Goal: Task Accomplishment & Management: Manage account settings

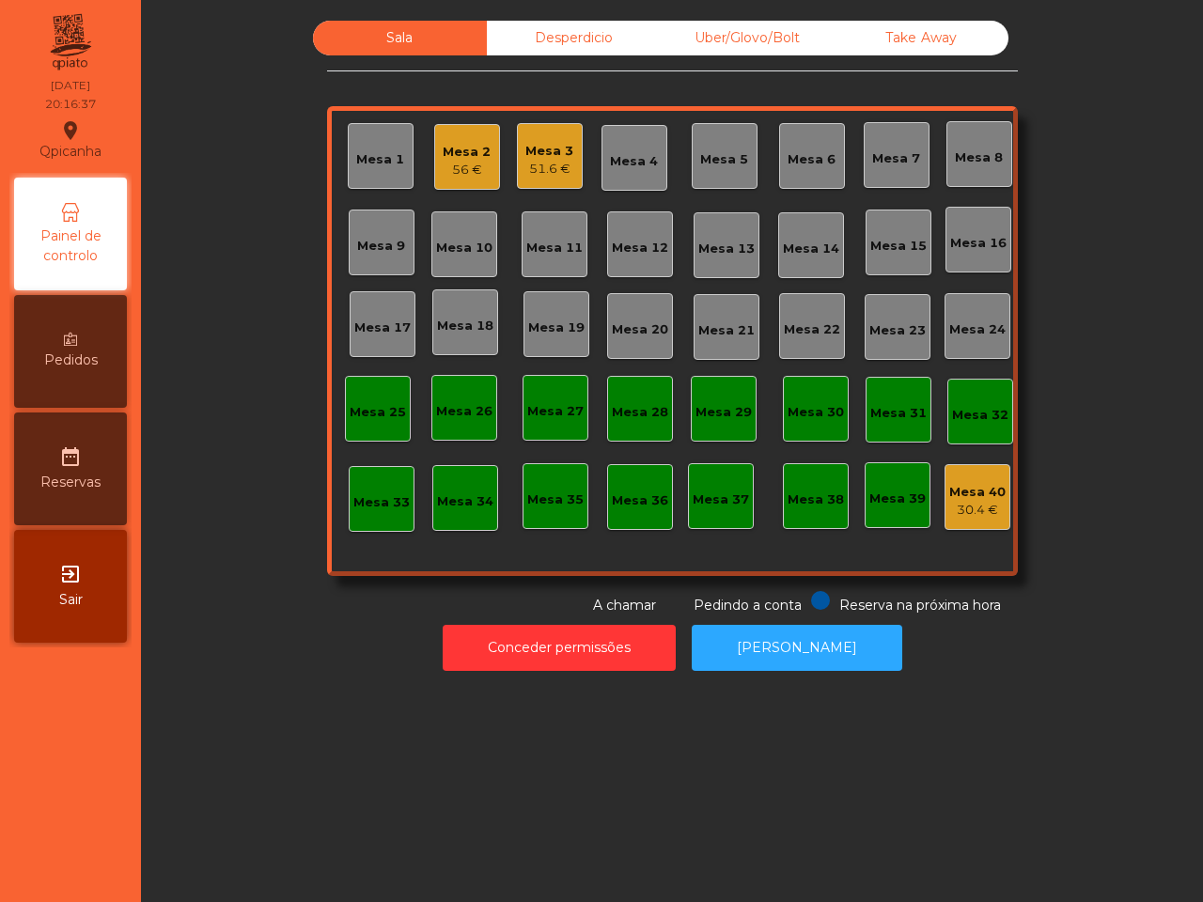
click at [443, 163] on div "56 €" at bounding box center [467, 170] width 48 height 19
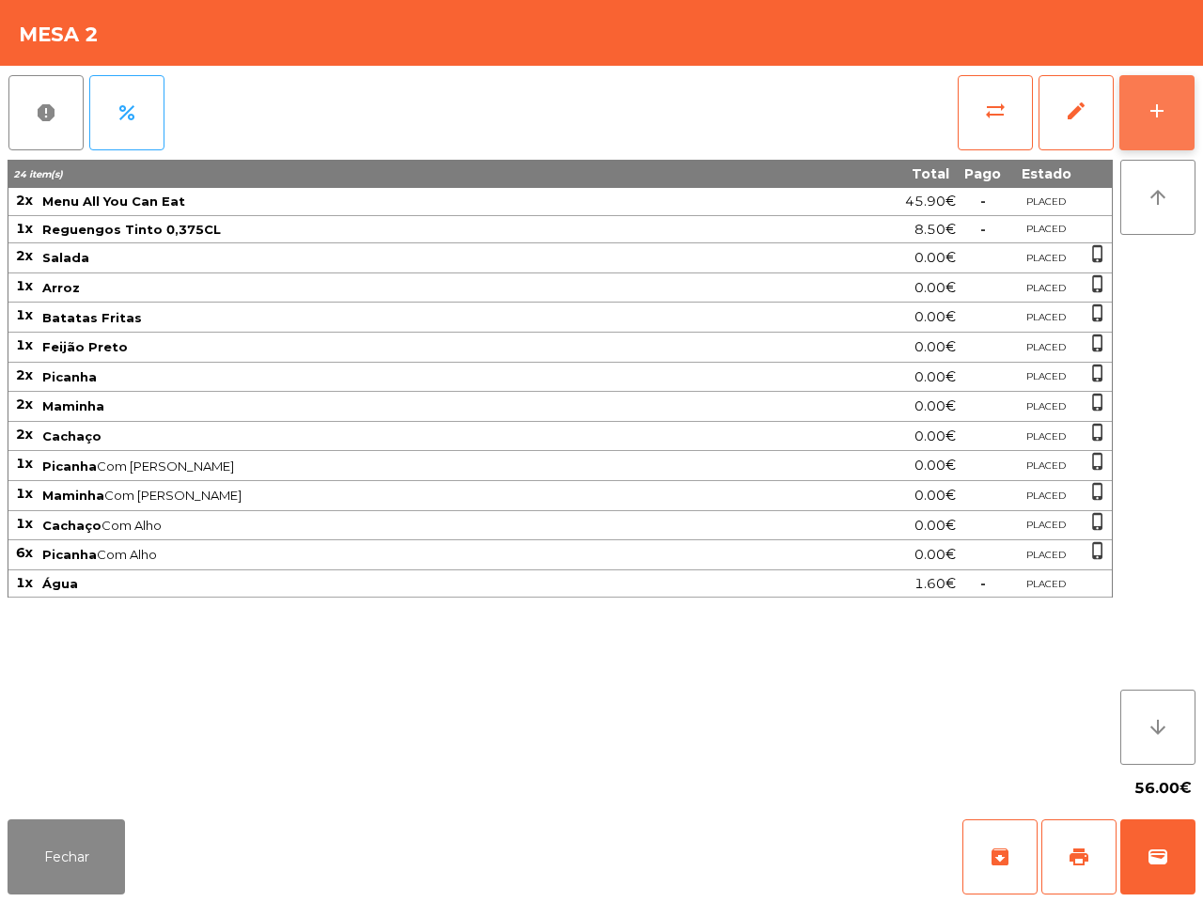
click at [1138, 123] on button "add" at bounding box center [1156, 112] width 75 height 75
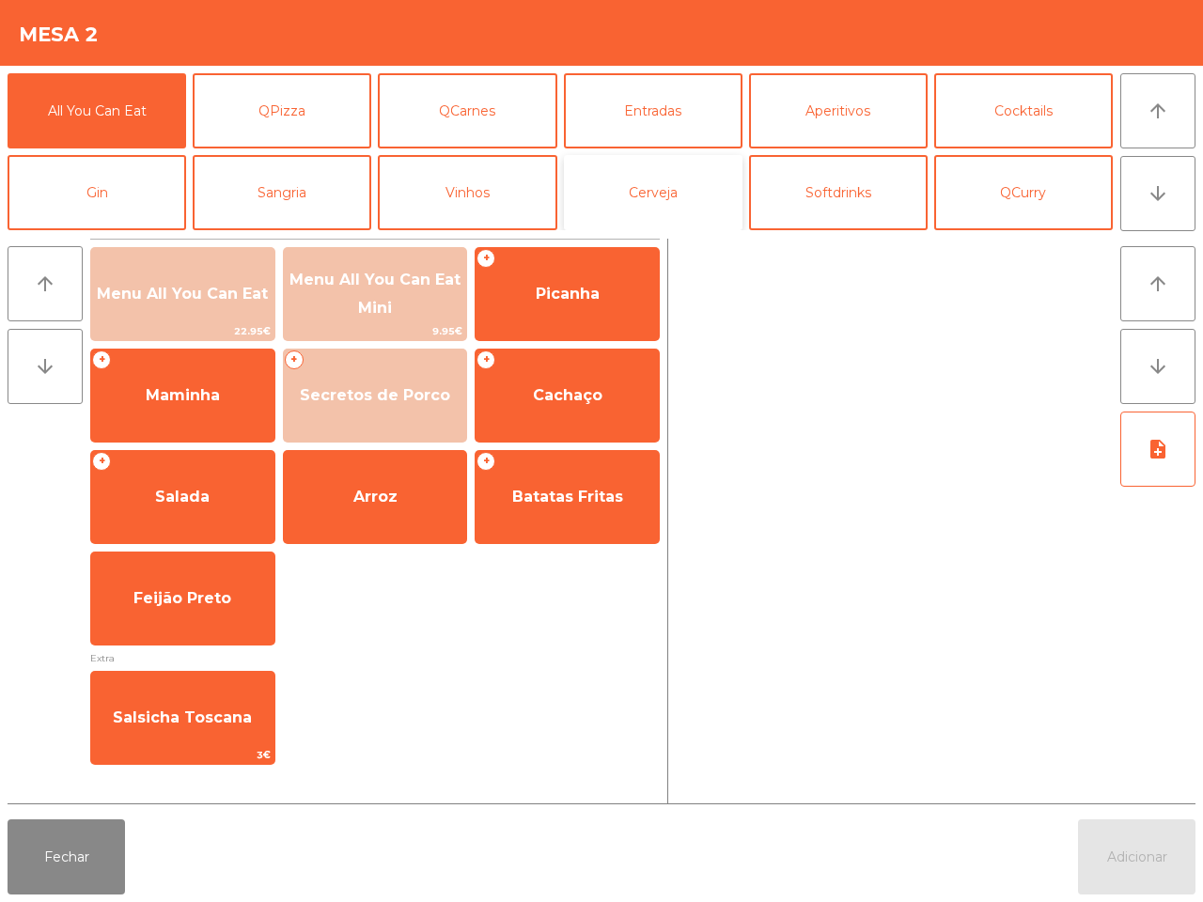
click at [646, 163] on button "Cerveja" at bounding box center [653, 192] width 179 height 75
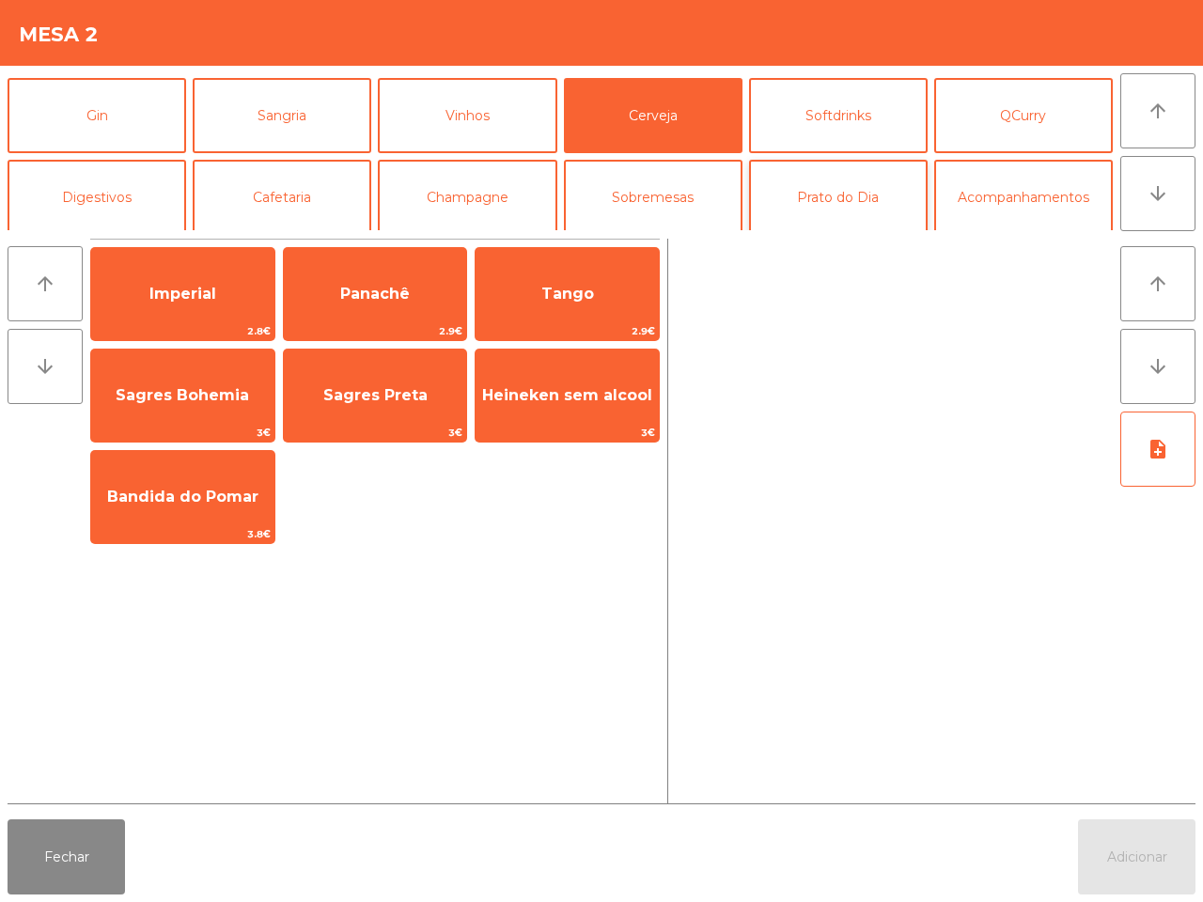
scroll to position [117, 0]
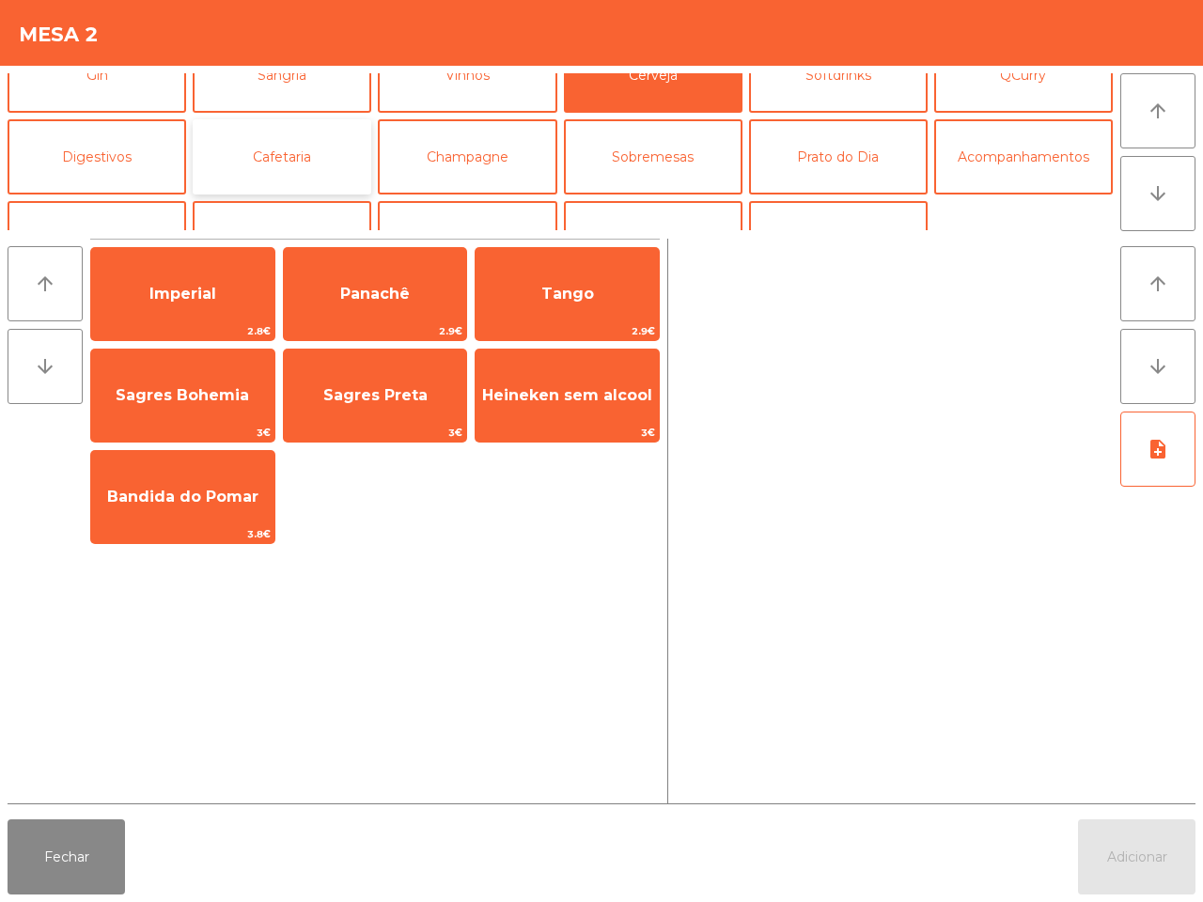
click at [268, 175] on button "Cafetaria" at bounding box center [282, 156] width 179 height 75
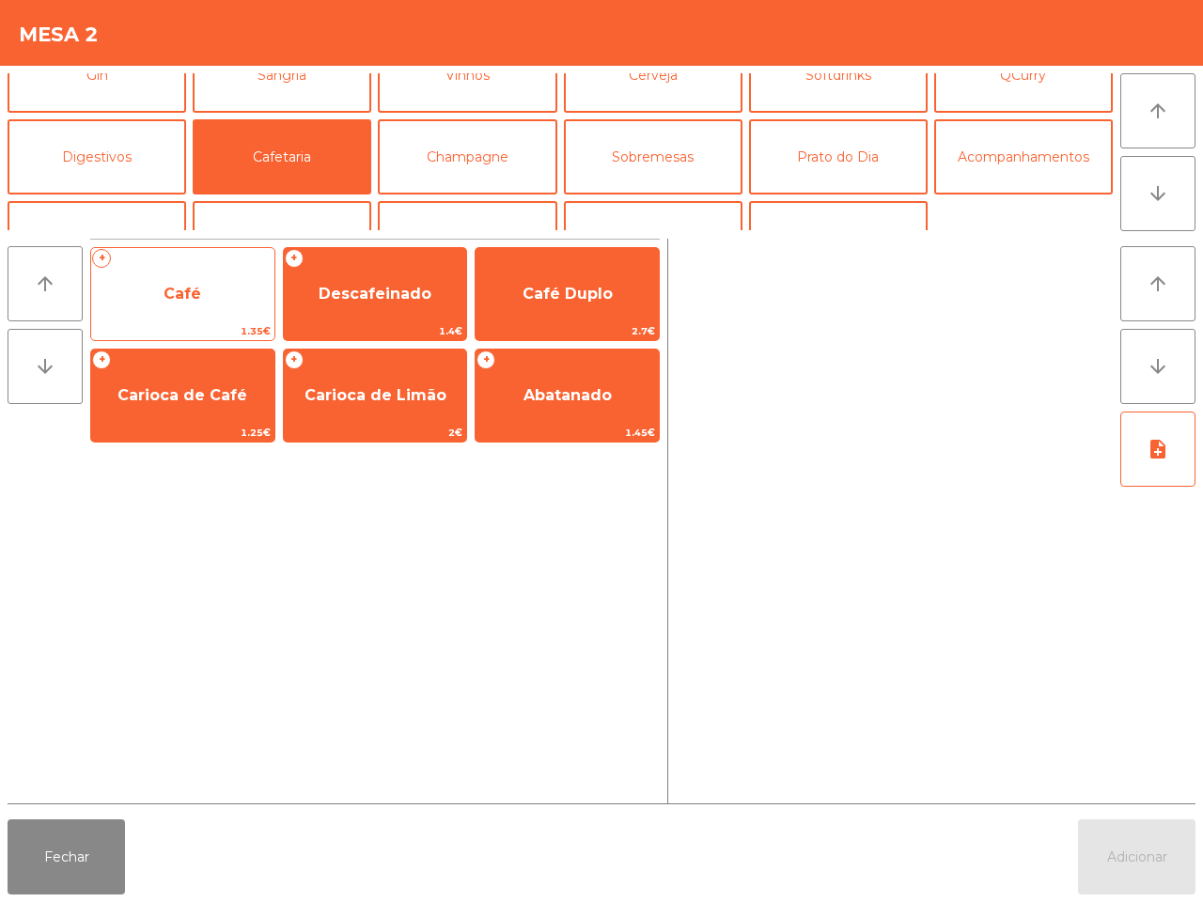
click at [241, 292] on span "Café" at bounding box center [182, 294] width 183 height 51
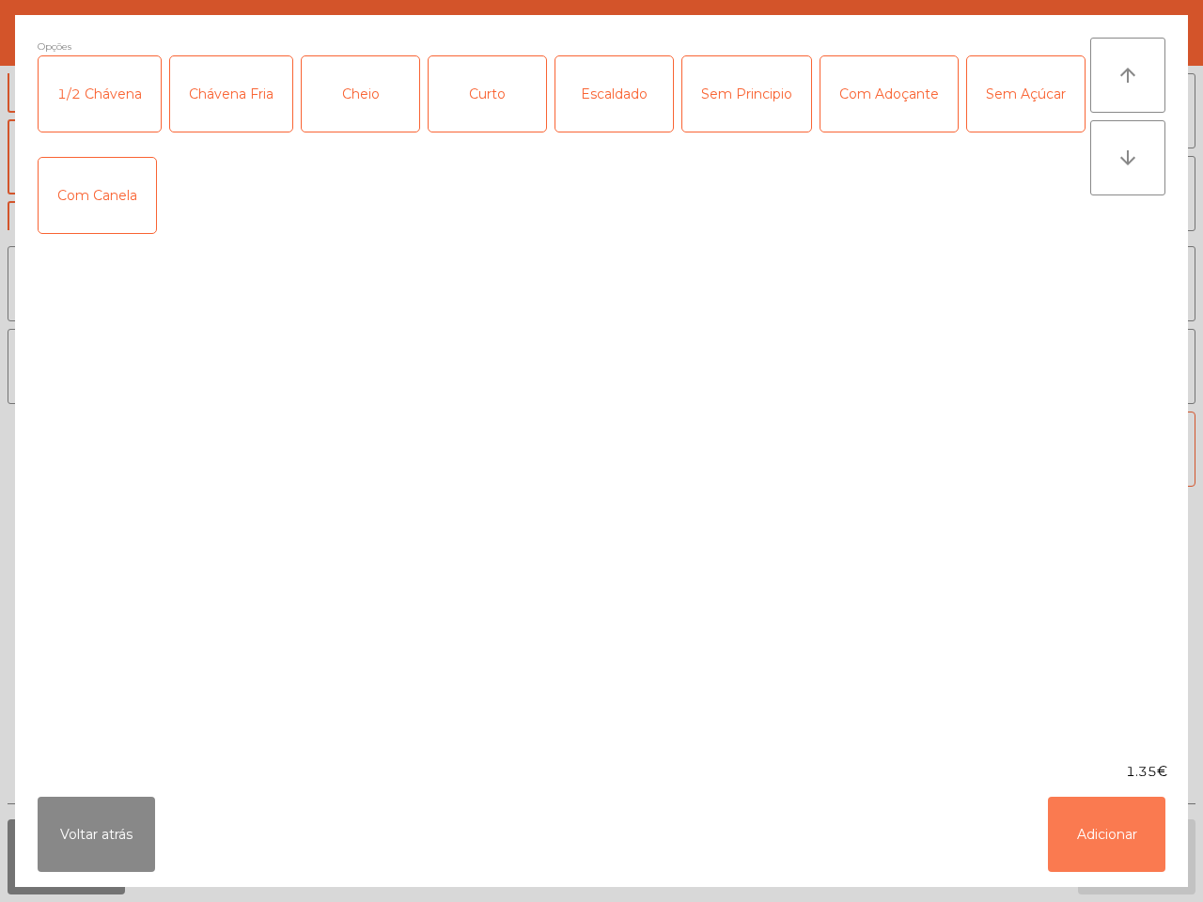
click at [1139, 815] on button "Adicionar" at bounding box center [1106, 834] width 117 height 75
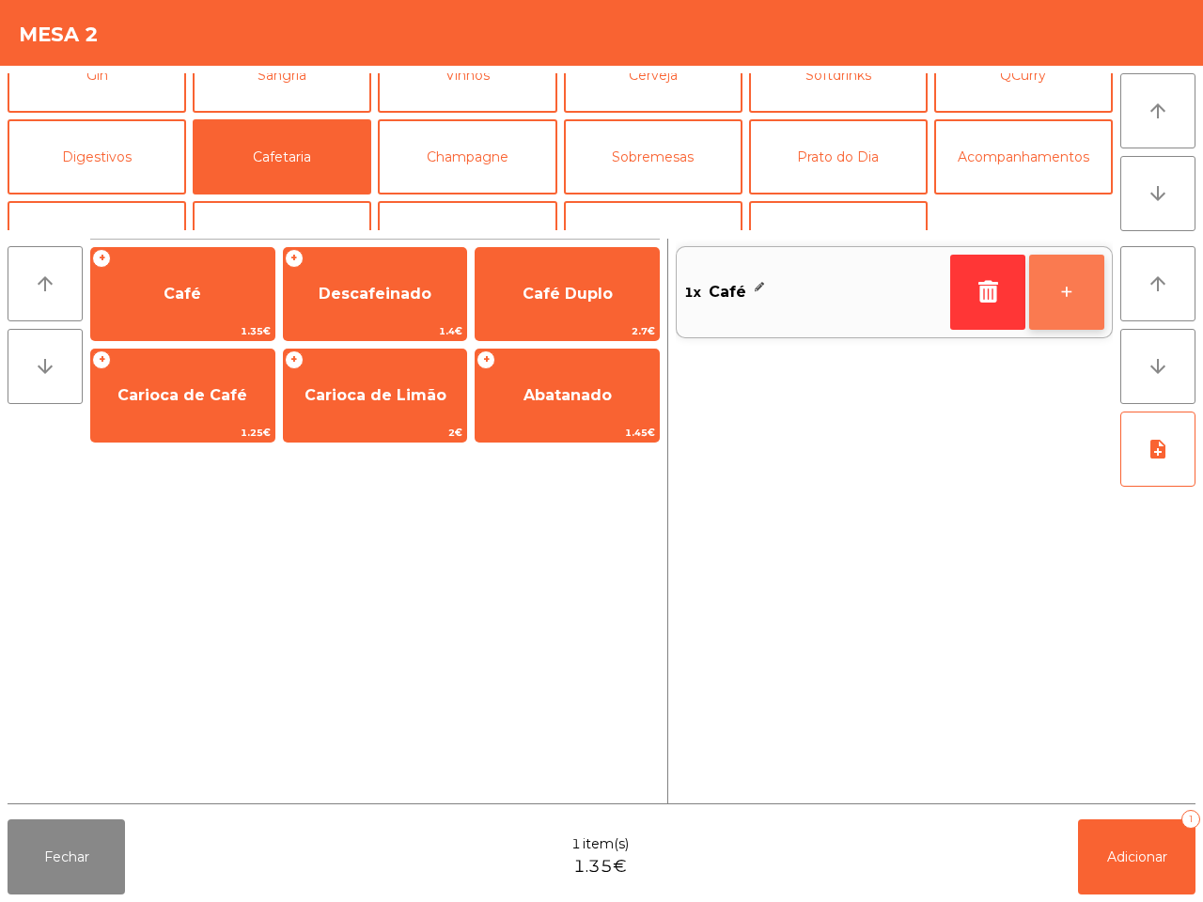
click at [1067, 289] on button "+" at bounding box center [1066, 292] width 75 height 75
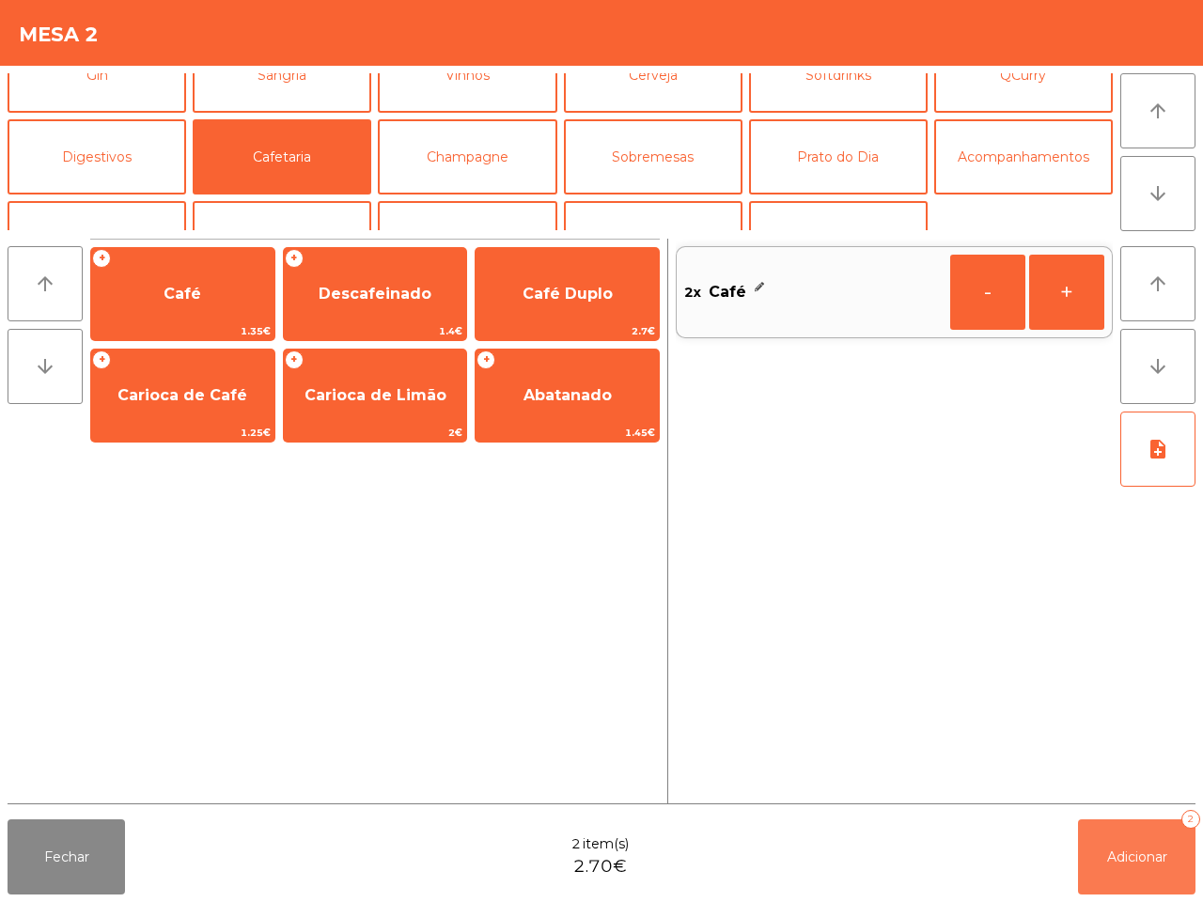
click at [1129, 855] on span "Adicionar" at bounding box center [1137, 856] width 60 height 17
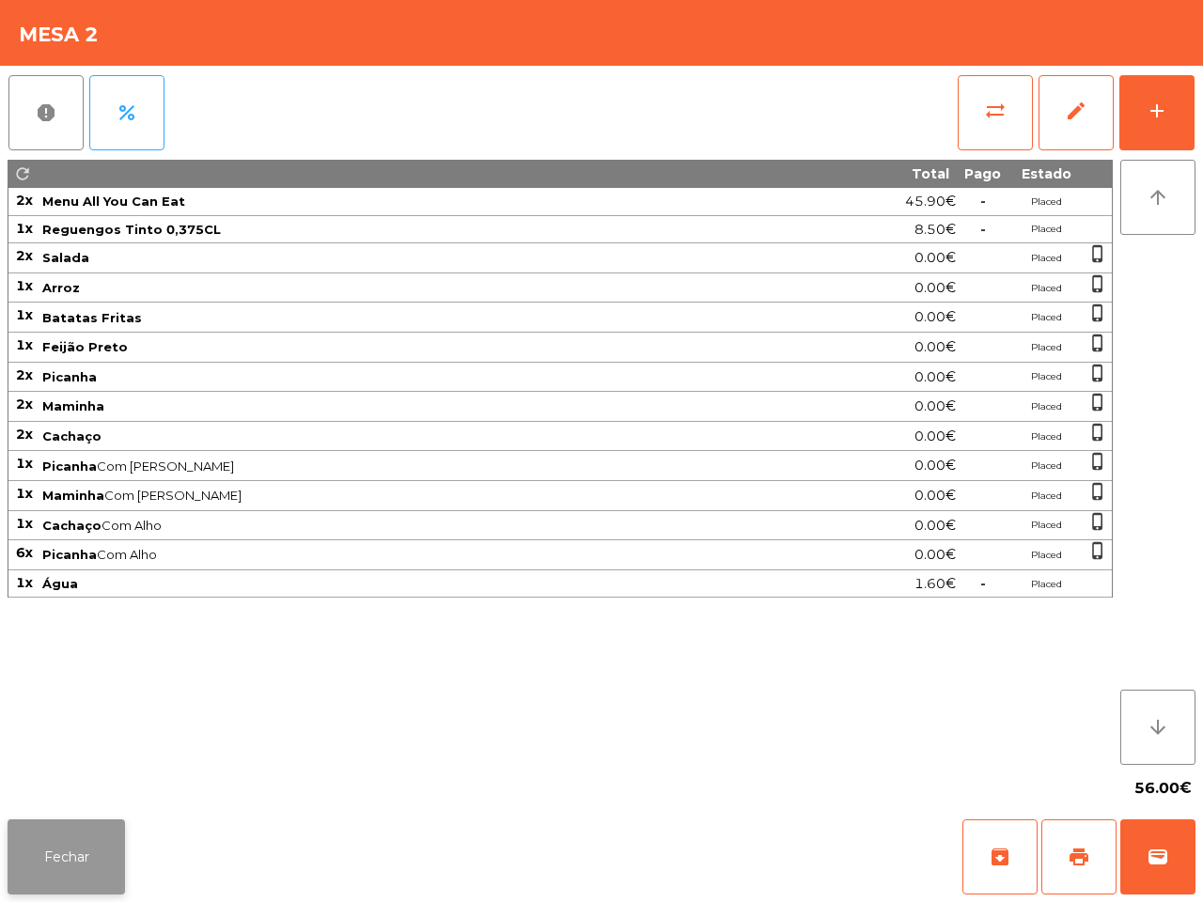
click at [56, 844] on button "Fechar" at bounding box center [66, 856] width 117 height 75
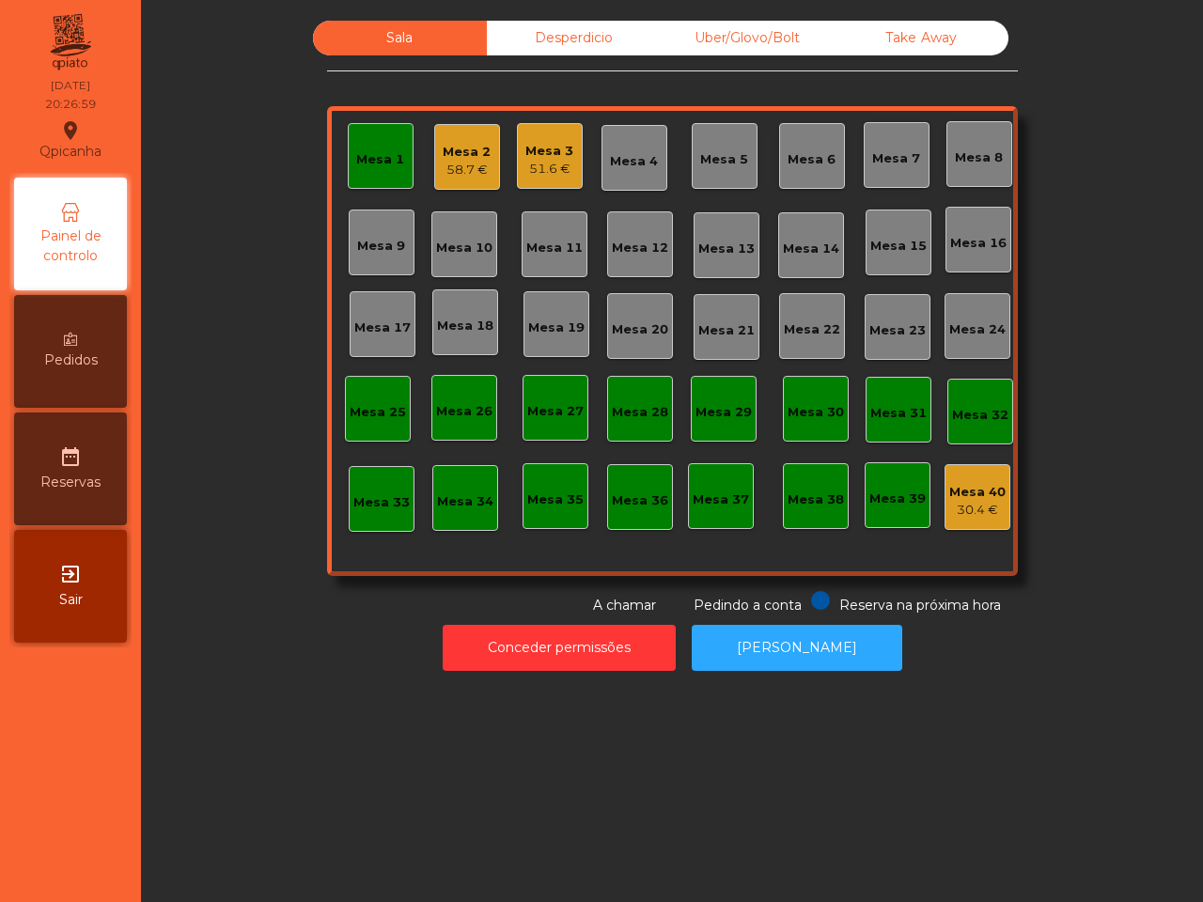
click at [434, 180] on div "Mesa 2 58.7 €" at bounding box center [467, 157] width 66 height 66
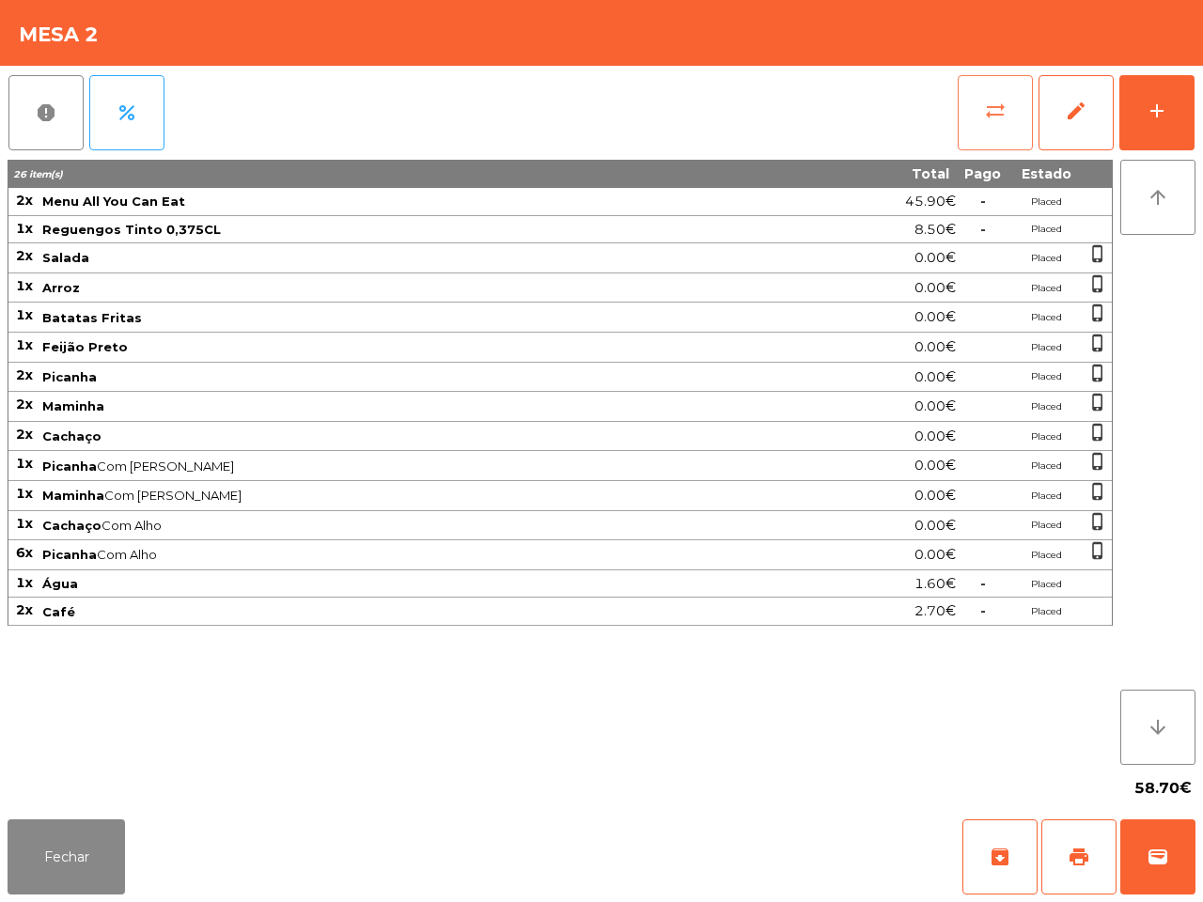
click at [984, 119] on span "sync_alt" at bounding box center [995, 111] width 23 height 23
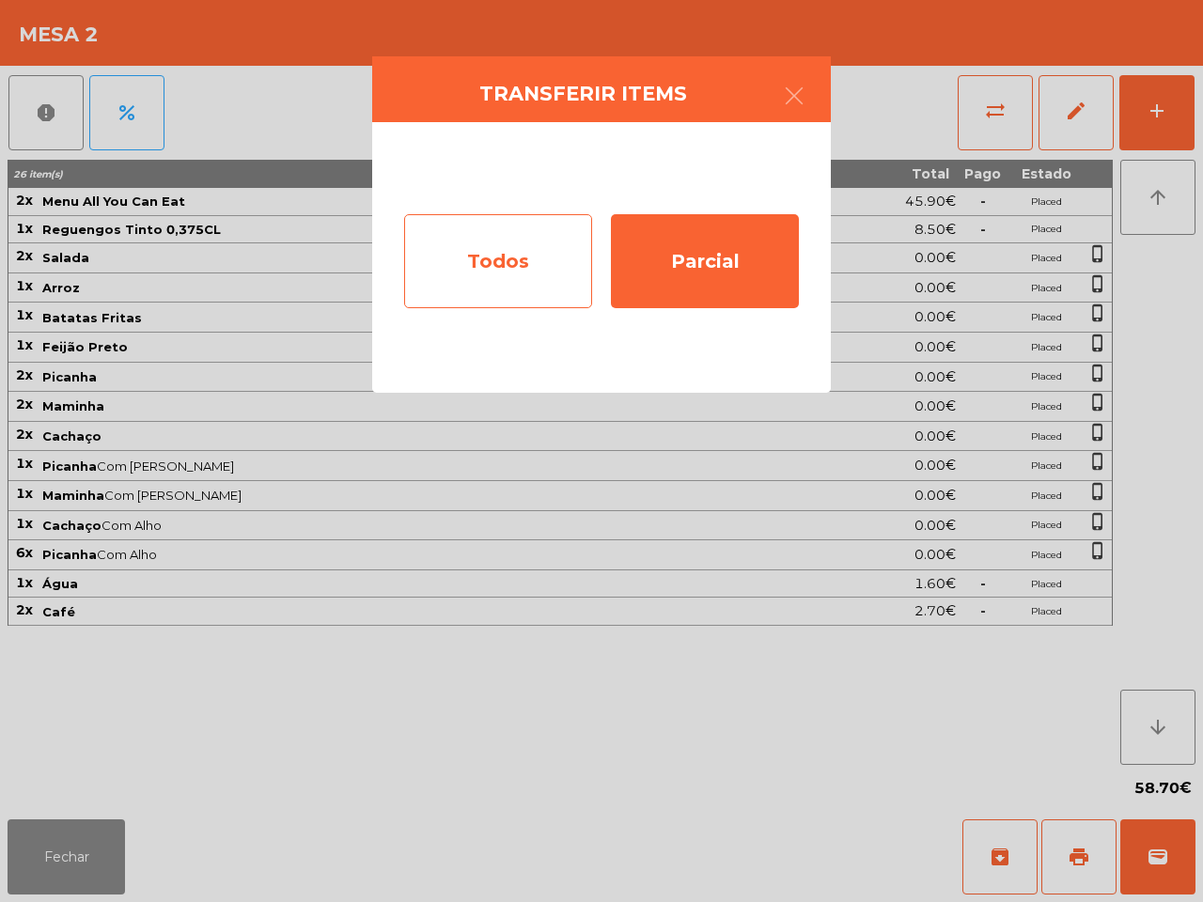
click at [528, 285] on div "Todos" at bounding box center [498, 261] width 188 height 94
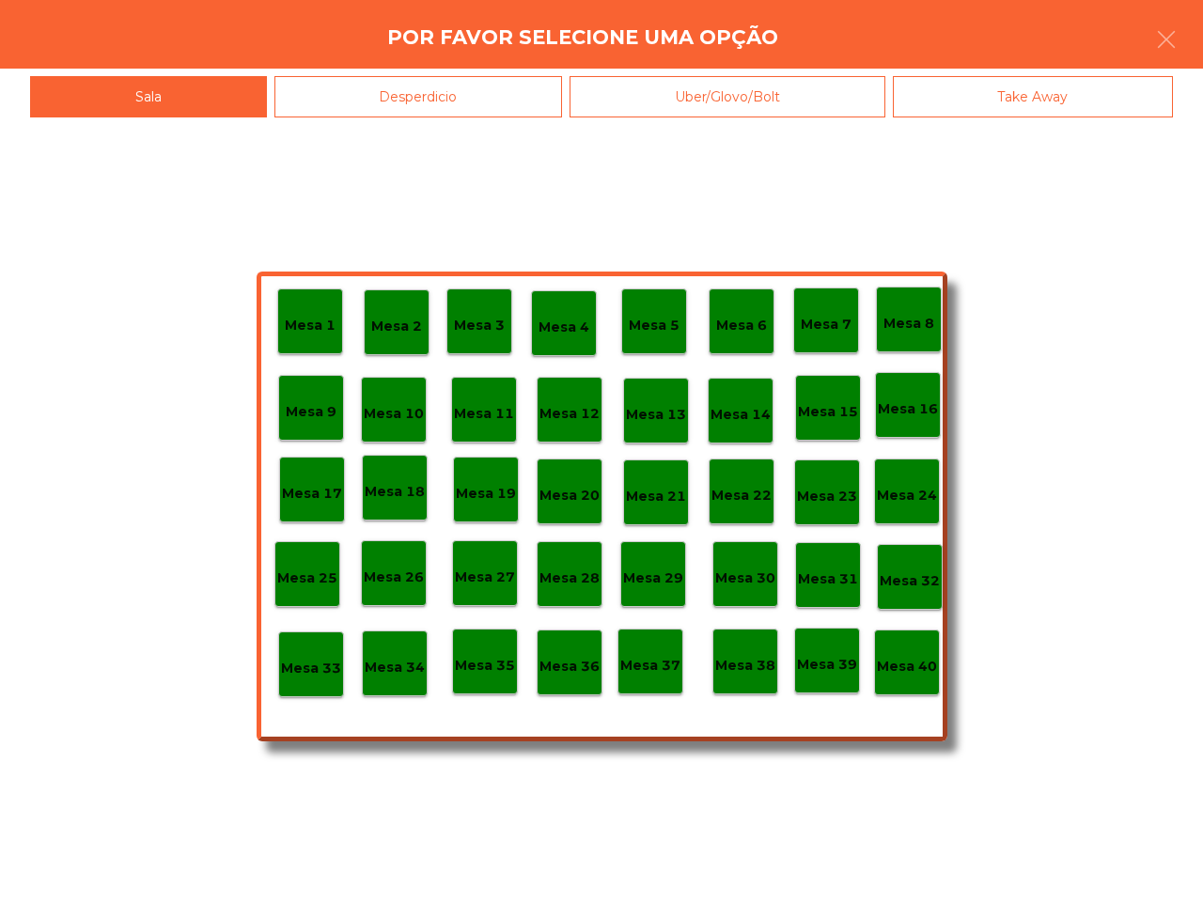
click at [885, 679] on div "Mesa 40" at bounding box center [907, 663] width 66 height 66
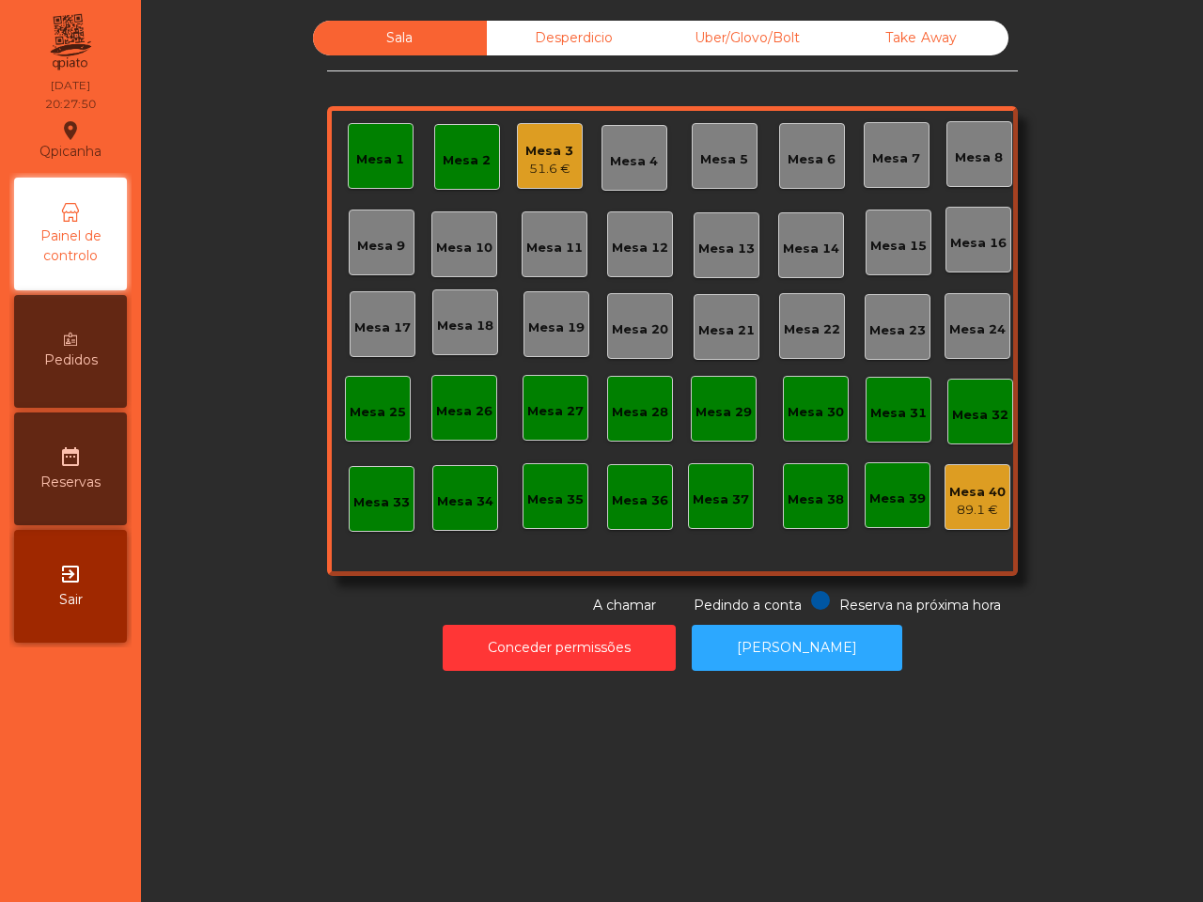
click at [448, 136] on div "Mesa 2" at bounding box center [467, 157] width 66 height 66
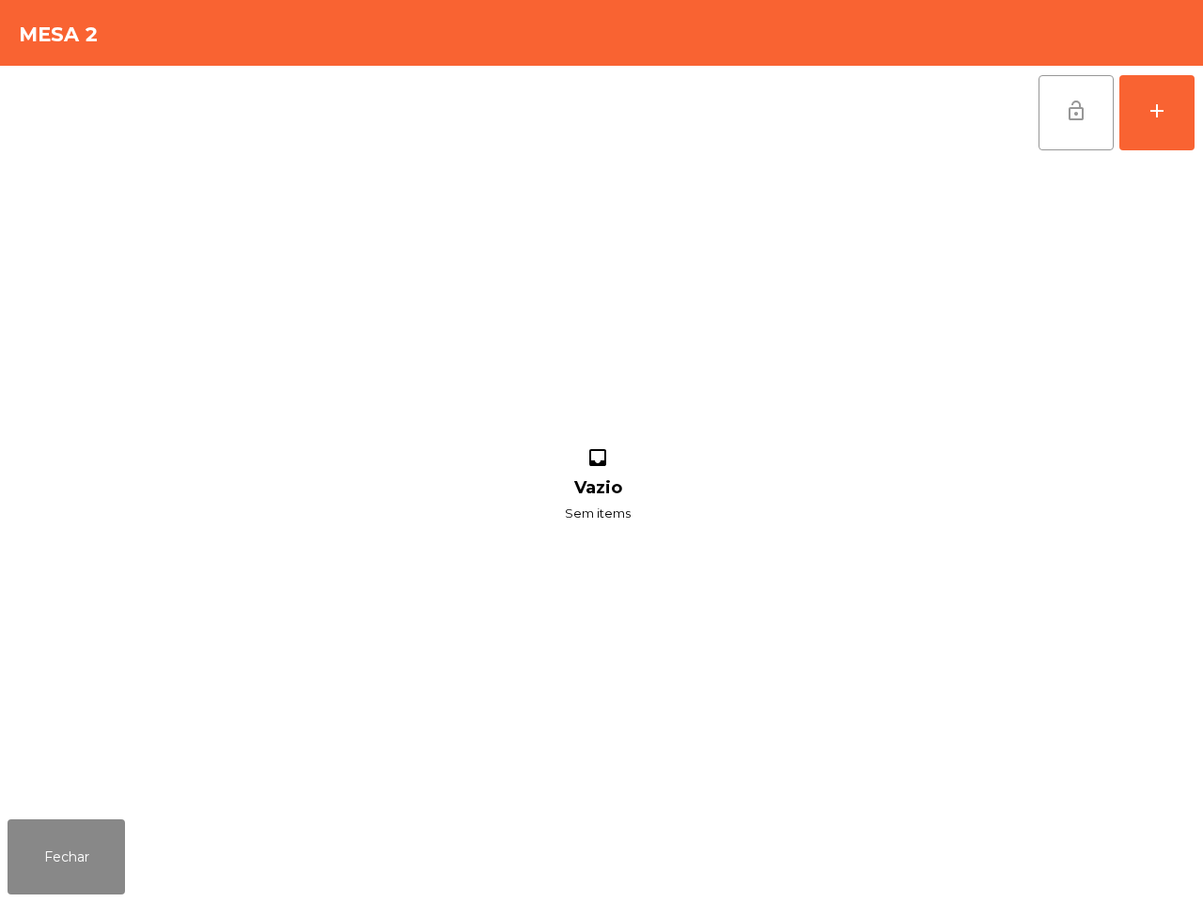
click at [1074, 100] on span "lock_open" at bounding box center [1076, 111] width 23 height 23
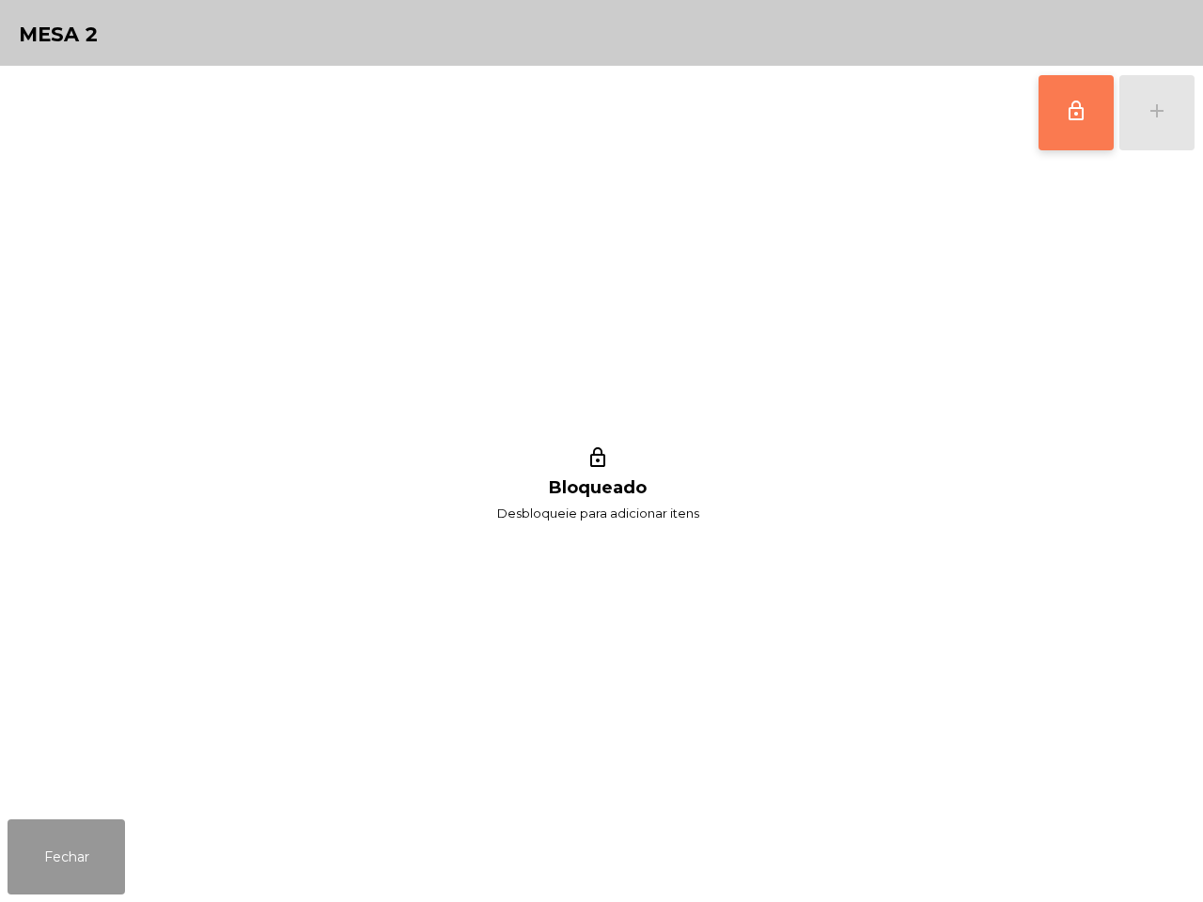
drag, startPoint x: 104, startPoint y: 851, endPoint x: 150, endPoint y: 782, distance: 83.4
click at [106, 851] on button "Fechar" at bounding box center [66, 856] width 117 height 75
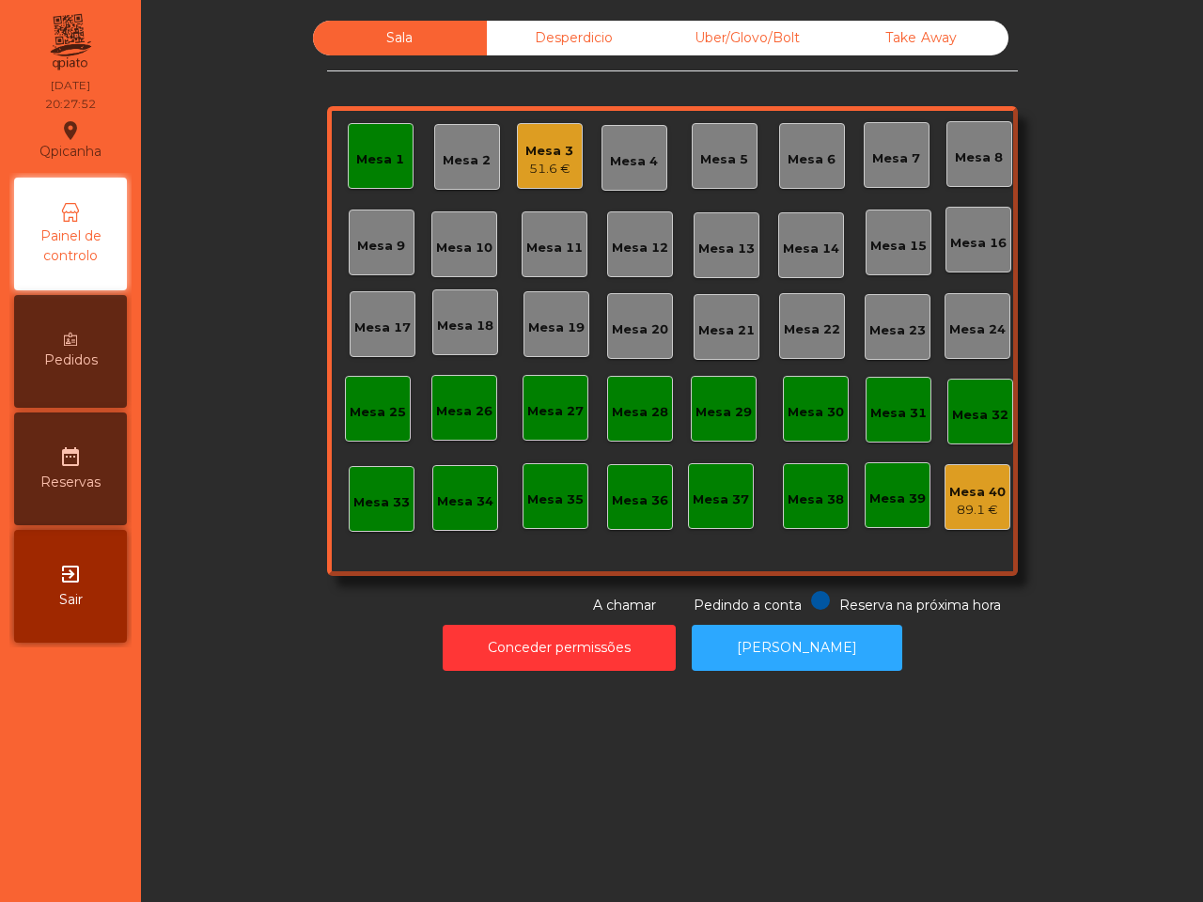
click at [167, 631] on div "Conceder permissões Abrir [PERSON_NAME]" at bounding box center [671, 647] width 1011 height 65
click at [525, 163] on div "51.6 €" at bounding box center [549, 169] width 48 height 19
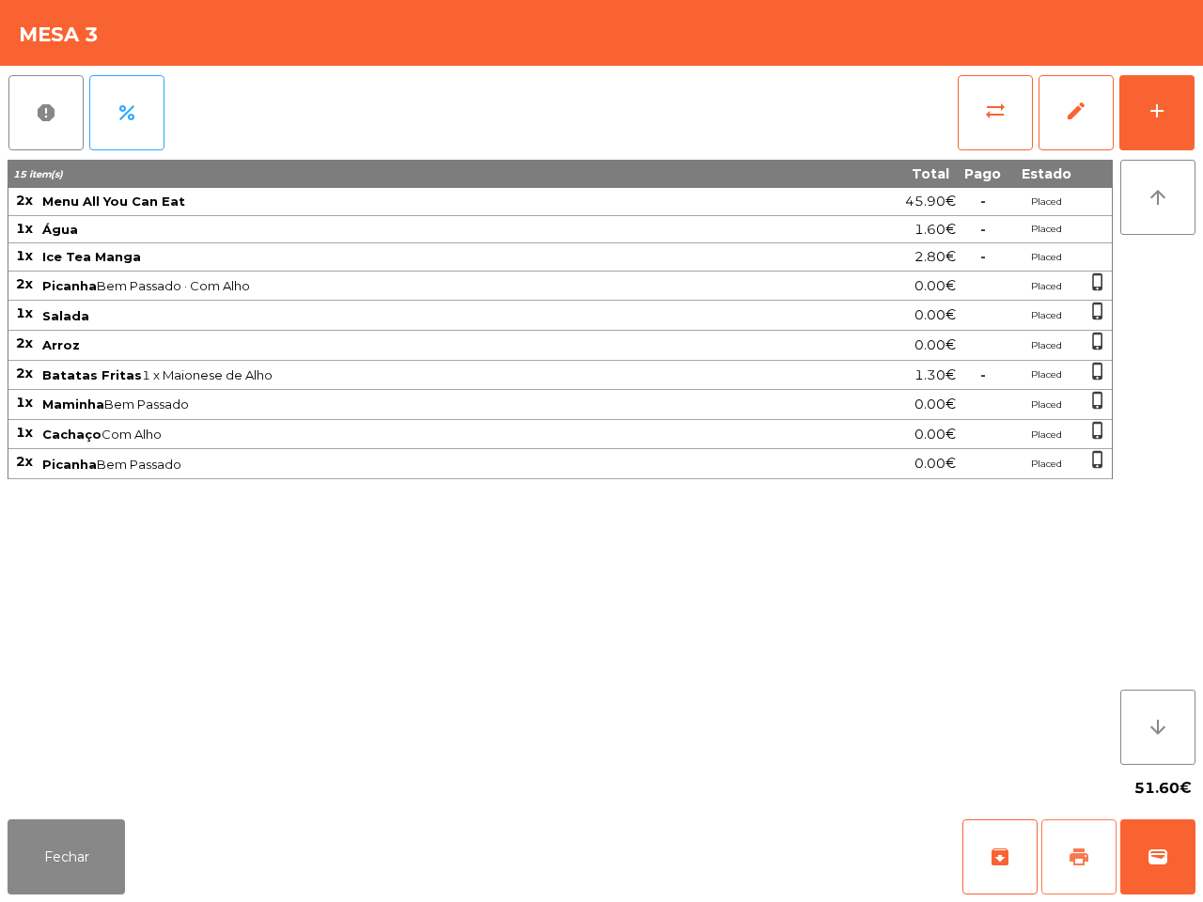
click at [1072, 837] on button "print" at bounding box center [1078, 856] width 75 height 75
click at [68, 844] on button "Fechar" at bounding box center [66, 856] width 117 height 75
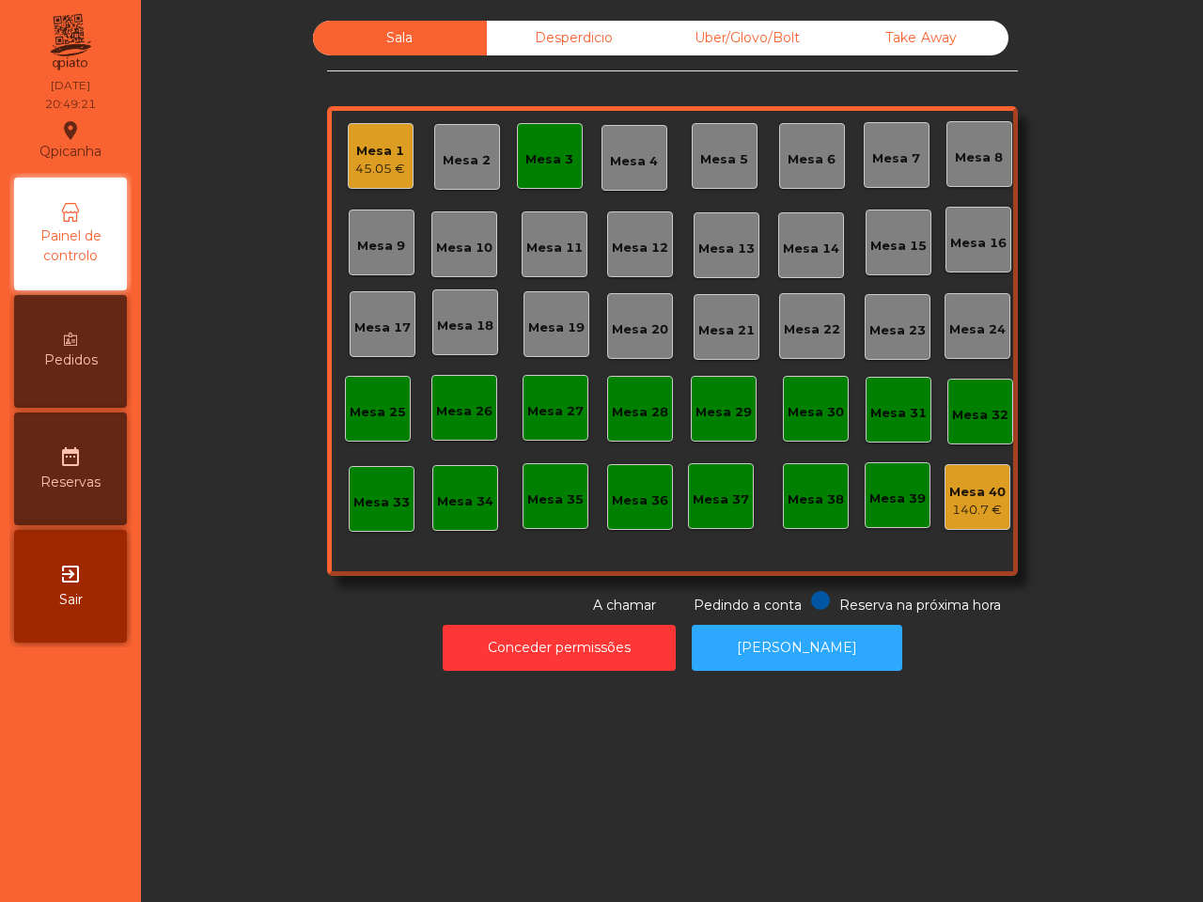
drag, startPoint x: 8, startPoint y: 653, endPoint x: 14, endPoint y: 470, distance: 183.3
click at [3, 650] on nav "Qpicanha location_on [DATE] 20:49:21 Painel de controlo Pedidos date_range Rese…" at bounding box center [70, 451] width 141 height 902
click at [761, 39] on div "Uber/Glovo/Bolt" at bounding box center [748, 38] width 174 height 35
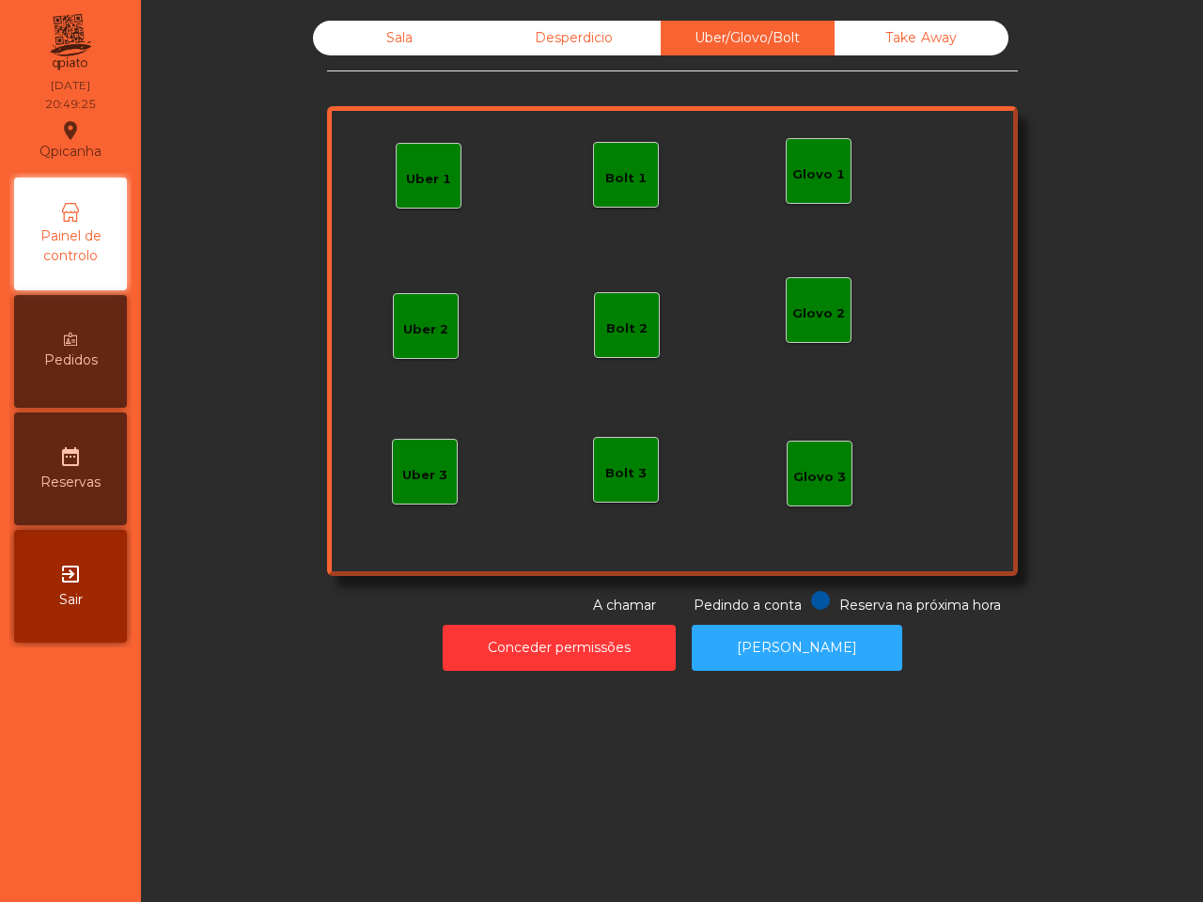
click at [605, 179] on div "Bolt 1" at bounding box center [625, 178] width 41 height 19
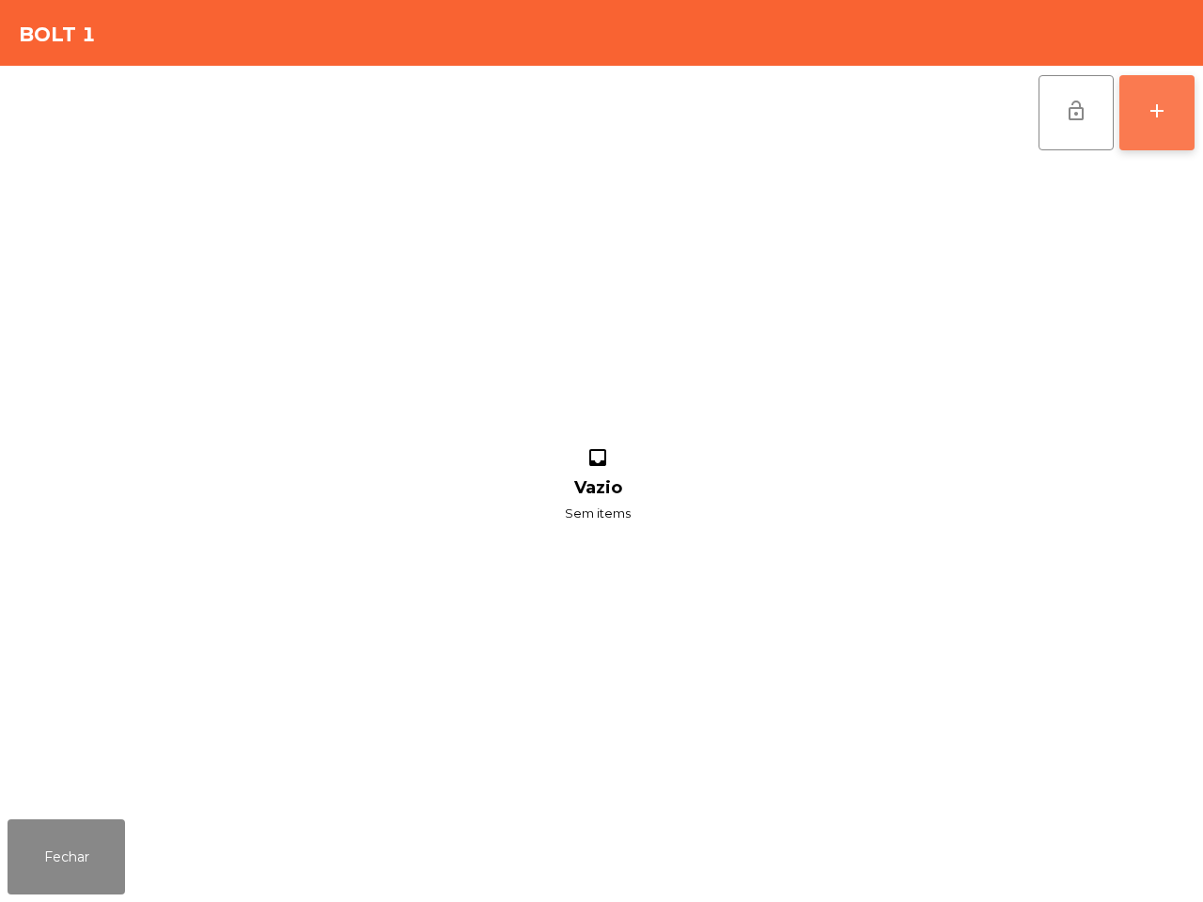
click at [1152, 119] on div "add" at bounding box center [1156, 111] width 23 height 23
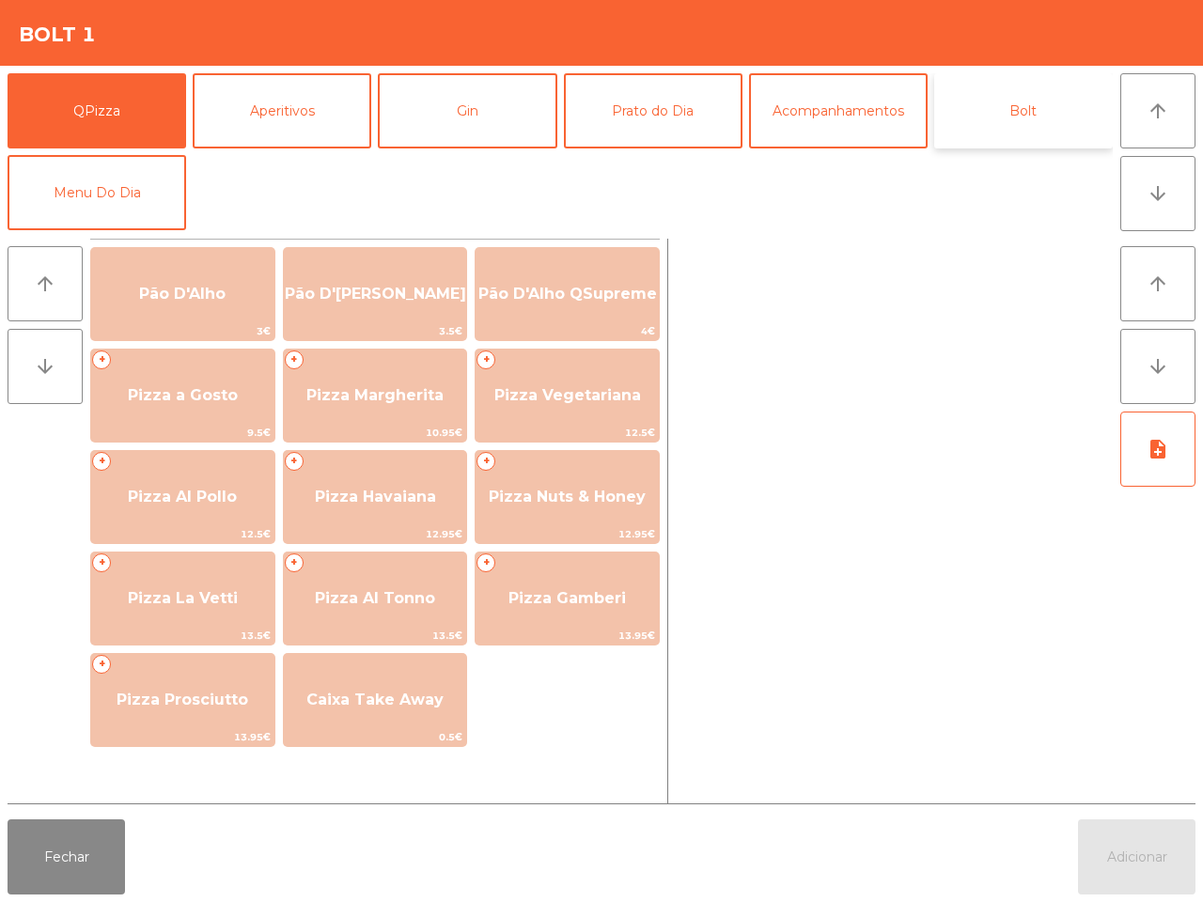
click at [1029, 117] on button "Bolt" at bounding box center [1023, 110] width 179 height 75
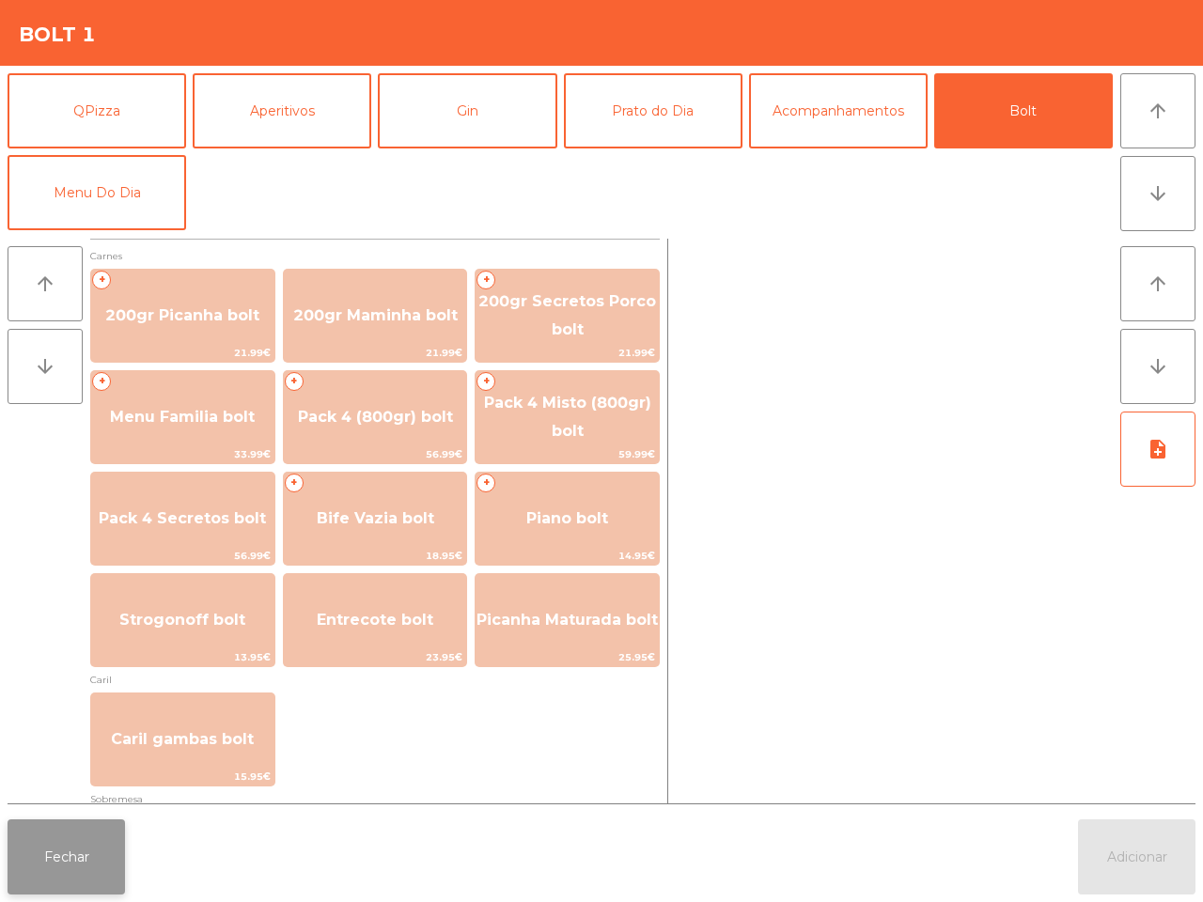
click at [81, 847] on button "Fechar" at bounding box center [66, 856] width 117 height 75
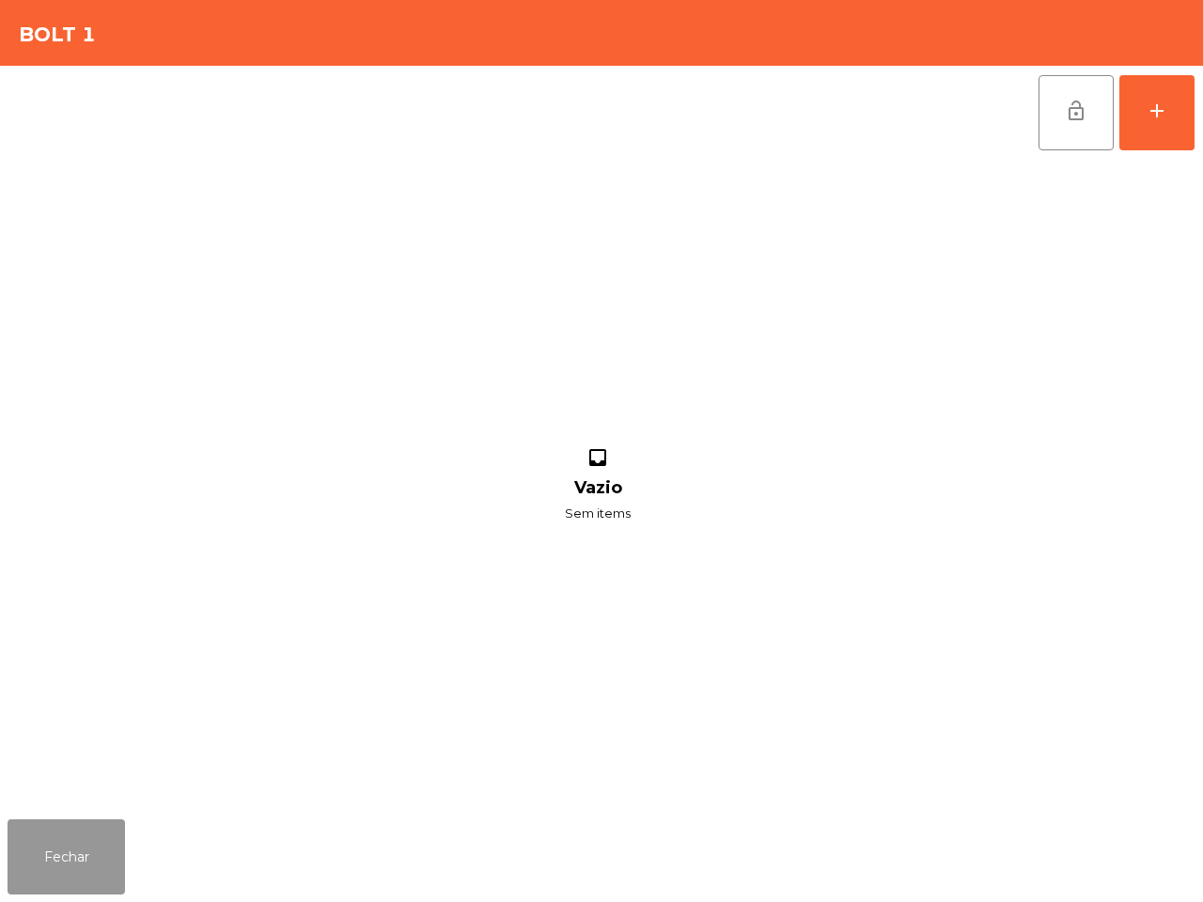
click at [83, 877] on button "Fechar" at bounding box center [66, 856] width 117 height 75
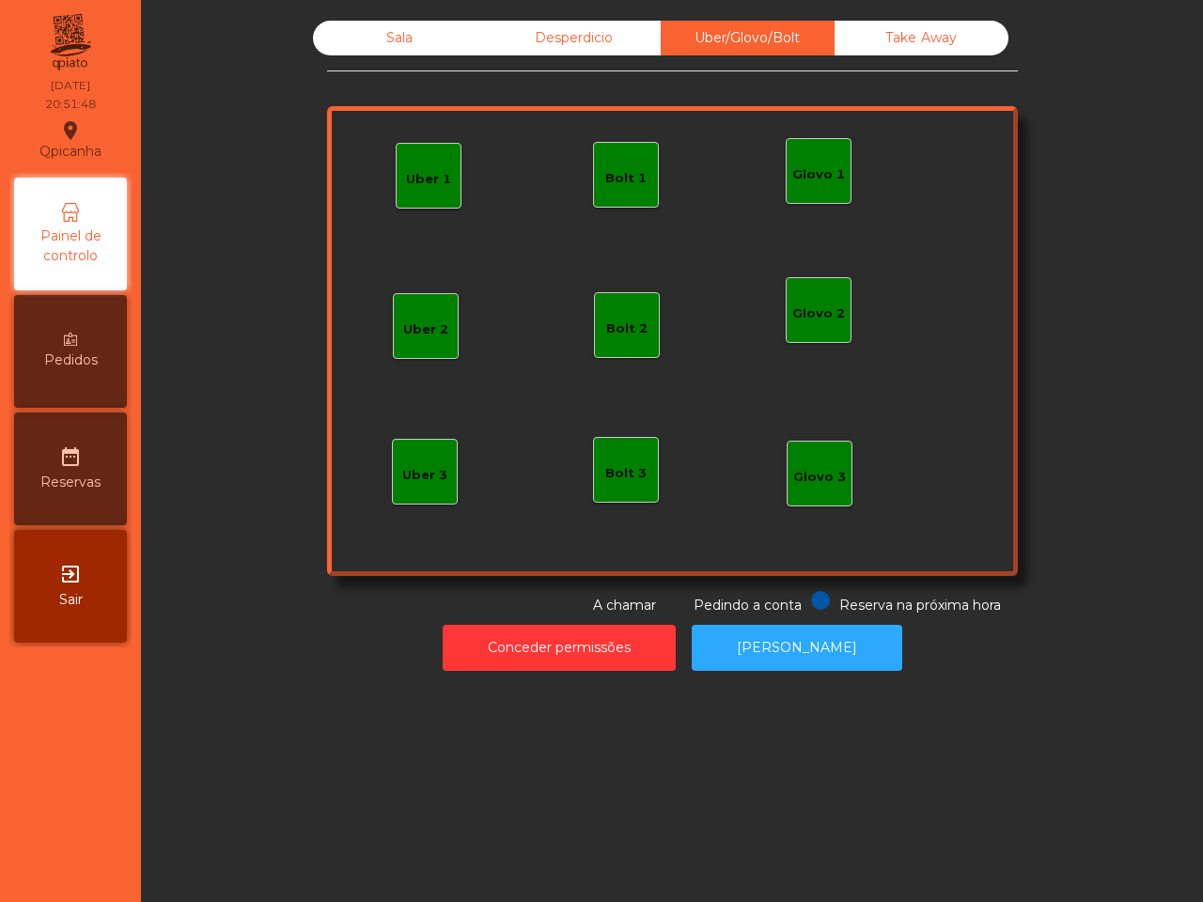
click at [354, 47] on div "Sala" at bounding box center [400, 38] width 174 height 35
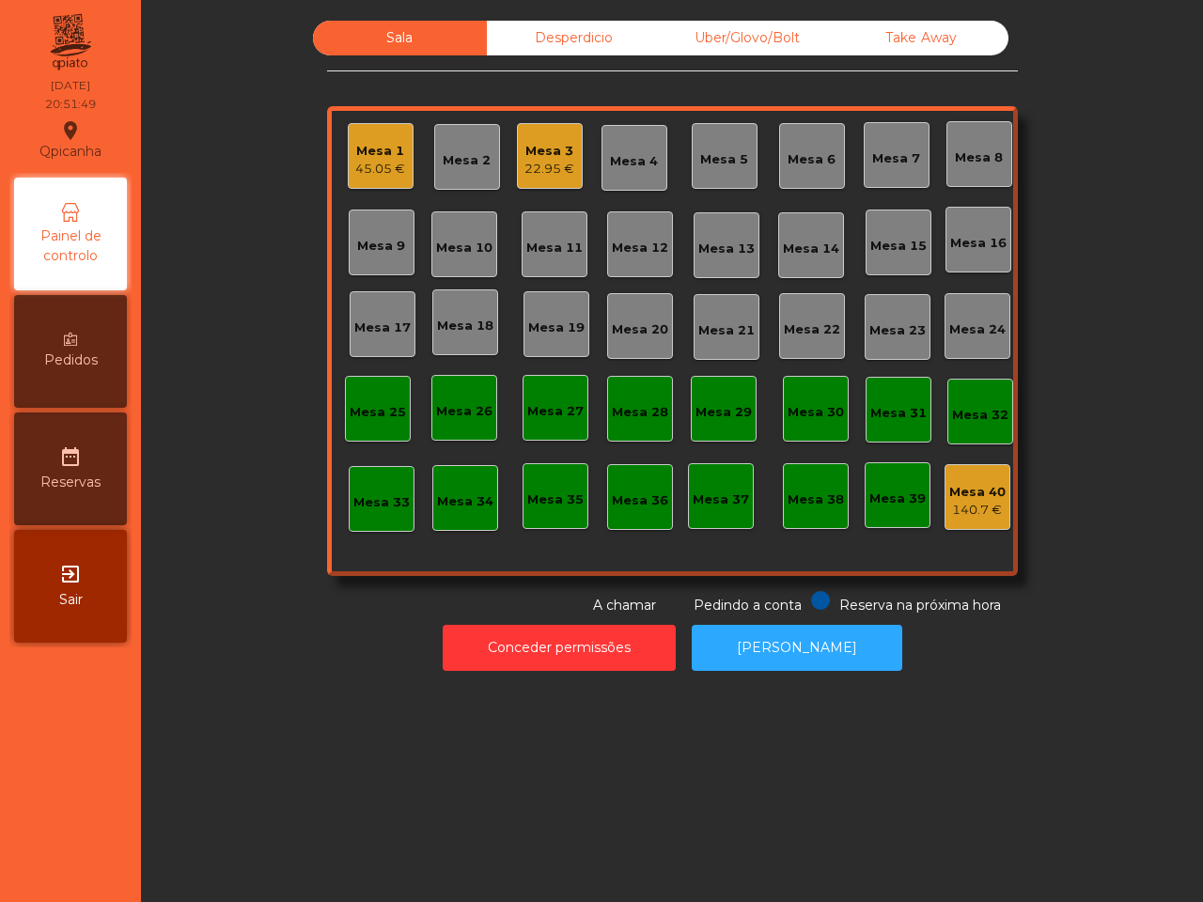
click at [536, 134] on div "Mesa 3 22.95 €" at bounding box center [549, 156] width 50 height 44
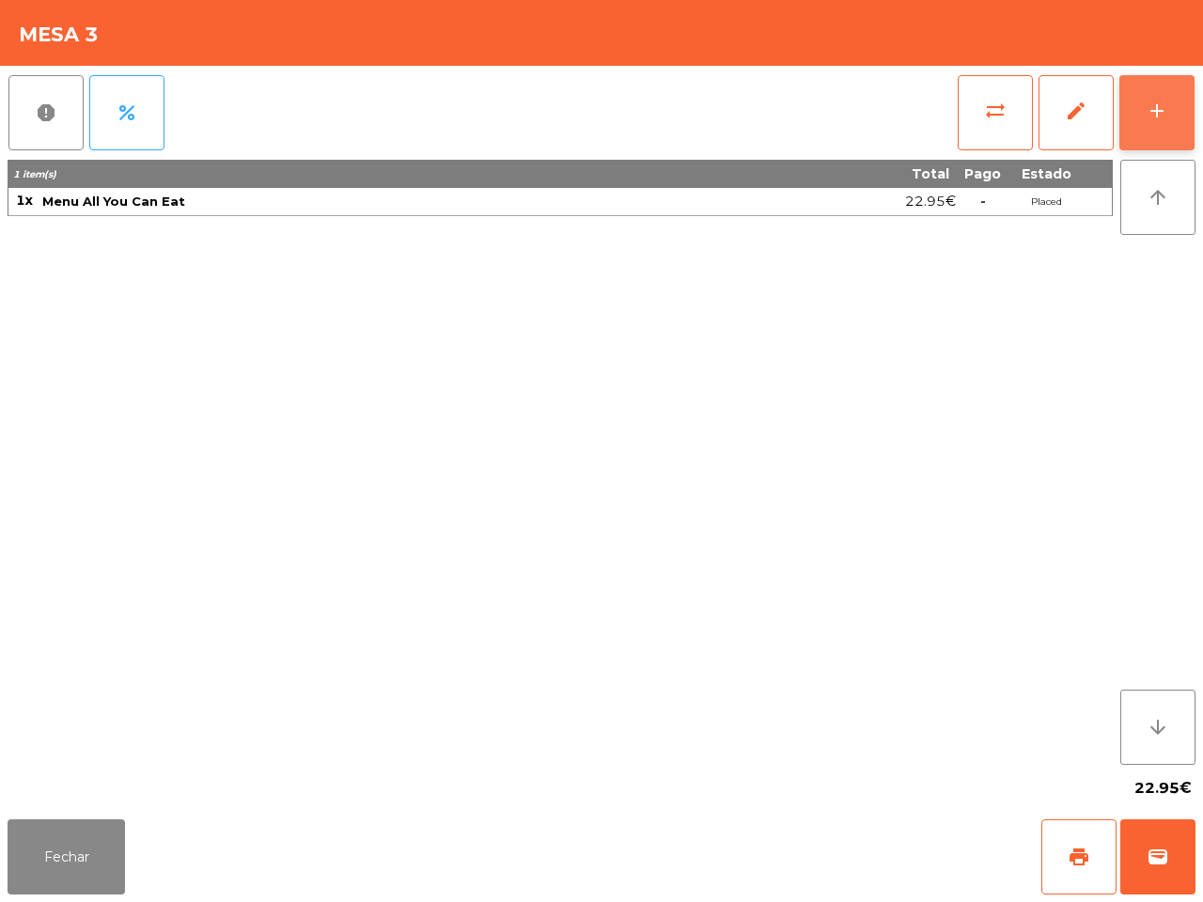
click at [1134, 125] on button "add" at bounding box center [1156, 112] width 75 height 75
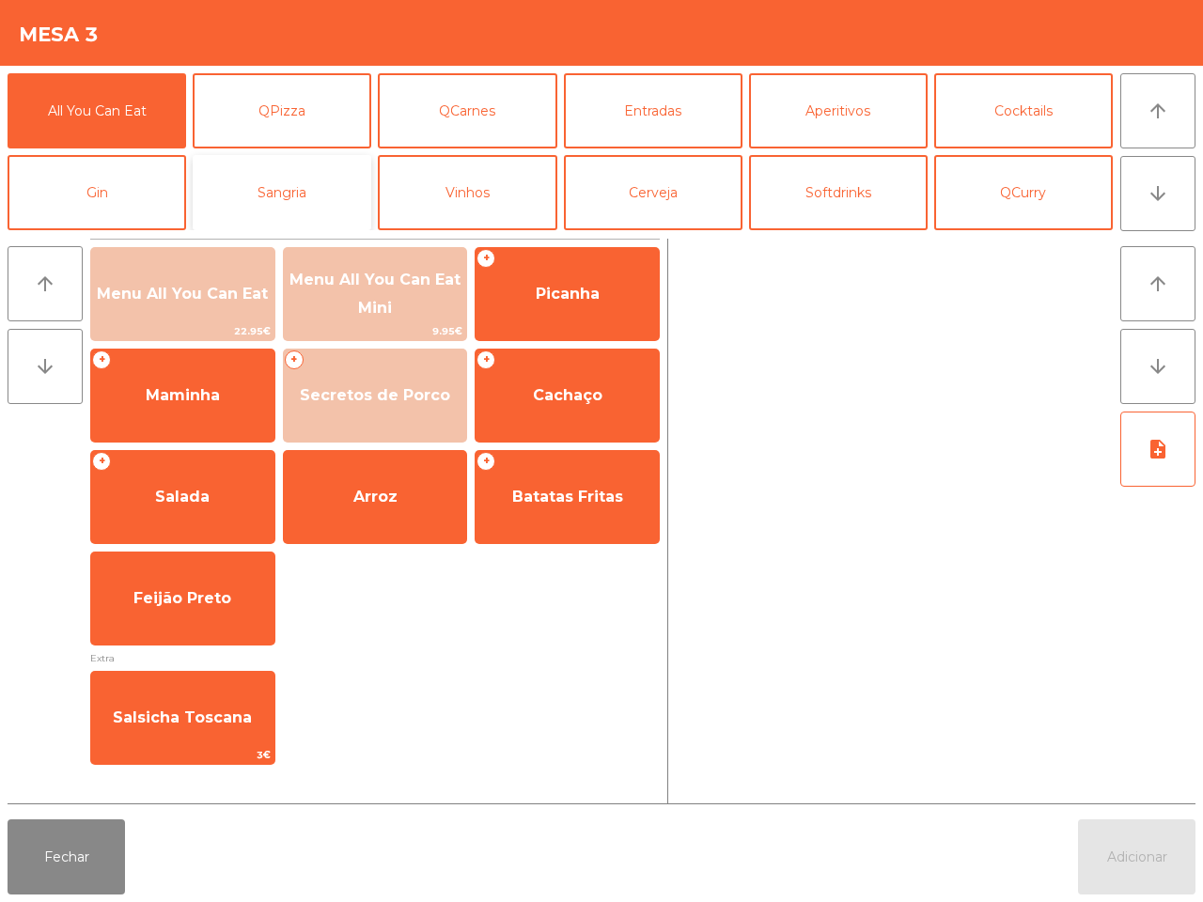
click at [352, 186] on button "Sangria" at bounding box center [282, 192] width 179 height 75
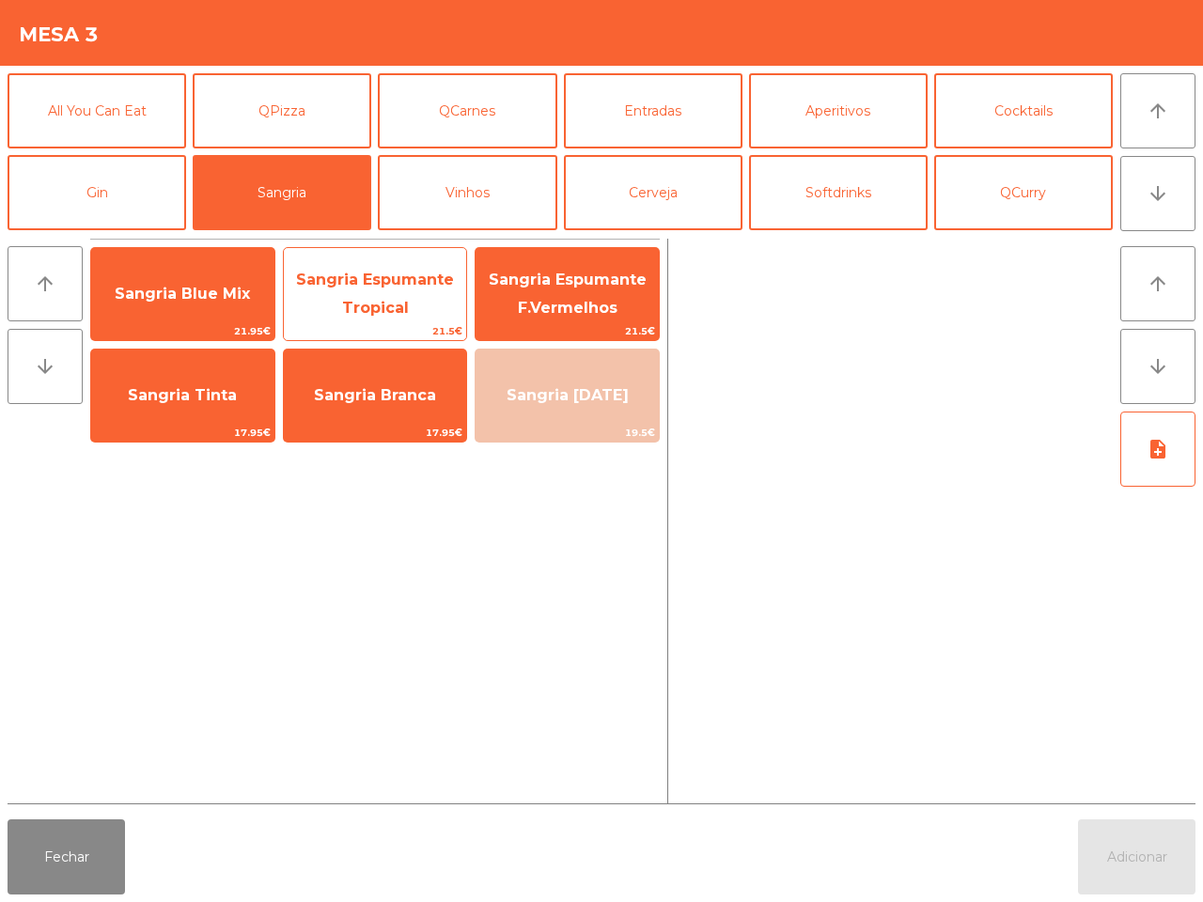
click at [383, 298] on span "Sangria Espumante Tropical" at bounding box center [375, 294] width 158 height 46
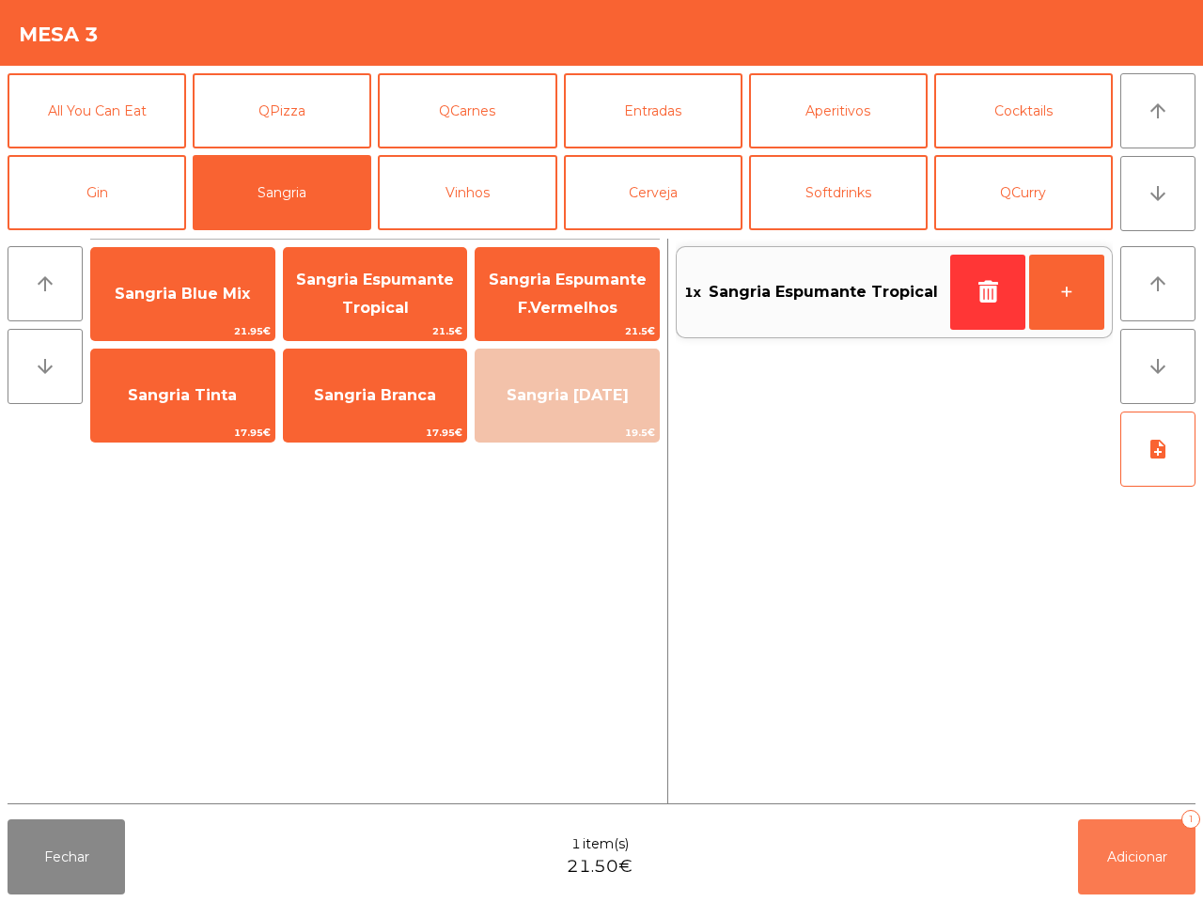
click at [1115, 844] on button "Adicionar 1" at bounding box center [1136, 856] width 117 height 75
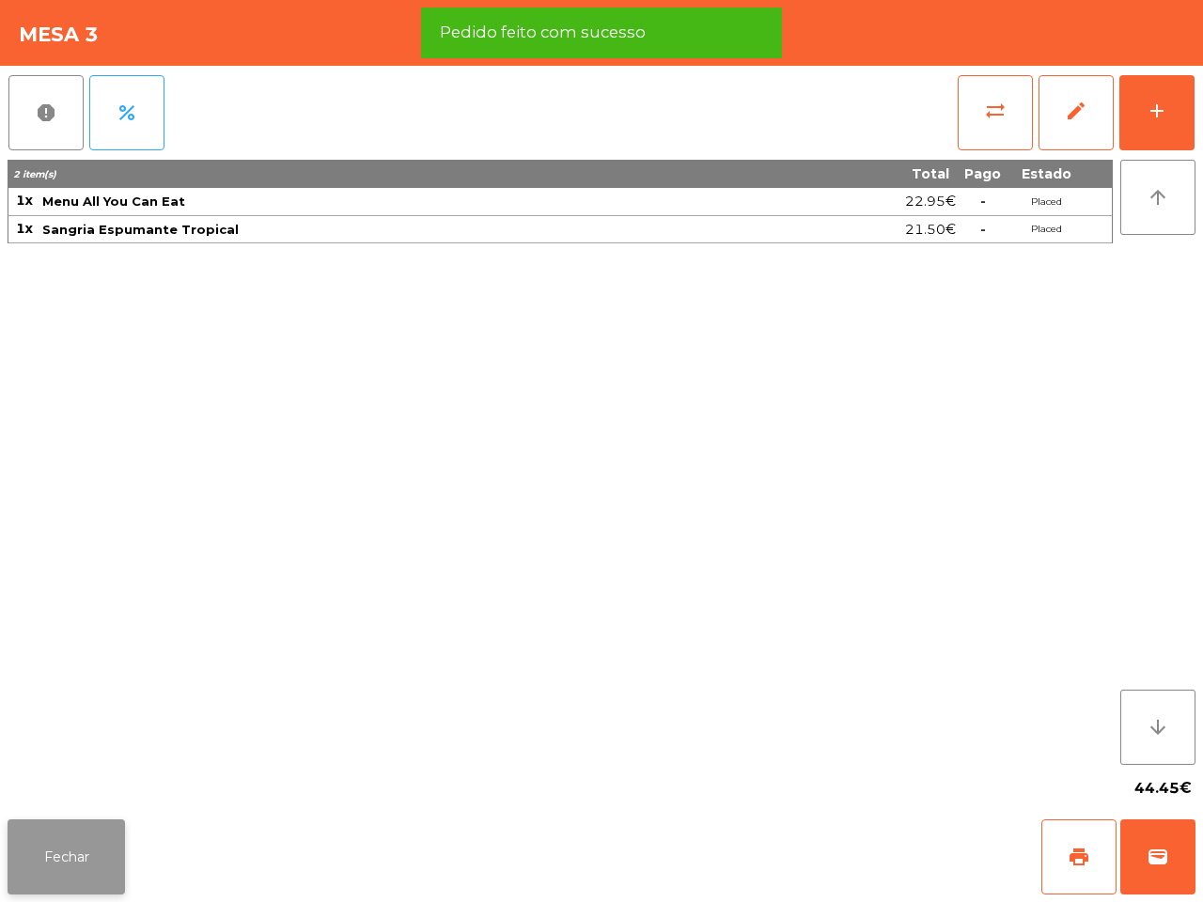
click at [89, 852] on button "Fechar" at bounding box center [66, 856] width 117 height 75
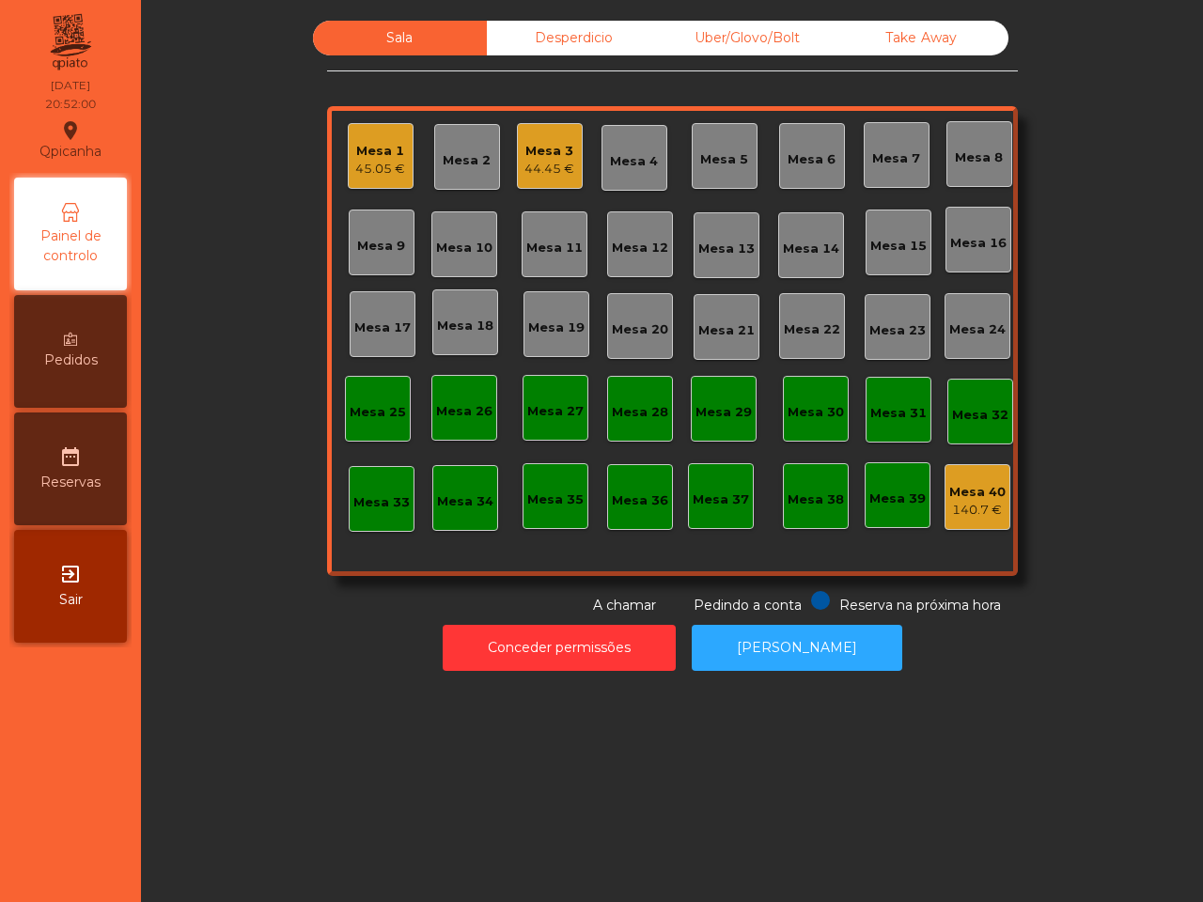
click at [387, 160] on div "45.05 €" at bounding box center [380, 169] width 50 height 19
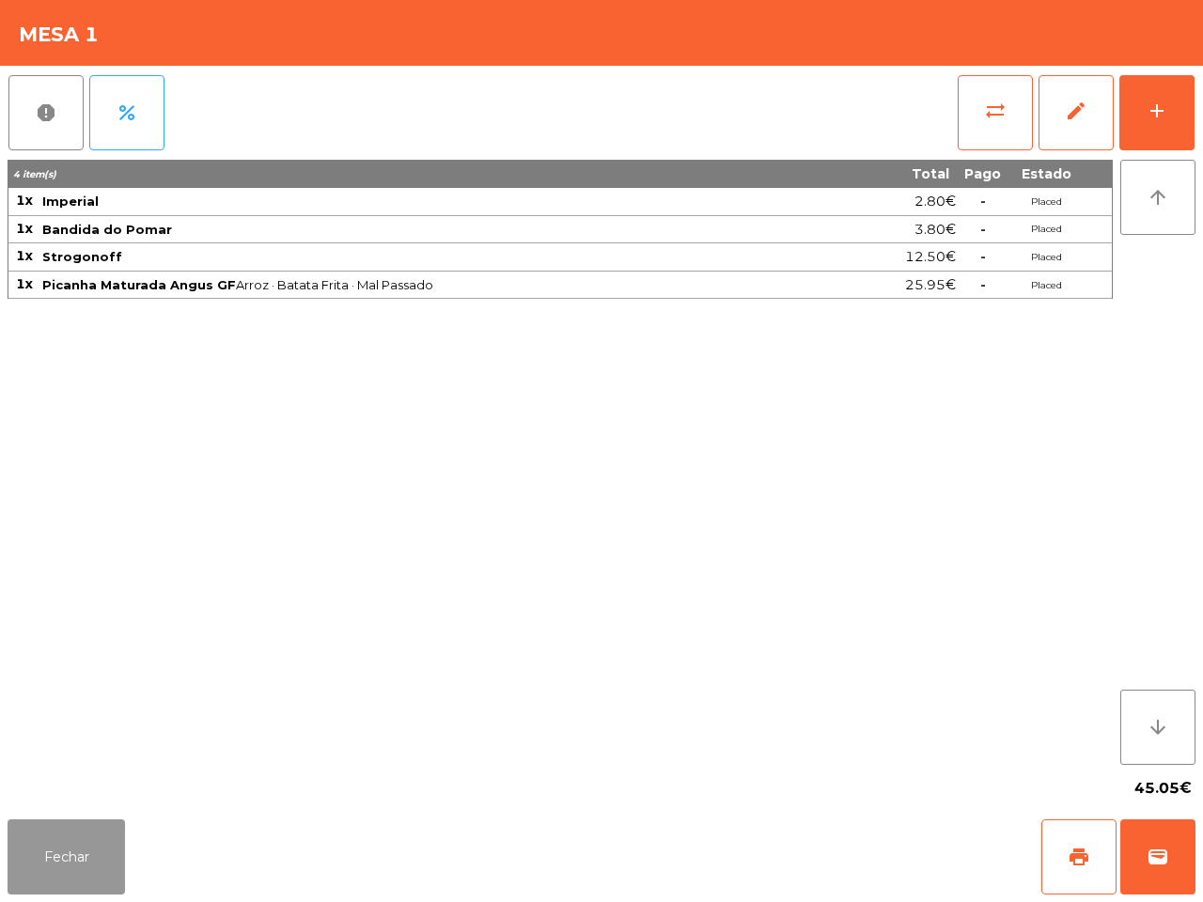
drag, startPoint x: 104, startPoint y: 856, endPoint x: 125, endPoint y: 862, distance: 21.4
click at [105, 856] on button "Fechar" at bounding box center [66, 856] width 117 height 75
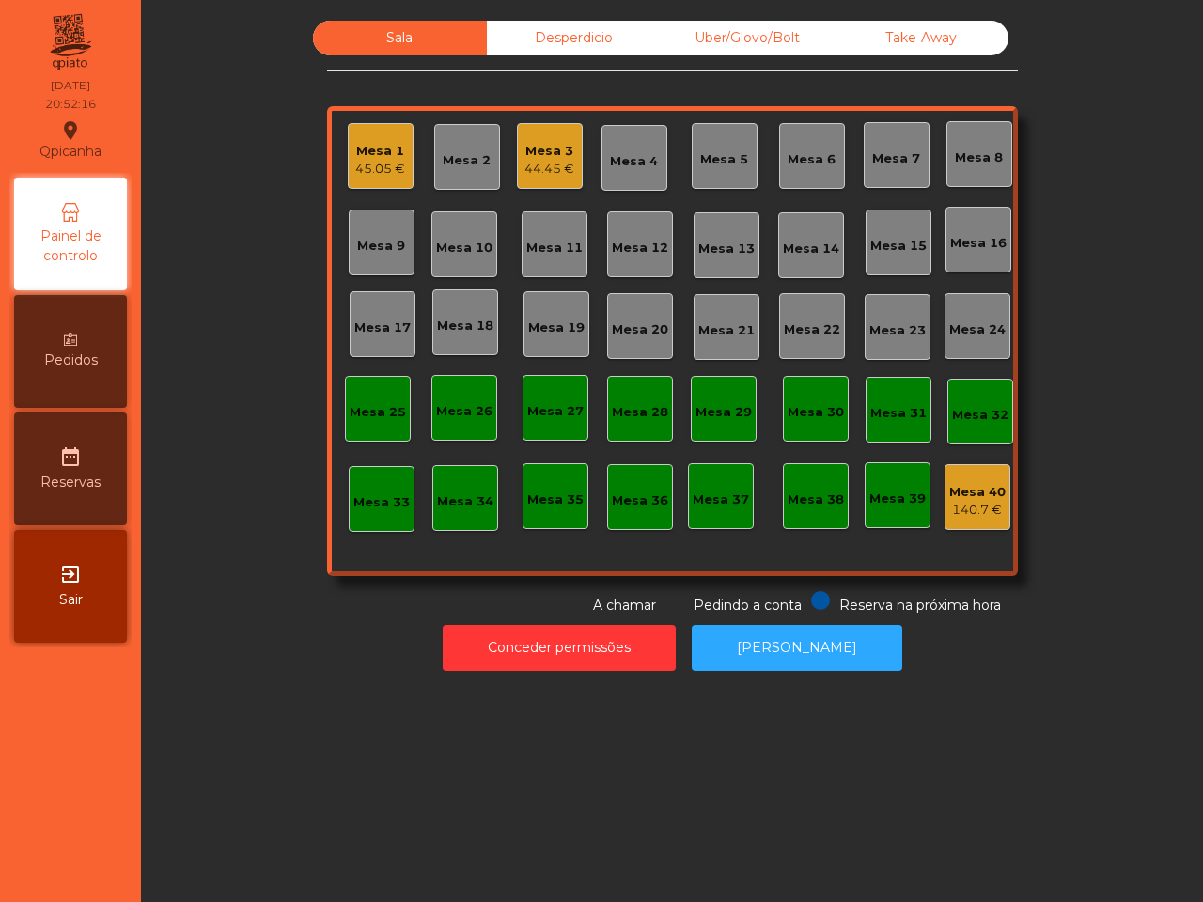
drag, startPoint x: 224, startPoint y: 341, endPoint x: 180, endPoint y: 508, distance: 172.8
drag, startPoint x: 180, startPoint y: 508, endPoint x: 288, endPoint y: 578, distance: 127.7
click at [289, 578] on div "Sala Desperdicio Uber/Glovo/Bolt Take Away Mesa 1 45.05 € Mesa 2 Mesa 3 44.45 €…" at bounding box center [671, 318] width 1011 height 595
drag, startPoint x: 258, startPoint y: 493, endPoint x: 232, endPoint y: 559, distance: 70.8
click at [232, 559] on div "Sala Desperdicio Uber/Glovo/Bolt Take Away Mesa 1 45.05 € Mesa 2 Mesa 3 44.45 €…" at bounding box center [671, 318] width 1011 height 595
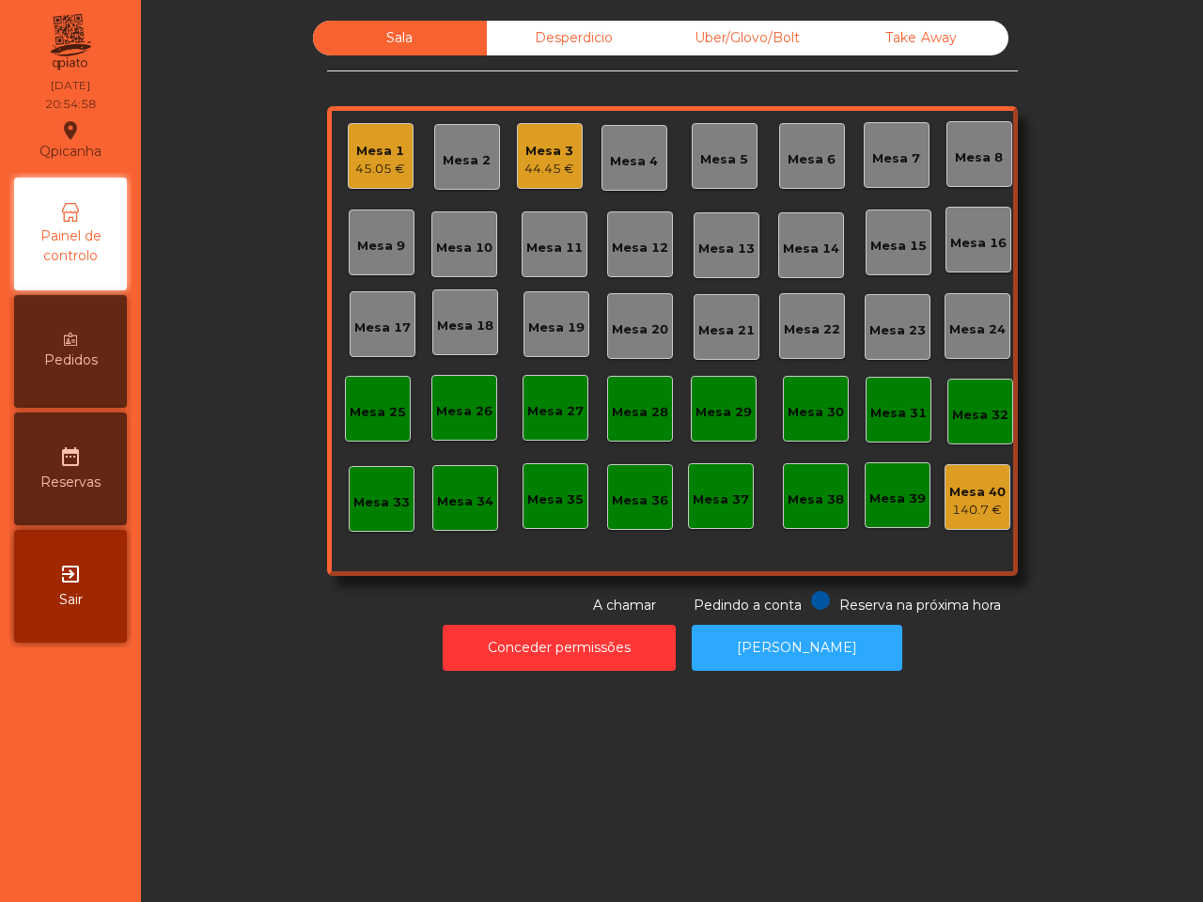
click at [524, 146] on div "Mesa 3" at bounding box center [549, 151] width 50 height 19
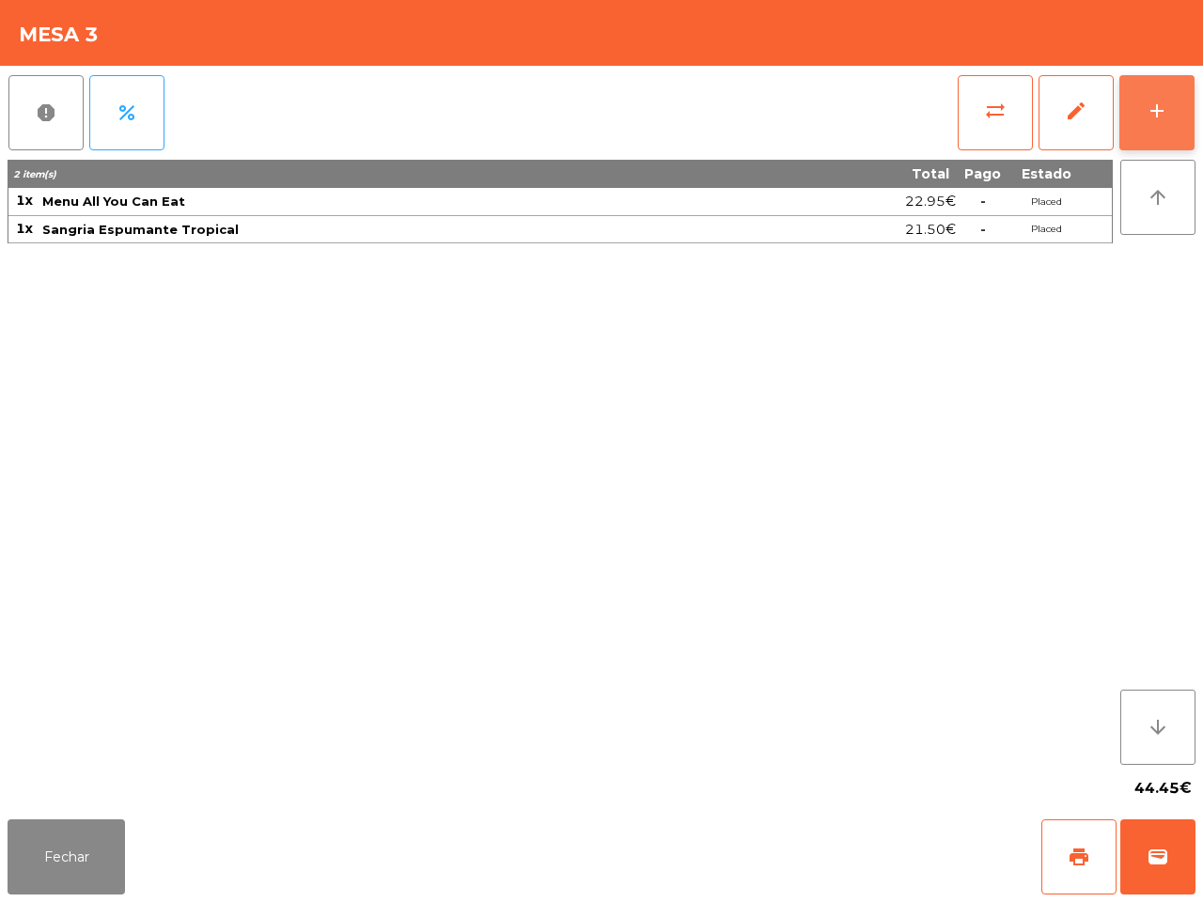
click at [1154, 113] on div "add" at bounding box center [1156, 111] width 23 height 23
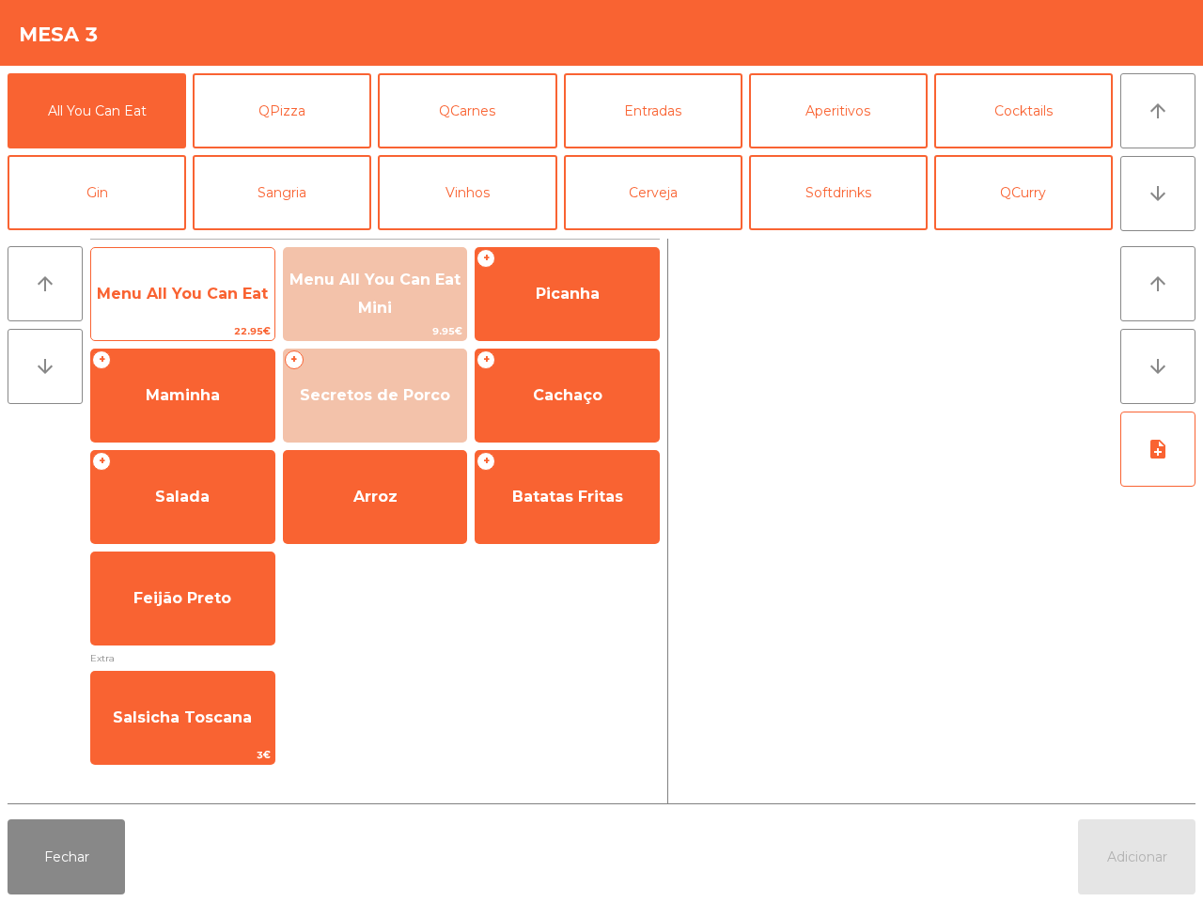
click at [195, 278] on span "Menu All You Can Eat" at bounding box center [182, 294] width 183 height 51
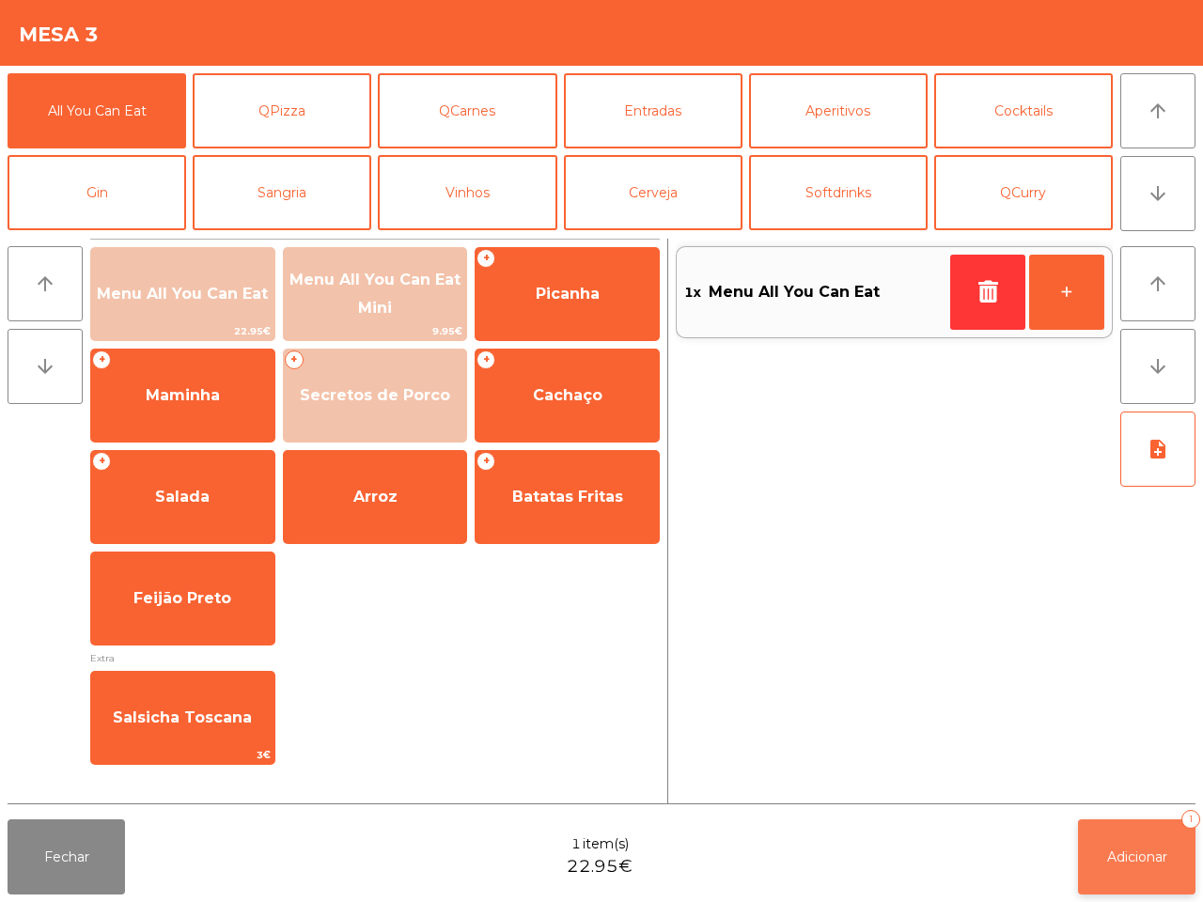
click at [1175, 866] on button "Adicionar 1" at bounding box center [1136, 856] width 117 height 75
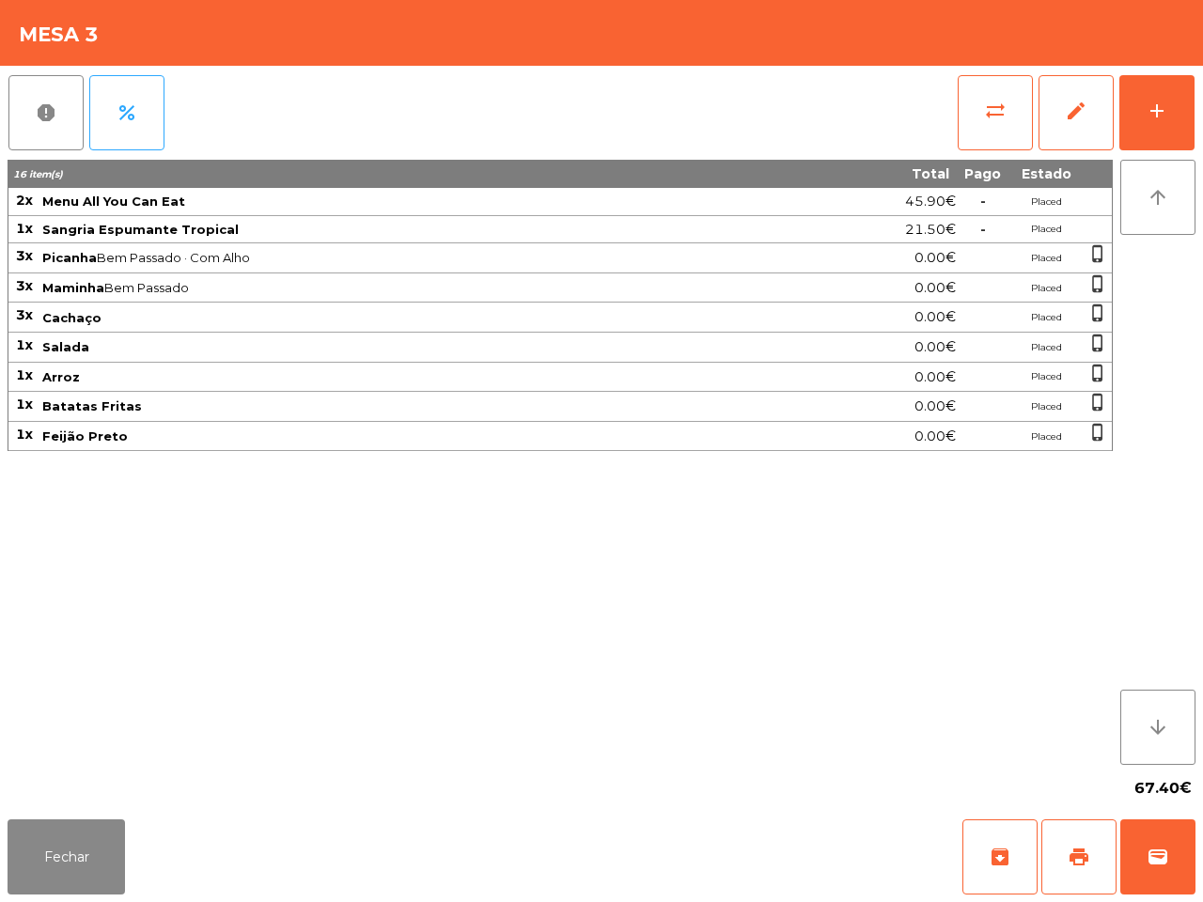
click at [617, 655] on div "16 item(s) Total Pago Estado 2x Menu All You Can Eat 45.90€ - Placed 1x Sangria…" at bounding box center [560, 462] width 1105 height 605
click at [63, 867] on button "Fechar" at bounding box center [66, 856] width 117 height 75
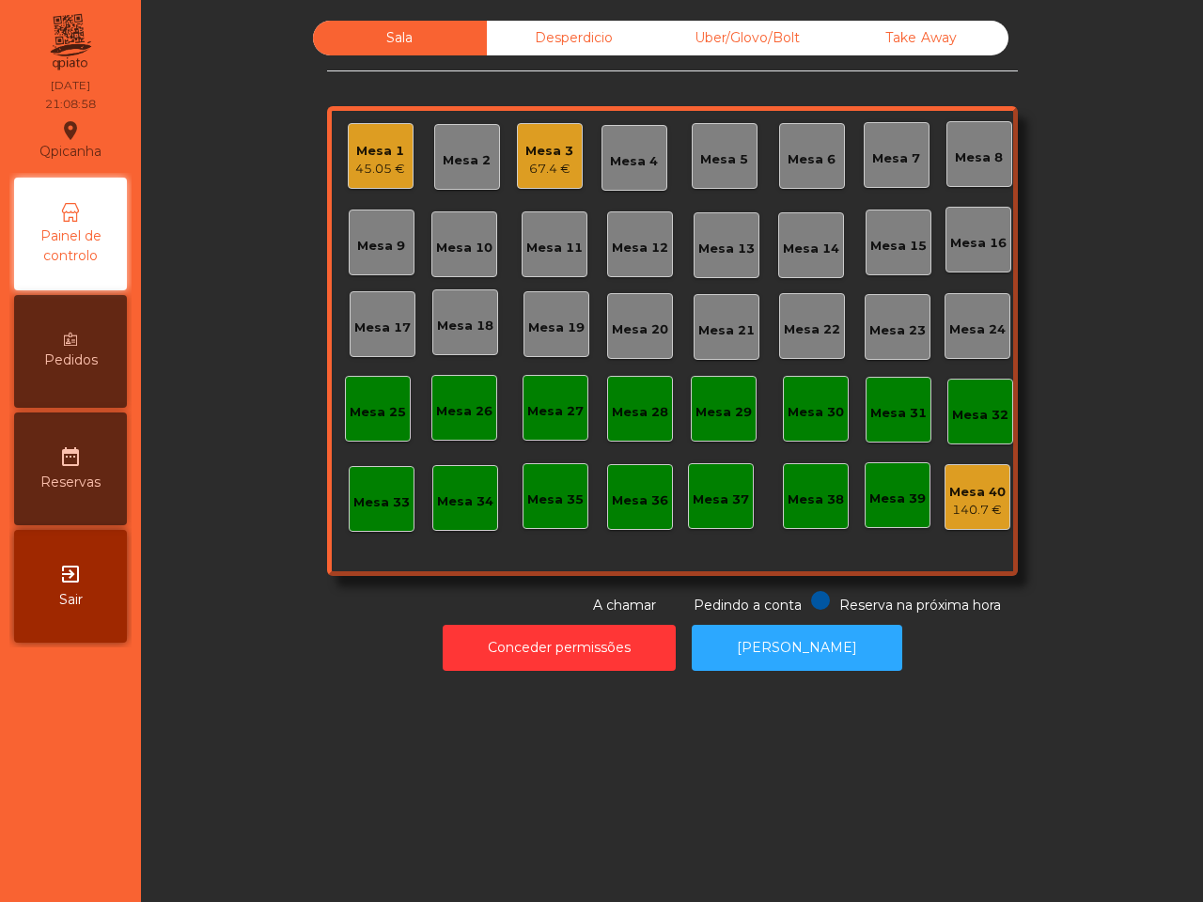
click at [752, 34] on div "Uber/Glovo/Bolt" at bounding box center [748, 38] width 174 height 35
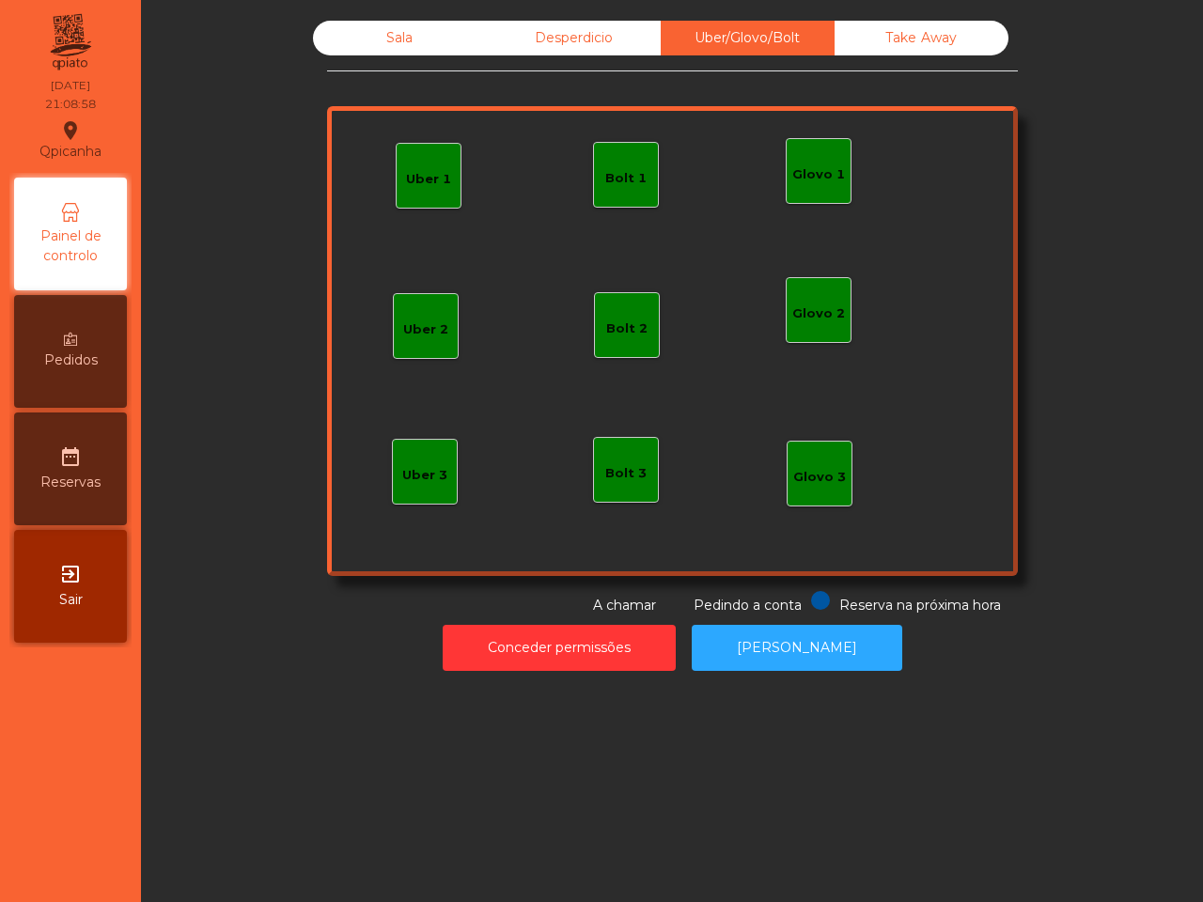
click at [612, 193] on div "Bolt 1" at bounding box center [626, 175] width 66 height 66
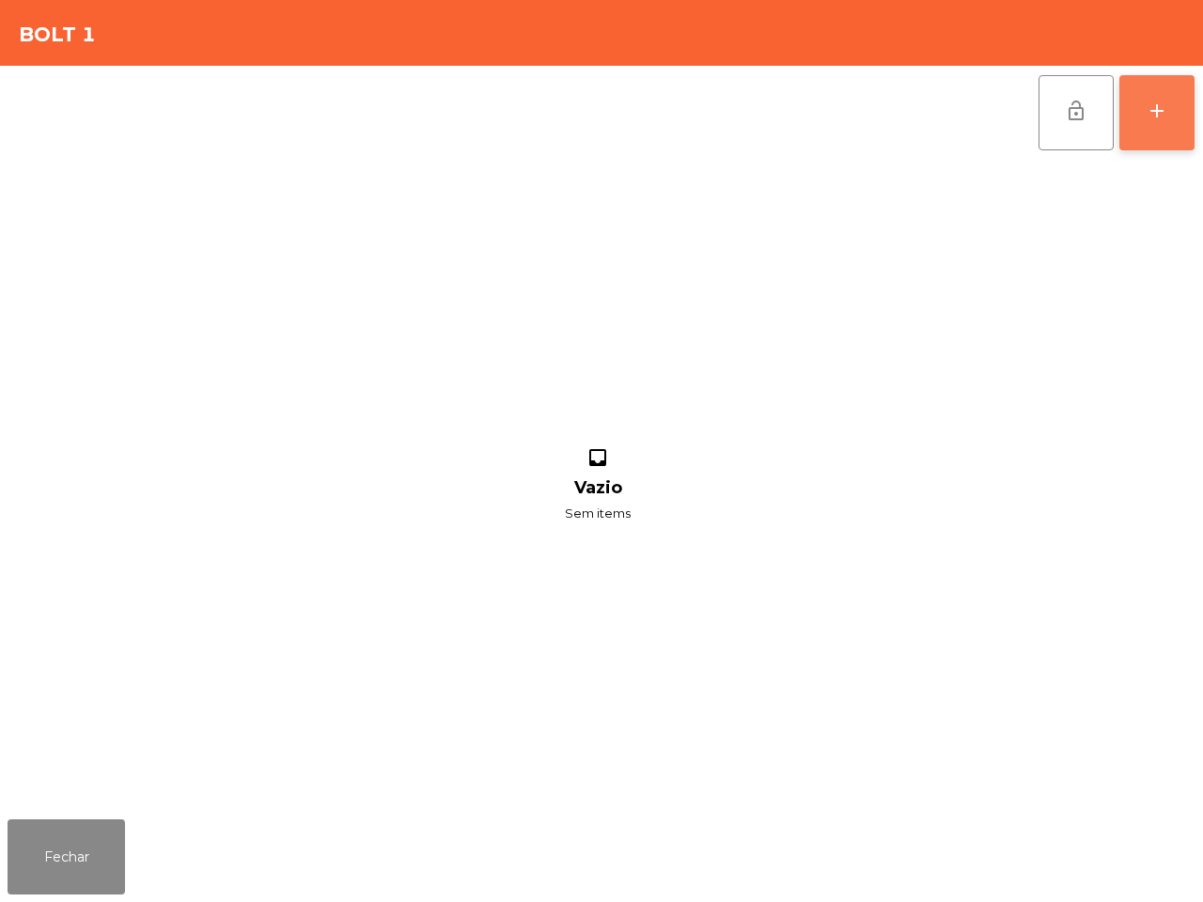
click at [1145, 118] on div "add" at bounding box center [1156, 111] width 23 height 23
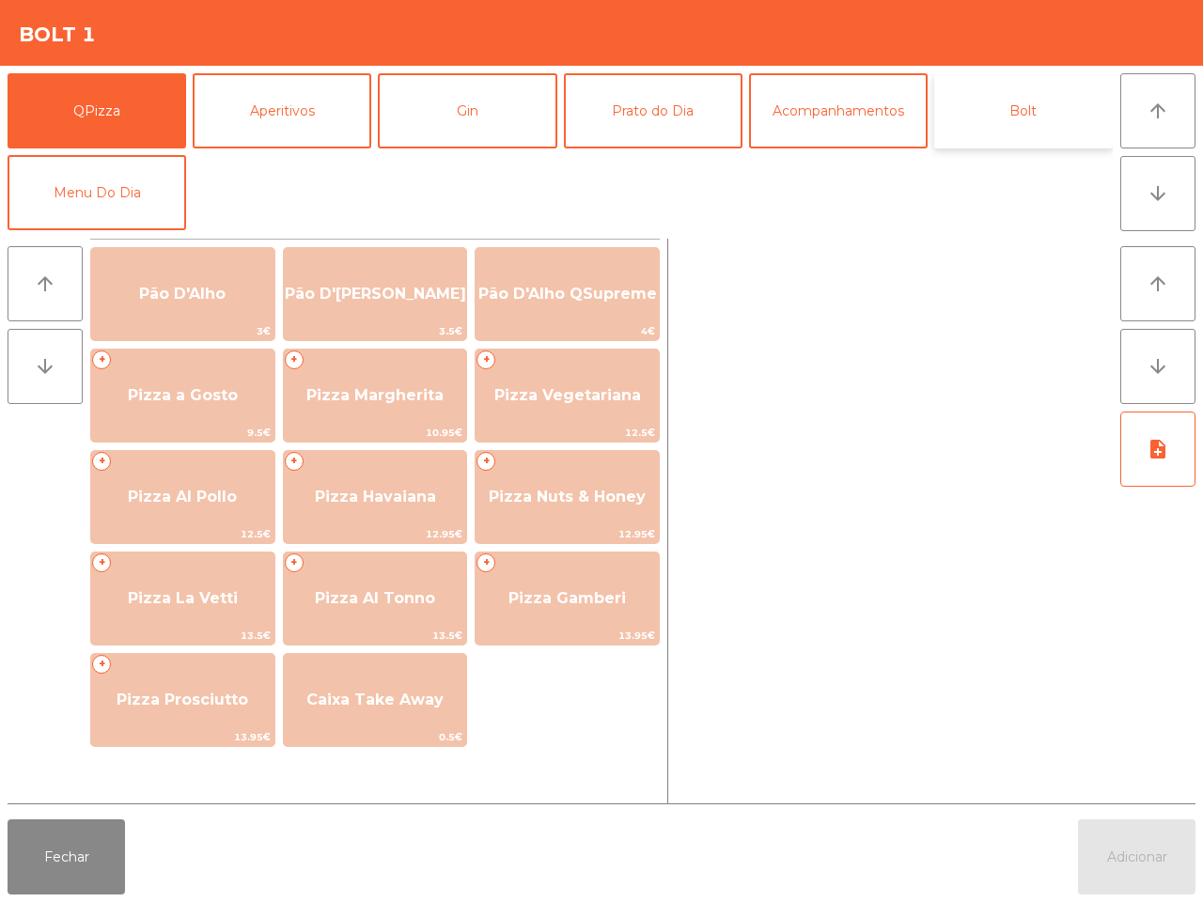
click at [1004, 99] on button "Bolt" at bounding box center [1023, 110] width 179 height 75
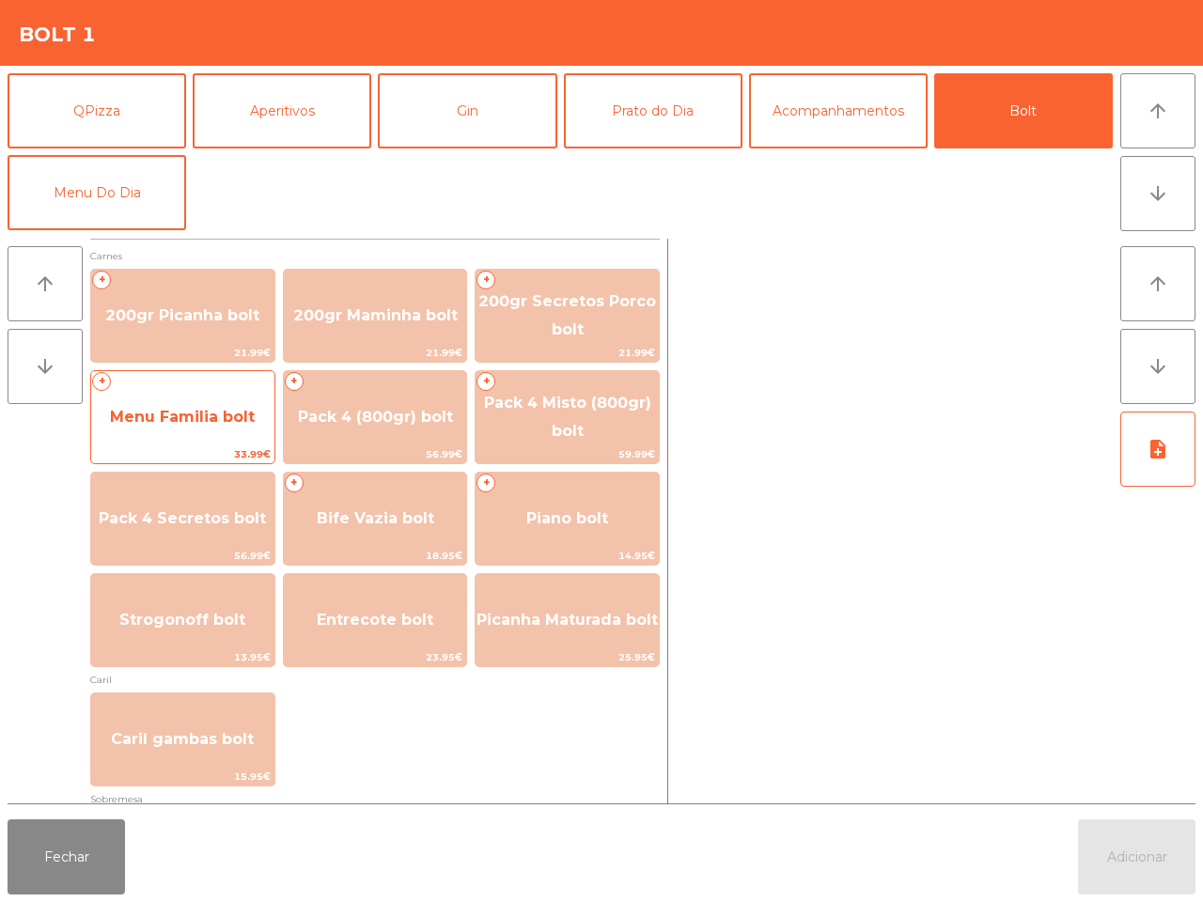
click at [195, 415] on span "Menu Familia bolt" at bounding box center [182, 417] width 145 height 18
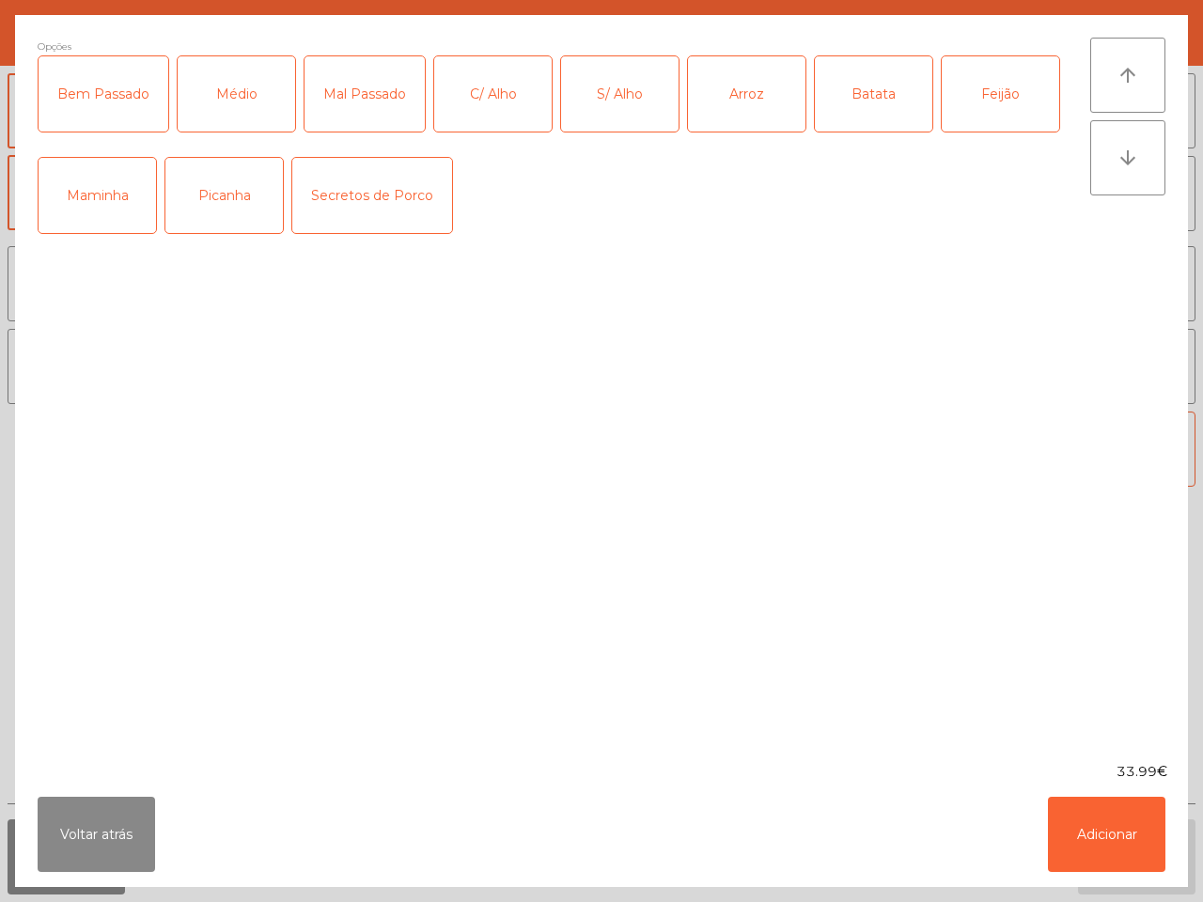
click at [349, 200] on div "Secretos de Porco" at bounding box center [372, 195] width 160 height 75
click at [1093, 822] on button "Adicionar" at bounding box center [1106, 834] width 117 height 75
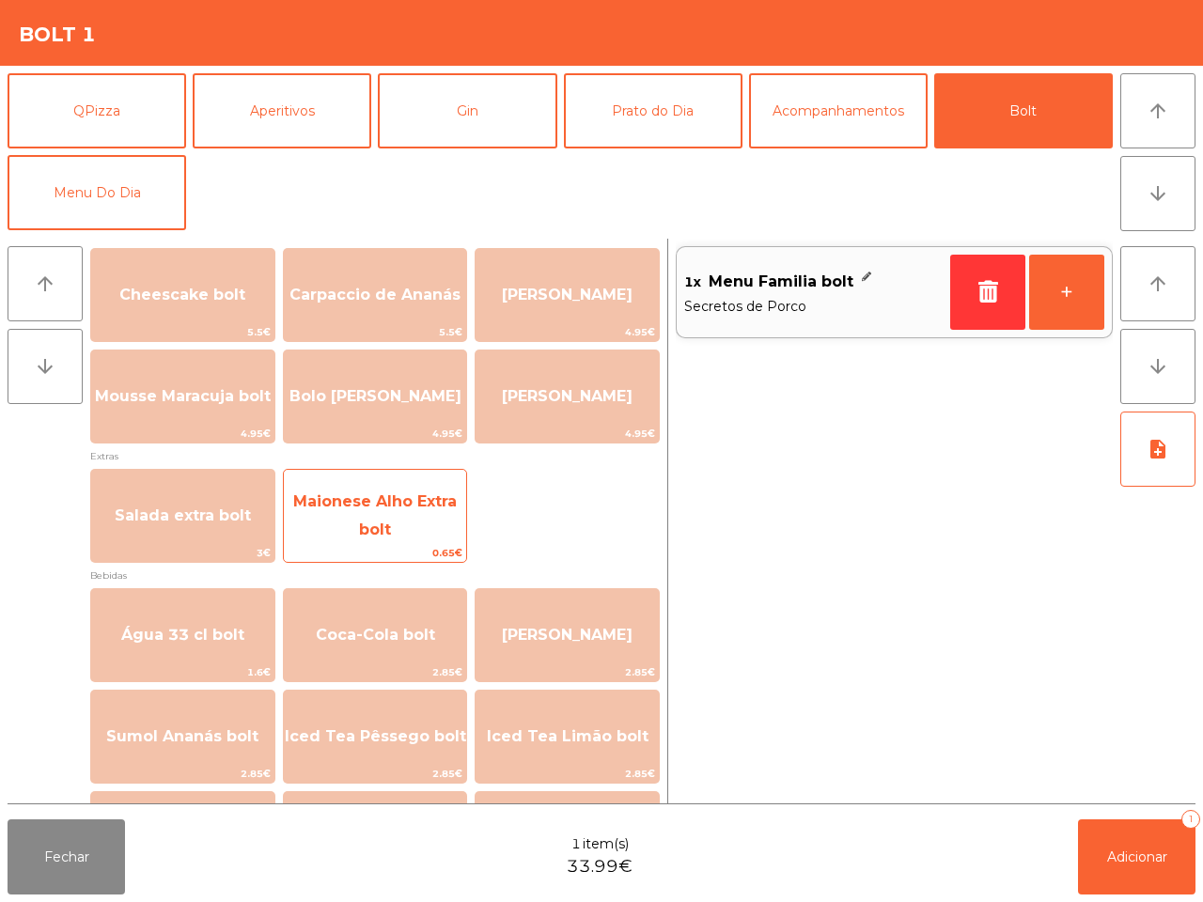
scroll to position [587, 0]
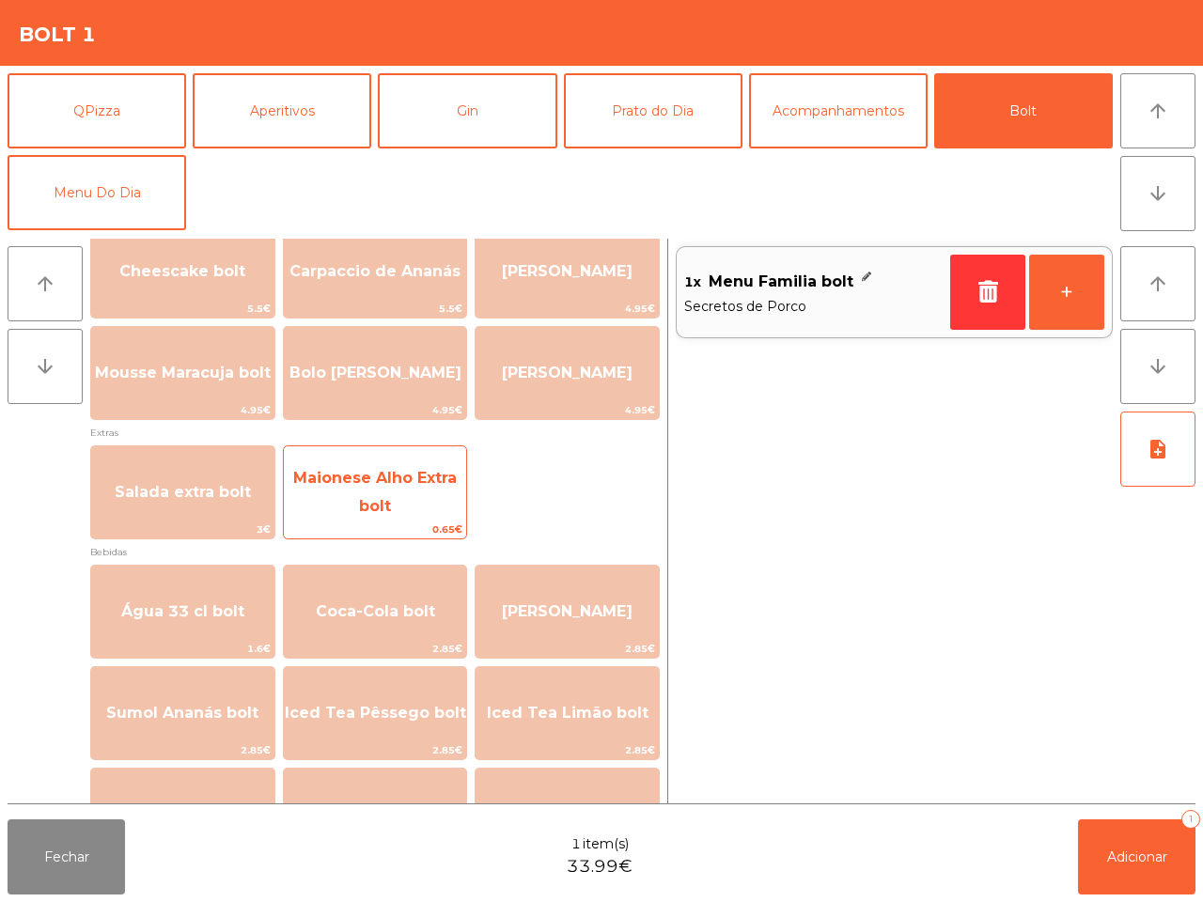
click at [350, 501] on span "Maionese Alho Extra bolt" at bounding box center [375, 493] width 183 height 80
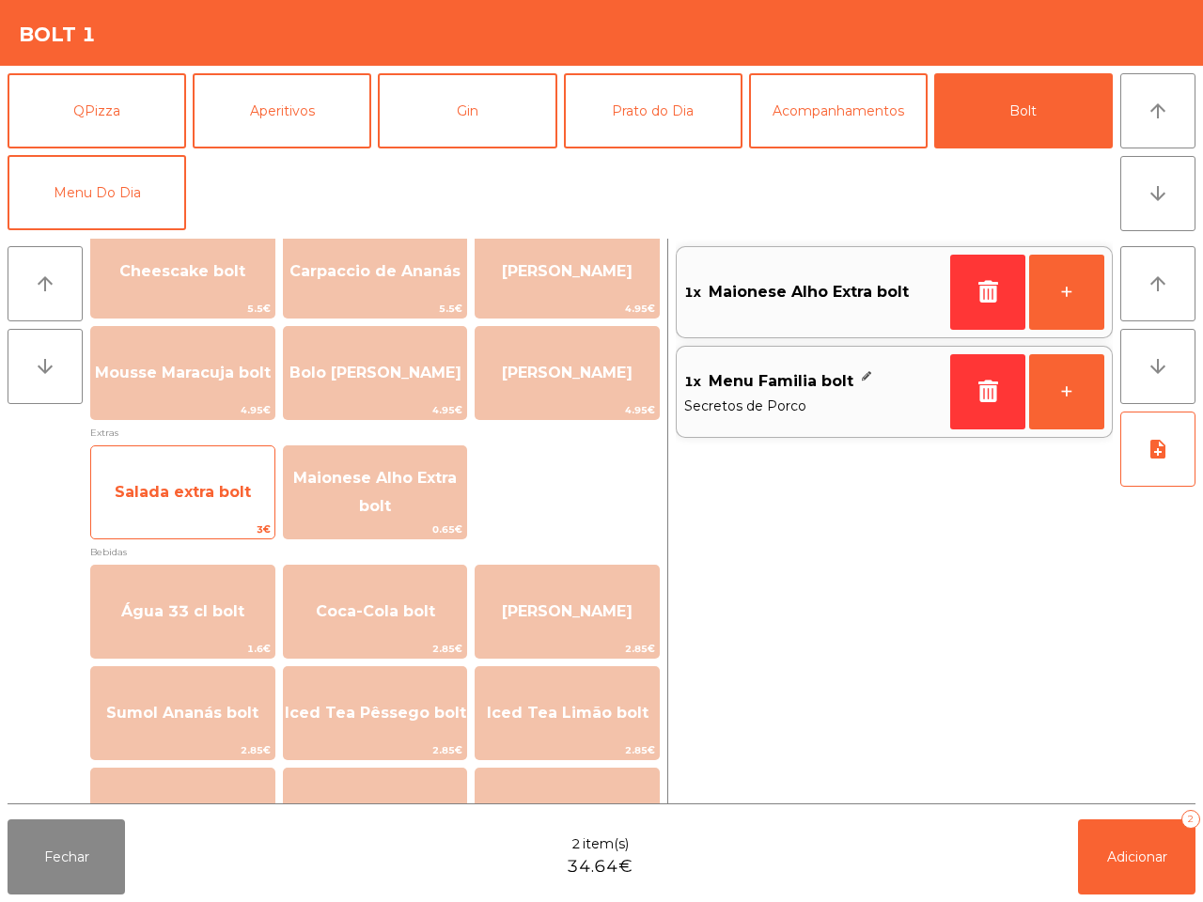
click at [233, 524] on span "3€" at bounding box center [182, 530] width 183 height 18
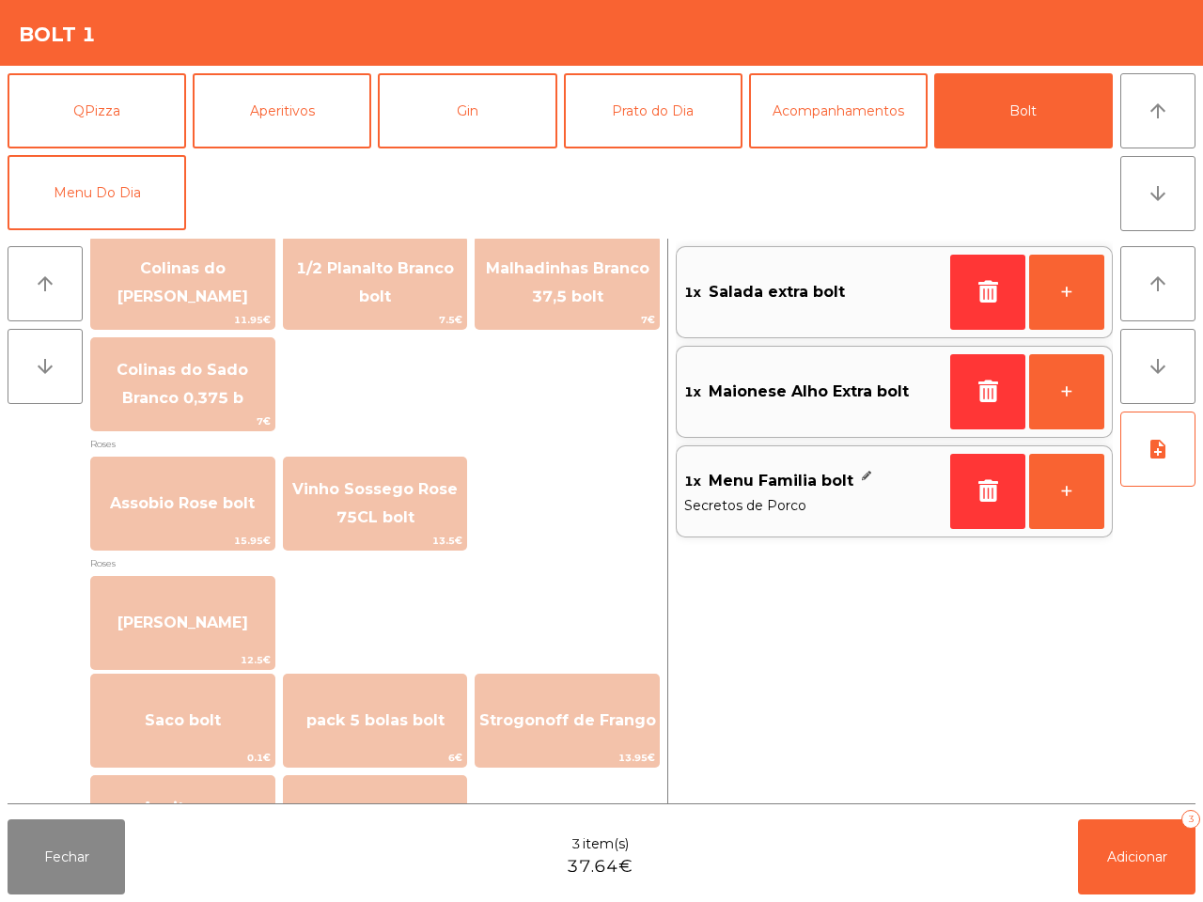
scroll to position [2141, 0]
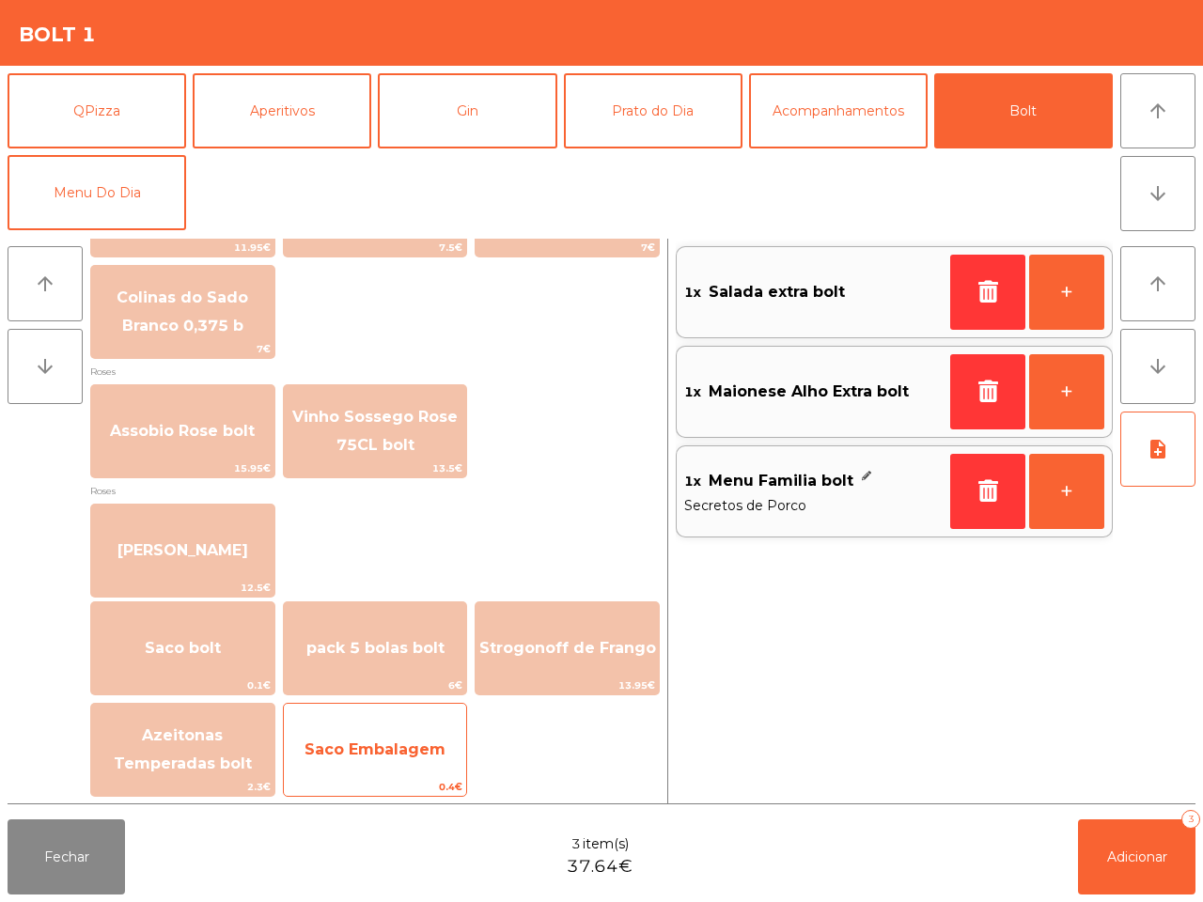
click at [312, 745] on span "Saco Embalagem" at bounding box center [374, 749] width 141 height 18
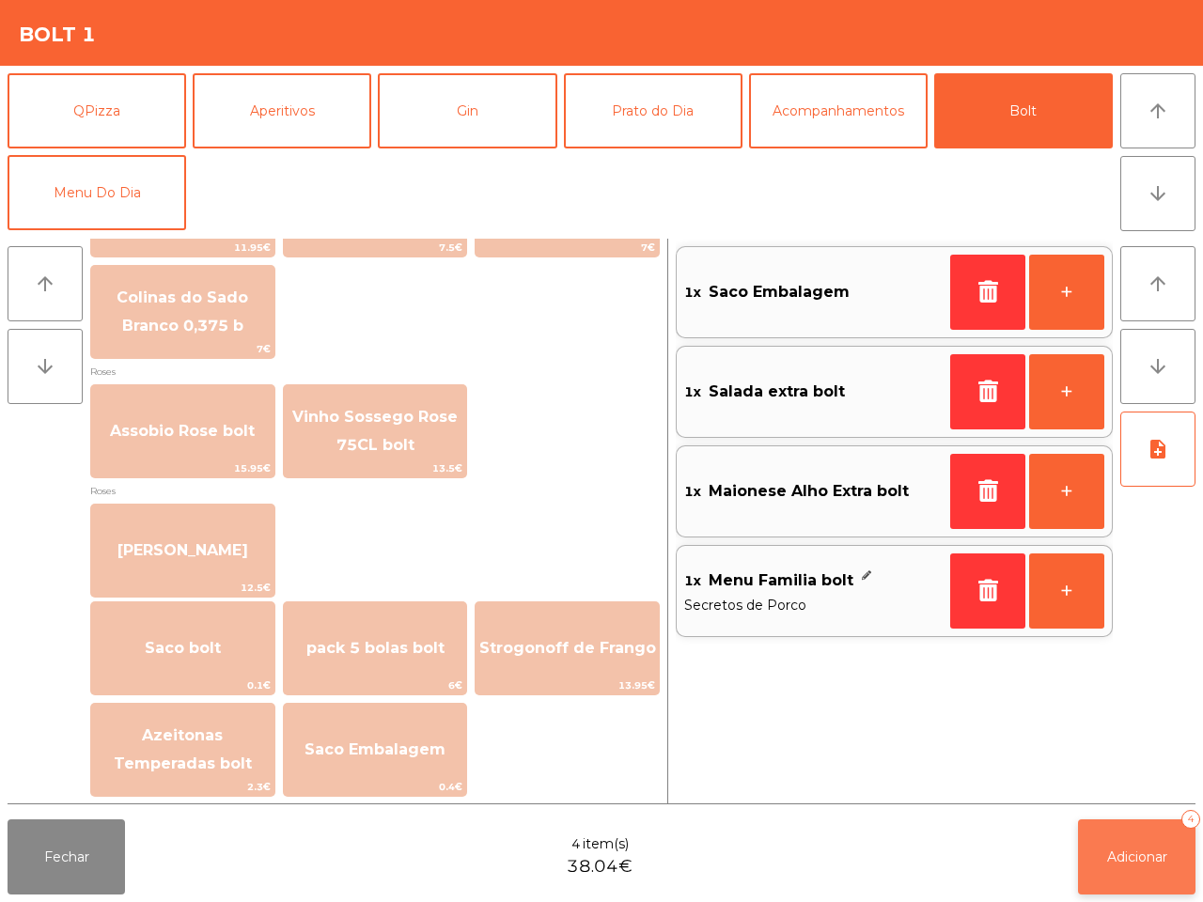
click at [1095, 839] on button "Adicionar 4" at bounding box center [1136, 856] width 117 height 75
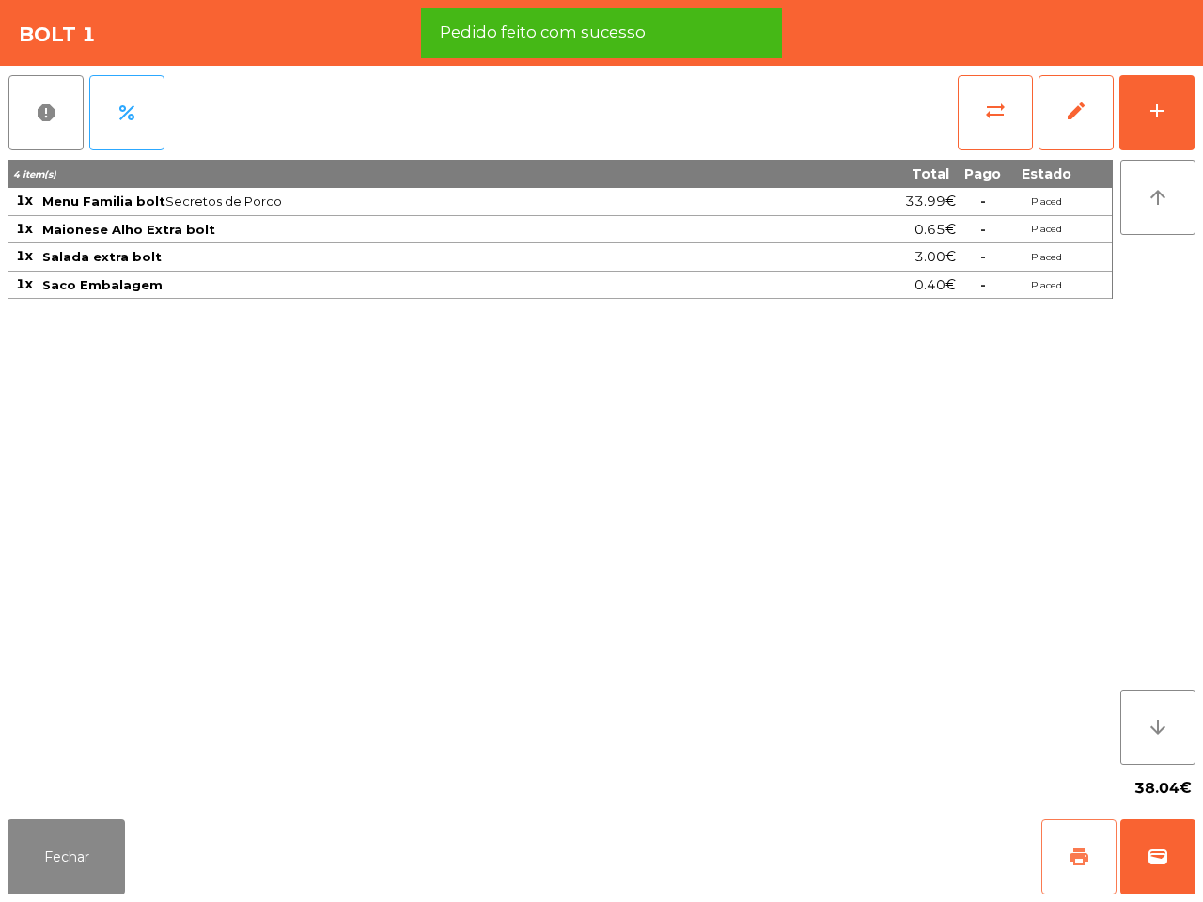
click at [1065, 832] on button "print" at bounding box center [1078, 856] width 75 height 75
click at [1138, 833] on button "wallet" at bounding box center [1157, 856] width 75 height 75
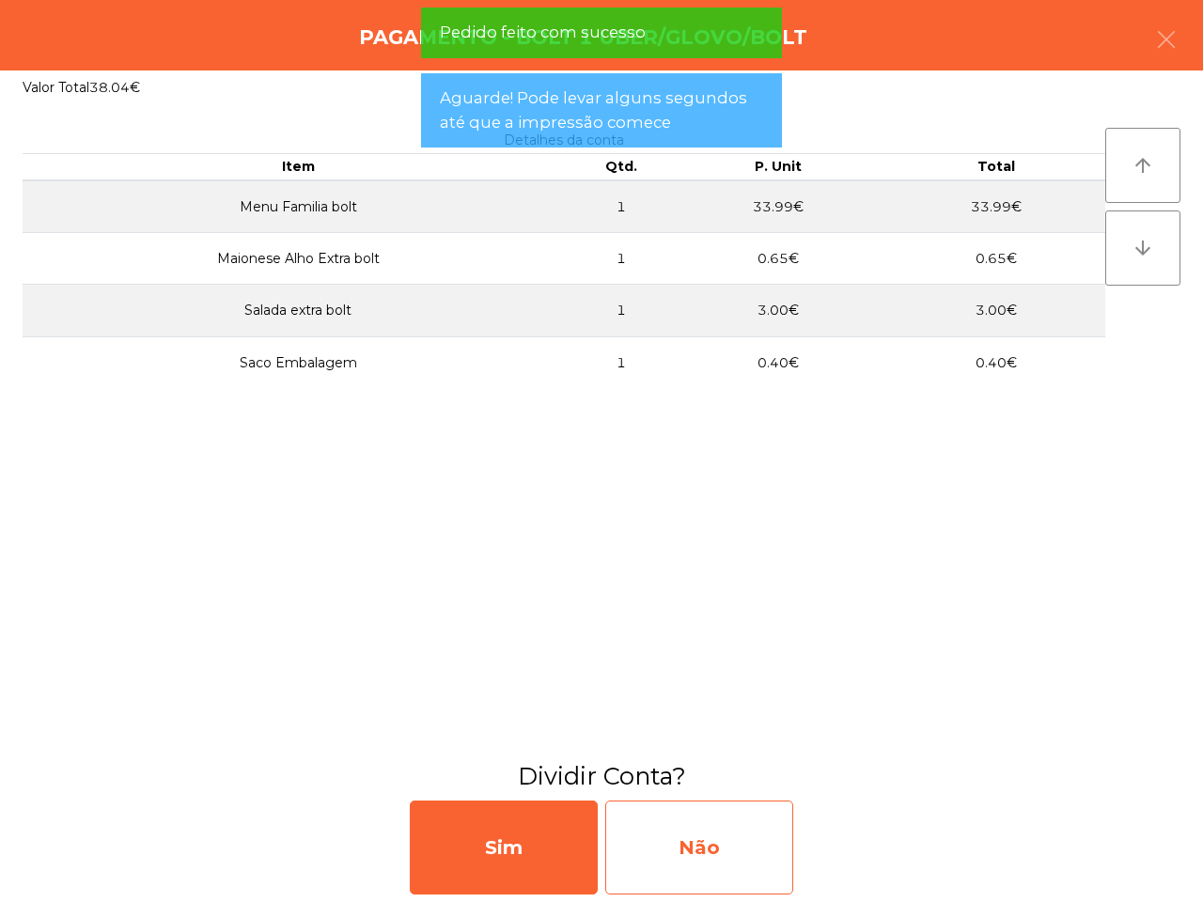
click at [748, 856] on div "Não" at bounding box center [699, 848] width 188 height 94
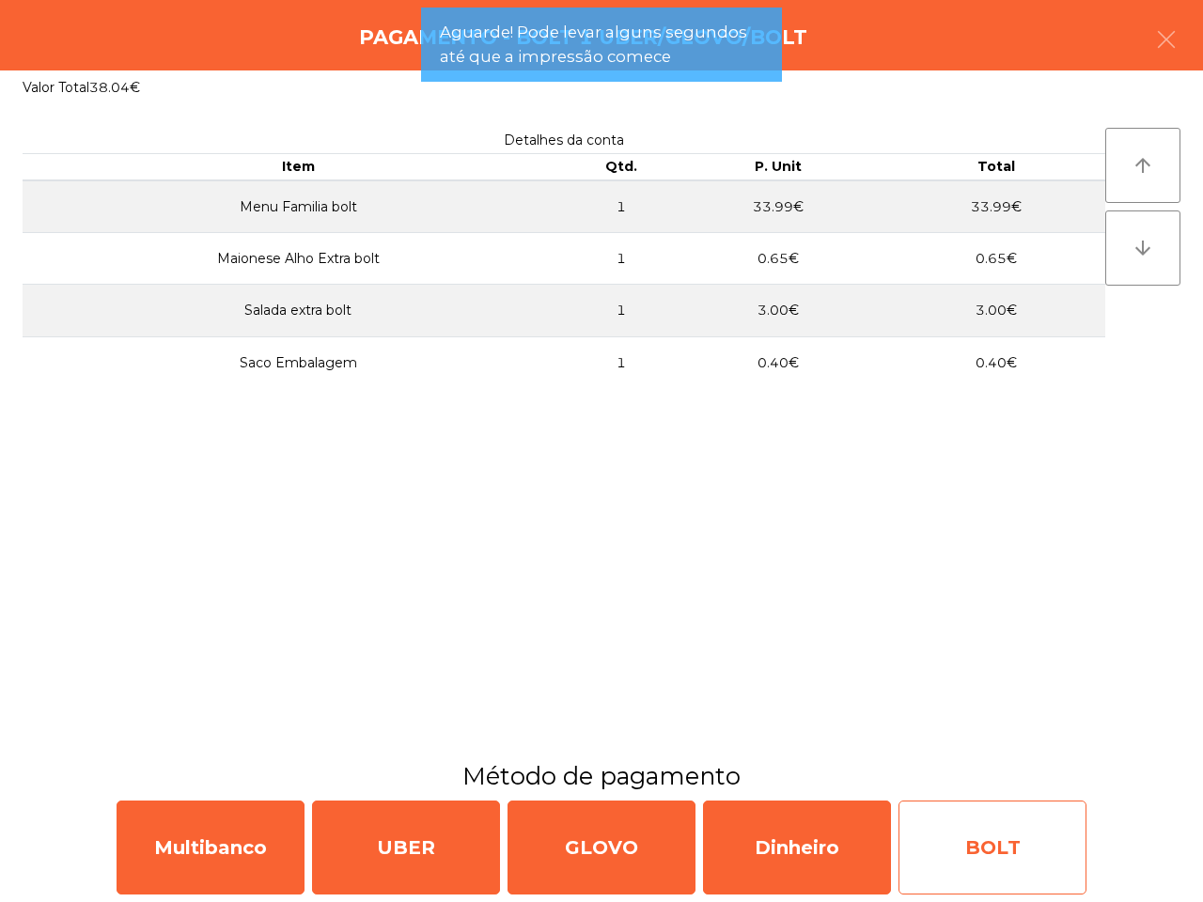
click at [955, 828] on div "BOLT" at bounding box center [992, 848] width 188 height 94
select select "**"
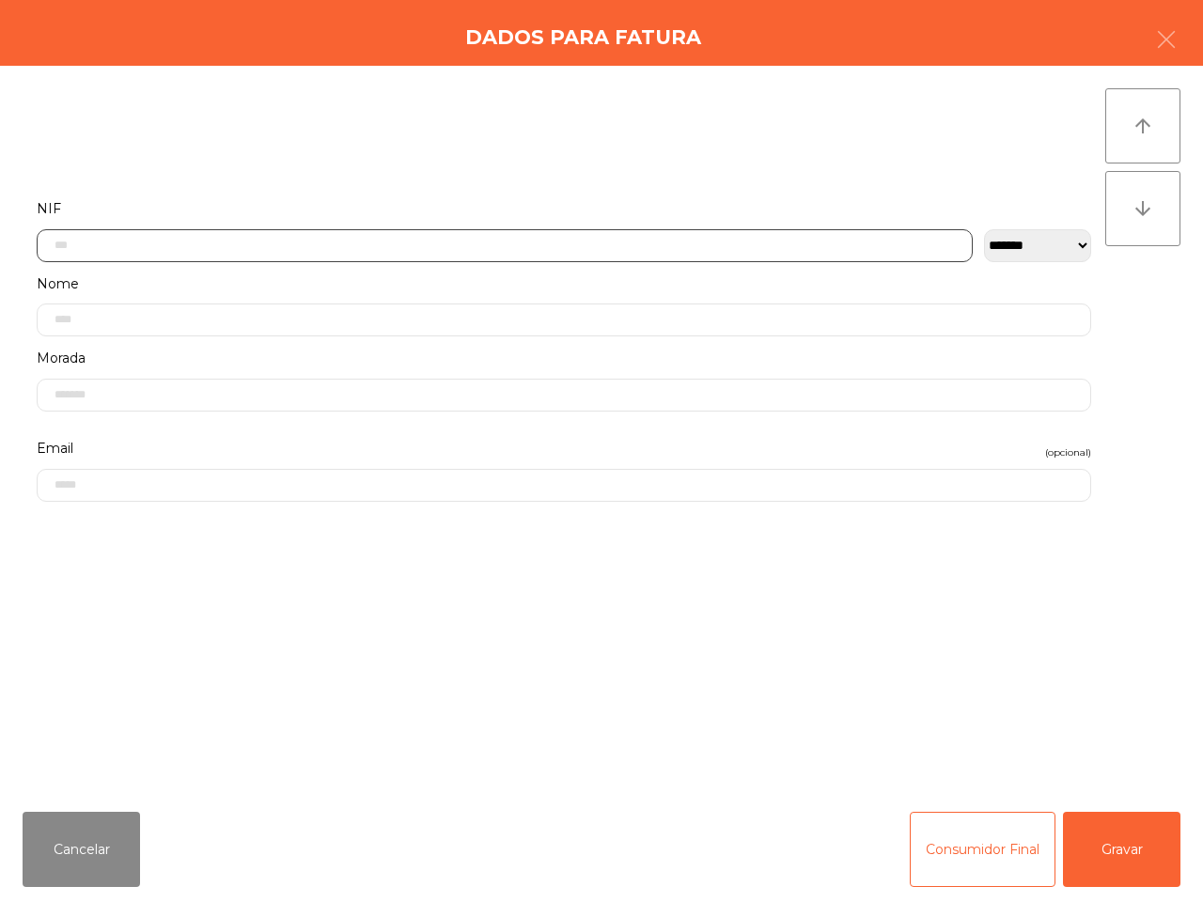
click at [424, 229] on input "text" at bounding box center [505, 245] width 936 height 33
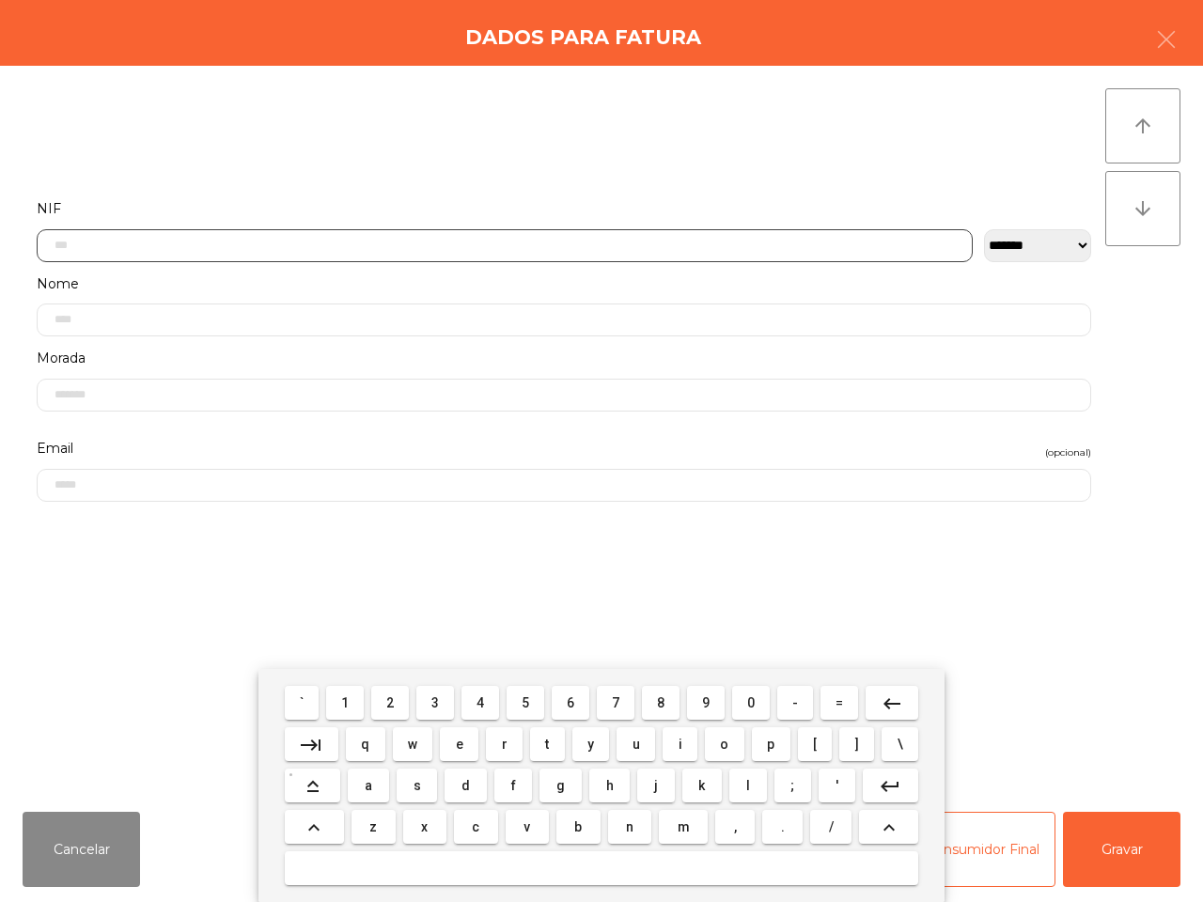
scroll to position [105, 0]
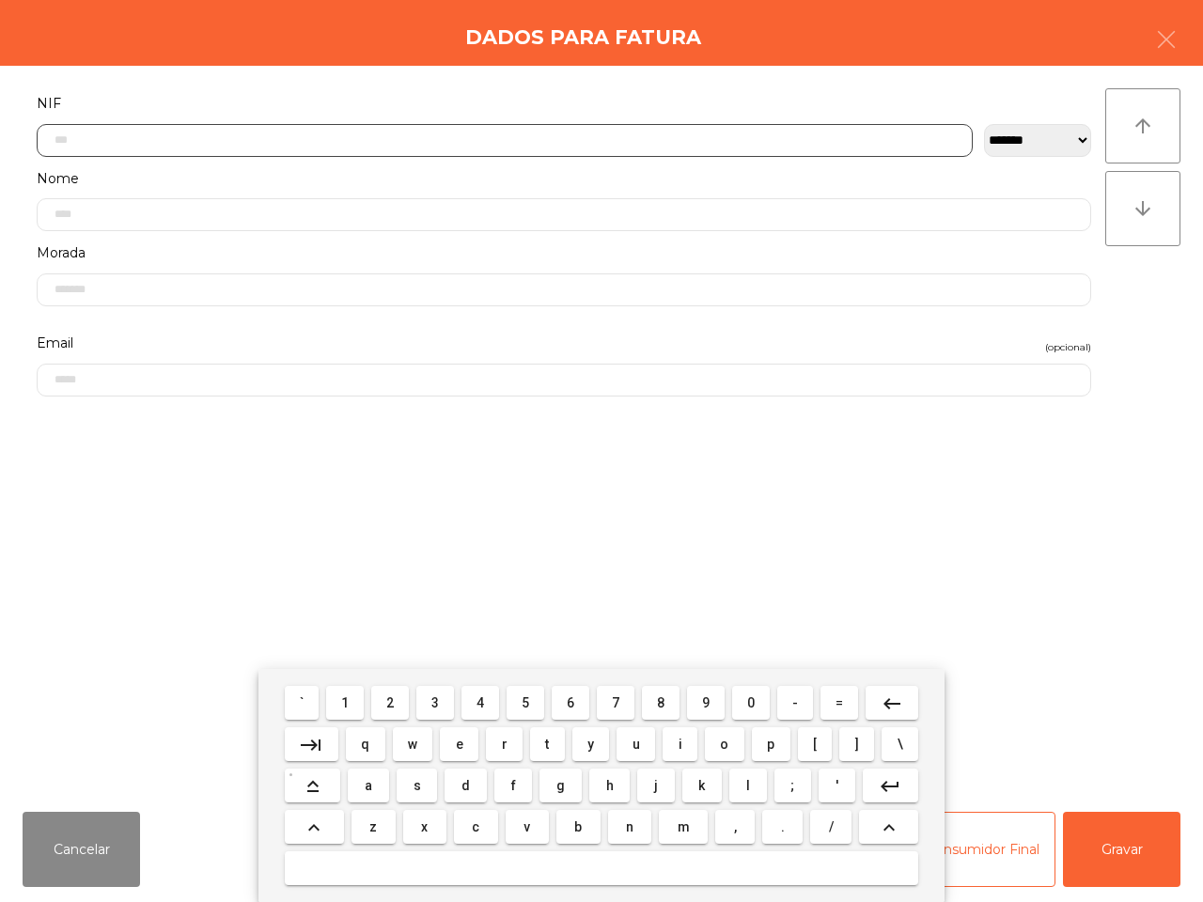
click at [529, 702] on span "5" at bounding box center [526, 702] width 8 height 15
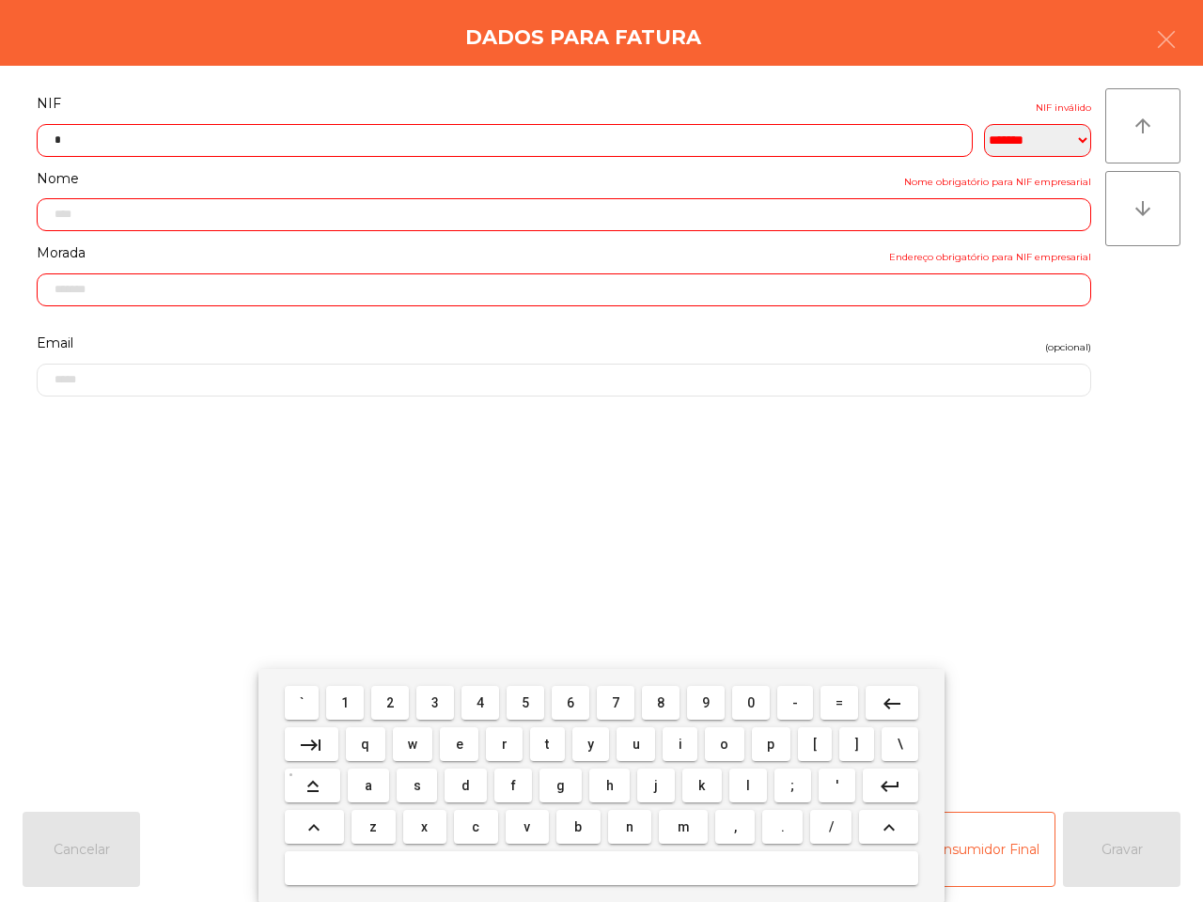
click at [354, 693] on button "1" at bounding box center [345, 703] width 38 height 34
click at [580, 701] on button "6" at bounding box center [571, 703] width 38 height 34
click at [439, 708] on span "3" at bounding box center [435, 702] width 8 height 15
click at [747, 701] on span "0" at bounding box center [751, 702] width 8 height 15
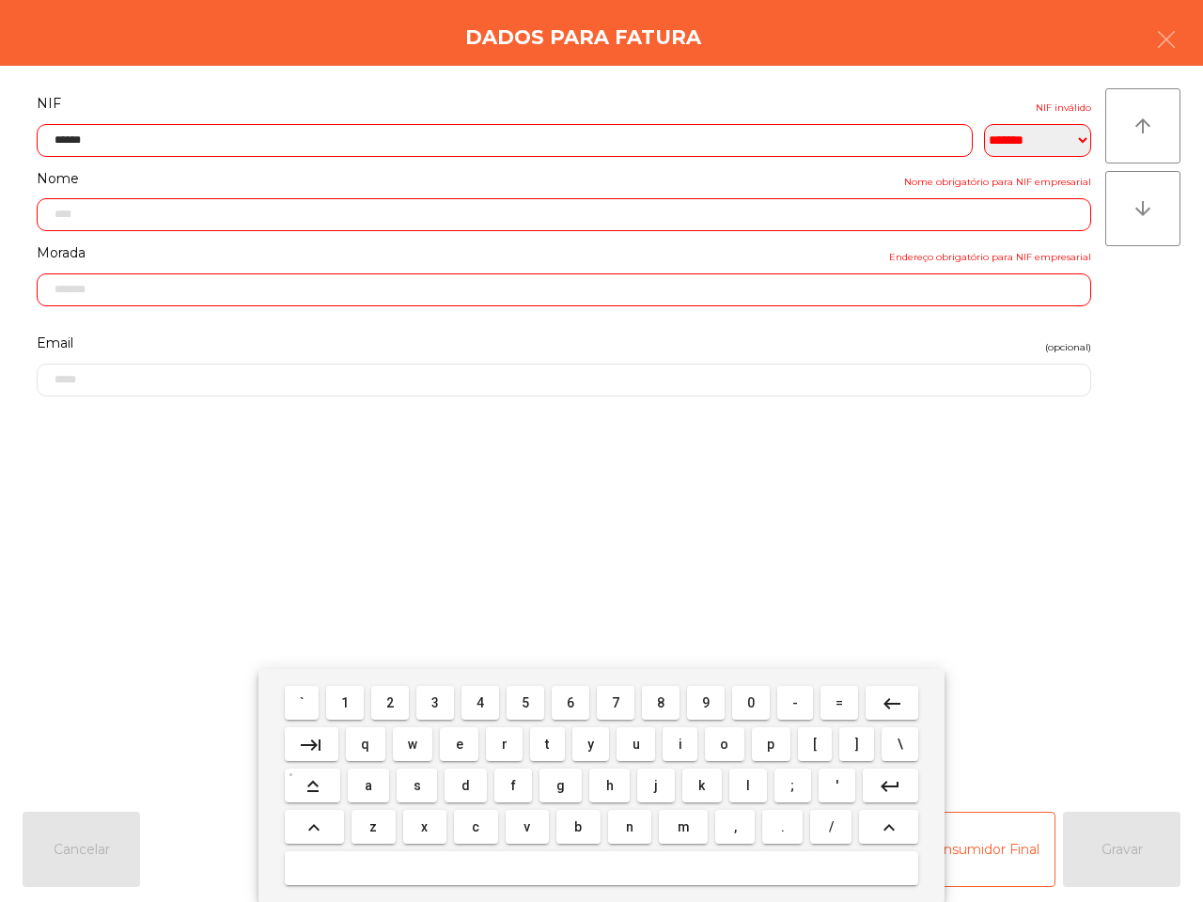
click at [470, 693] on button "4" at bounding box center [480, 703] width 38 height 34
click at [759, 703] on button "0" at bounding box center [751, 703] width 38 height 34
click at [626, 703] on button "7" at bounding box center [616, 703] width 38 height 34
type input "*********"
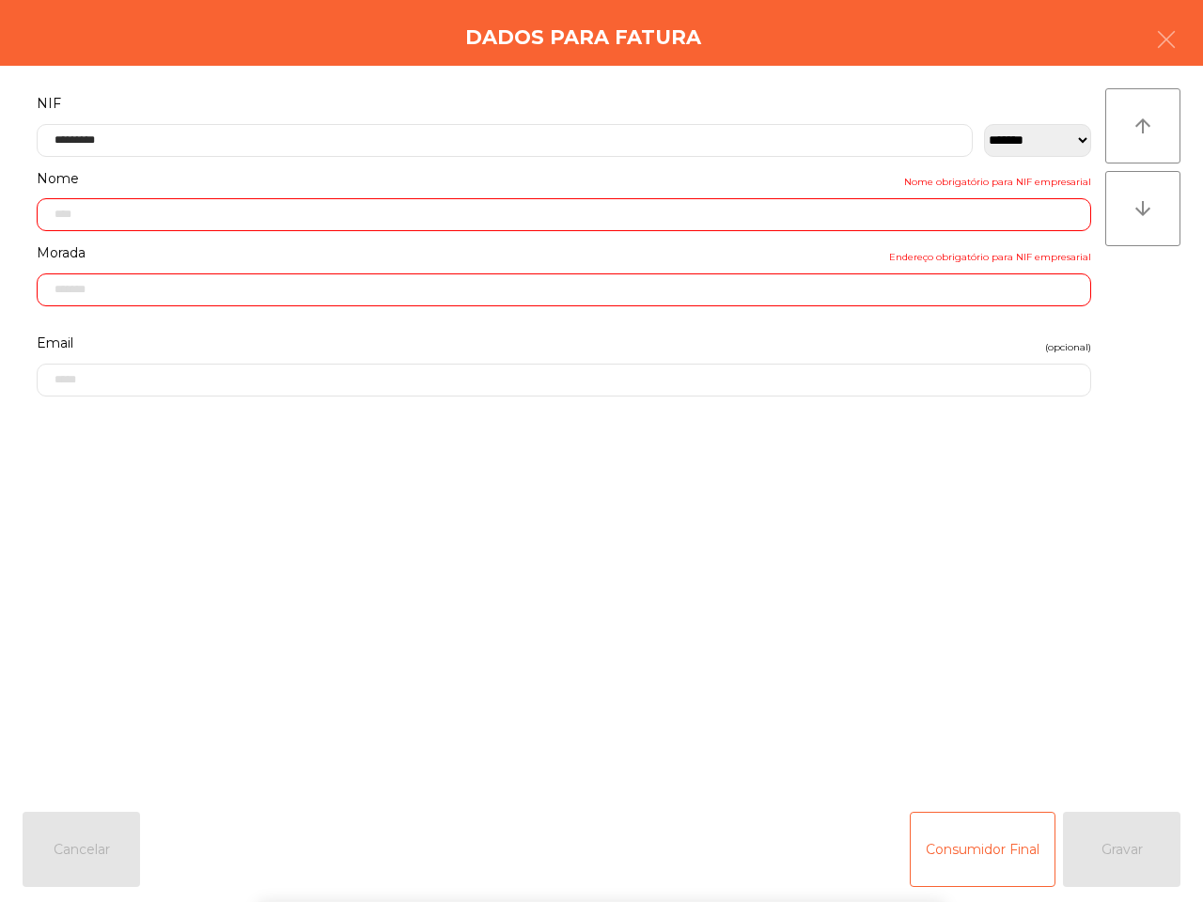
click at [720, 615] on form "**********" at bounding box center [564, 434] width 1082 height 686
click at [1102, 829] on div "Consumidor Final Gravar" at bounding box center [1045, 849] width 271 height 75
type input "**********"
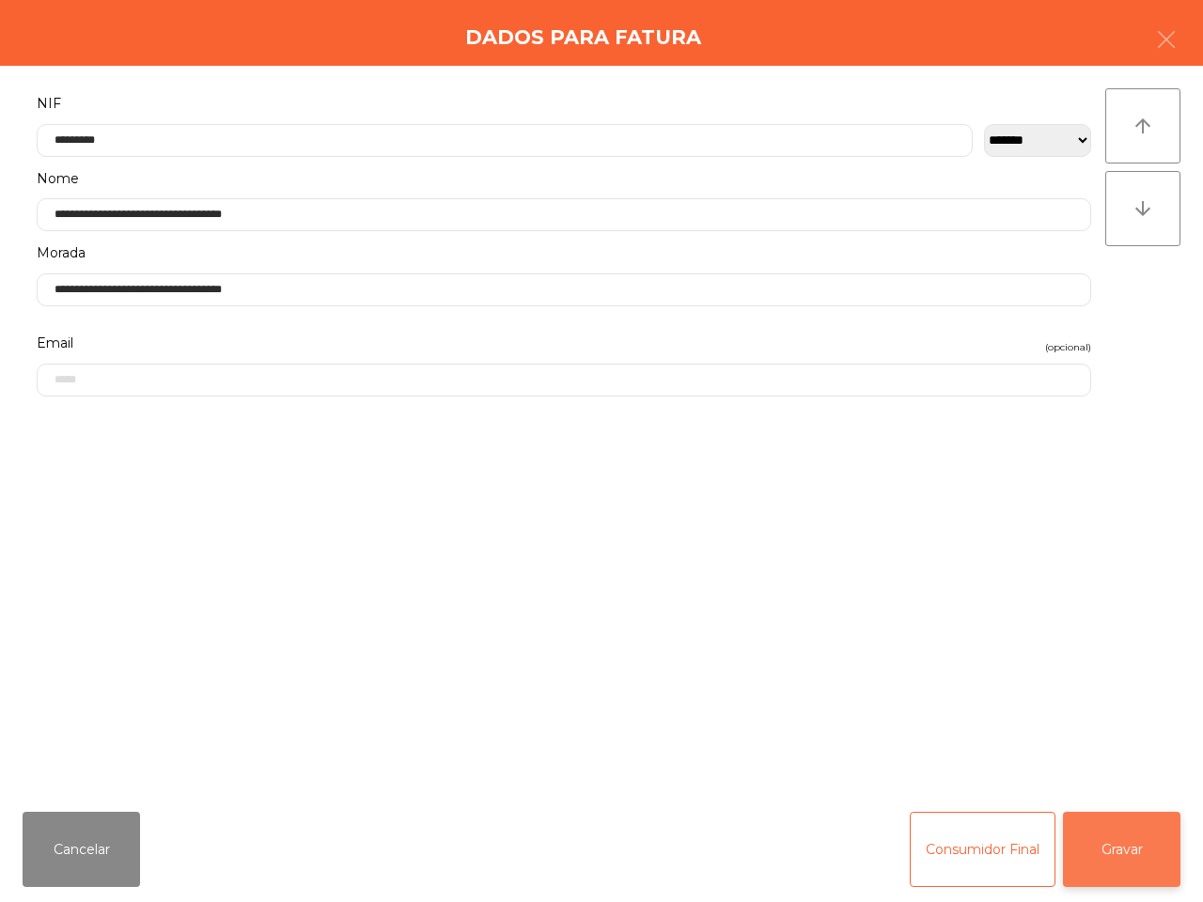
click at [1105, 832] on button "Gravar" at bounding box center [1121, 849] width 117 height 75
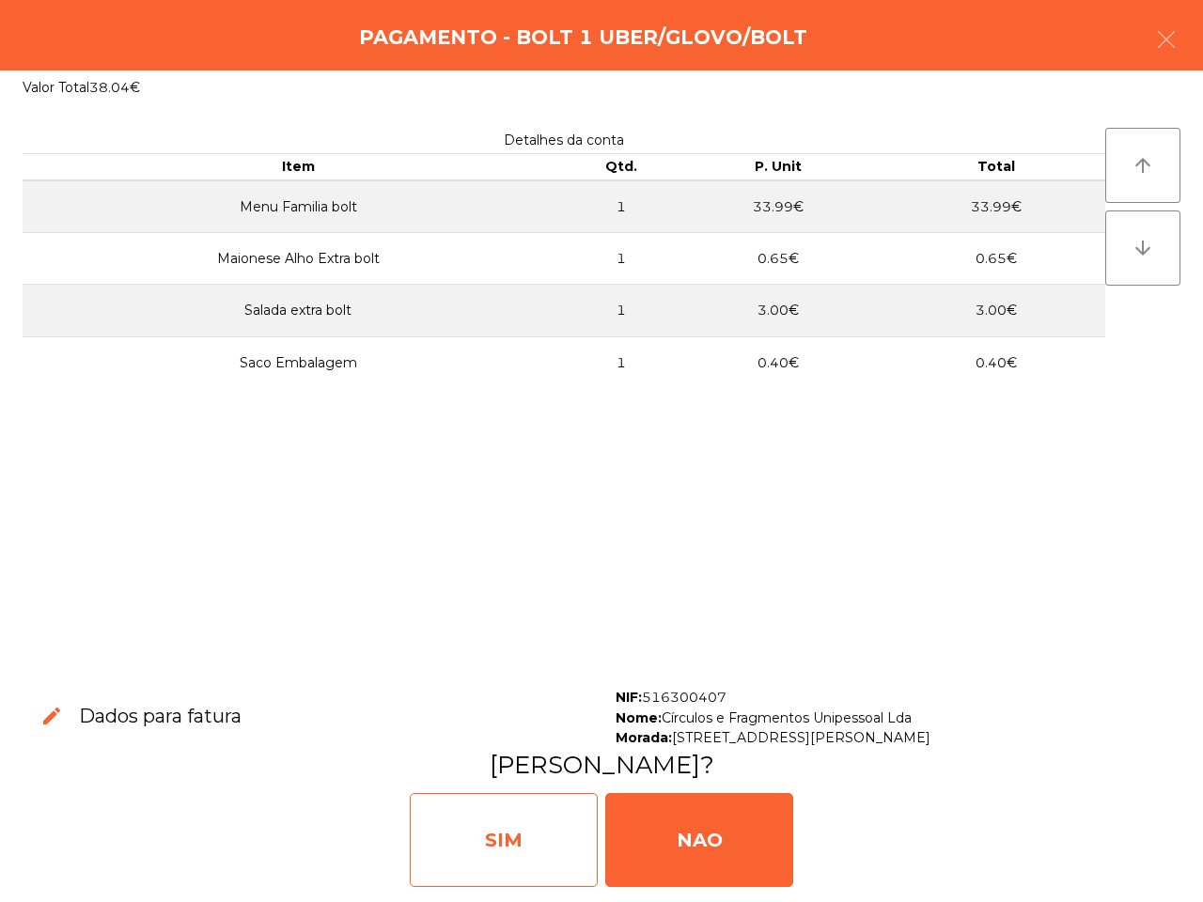
click at [505, 819] on div "SIM" at bounding box center [504, 840] width 188 height 94
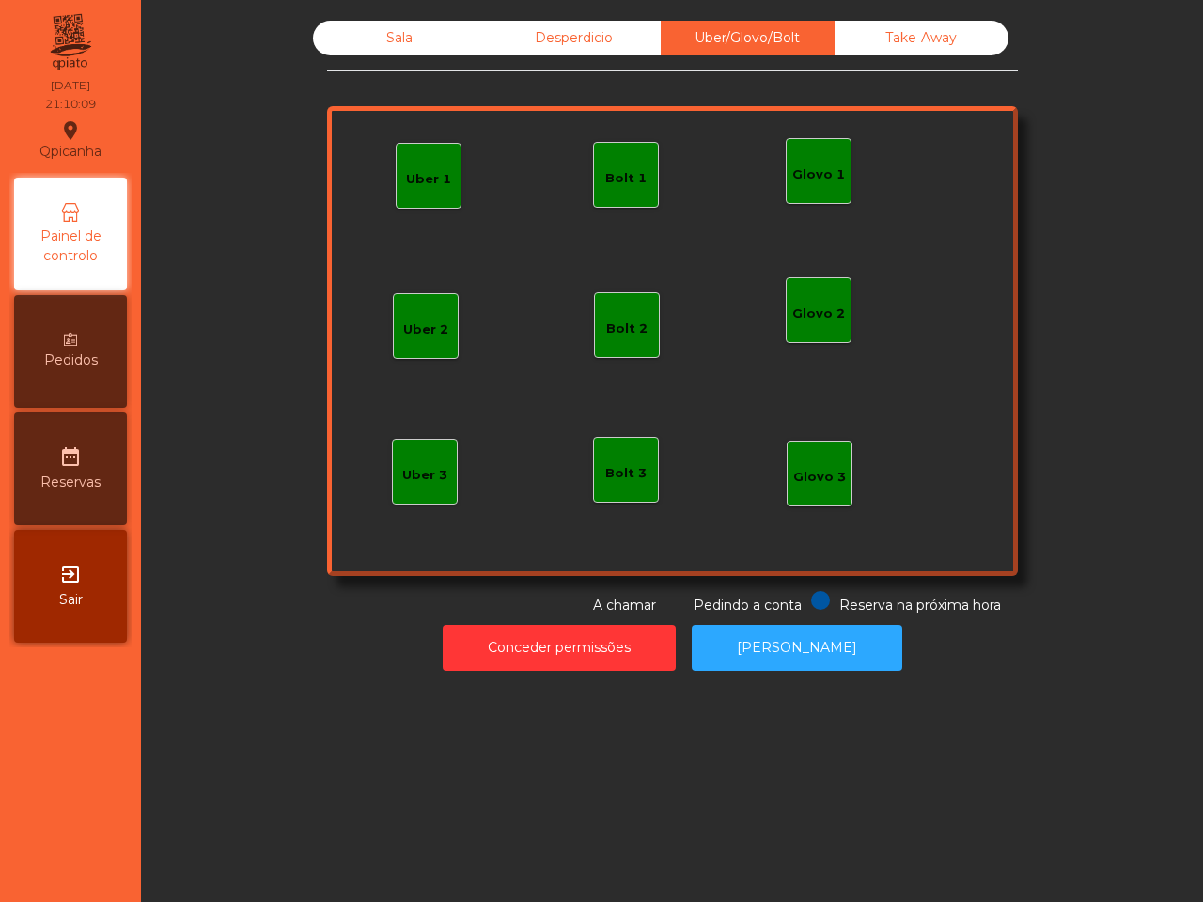
click at [415, 36] on div "Sala" at bounding box center [400, 38] width 174 height 35
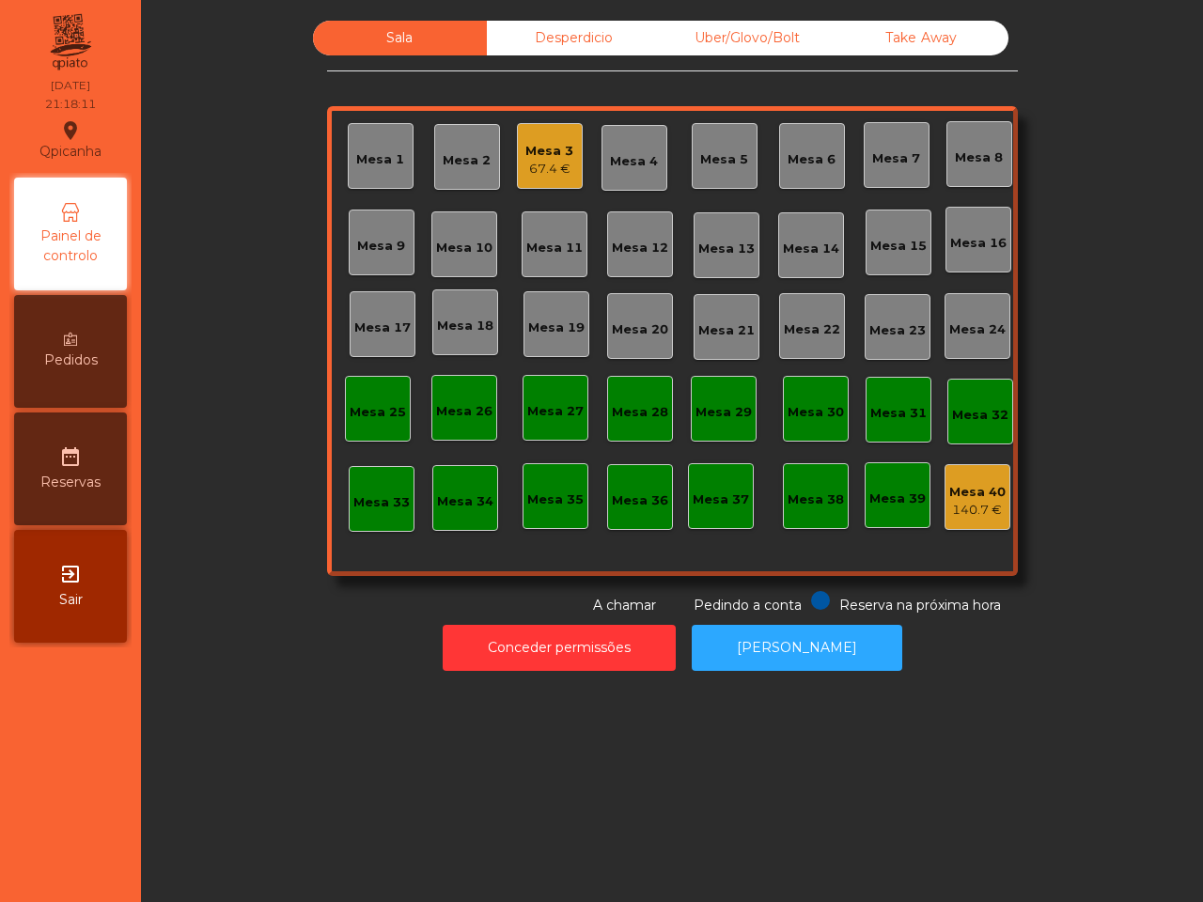
click at [738, 29] on div "Uber/Glovo/Bolt" at bounding box center [748, 38] width 174 height 35
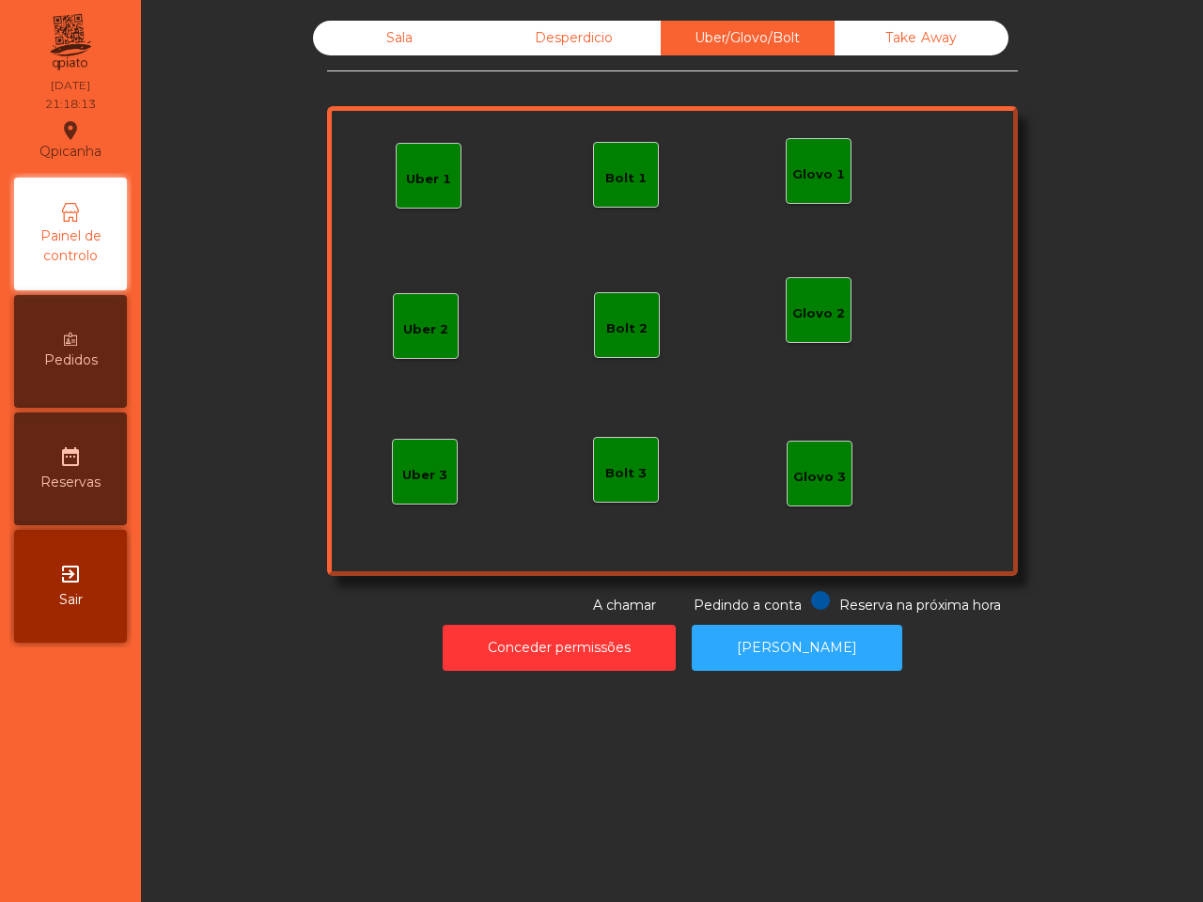
click at [808, 156] on div "Glovo 1" at bounding box center [819, 171] width 66 height 66
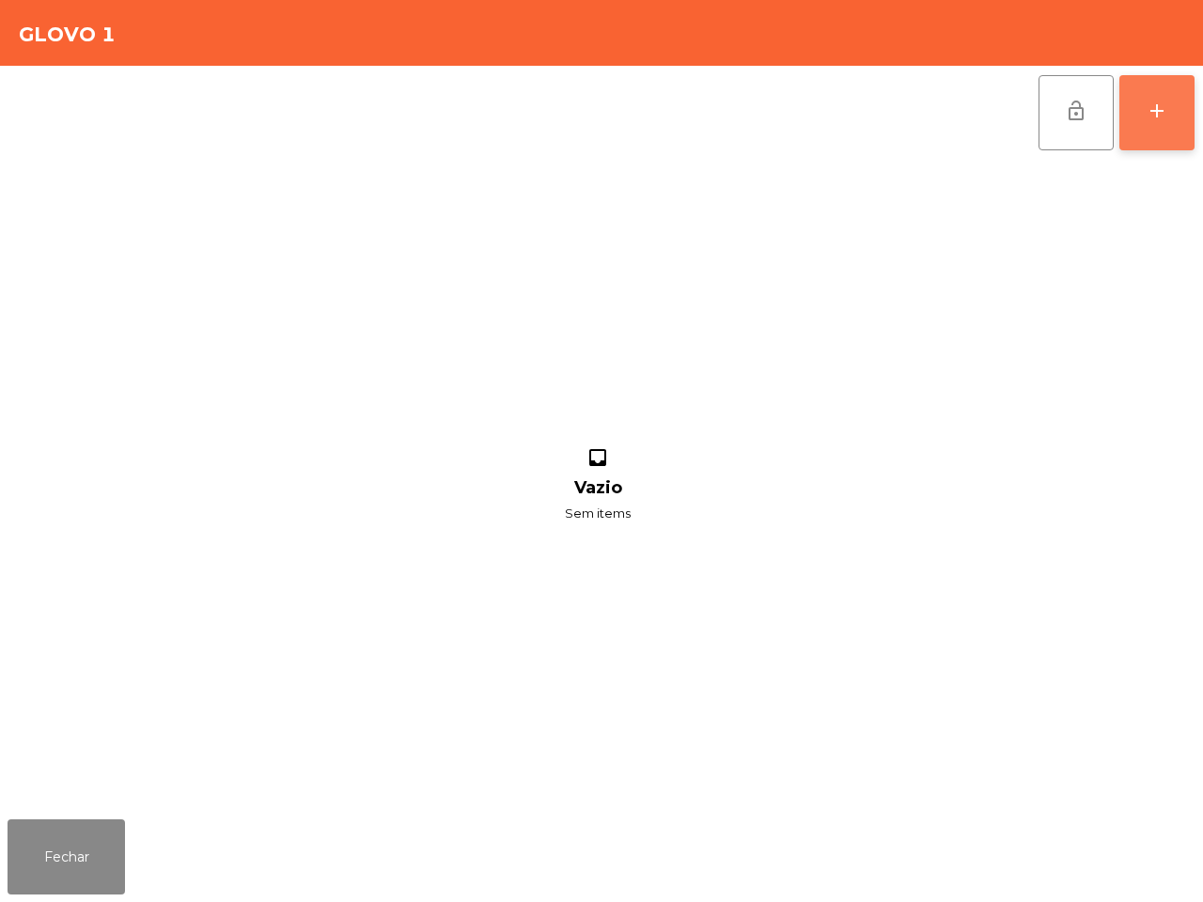
click at [1144, 95] on button "add" at bounding box center [1156, 112] width 75 height 75
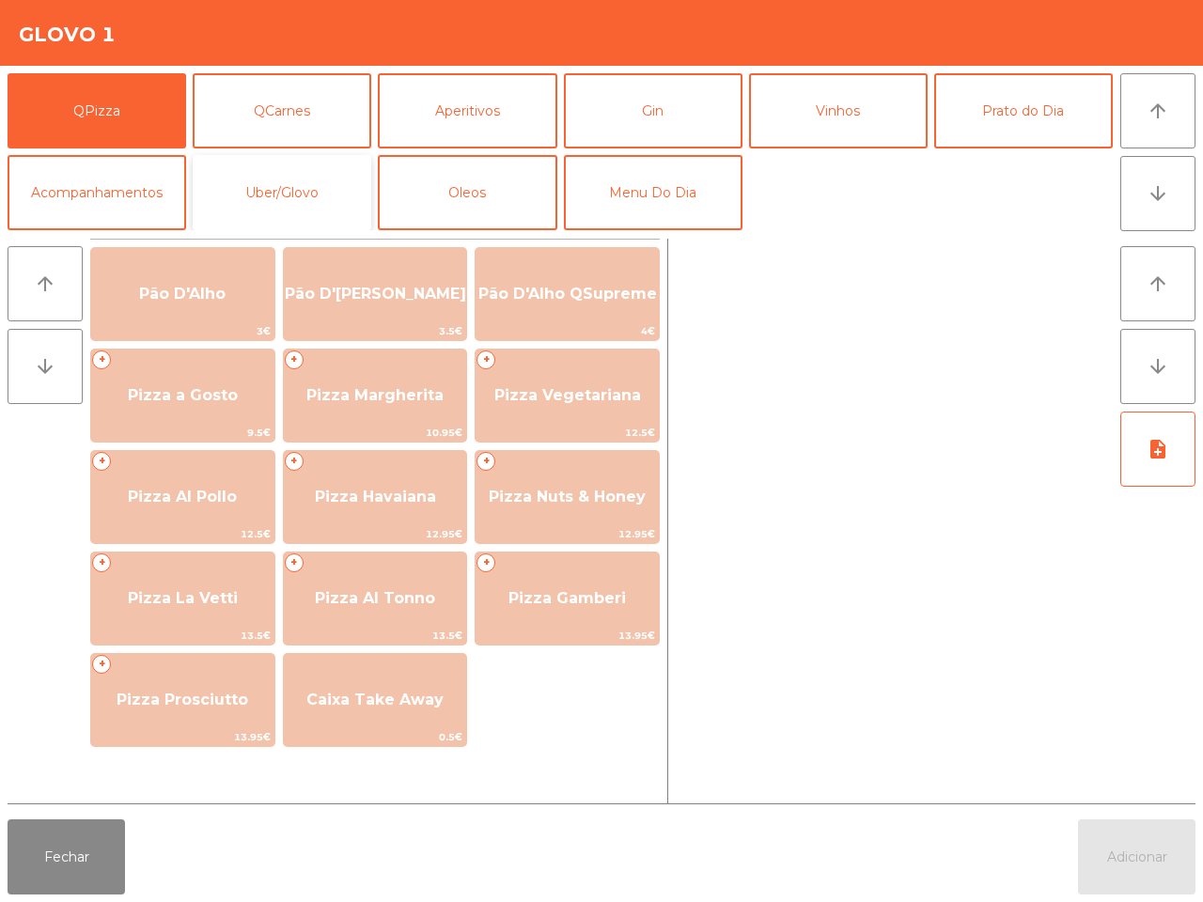
click at [247, 189] on button "Uber/Glovo" at bounding box center [282, 192] width 179 height 75
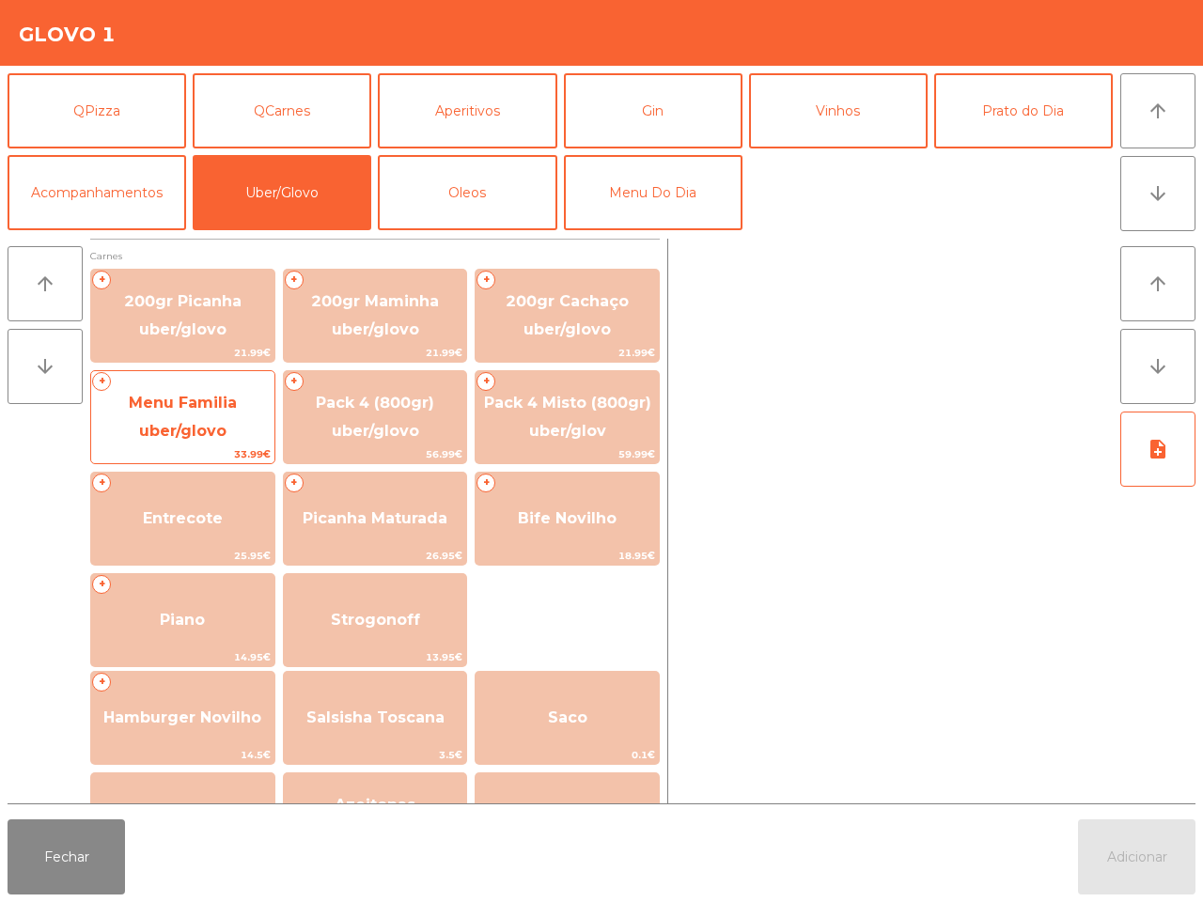
click at [213, 425] on span "Menu Familia uber/glovo" at bounding box center [183, 417] width 108 height 46
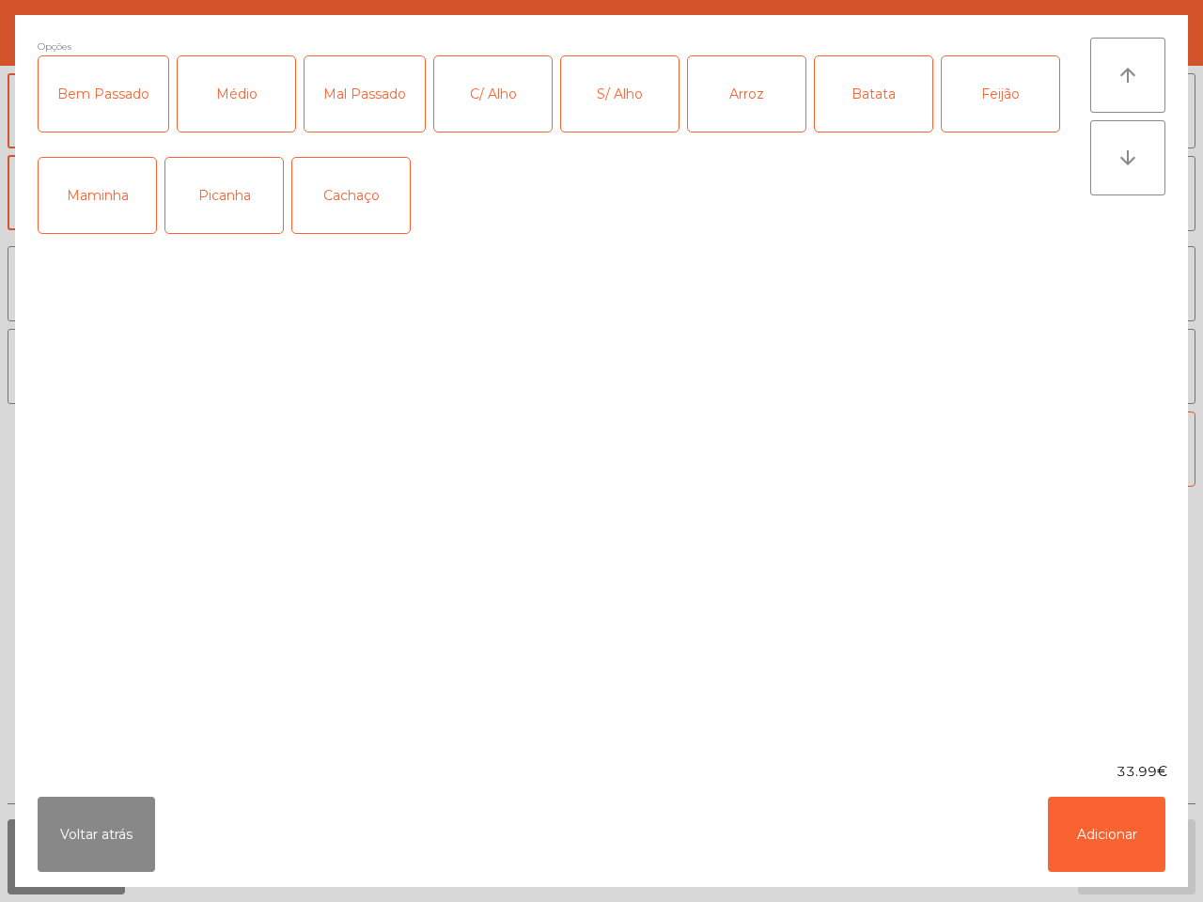
click at [193, 207] on div "Picanha" at bounding box center [223, 195] width 117 height 75
click at [216, 89] on div "Médio" at bounding box center [236, 93] width 117 height 75
click at [771, 99] on div "Arroz" at bounding box center [746, 93] width 117 height 75
drag, startPoint x: 855, startPoint y: 95, endPoint x: 875, endPoint y: 94, distance: 19.8
click at [858, 96] on div "Batata" at bounding box center [873, 93] width 117 height 75
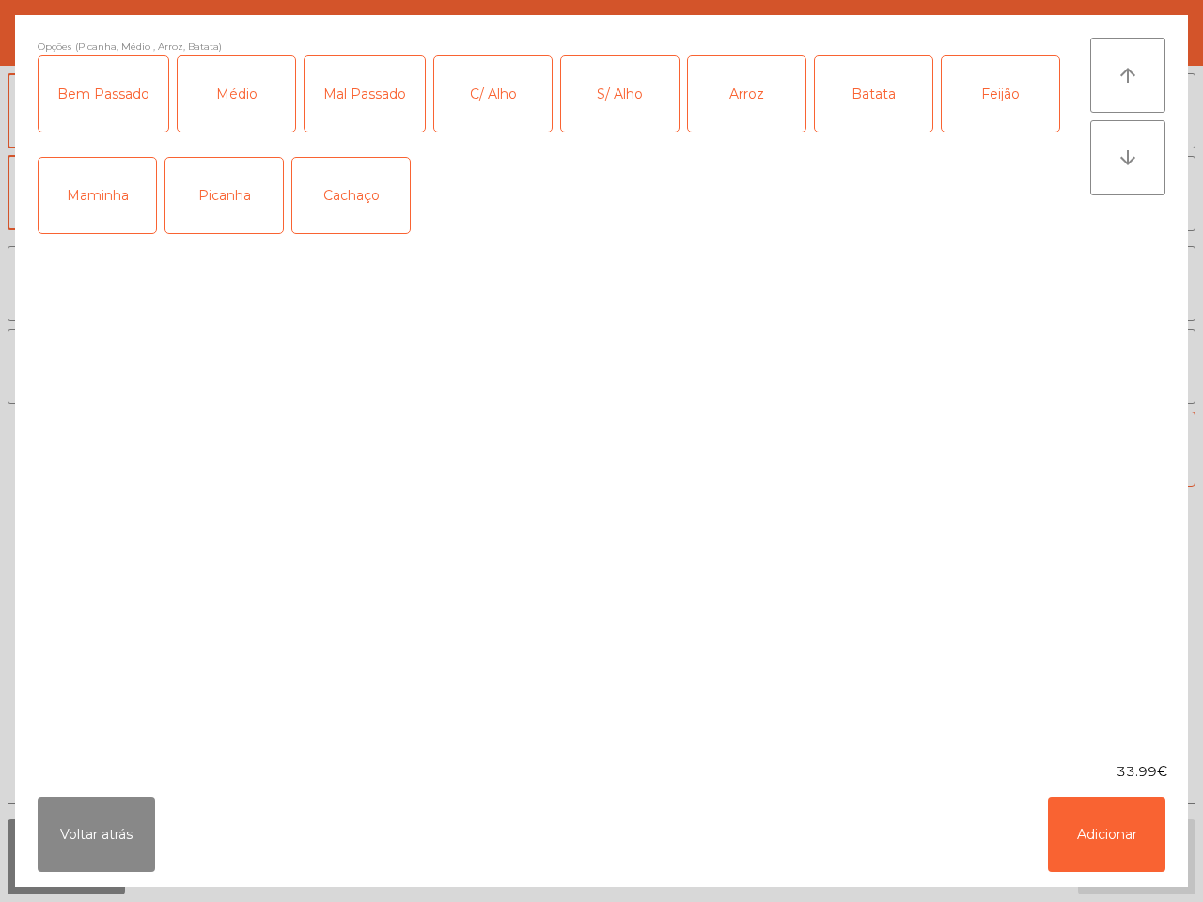
click at [984, 100] on div "Feijão" at bounding box center [1000, 93] width 117 height 75
click at [1087, 827] on button "Adicionar" at bounding box center [1106, 834] width 117 height 75
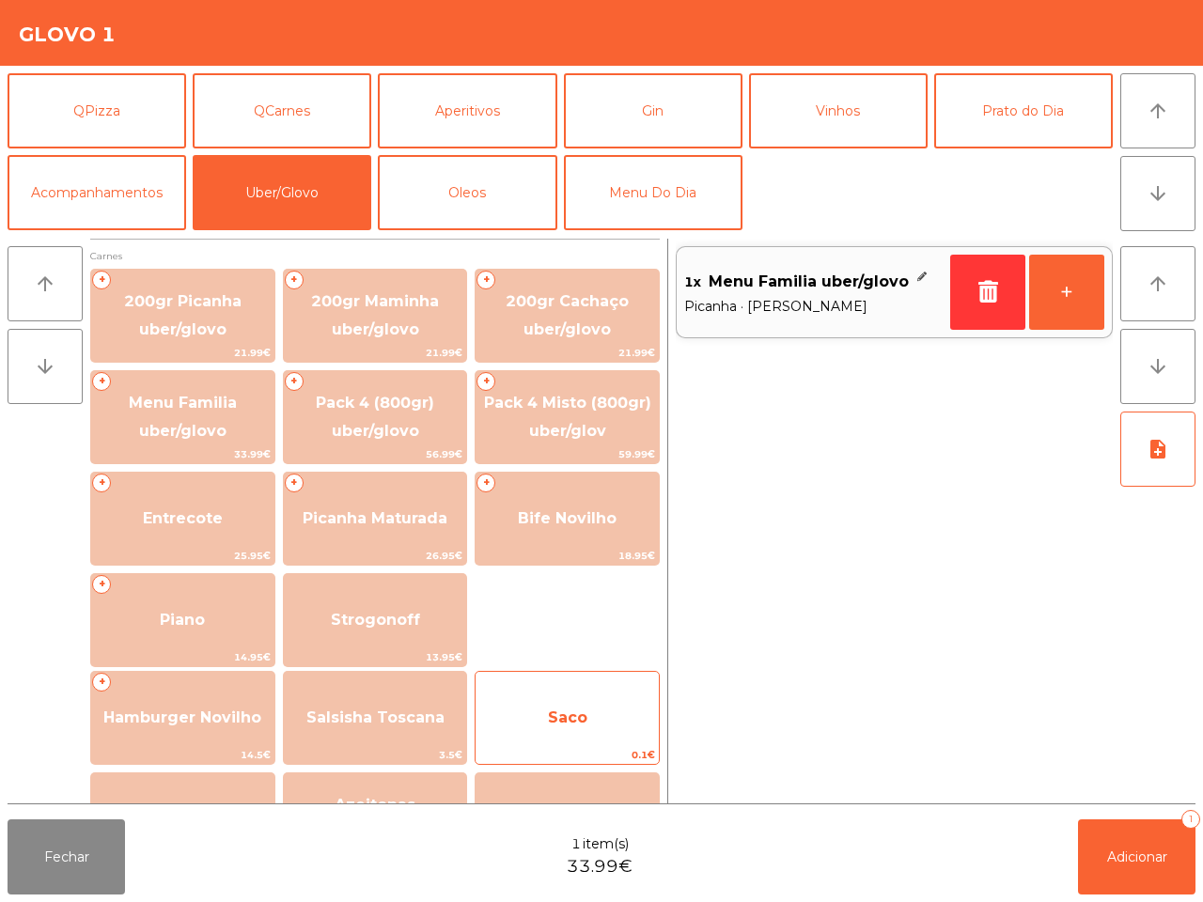
click at [510, 698] on span "Saco" at bounding box center [566, 718] width 183 height 51
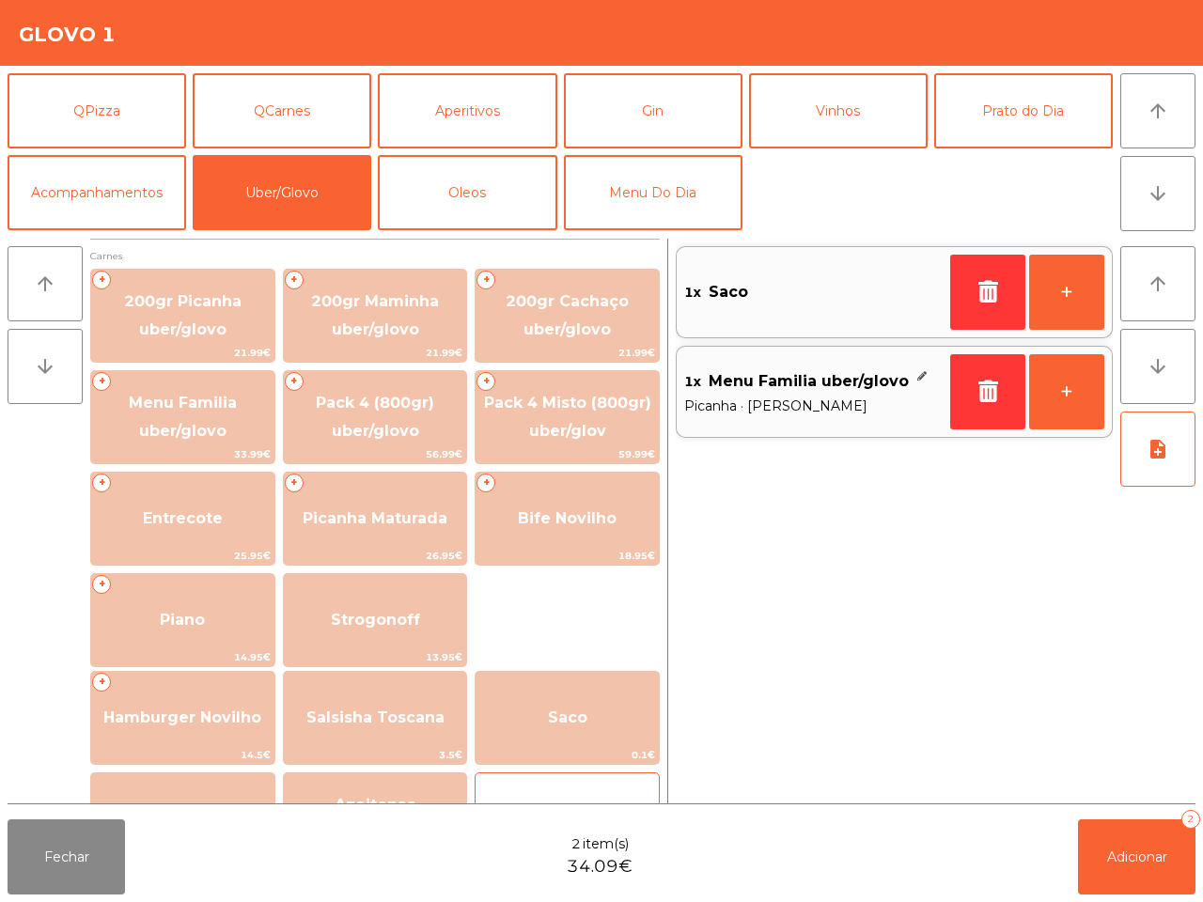
click at [562, 780] on div "caixa takeaway 0.3€" at bounding box center [567, 819] width 185 height 94
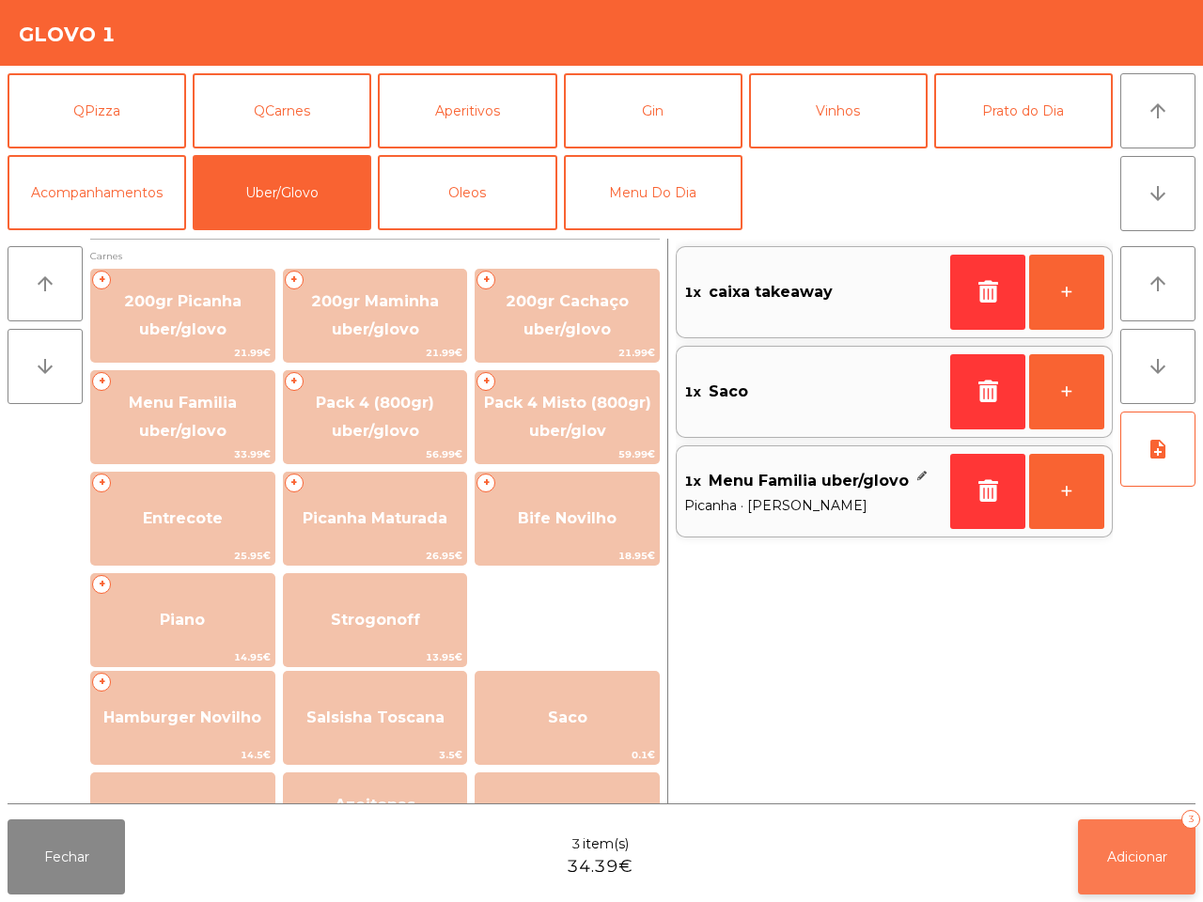
click at [1129, 846] on button "Adicionar 3" at bounding box center [1136, 856] width 117 height 75
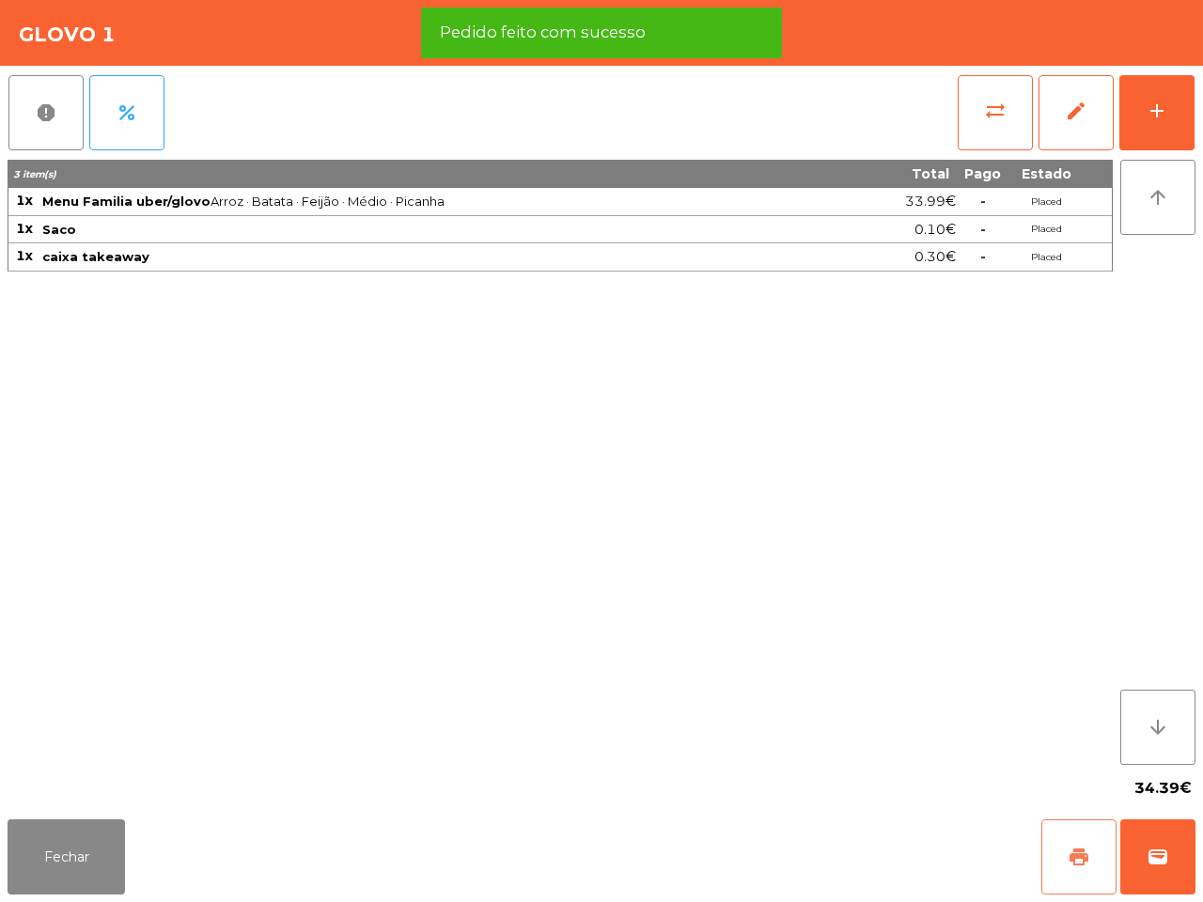
click at [1086, 861] on span "print" at bounding box center [1078, 857] width 23 height 23
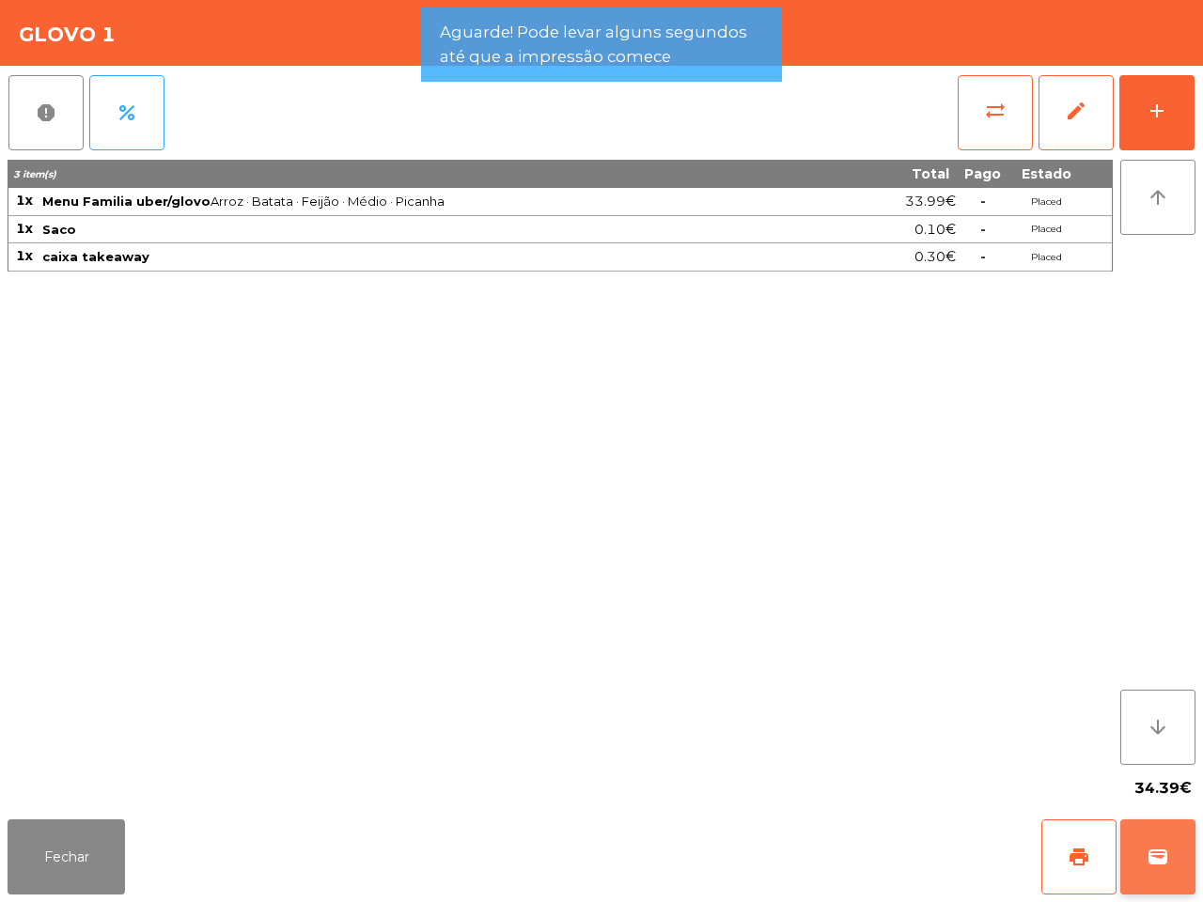
click at [1144, 853] on button "wallet" at bounding box center [1157, 856] width 75 height 75
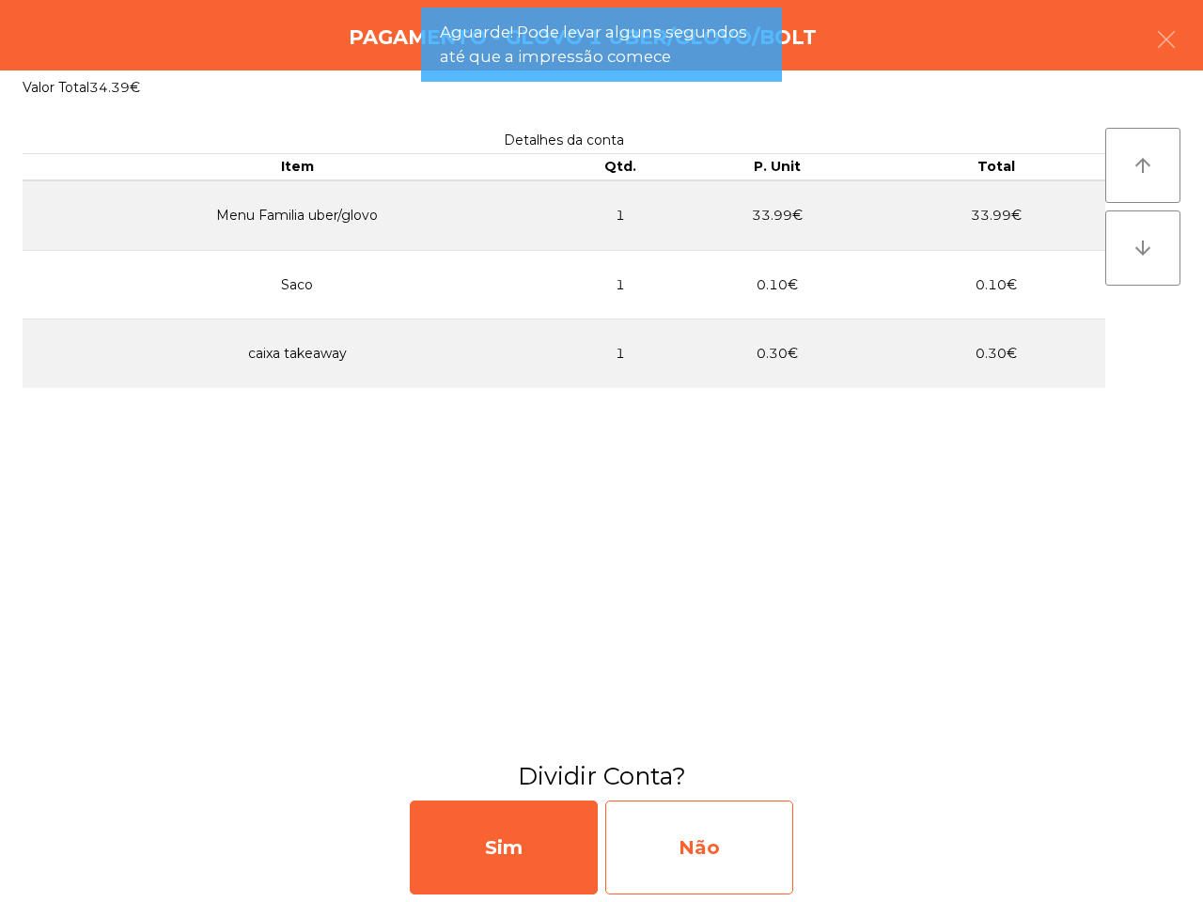
click at [697, 860] on div "Não" at bounding box center [699, 848] width 188 height 94
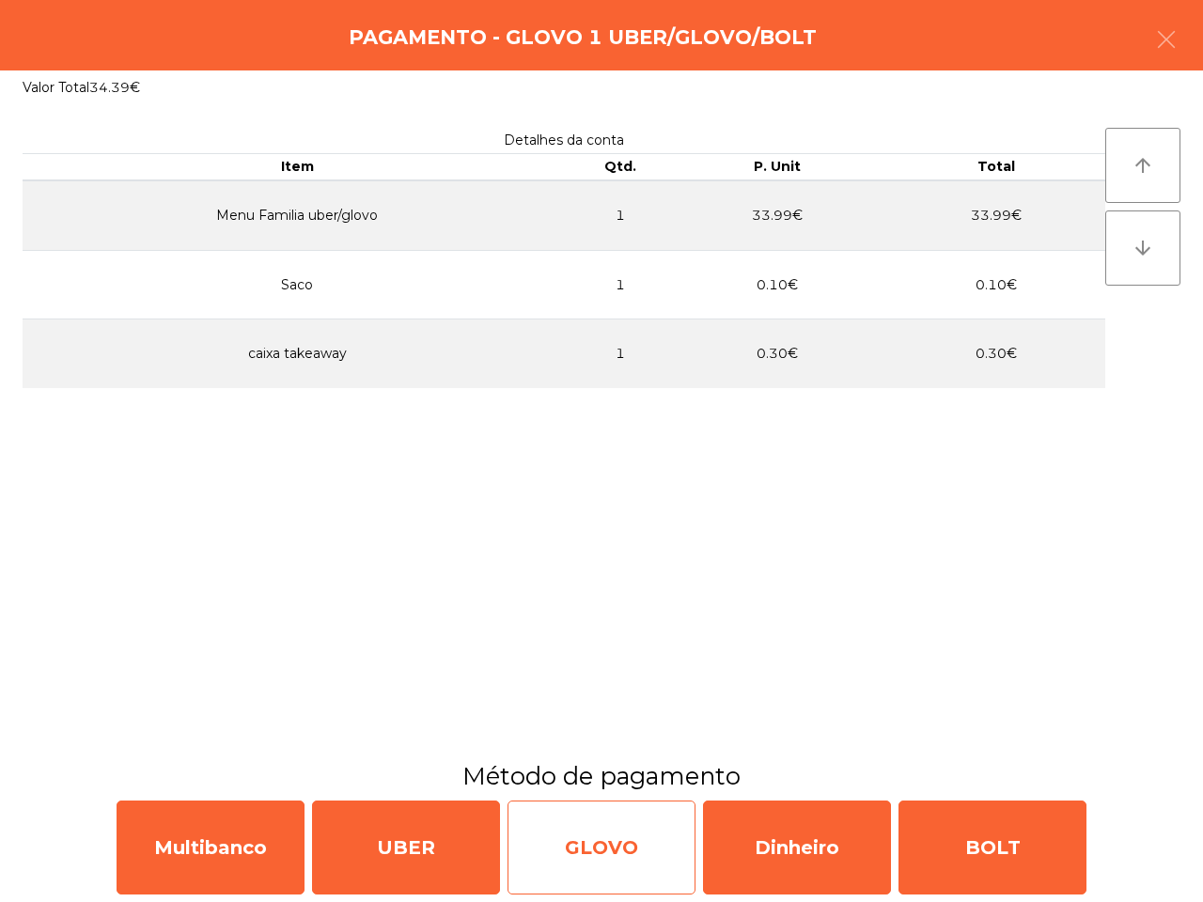
click at [642, 861] on div "GLOVO" at bounding box center [601, 848] width 188 height 94
select select "**"
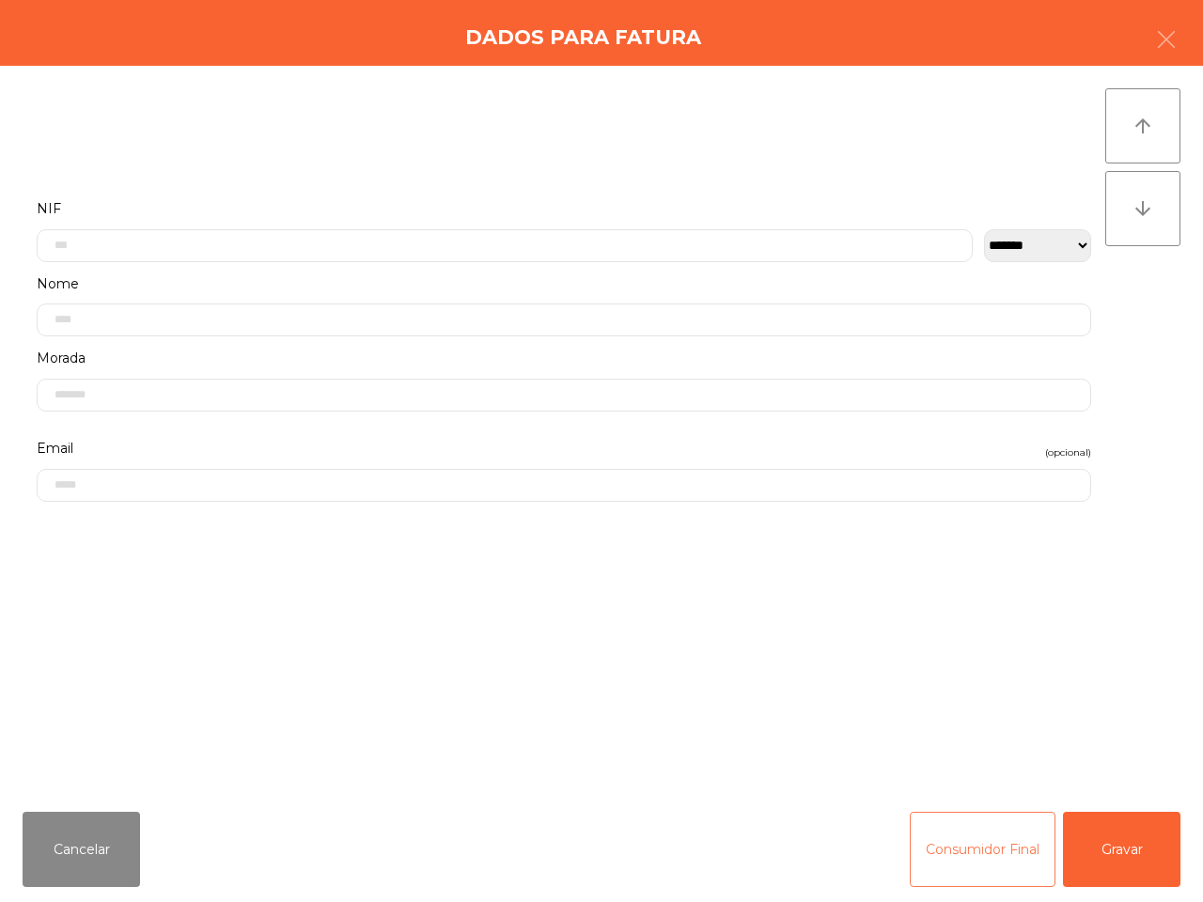
click at [1006, 848] on button "Consumidor Final" at bounding box center [983, 849] width 146 height 75
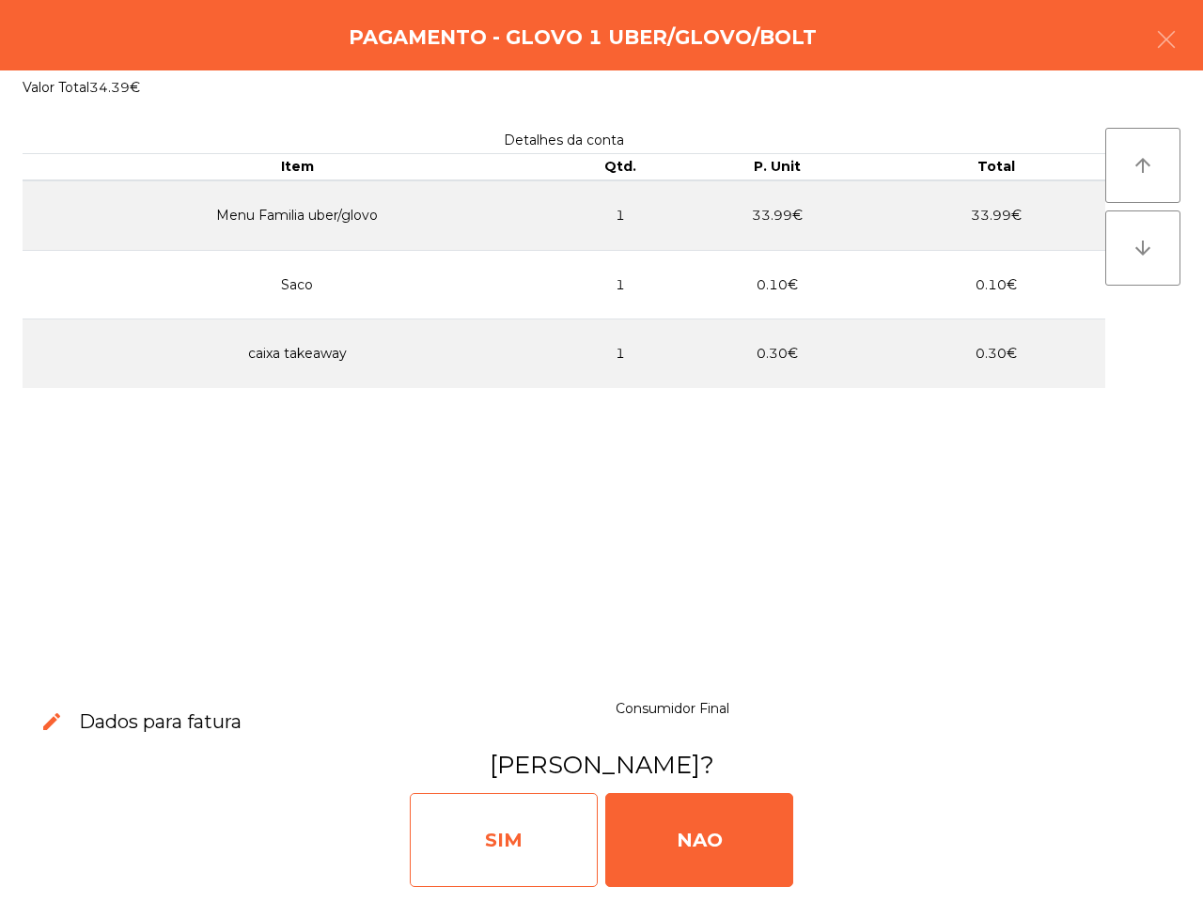
click at [567, 848] on div "SIM" at bounding box center [504, 840] width 188 height 94
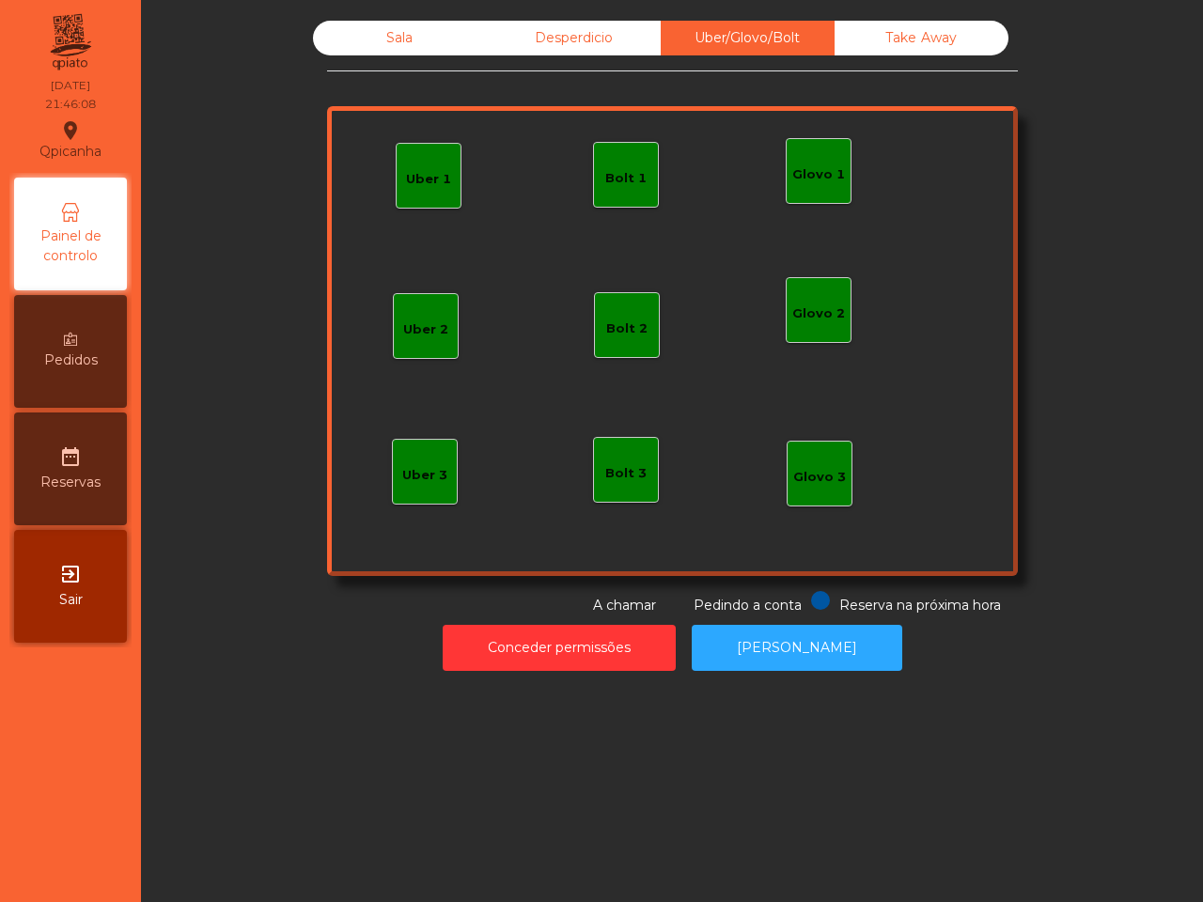
click at [364, 38] on div "Sala" at bounding box center [400, 38] width 174 height 35
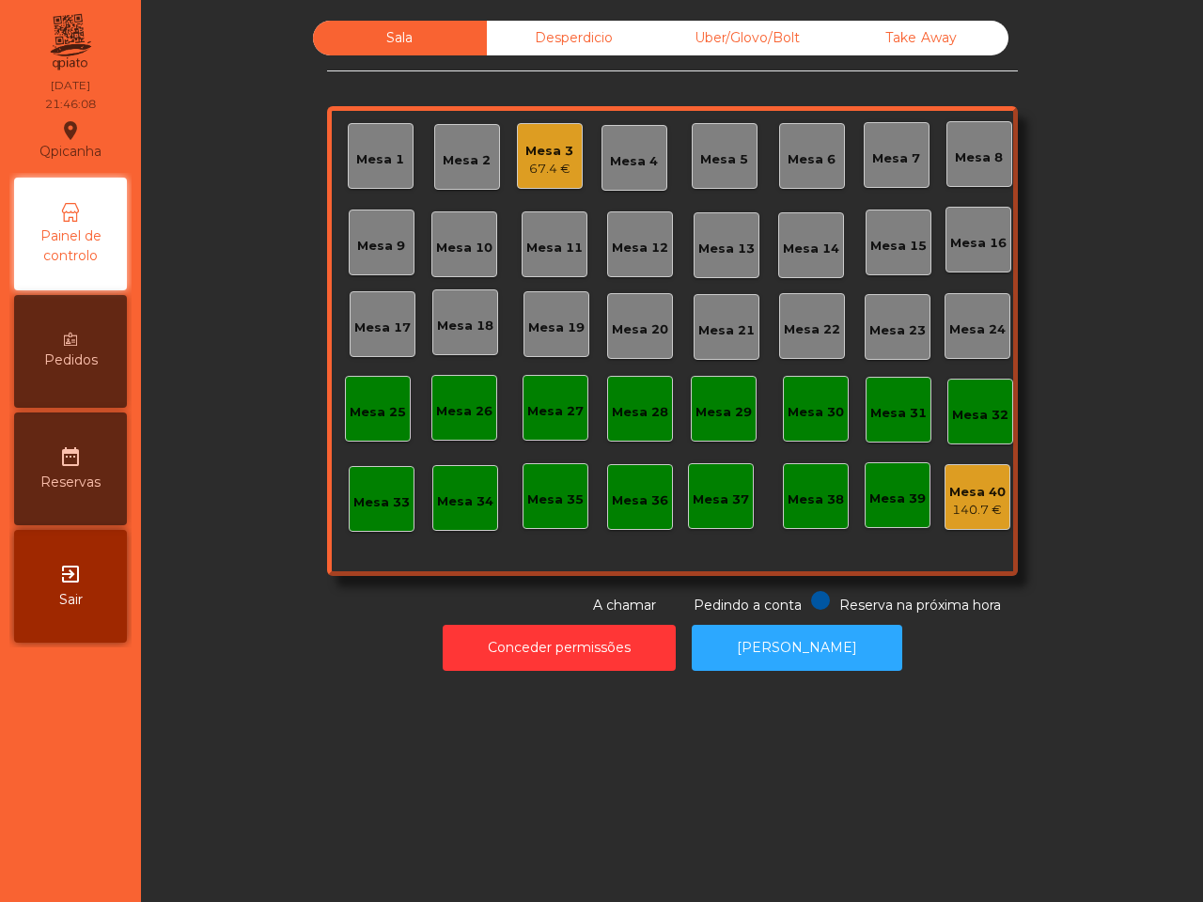
click at [254, 118] on div "Sala Desperdicio Uber/Glovo/Bolt Take Away Mesa 1 Mesa 2 Mesa 3 67.4 € Mesa 4 M…" at bounding box center [671, 318] width 1011 height 595
click at [237, 114] on div "Sala Desperdicio Uber/Glovo/Bolt Take Away Mesa 1 Mesa 2 Mesa 3 67.4 € Mesa 4 M…" at bounding box center [671, 318] width 1011 height 595
click at [542, 232] on div "Mesa 11" at bounding box center [554, 239] width 56 height 19
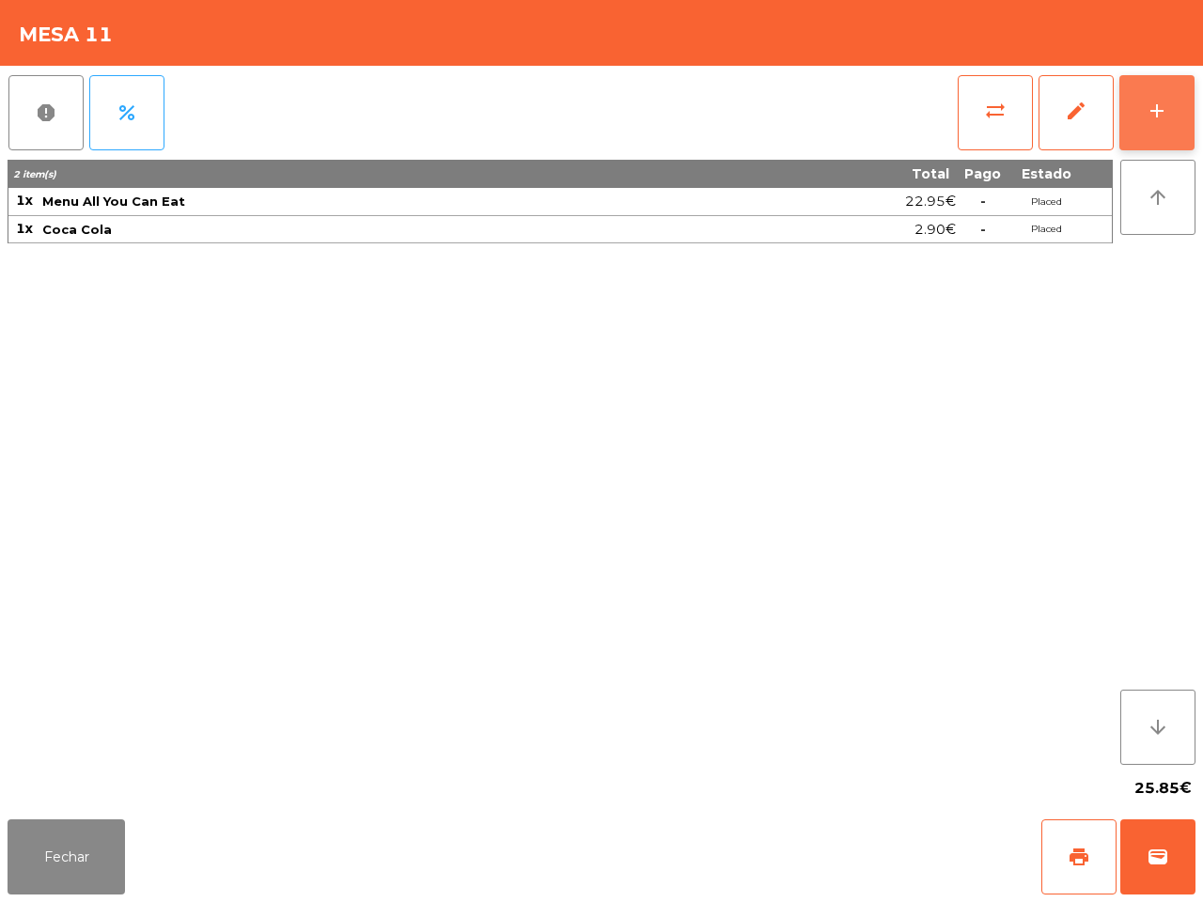
click at [1170, 120] on button "add" at bounding box center [1156, 112] width 75 height 75
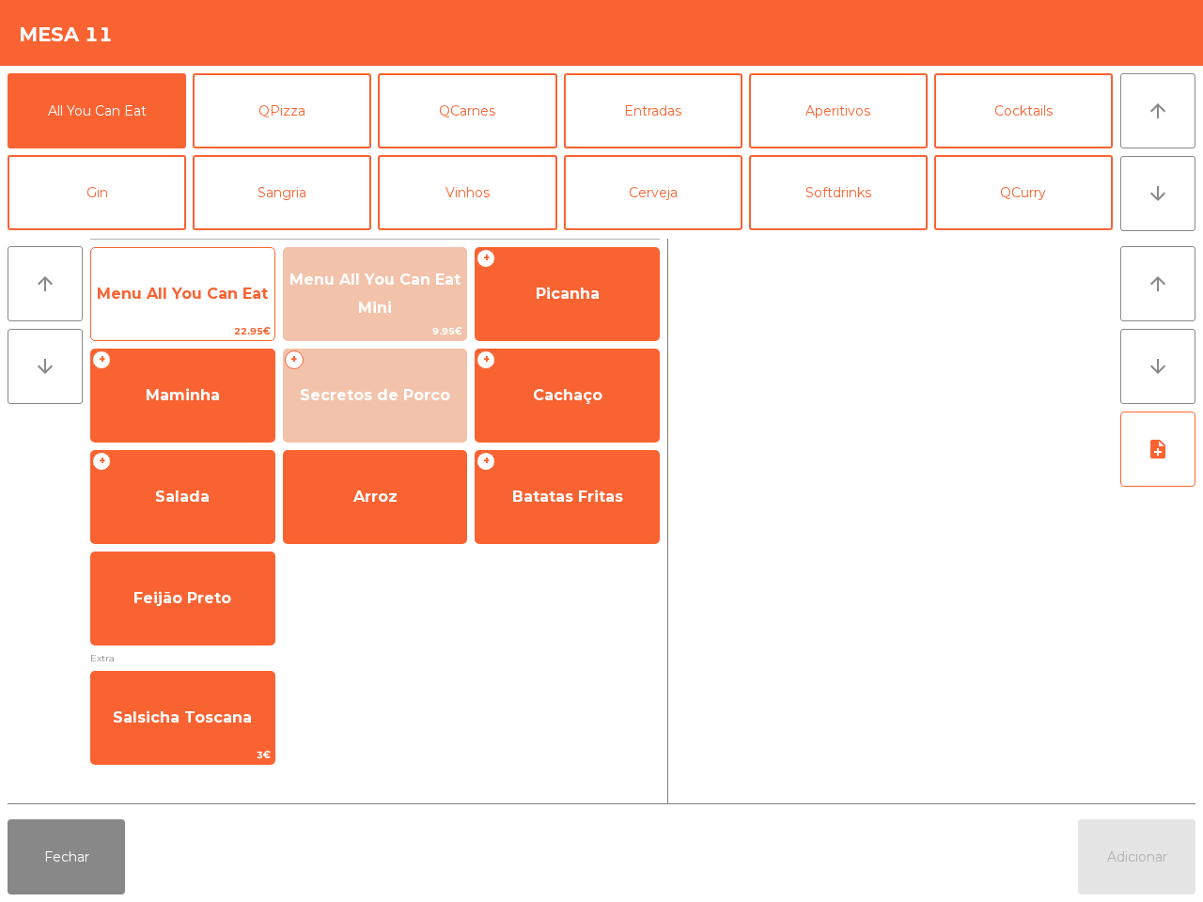
click at [233, 261] on div "Menu All You Can Eat 22.95€" at bounding box center [182, 294] width 185 height 94
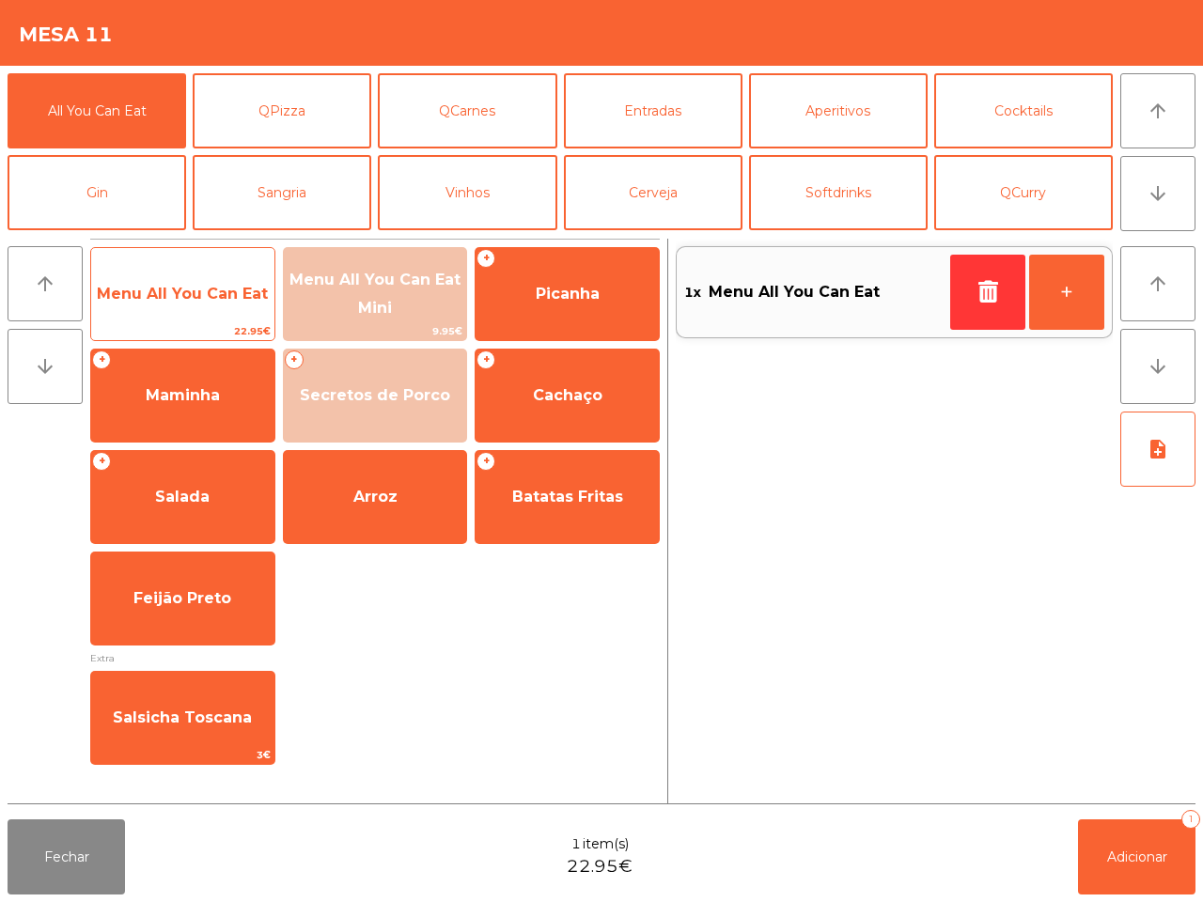
click at [200, 275] on span "Menu All You Can Eat" at bounding box center [182, 294] width 183 height 51
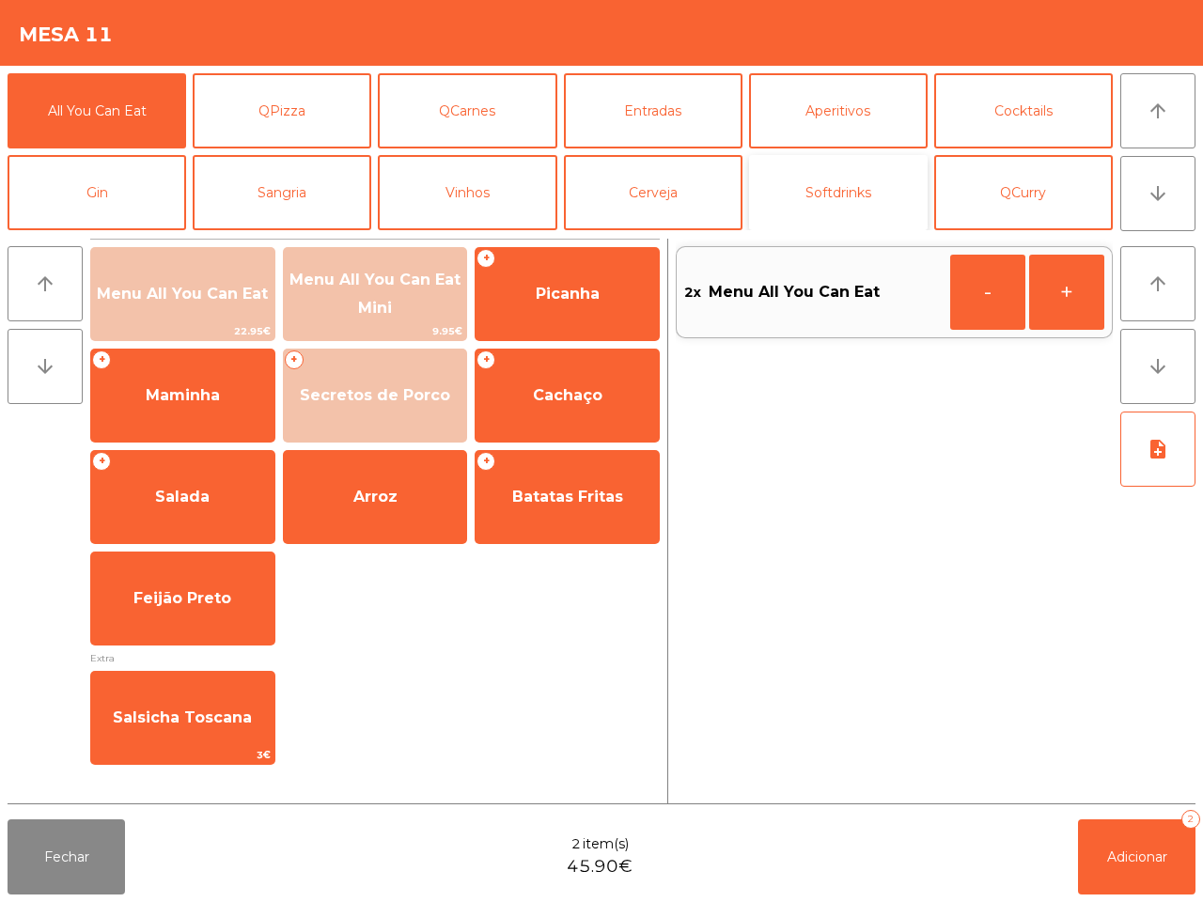
click at [899, 214] on button "Softdrinks" at bounding box center [838, 192] width 179 height 75
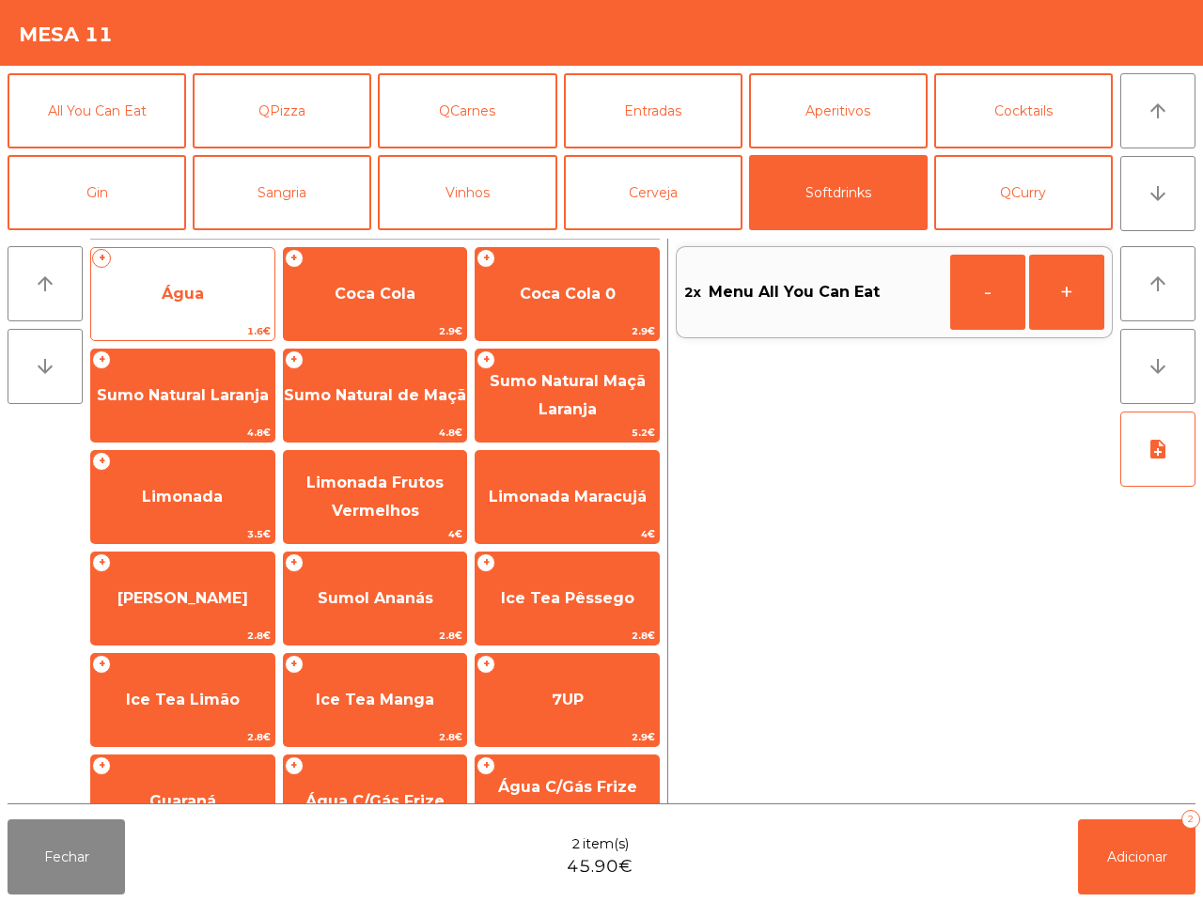
click at [227, 296] on span "Água" at bounding box center [182, 294] width 183 height 51
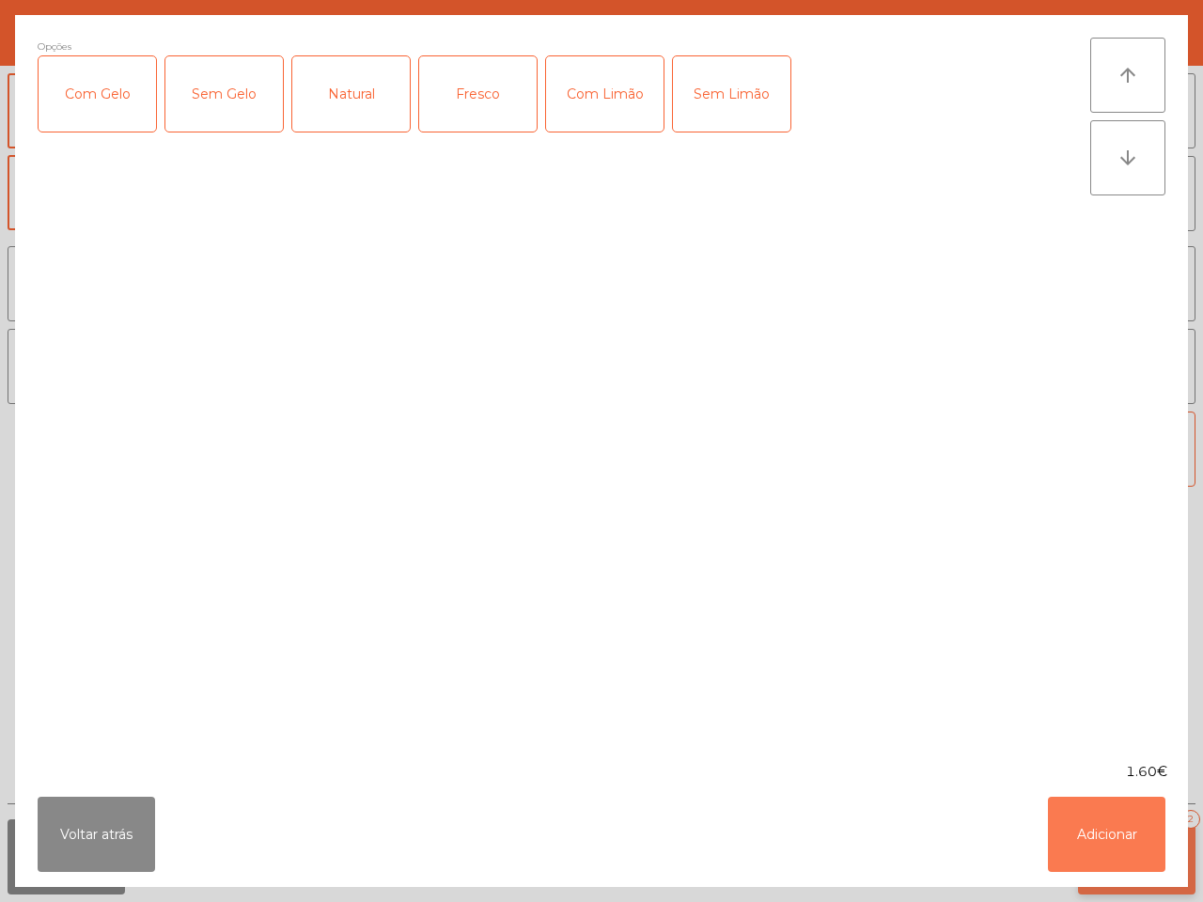
click at [1135, 817] on button "Adicionar" at bounding box center [1106, 834] width 117 height 75
click at [1143, 834] on button "Adicionar 2" at bounding box center [1136, 856] width 117 height 75
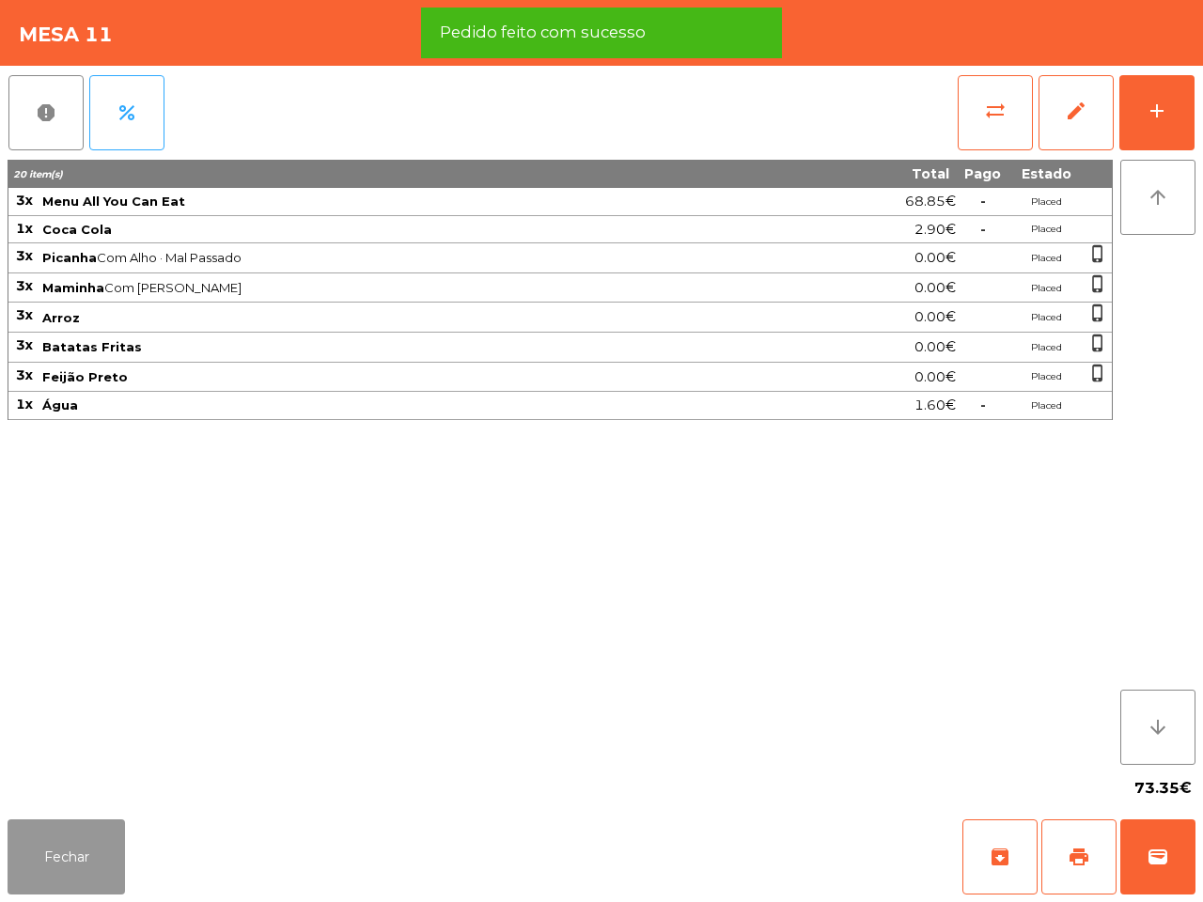
click at [97, 842] on button "Fechar" at bounding box center [66, 856] width 117 height 75
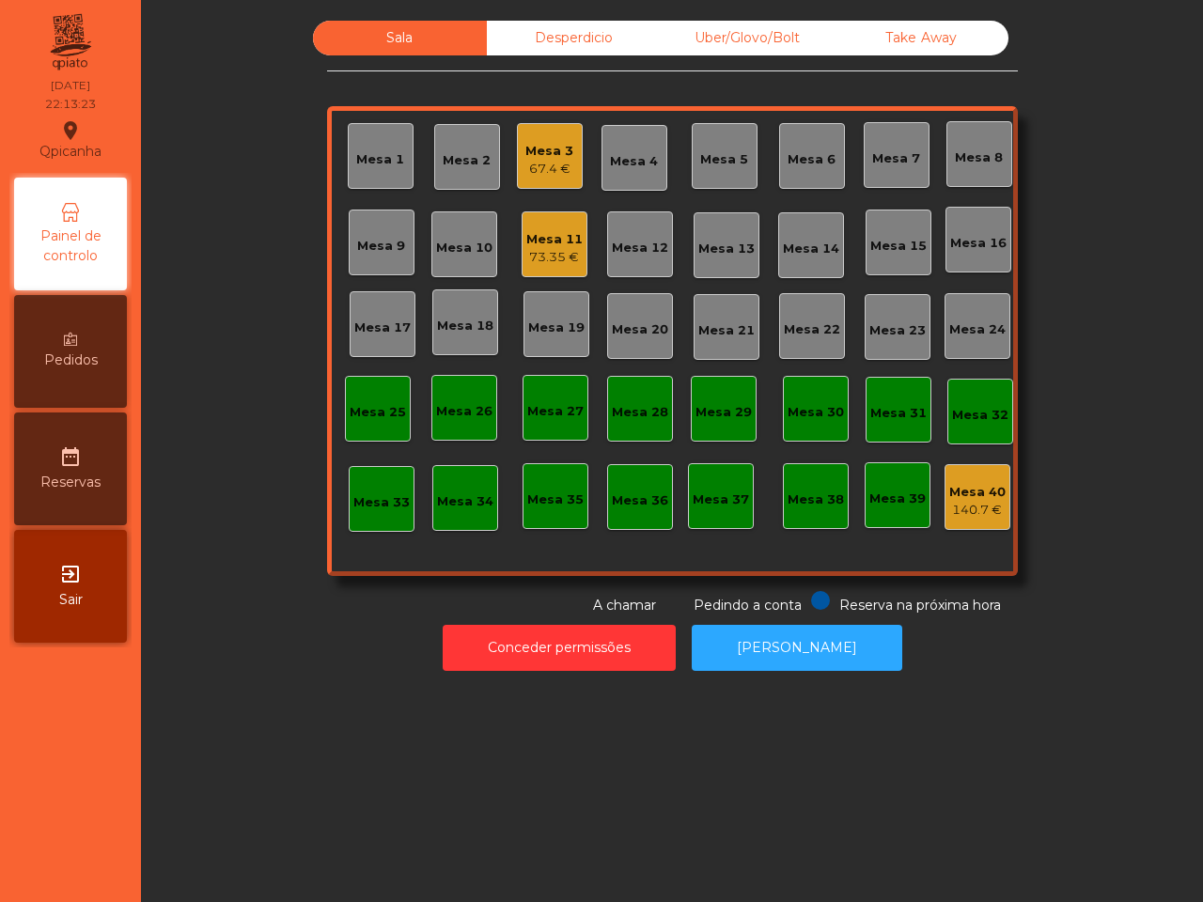
click at [559, 148] on div "Mesa 3" at bounding box center [549, 151] width 48 height 19
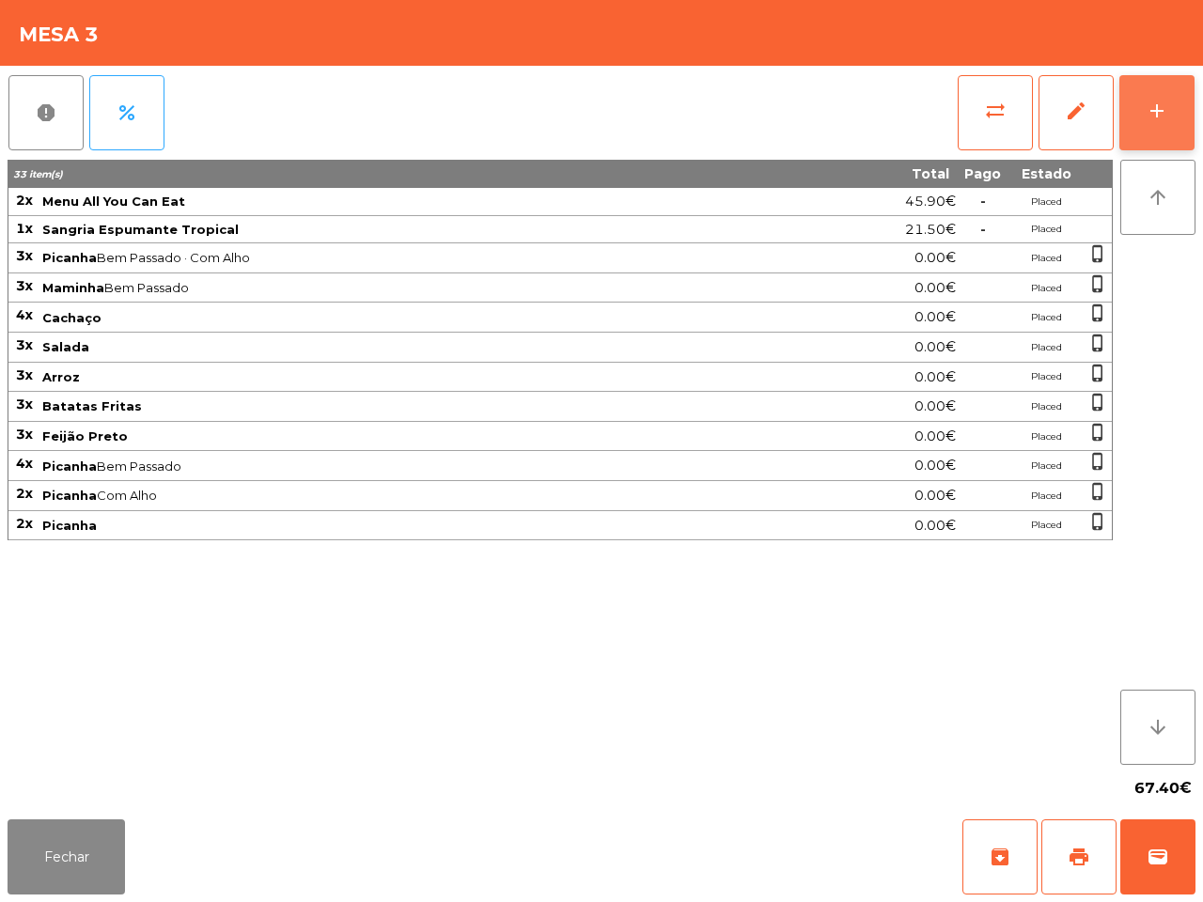
click at [1152, 117] on div "add" at bounding box center [1156, 111] width 23 height 23
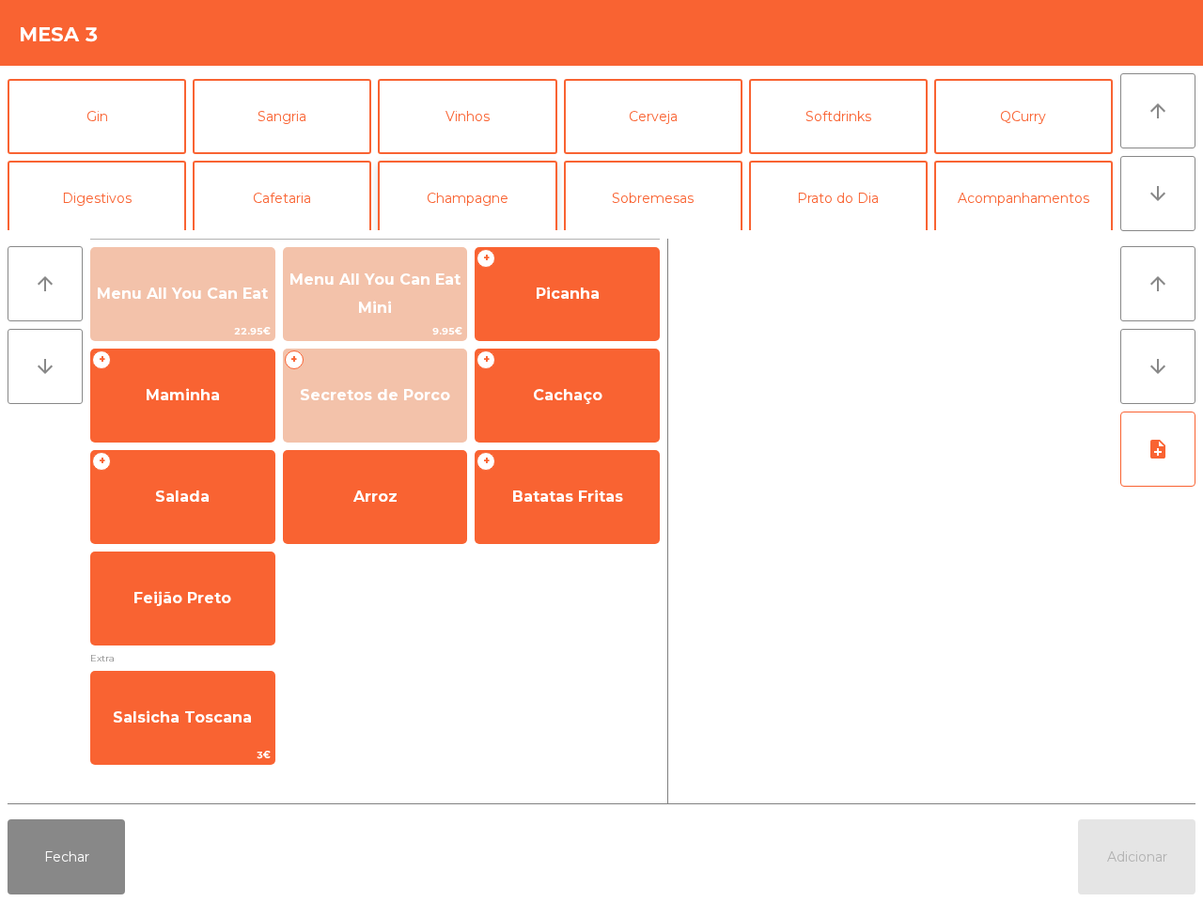
scroll to position [117, 0]
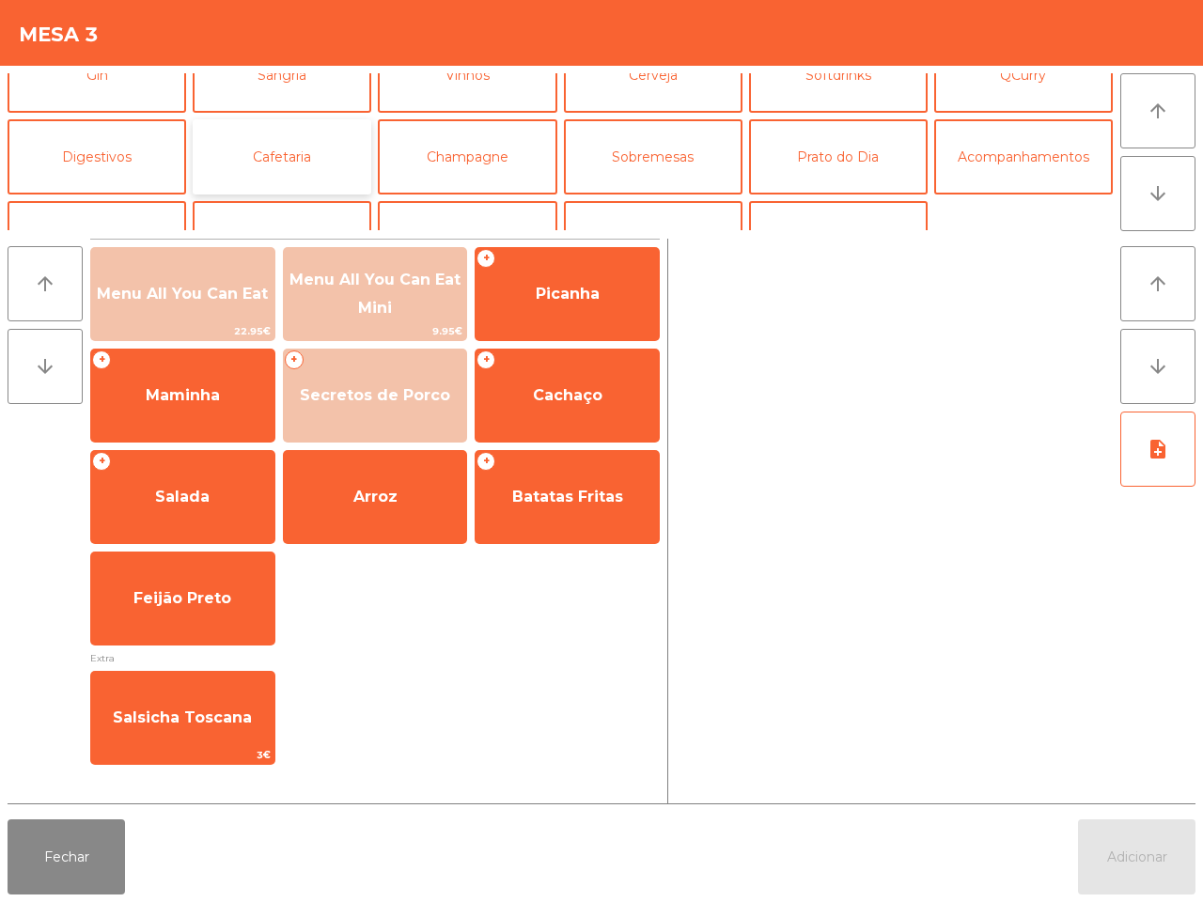
click at [312, 152] on button "Cafetaria" at bounding box center [282, 156] width 179 height 75
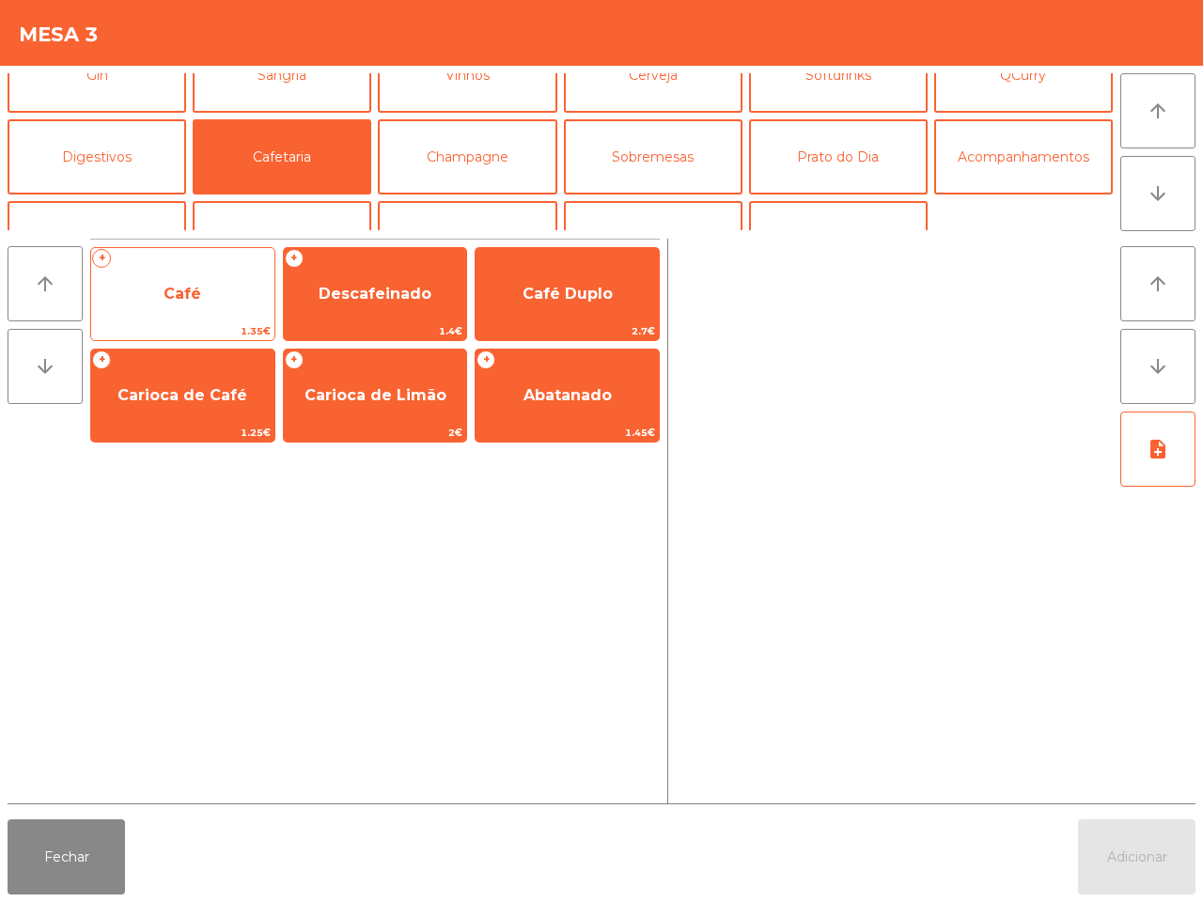
click at [199, 303] on span "Café" at bounding box center [182, 294] width 183 height 51
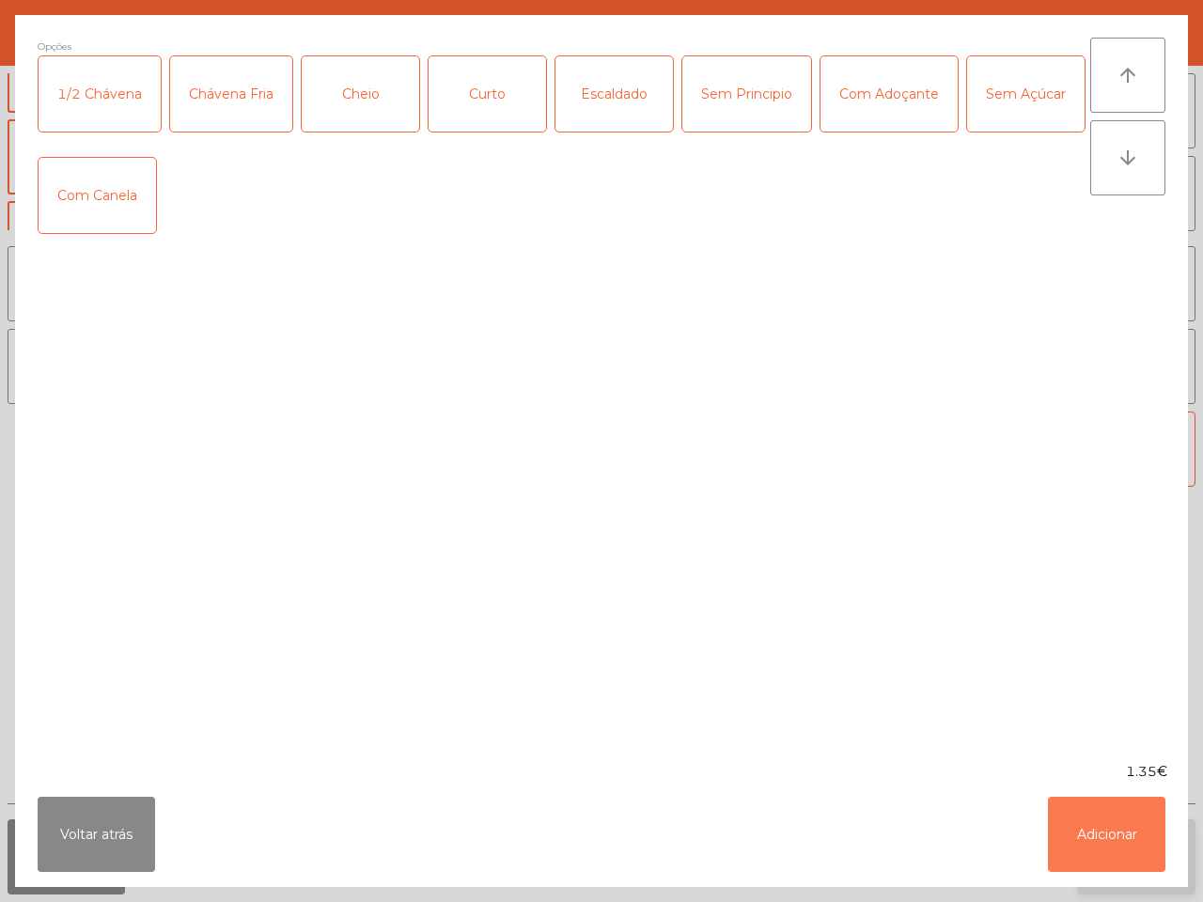
click at [1078, 837] on button "Adicionar" at bounding box center [1106, 834] width 117 height 75
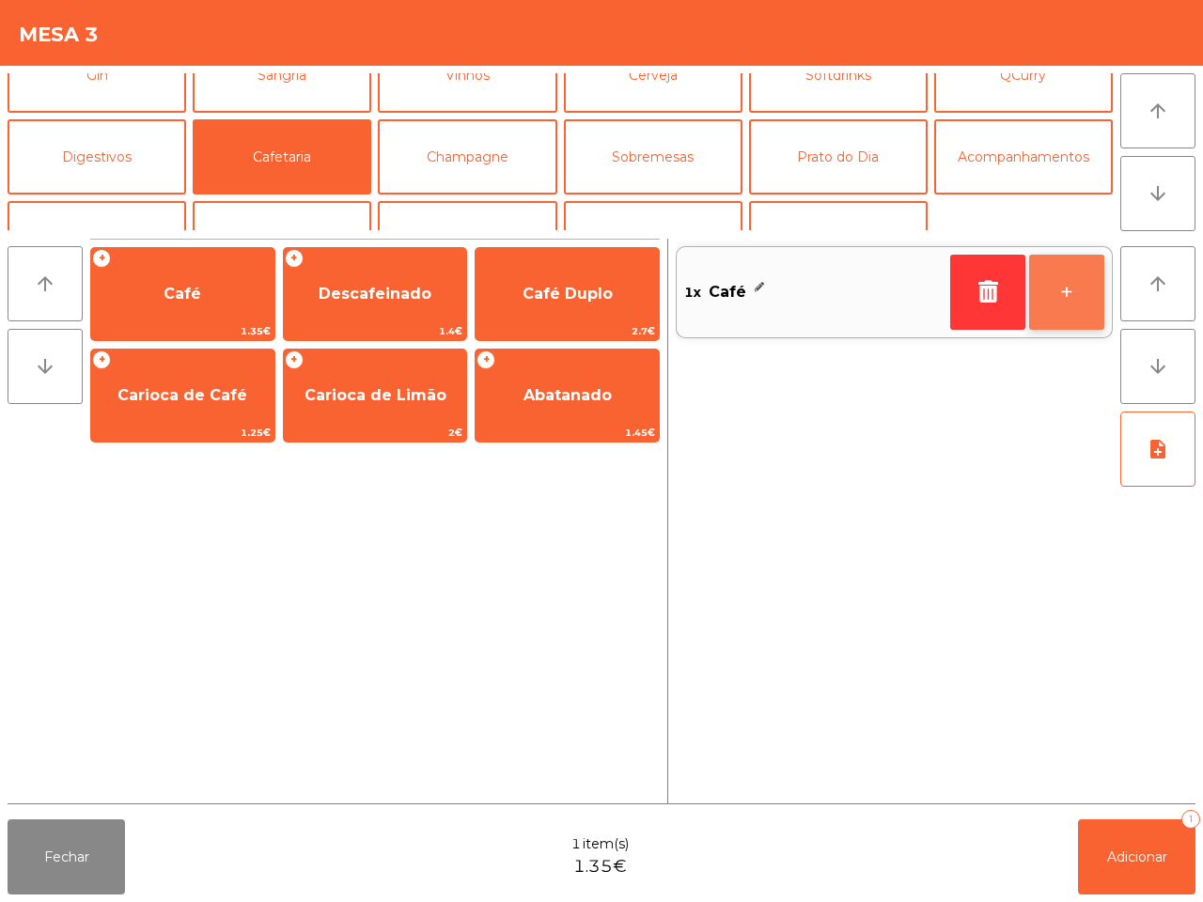
click at [1055, 282] on button "+" at bounding box center [1066, 292] width 75 height 75
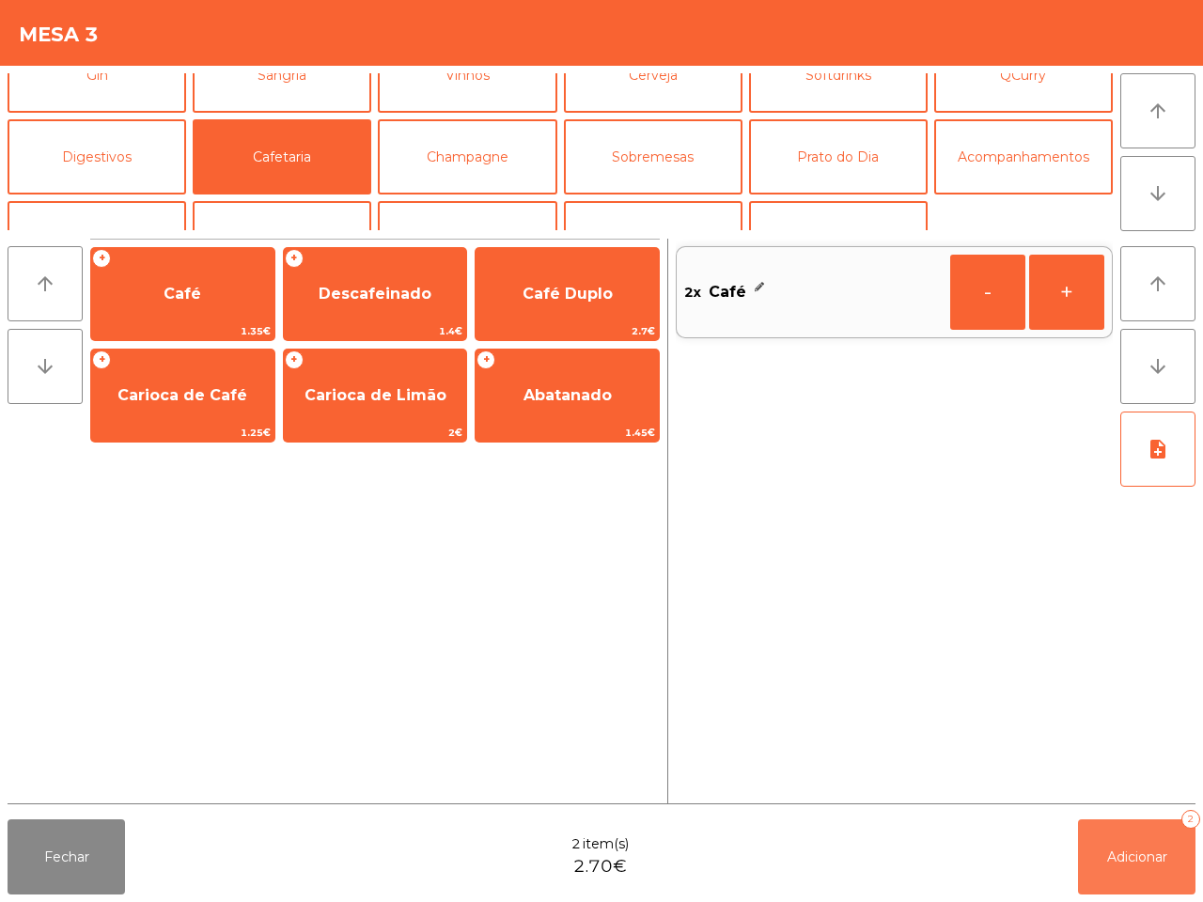
click at [1151, 876] on button "Adicionar 2" at bounding box center [1136, 856] width 117 height 75
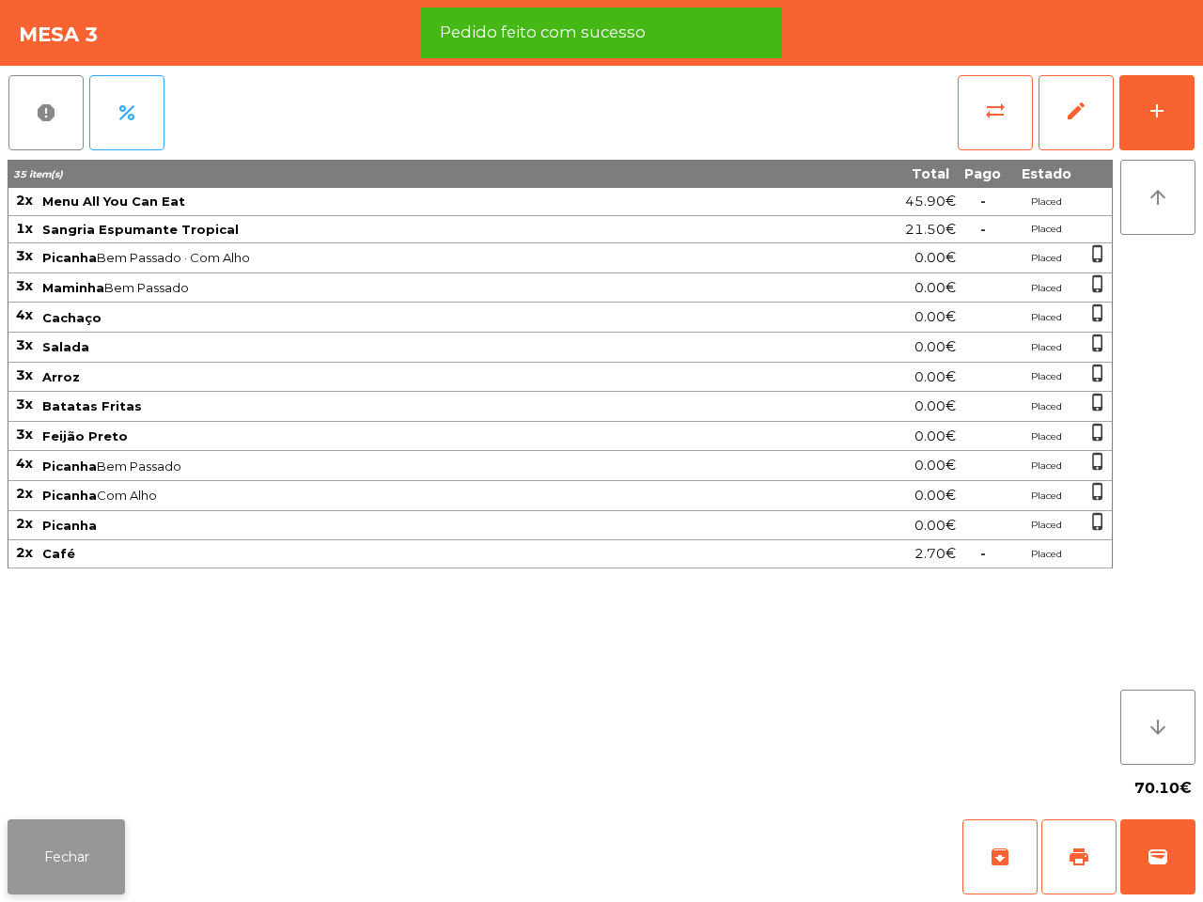
click at [48, 842] on button "Fechar" at bounding box center [66, 856] width 117 height 75
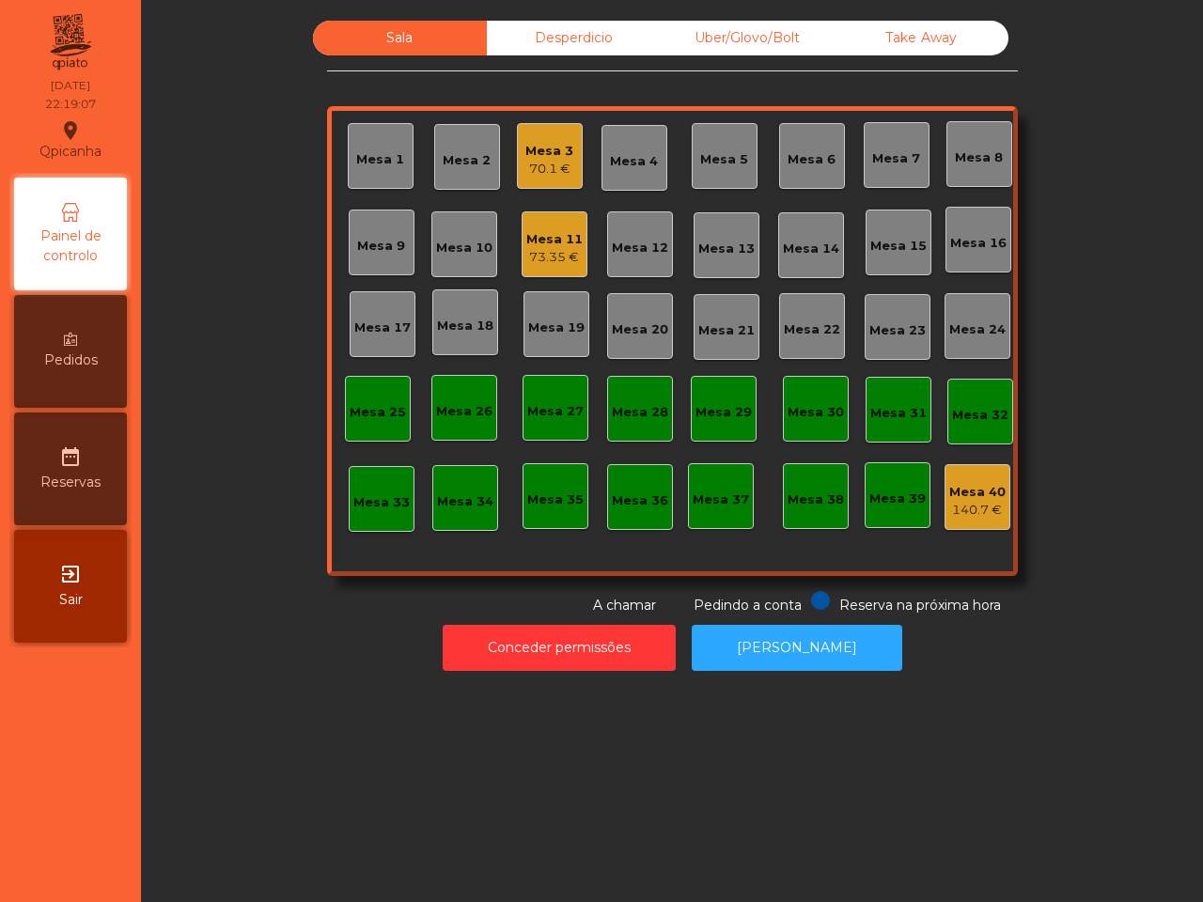
click at [529, 232] on div "Mesa 11" at bounding box center [554, 239] width 56 height 19
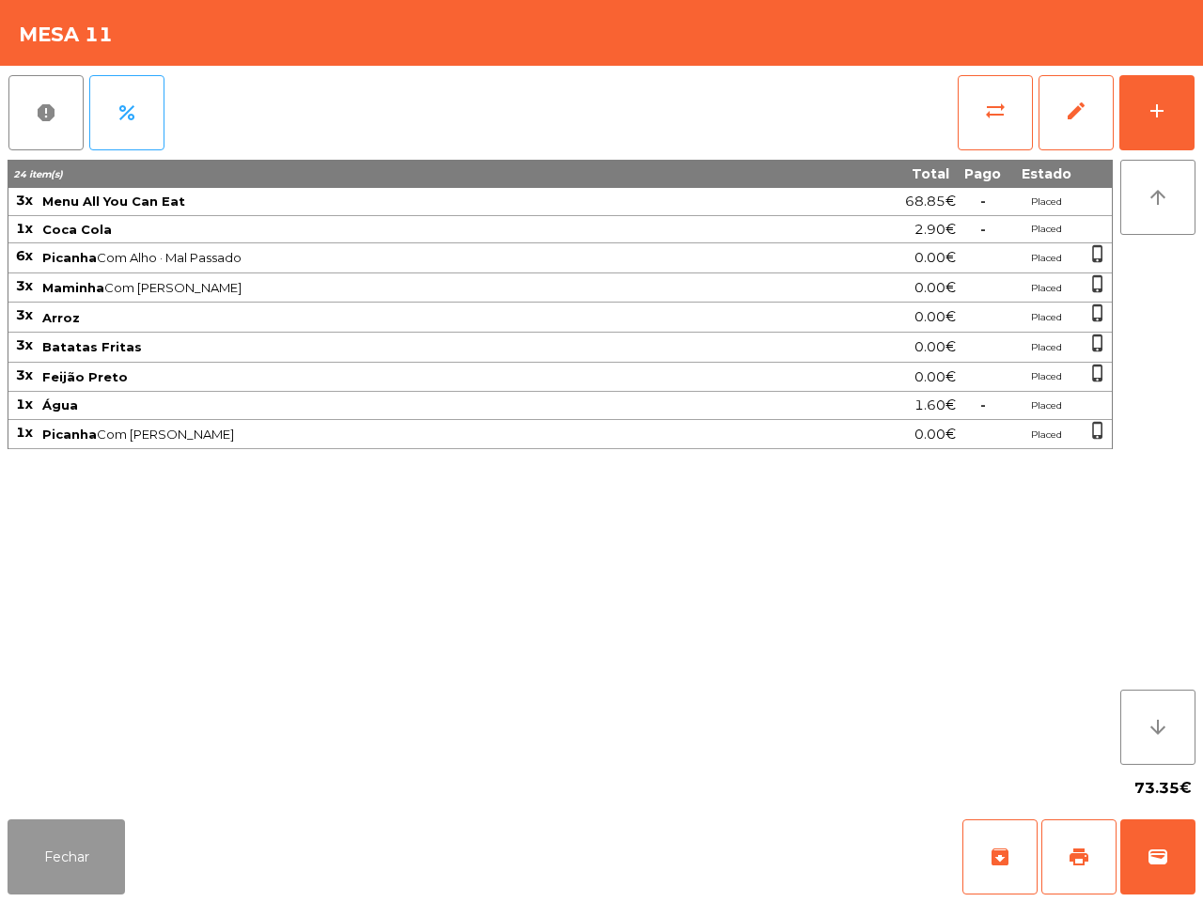
click at [85, 828] on button "Fechar" at bounding box center [66, 856] width 117 height 75
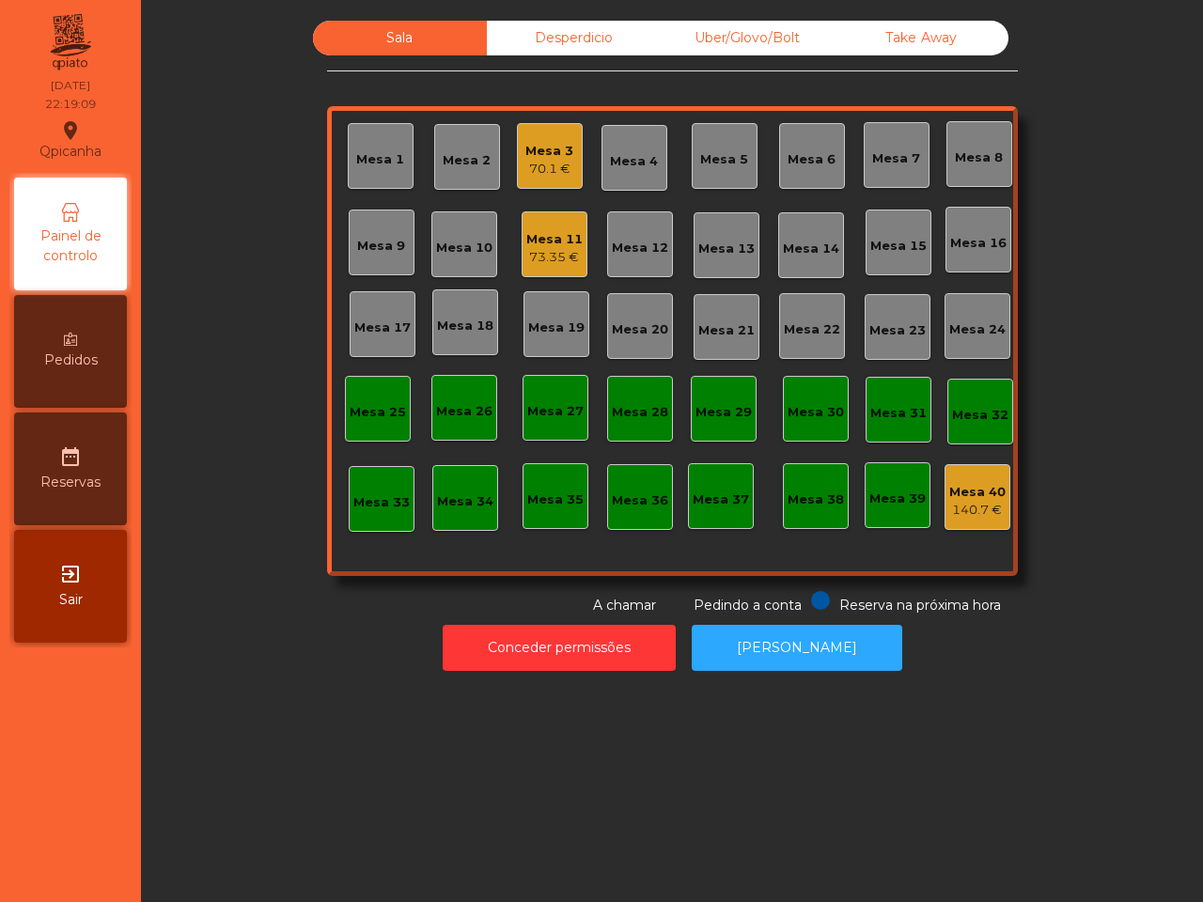
click at [527, 254] on div "73.35 €" at bounding box center [554, 257] width 56 height 19
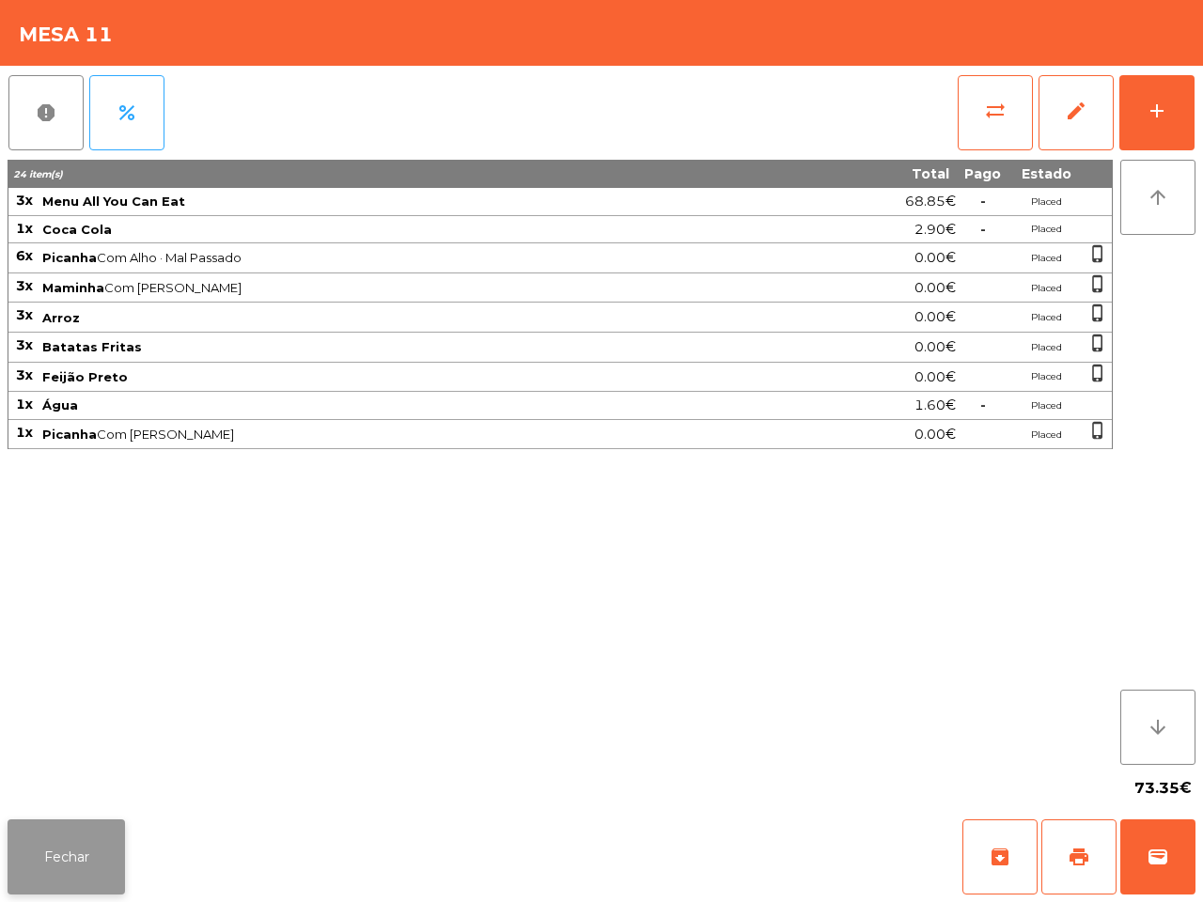
click at [96, 847] on button "Fechar" at bounding box center [66, 856] width 117 height 75
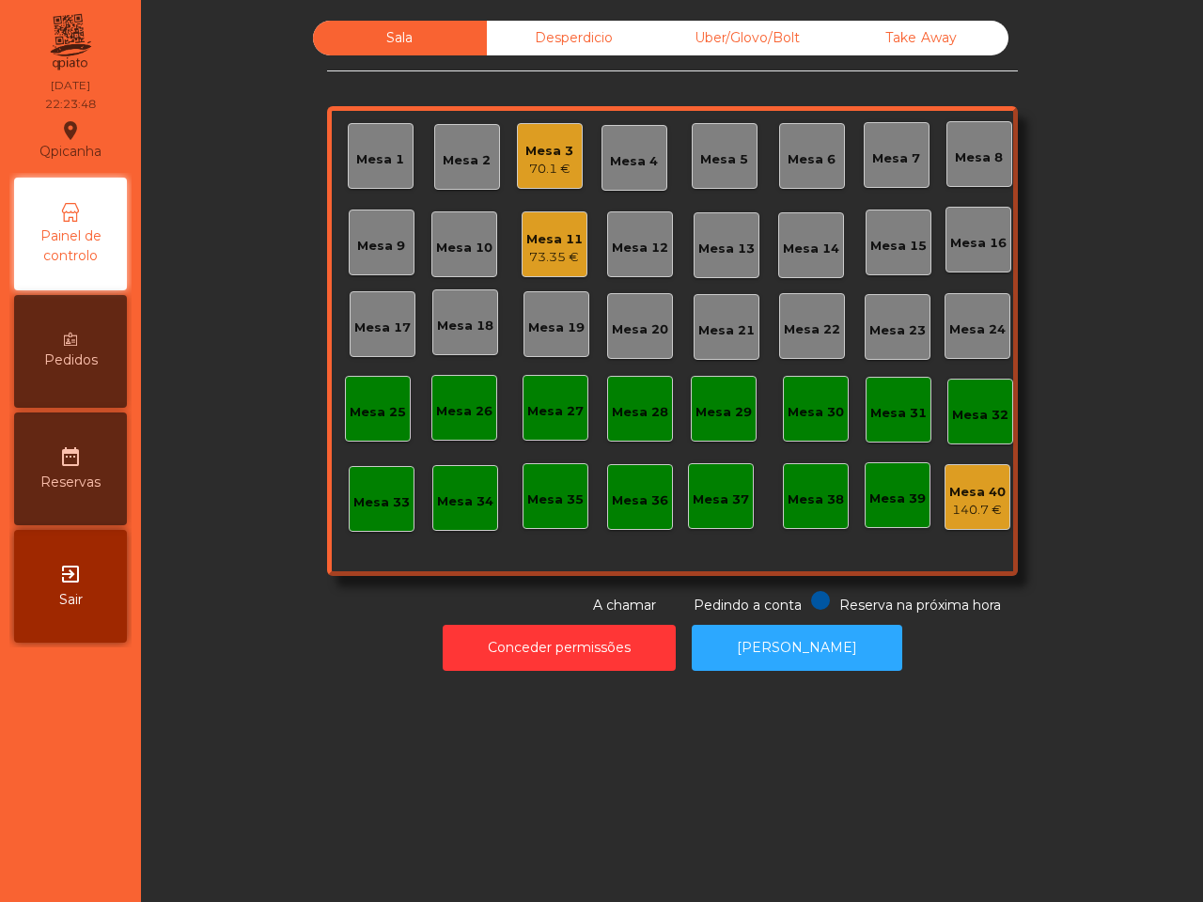
click at [507, 53] on div "Desperdicio" at bounding box center [574, 38] width 174 height 35
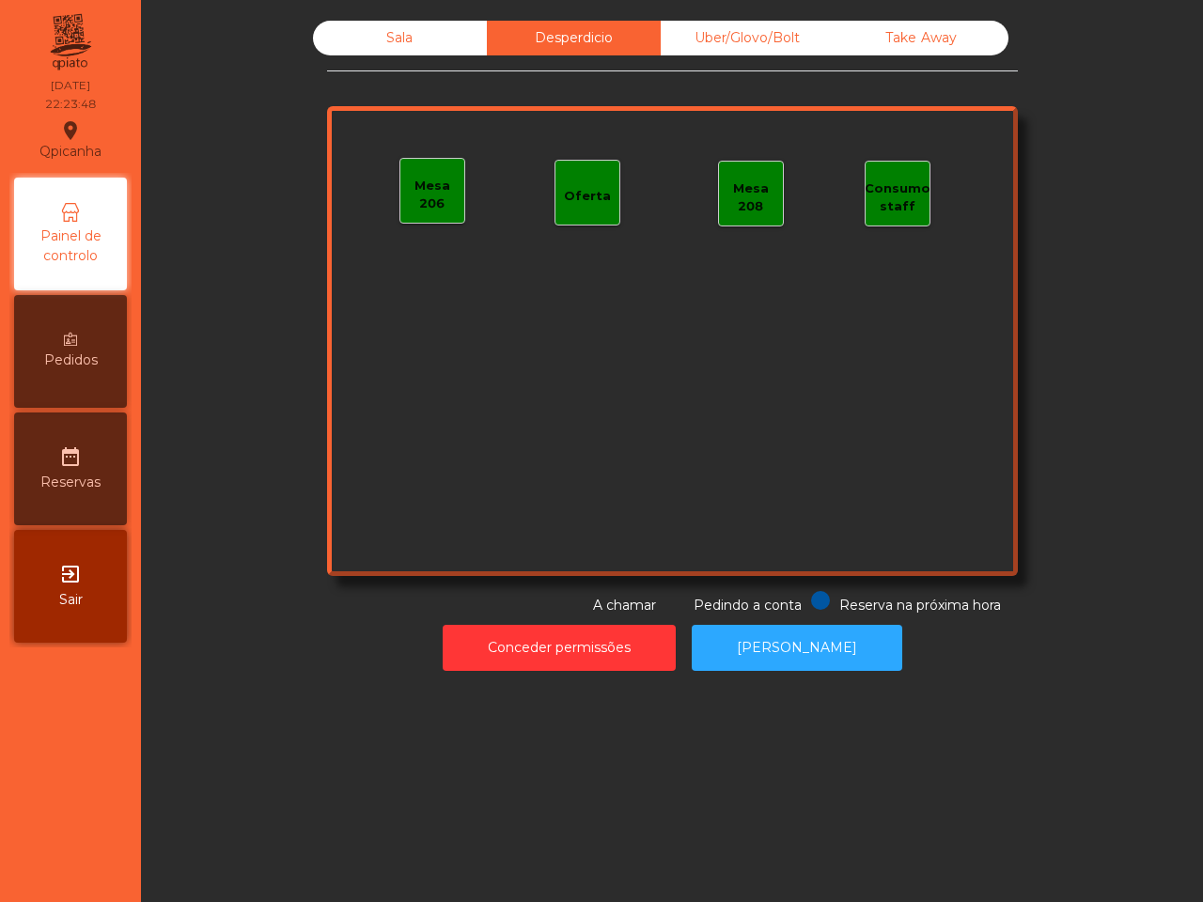
click at [721, 35] on div "Uber/Glovo/Bolt" at bounding box center [748, 38] width 174 height 35
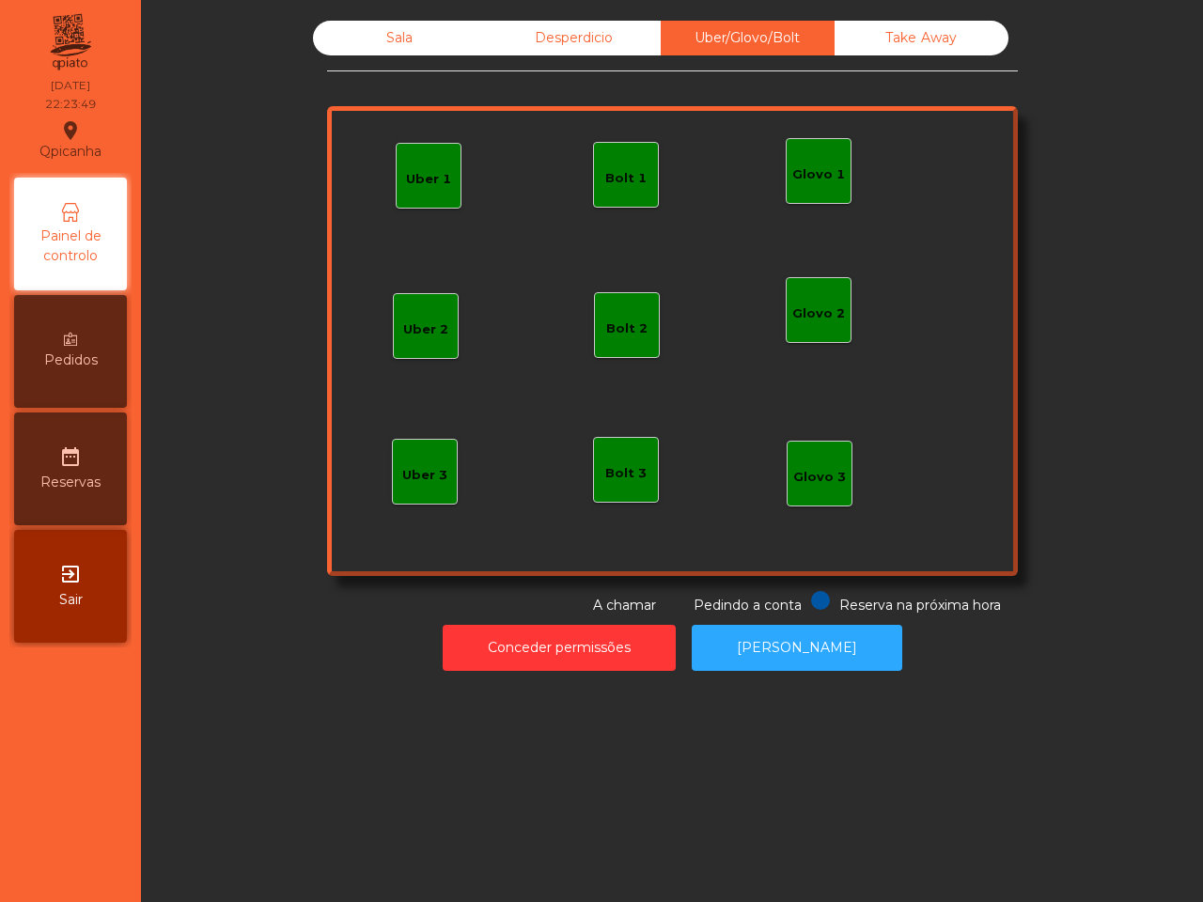
click at [912, 40] on div "Take Away" at bounding box center [921, 38] width 174 height 35
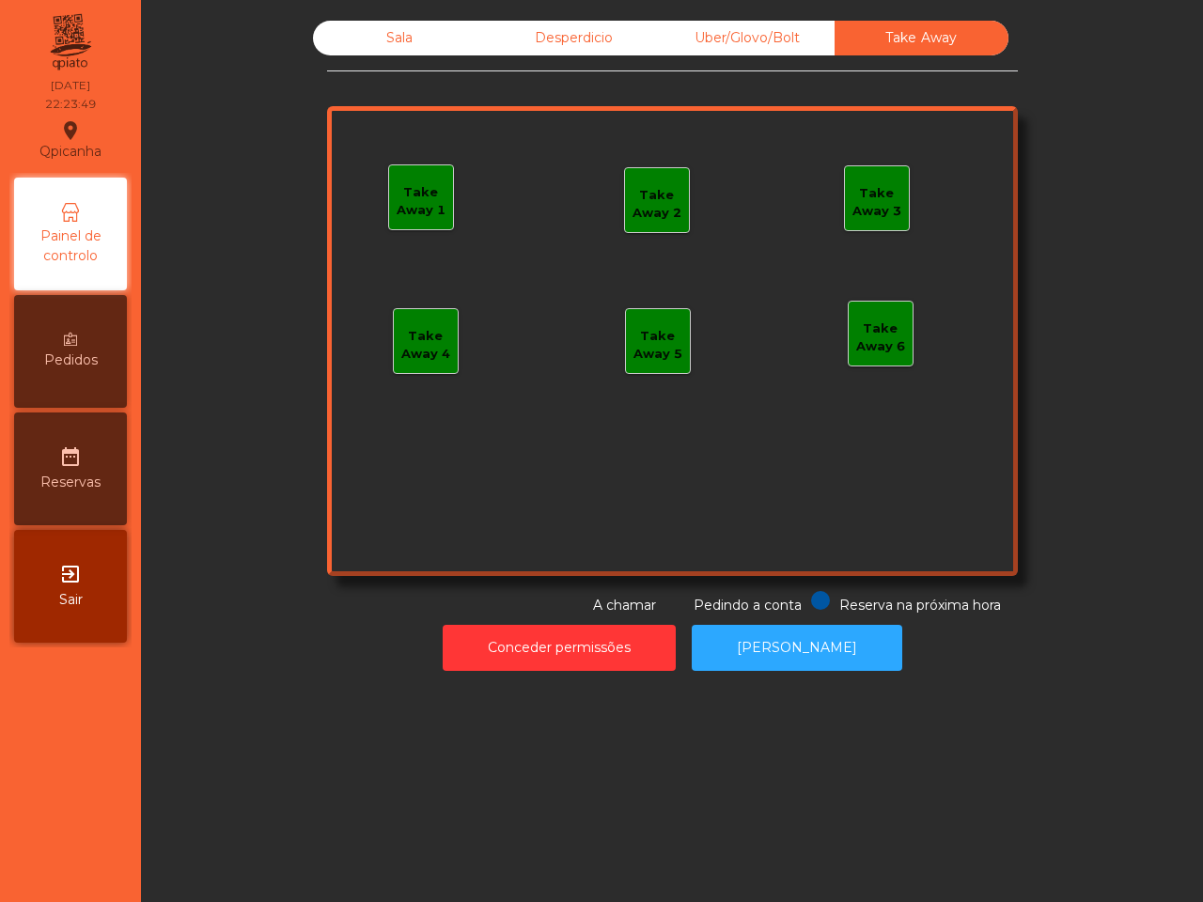
click at [434, 30] on div "Sala" at bounding box center [400, 38] width 174 height 35
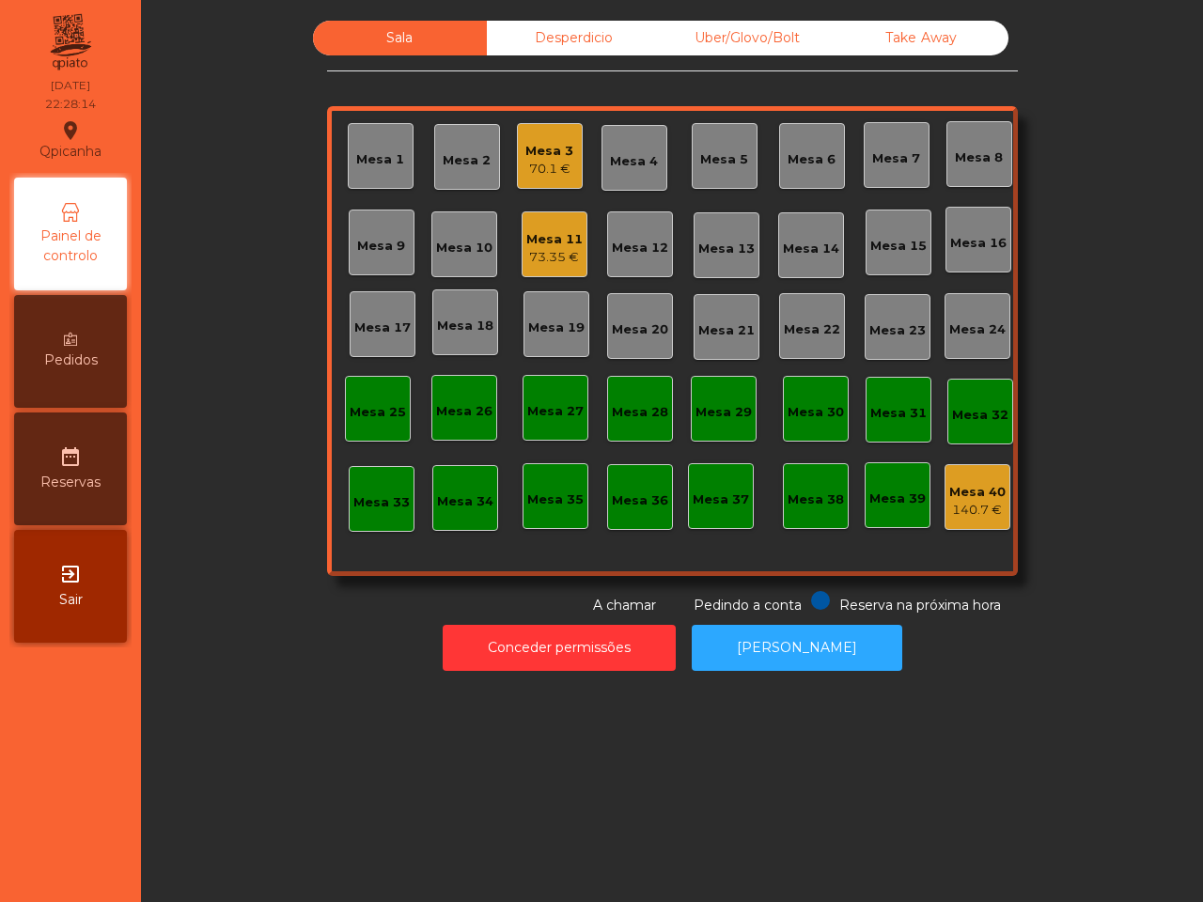
click at [757, 24] on div "Uber/Glovo/Bolt" at bounding box center [748, 38] width 174 height 35
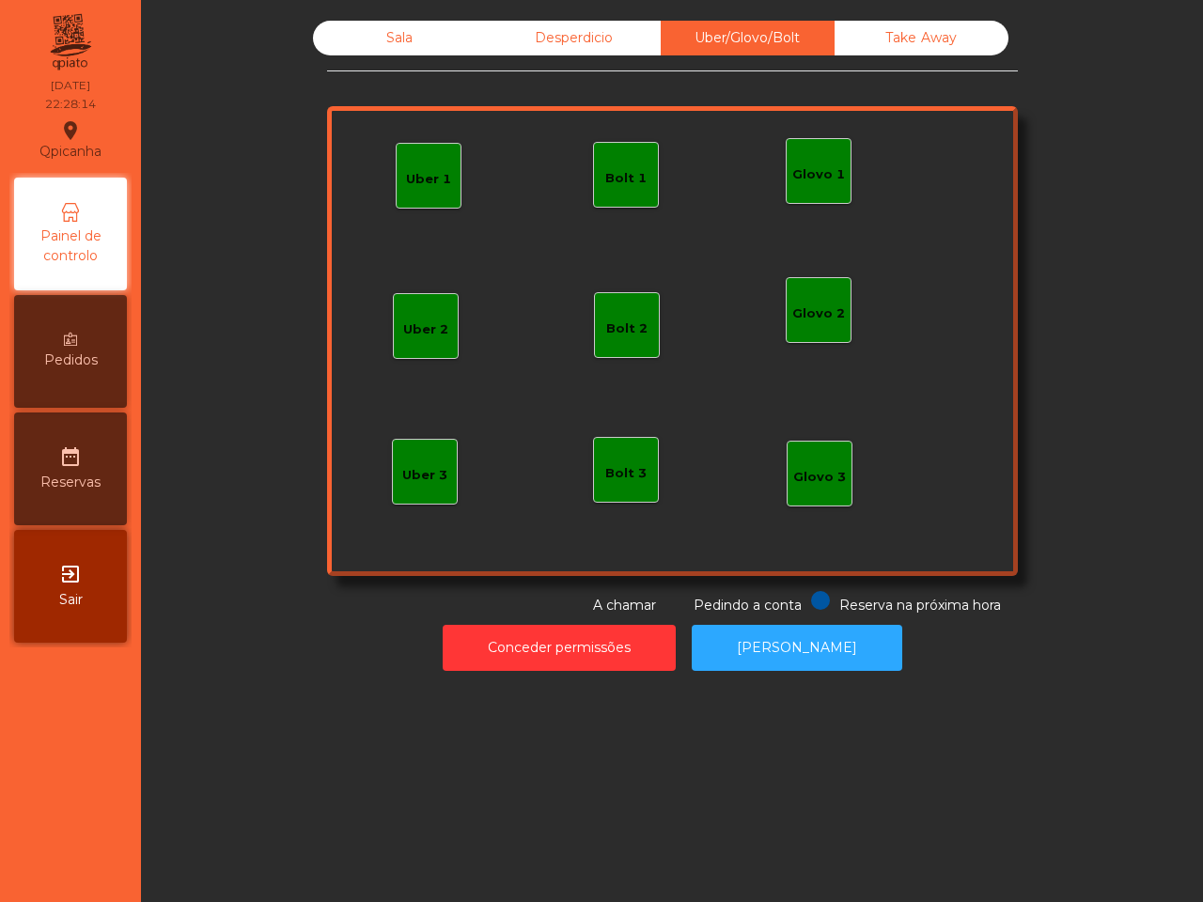
click at [874, 42] on div "Take Away" at bounding box center [921, 38] width 174 height 35
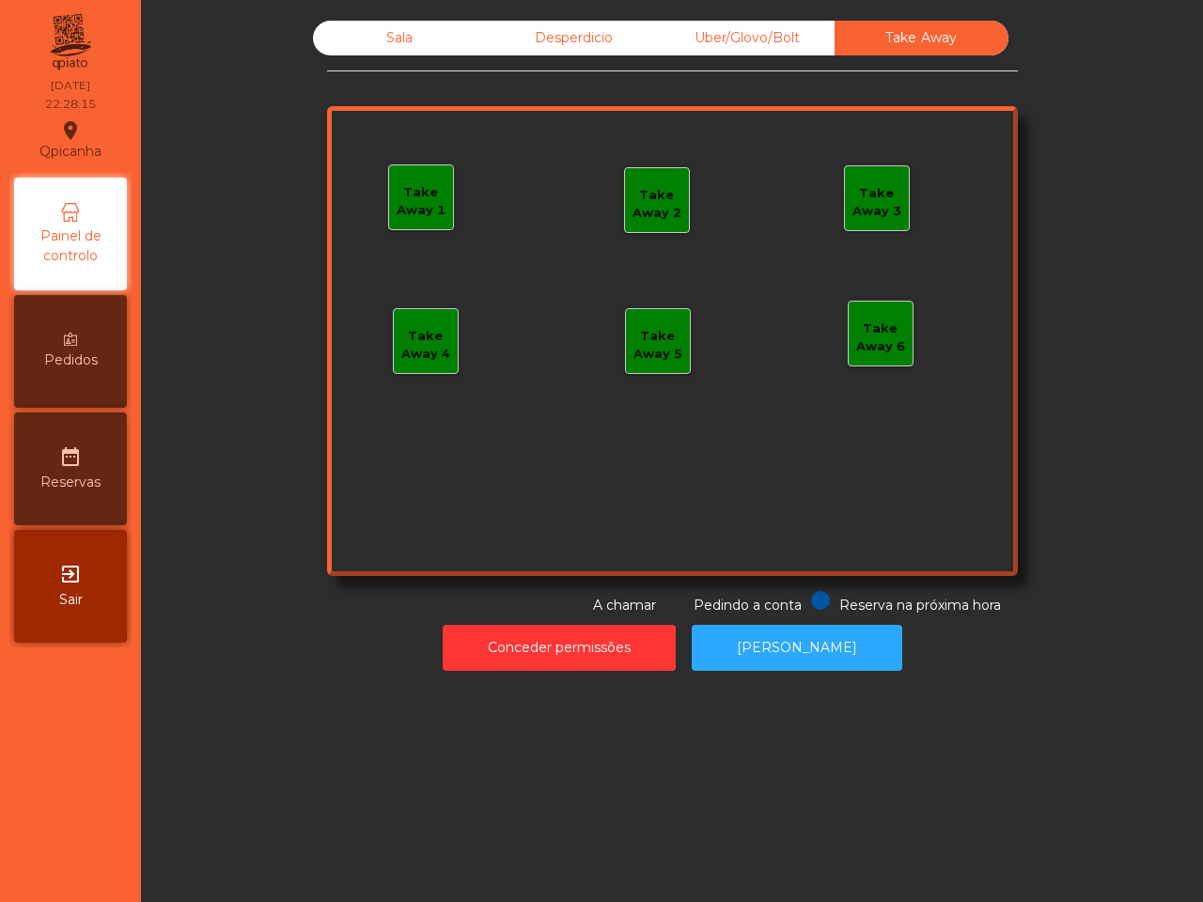
click at [599, 33] on div "Desperdicio" at bounding box center [574, 38] width 174 height 35
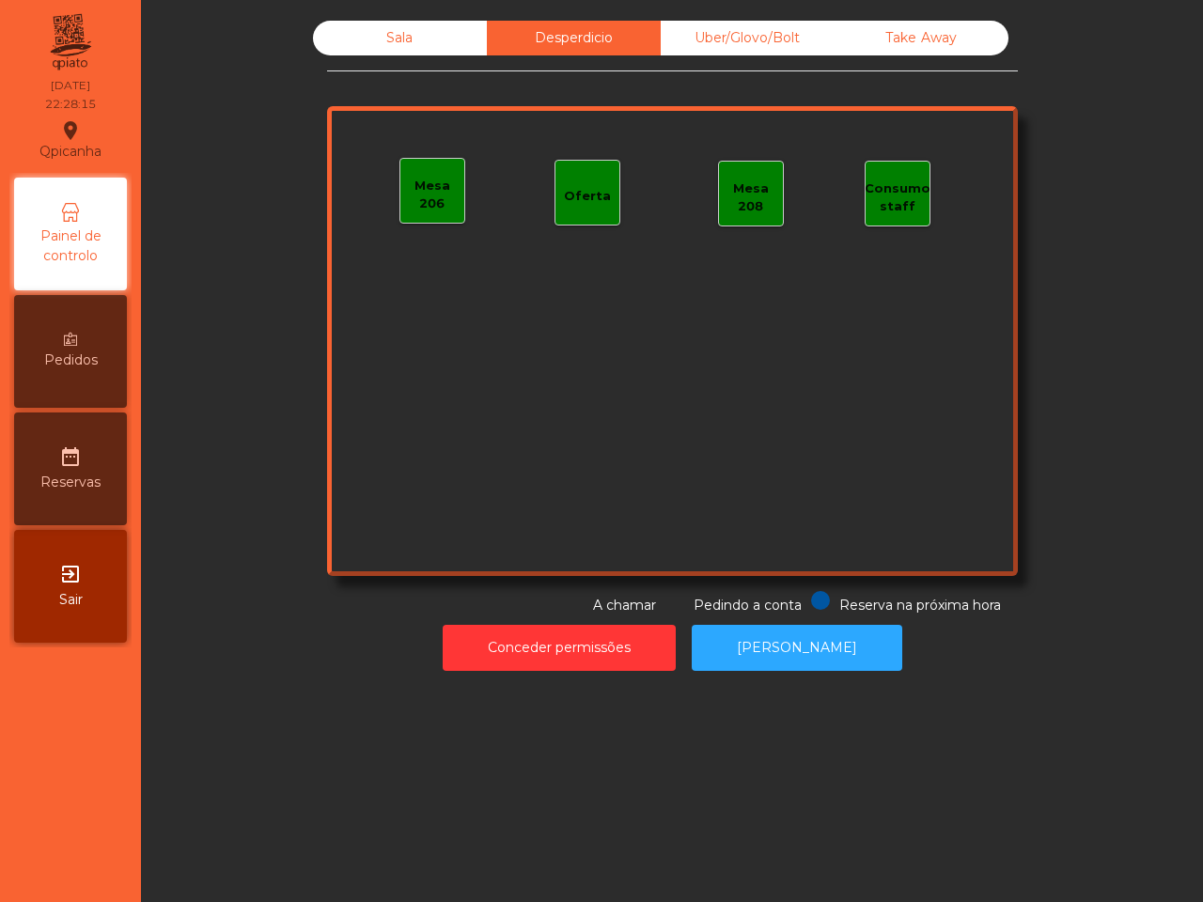
click at [425, 14] on div "Sala Desperdicio Uber/Glovo/Bolt Take Away Mesa 206 Oferta Mesa 208 Consumo sta…" at bounding box center [671, 345] width 1039 height 669
click at [418, 24] on div "Sala" at bounding box center [400, 38] width 174 height 35
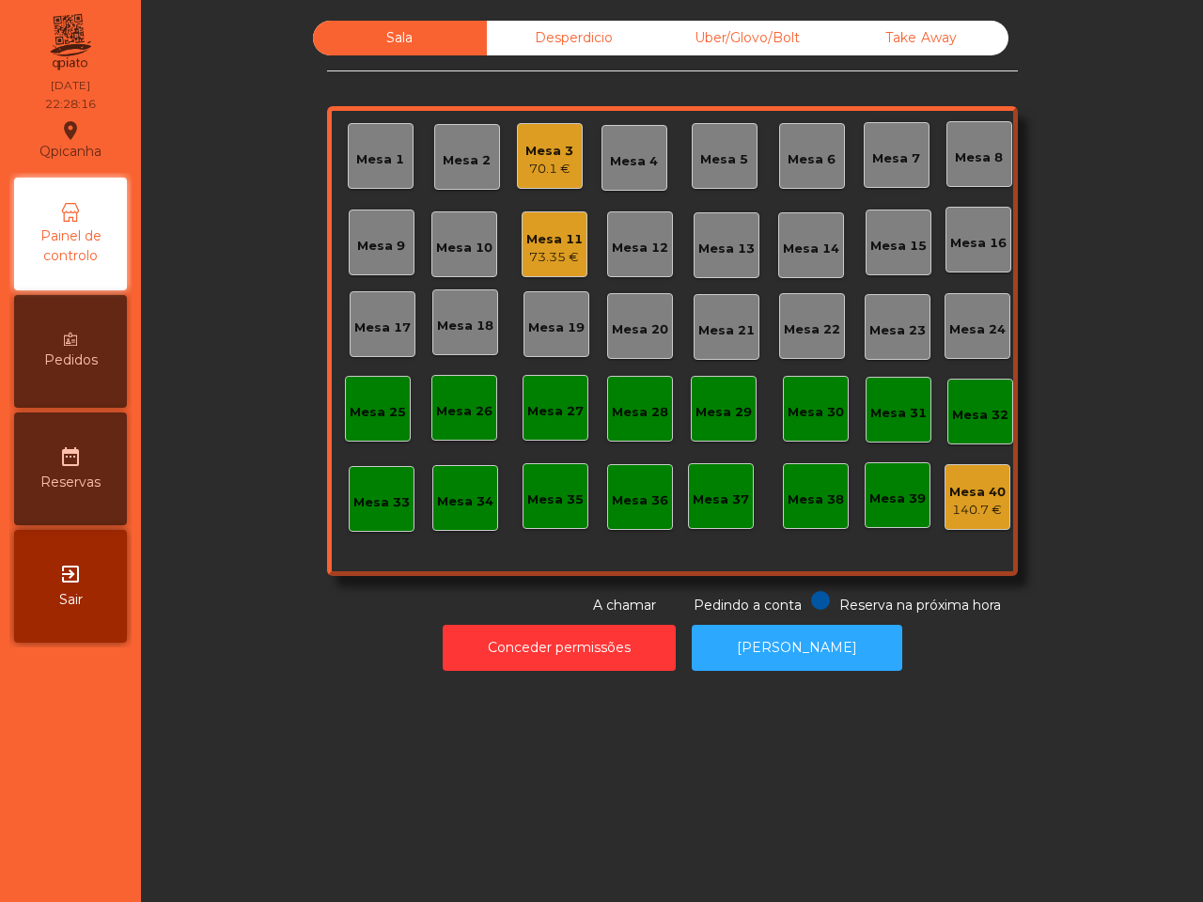
click at [525, 152] on div "Mesa 3" at bounding box center [549, 151] width 48 height 19
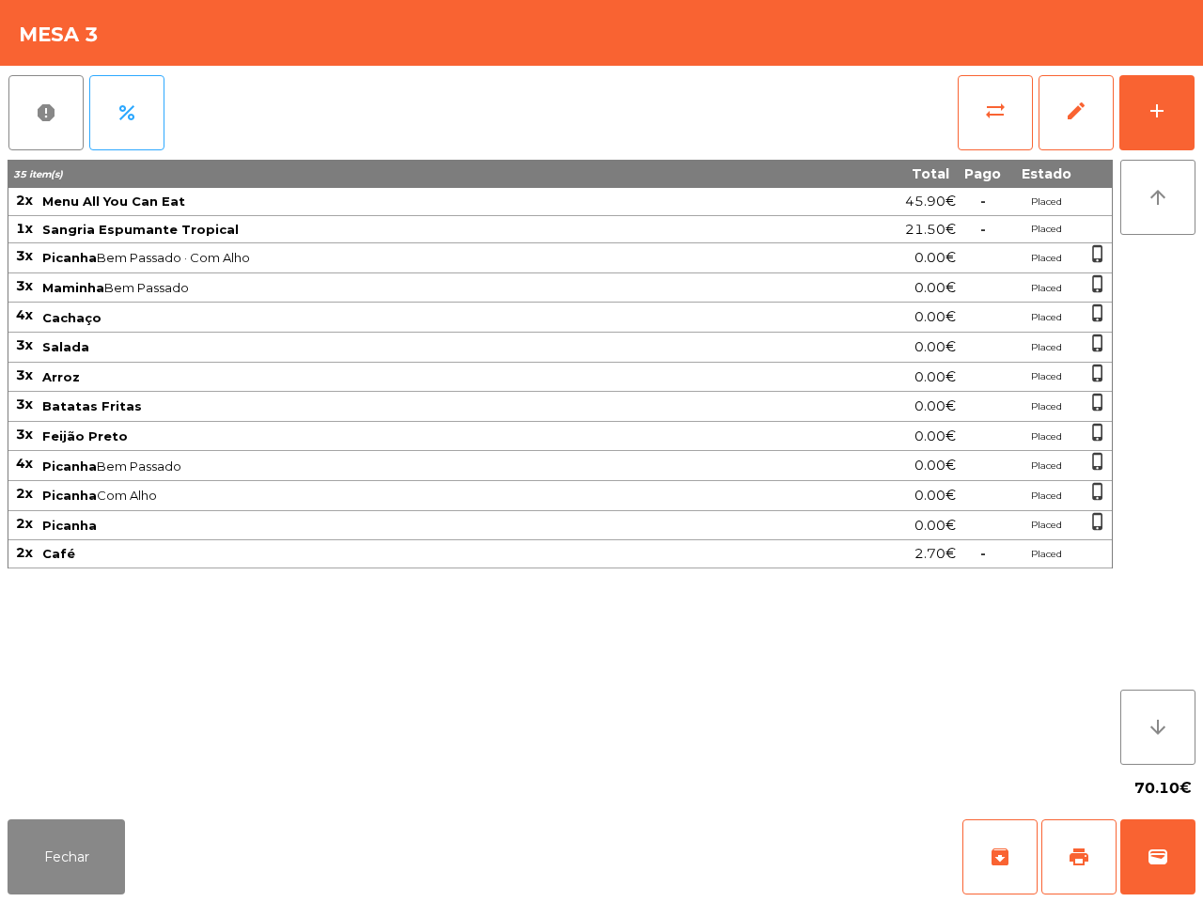
click at [63, 805] on div "70.10€" at bounding box center [602, 788] width 1188 height 47
click at [83, 850] on button "Fechar" at bounding box center [66, 856] width 117 height 75
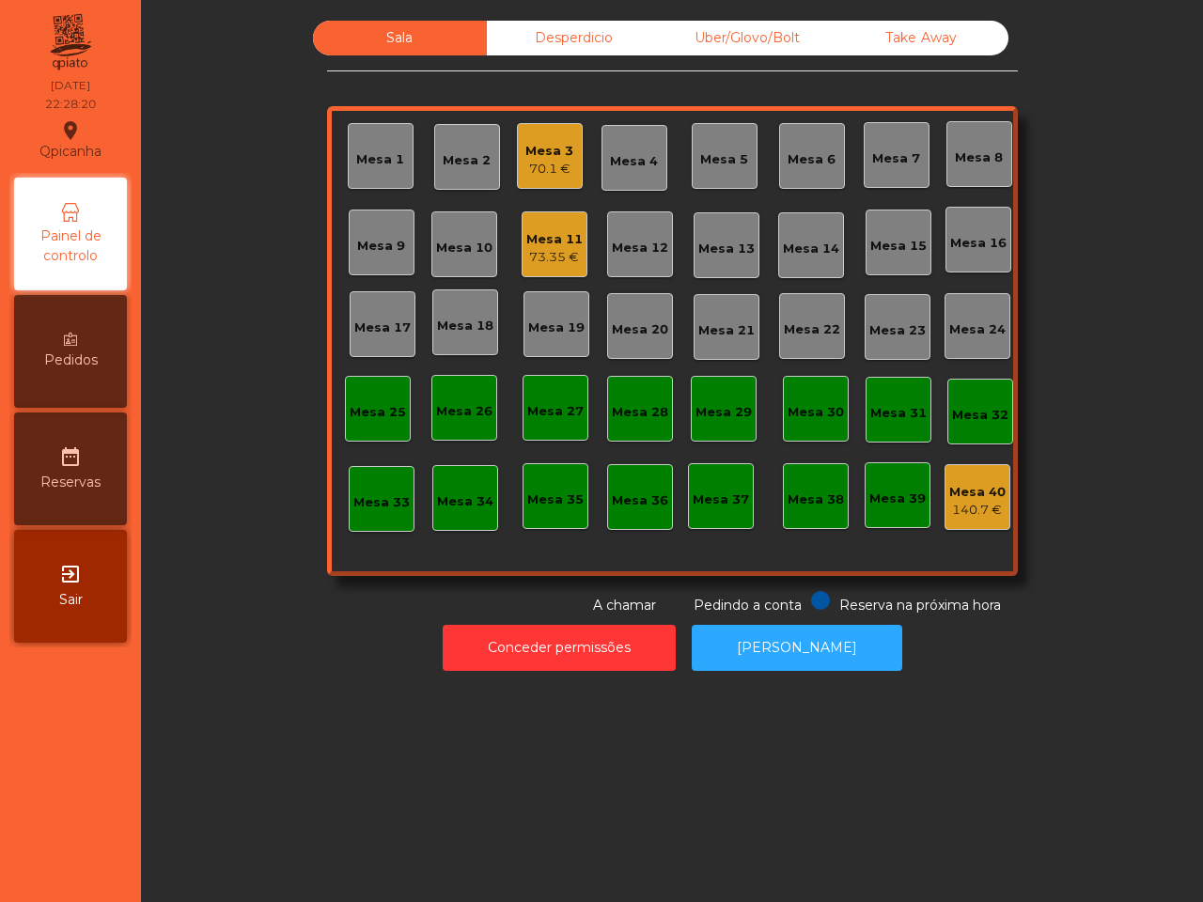
click at [548, 250] on div "73.35 €" at bounding box center [554, 257] width 56 height 19
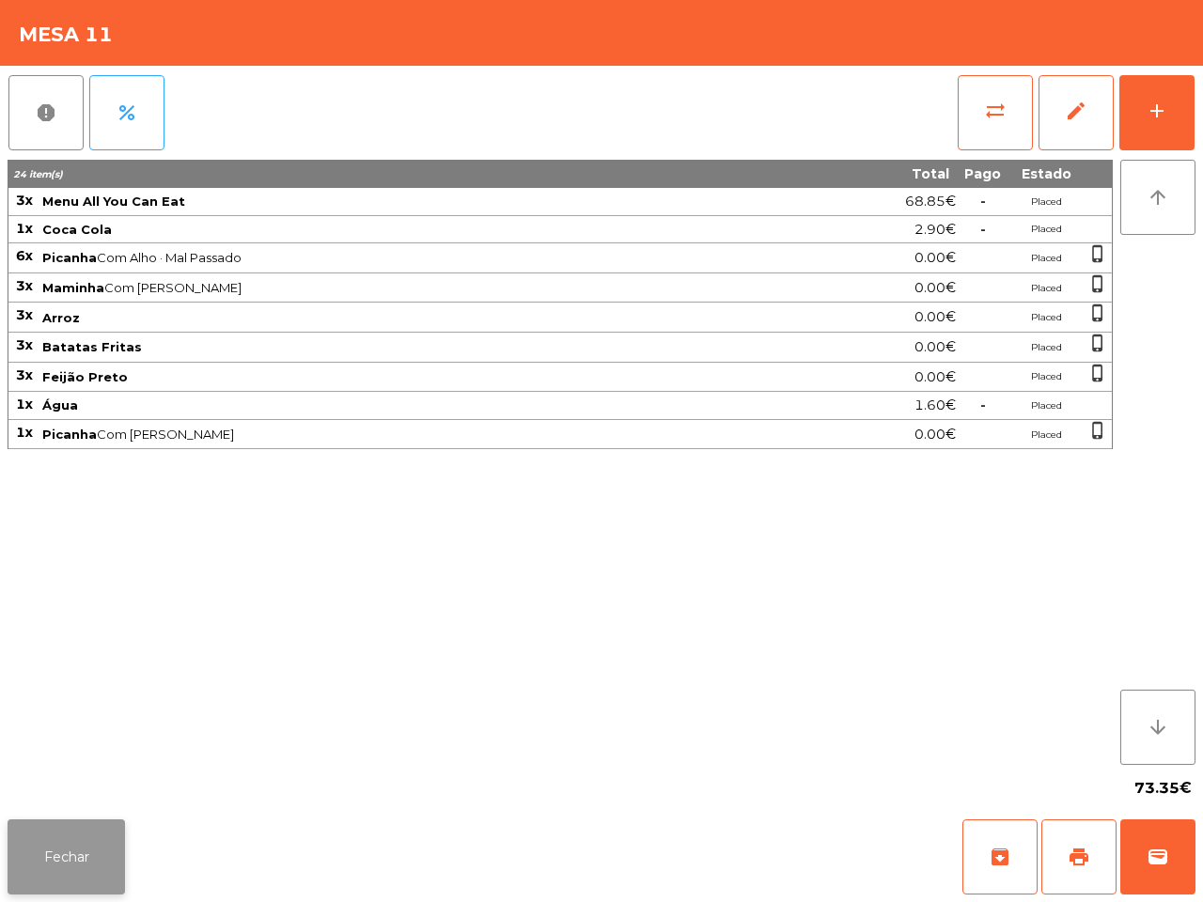
click at [72, 819] on div "Fechar archive print wallet" at bounding box center [601, 857] width 1203 height 90
drag, startPoint x: 82, startPoint y: 855, endPoint x: 80, endPoint y: 866, distance: 11.4
click at [82, 864] on button "Fechar" at bounding box center [66, 856] width 117 height 75
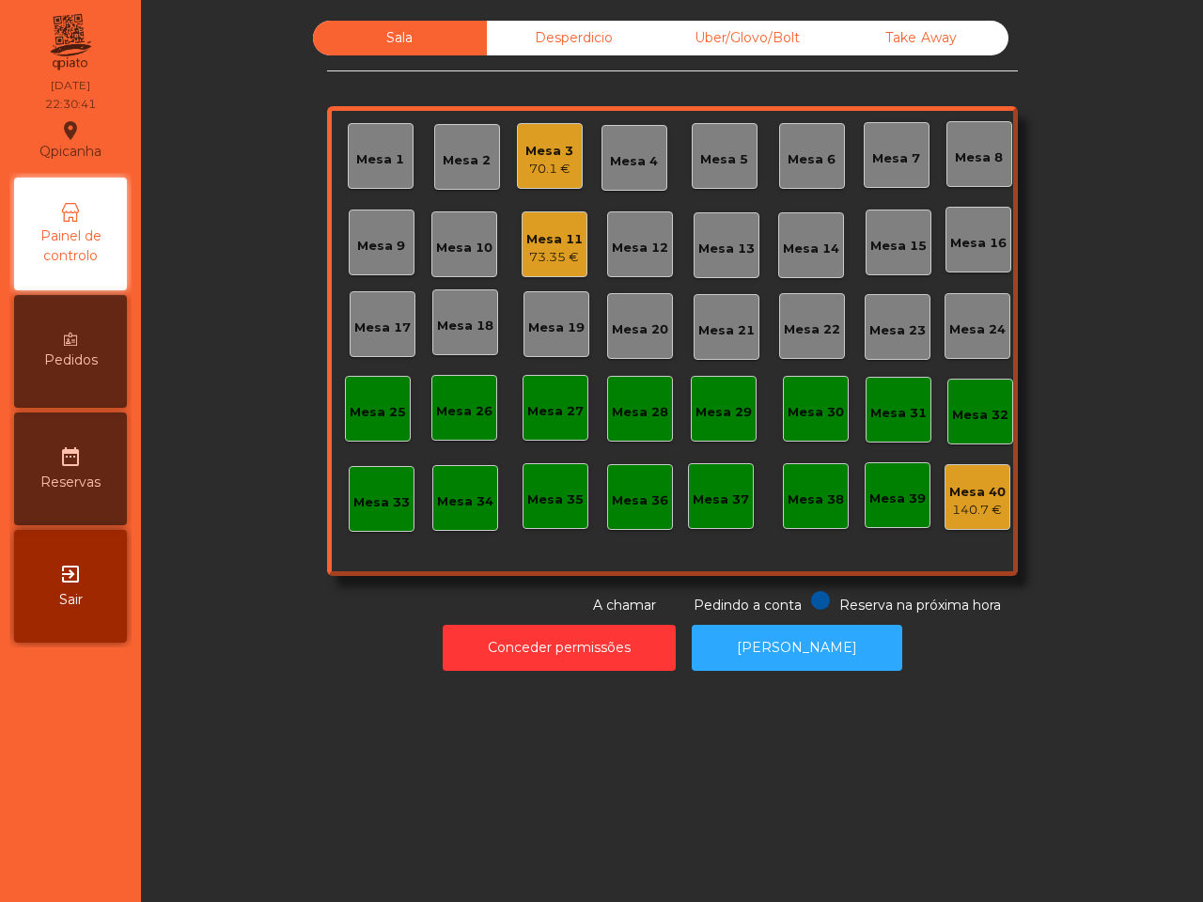
click at [242, 334] on div "Sala Desperdicio Uber/Glovo/Bolt Take Away Mesa 1 Mesa 2 Mesa 3 70.1 € Mesa 4 M…" at bounding box center [671, 318] width 1011 height 595
click at [494, 28] on div "Desperdicio" at bounding box center [574, 38] width 174 height 35
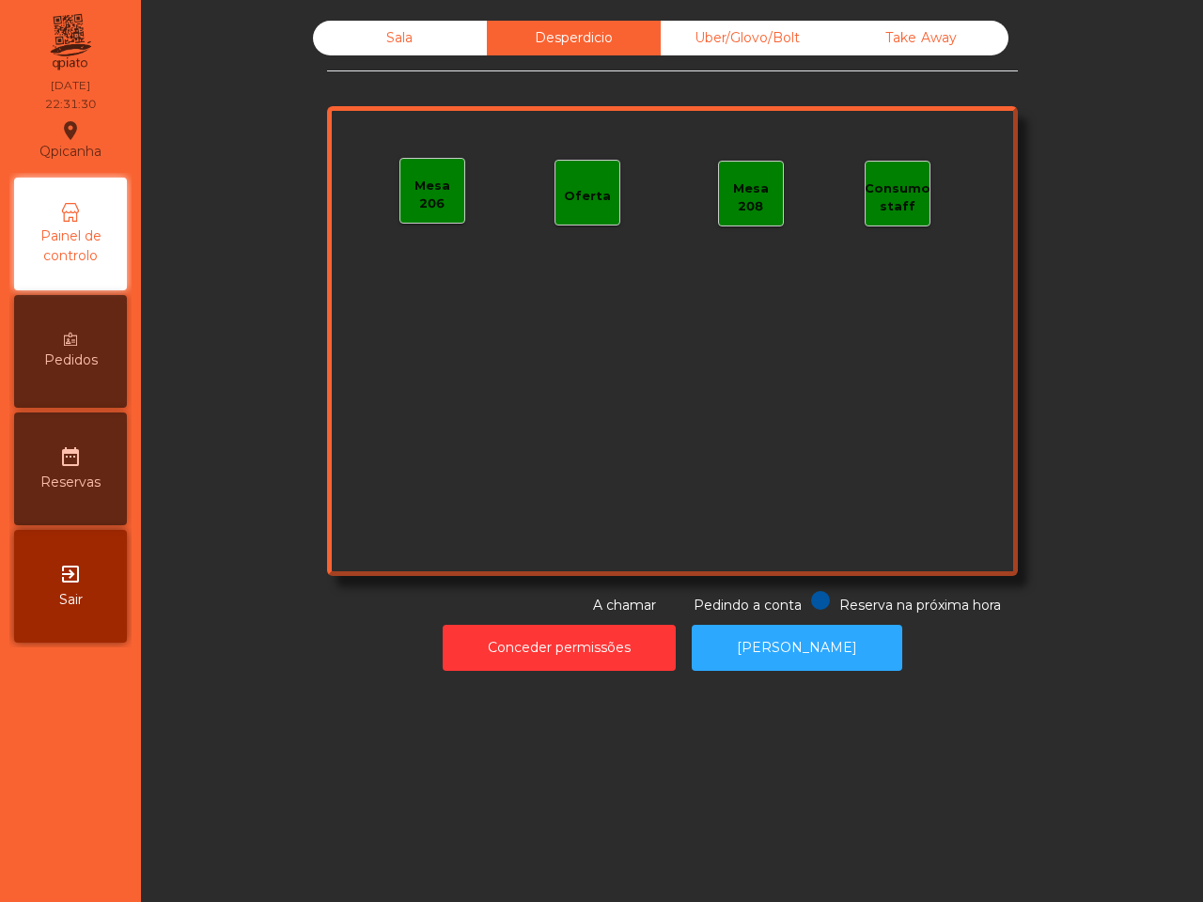
drag, startPoint x: 776, startPoint y: 26, endPoint x: 852, endPoint y: 12, distance: 77.4
click at [777, 26] on div "Uber/Glovo/Bolt" at bounding box center [748, 38] width 174 height 35
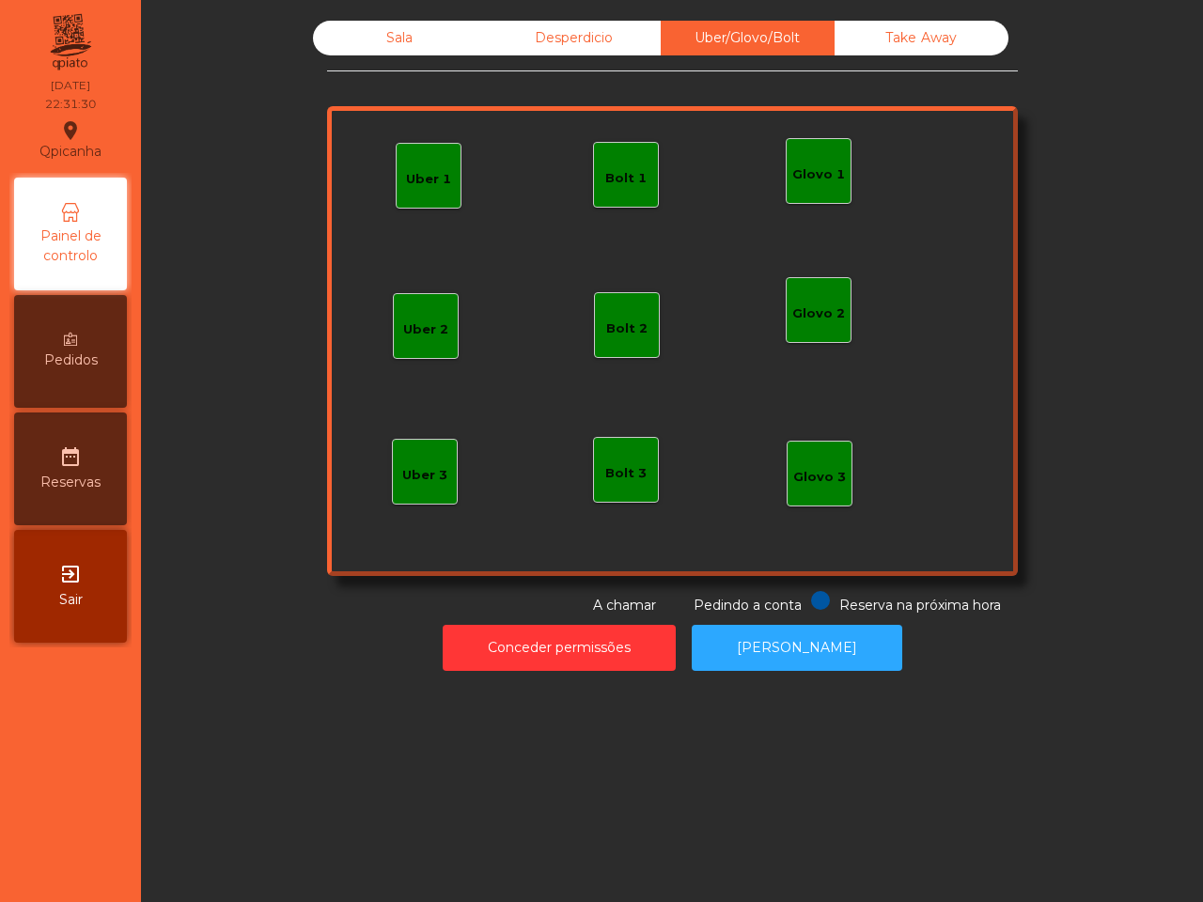
click at [918, 19] on div "Sala Desperdicio Uber/Glovo/Bolt Take Away Uber 1 Glovo 1 Uber 2 Uber 3 Glovo 2…" at bounding box center [671, 345] width 1039 height 669
click at [917, 30] on div "Take Away" at bounding box center [921, 38] width 174 height 35
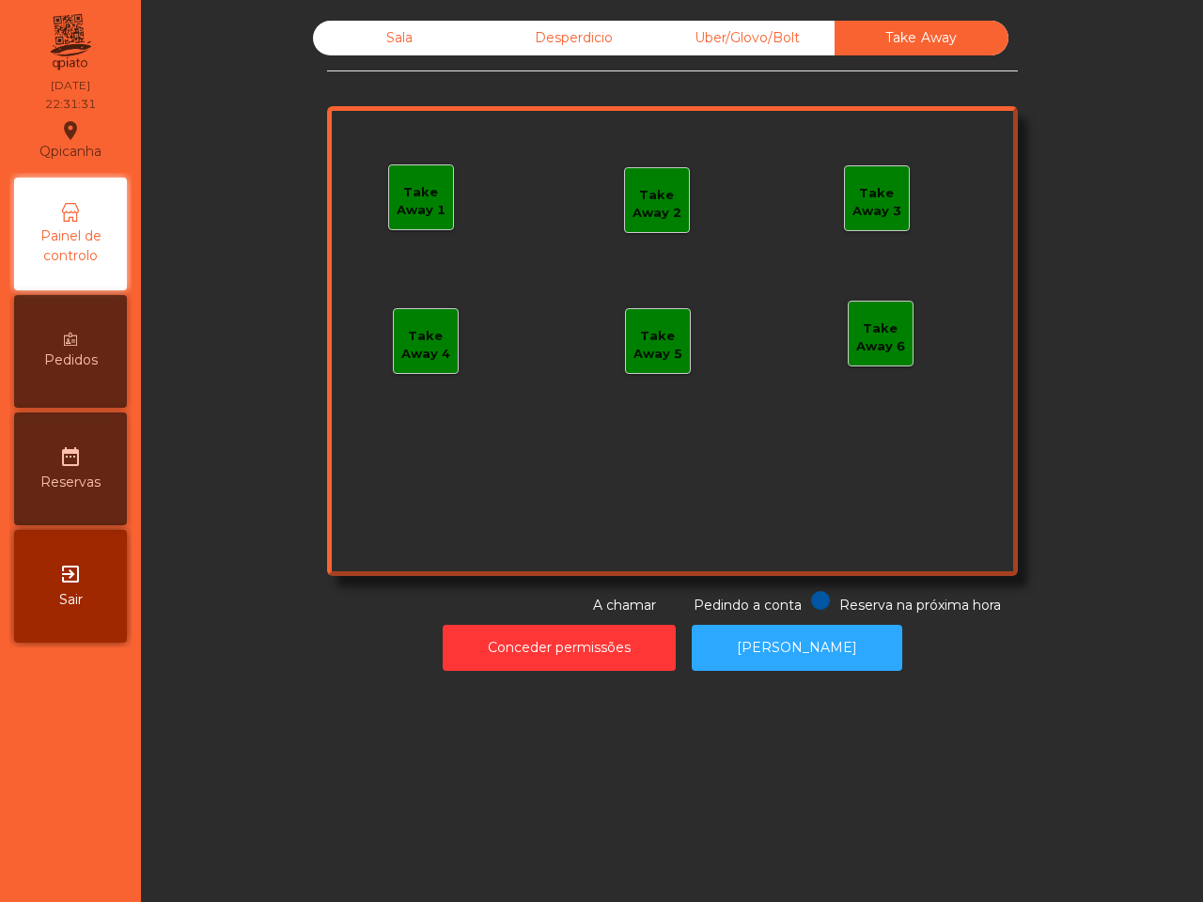
click at [520, 25] on div "Desperdicio" at bounding box center [574, 38] width 174 height 35
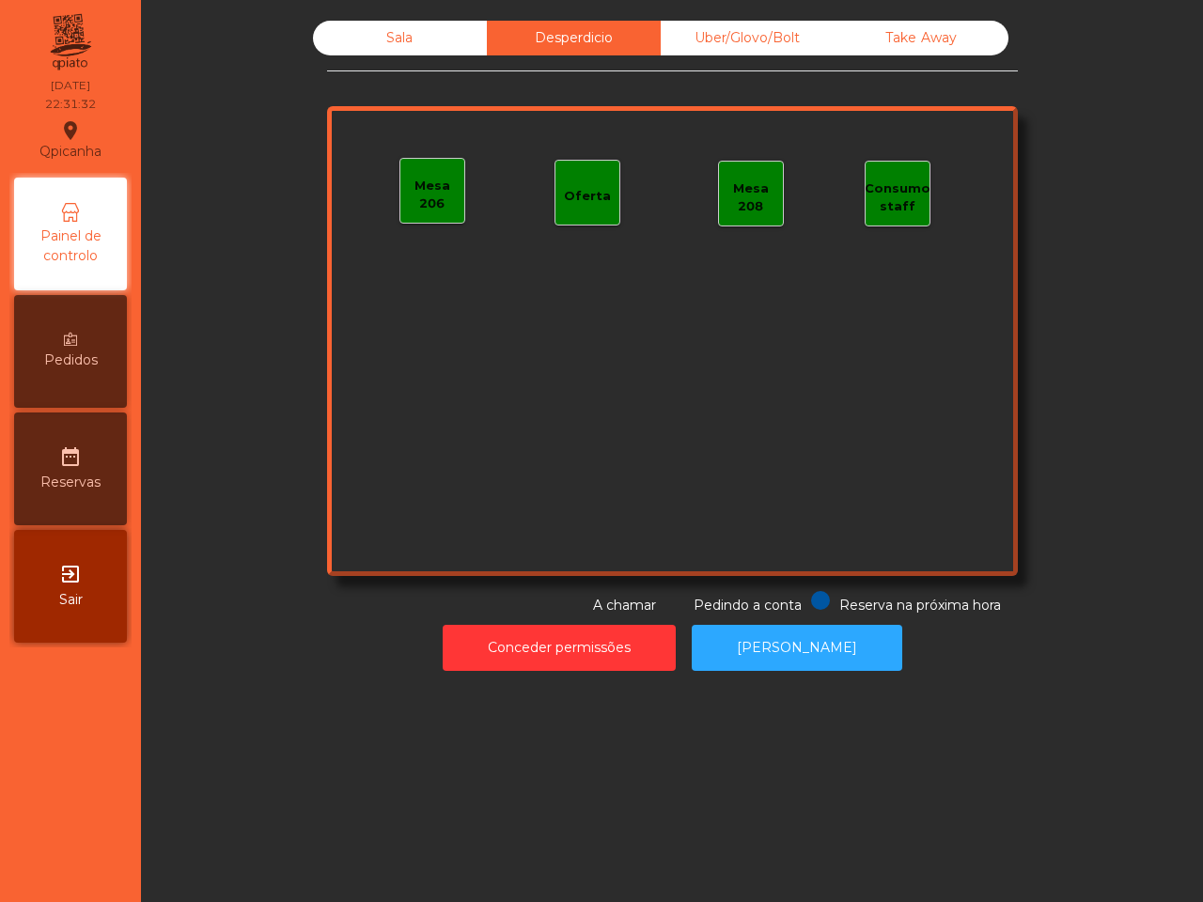
click at [388, 36] on div "Sala" at bounding box center [400, 38] width 174 height 35
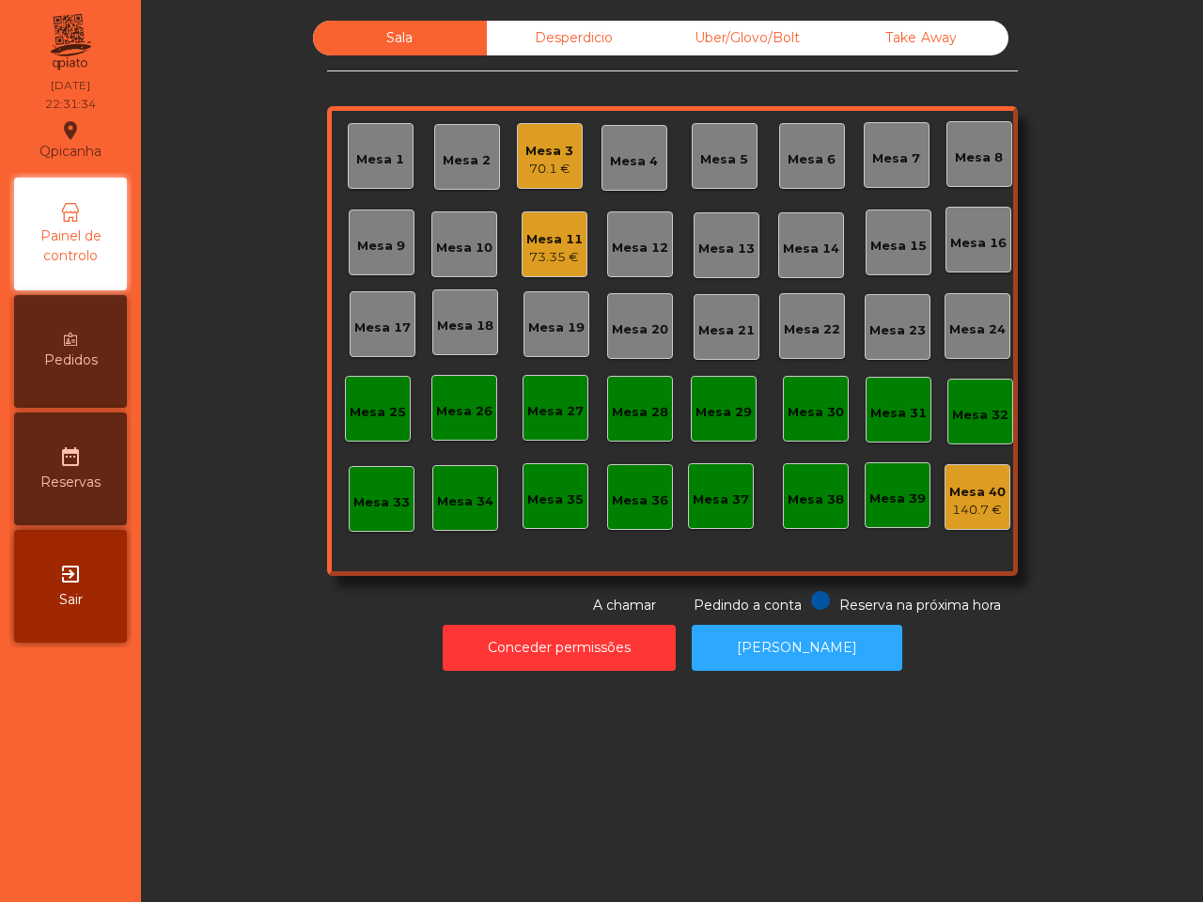
click at [944, 473] on div "Mesa 40 140.7 €" at bounding box center [977, 497] width 66 height 66
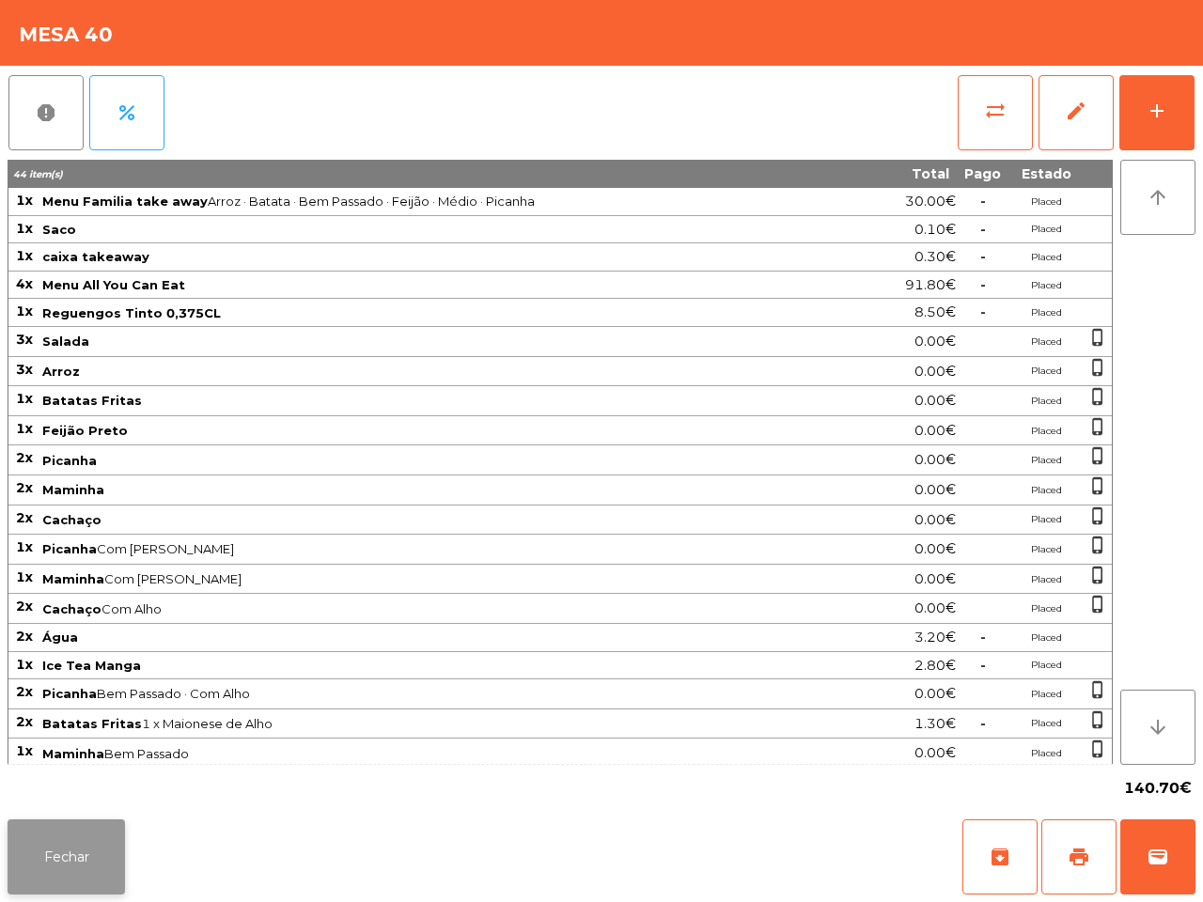
scroll to position [101, 0]
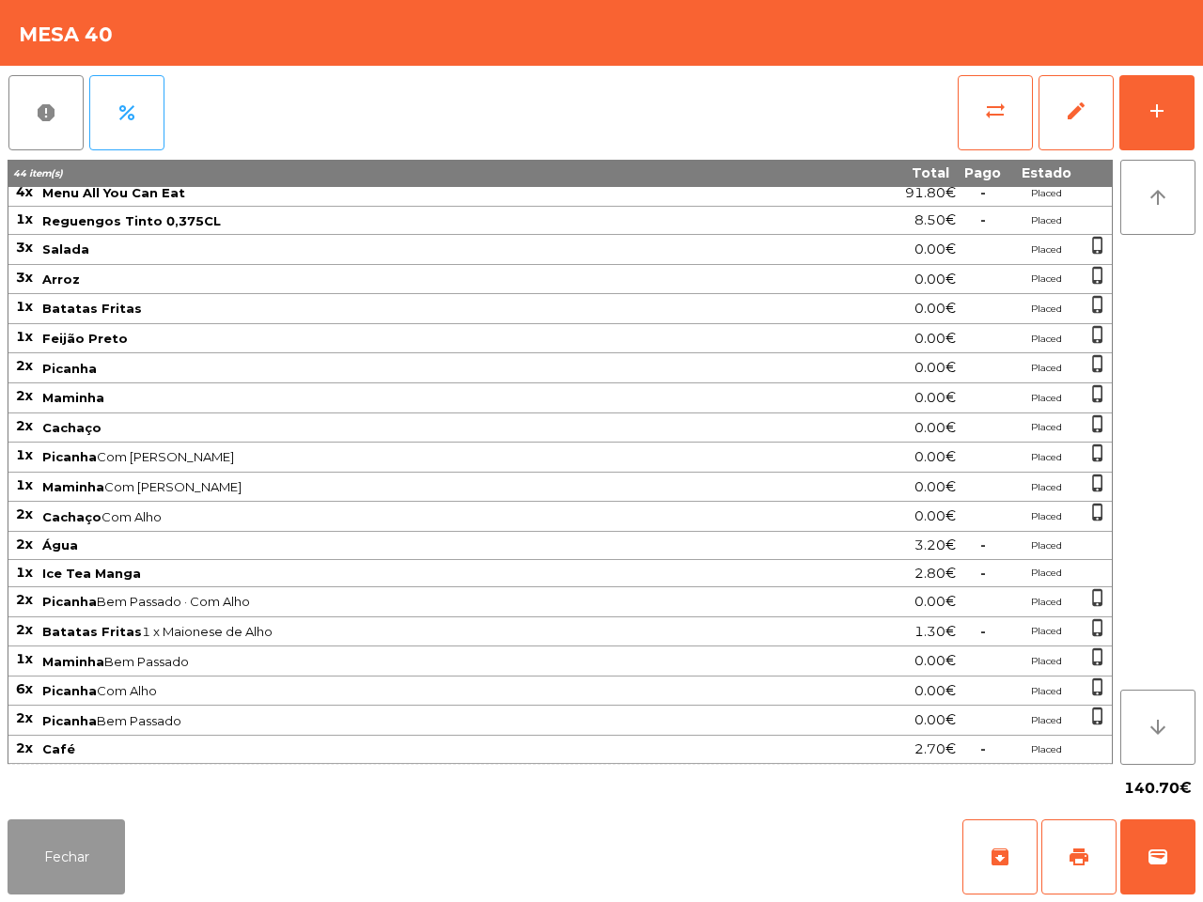
drag, startPoint x: 30, startPoint y: 857, endPoint x: 193, endPoint y: 458, distance: 431.2
click at [31, 857] on button "Fechar" at bounding box center [66, 856] width 117 height 75
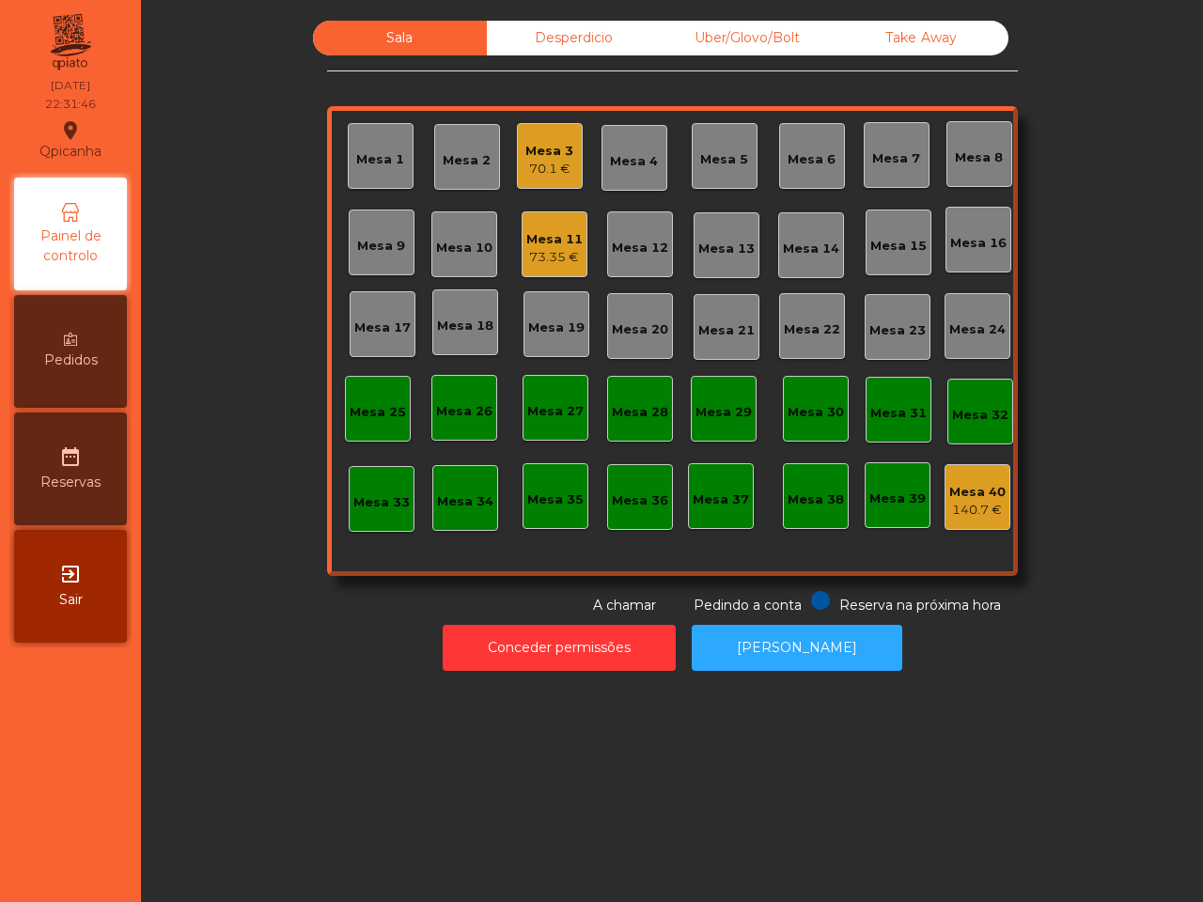
click at [534, 233] on div "Mesa 11" at bounding box center [554, 239] width 56 height 19
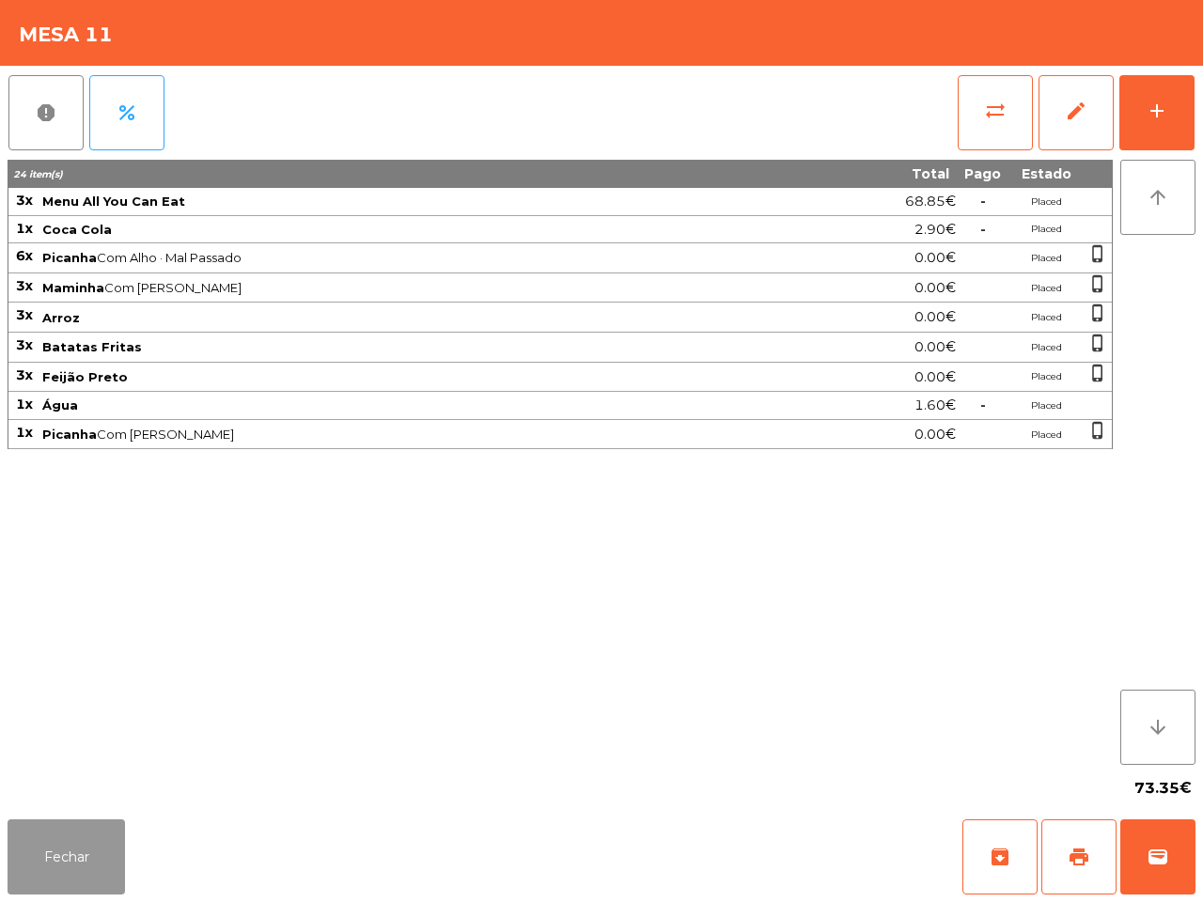
click at [81, 855] on button "Fechar" at bounding box center [66, 856] width 117 height 75
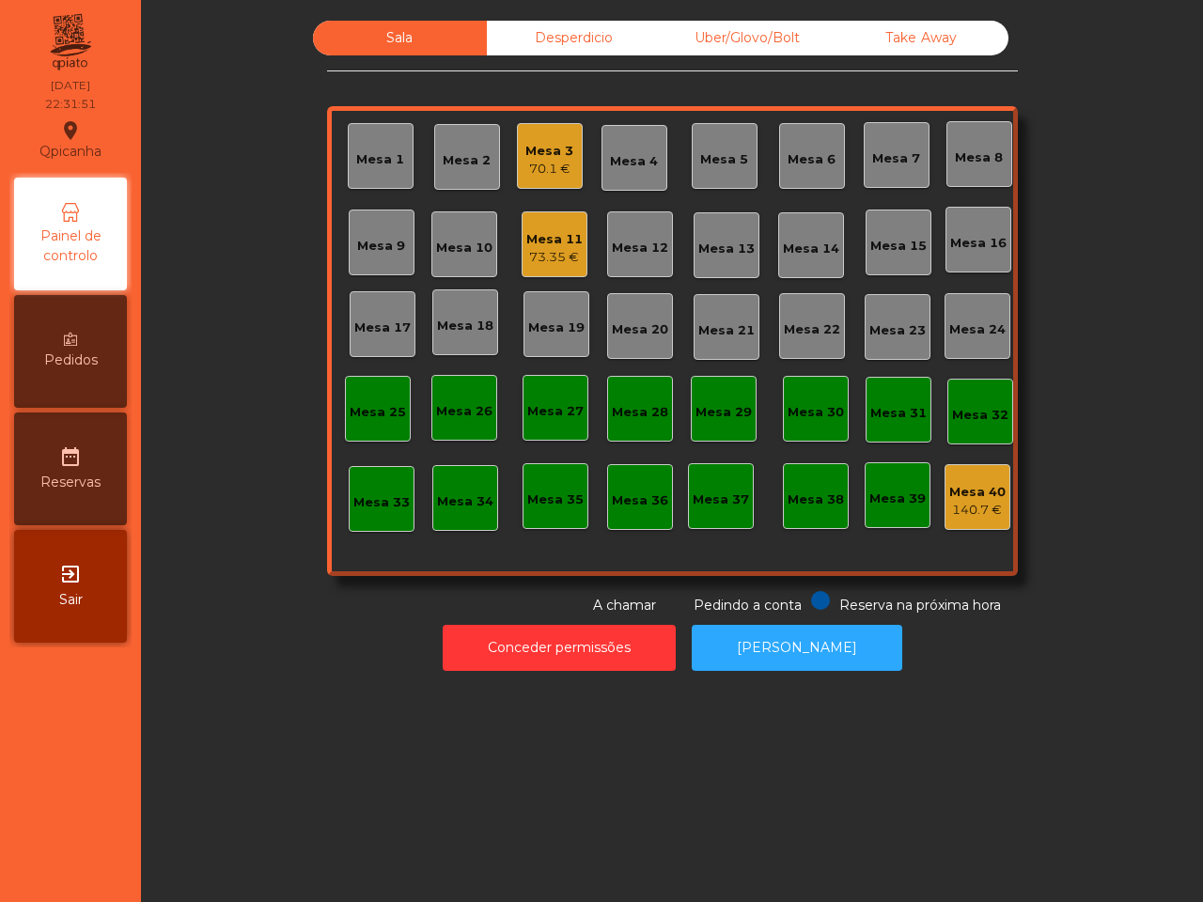
drag, startPoint x: 584, startPoint y: 22, endPoint x: 612, endPoint y: 24, distance: 28.3
click at [584, 25] on div "Desperdicio" at bounding box center [574, 38] width 174 height 35
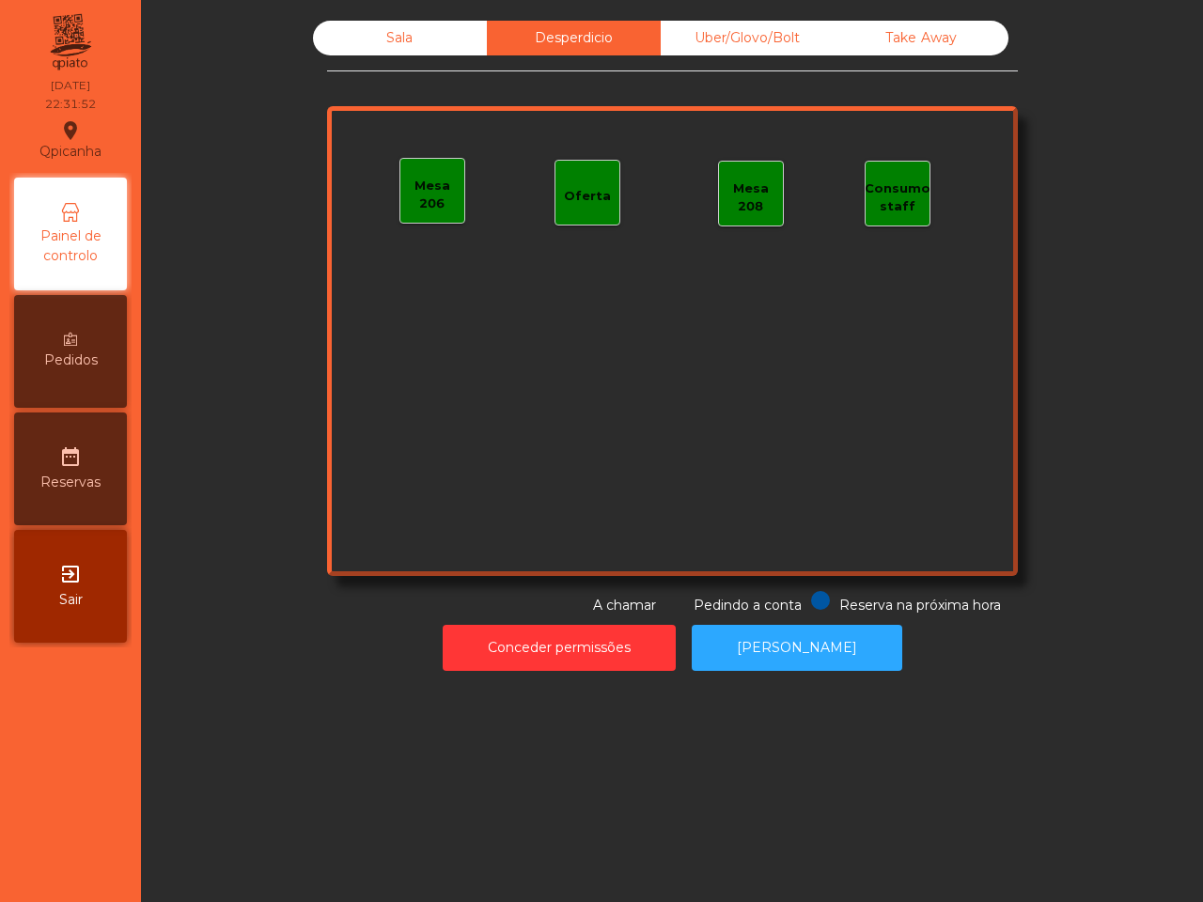
click at [738, 23] on div "Uber/Glovo/Bolt" at bounding box center [748, 38] width 174 height 35
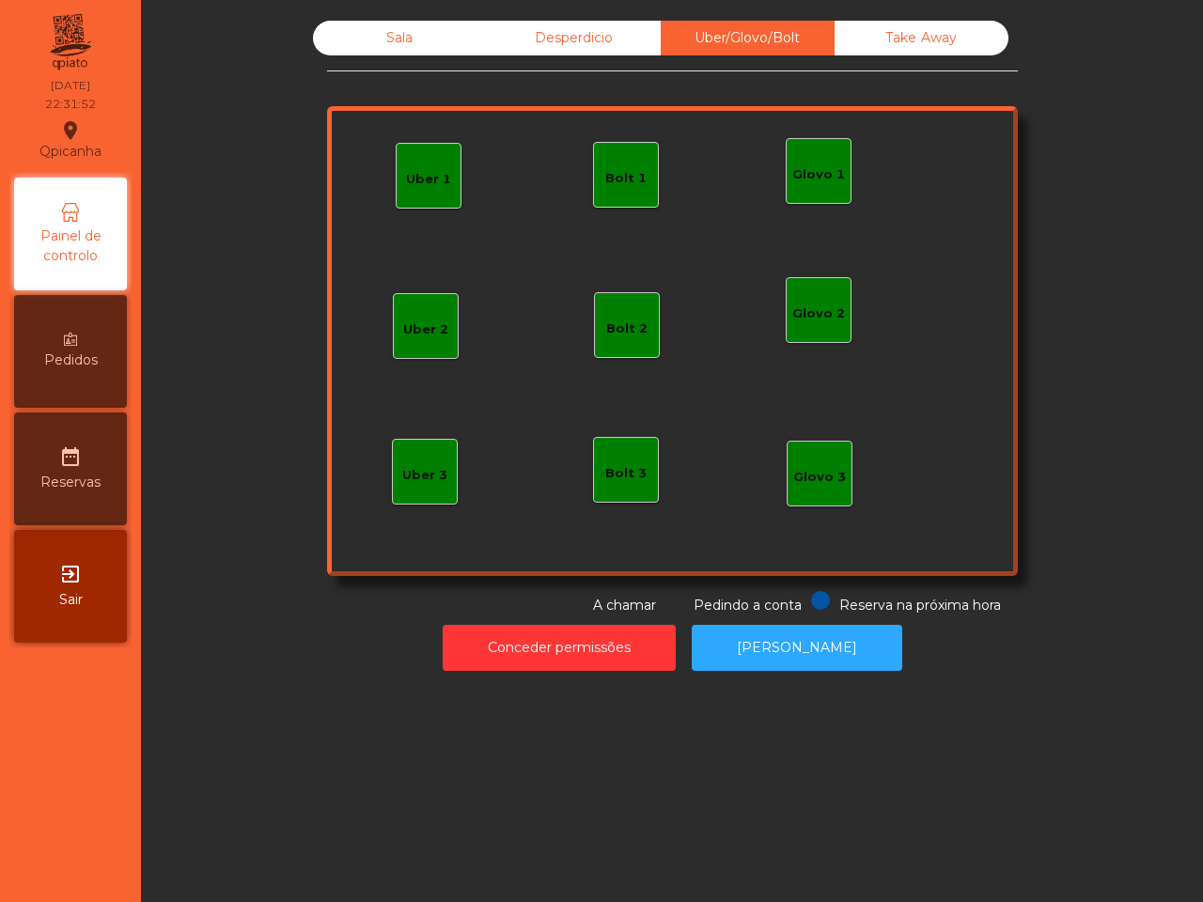
click at [879, 29] on div "Take Away" at bounding box center [921, 38] width 174 height 35
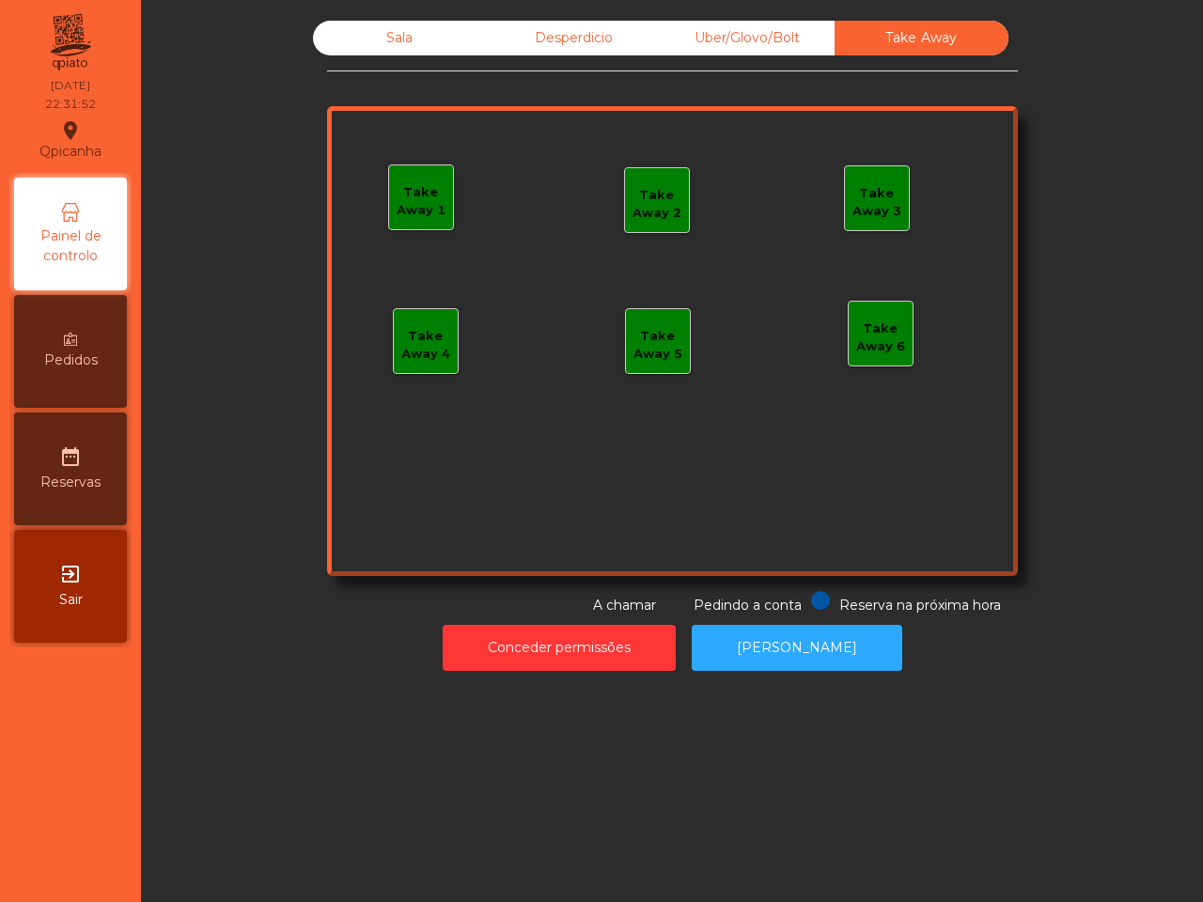
click at [456, 26] on div "Sala" at bounding box center [400, 38] width 174 height 35
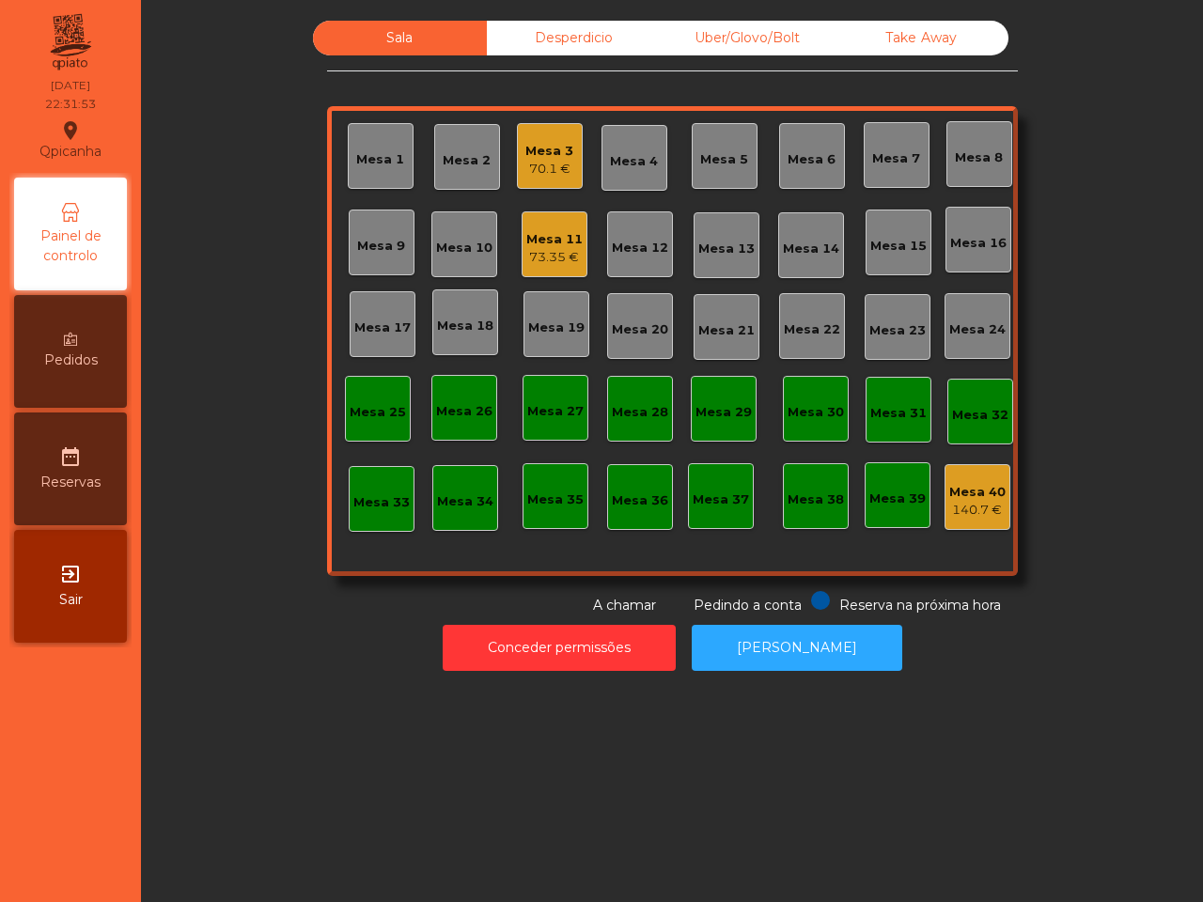
click at [419, 31] on div "Sala" at bounding box center [400, 38] width 174 height 35
click at [510, 31] on div "Desperdicio" at bounding box center [574, 38] width 174 height 35
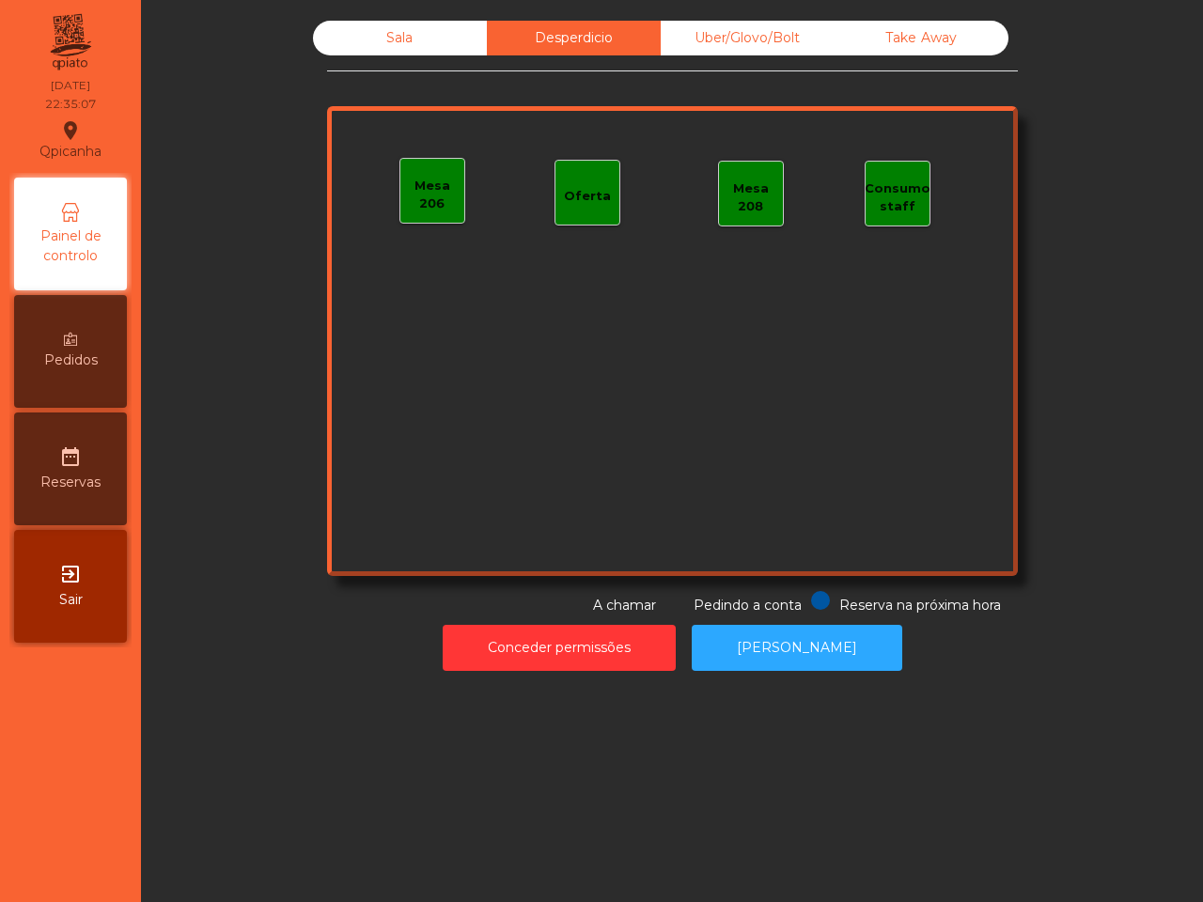
click at [730, 21] on div "Uber/Glovo/Bolt" at bounding box center [748, 38] width 174 height 35
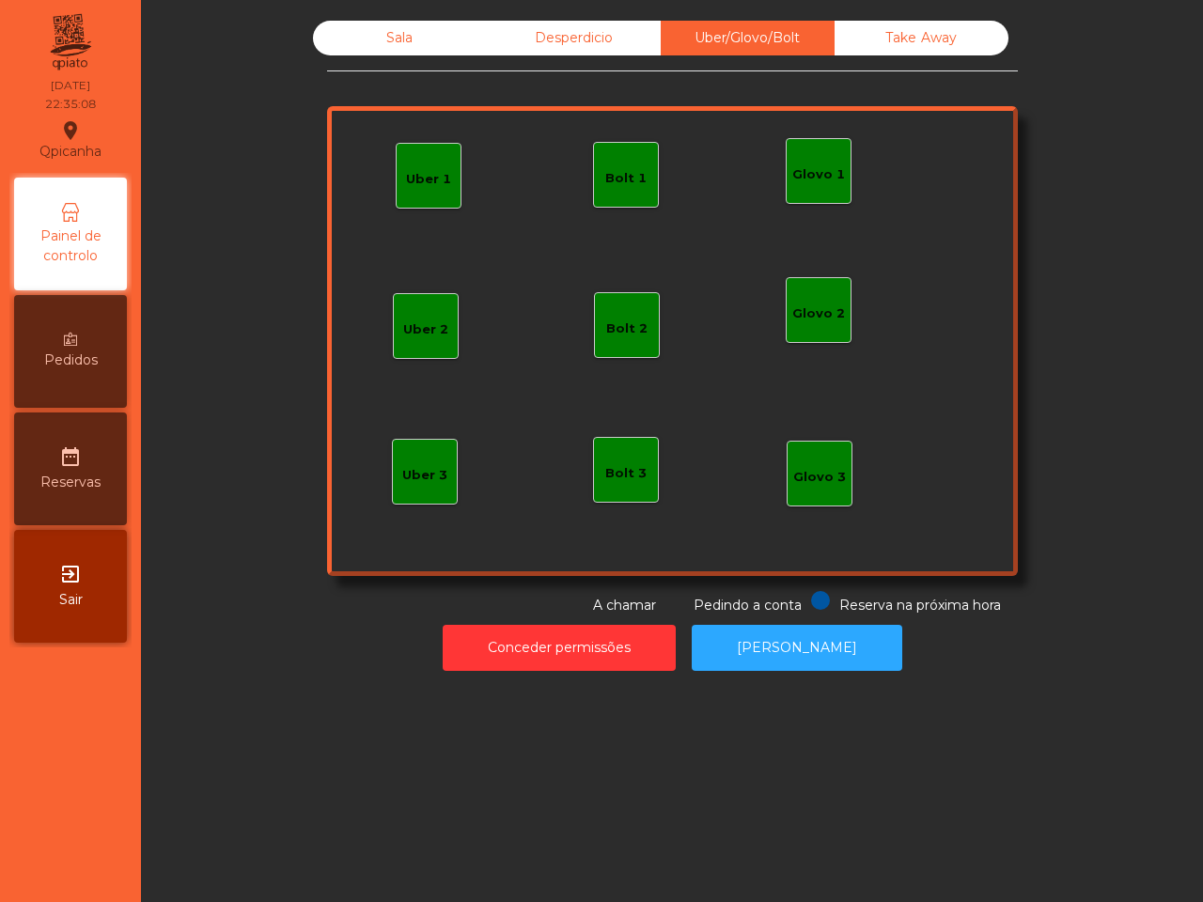
click at [902, 16] on div "Sala Desperdicio Uber/Glovo/Bolt Take Away Uber 1 Glovo 1 Uber 2 Uber 3 Glovo 2…" at bounding box center [671, 345] width 1039 height 669
click at [898, 23] on div "Take Away" at bounding box center [921, 38] width 174 height 35
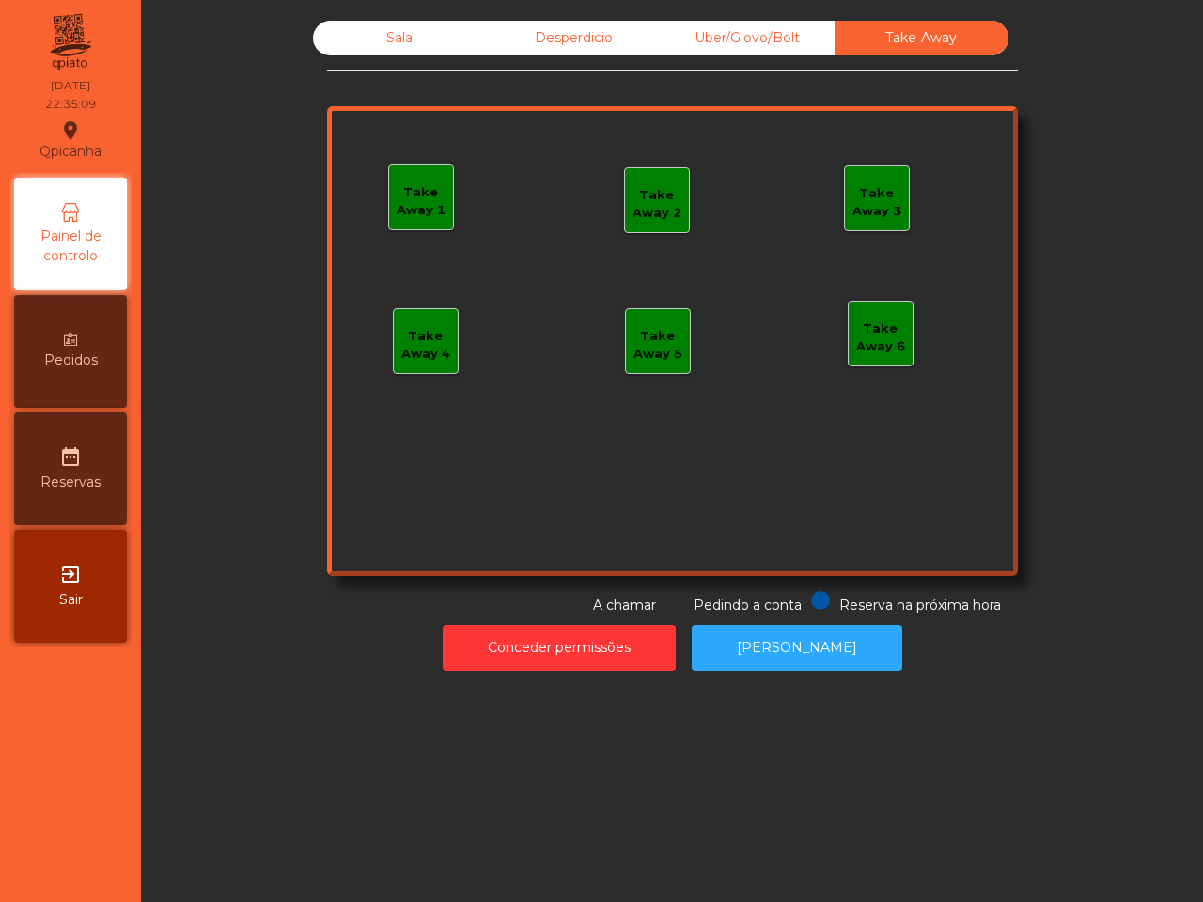
click at [383, 25] on div "Sala" at bounding box center [400, 38] width 174 height 35
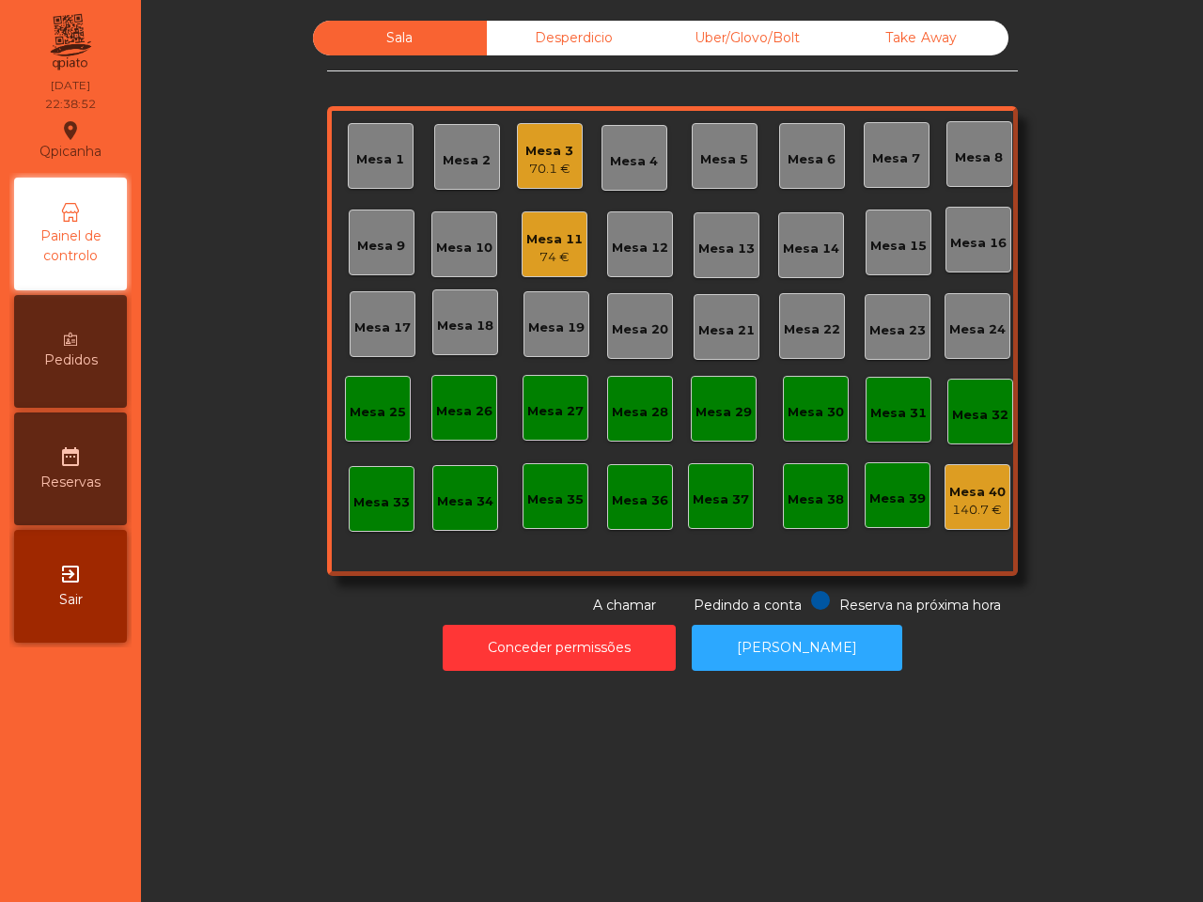
click at [556, 164] on div "70.1 €" at bounding box center [549, 169] width 48 height 19
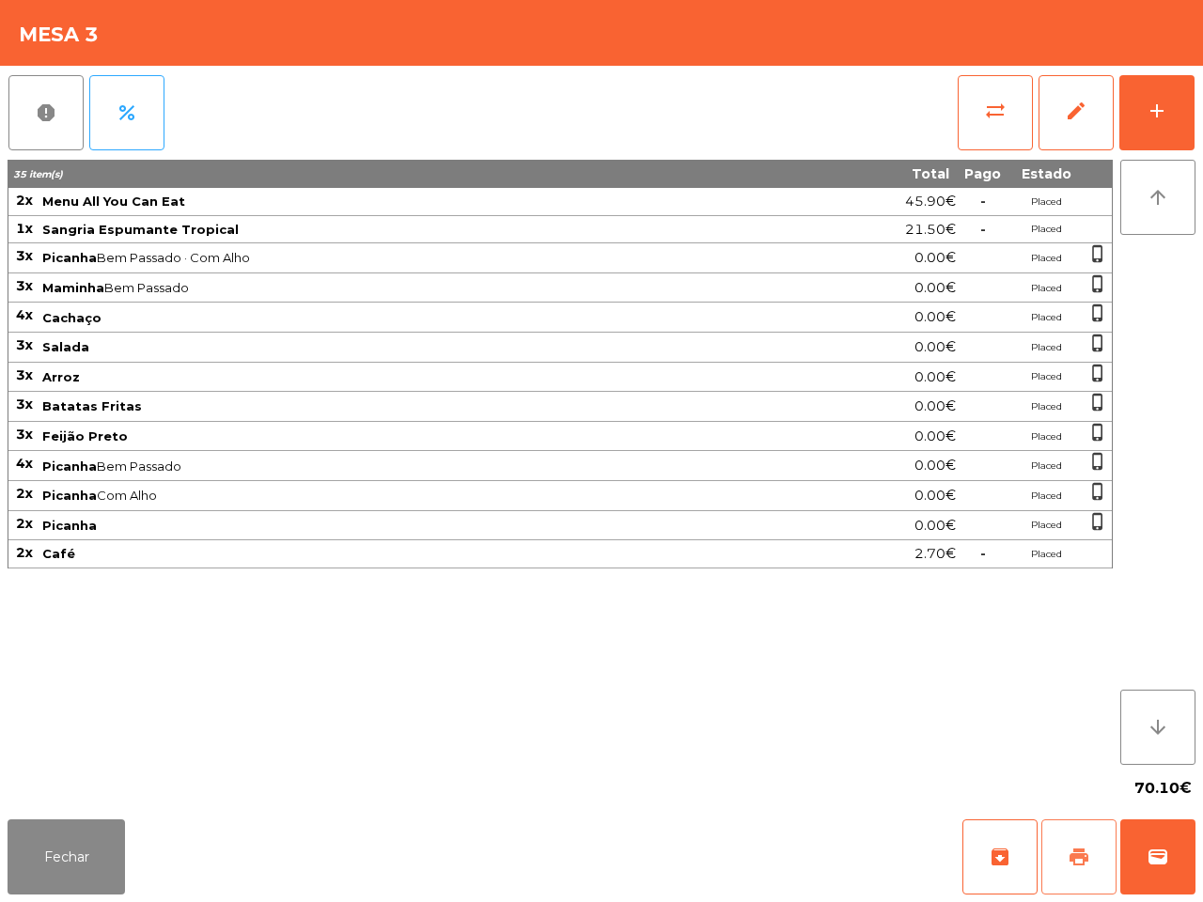
click at [1064, 862] on button "print" at bounding box center [1078, 856] width 75 height 75
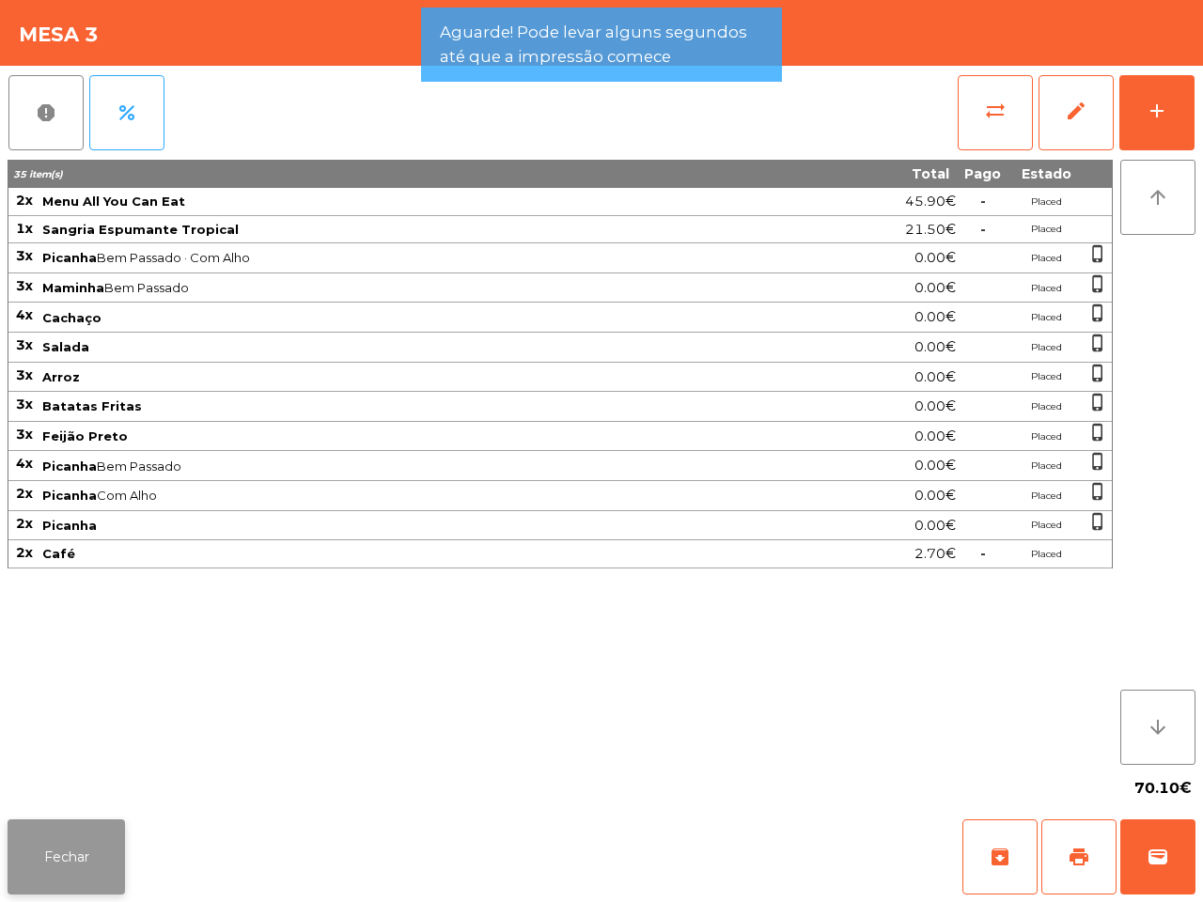
click at [61, 844] on button "Fechar" at bounding box center [66, 856] width 117 height 75
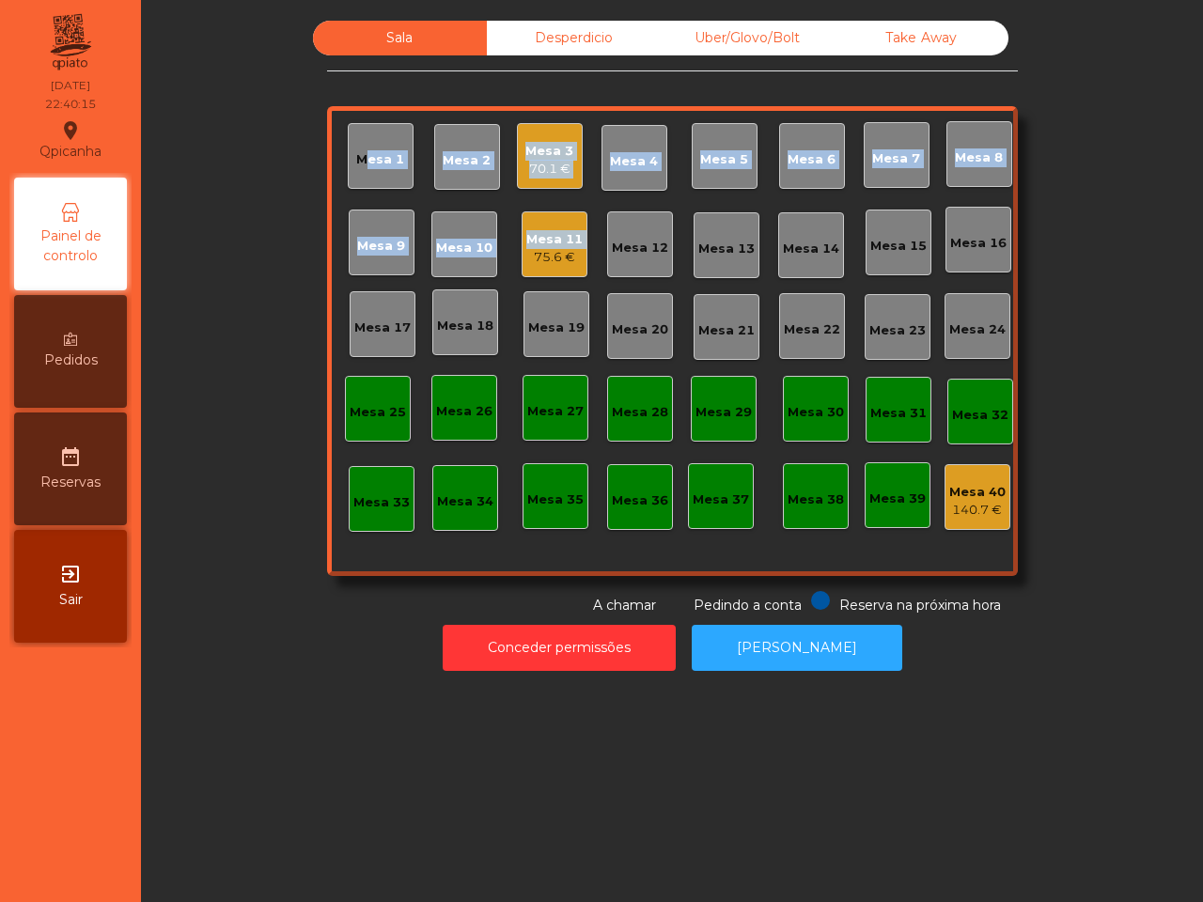
drag, startPoint x: 496, startPoint y: 218, endPoint x: 514, endPoint y: 252, distance: 38.2
click at [514, 252] on div "Mesa 1 Mesa 2 Mesa 3 70.1 € Mesa 4 Mesa 5 Mesa 6 Mesa 7 Mesa 8 Mesa 9 Mesa 10 M…" at bounding box center [672, 341] width 691 height 470
click at [537, 223] on div "Mesa 11 75.6 €" at bounding box center [554, 245] width 56 height 44
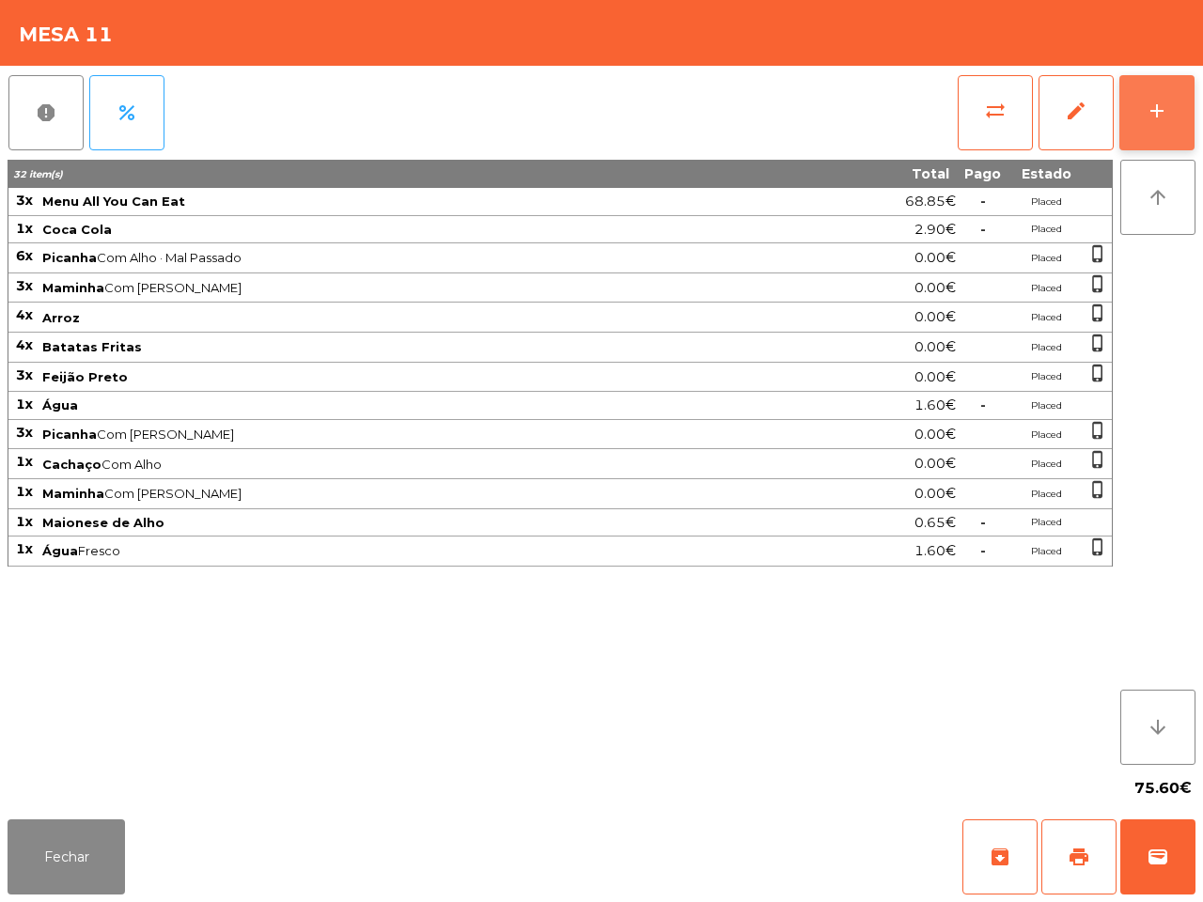
click at [1148, 89] on button "add" at bounding box center [1156, 112] width 75 height 75
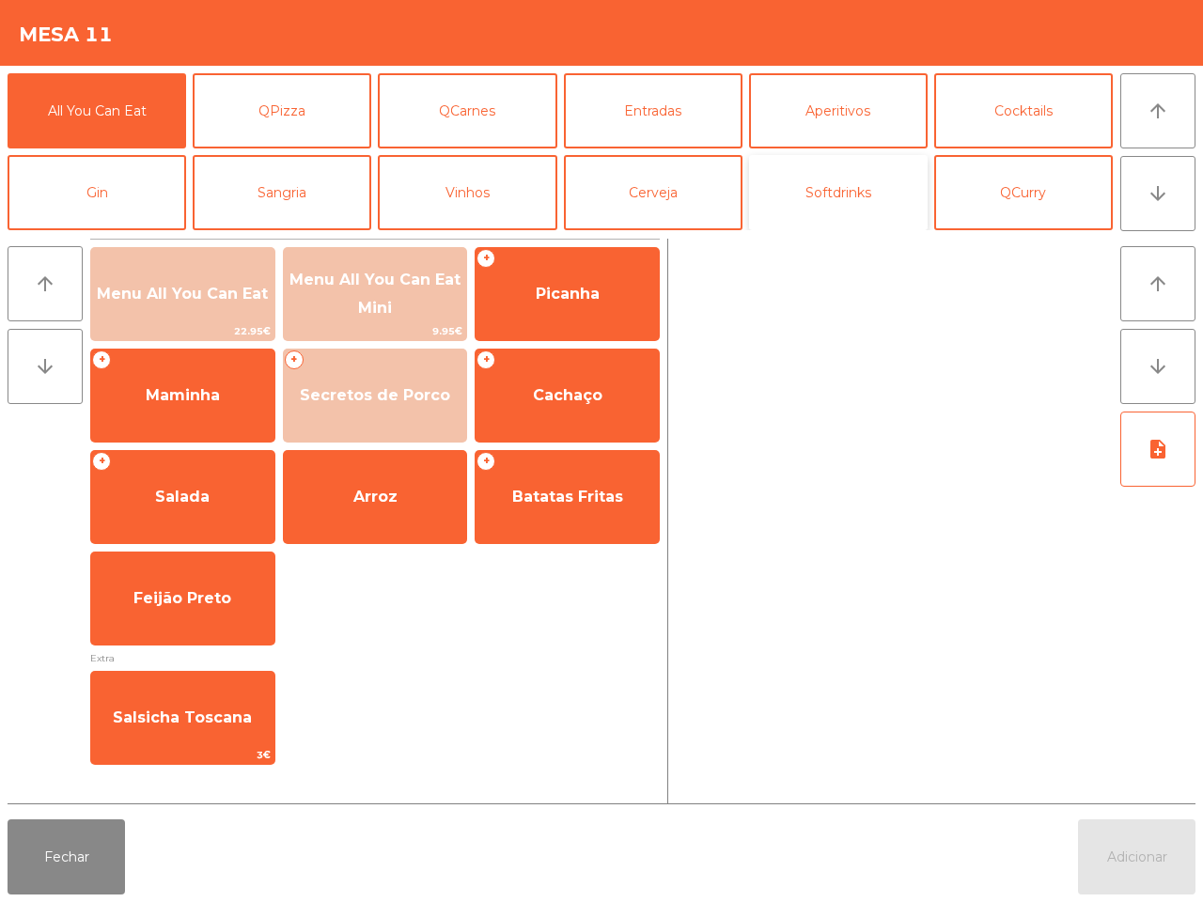
click at [870, 200] on button "Softdrinks" at bounding box center [838, 192] width 179 height 75
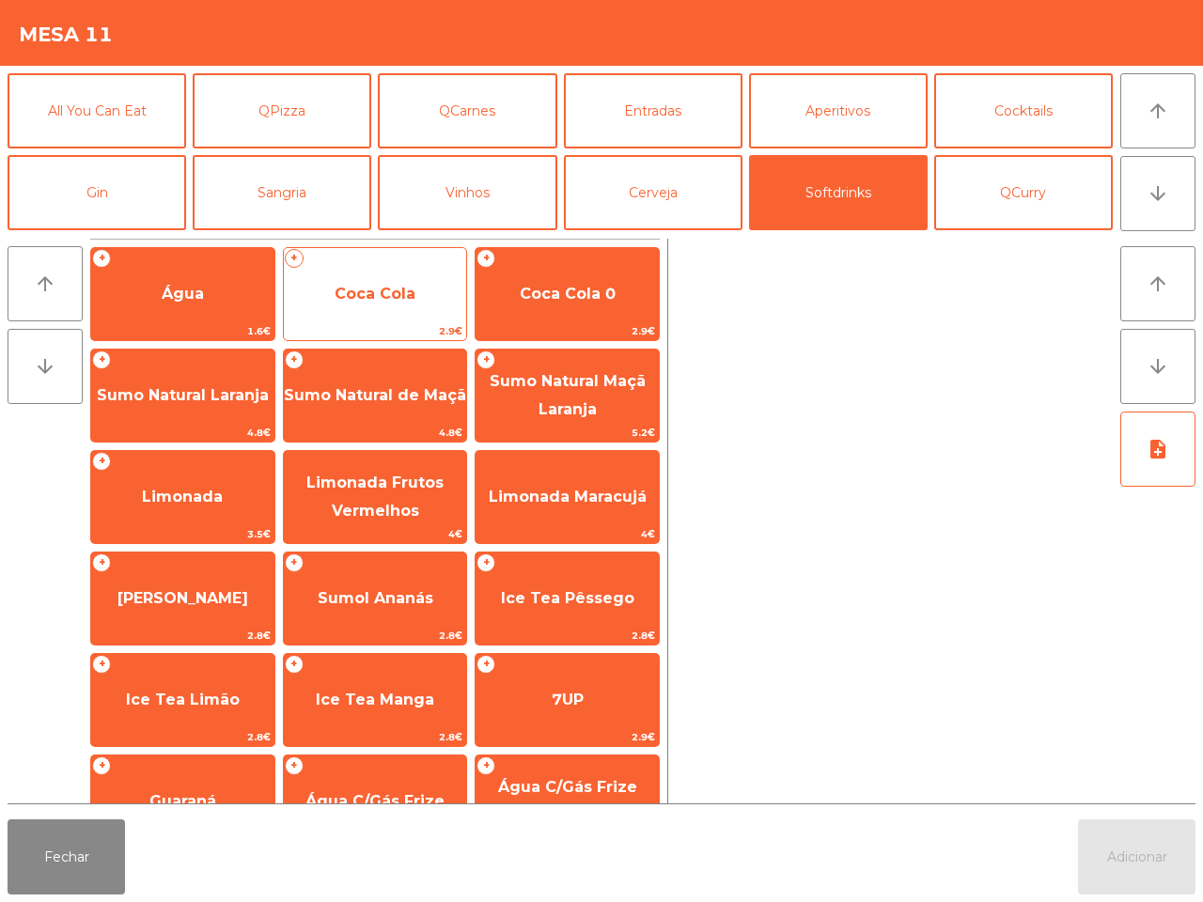
click at [412, 291] on span "Coca Cola" at bounding box center [375, 294] width 81 height 18
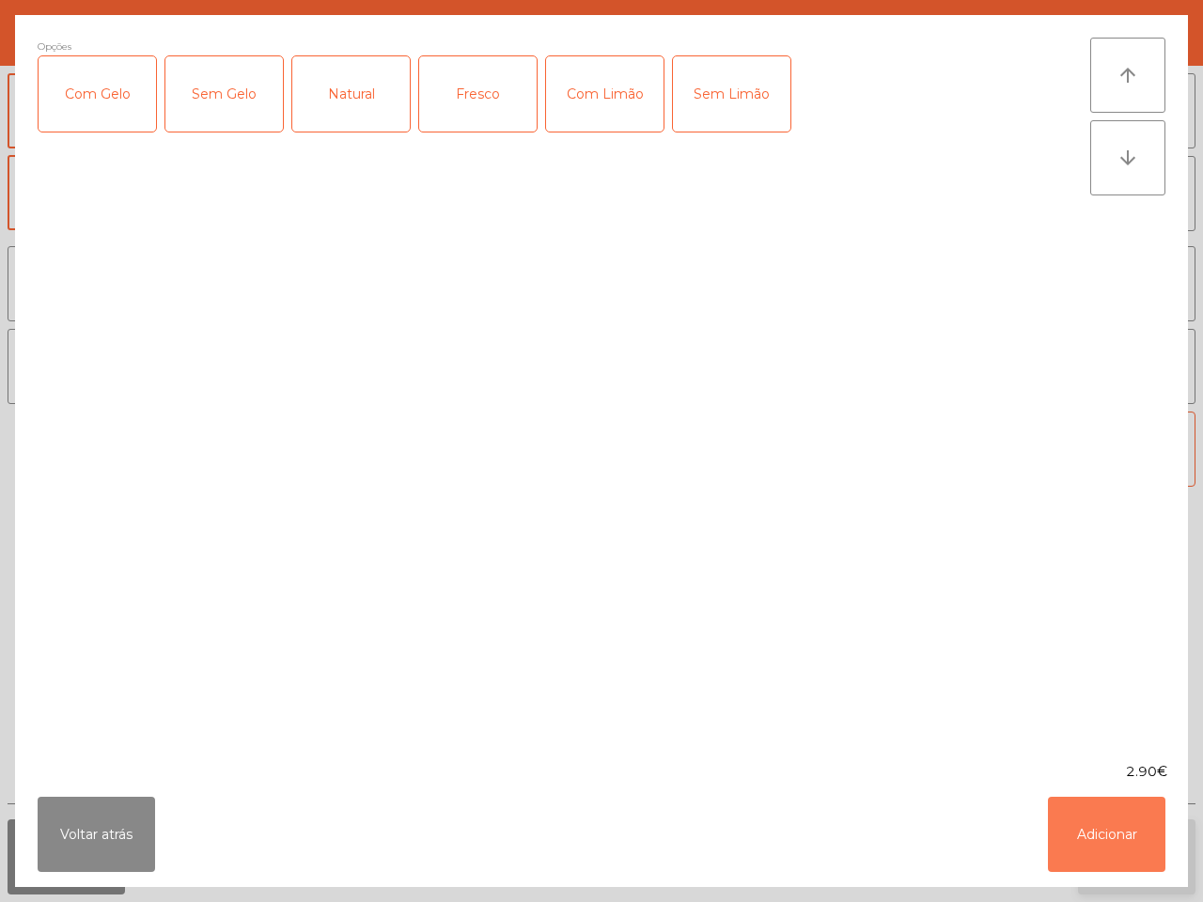
click at [1118, 841] on button "Adicionar" at bounding box center [1106, 834] width 117 height 75
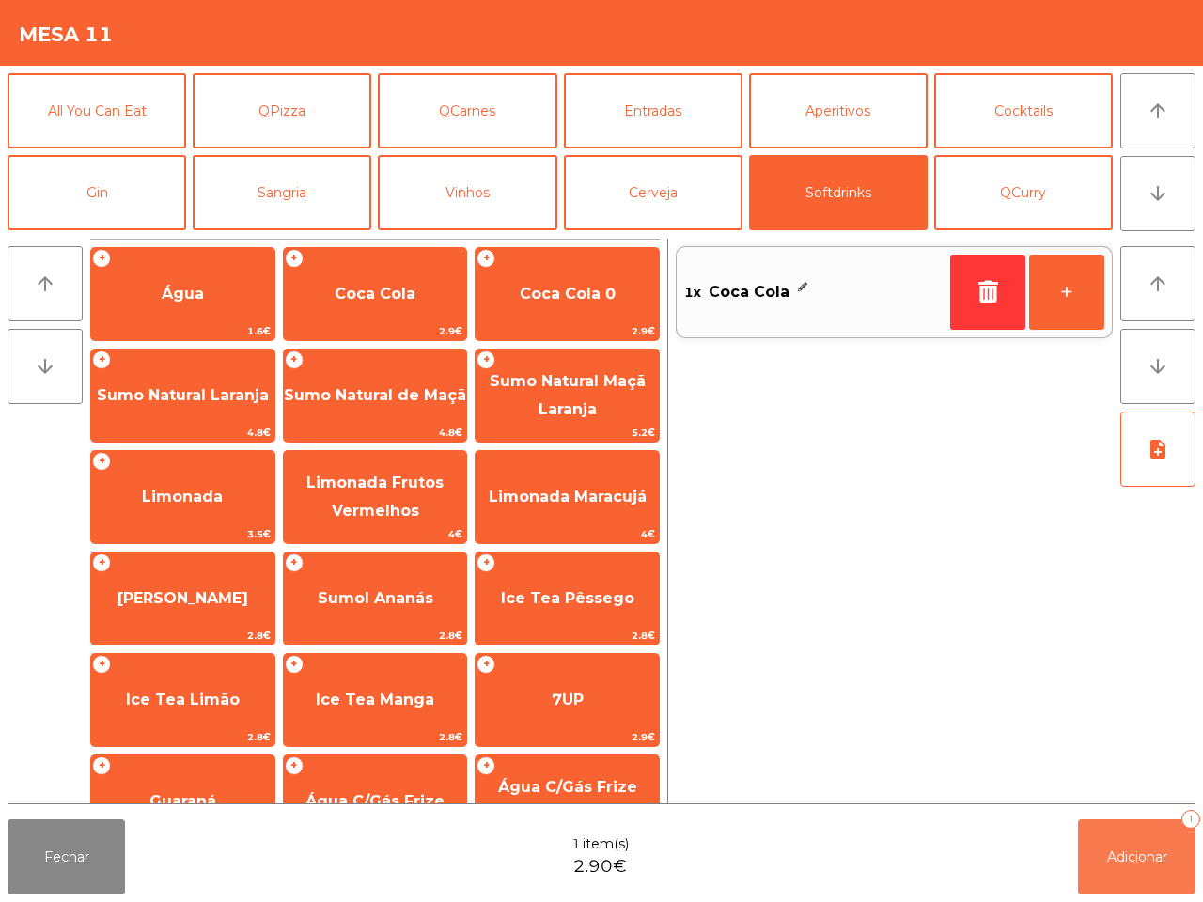
click at [1148, 852] on span "Adicionar" at bounding box center [1137, 856] width 60 height 17
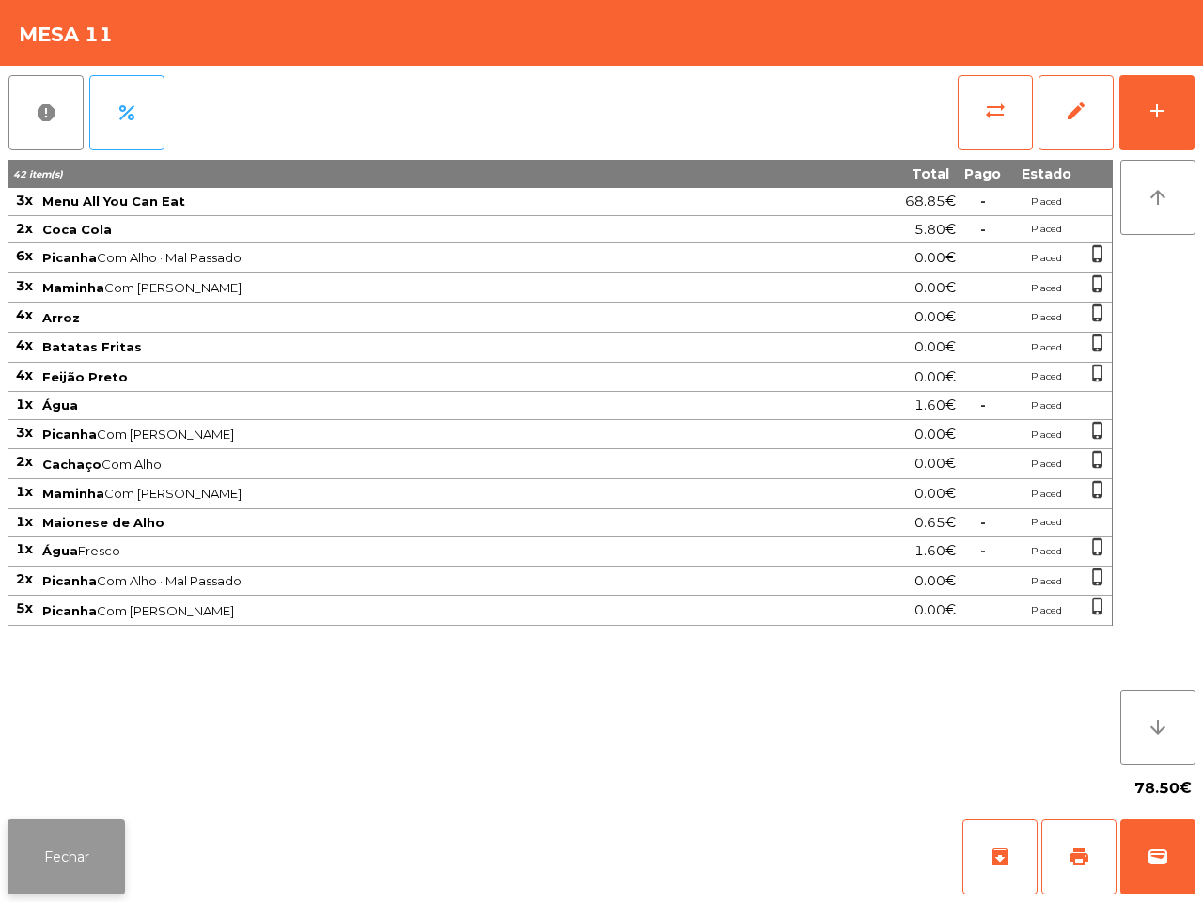
click at [91, 846] on button "Fechar" at bounding box center [66, 856] width 117 height 75
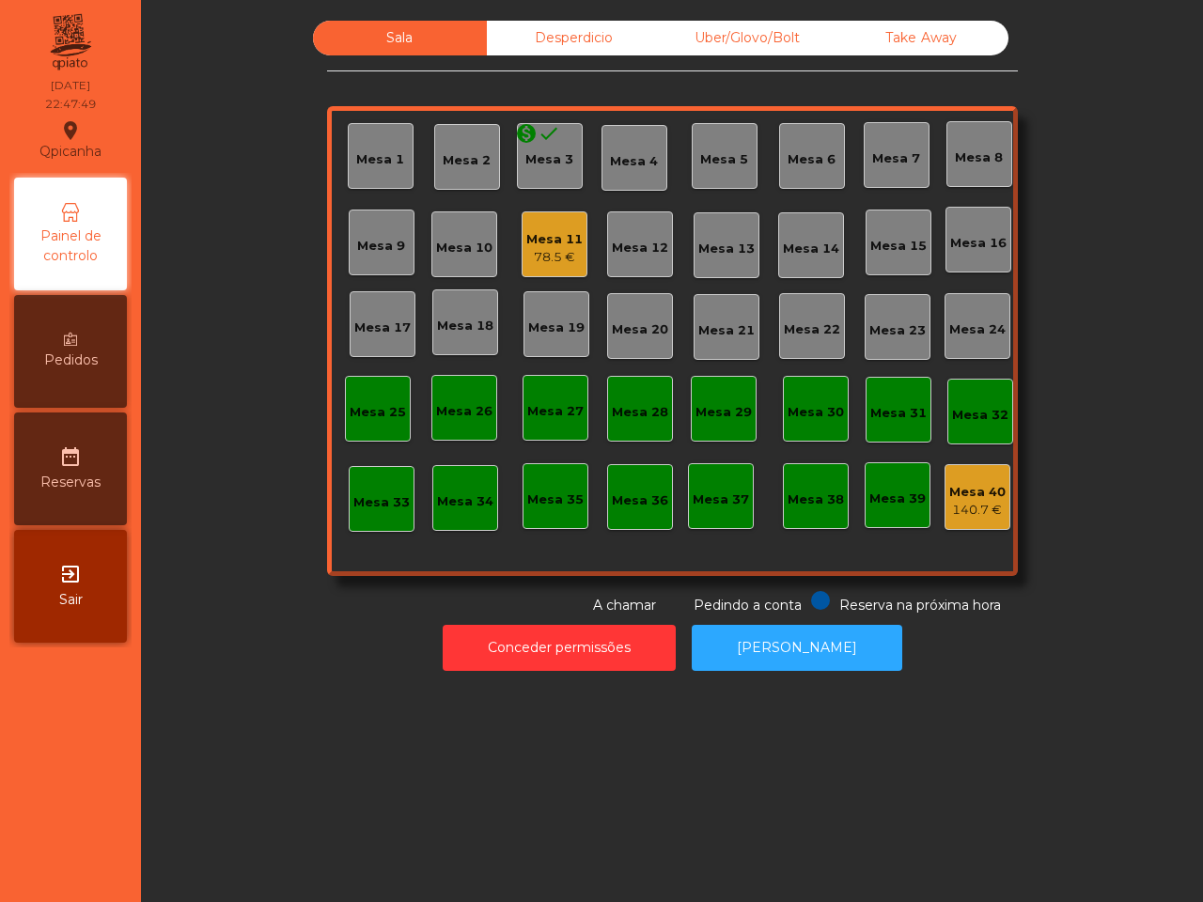
click at [974, 498] on div "Mesa 40" at bounding box center [977, 492] width 56 height 19
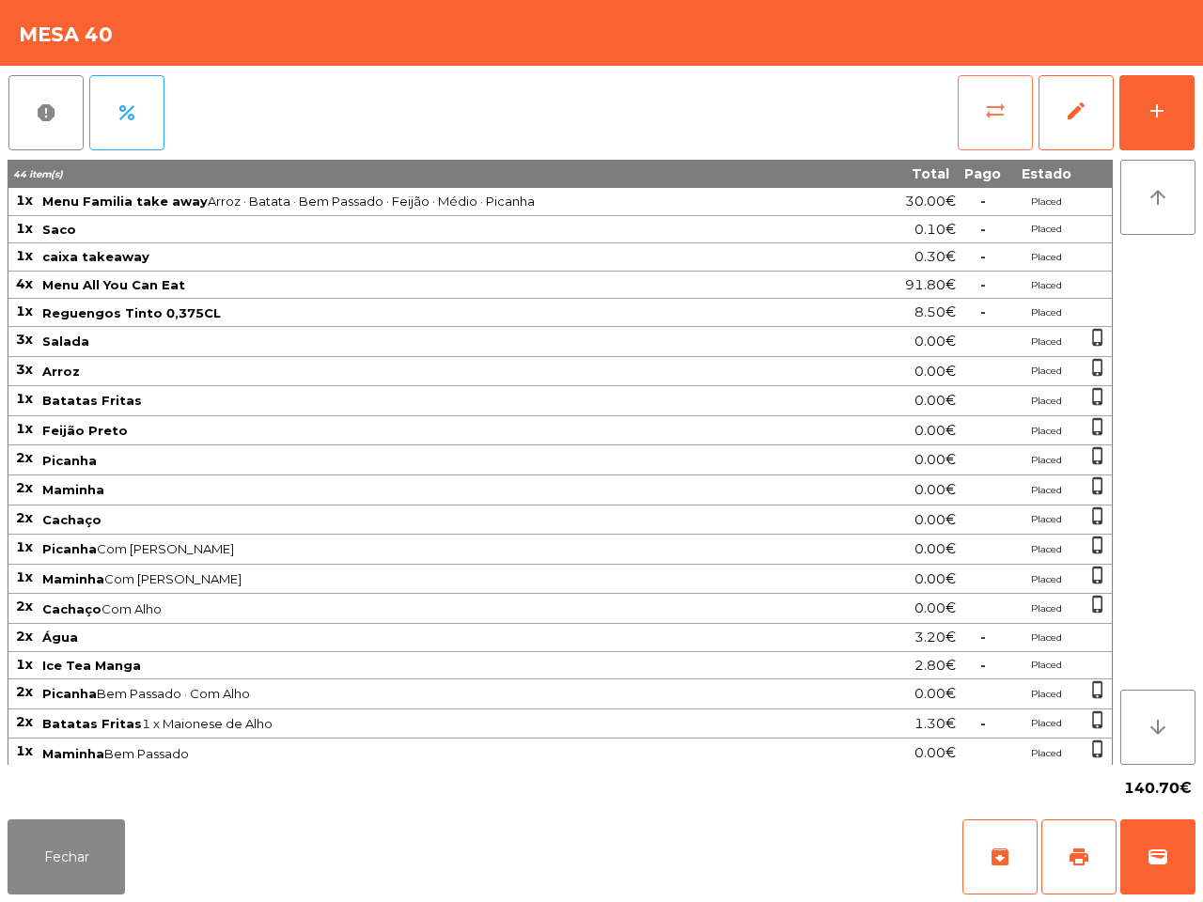
click at [991, 120] on span "sync_alt" at bounding box center [995, 111] width 23 height 23
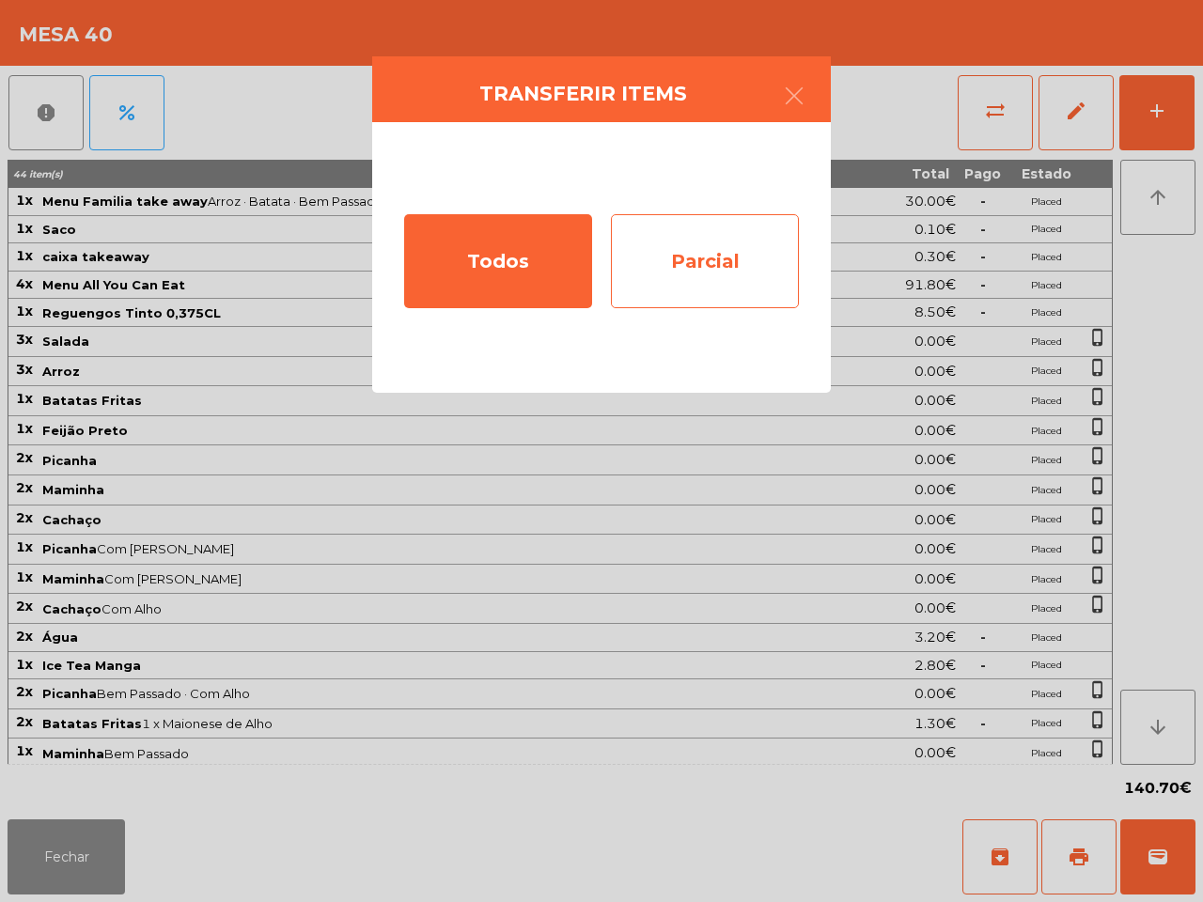
click at [722, 249] on div "Parcial" at bounding box center [705, 261] width 188 height 94
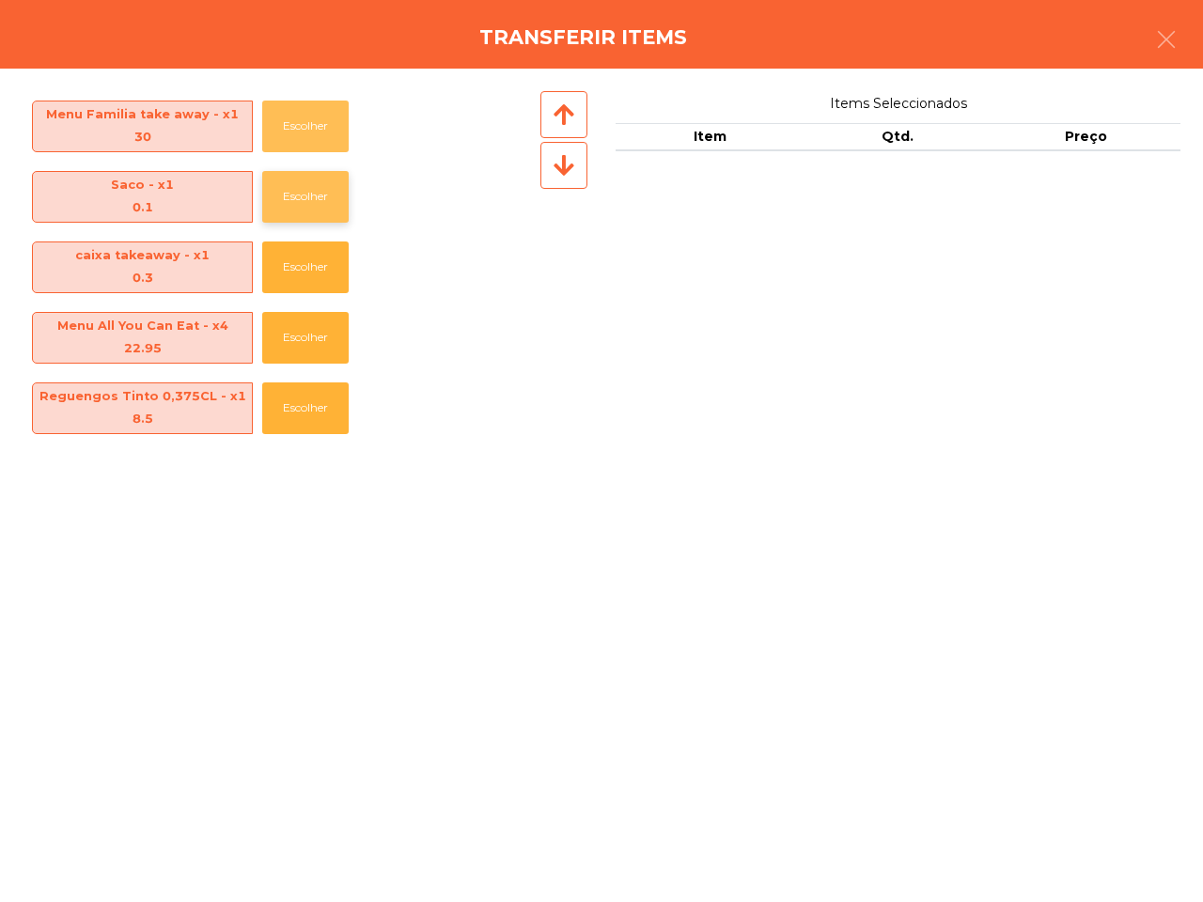
click at [297, 122] on button "Escolher" at bounding box center [305, 127] width 86 height 52
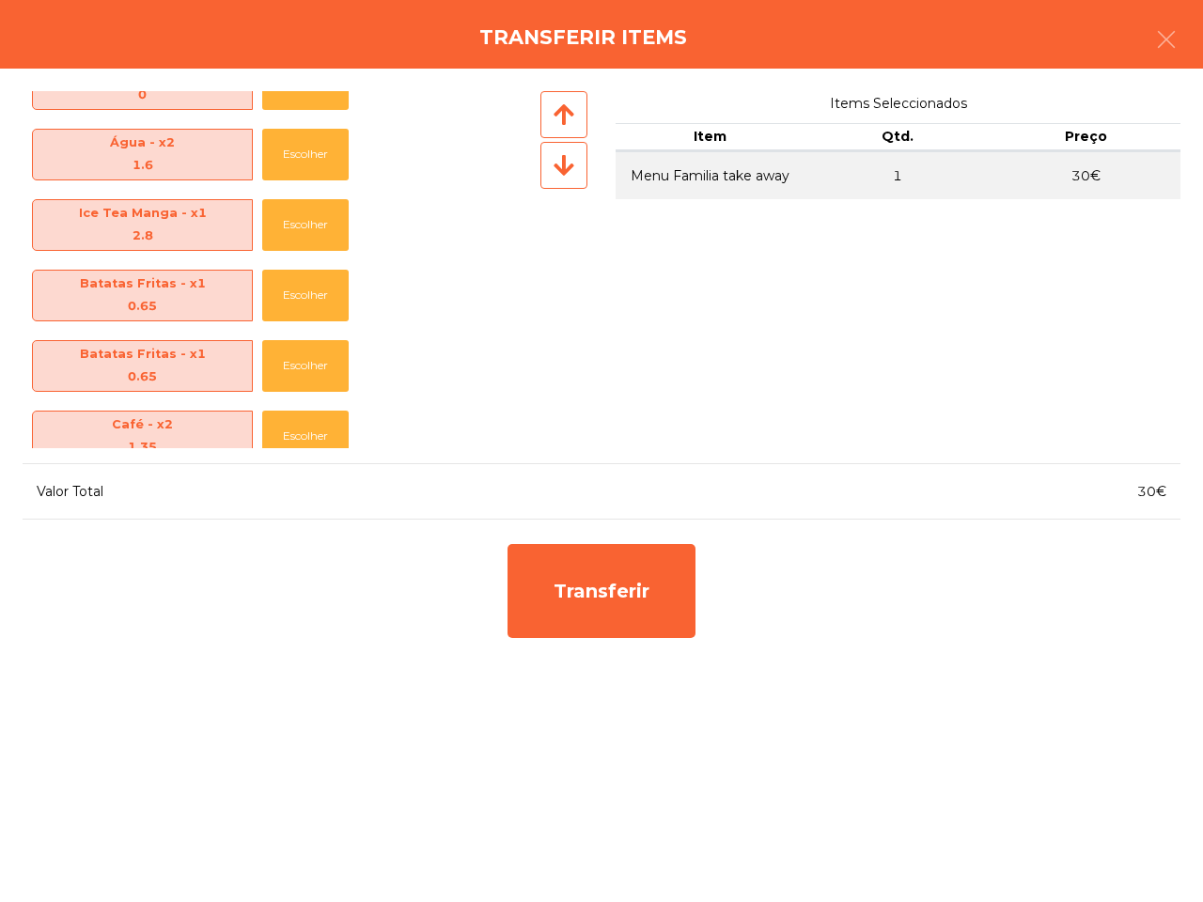
scroll to position [771, 0]
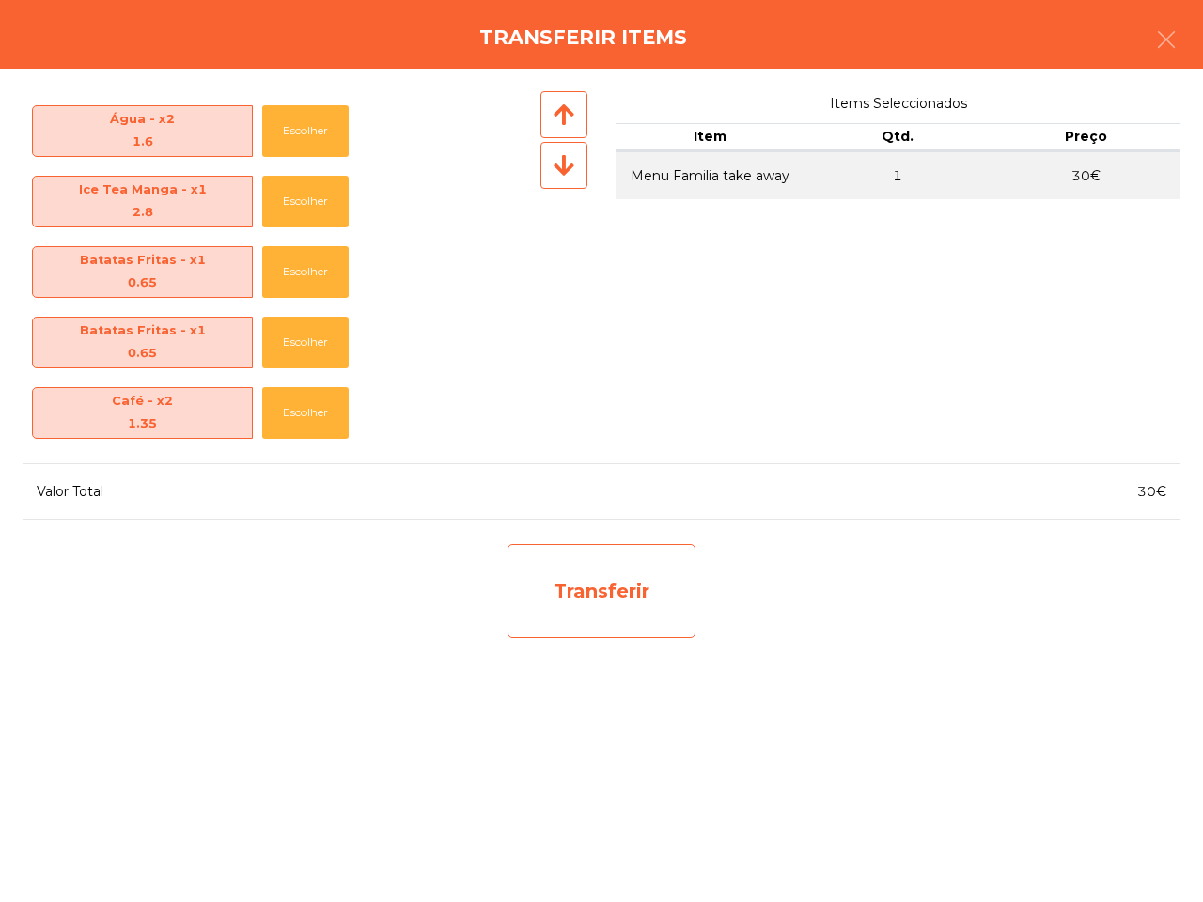
click at [578, 583] on div "Transferir" at bounding box center [601, 591] width 188 height 94
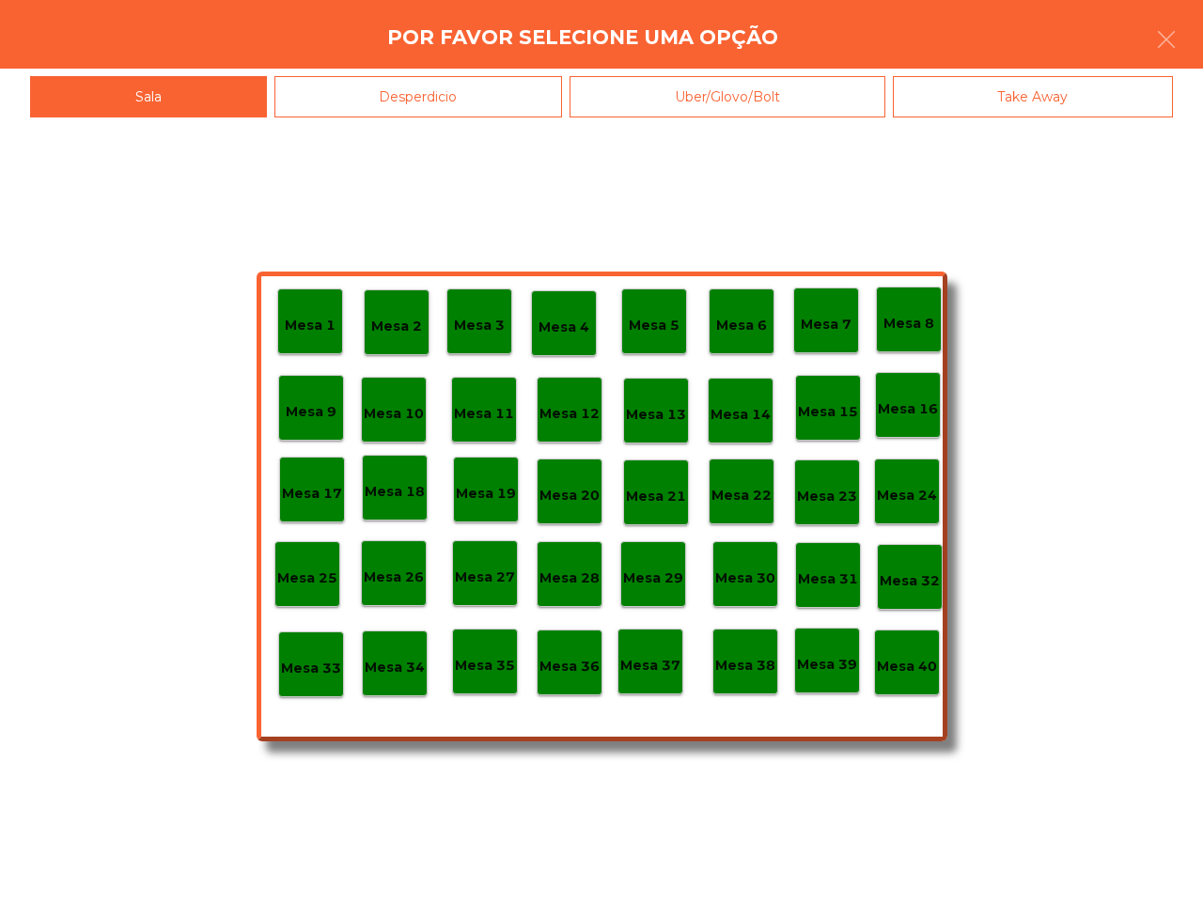
click at [571, 674] on p "Mesa 36" at bounding box center [569, 667] width 60 height 22
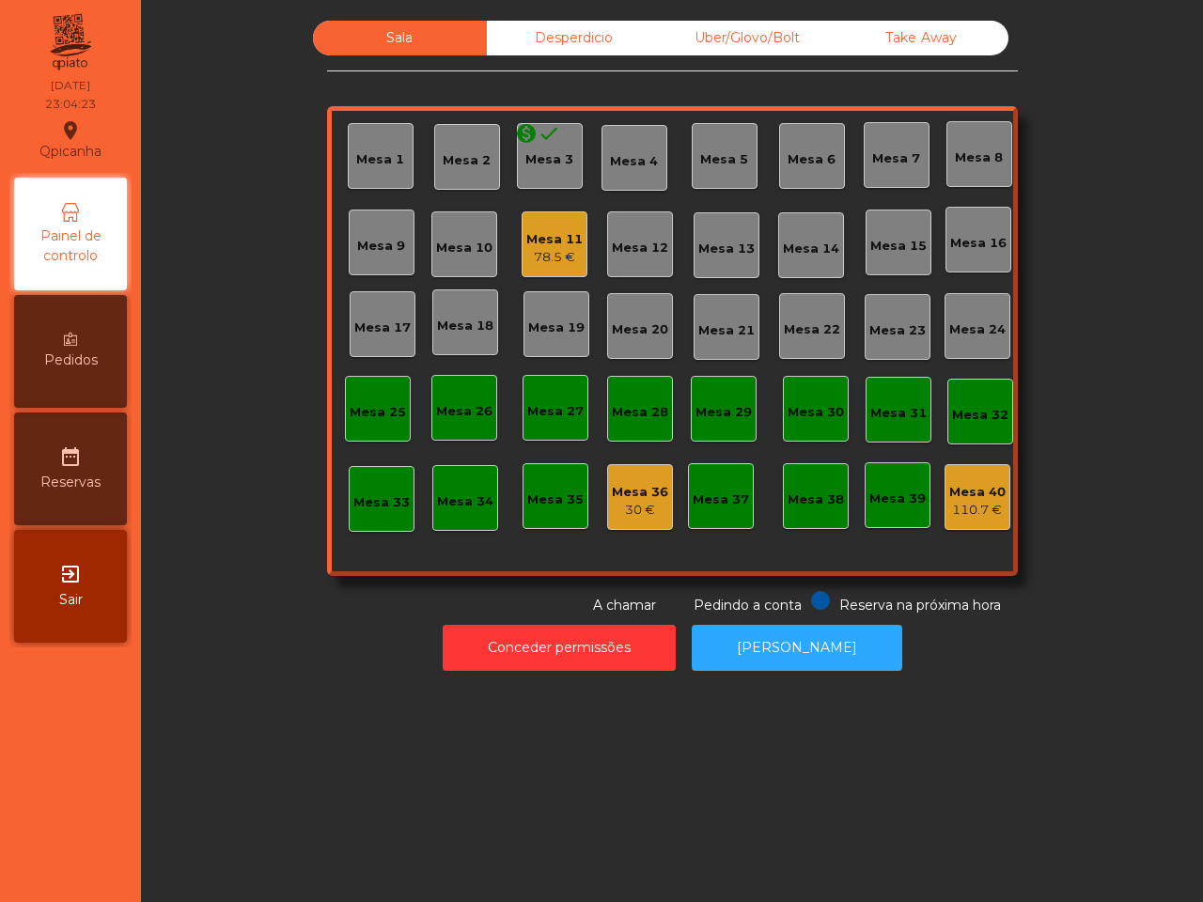
click at [565, 241] on div "Mesa 11" at bounding box center [554, 239] width 56 height 19
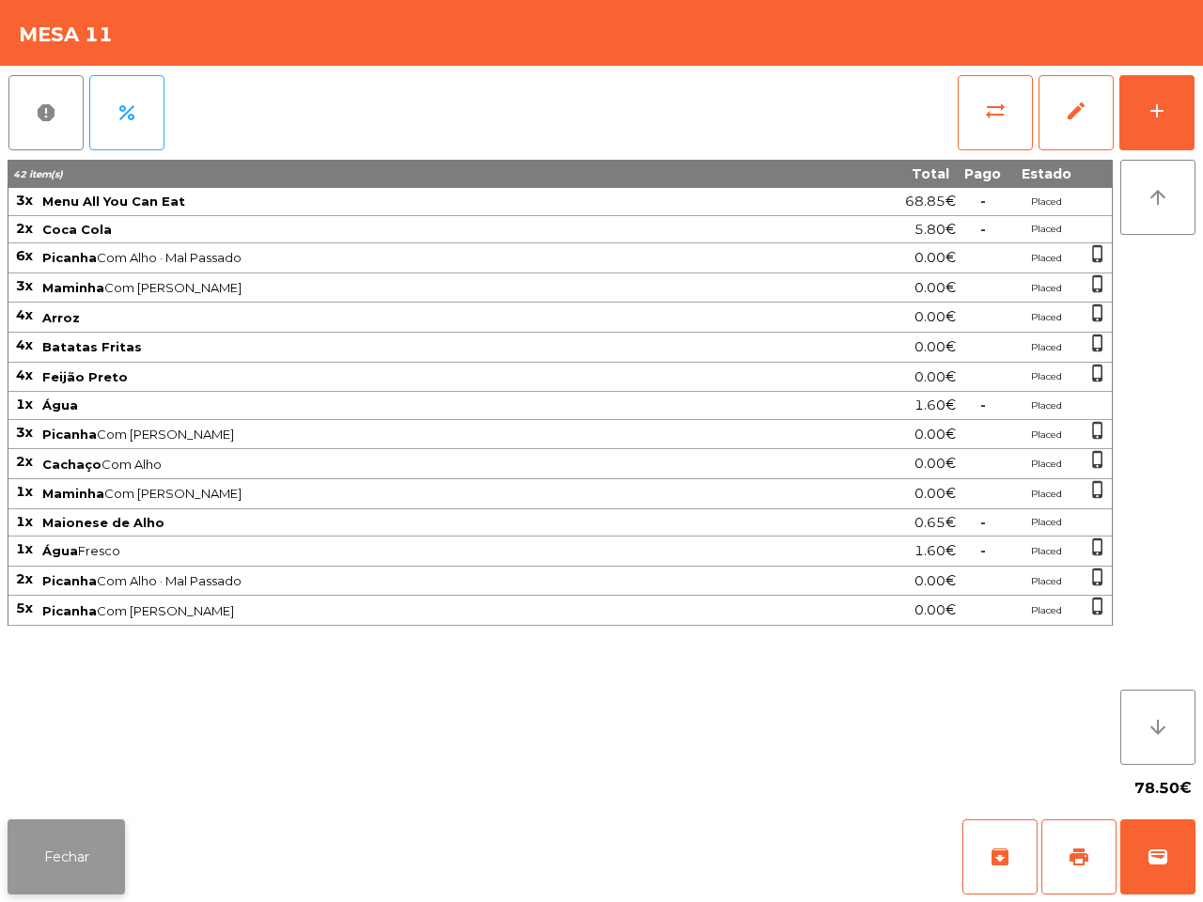
click at [83, 836] on button "Fechar" at bounding box center [66, 856] width 117 height 75
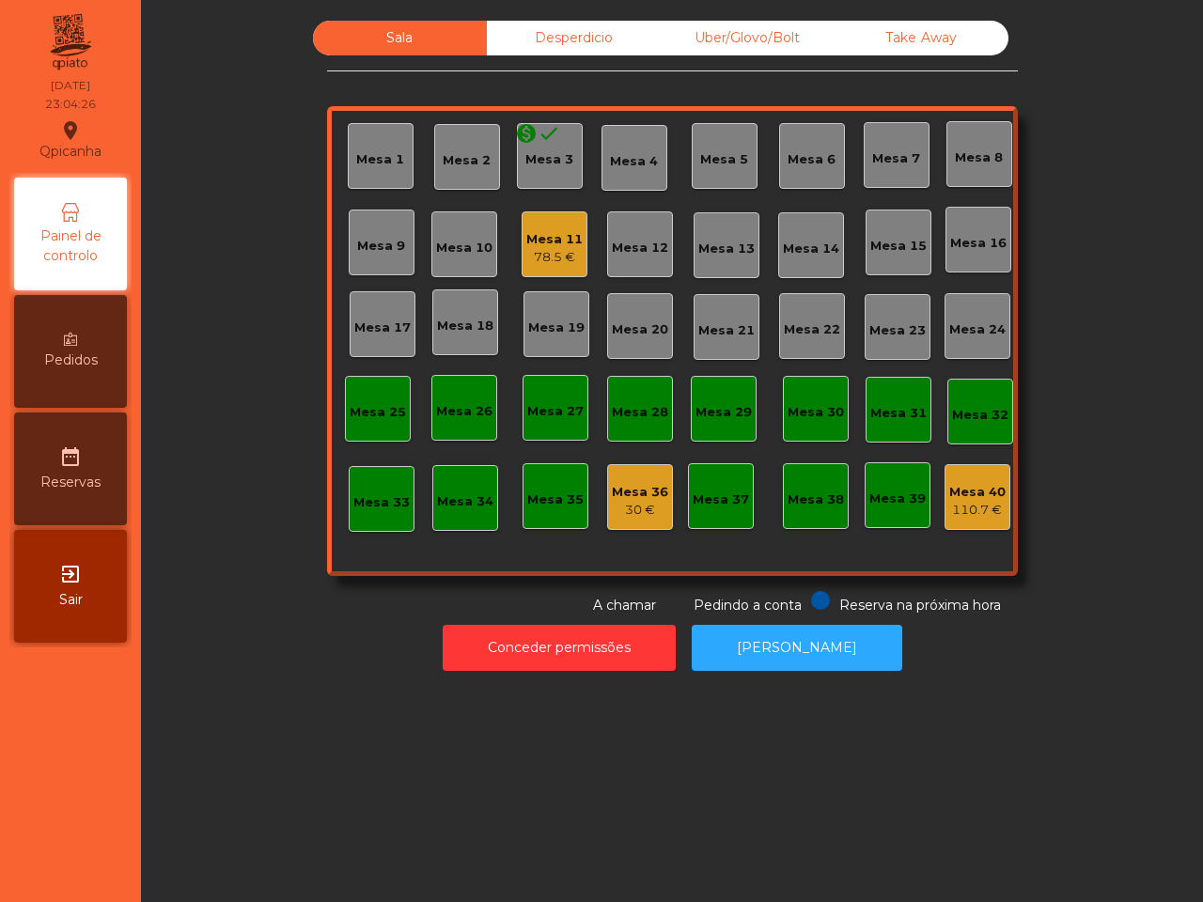
click at [640, 490] on div "Mesa 36" at bounding box center [640, 492] width 56 height 19
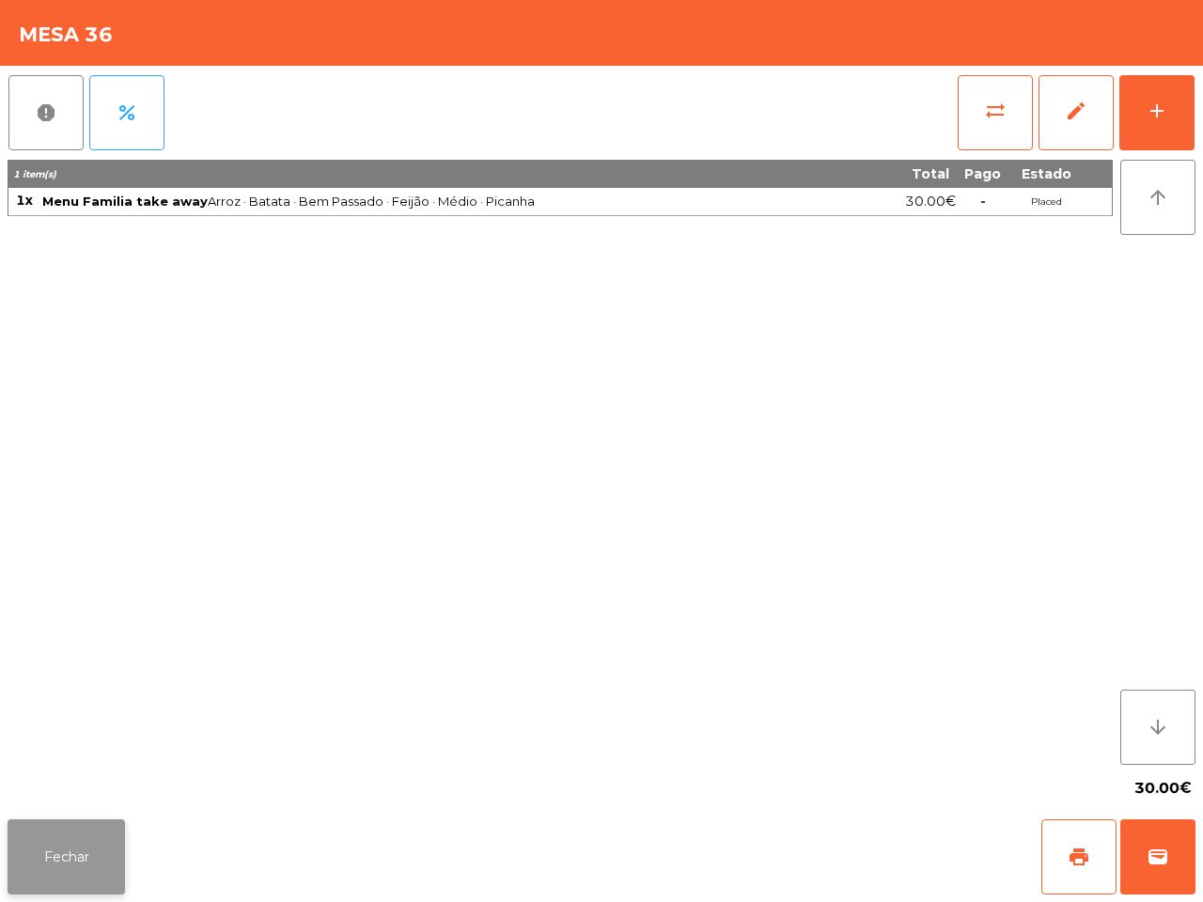
click at [94, 848] on button "Fechar" at bounding box center [66, 856] width 117 height 75
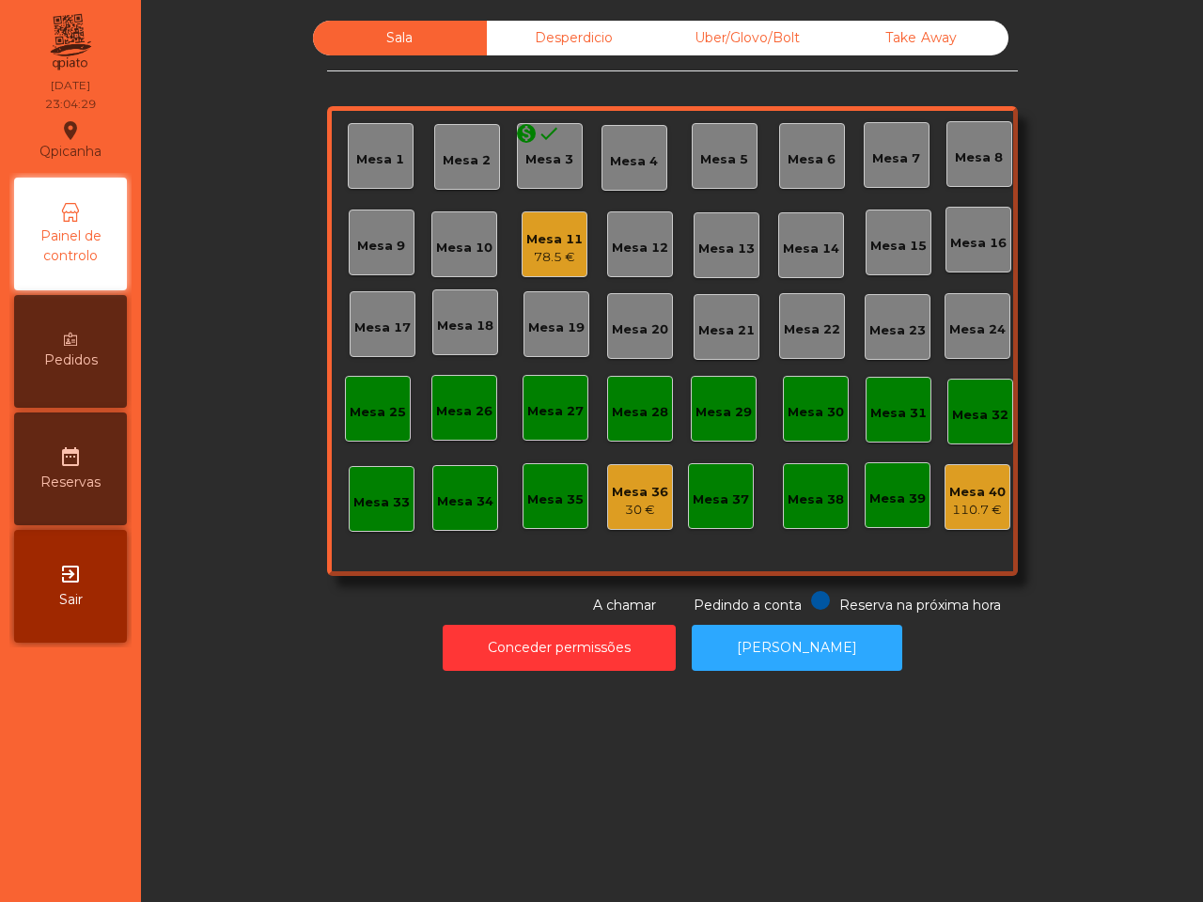
click at [505, 34] on div "Desperdicio" at bounding box center [574, 38] width 174 height 35
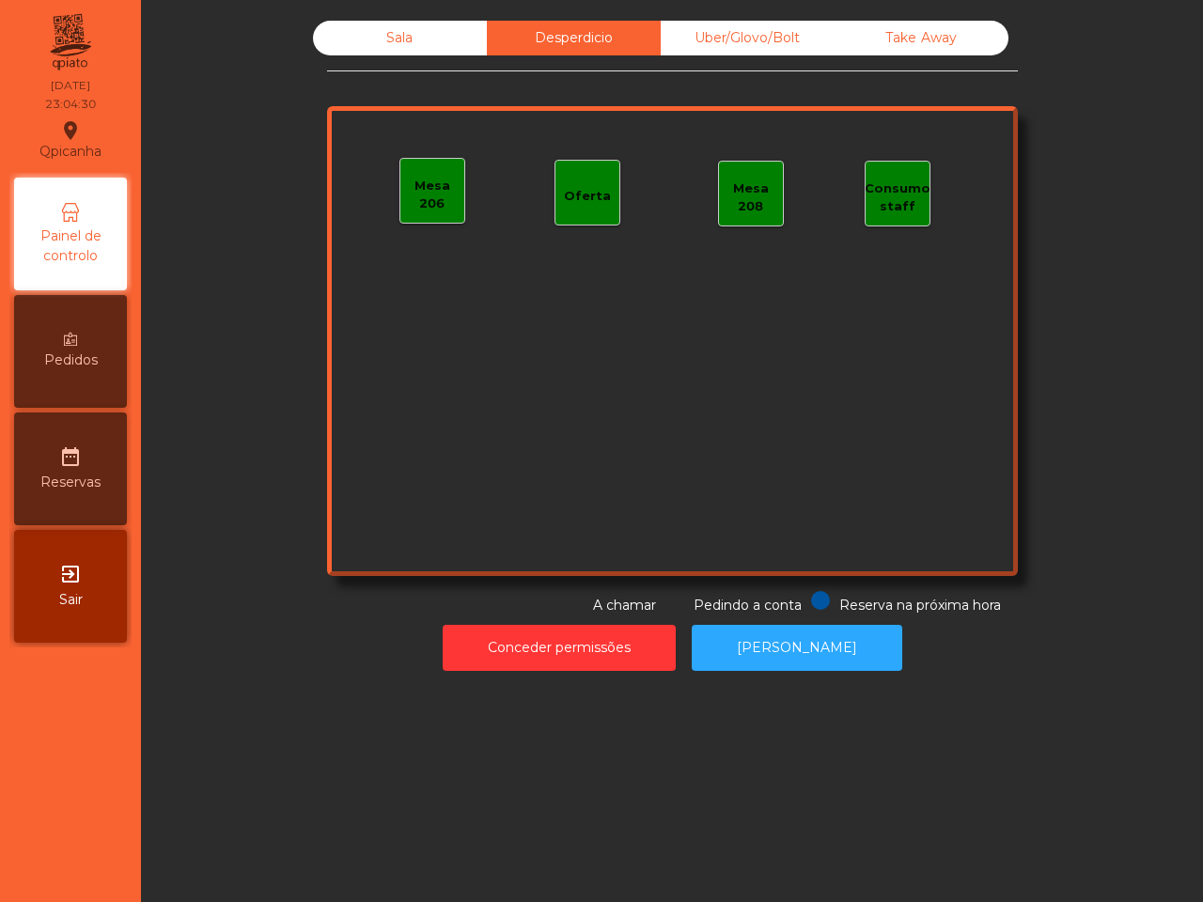
click at [677, 36] on div "Uber/Glovo/Bolt" at bounding box center [748, 38] width 174 height 35
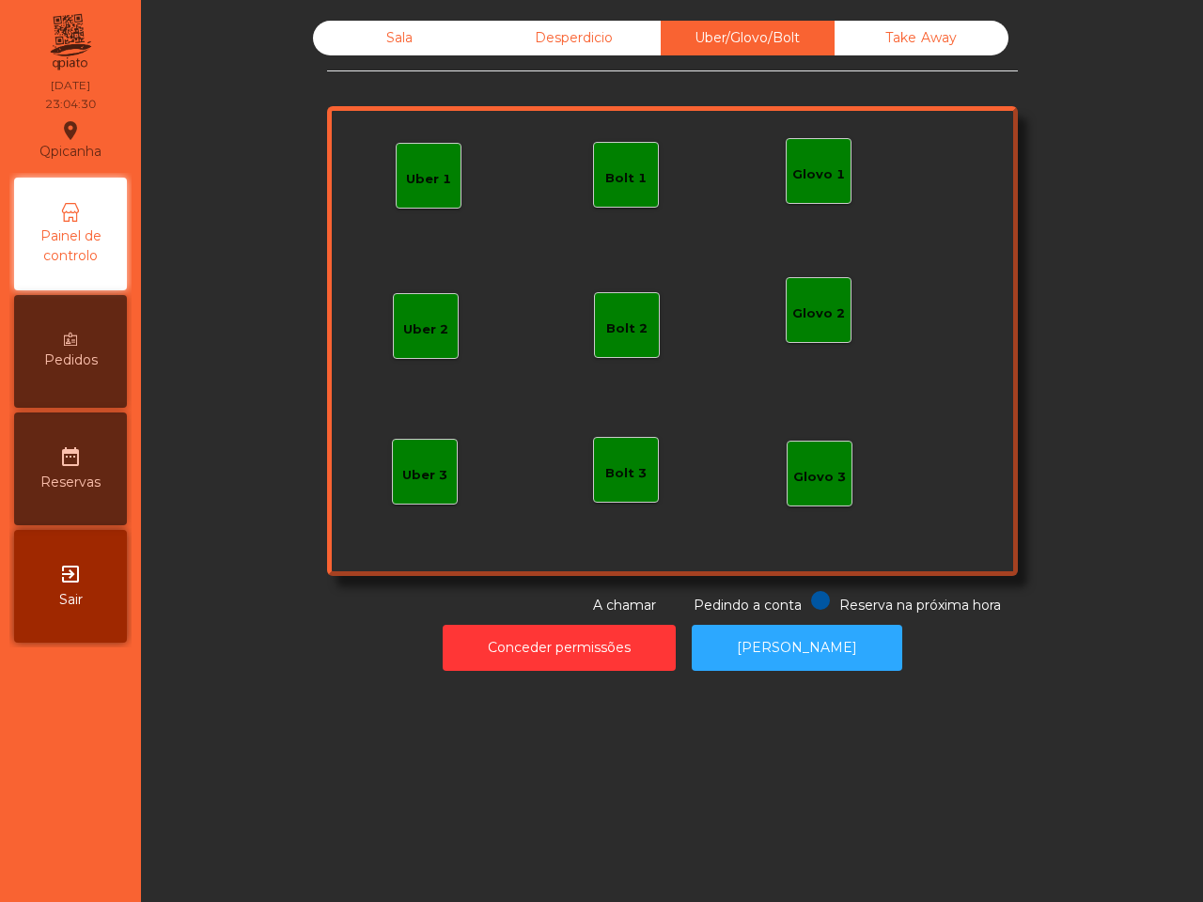
click at [834, 39] on div "Take Away" at bounding box center [921, 38] width 174 height 35
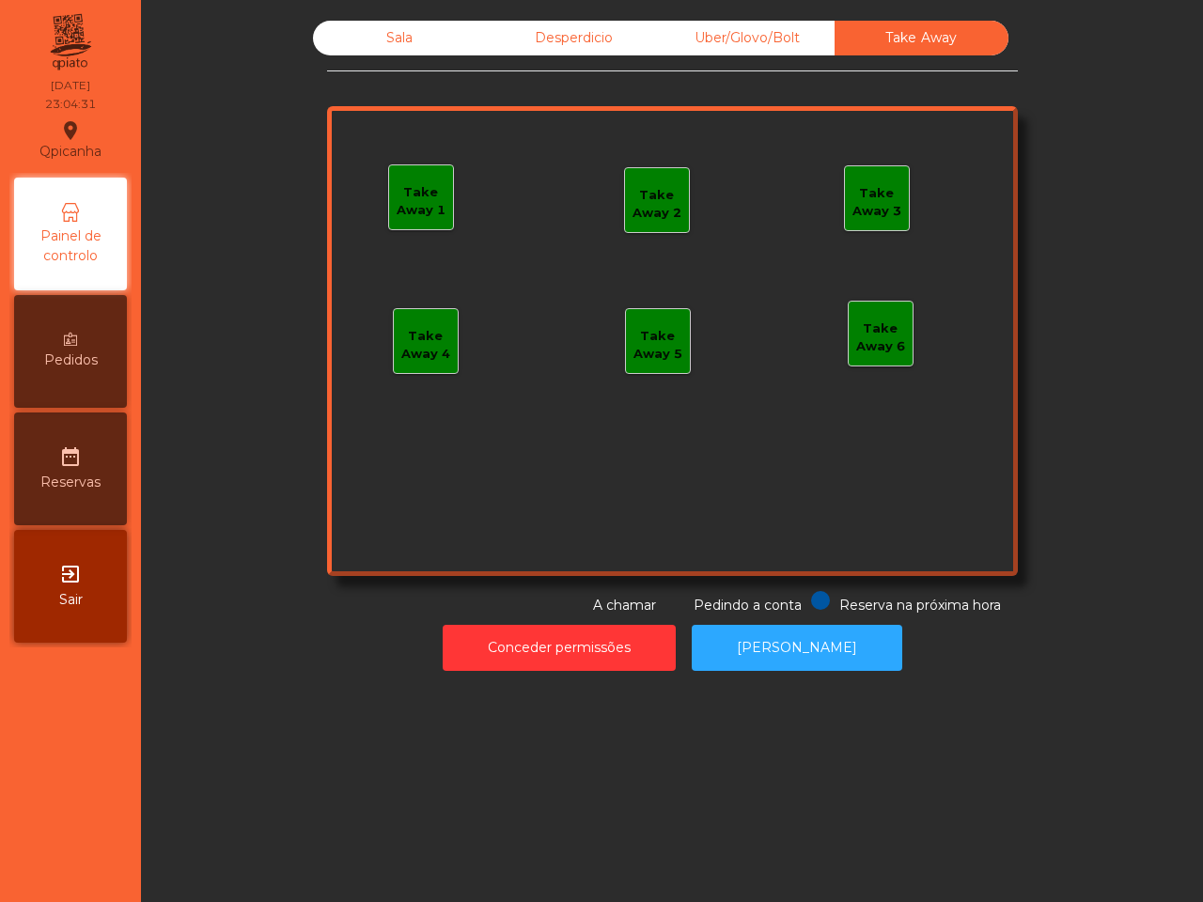
click at [556, 42] on div "Desperdicio" at bounding box center [574, 38] width 174 height 35
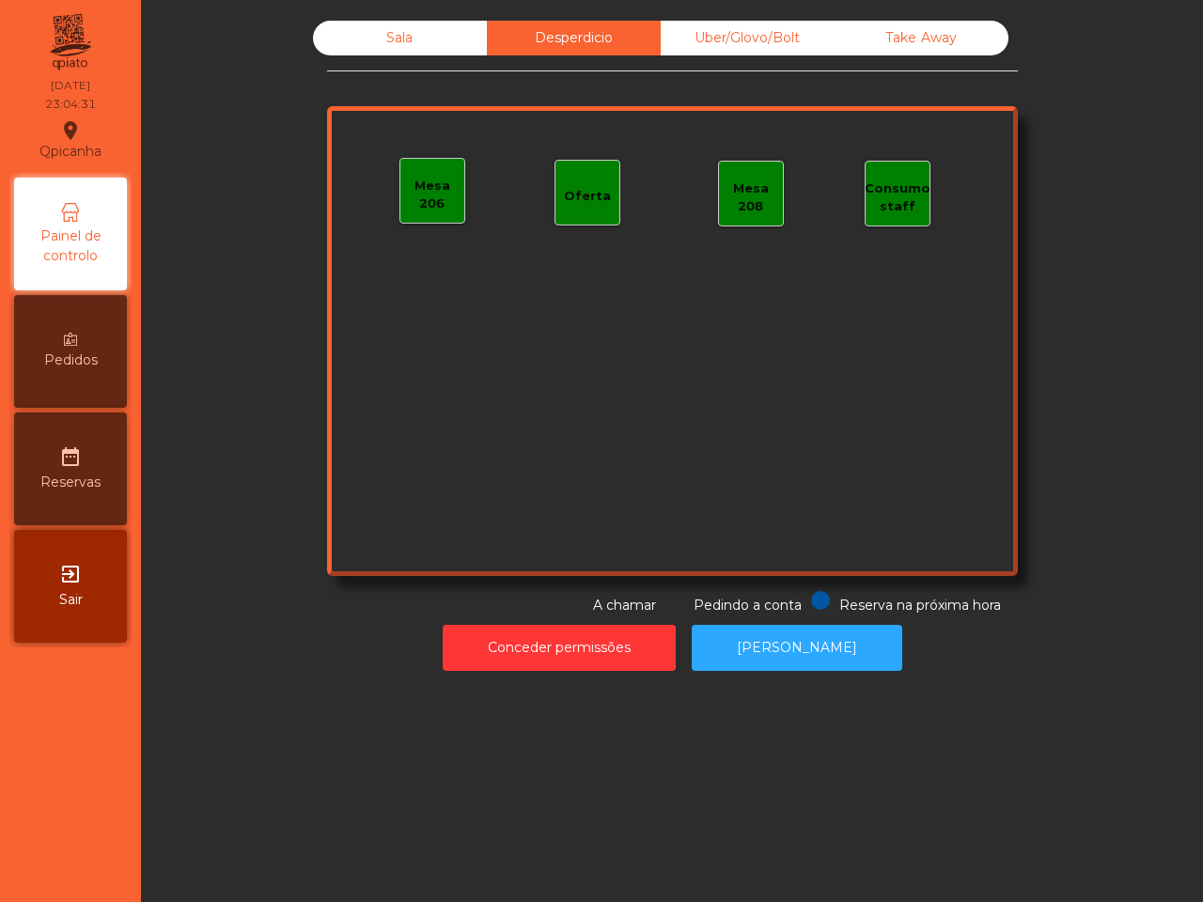
click at [360, 26] on div "Sala" at bounding box center [400, 38] width 174 height 35
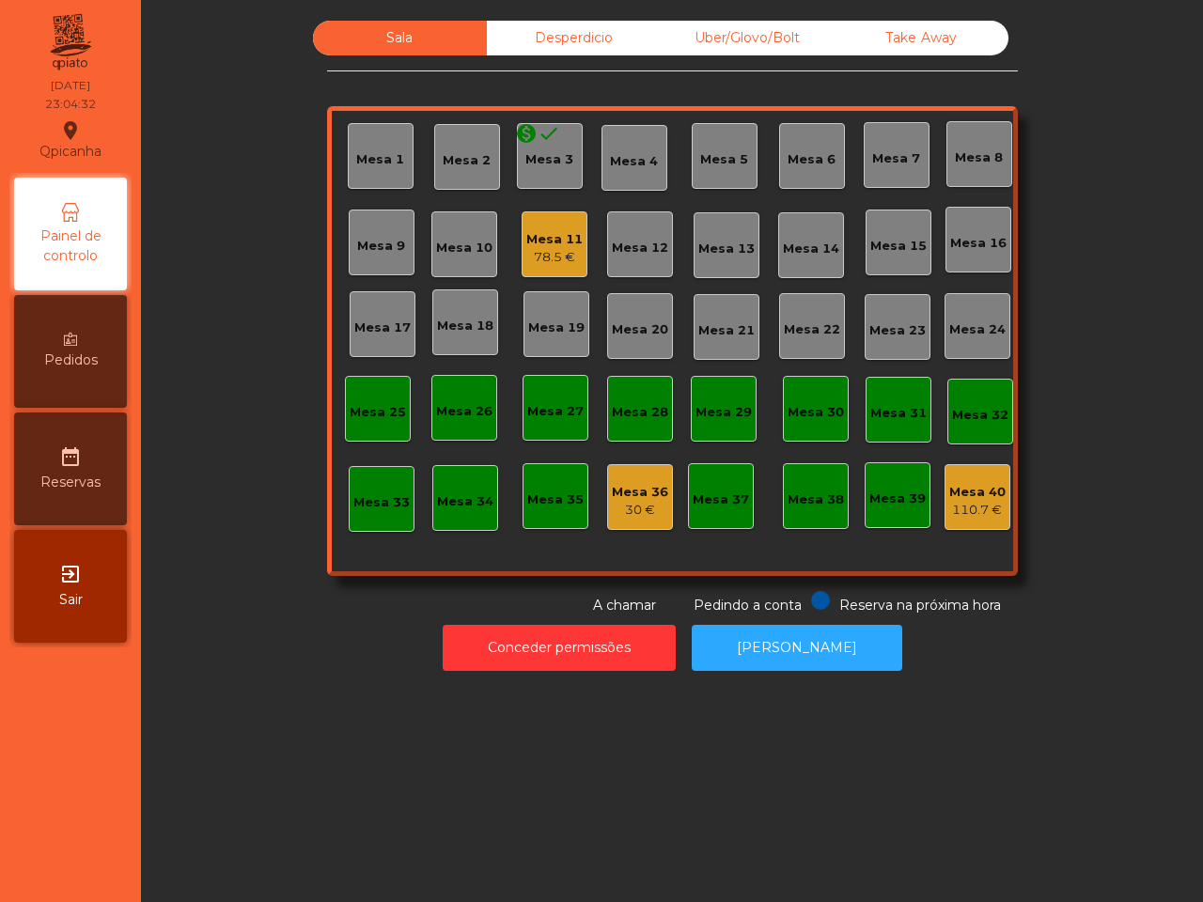
click at [631, 501] on div "30 €" at bounding box center [640, 510] width 56 height 19
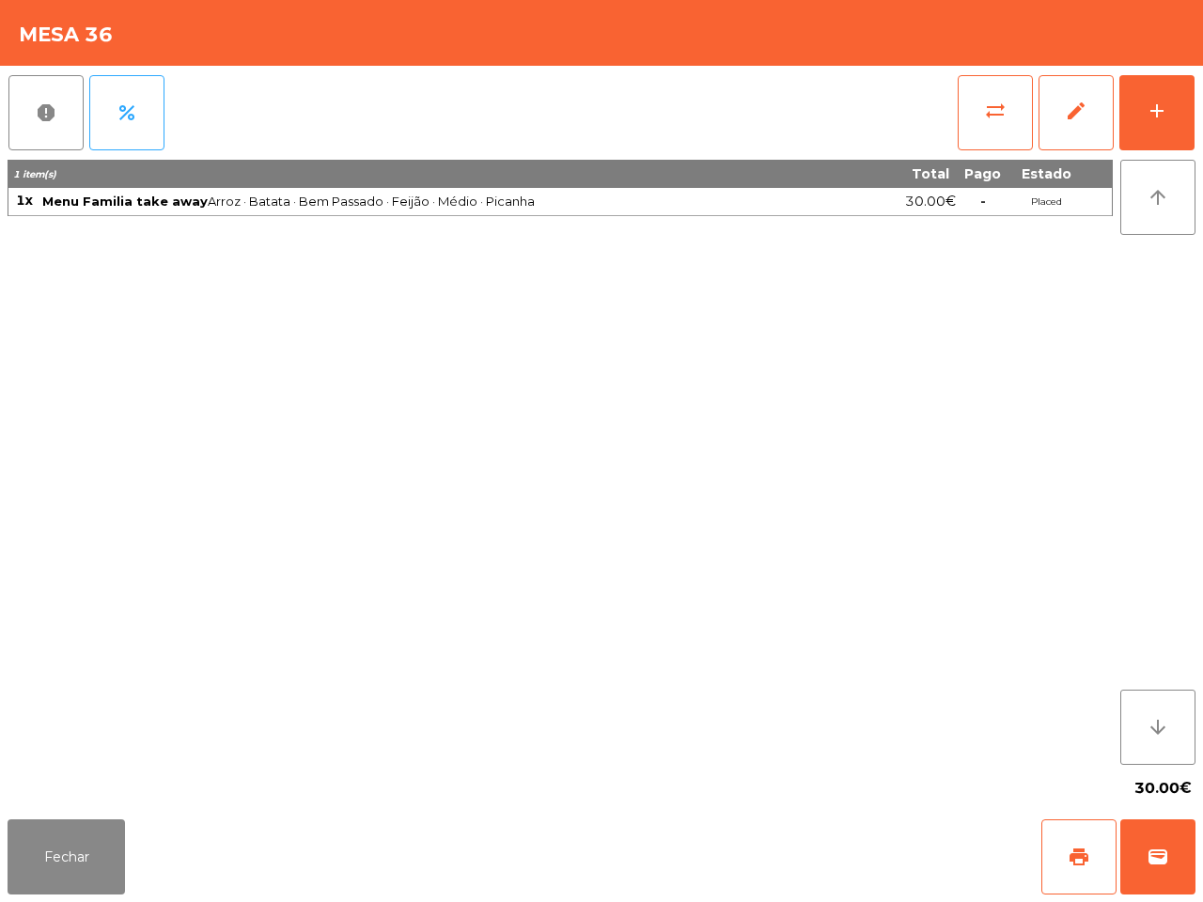
click at [54, 898] on div "Fechar print wallet" at bounding box center [601, 857] width 1203 height 90
click at [75, 870] on button "Fechar" at bounding box center [66, 856] width 117 height 75
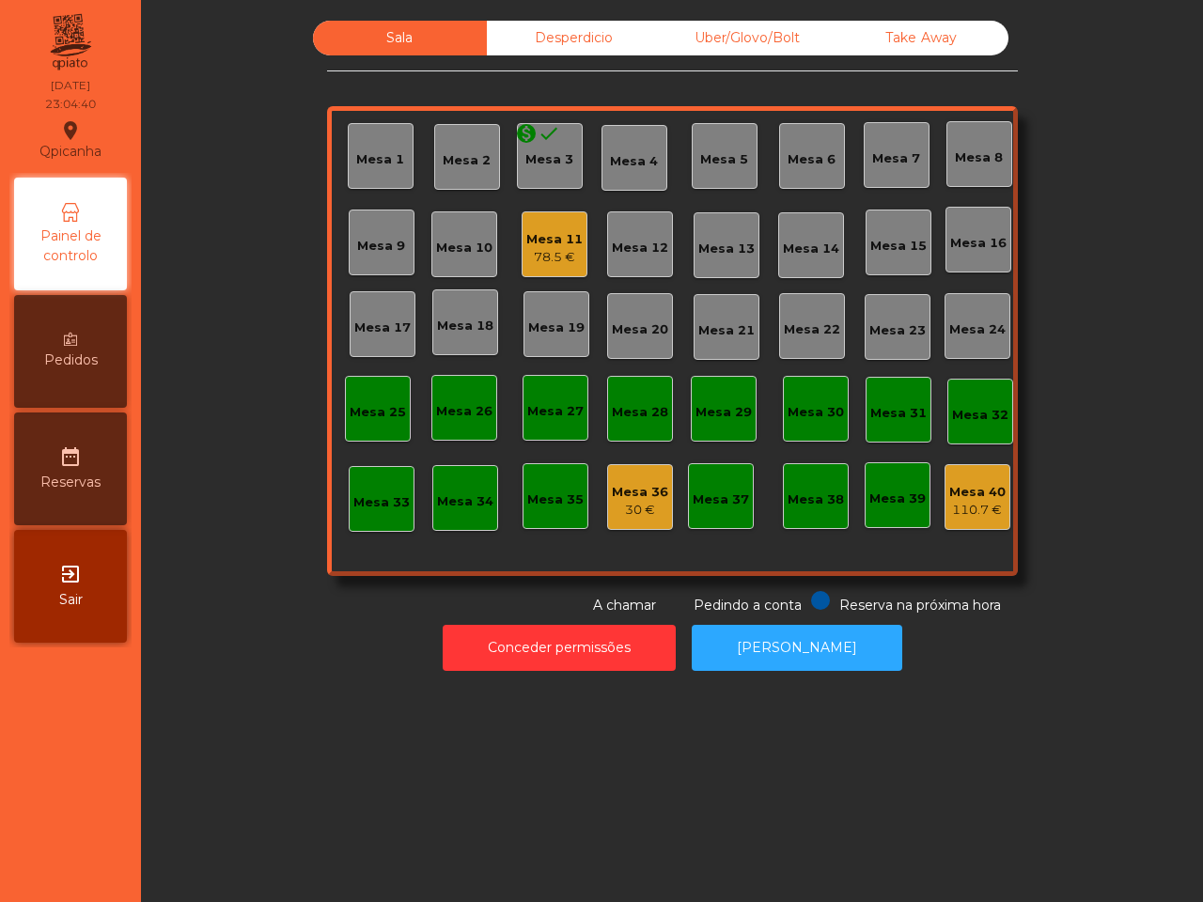
click at [654, 487] on div "Mesa 36" at bounding box center [640, 492] width 56 height 19
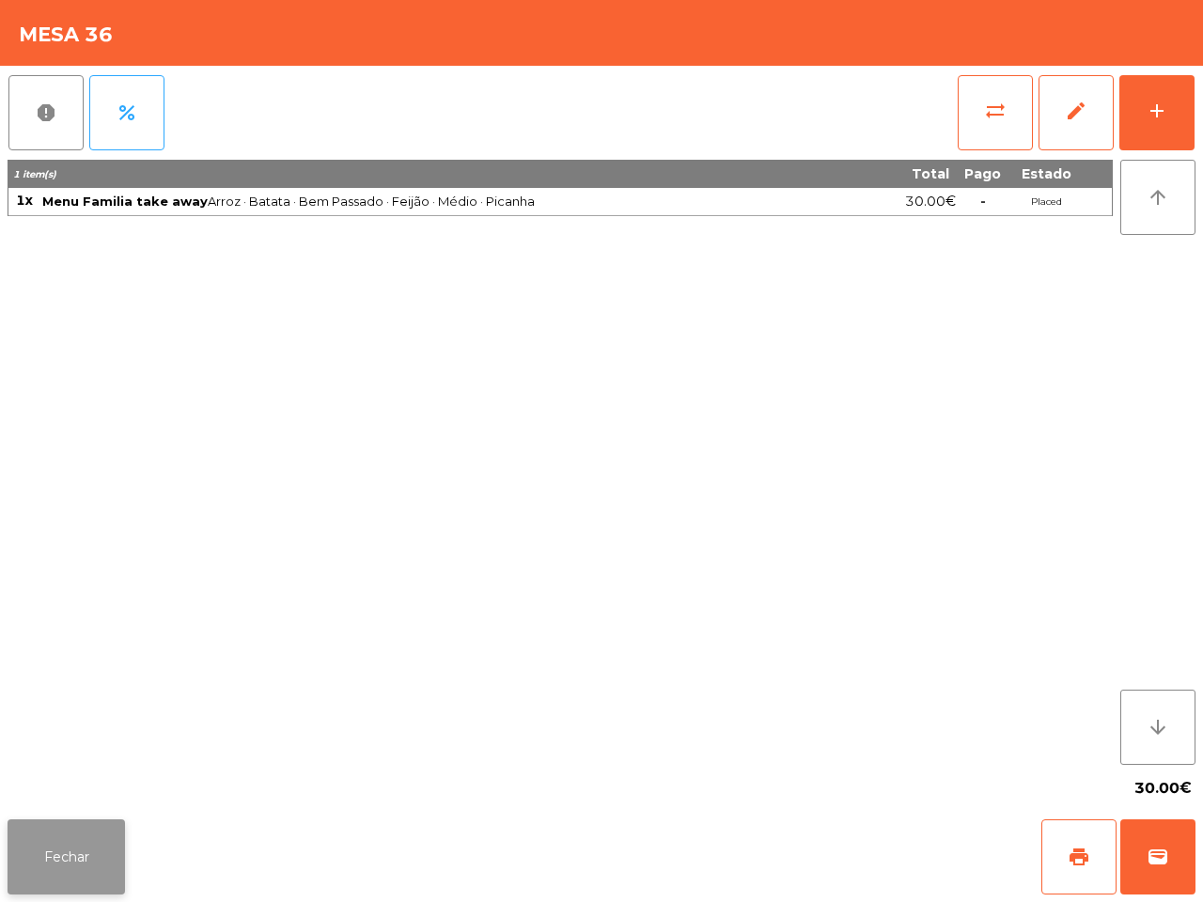
click at [104, 860] on button "Fechar" at bounding box center [66, 856] width 117 height 75
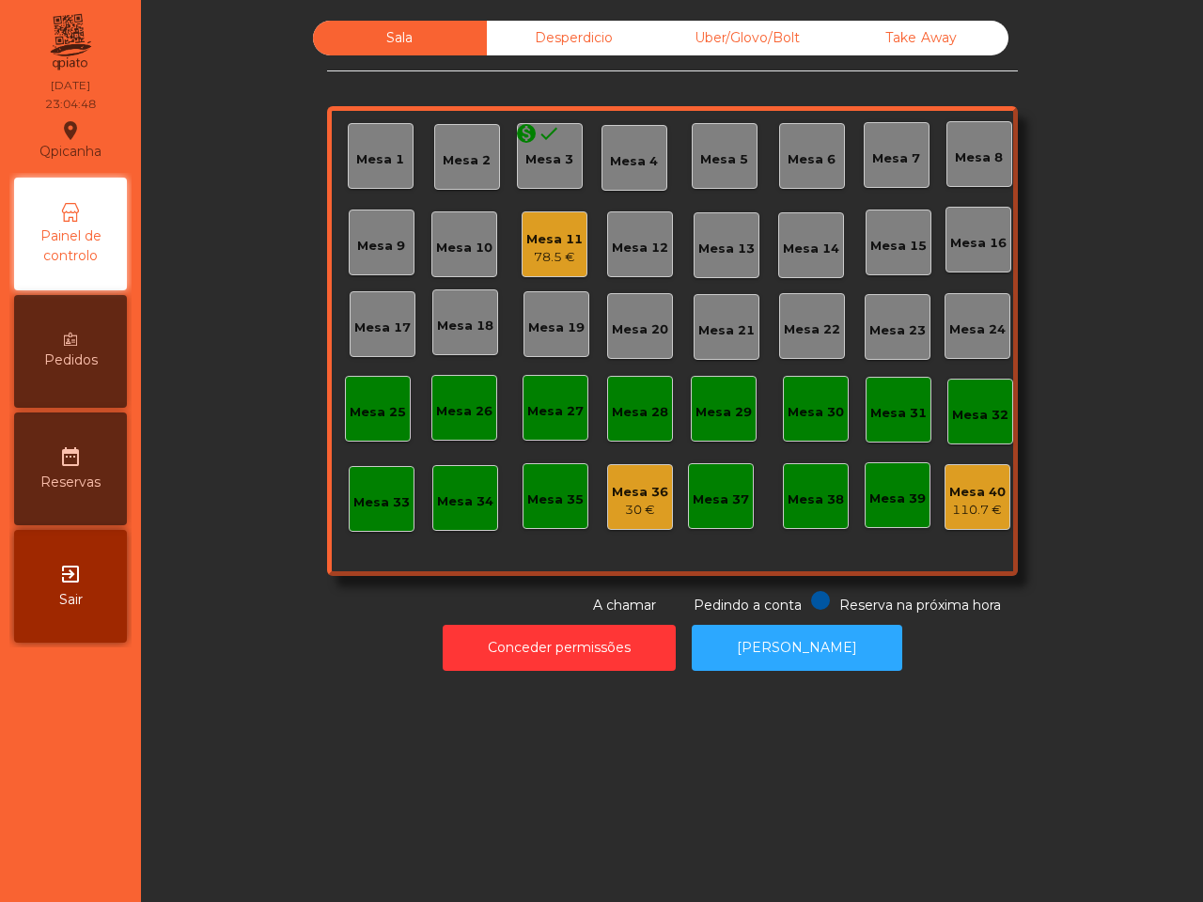
drag, startPoint x: 91, startPoint y: 733, endPoint x: 188, endPoint y: 861, distance: 160.3
drag, startPoint x: 188, startPoint y: 861, endPoint x: 108, endPoint y: 778, distance: 115.0
click at [106, 777] on nav "Qpicanha location_on 08/09/2025 23:04:50 Painel de controlo Pedidos date_range …" at bounding box center [70, 451] width 141 height 902
click at [556, 244] on div "Mesa 11" at bounding box center [554, 239] width 56 height 19
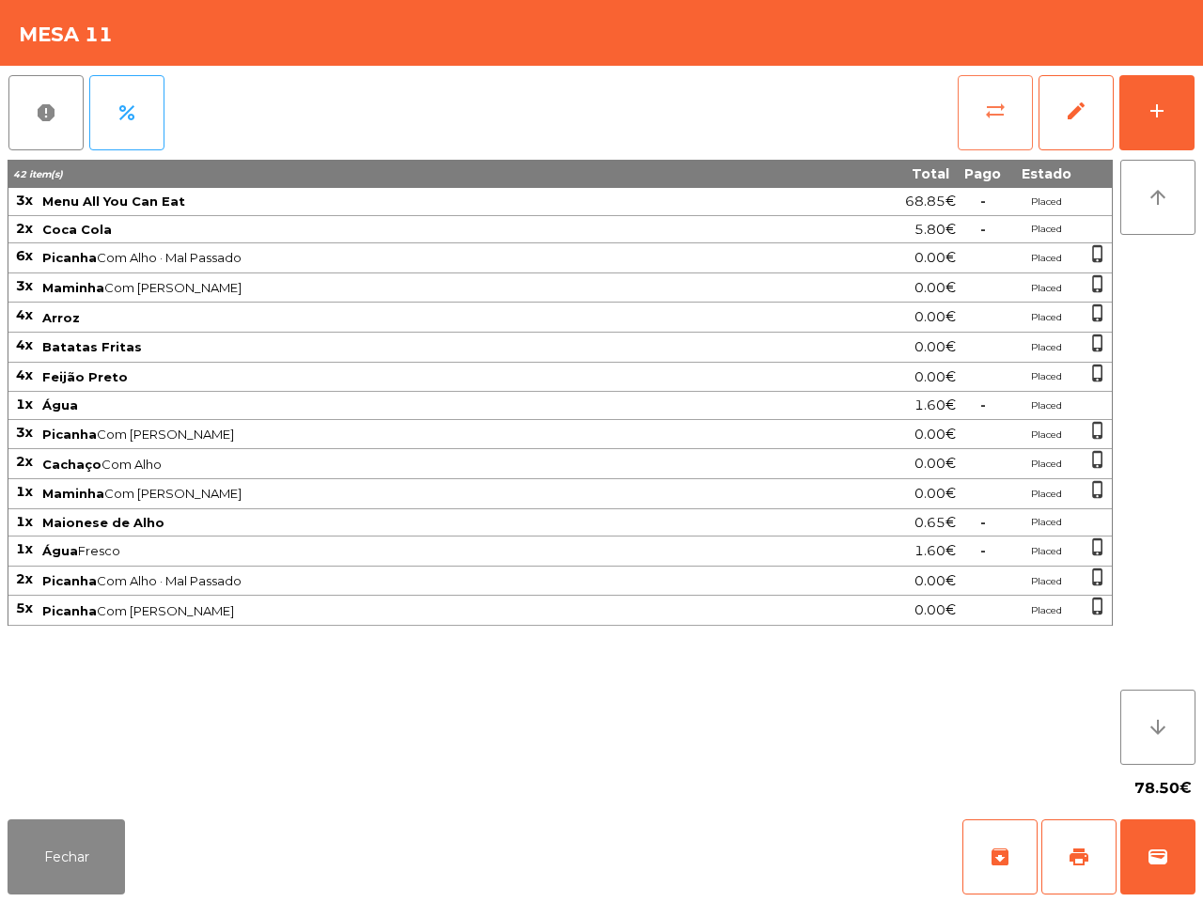
click at [991, 108] on span "sync_alt" at bounding box center [995, 111] width 23 height 23
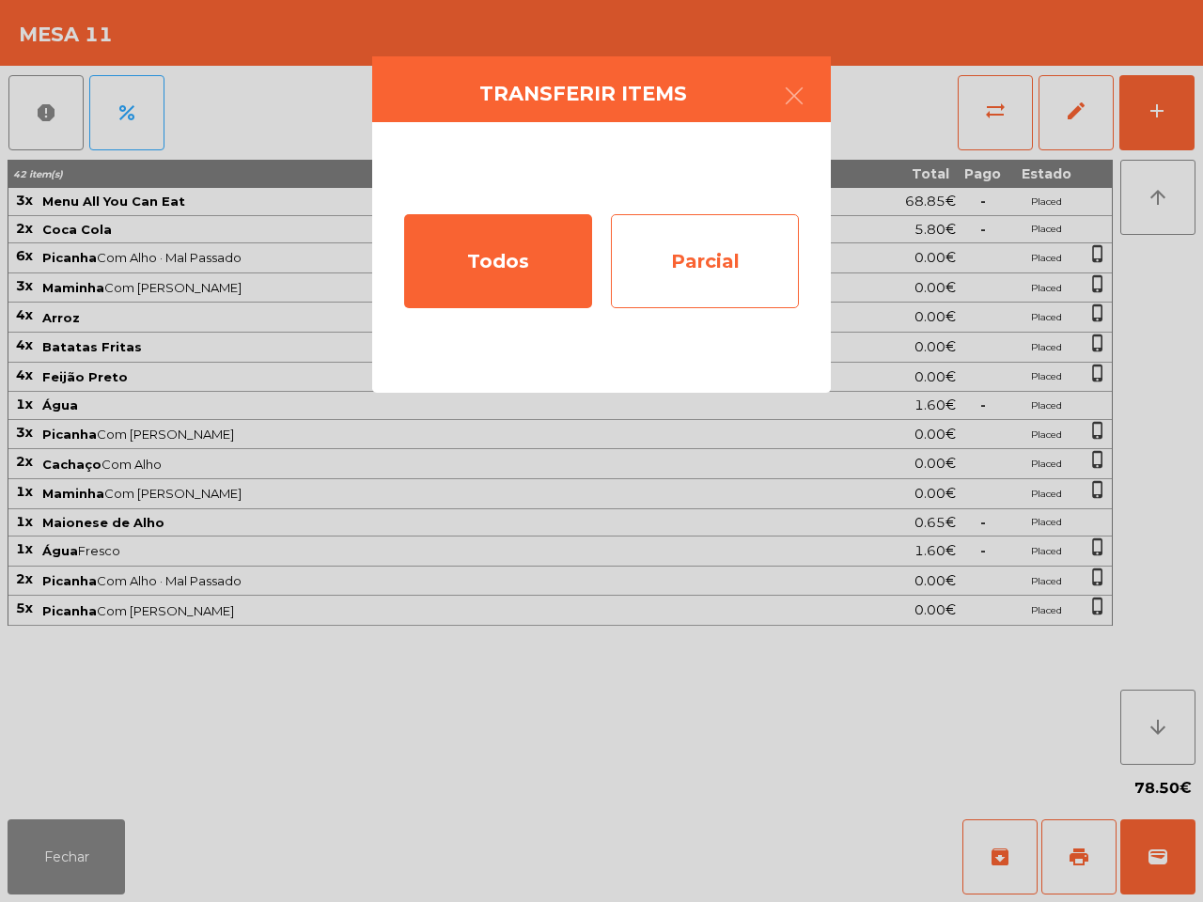
click at [703, 249] on div "Parcial" at bounding box center [705, 261] width 188 height 94
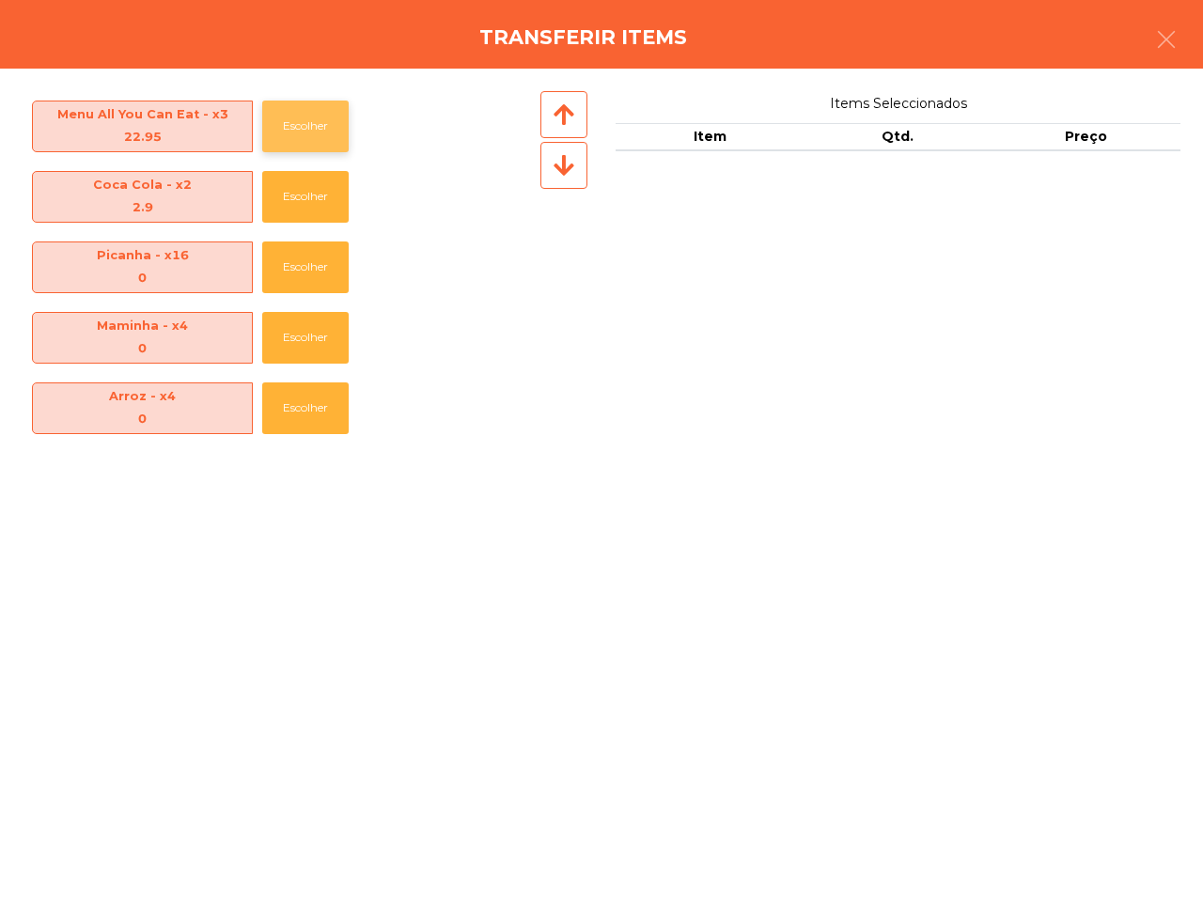
click at [291, 123] on button "Escolher" at bounding box center [305, 127] width 86 height 52
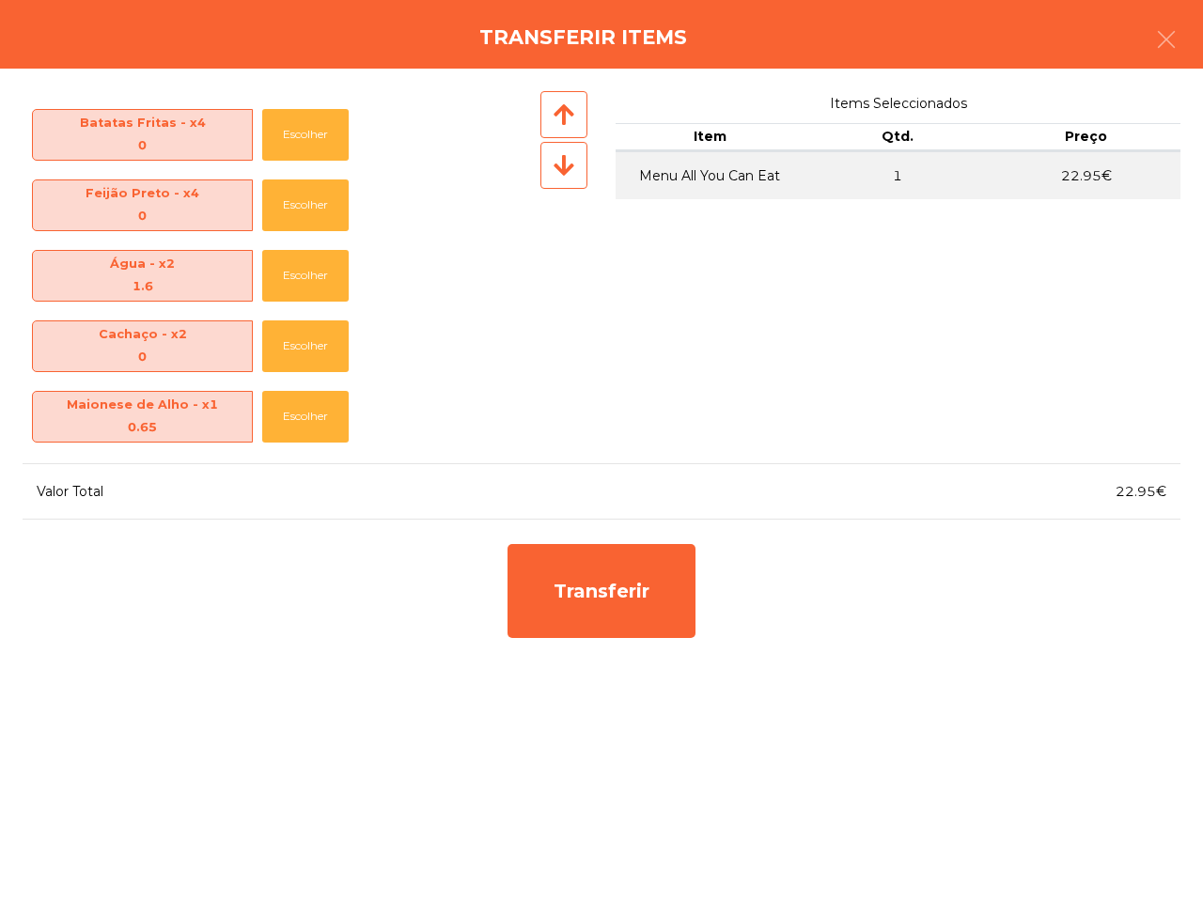
scroll to position [348, 0]
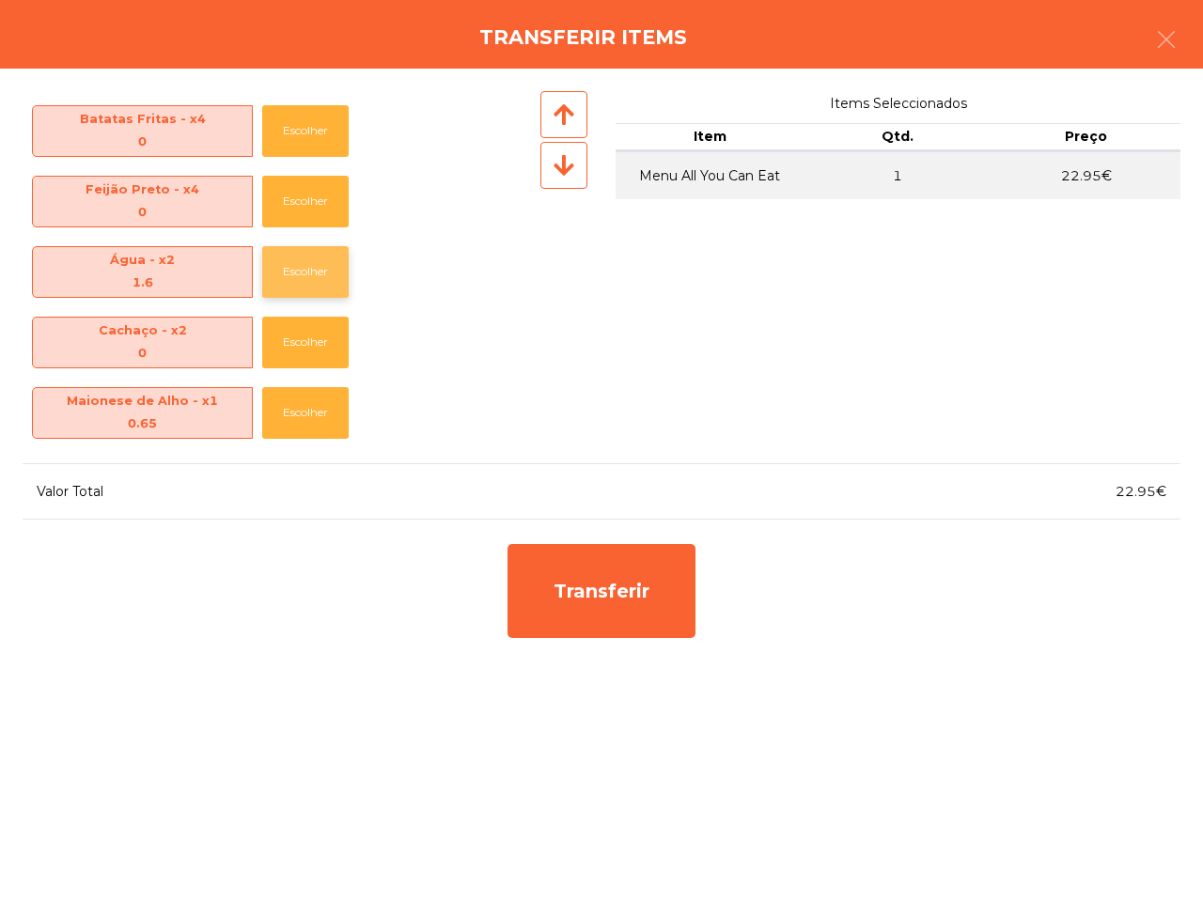
click at [315, 269] on button "Escolher" at bounding box center [305, 272] width 86 height 52
click at [319, 268] on button "Escolher" at bounding box center [305, 272] width 86 height 52
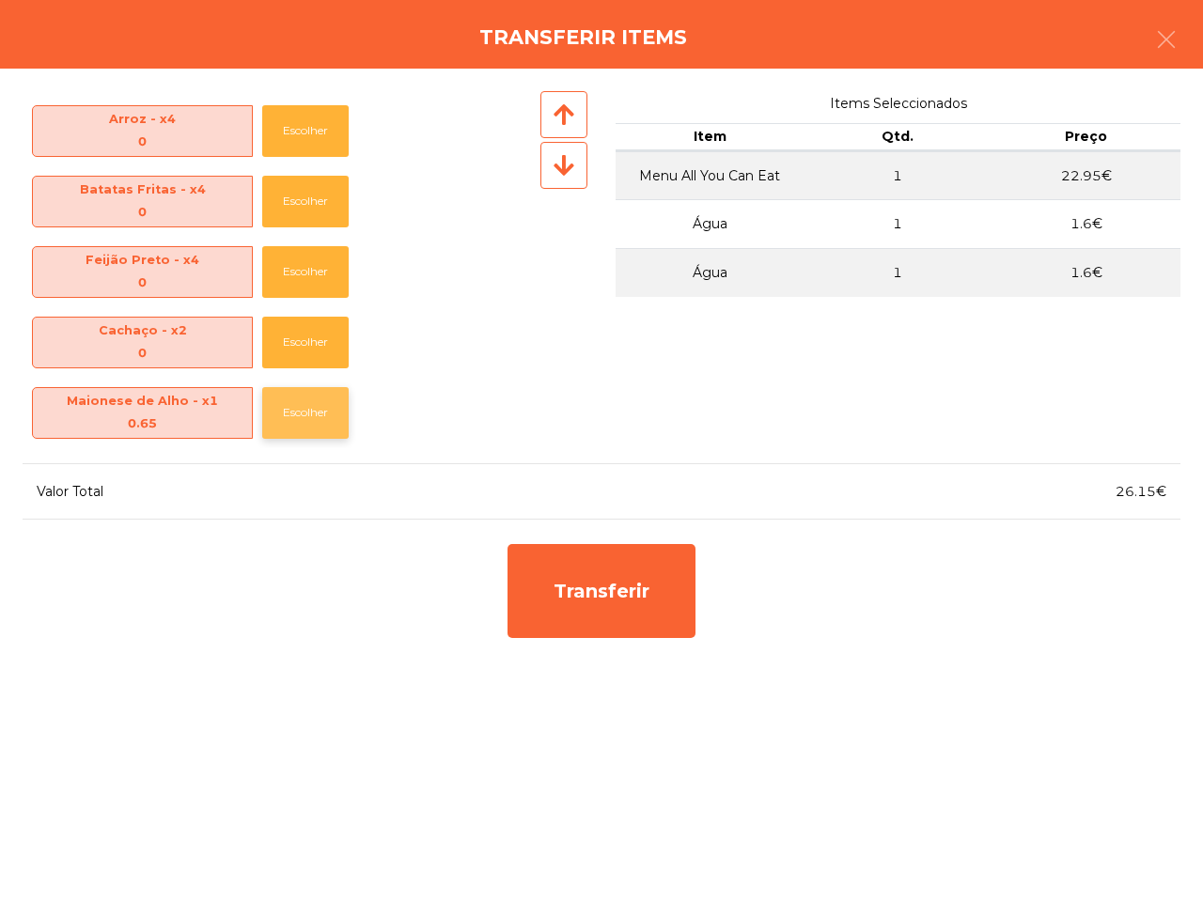
click at [319, 399] on button "Escolher" at bounding box center [305, 413] width 86 height 52
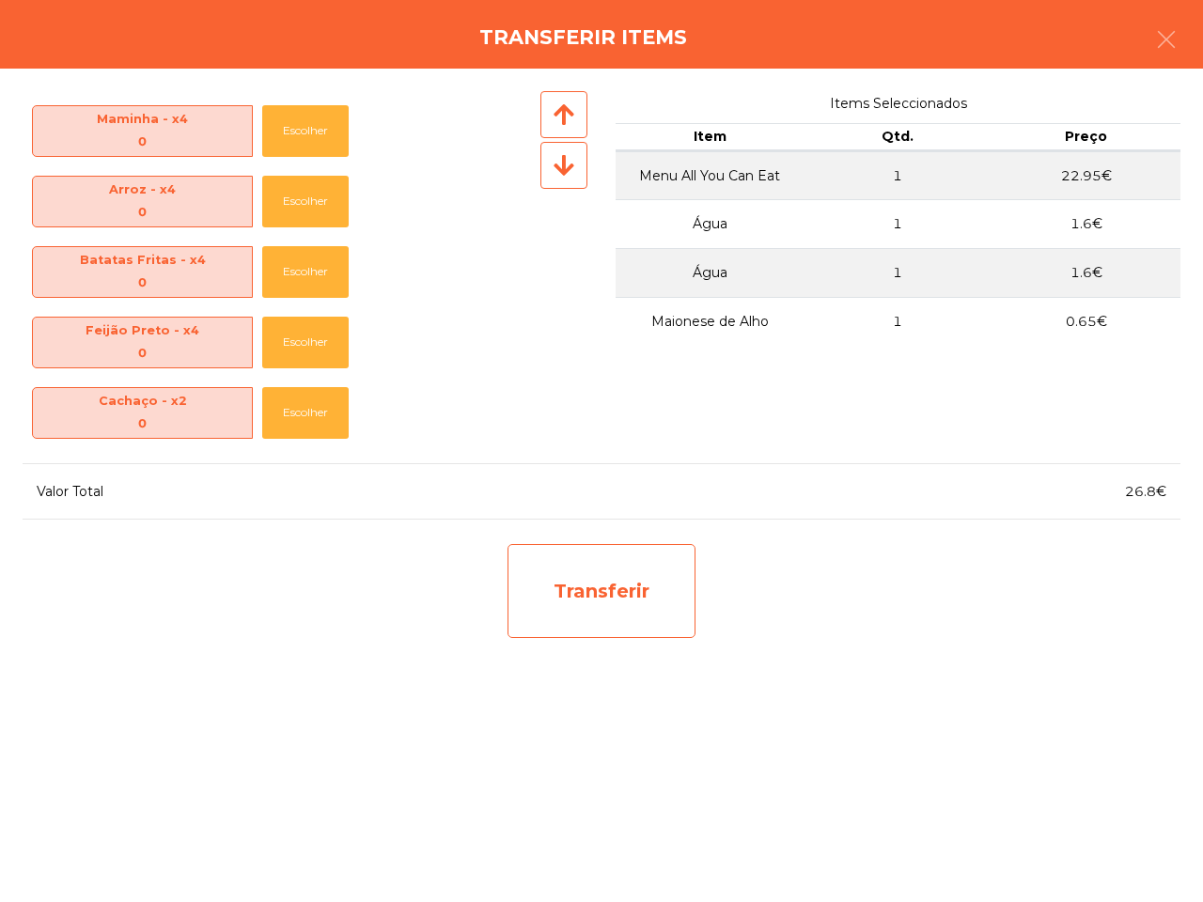
click at [587, 584] on div "Transferir" at bounding box center [601, 591] width 188 height 94
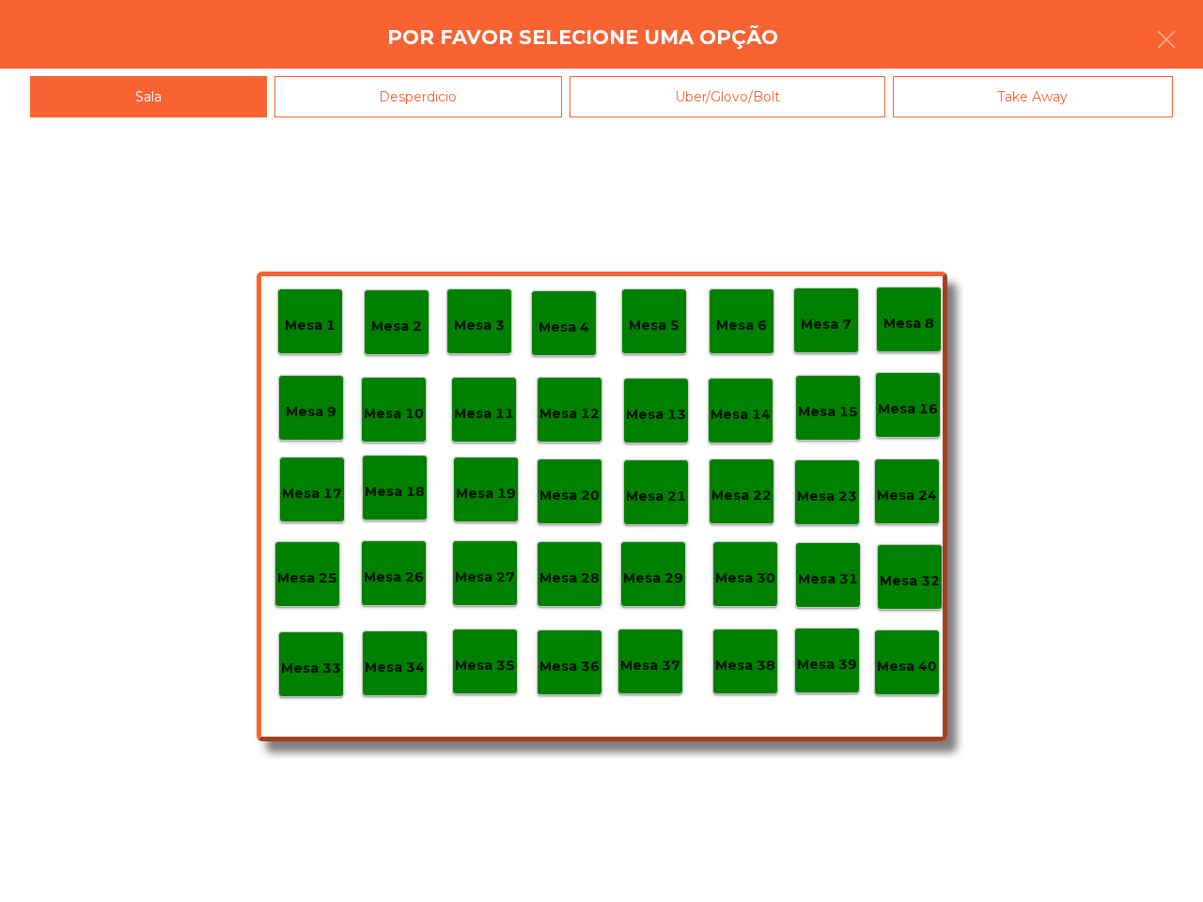
click at [317, 659] on p "Mesa 33" at bounding box center [311, 669] width 60 height 22
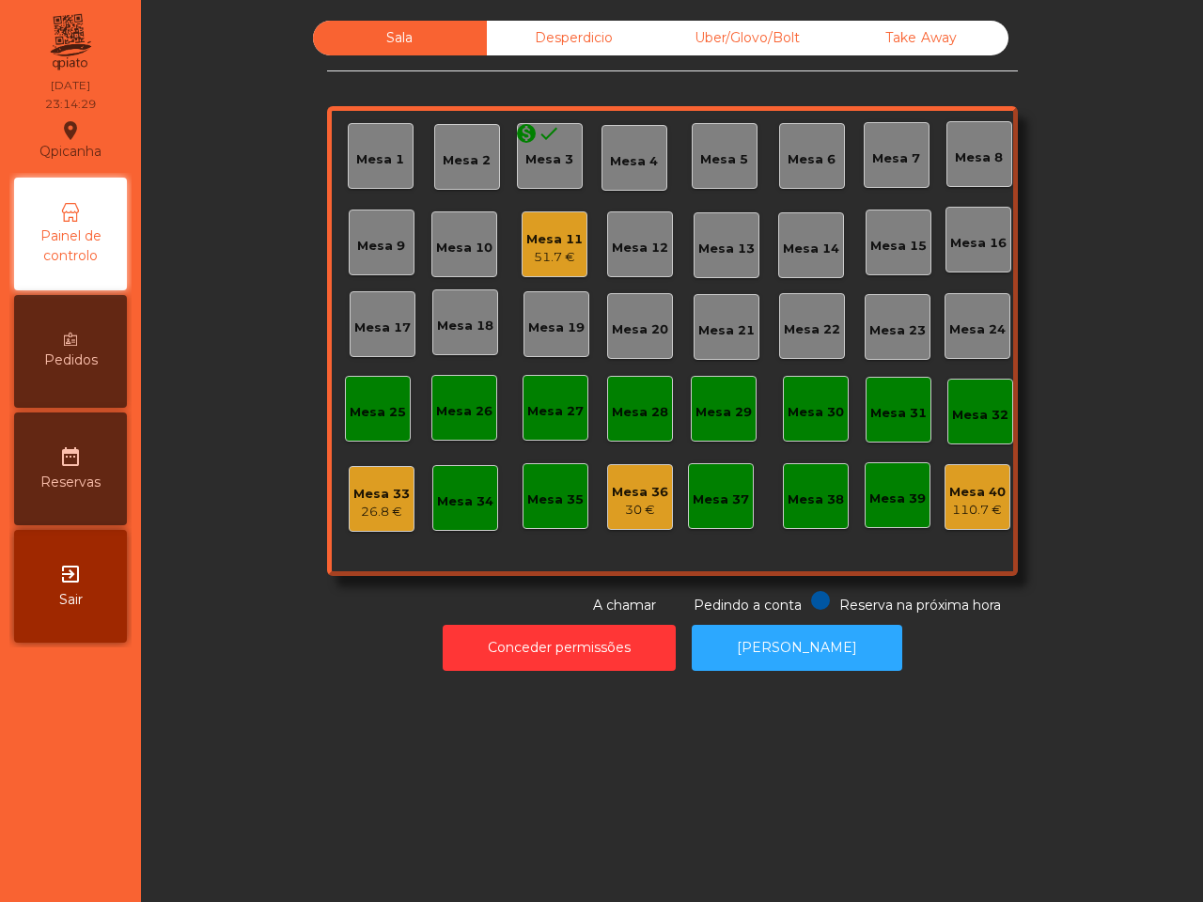
click at [379, 508] on div "26.8 €" at bounding box center [381, 512] width 56 height 19
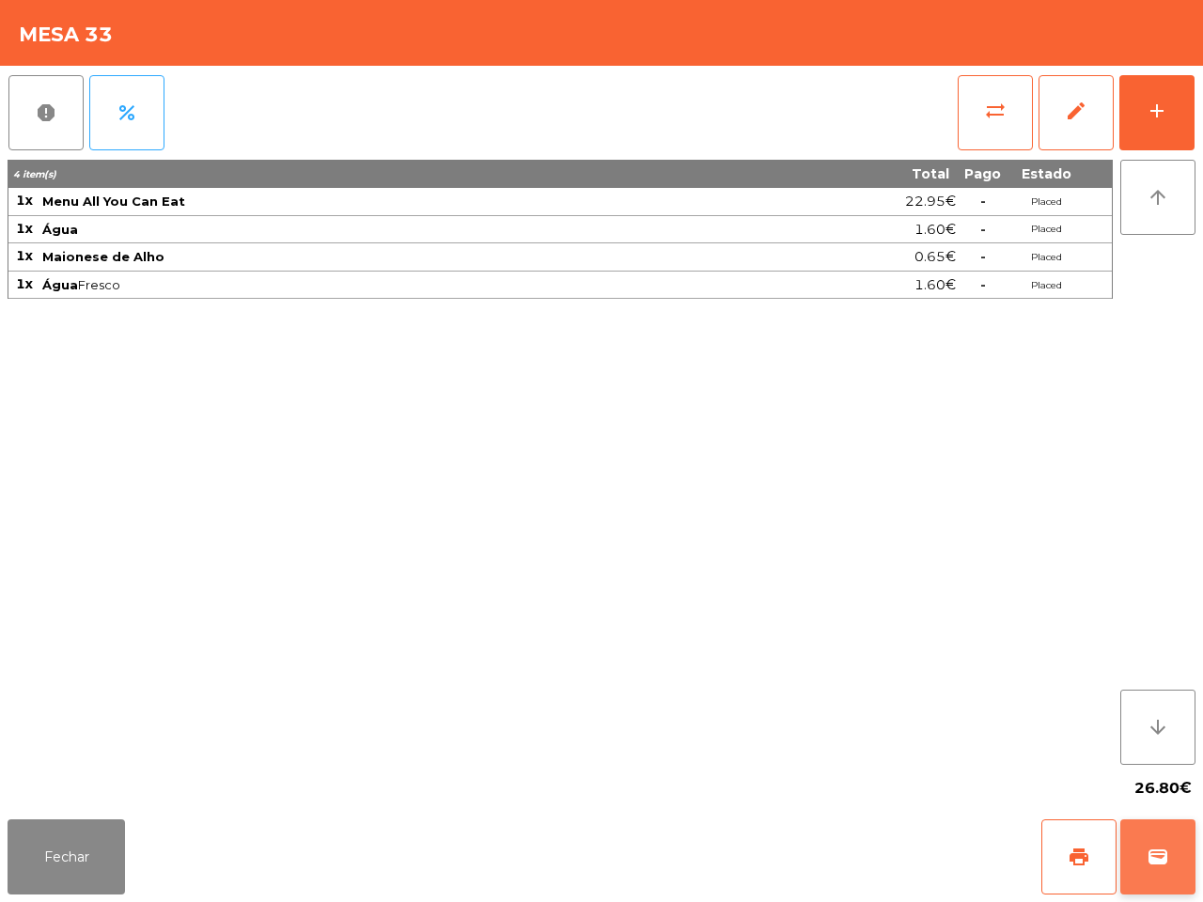
click at [1167, 836] on button "wallet" at bounding box center [1157, 856] width 75 height 75
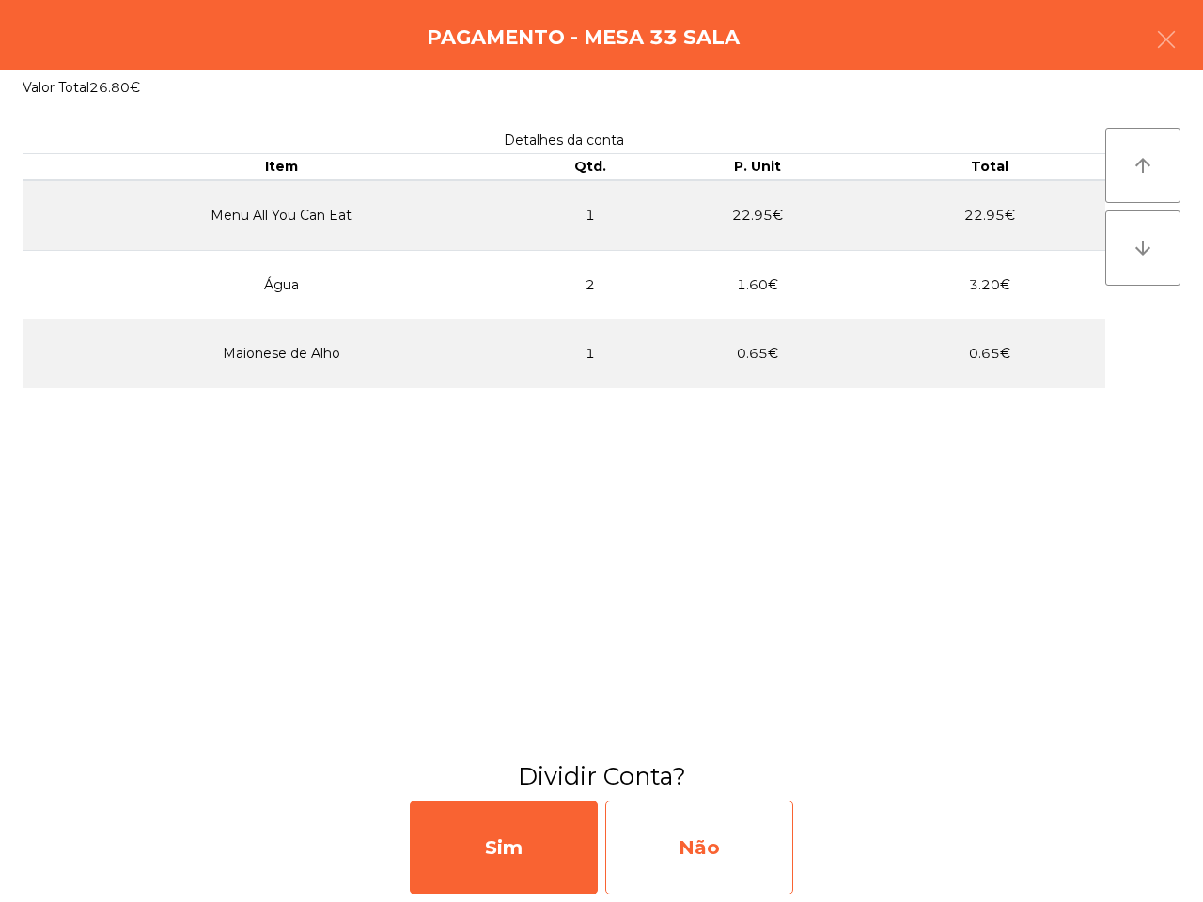
click at [755, 838] on div "Não" at bounding box center [699, 848] width 188 height 94
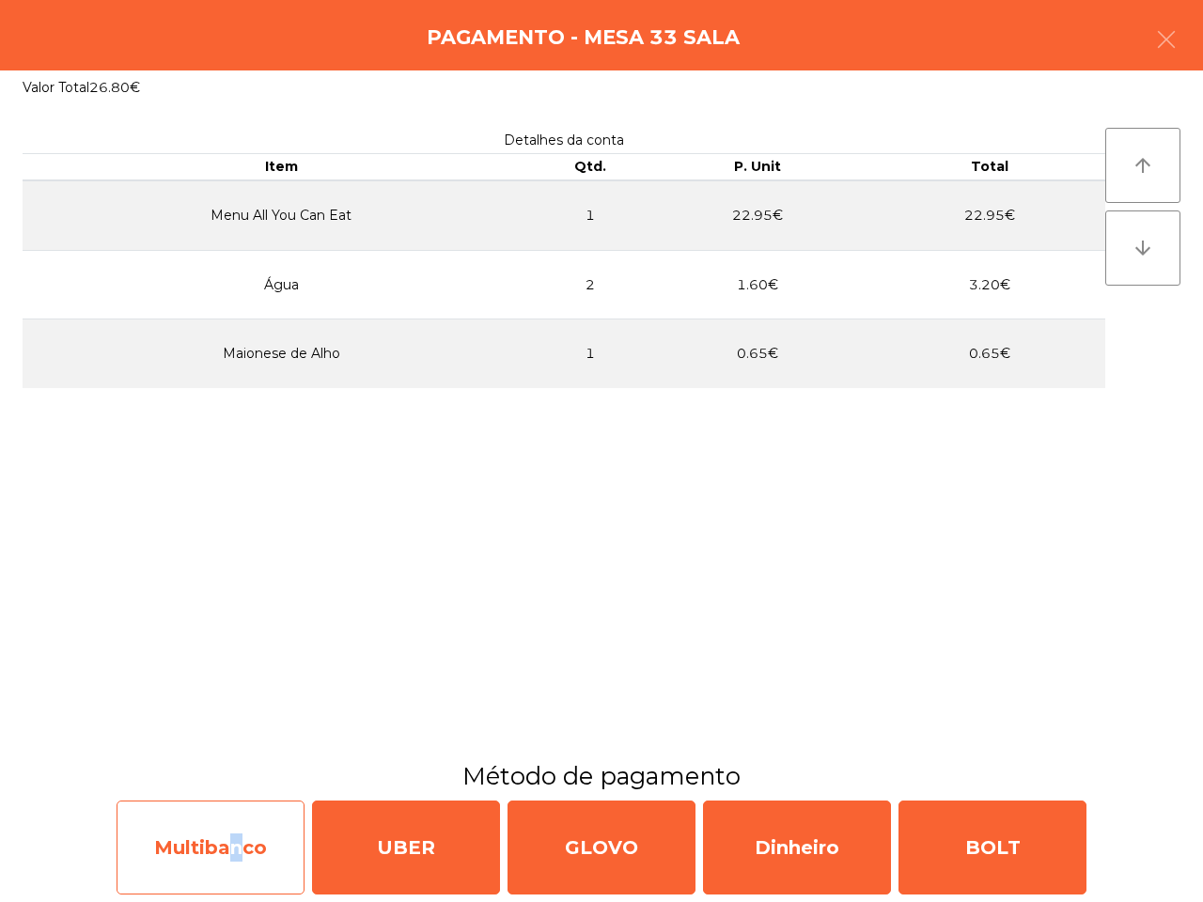
click at [230, 841] on div "Multibanco" at bounding box center [211, 848] width 188 height 94
select select "**"
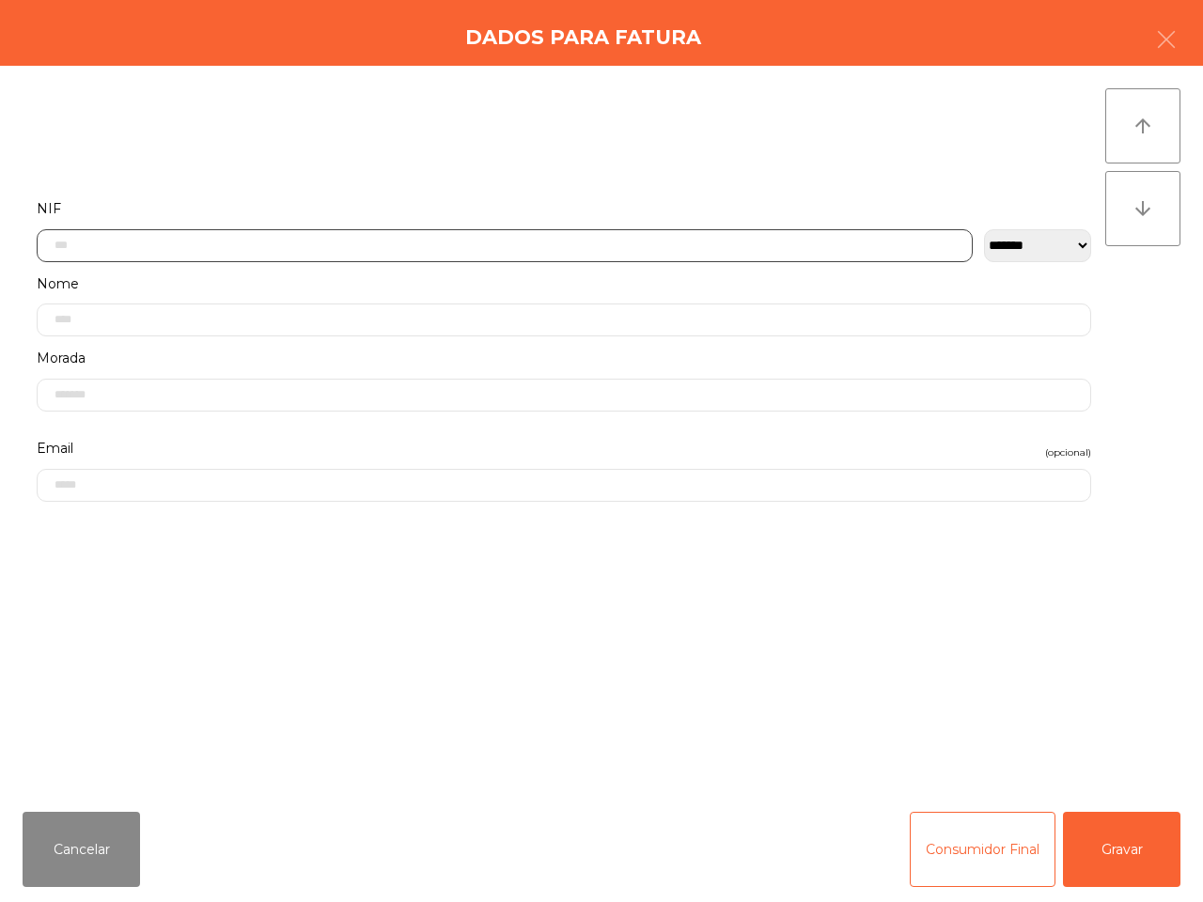
click at [148, 251] on input "text" at bounding box center [505, 245] width 936 height 33
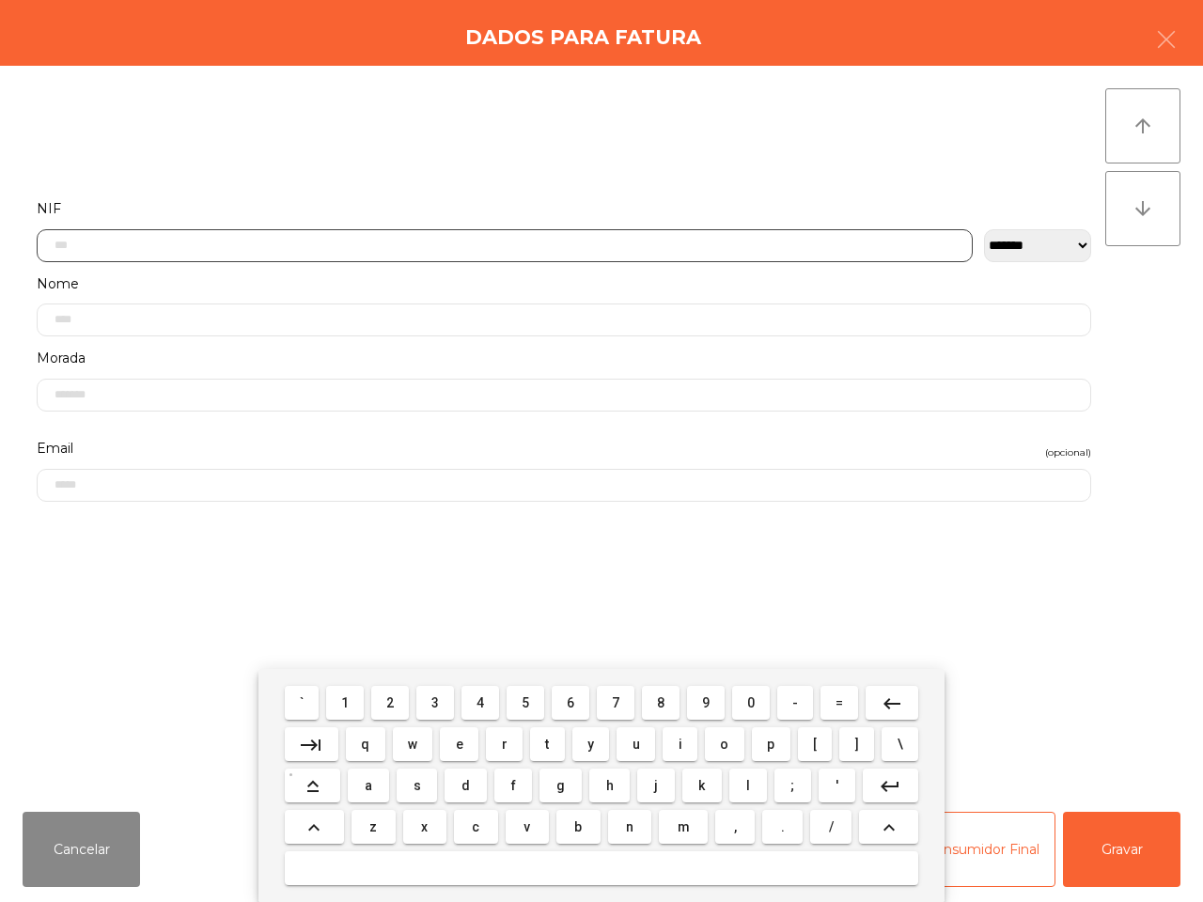
scroll to position [105, 0]
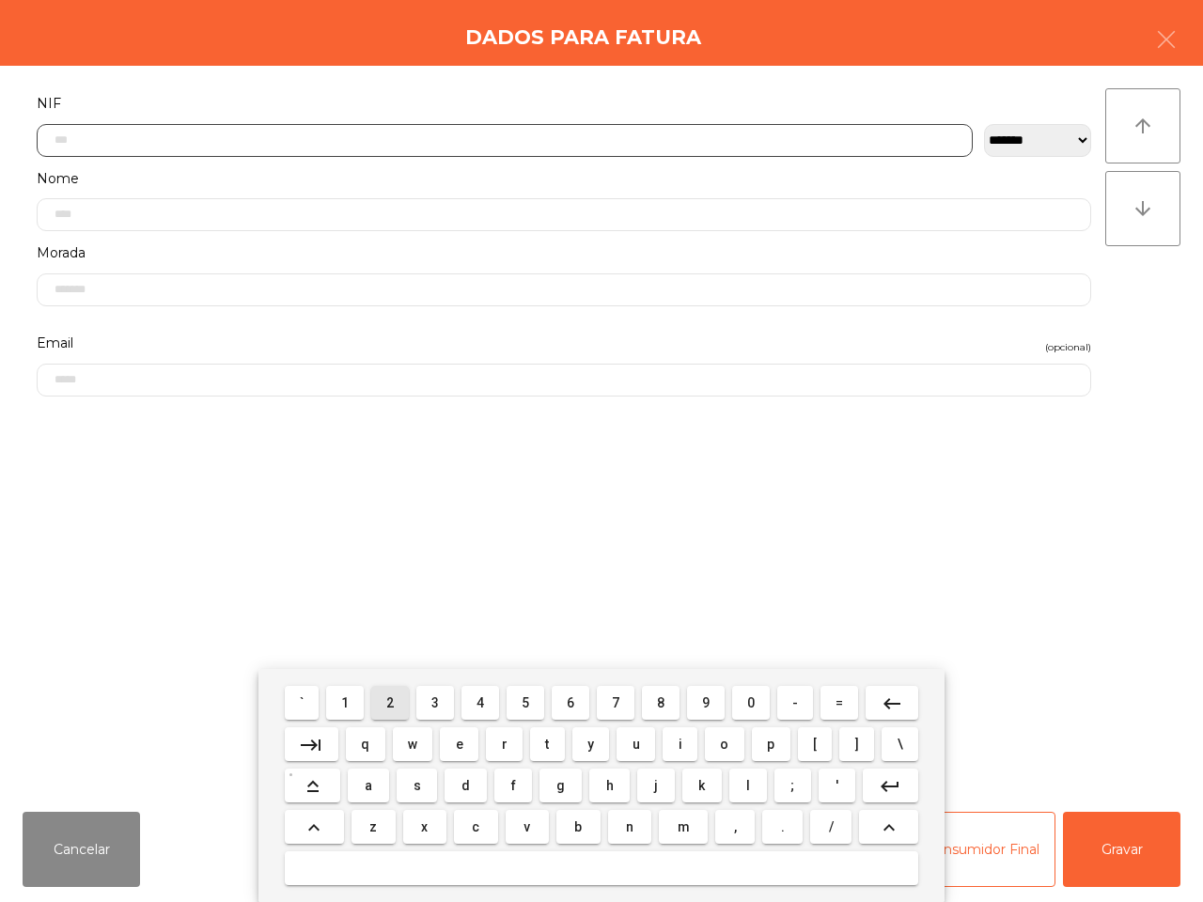
drag, startPoint x: 392, startPoint y: 695, endPoint x: 452, endPoint y: 693, distance: 60.2
click at [393, 695] on span "2" at bounding box center [390, 702] width 8 height 15
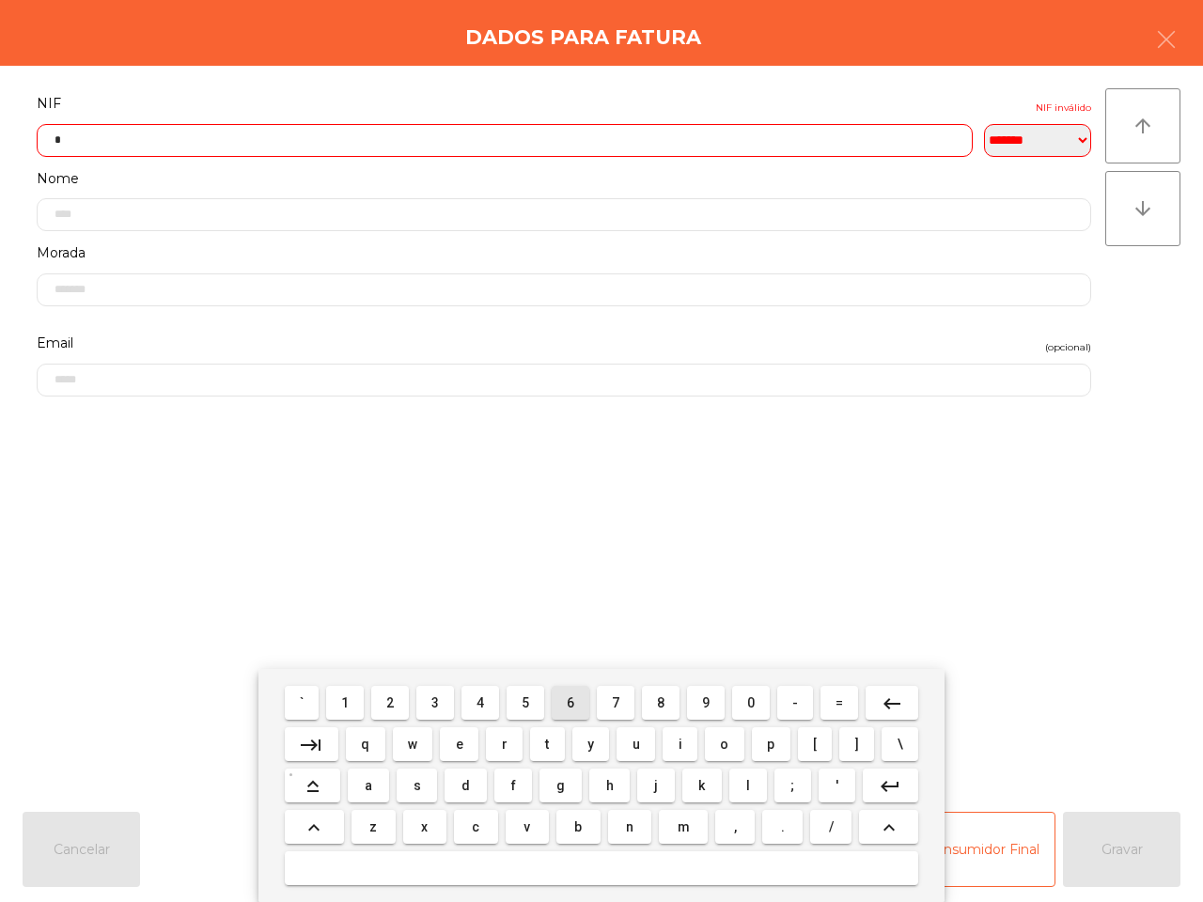
click at [570, 701] on span "6" at bounding box center [571, 702] width 8 height 15
click at [433, 702] on span "3" at bounding box center [435, 702] width 8 height 15
click at [564, 705] on button "6" at bounding box center [571, 703] width 38 height 34
click at [434, 702] on span "3" at bounding box center [435, 702] width 8 height 15
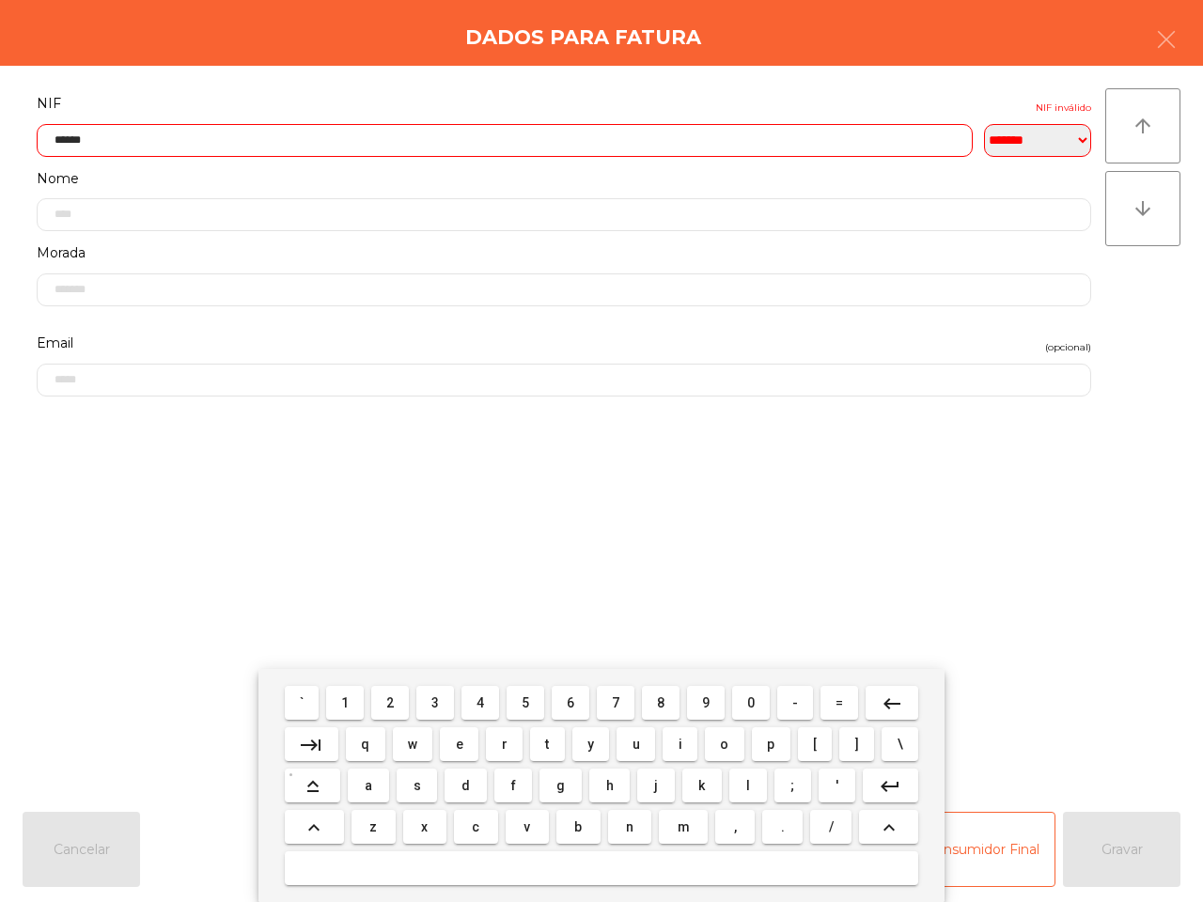
click at [358, 703] on button "1" at bounding box center [345, 703] width 38 height 34
click at [601, 695] on button "7" at bounding box center [616, 703] width 38 height 34
click at [348, 693] on button "1" at bounding box center [345, 703] width 38 height 34
type input "*********"
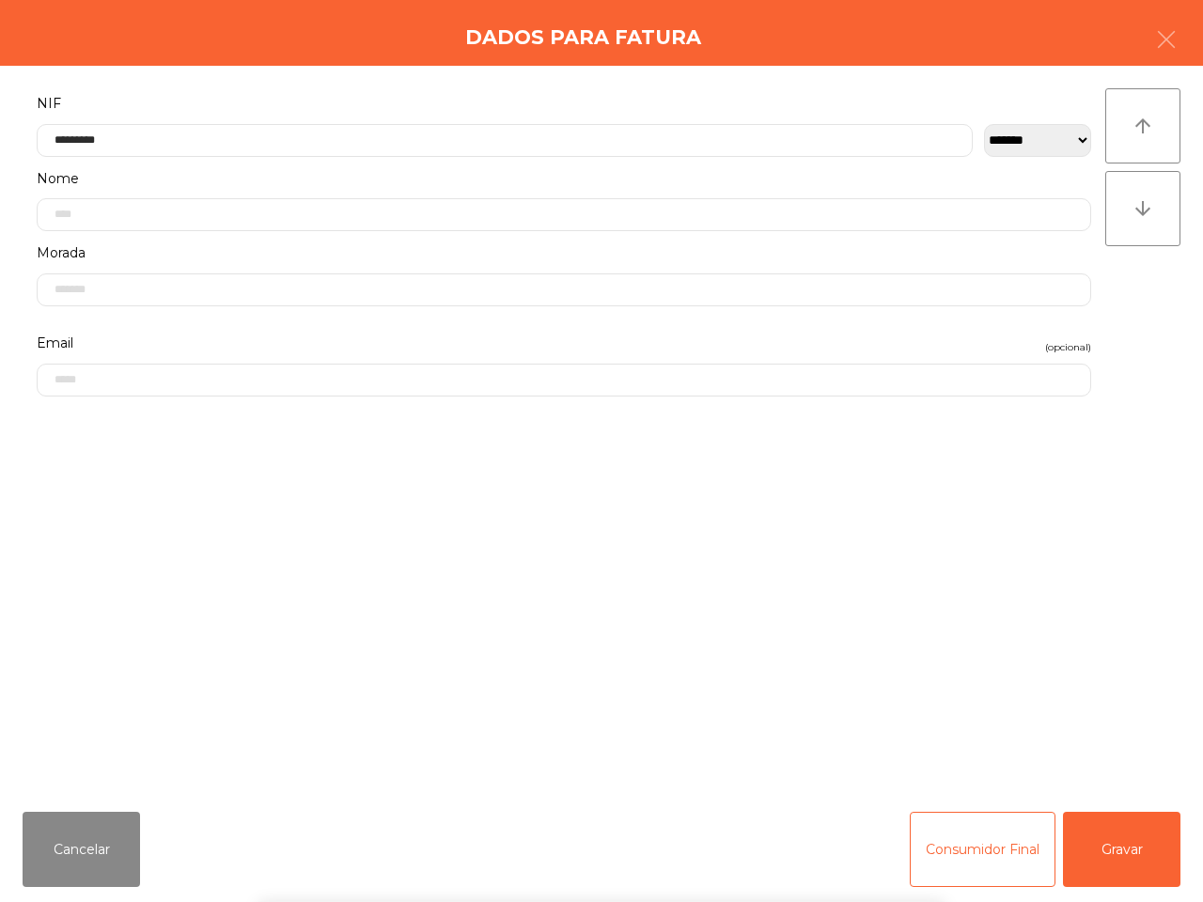
click at [1129, 851] on div "` 1 2 3 4 5 6 7 8 9 0 - = keyboard_backspace keyboard_tab q w e r t y u i o p […" at bounding box center [601, 785] width 1203 height 233
click at [1125, 847] on div "` 1 2 3 4 5 6 7 8 9 0 - = keyboard_backspace keyboard_tab q w e r t y u i o p […" at bounding box center [601, 785] width 1203 height 233
click at [1119, 847] on button "Gravar" at bounding box center [1121, 849] width 117 height 75
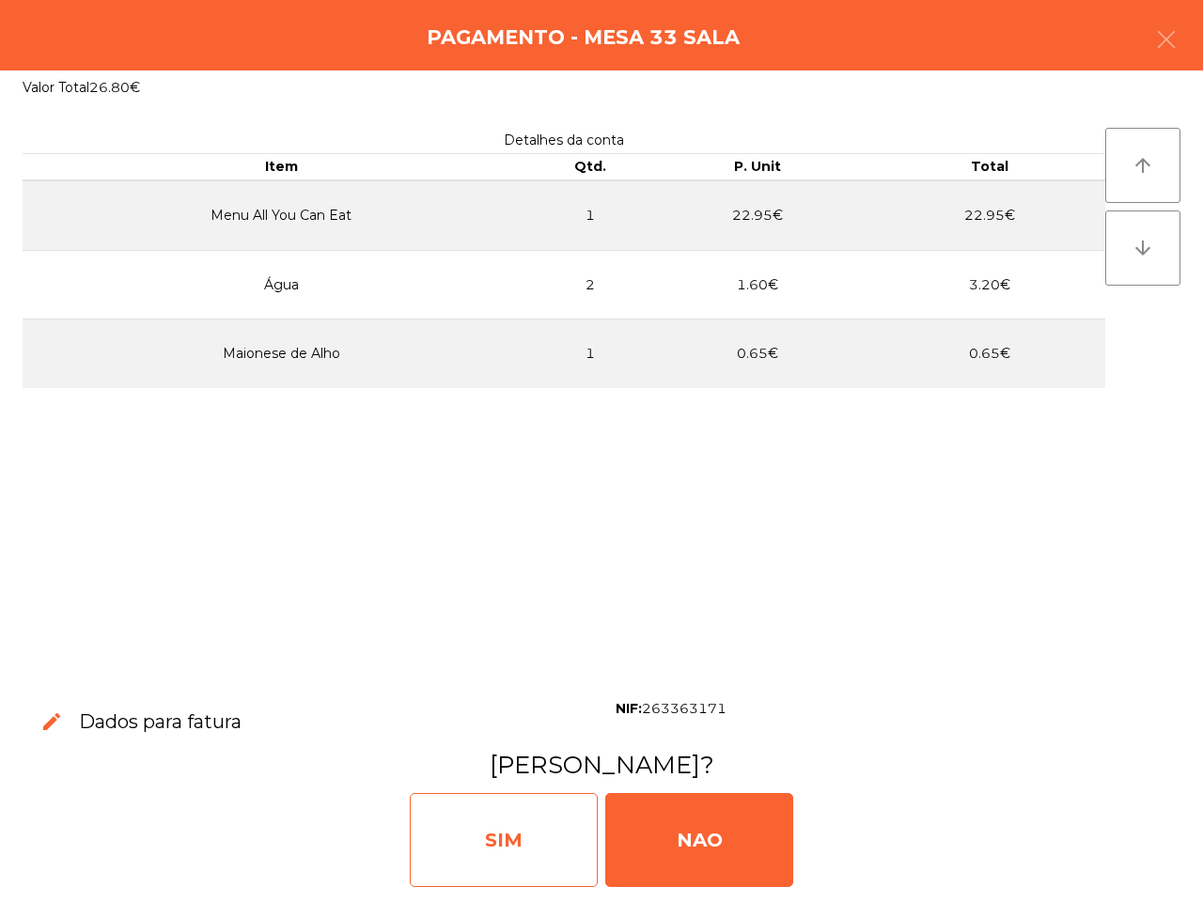
click at [540, 825] on div "SIM" at bounding box center [504, 840] width 188 height 94
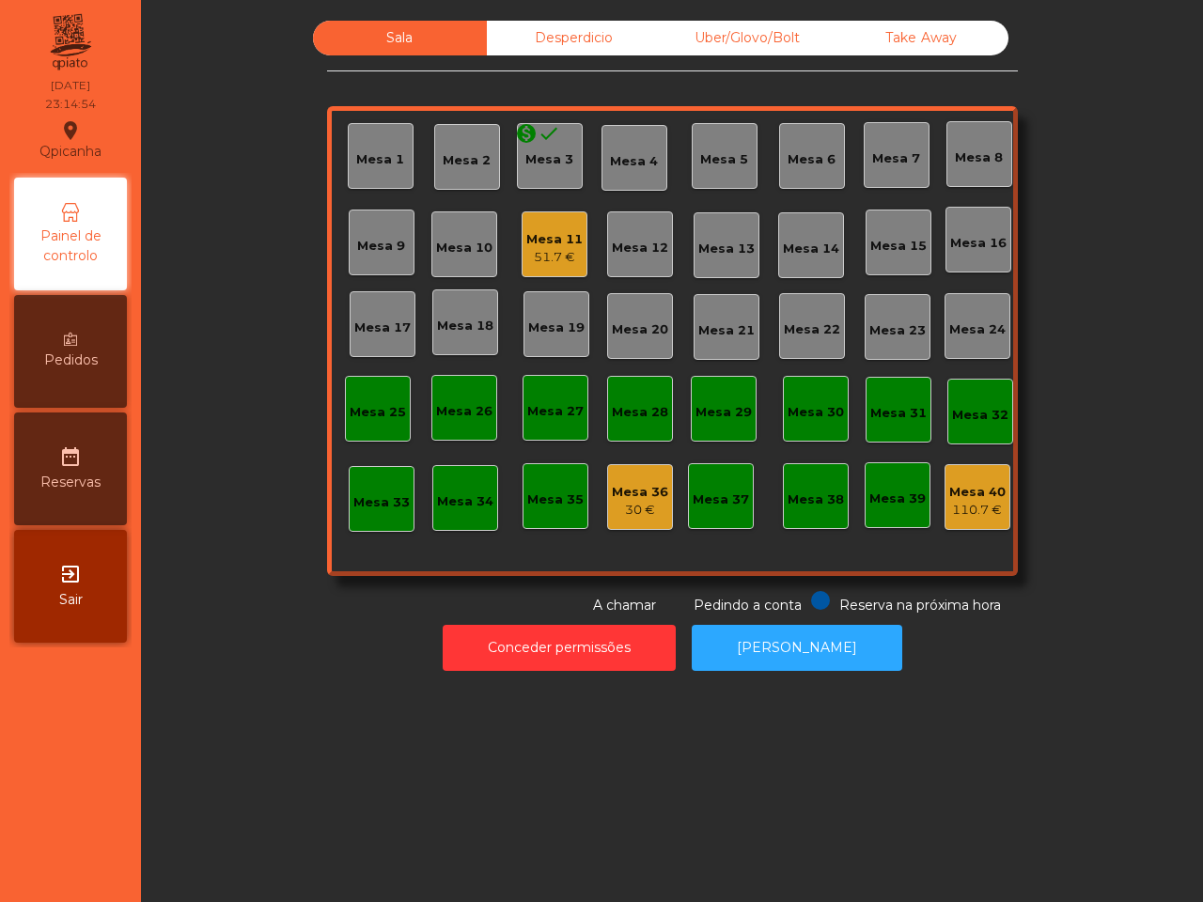
click at [552, 256] on div "51.7 €" at bounding box center [554, 257] width 56 height 19
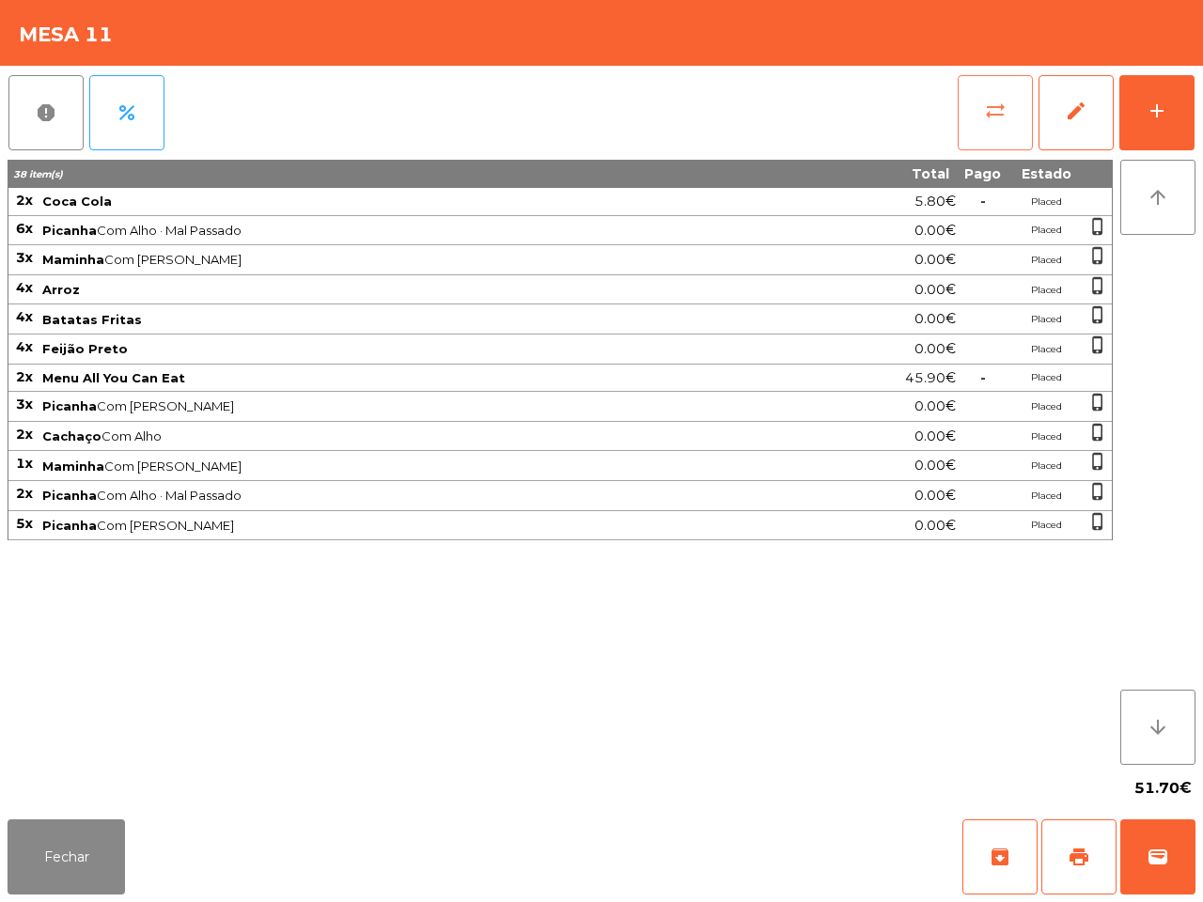
click at [997, 117] on span "sync_alt" at bounding box center [995, 111] width 23 height 23
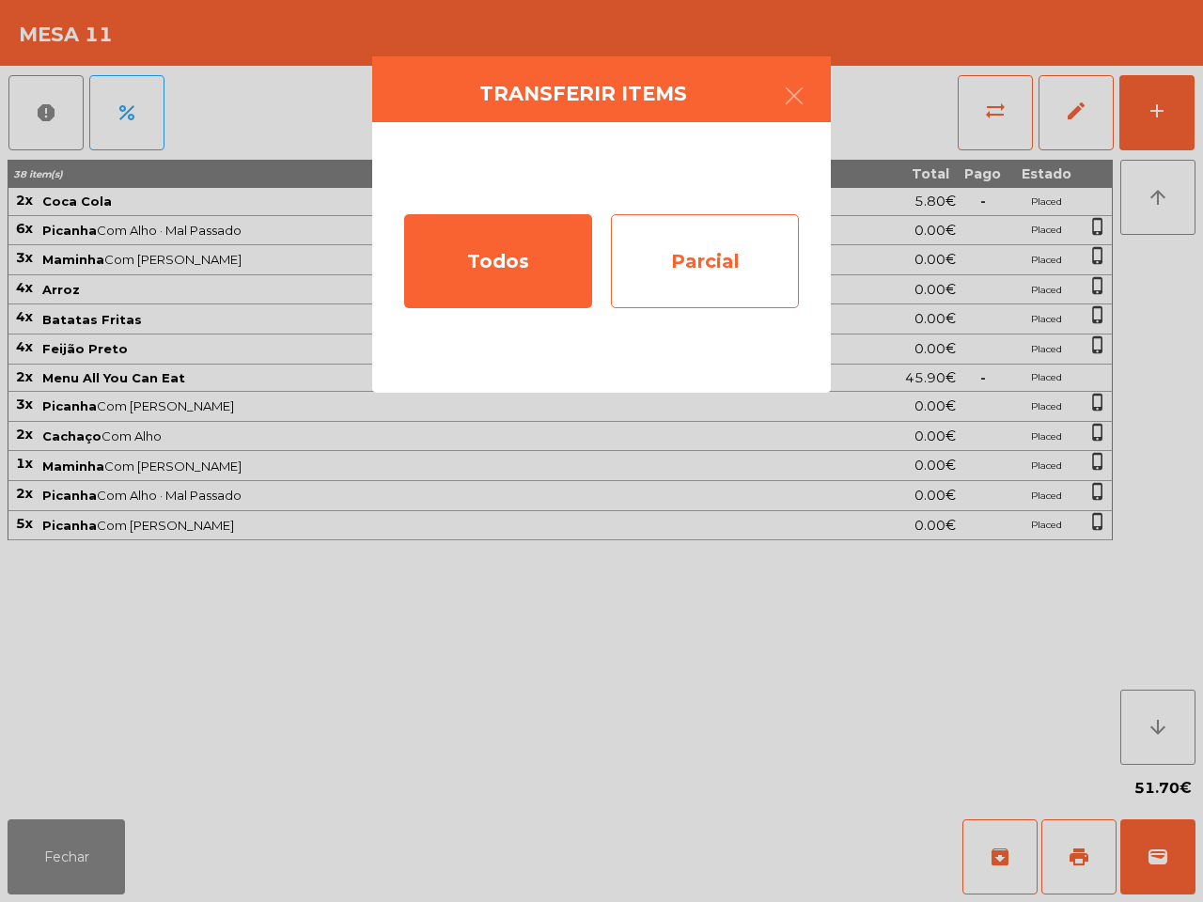
click at [679, 252] on div "Parcial" at bounding box center [705, 261] width 188 height 94
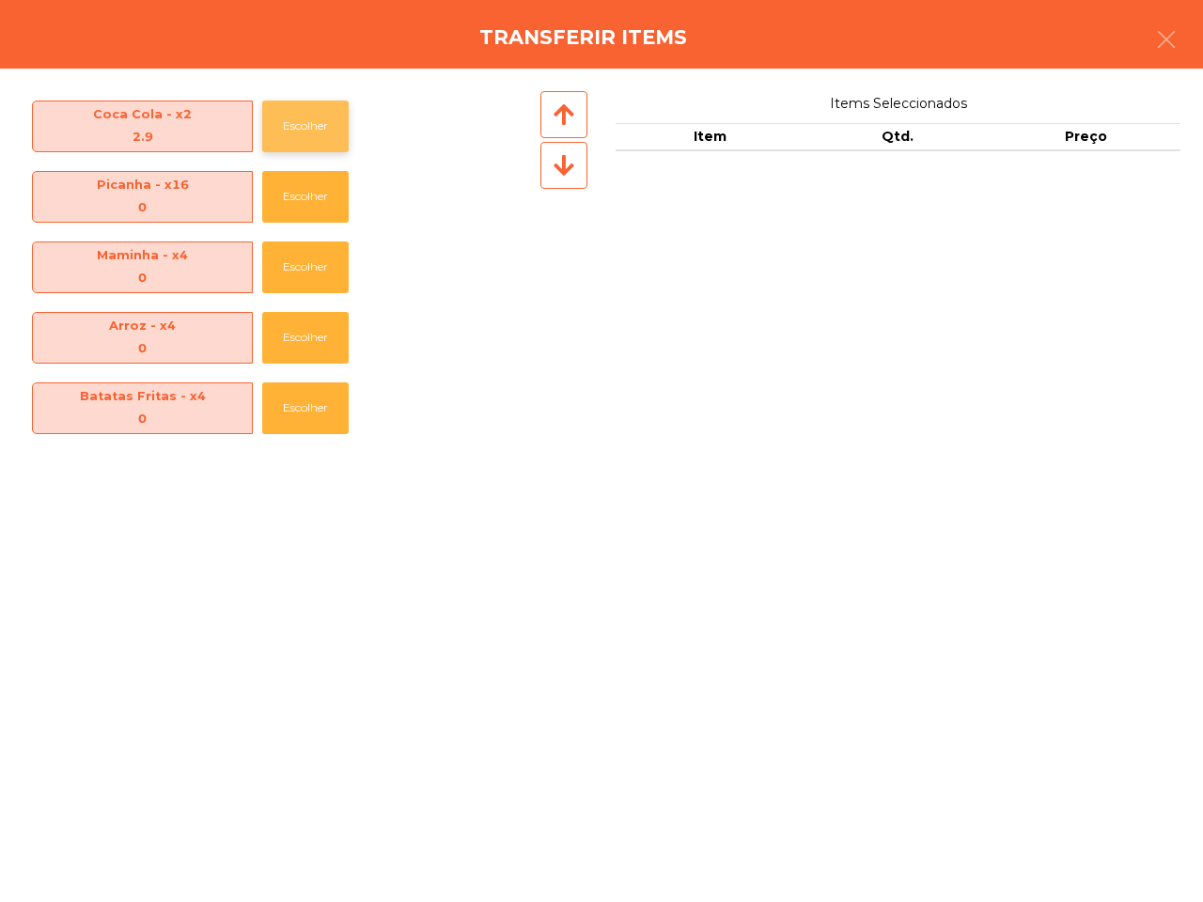
click at [278, 124] on button "Escolher" at bounding box center [305, 127] width 86 height 52
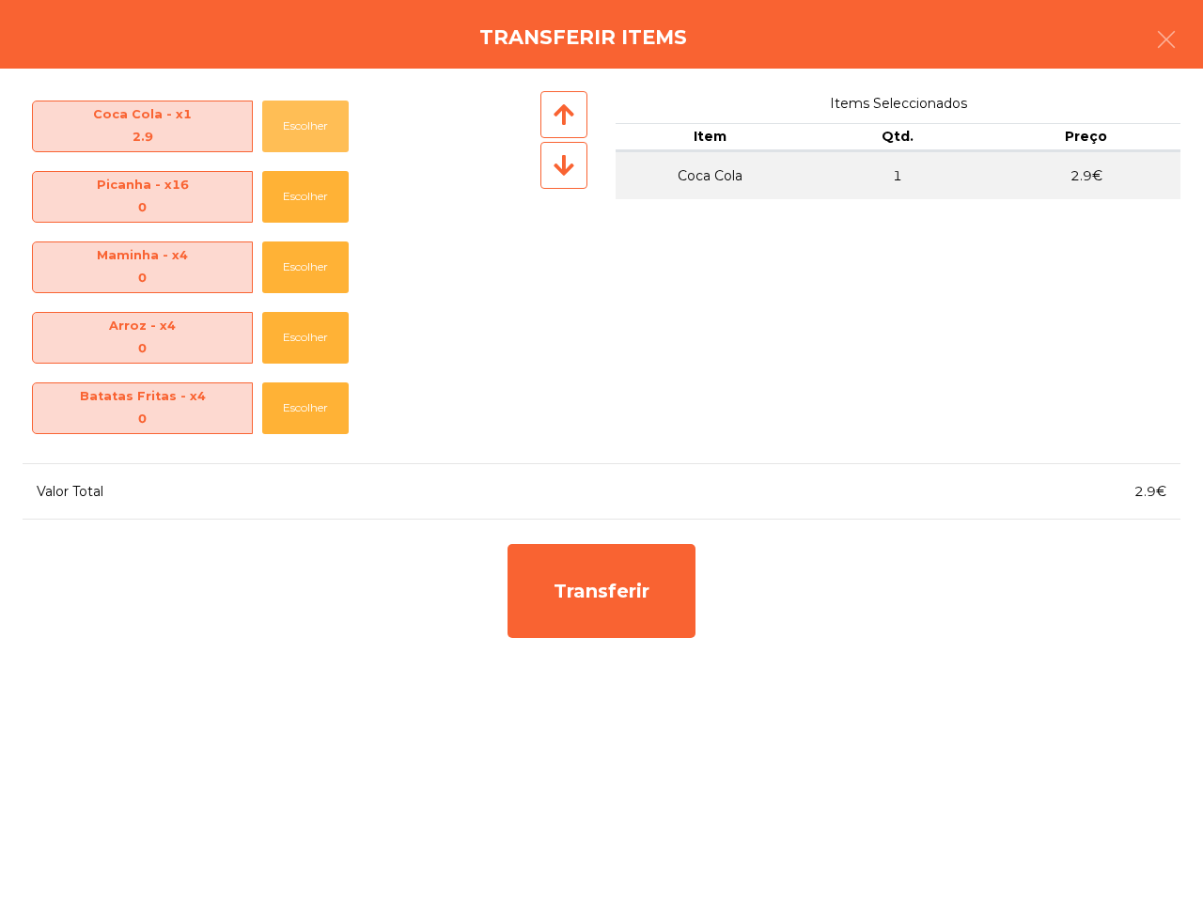
scroll to position [207, 0]
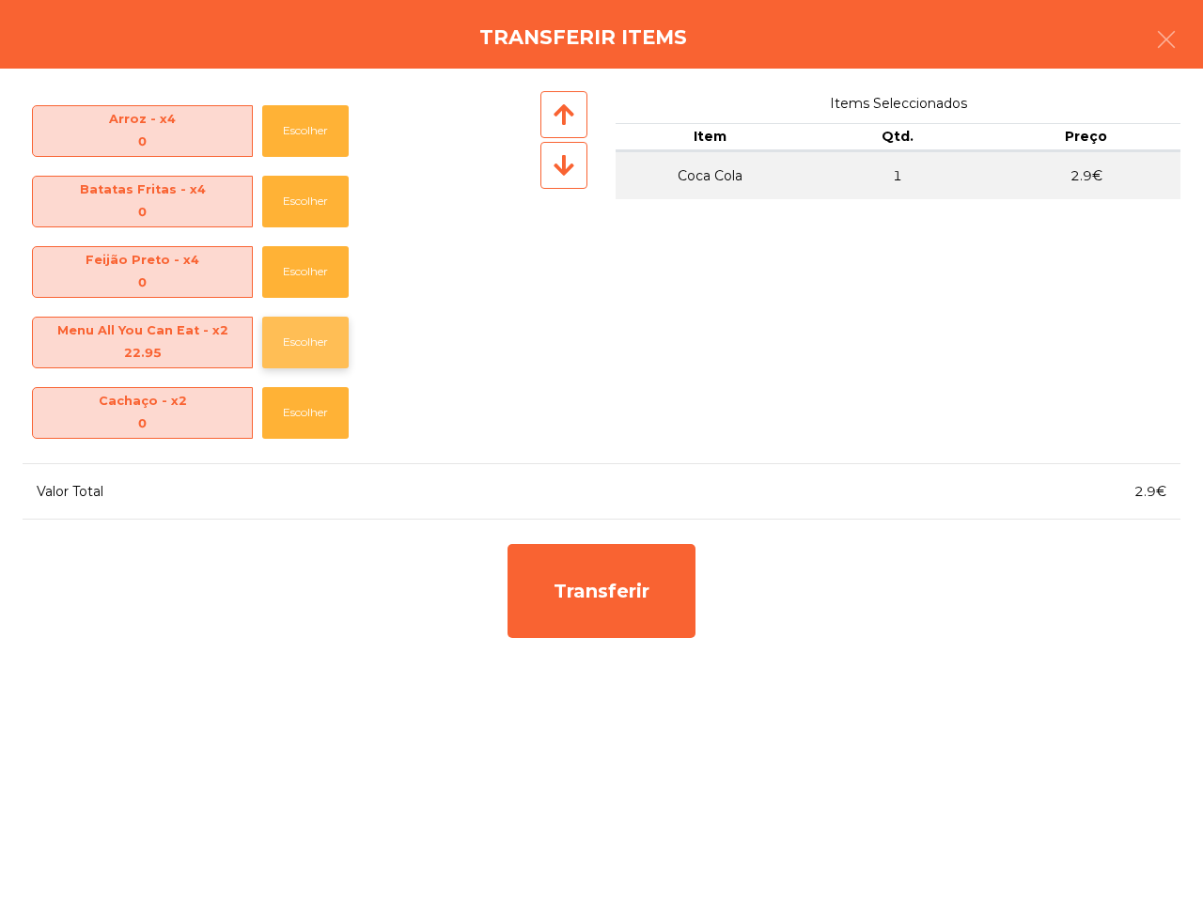
click at [292, 345] on button "Escolher" at bounding box center [305, 343] width 86 height 52
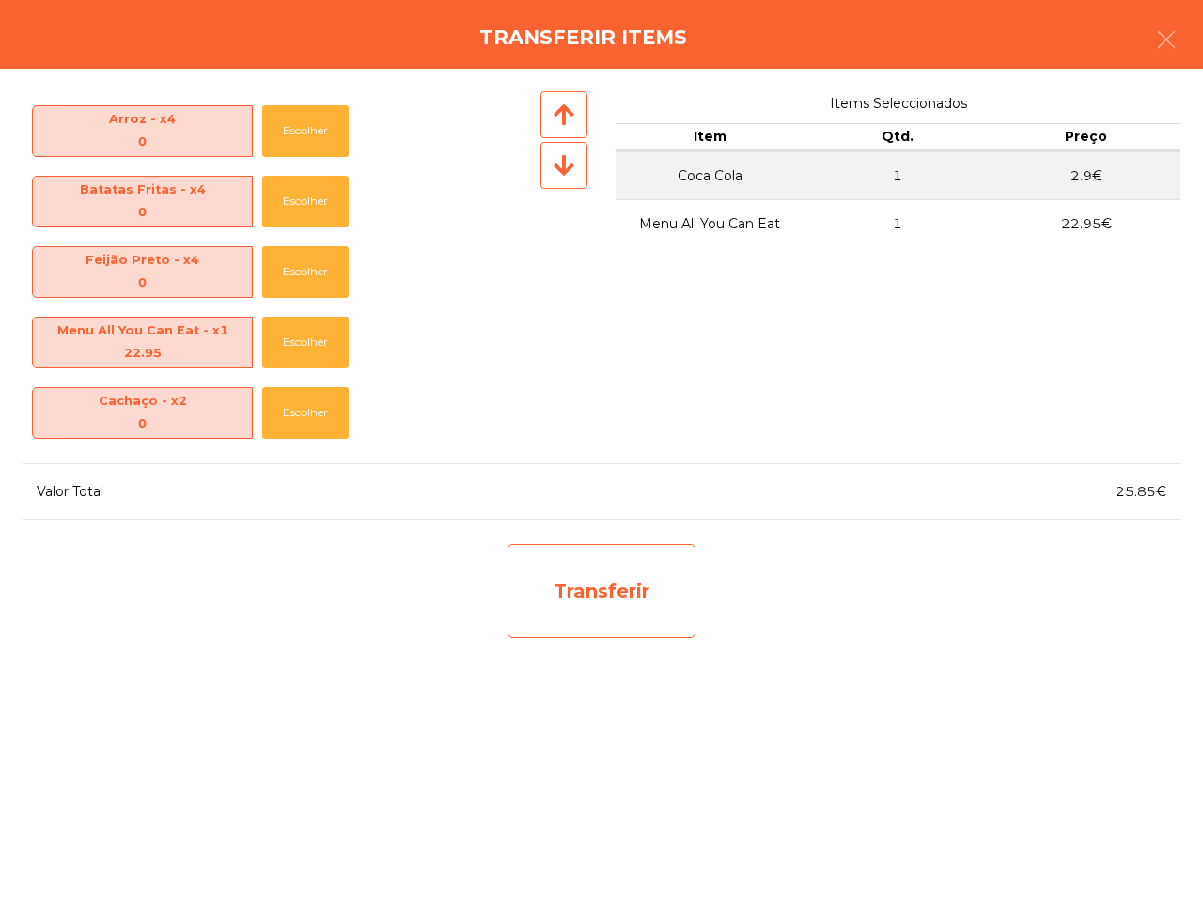
click at [546, 584] on div "Transferir" at bounding box center [601, 591] width 188 height 94
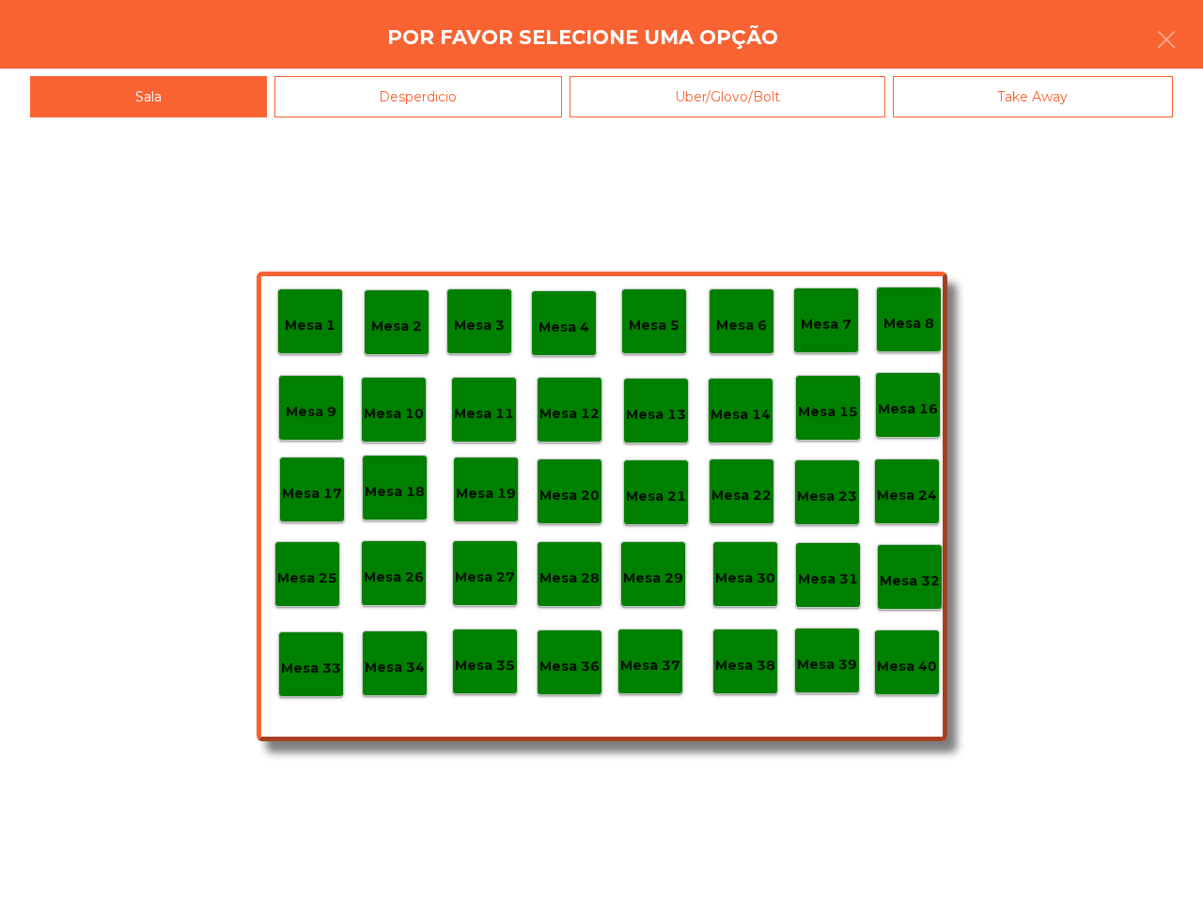
click at [401, 570] on p "Mesa 26" at bounding box center [394, 578] width 60 height 22
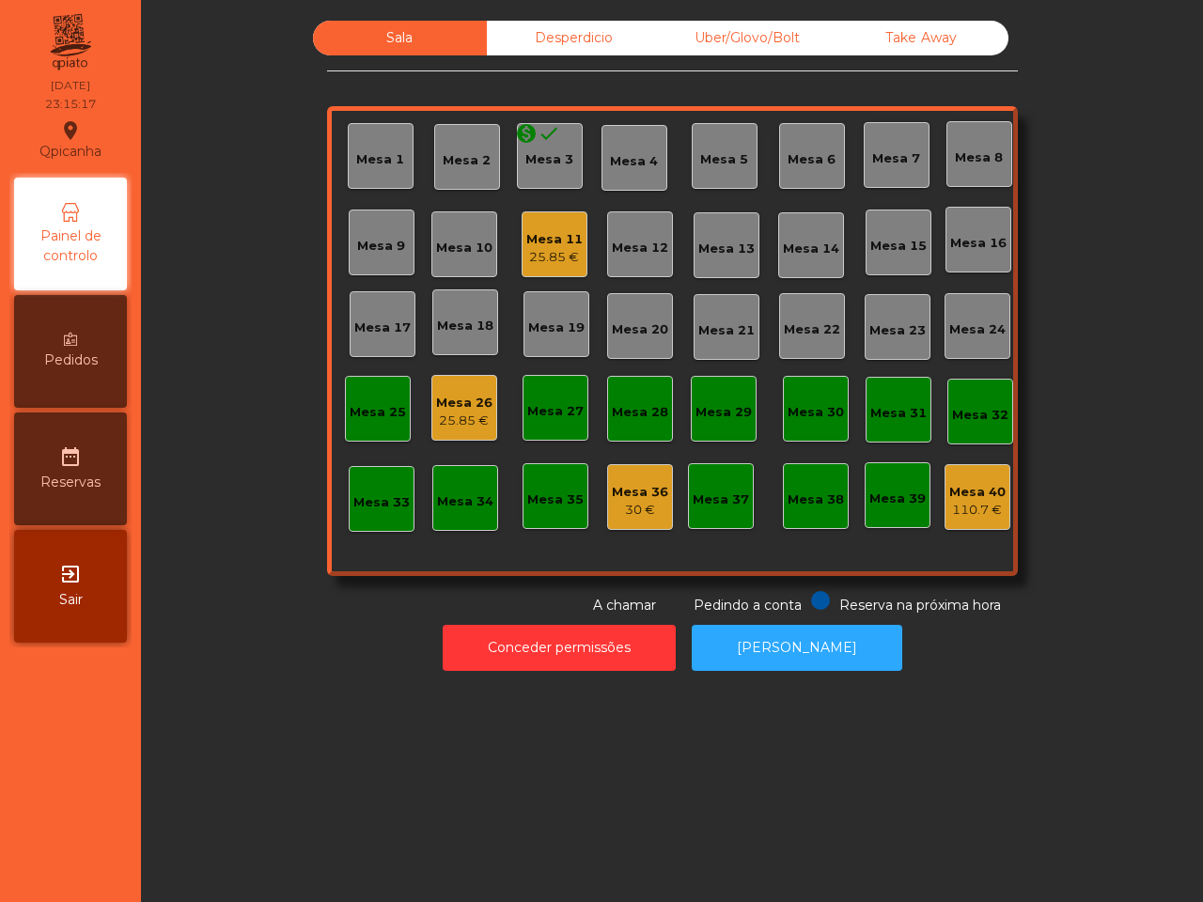
click at [463, 397] on div "Mesa 26" at bounding box center [464, 403] width 56 height 19
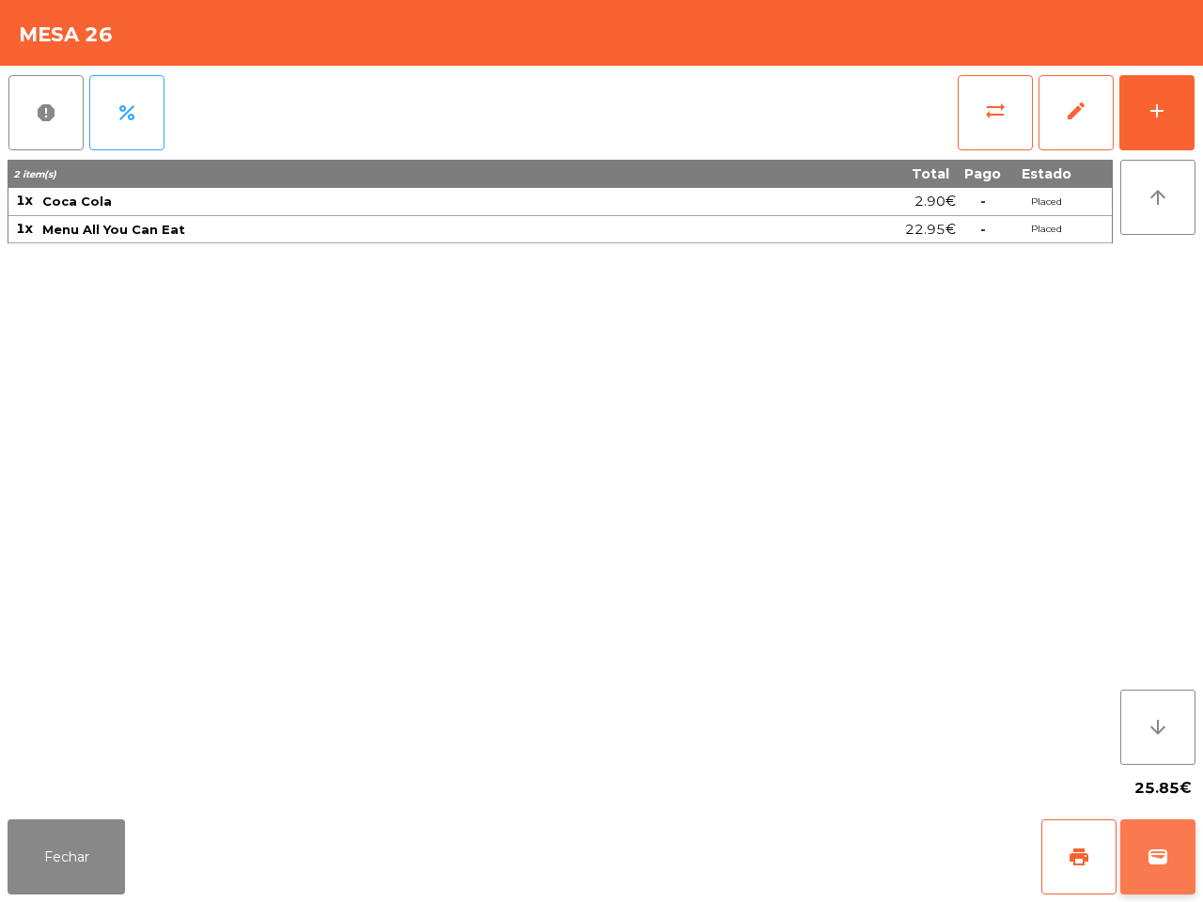
click at [1160, 852] on span "wallet" at bounding box center [1157, 857] width 23 height 23
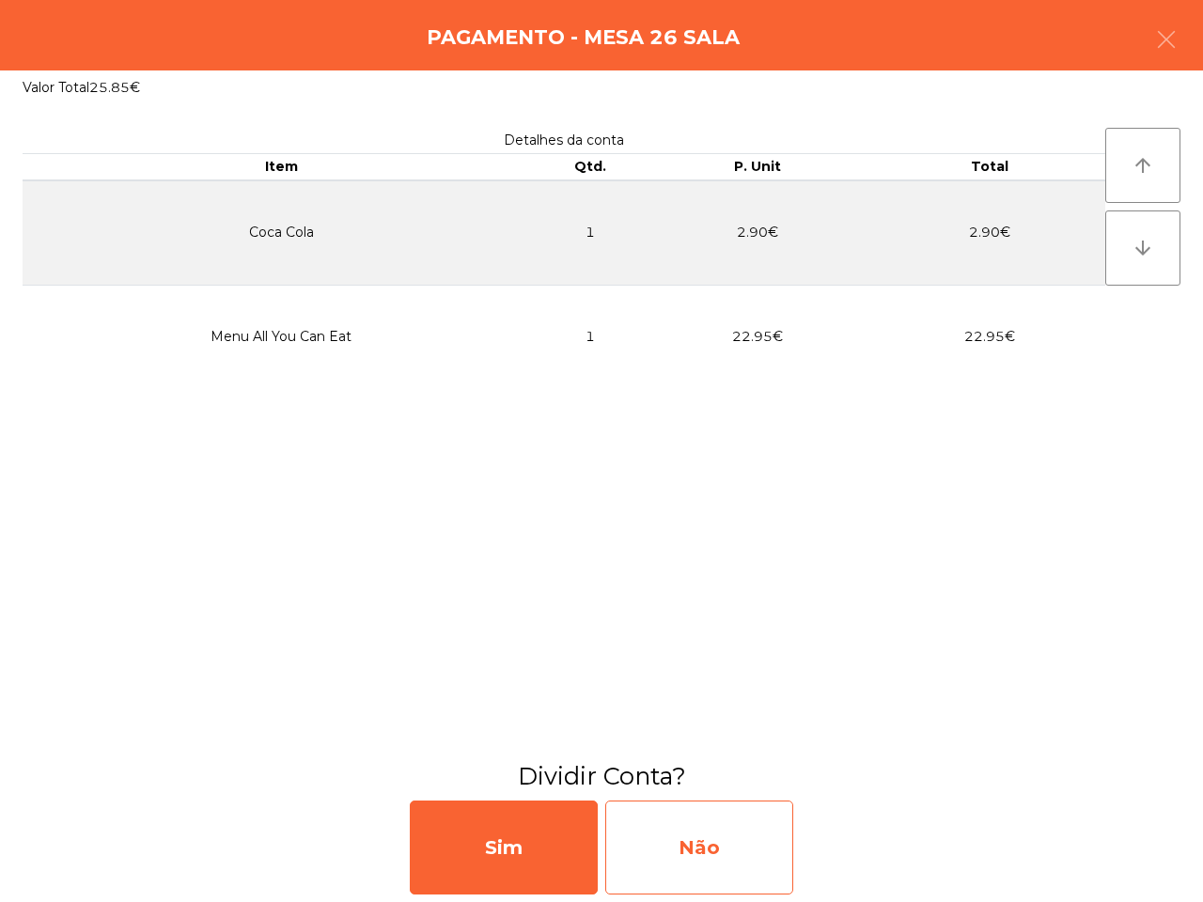
click at [757, 829] on div "Não" at bounding box center [699, 848] width 188 height 94
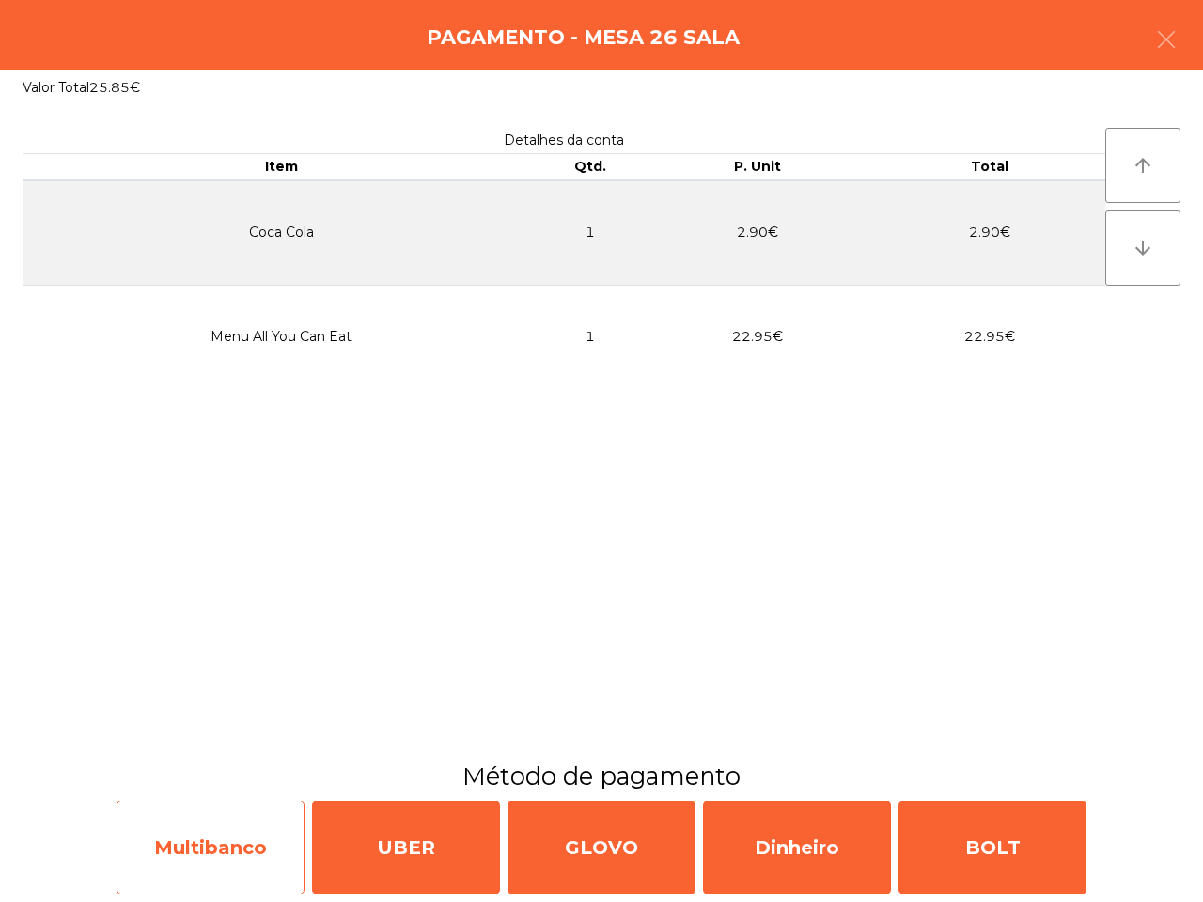
click at [236, 833] on div "Multibanco" at bounding box center [211, 848] width 188 height 94
select select "**"
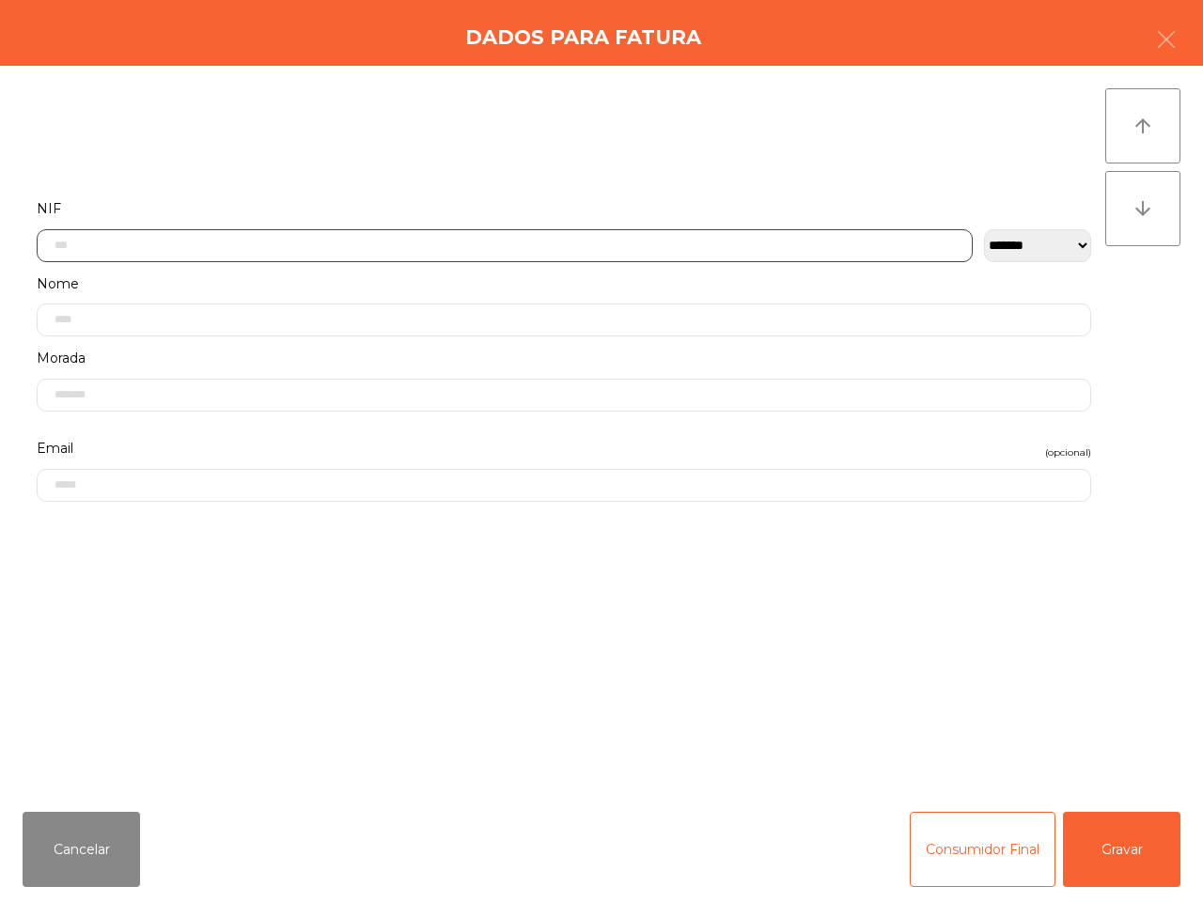
click at [156, 246] on input "text" at bounding box center [505, 245] width 936 height 33
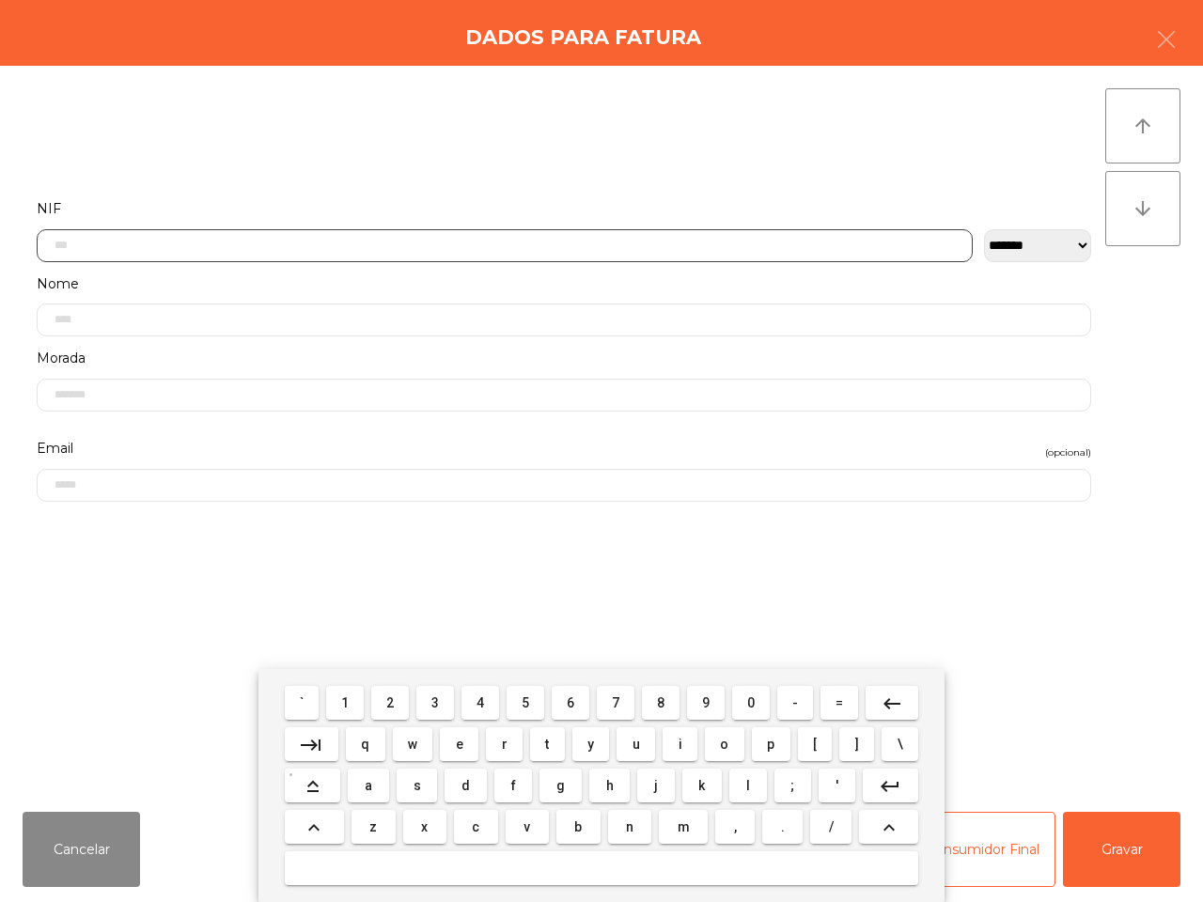
scroll to position [105, 0]
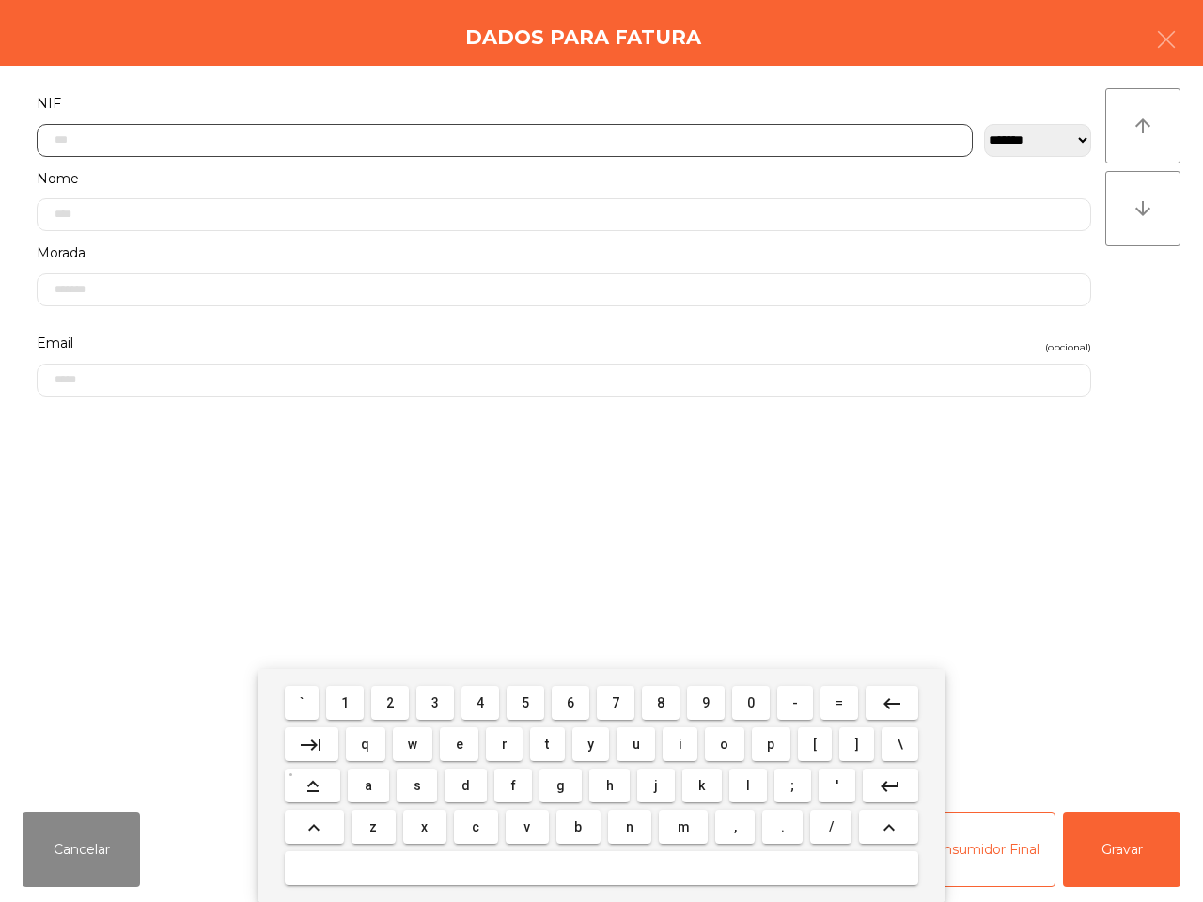
click at [537, 703] on button "5" at bounding box center [525, 703] width 38 height 34
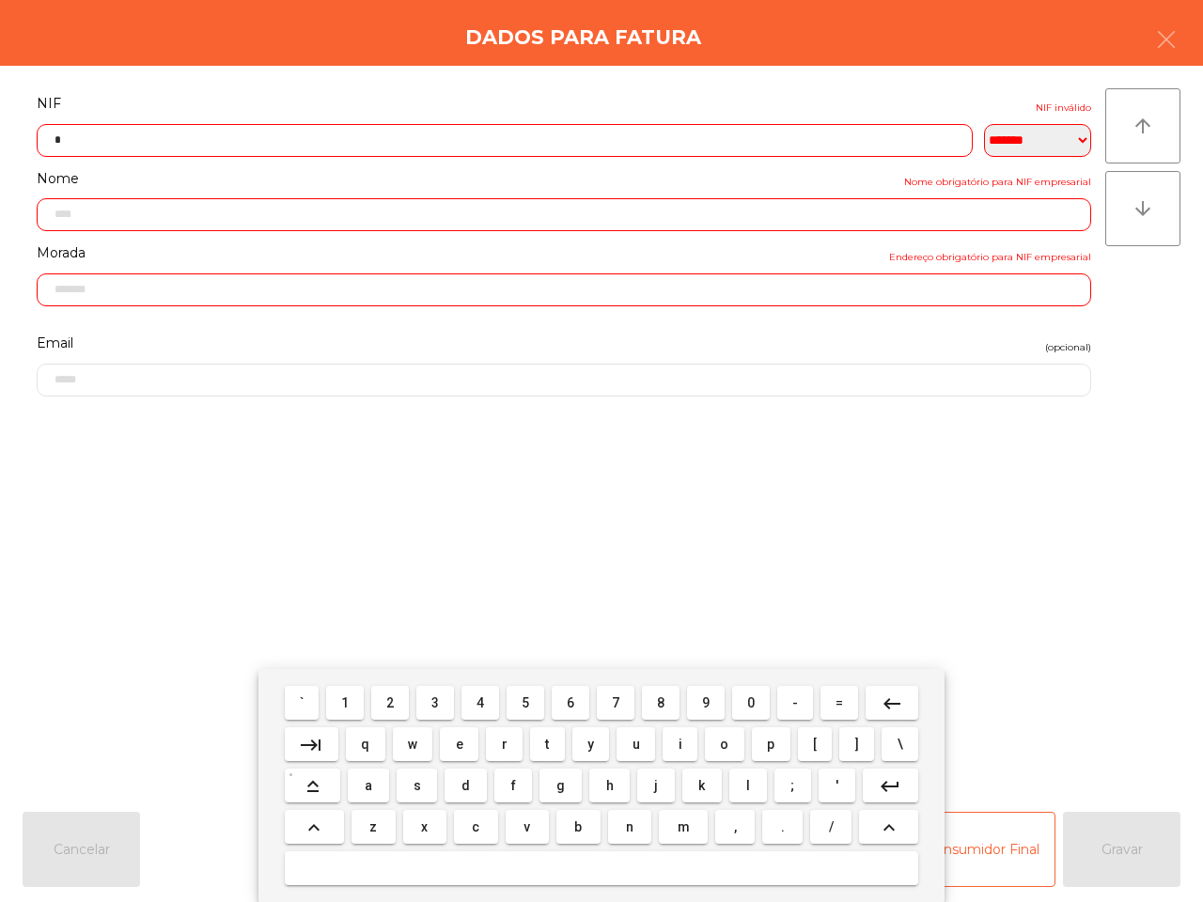
click at [756, 707] on button "0" at bounding box center [751, 703] width 38 height 34
click at [400, 701] on button "2" at bounding box center [390, 703] width 38 height 34
drag, startPoint x: 654, startPoint y: 707, endPoint x: 672, endPoint y: 701, distance: 18.7
click at [655, 706] on button "8" at bounding box center [661, 703] width 38 height 34
click at [743, 701] on button "0" at bounding box center [751, 703] width 38 height 34
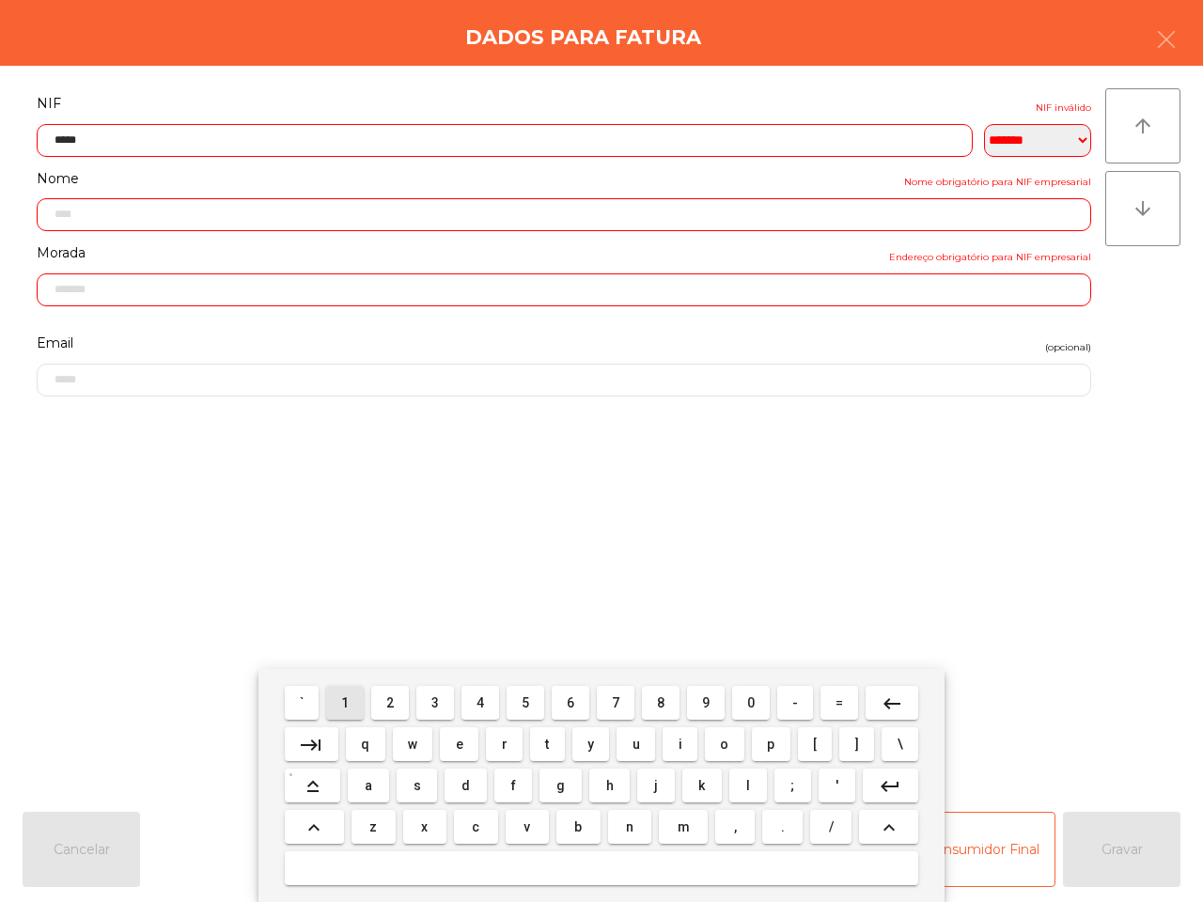
click at [352, 697] on button "1" at bounding box center [345, 703] width 38 height 34
drag, startPoint x: 752, startPoint y: 705, endPoint x: 635, endPoint y: 697, distance: 116.8
click at [750, 705] on span "0" at bounding box center [751, 702] width 8 height 15
click at [428, 702] on button "3" at bounding box center [435, 703] width 38 height 34
click at [476, 701] on button "4" at bounding box center [480, 703] width 38 height 34
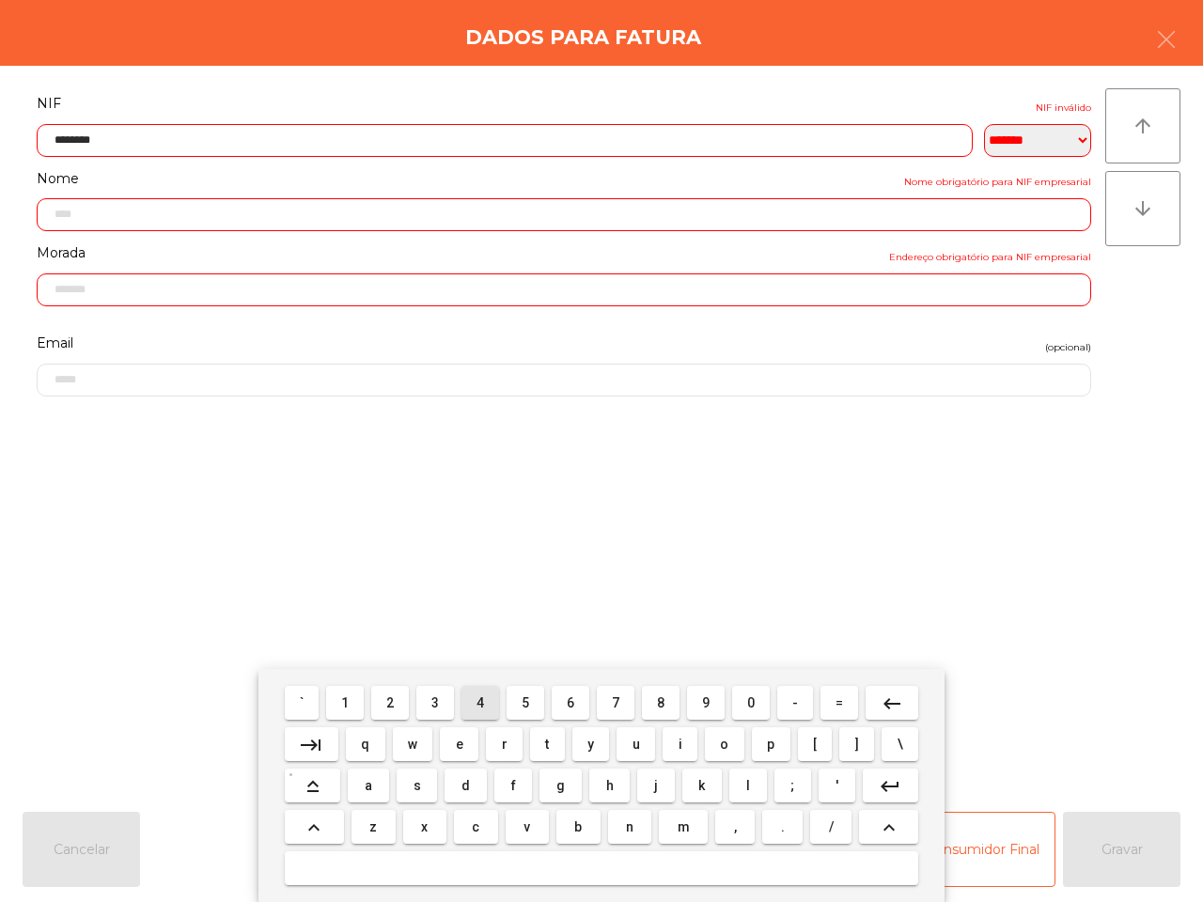
type input "*********"
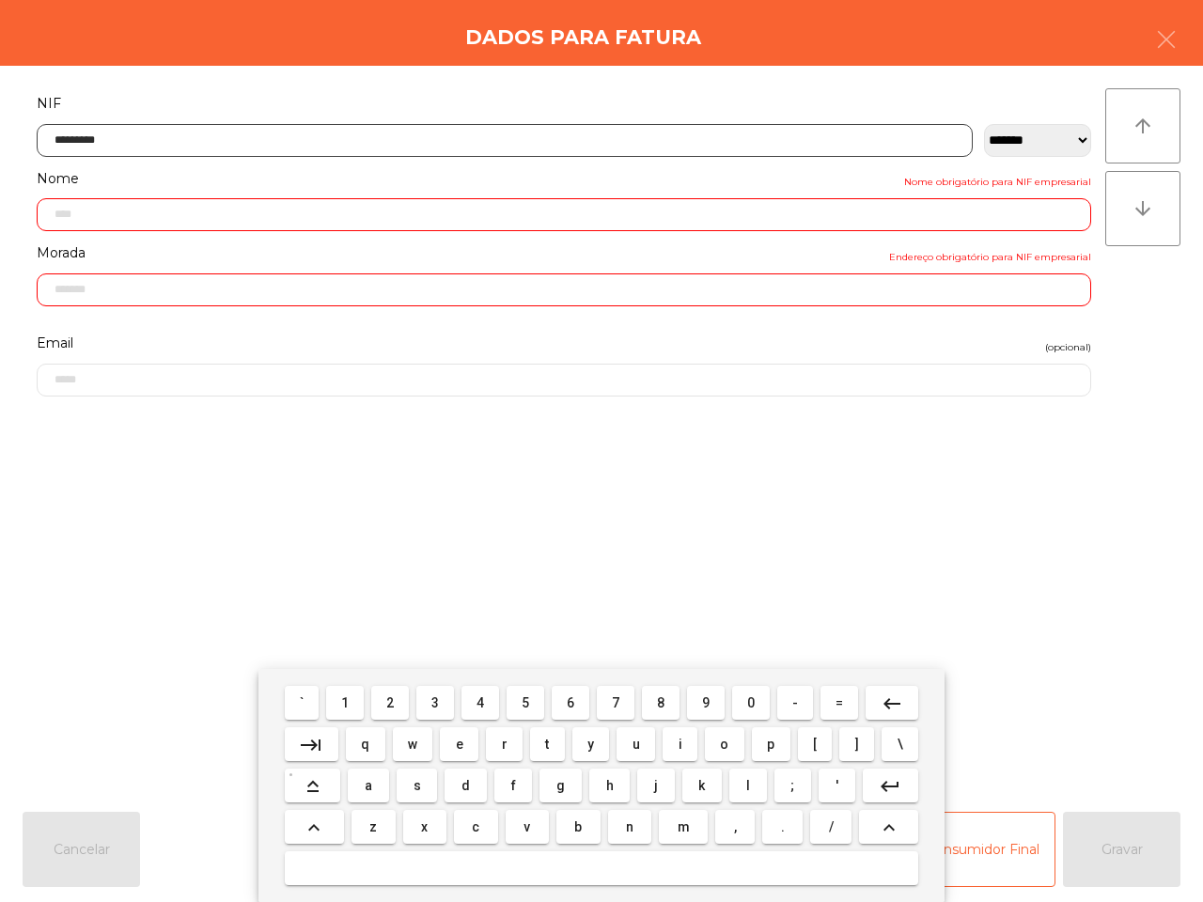
type input "**********"
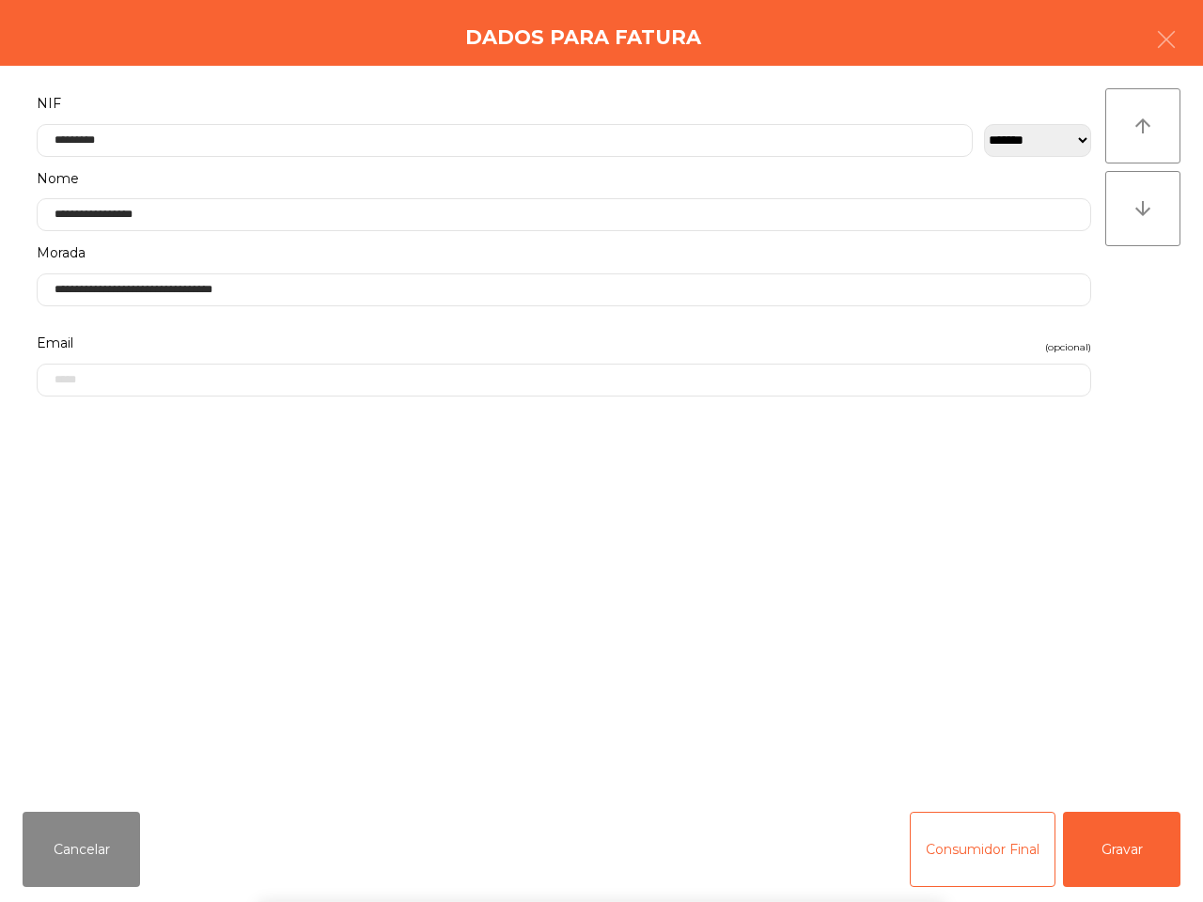
click at [1097, 844] on div "` 1 2 3 4 5 6 7 8 9 0 - = keyboard_backspace keyboard_tab q w e r t y u i o p […" at bounding box center [601, 785] width 1203 height 233
click at [1096, 844] on button "Gravar" at bounding box center [1121, 849] width 117 height 75
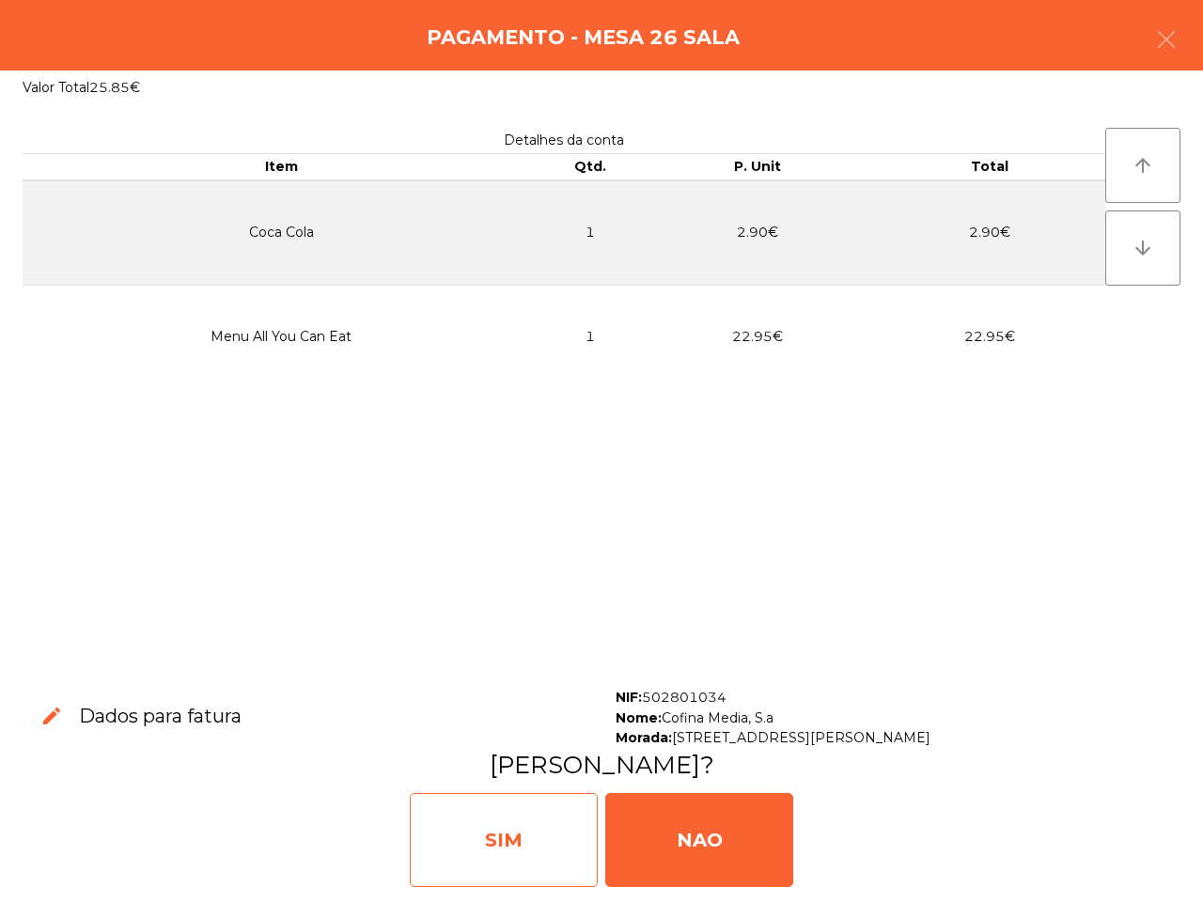
click at [551, 827] on div "SIM" at bounding box center [504, 840] width 188 height 94
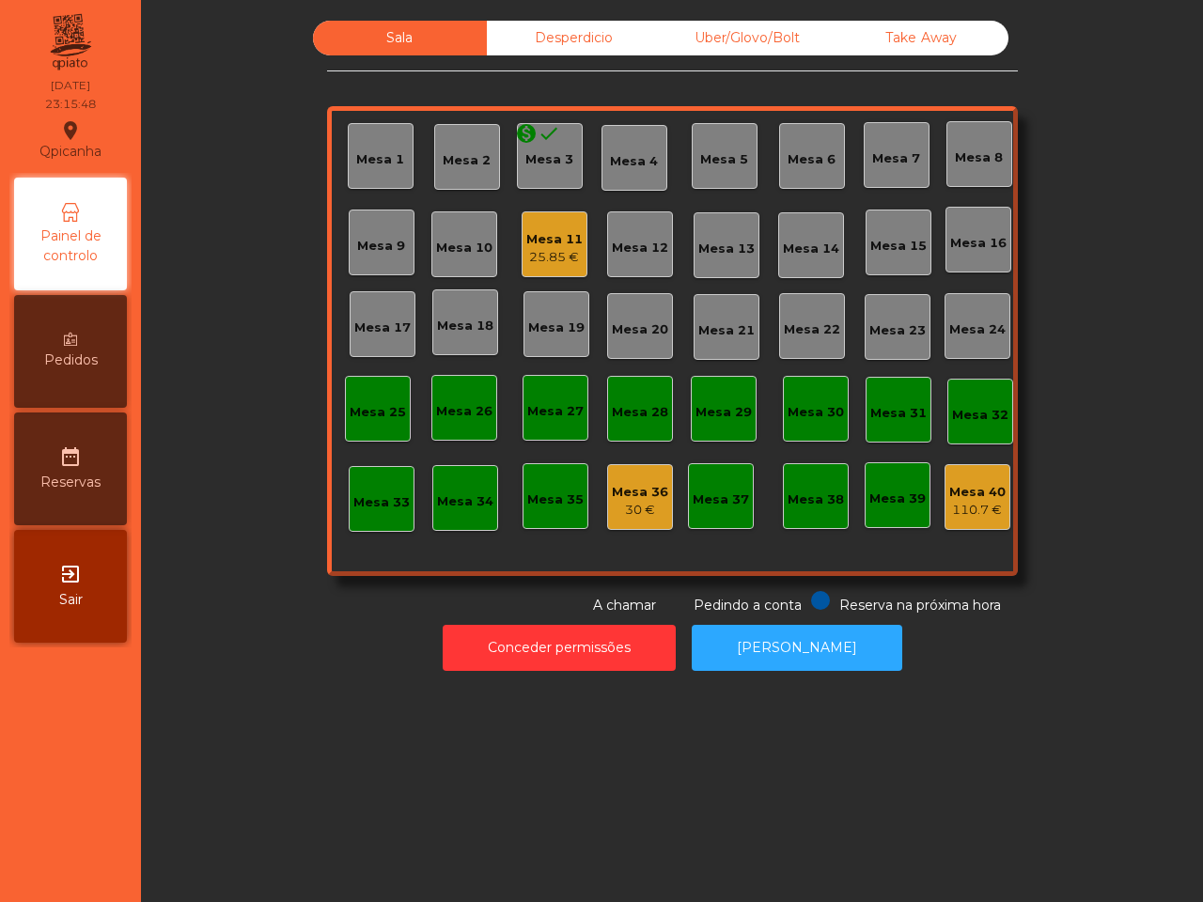
click at [536, 255] on div "25.85 €" at bounding box center [554, 257] width 56 height 19
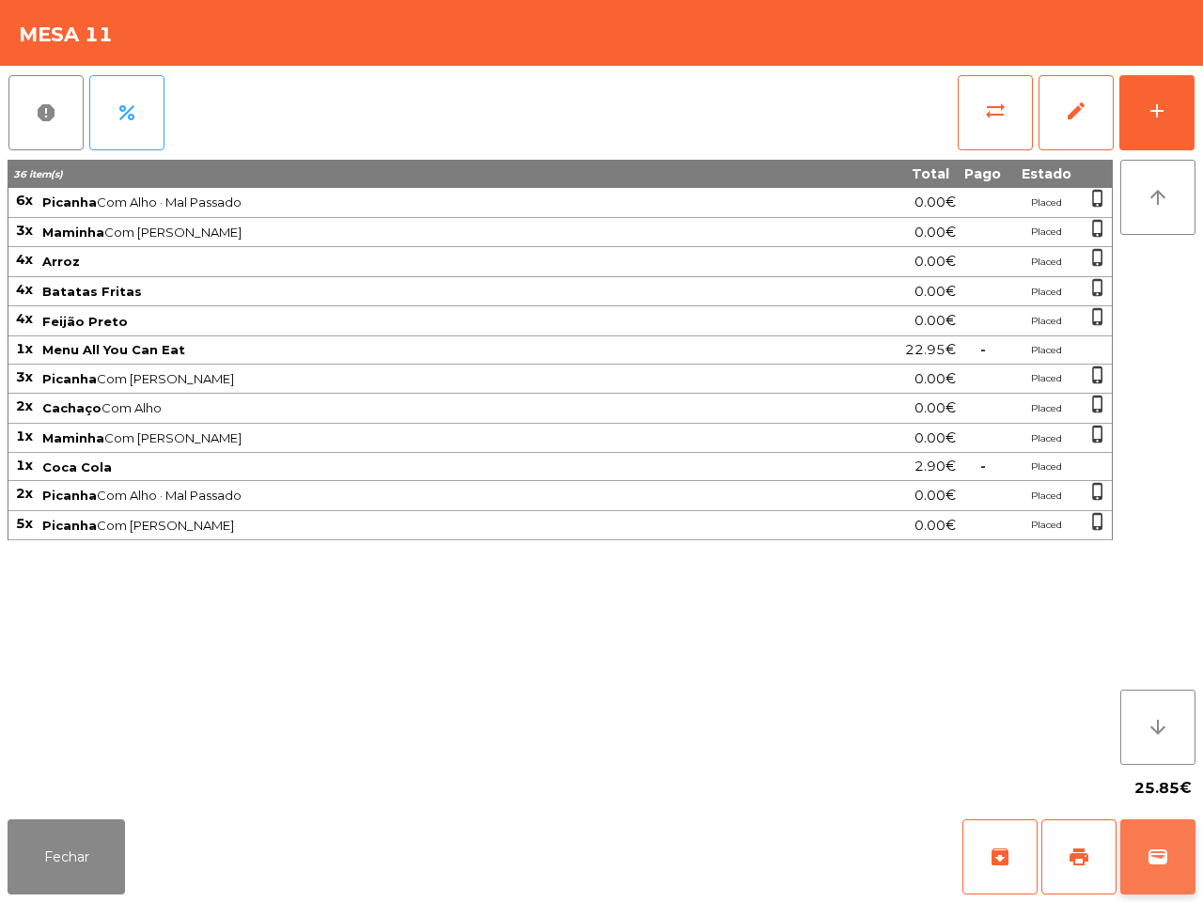
click at [1139, 851] on button "wallet" at bounding box center [1157, 856] width 75 height 75
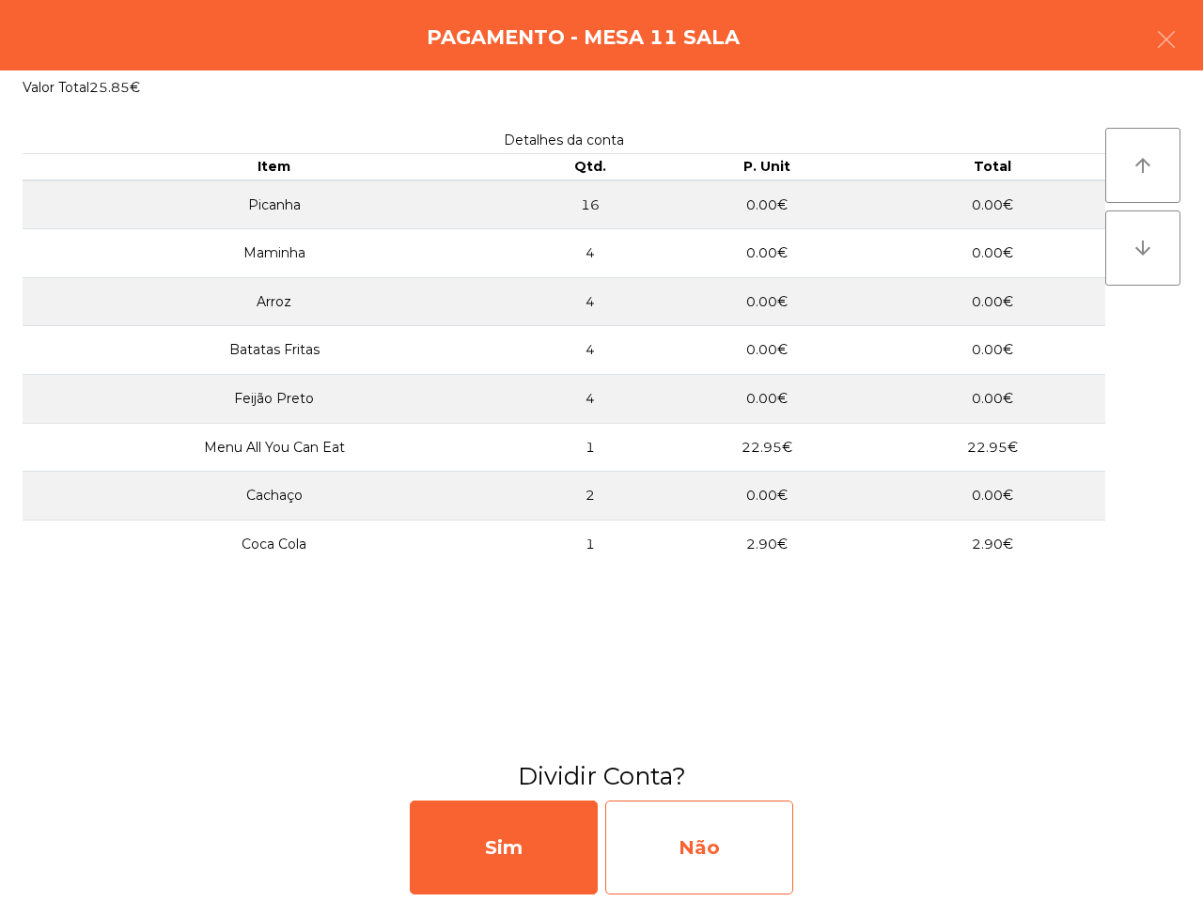
click at [698, 846] on div "Não" at bounding box center [699, 848] width 188 height 94
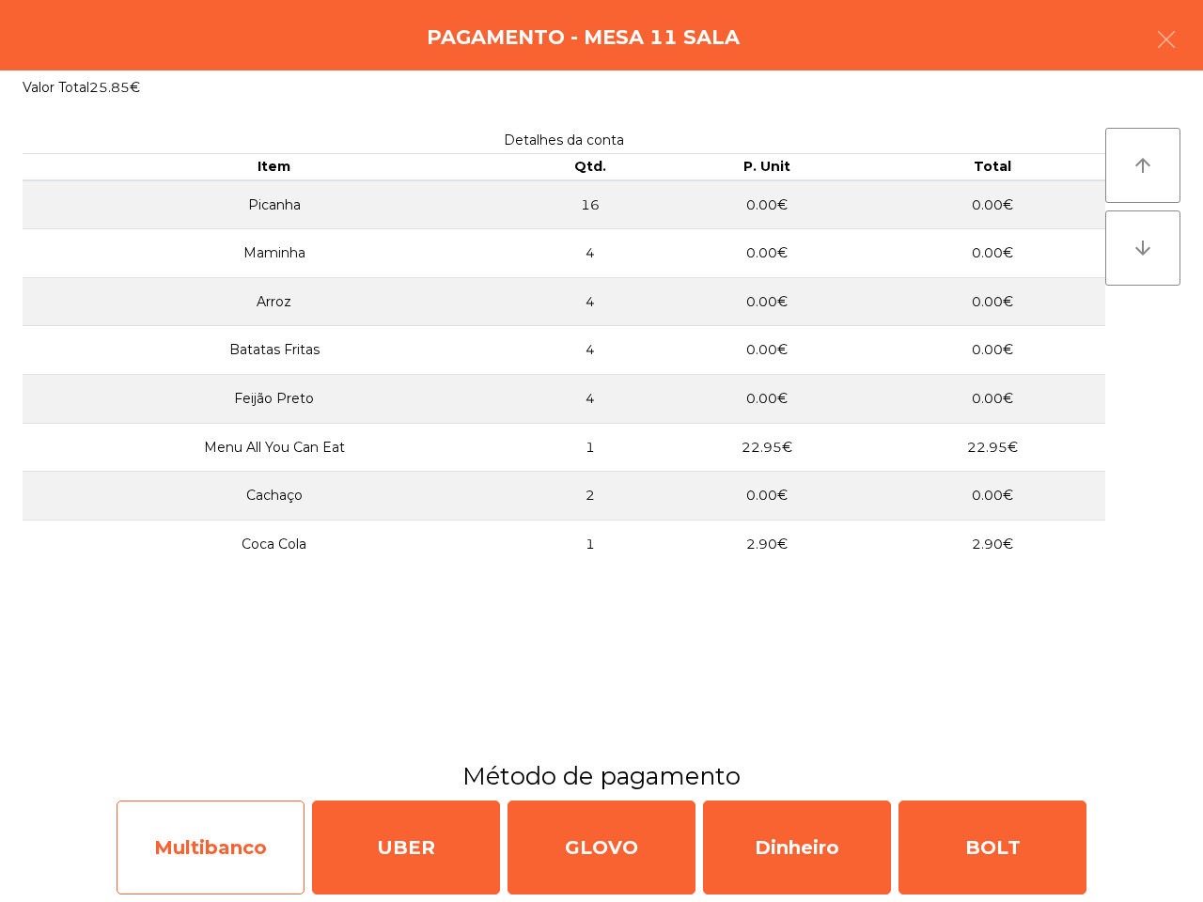
click at [249, 827] on div "Multibanco" at bounding box center [211, 848] width 188 height 94
select select "**"
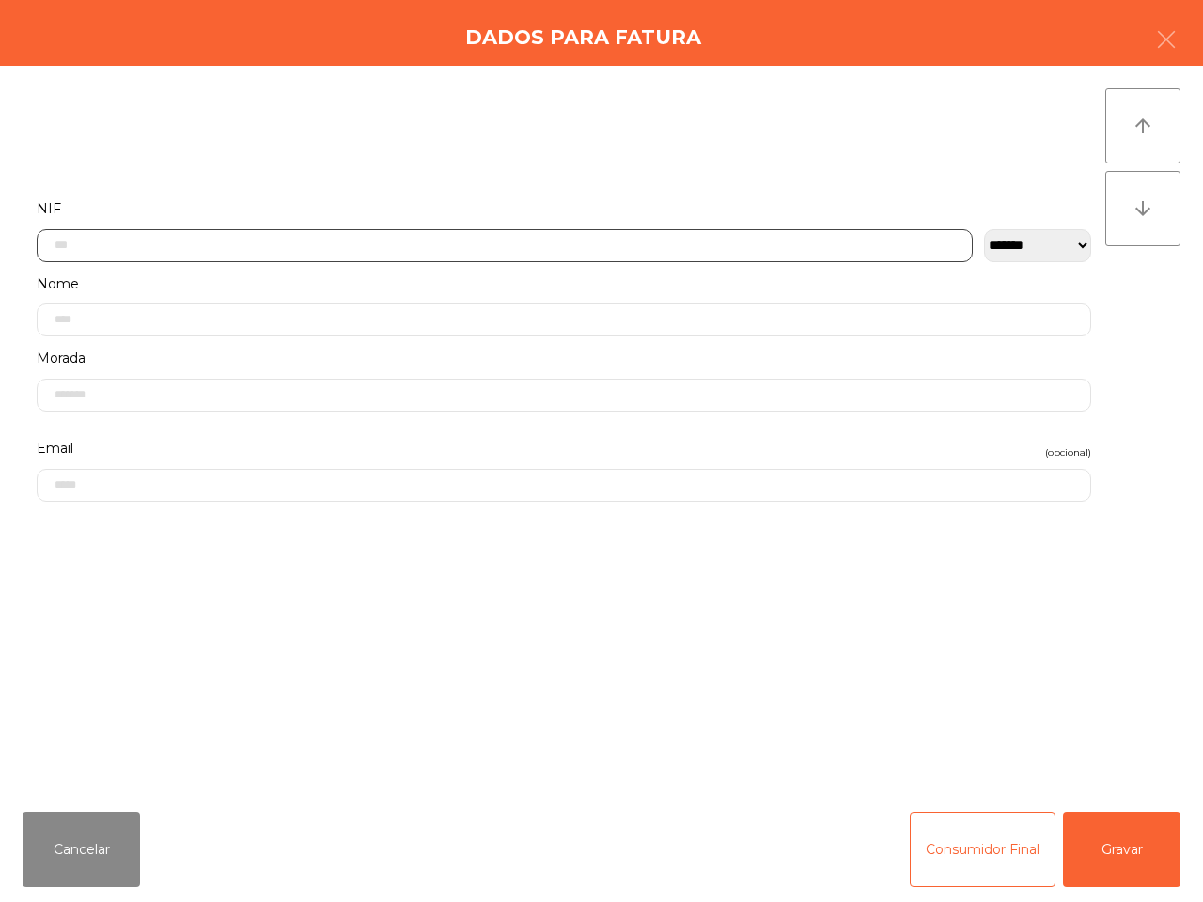
click at [280, 249] on input "text" at bounding box center [505, 245] width 936 height 33
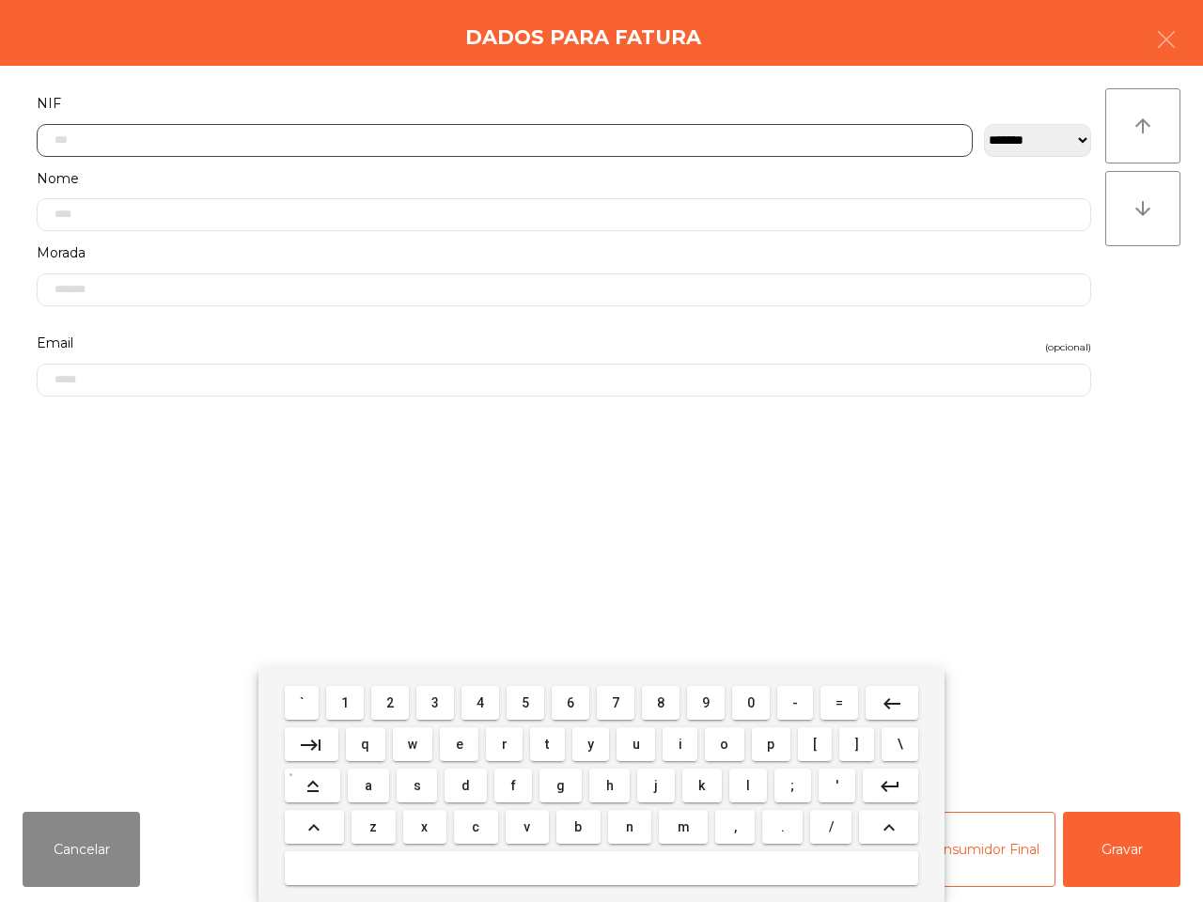
click at [522, 710] on button "5" at bounding box center [525, 703] width 38 height 34
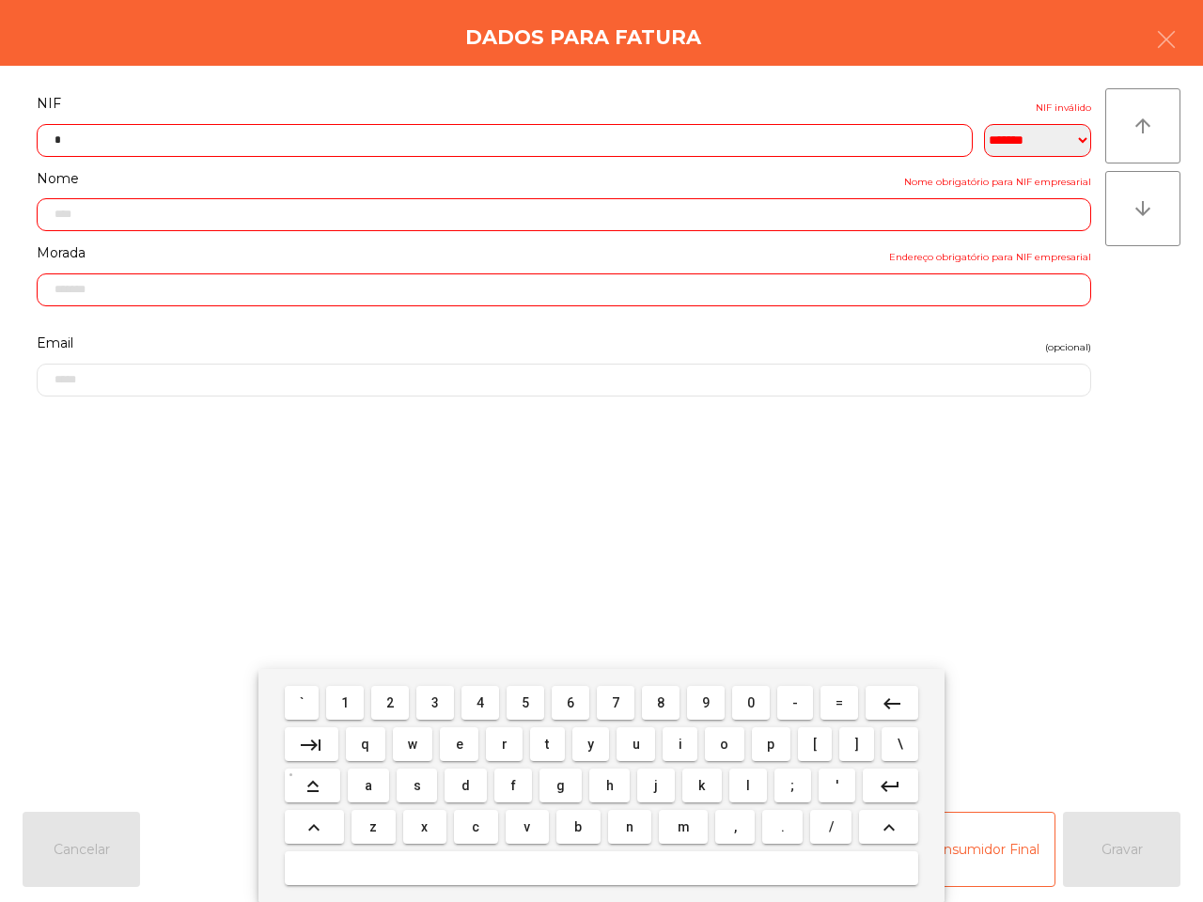
drag, startPoint x: 738, startPoint y: 698, endPoint x: 696, endPoint y: 697, distance: 41.4
click at [729, 698] on mat-keyboard-key "0" at bounding box center [750, 702] width 45 height 41
click at [385, 692] on button "2" at bounding box center [390, 703] width 38 height 34
click at [664, 705] on button "8" at bounding box center [661, 703] width 38 height 34
click at [743, 708] on button "0" at bounding box center [751, 703] width 38 height 34
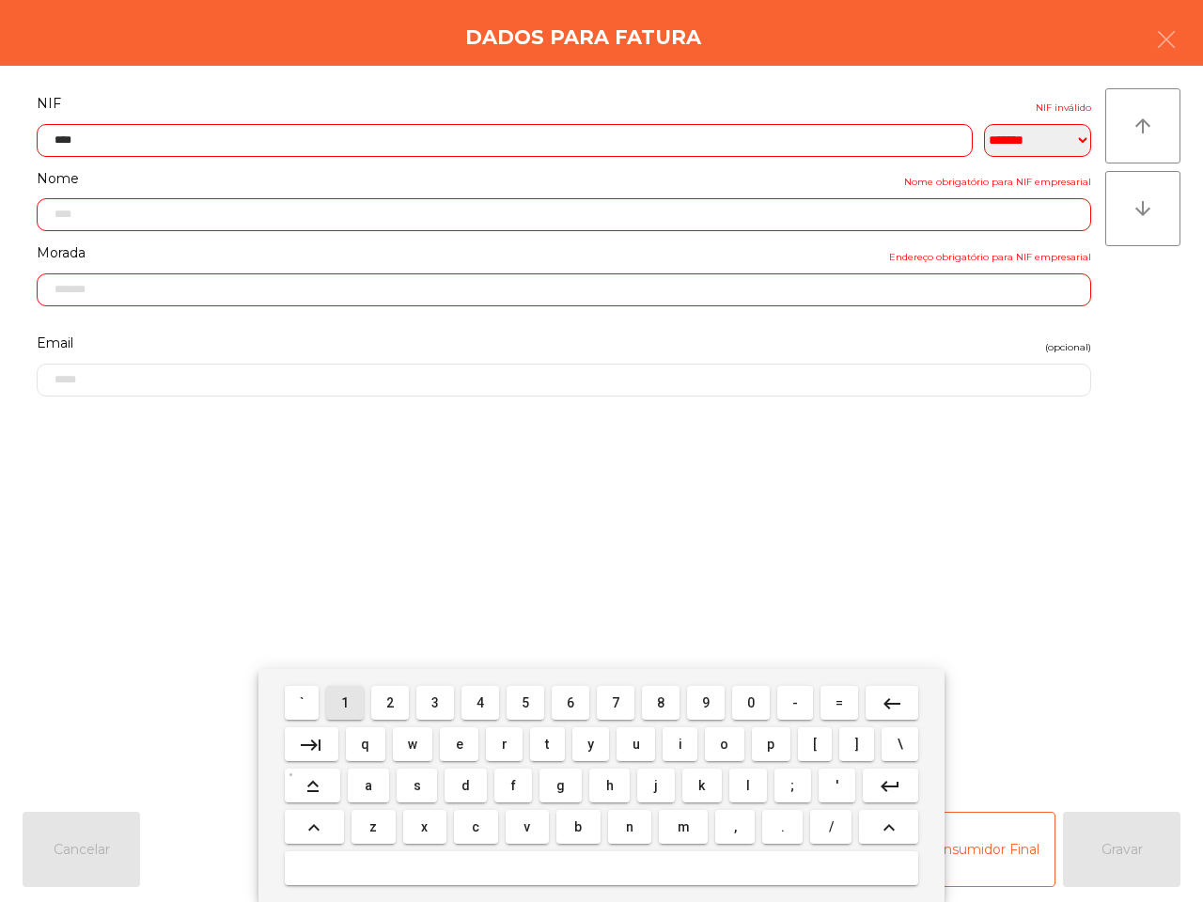
click at [341, 706] on button "1" at bounding box center [345, 703] width 38 height 34
click at [754, 701] on button "0" at bounding box center [751, 703] width 38 height 34
click at [442, 706] on button "3" at bounding box center [435, 703] width 38 height 34
drag, startPoint x: 481, startPoint y: 701, endPoint x: 491, endPoint y: 701, distance: 10.3
click at [482, 701] on span "4" at bounding box center [480, 702] width 8 height 15
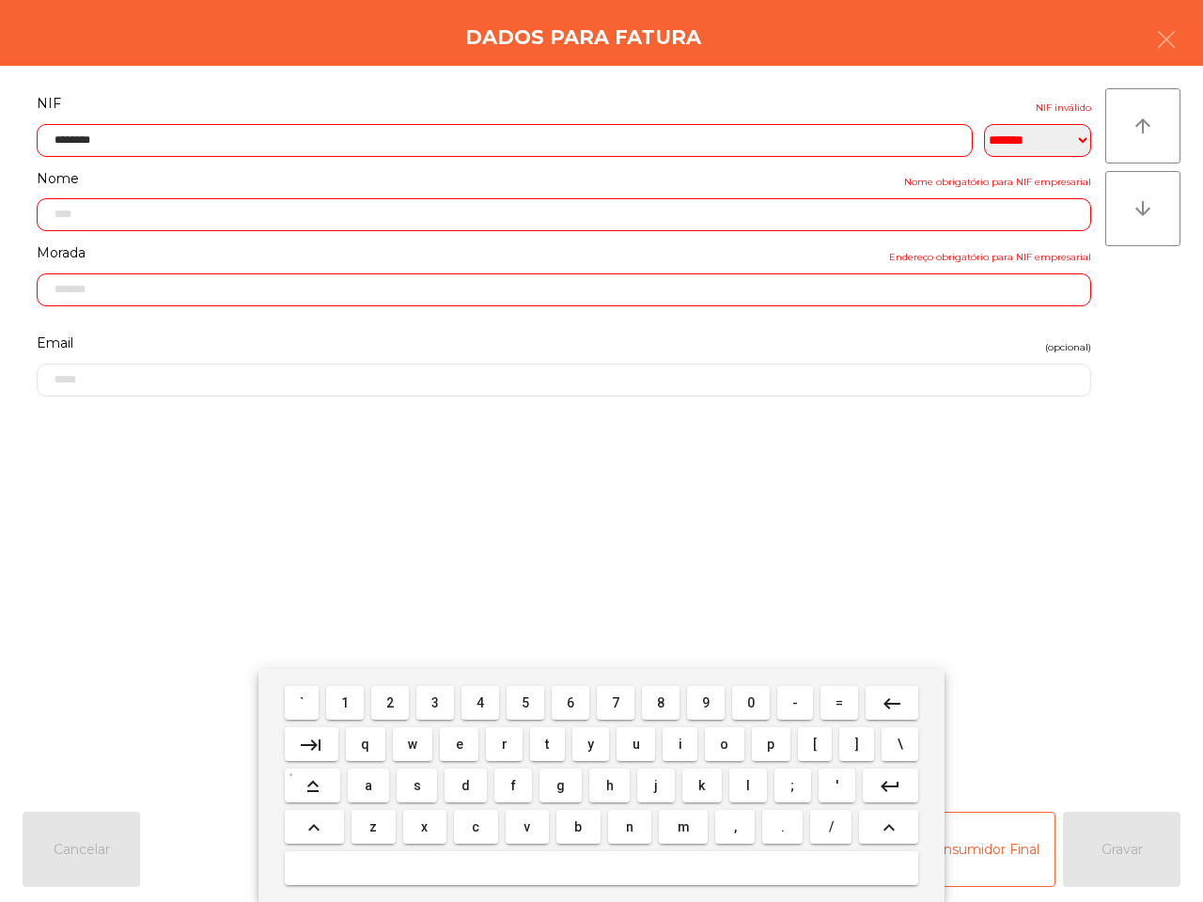
click at [59, 141] on input "********" at bounding box center [505, 140] width 936 height 33
click at [747, 703] on span "0" at bounding box center [751, 702] width 8 height 15
type input "*********"
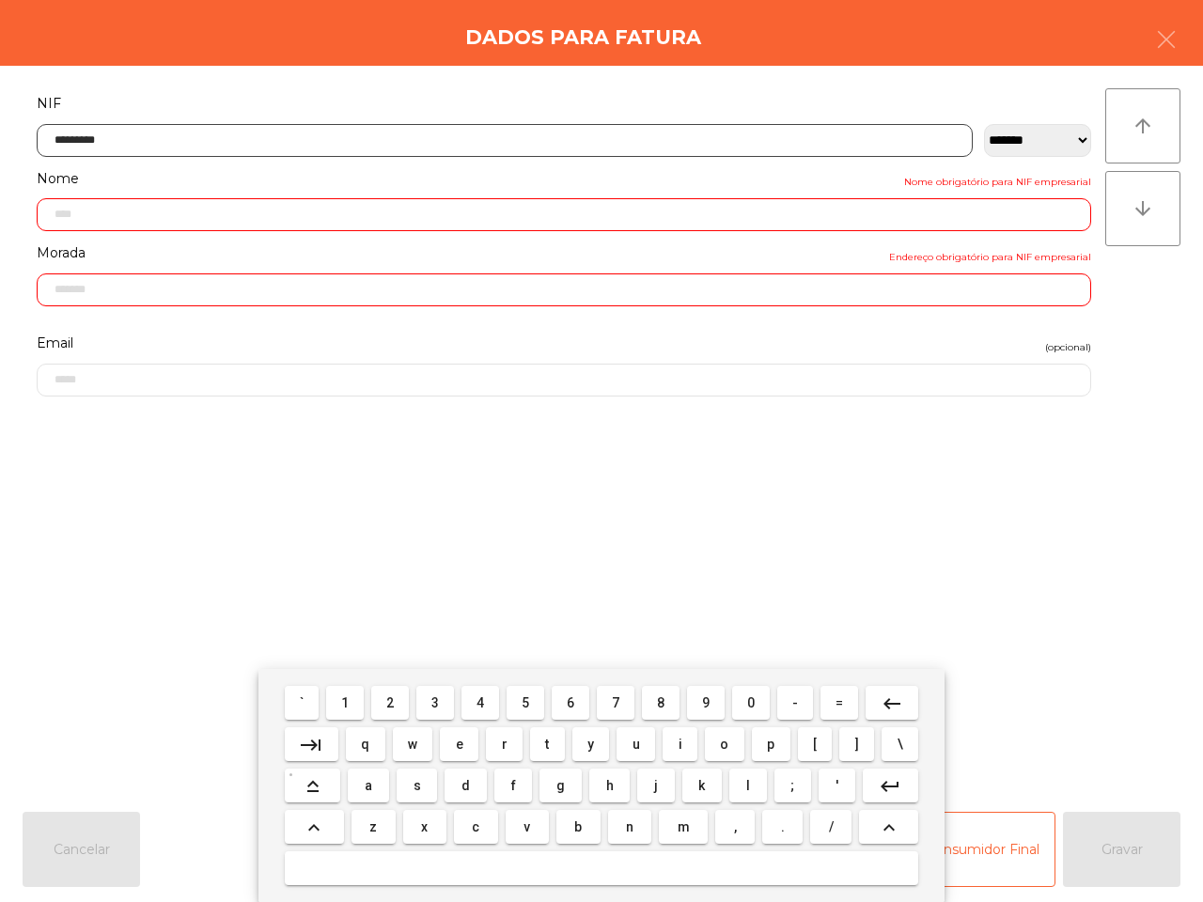
type input "**********"
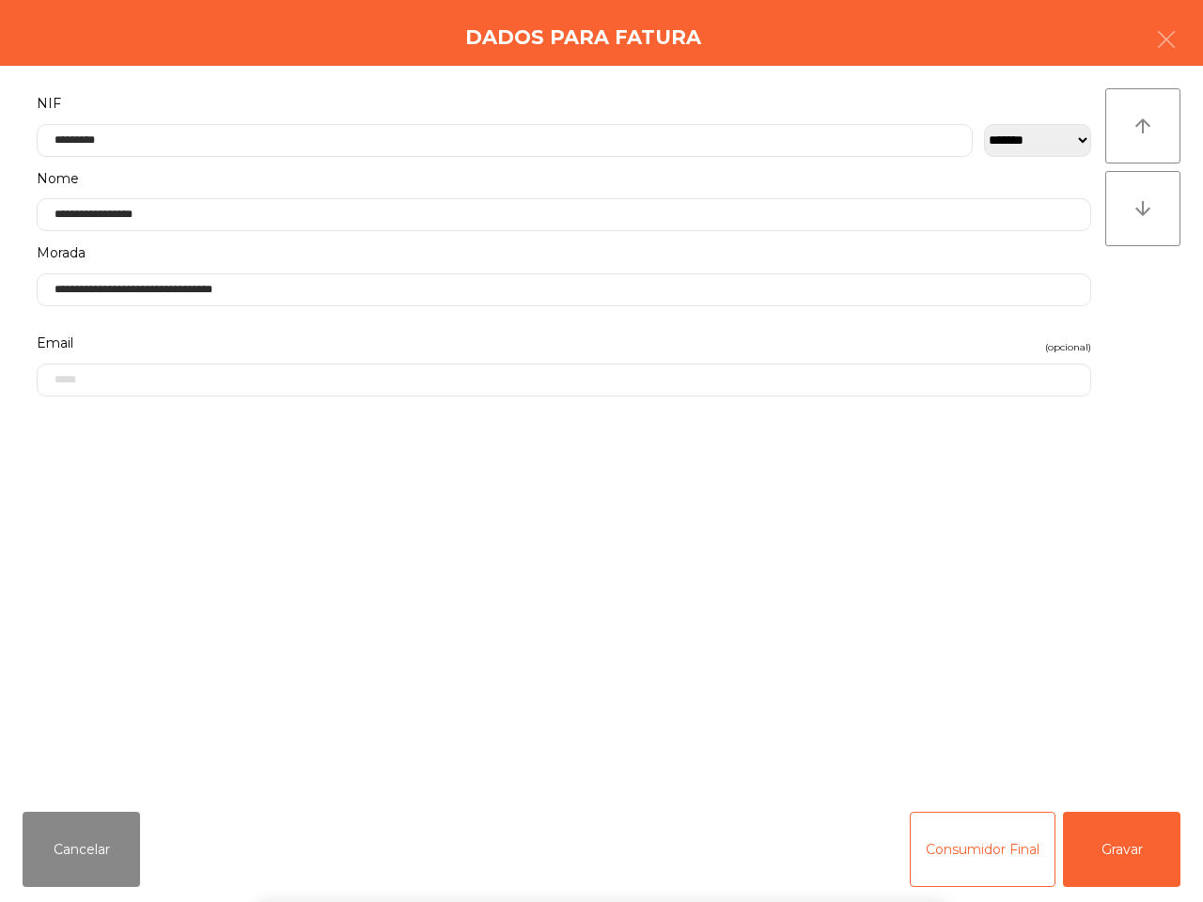
click at [1123, 848] on div "` 1 2 3 4 5 6 7 8 9 0 - = keyboard_backspace keyboard_tab q w e r t y u i o p […" at bounding box center [601, 785] width 1203 height 233
click at [1106, 852] on button "Gravar" at bounding box center [1121, 849] width 117 height 75
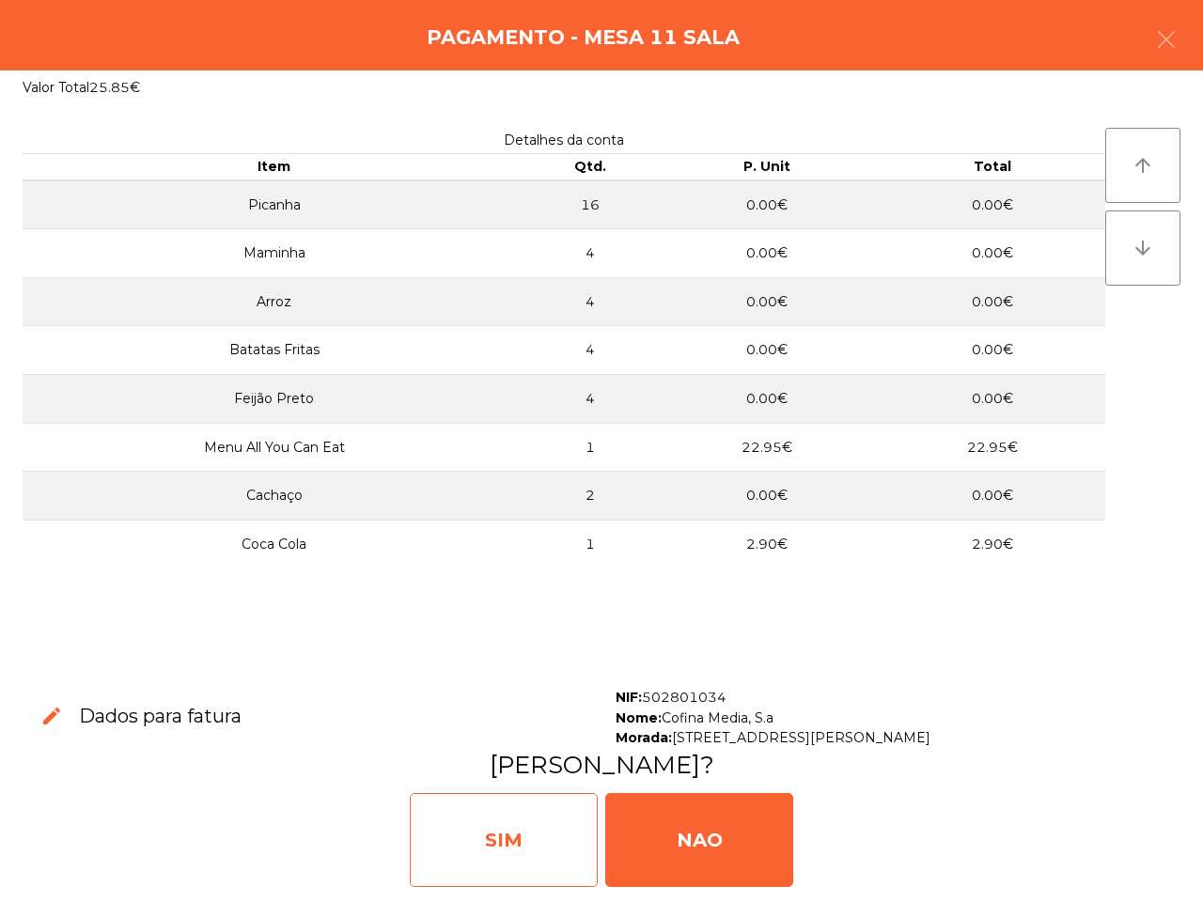
click at [541, 827] on div "SIM" at bounding box center [504, 840] width 188 height 94
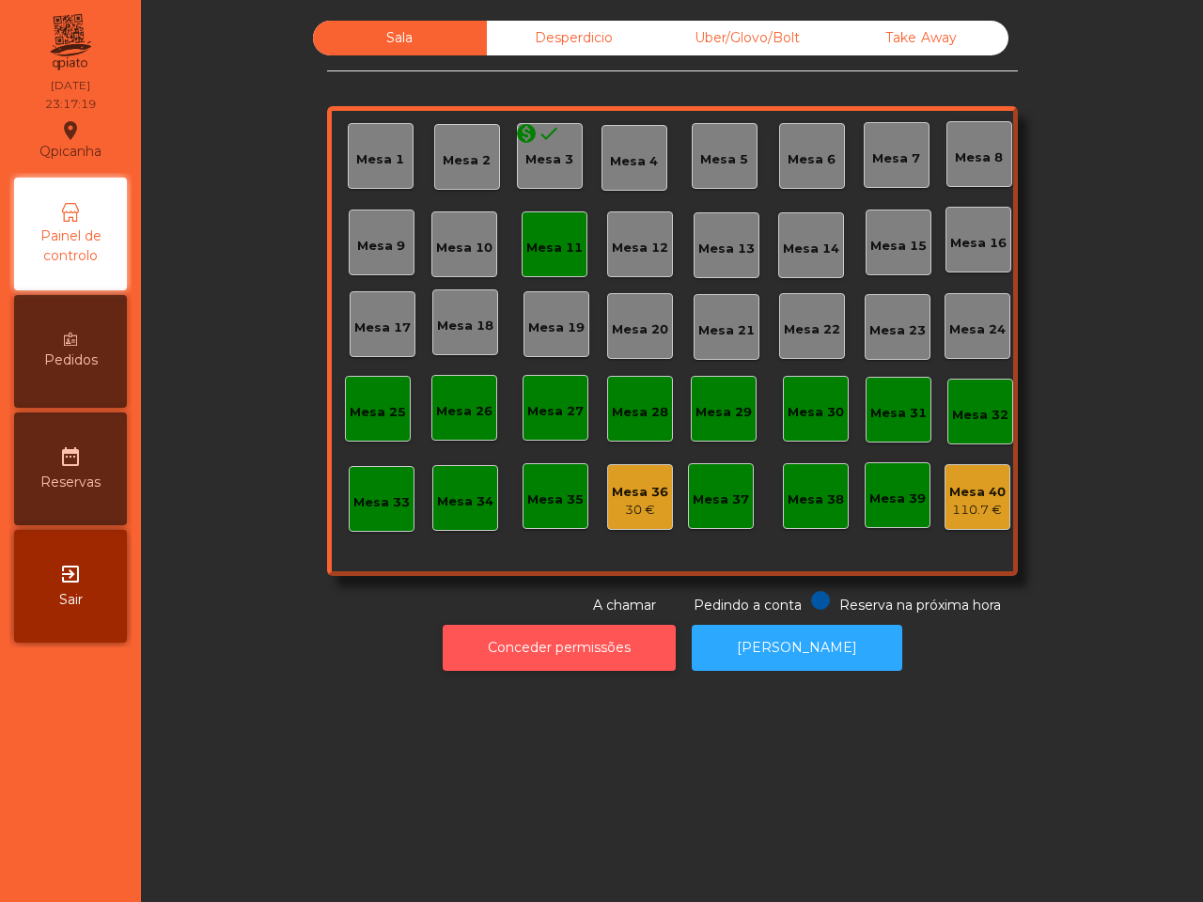
click at [587, 646] on button "Conceder permissões" at bounding box center [559, 648] width 233 height 46
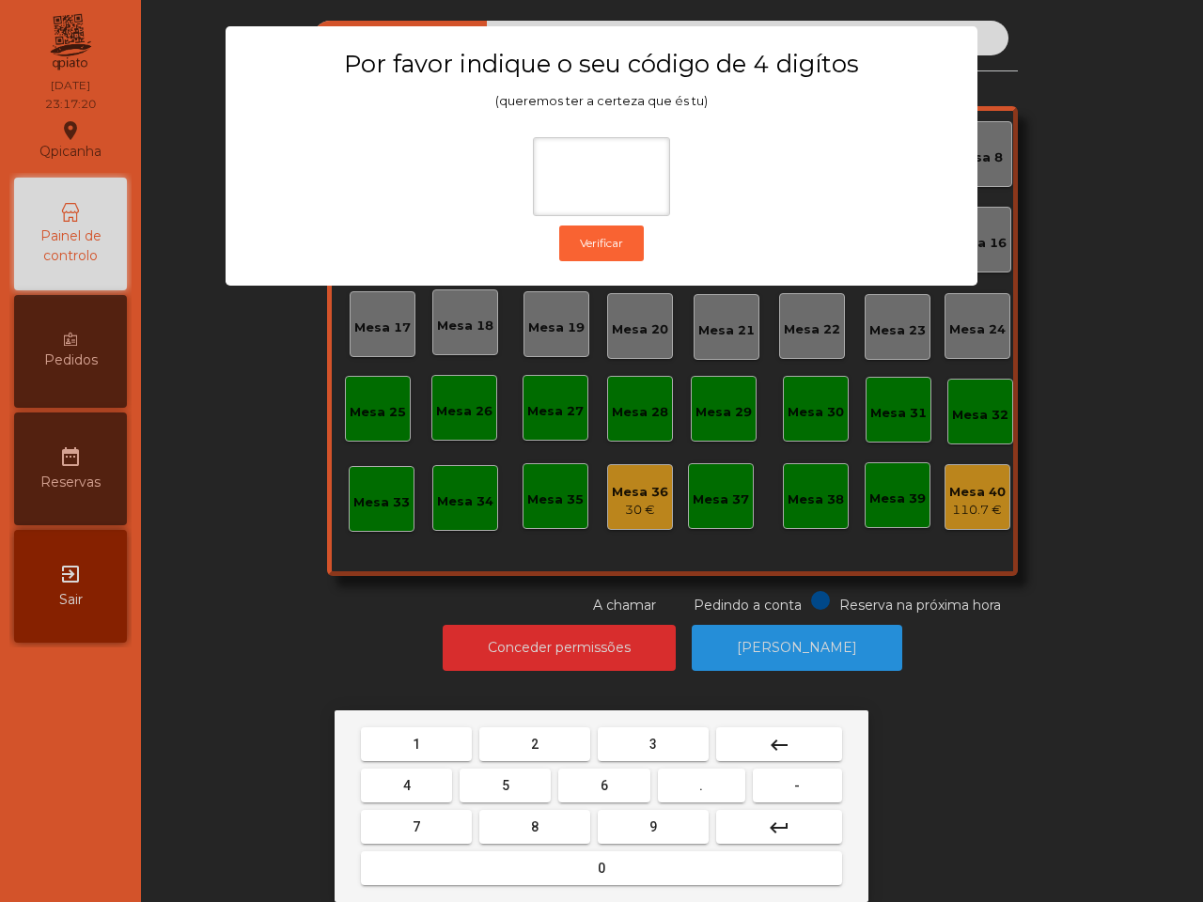
click at [404, 736] on button "1" at bounding box center [416, 744] width 111 height 34
click at [639, 822] on button "9" at bounding box center [653, 827] width 111 height 34
click at [411, 776] on button "4" at bounding box center [406, 786] width 91 height 34
click at [518, 875] on button "0" at bounding box center [601, 868] width 481 height 34
type input "****"
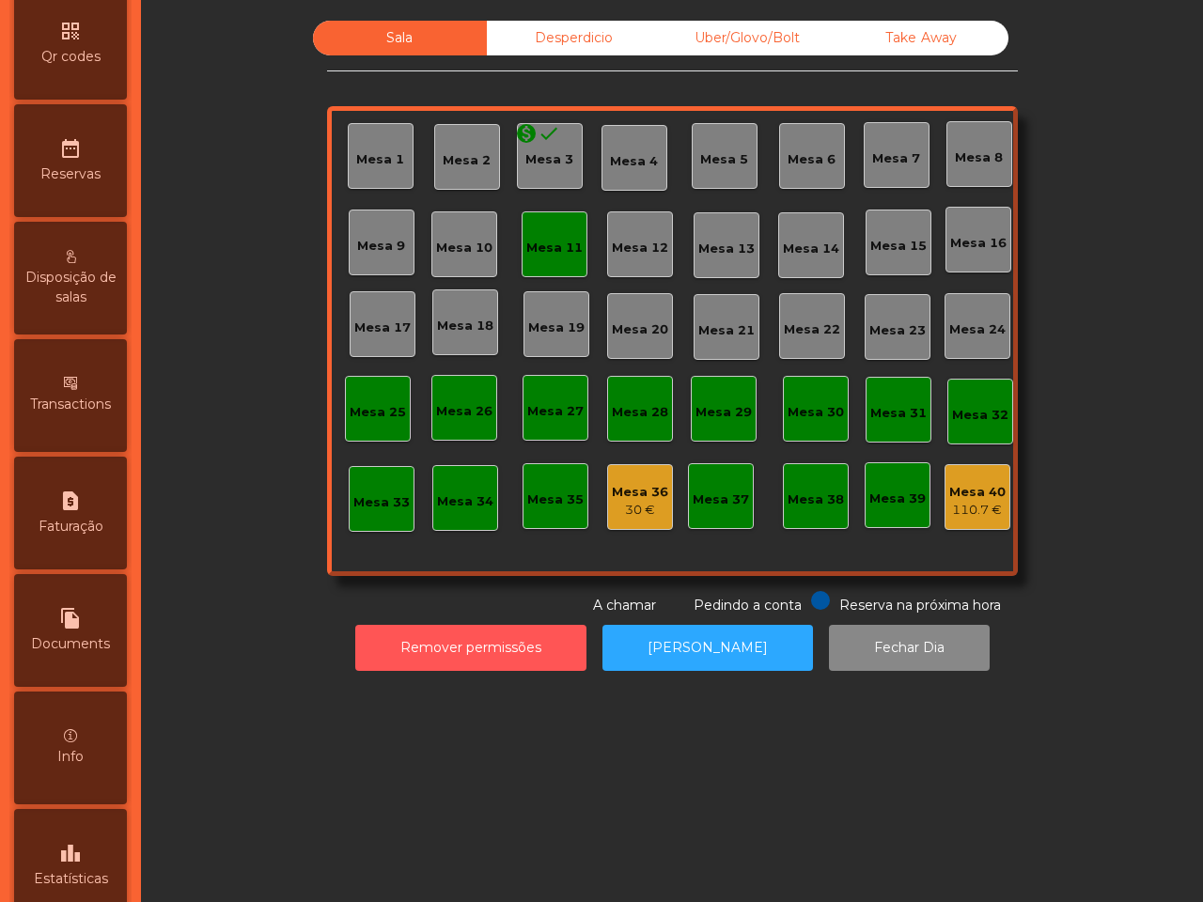
scroll to position [714, 0]
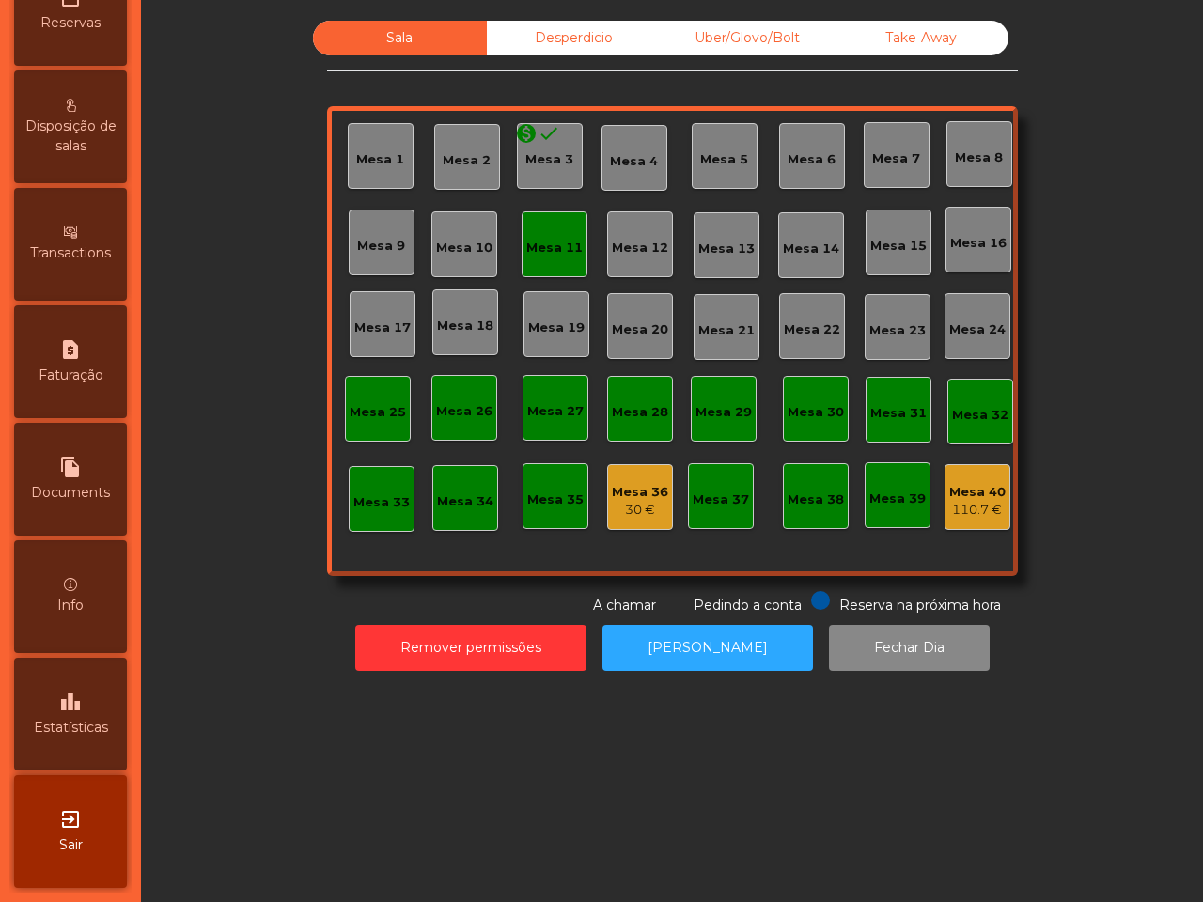
click at [82, 691] on icon "leaderboard" at bounding box center [70, 702] width 23 height 23
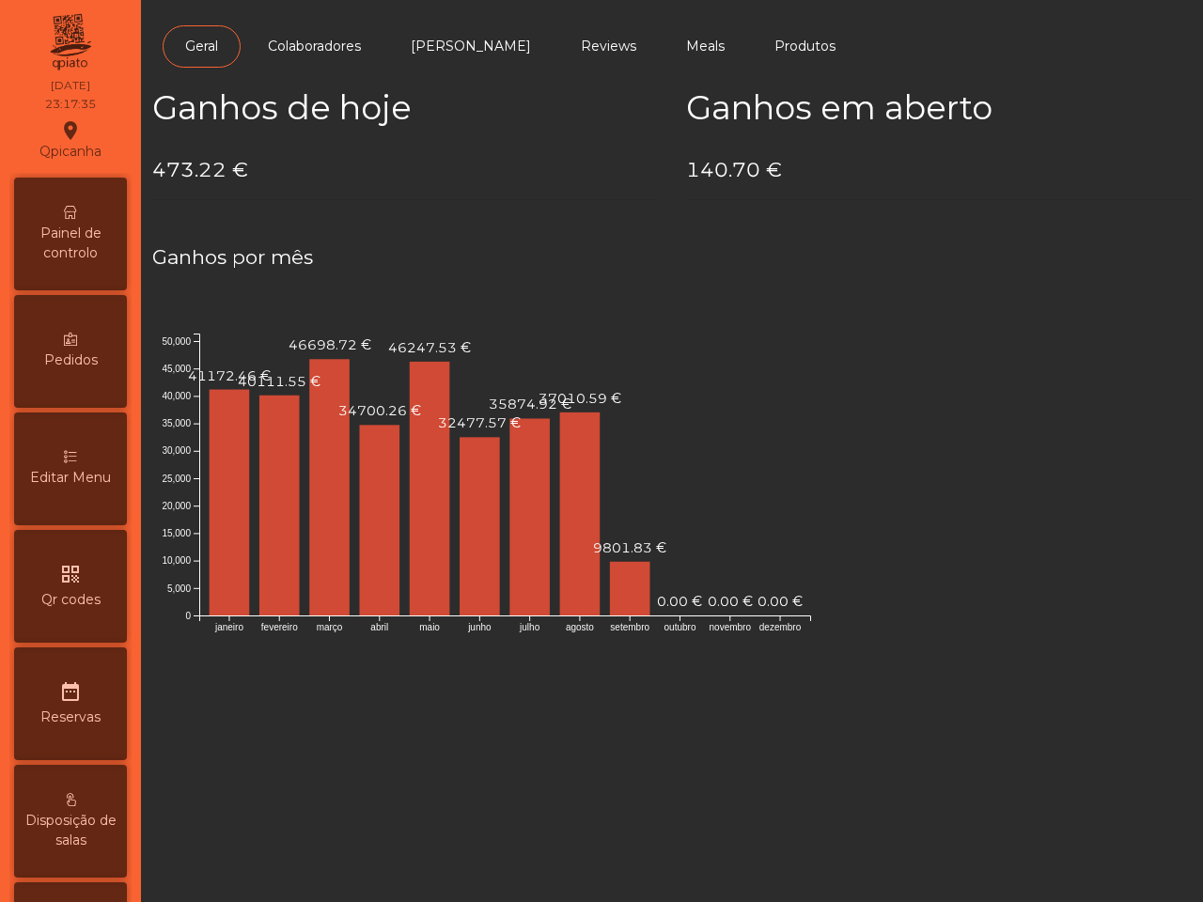
click at [87, 246] on span "Painel de controlo" at bounding box center [70, 243] width 103 height 39
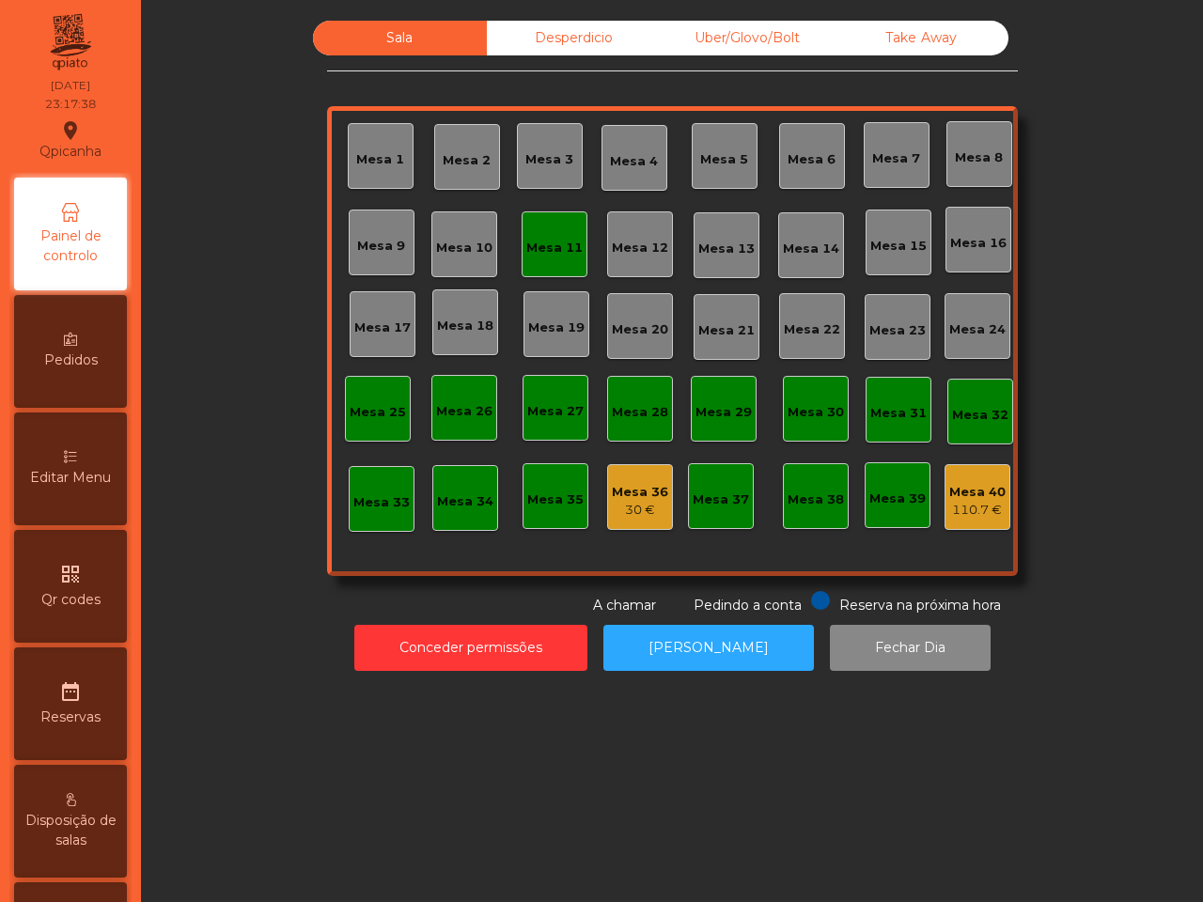
click at [964, 490] on div "Mesa 40" at bounding box center [977, 492] width 56 height 19
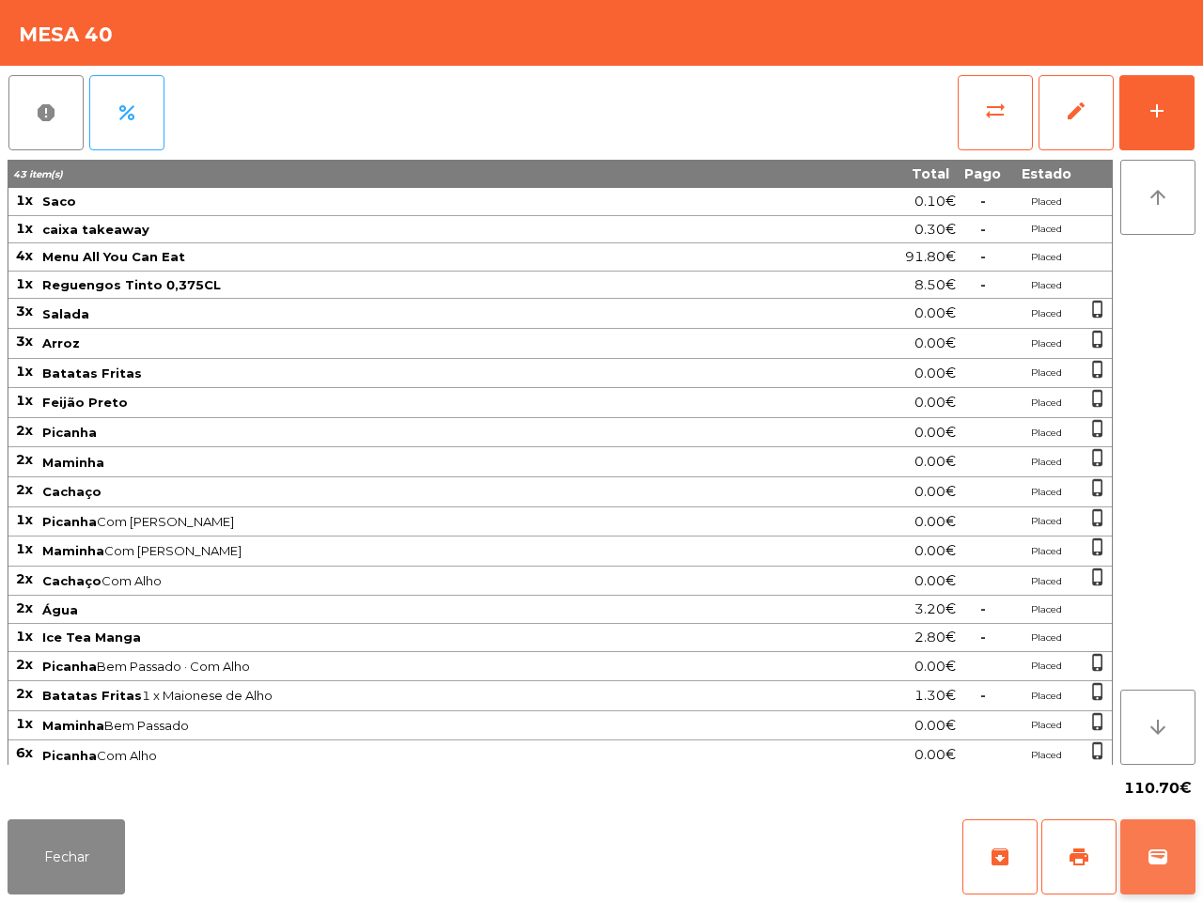
click at [1166, 844] on button "wallet" at bounding box center [1157, 856] width 75 height 75
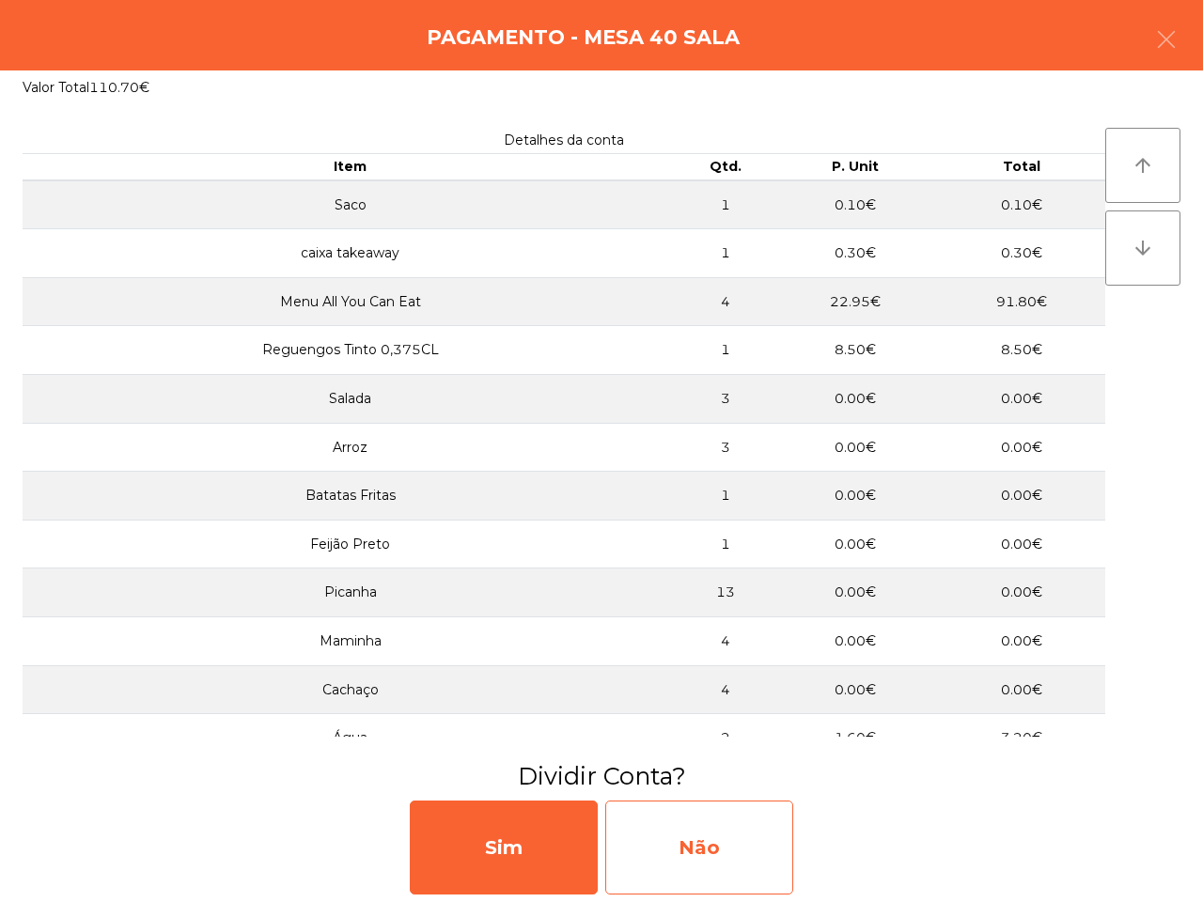
click at [769, 828] on div "Não" at bounding box center [699, 848] width 188 height 94
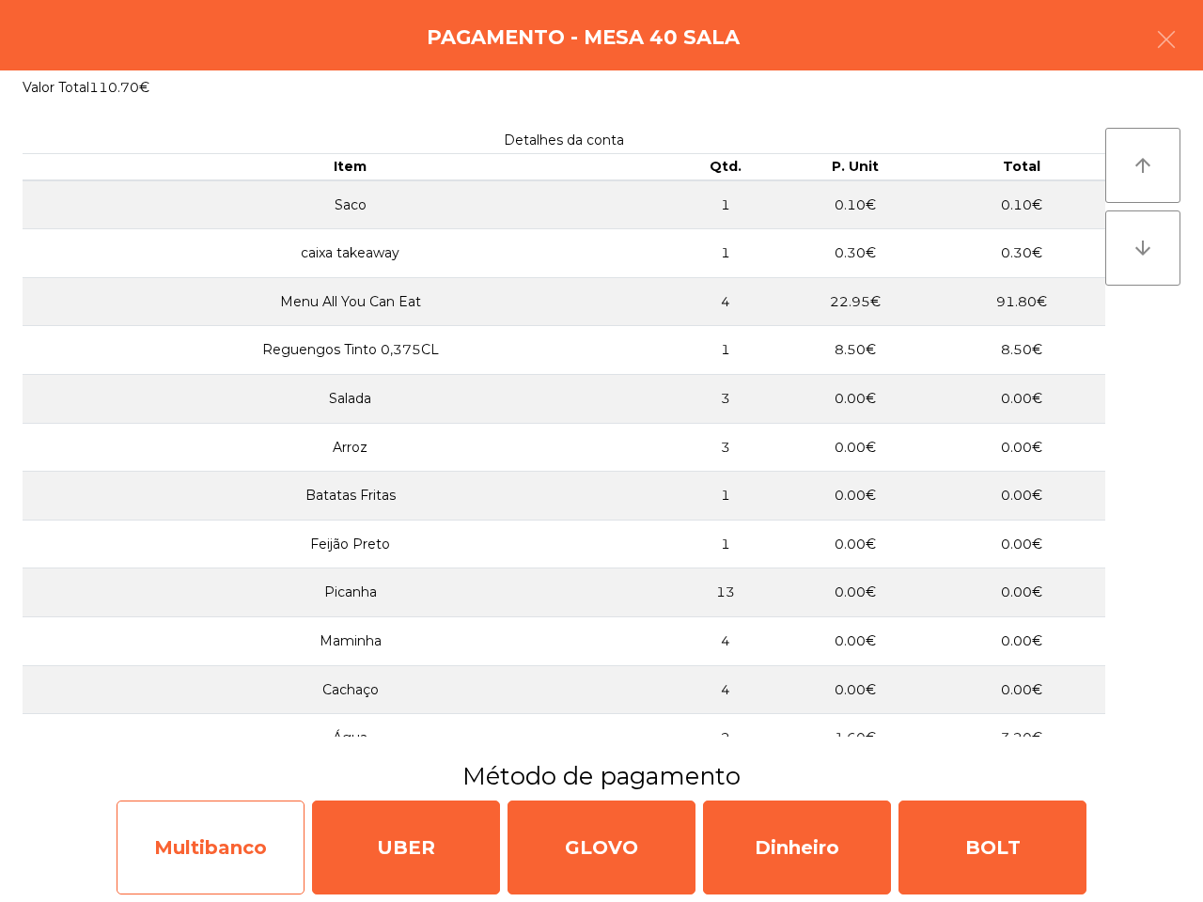
click at [259, 830] on div "Multibanco" at bounding box center [211, 848] width 188 height 94
select select "**"
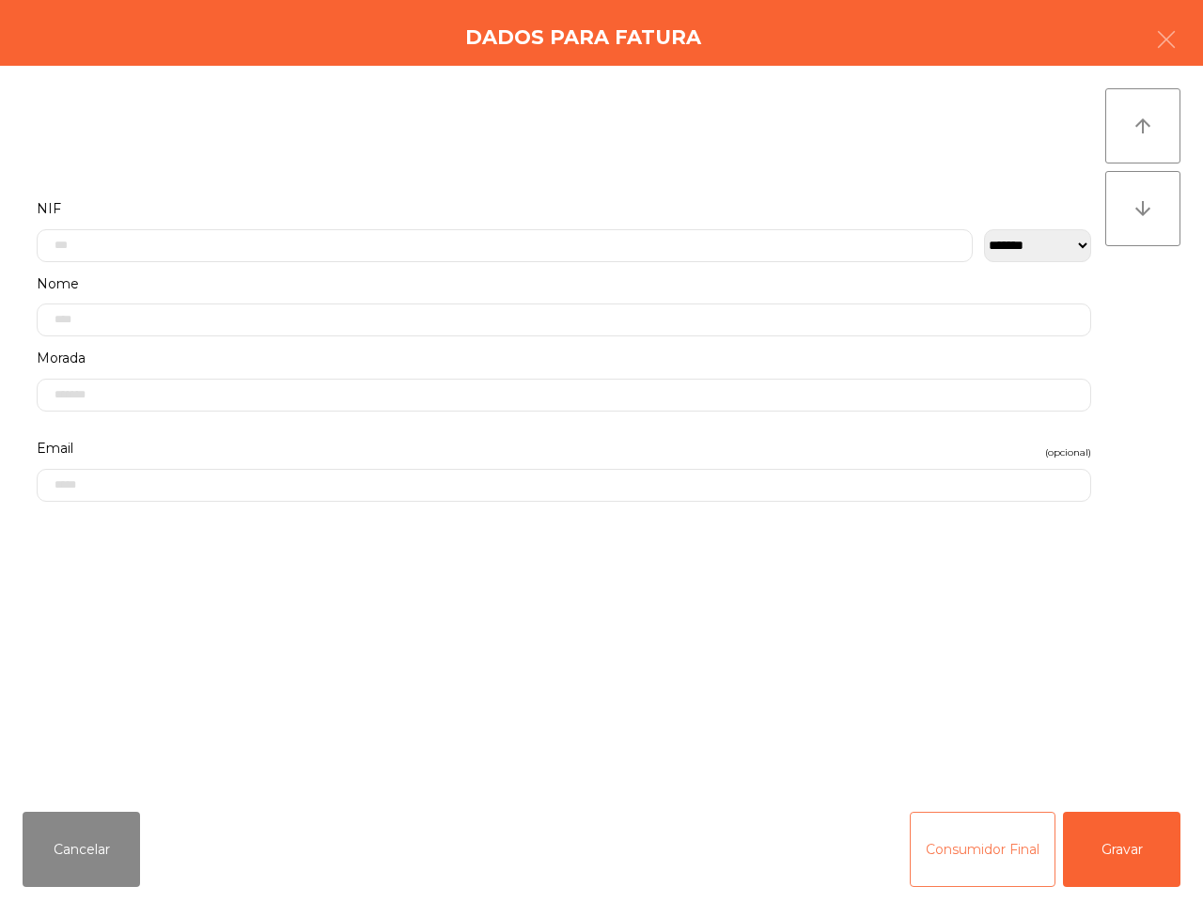
drag, startPoint x: 954, startPoint y: 852, endPoint x: 964, endPoint y: 851, distance: 10.4
click at [955, 852] on button "Consumidor Final" at bounding box center [983, 849] width 146 height 75
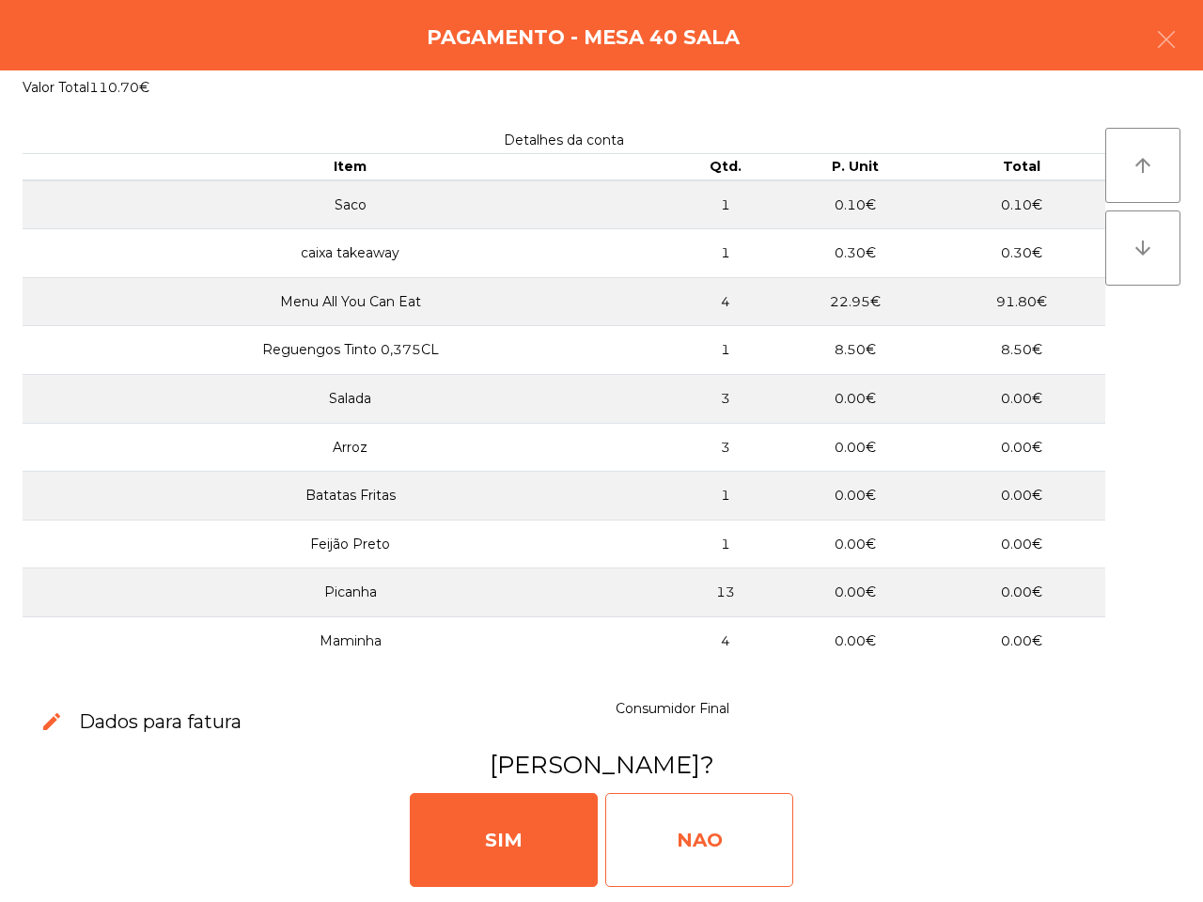
click at [724, 832] on div "NAO" at bounding box center [699, 840] width 188 height 94
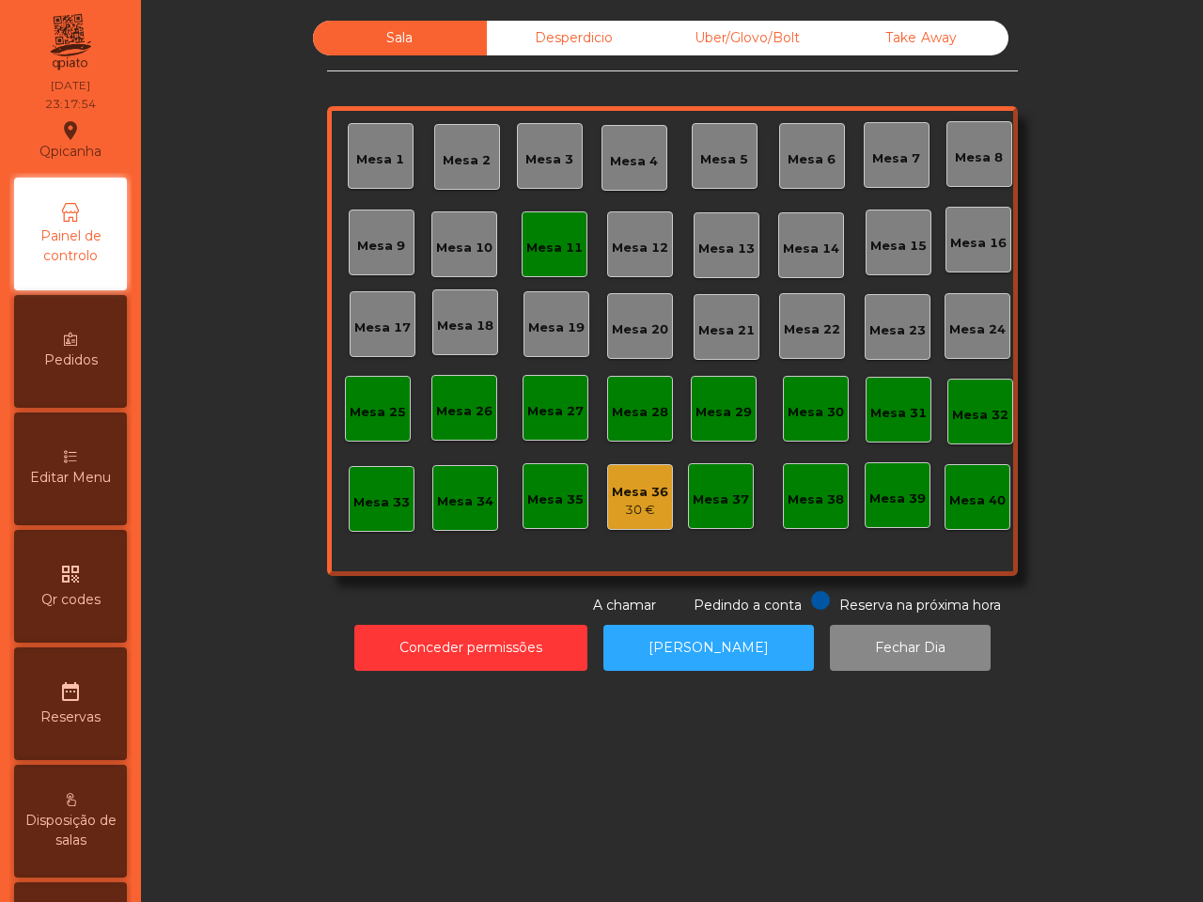
click at [612, 495] on div "Mesa 36" at bounding box center [640, 492] width 56 height 19
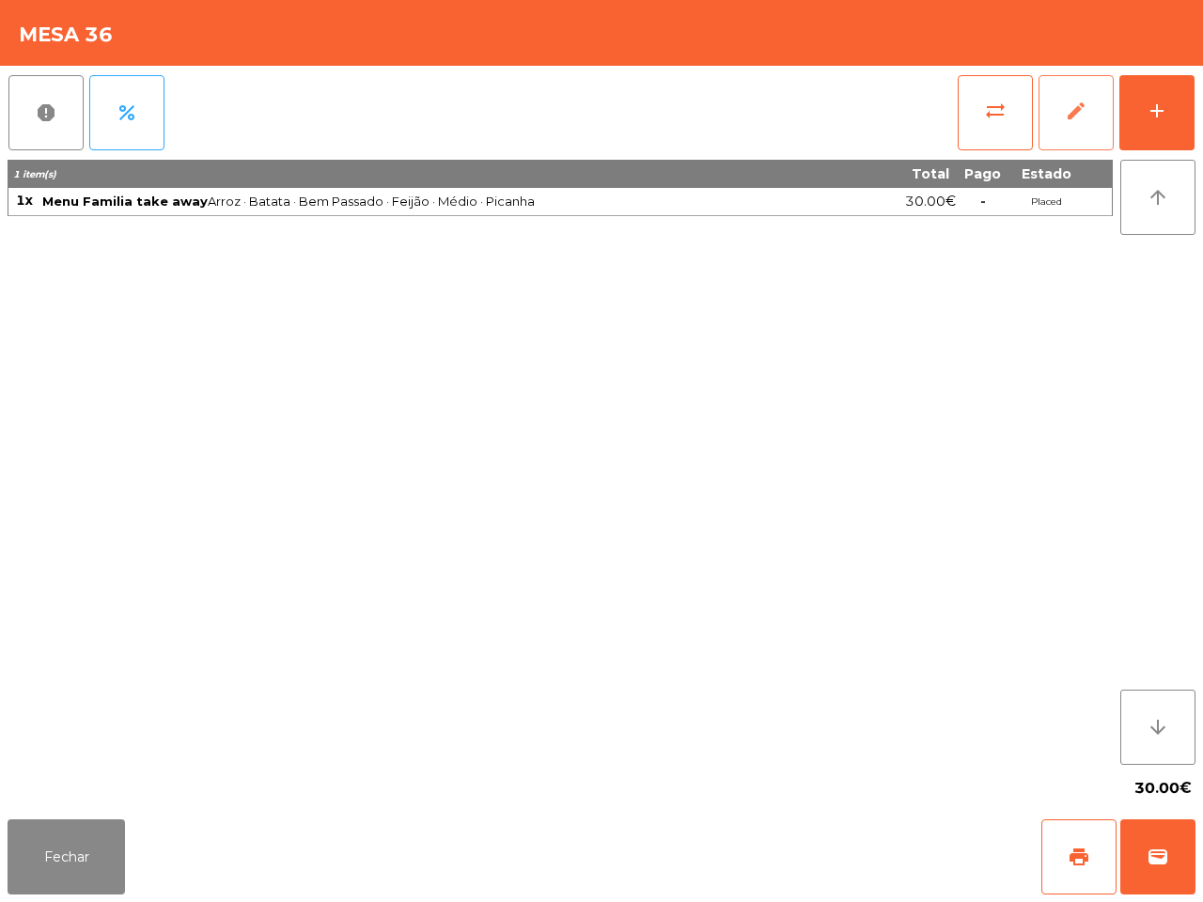
click at [1083, 110] on span "edit" at bounding box center [1076, 111] width 23 height 23
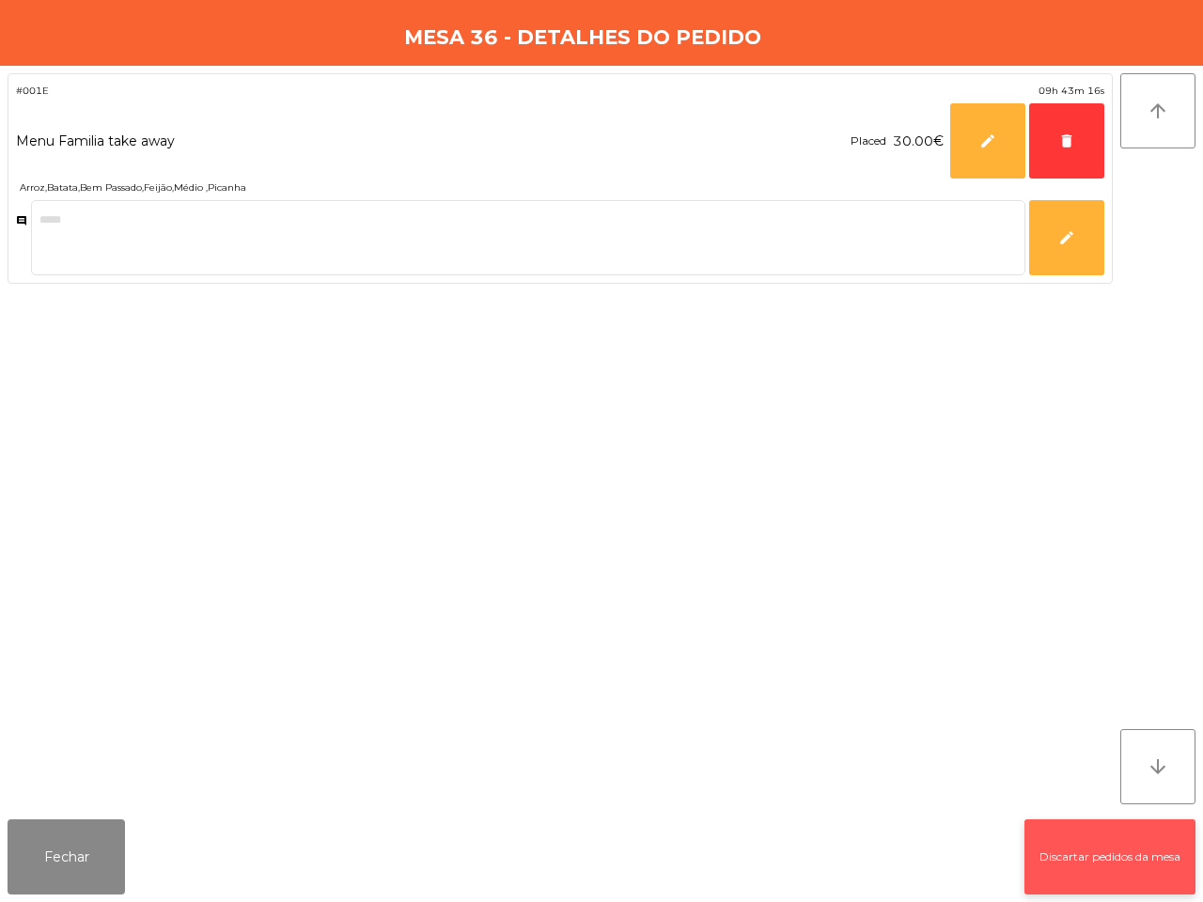
click at [1102, 872] on button "Discartar pedidos da mesa" at bounding box center [1109, 856] width 171 height 75
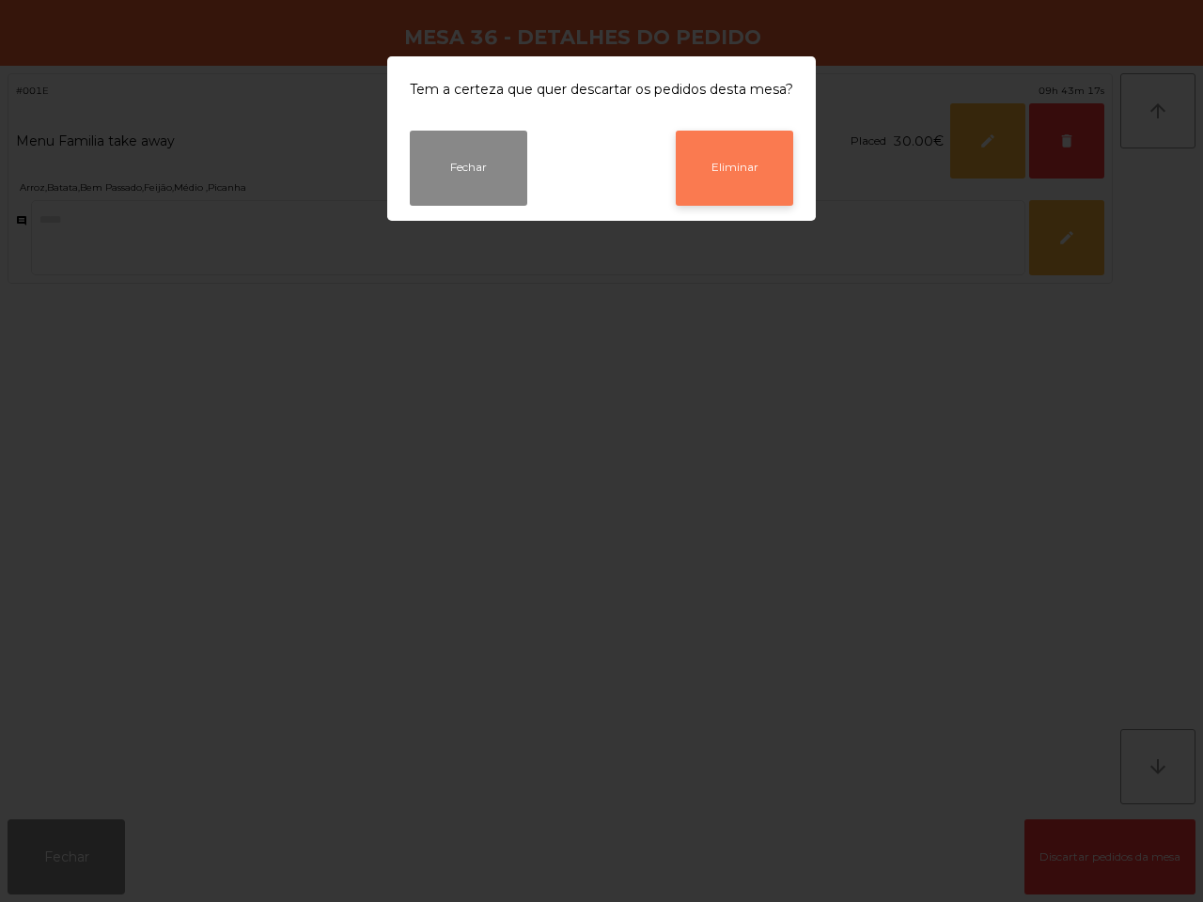
click at [724, 176] on button "Eliminar" at bounding box center [734, 168] width 117 height 75
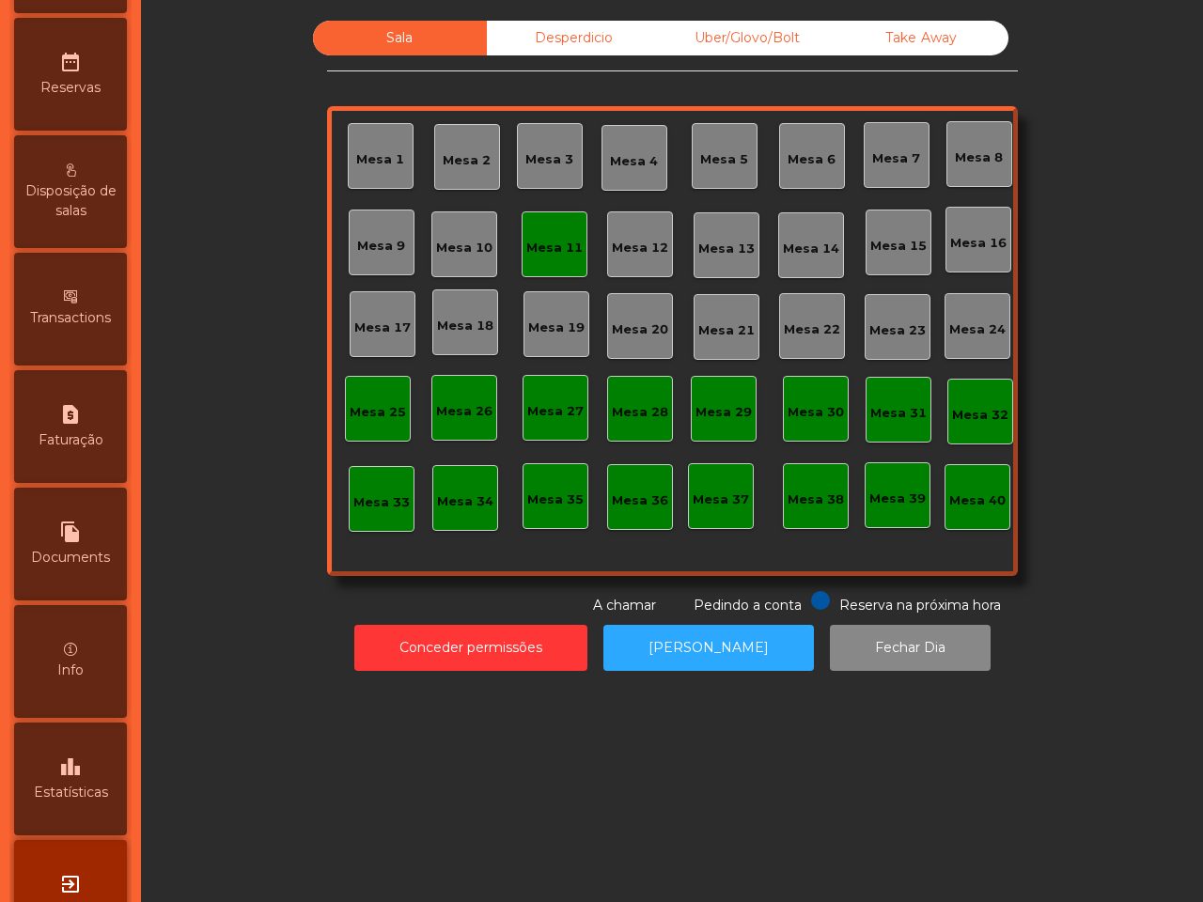
scroll to position [714, 0]
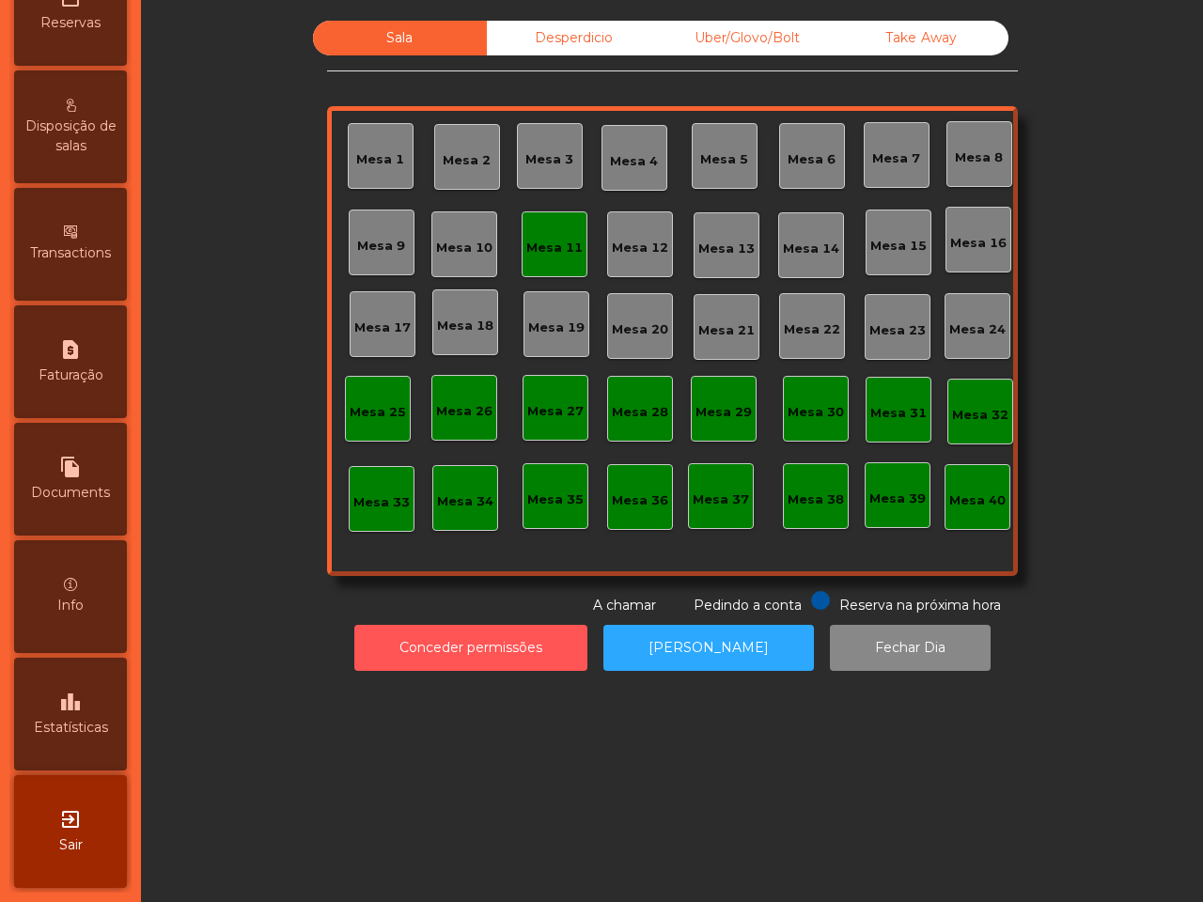
click at [452, 648] on button "Conceder permissões" at bounding box center [470, 648] width 233 height 46
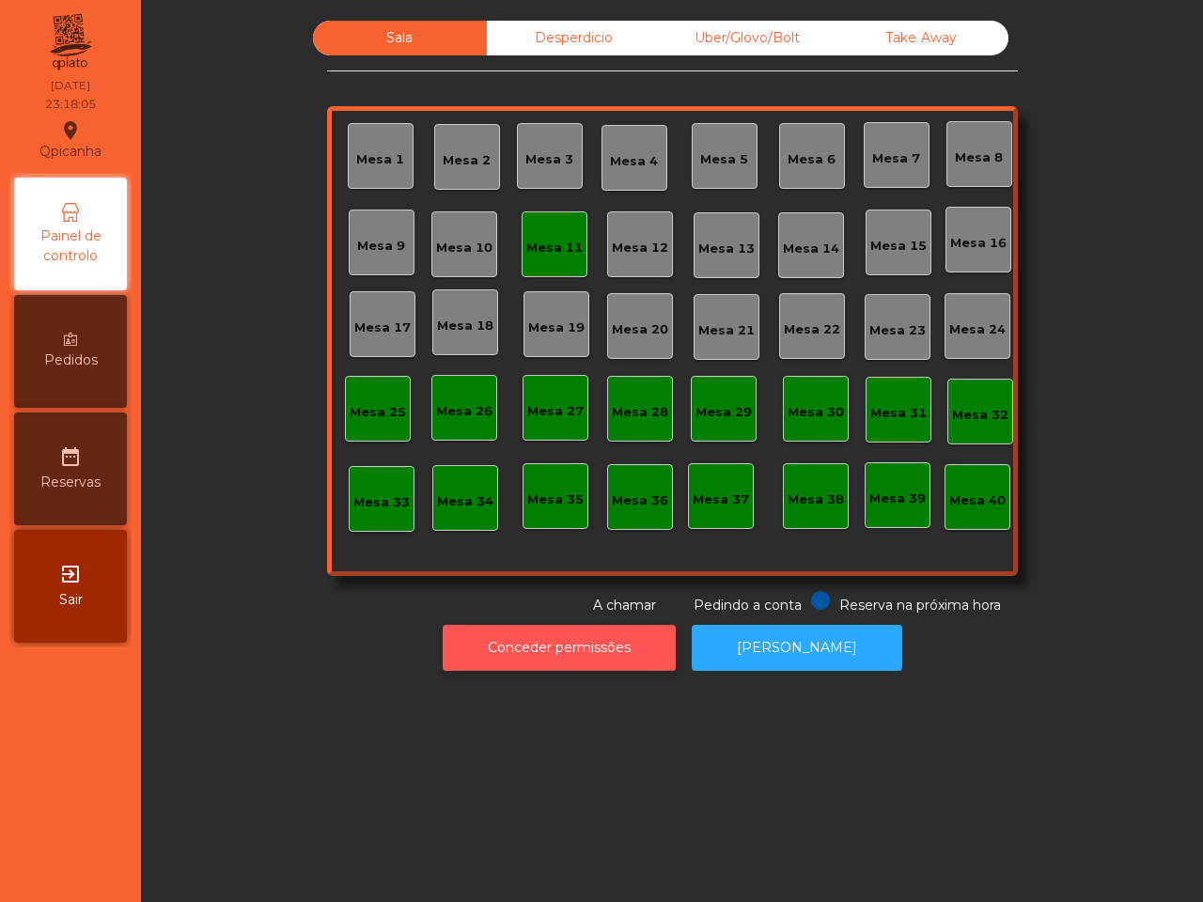
click at [552, 656] on button "Conceder permissões" at bounding box center [559, 648] width 233 height 46
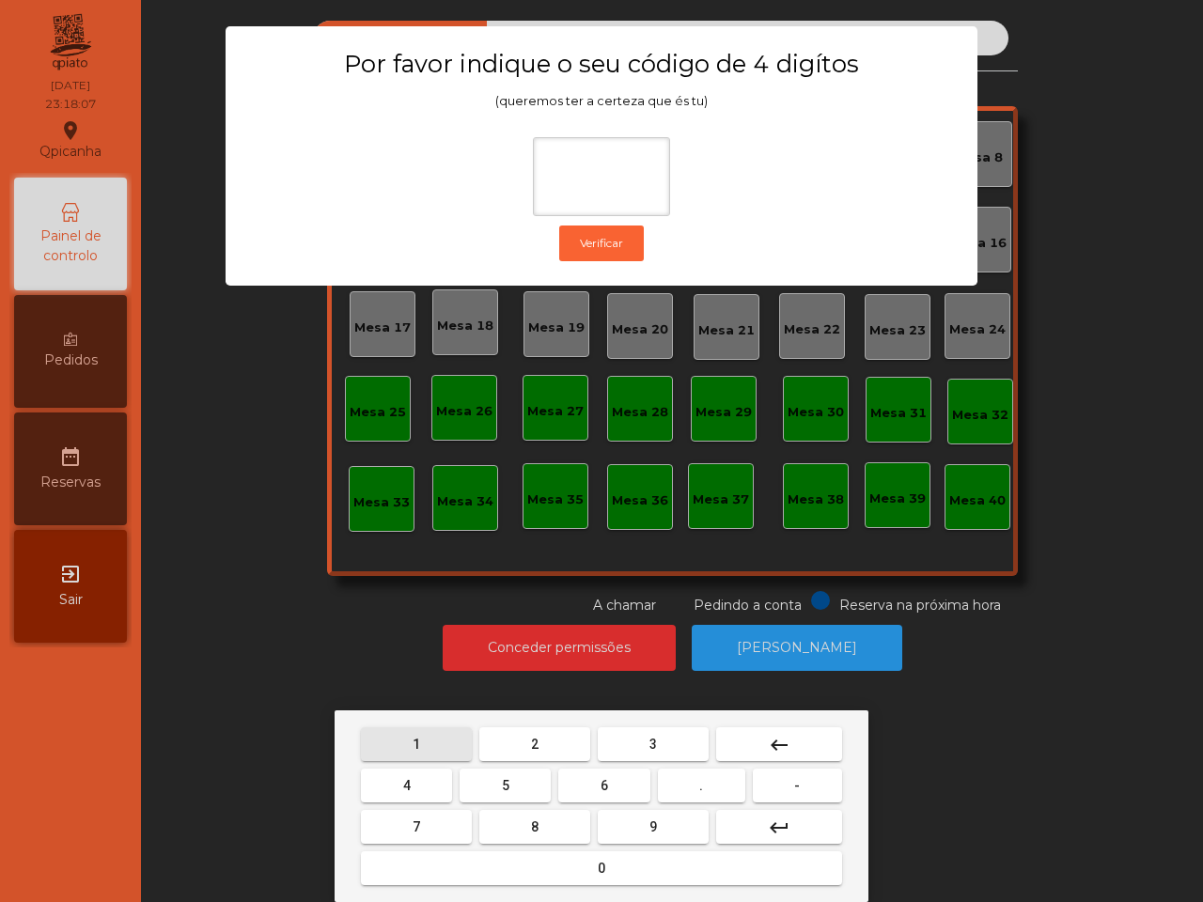
click at [433, 734] on button "1" at bounding box center [416, 744] width 111 height 34
drag, startPoint x: 650, startPoint y: 819, endPoint x: 467, endPoint y: 776, distance: 188.3
click at [650, 819] on span "9" at bounding box center [653, 826] width 8 height 15
click at [418, 773] on button "4" at bounding box center [406, 786] width 91 height 34
click at [533, 875] on button "0" at bounding box center [601, 868] width 481 height 34
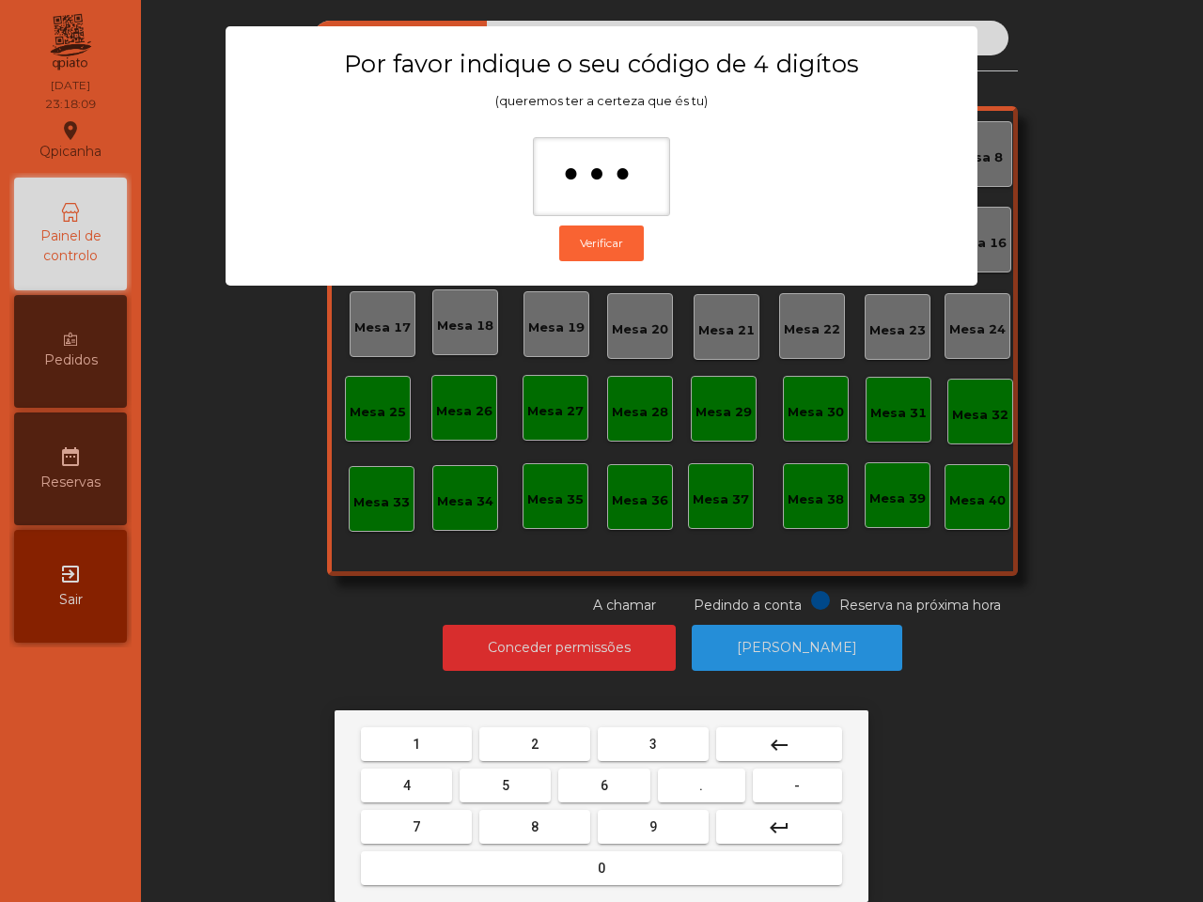
type input "****"
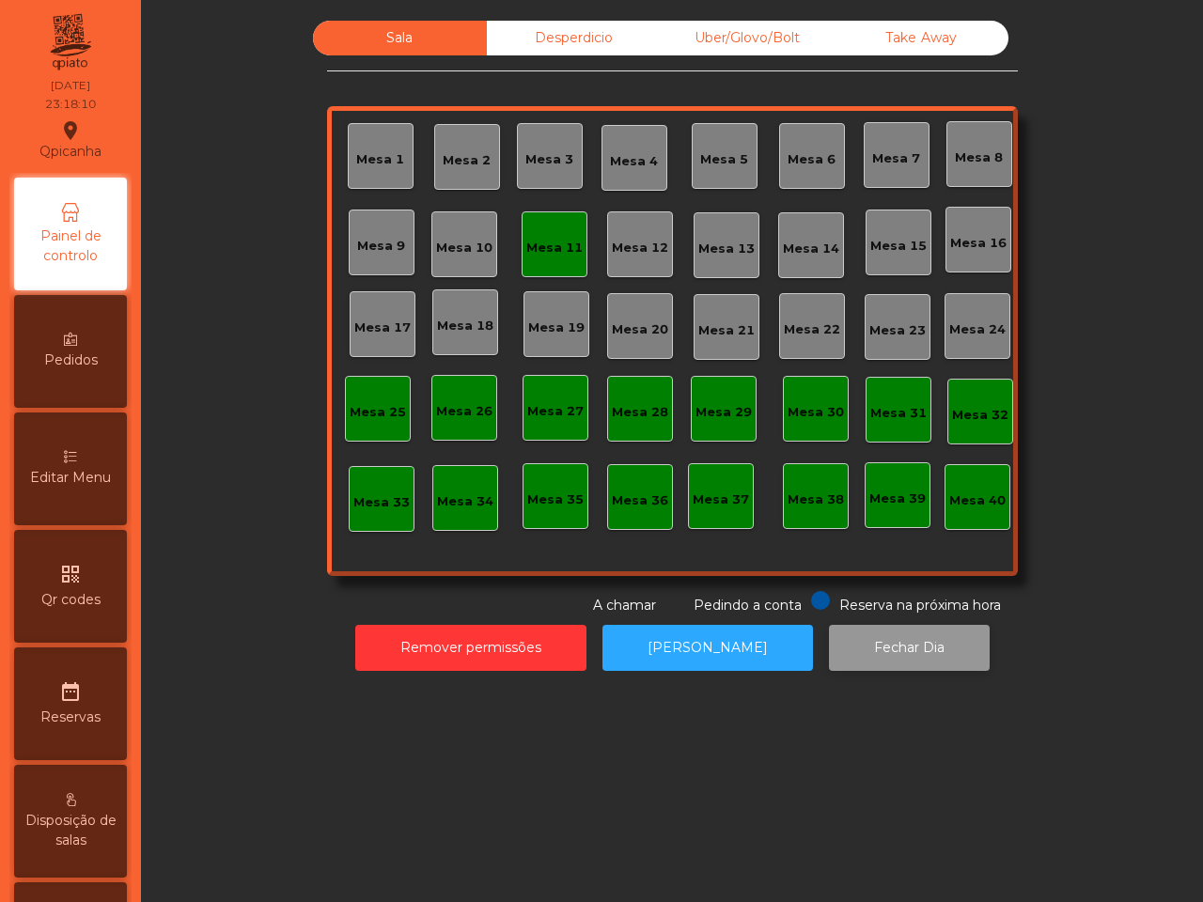
click at [853, 646] on button "Fechar Dia" at bounding box center [909, 648] width 161 height 46
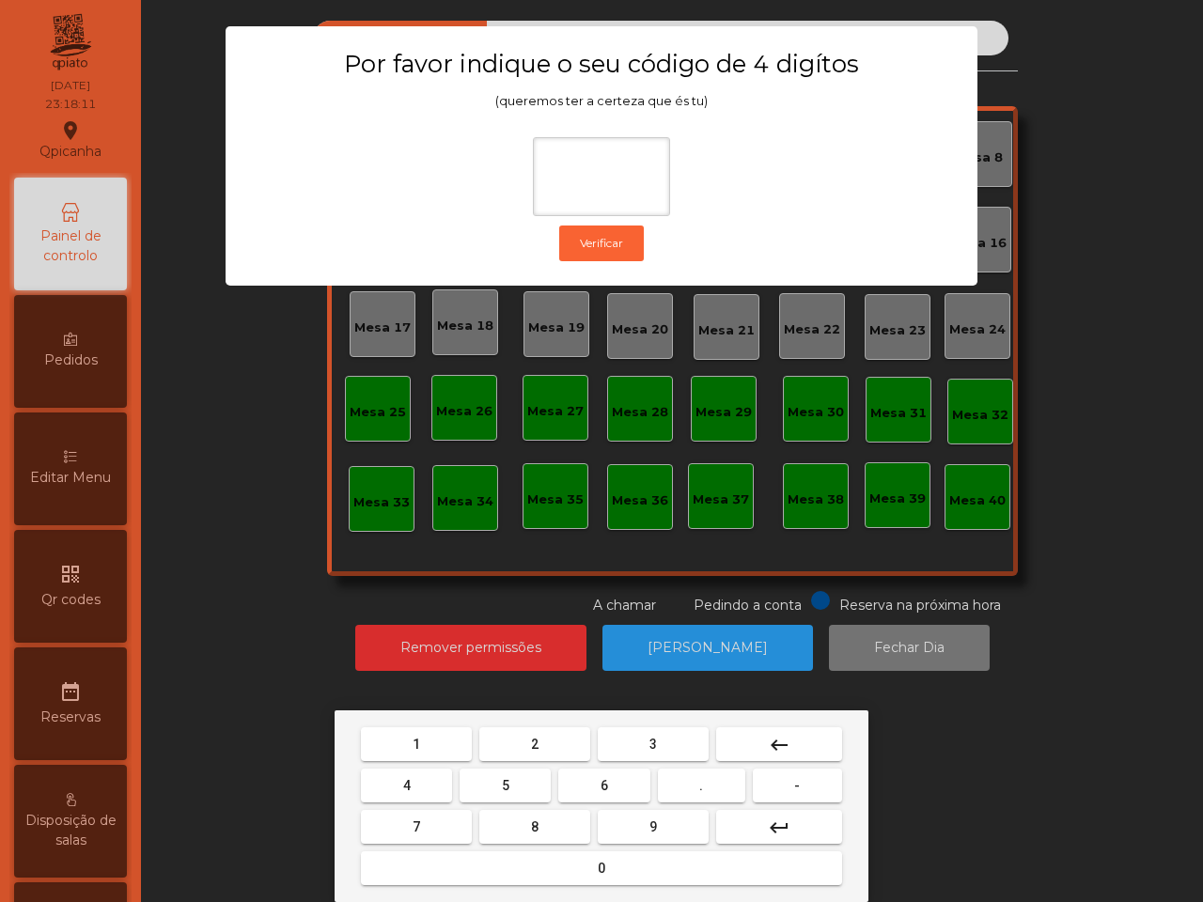
click at [401, 734] on button "1" at bounding box center [416, 744] width 111 height 34
click at [628, 825] on button "9" at bounding box center [653, 827] width 111 height 34
drag, startPoint x: 406, startPoint y: 771, endPoint x: 444, endPoint y: 806, distance: 51.8
click at [409, 772] on button "4" at bounding box center [406, 786] width 91 height 34
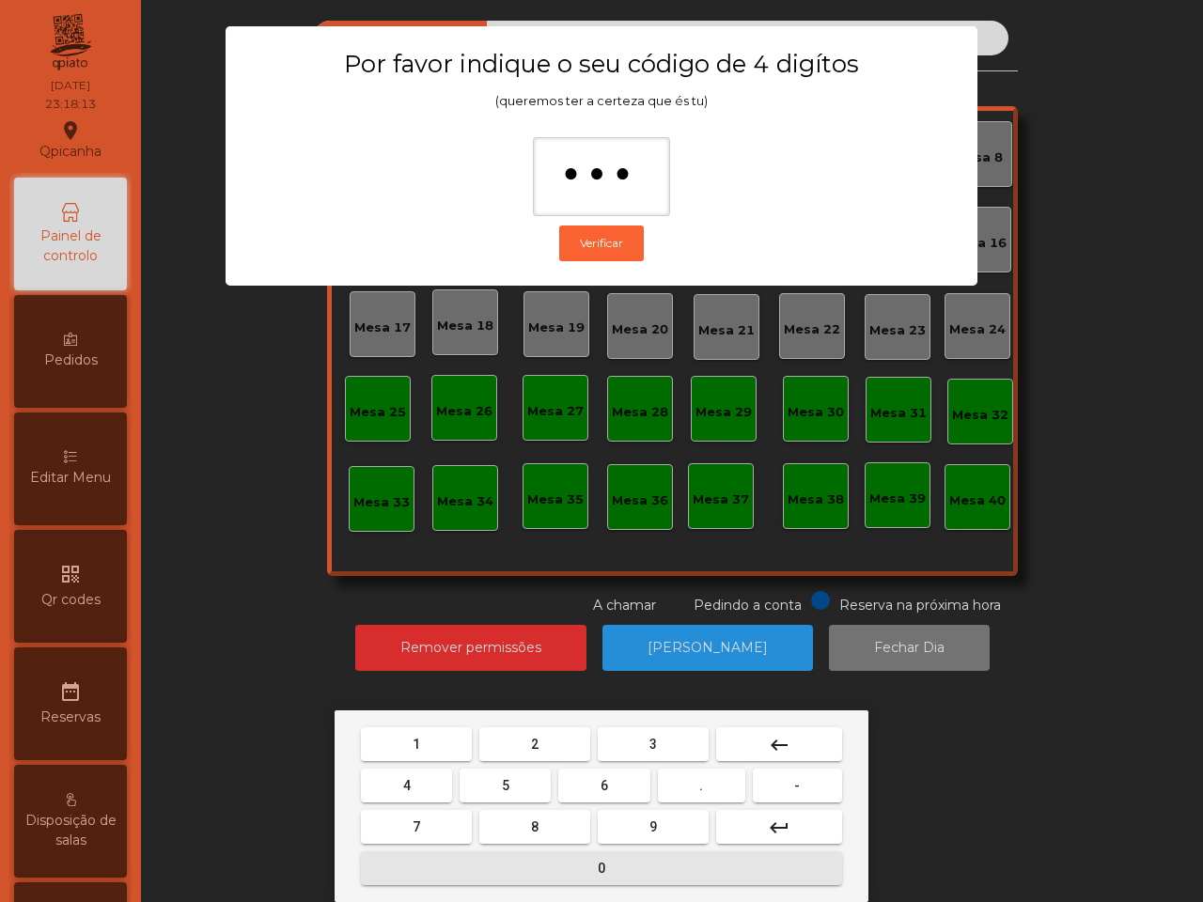
click at [507, 864] on button "0" at bounding box center [601, 868] width 481 height 34
type input "****"
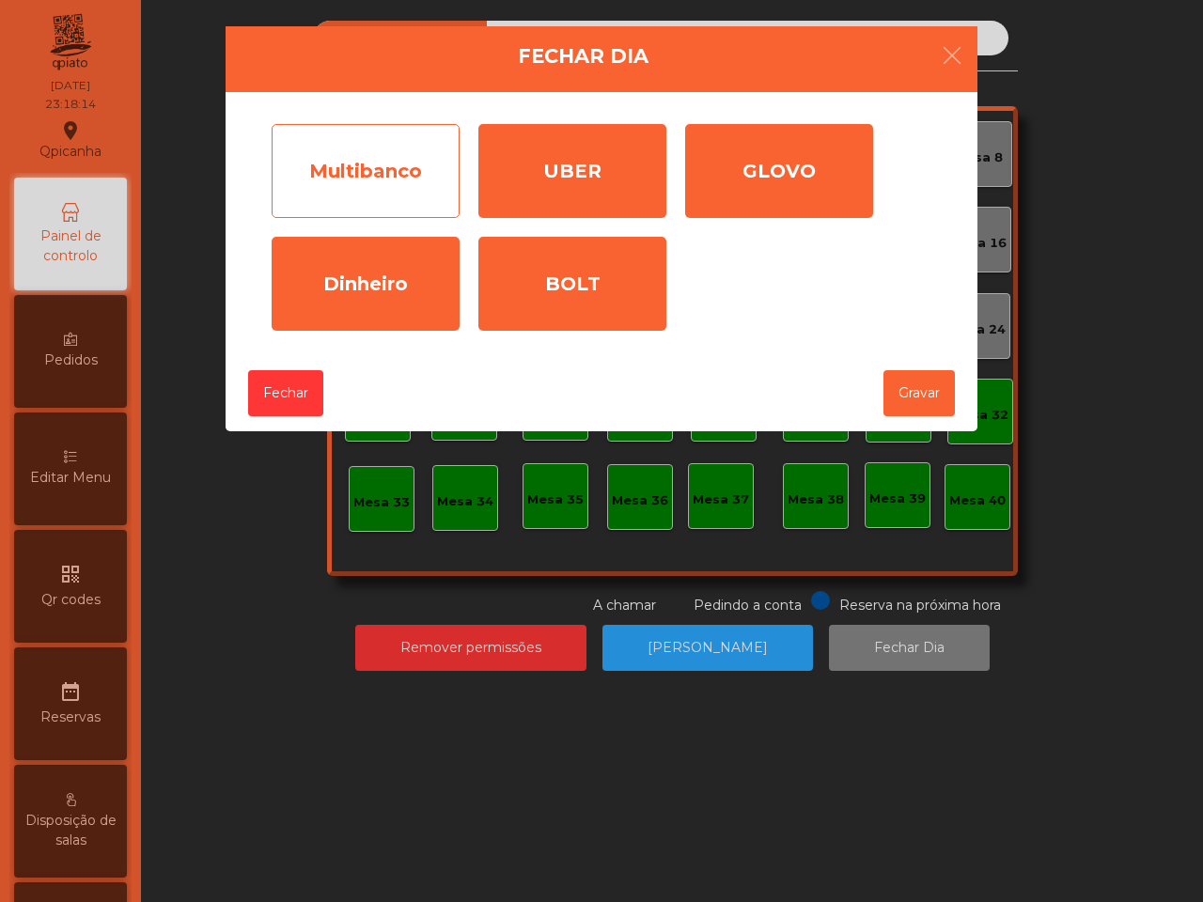
click at [388, 179] on div "Multibanco" at bounding box center [366, 171] width 188 height 94
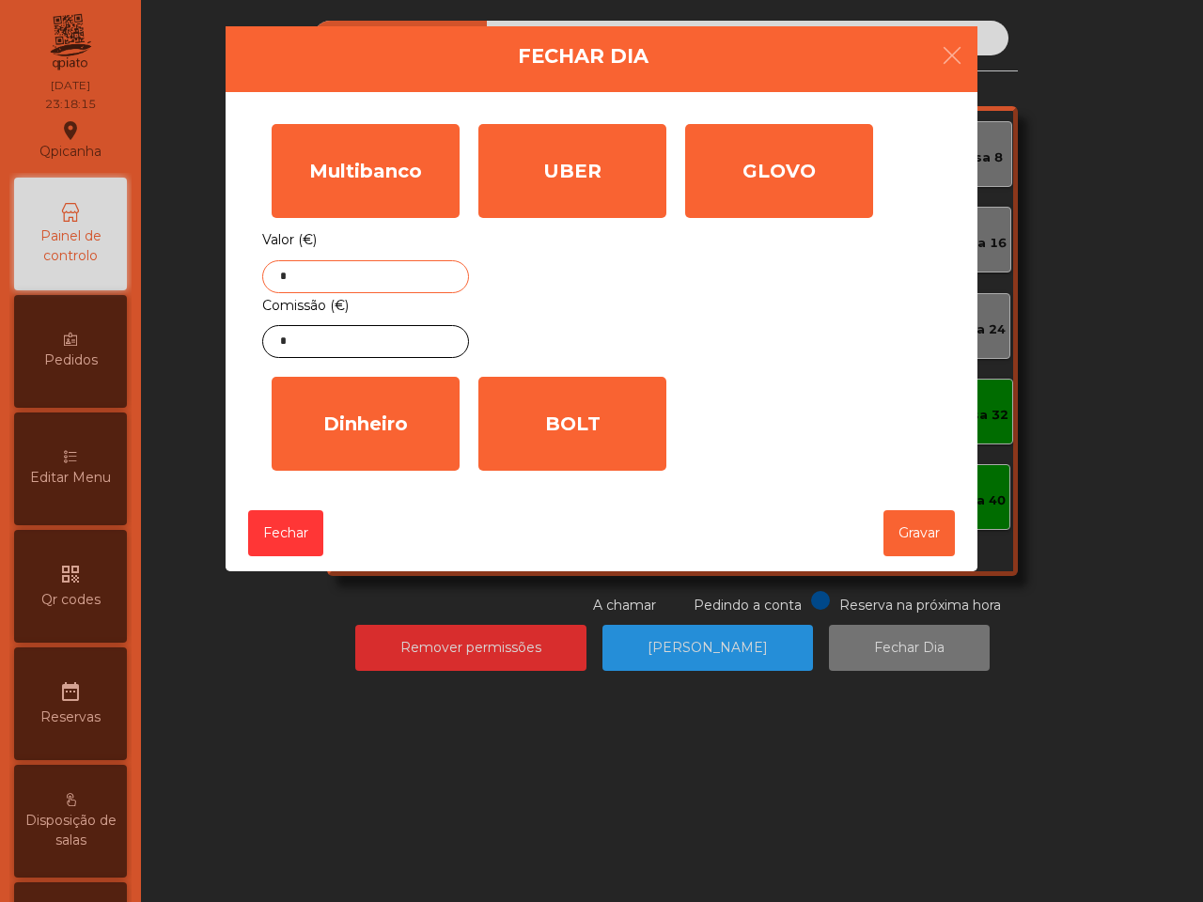
click at [343, 263] on input "*" at bounding box center [365, 276] width 207 height 33
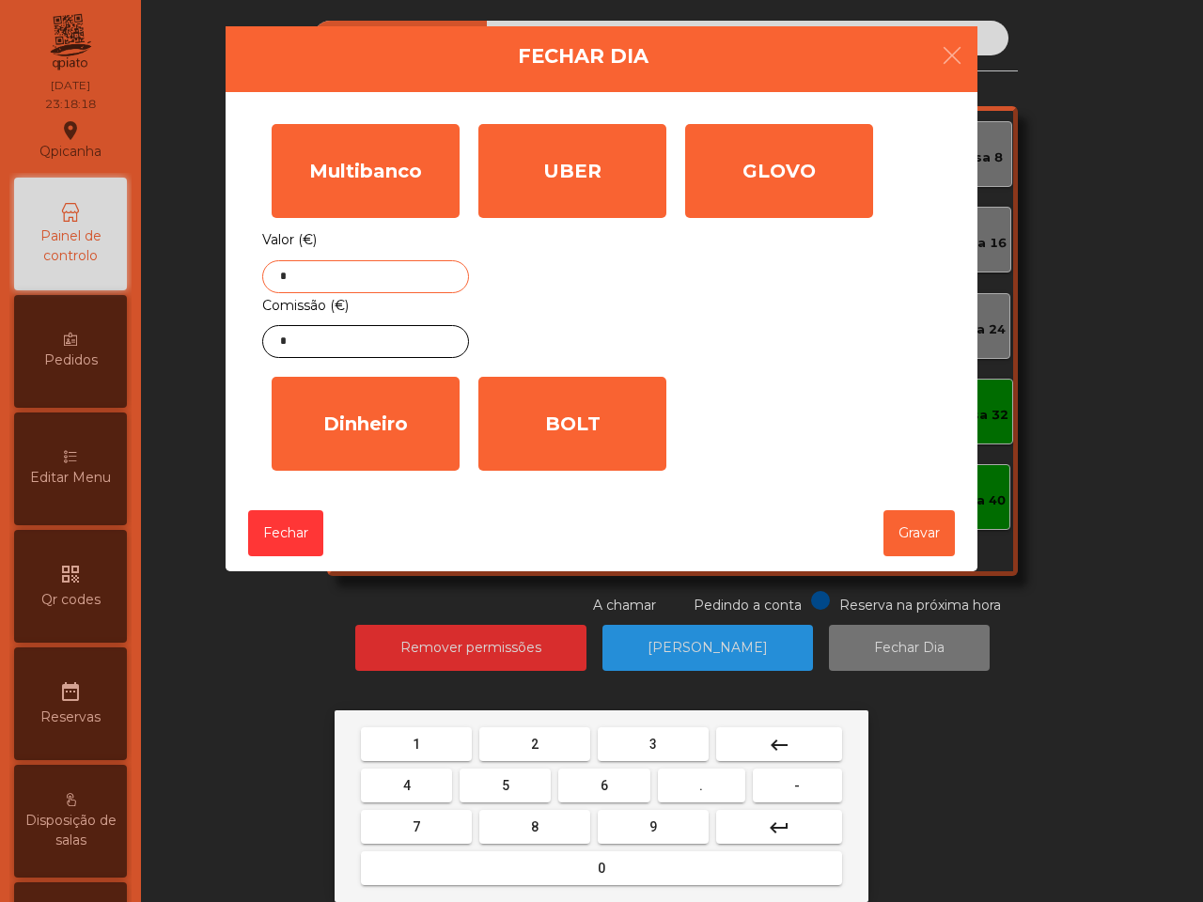
click at [414, 781] on button "4" at bounding box center [406, 786] width 91 height 34
drag, startPoint x: 508, startPoint y: 780, endPoint x: 614, endPoint y: 768, distance: 105.9
click at [510, 780] on button "5" at bounding box center [504, 786] width 91 height 34
click at [649, 749] on button "3" at bounding box center [653, 744] width 111 height 34
click at [689, 778] on button "." at bounding box center [701, 786] width 87 height 34
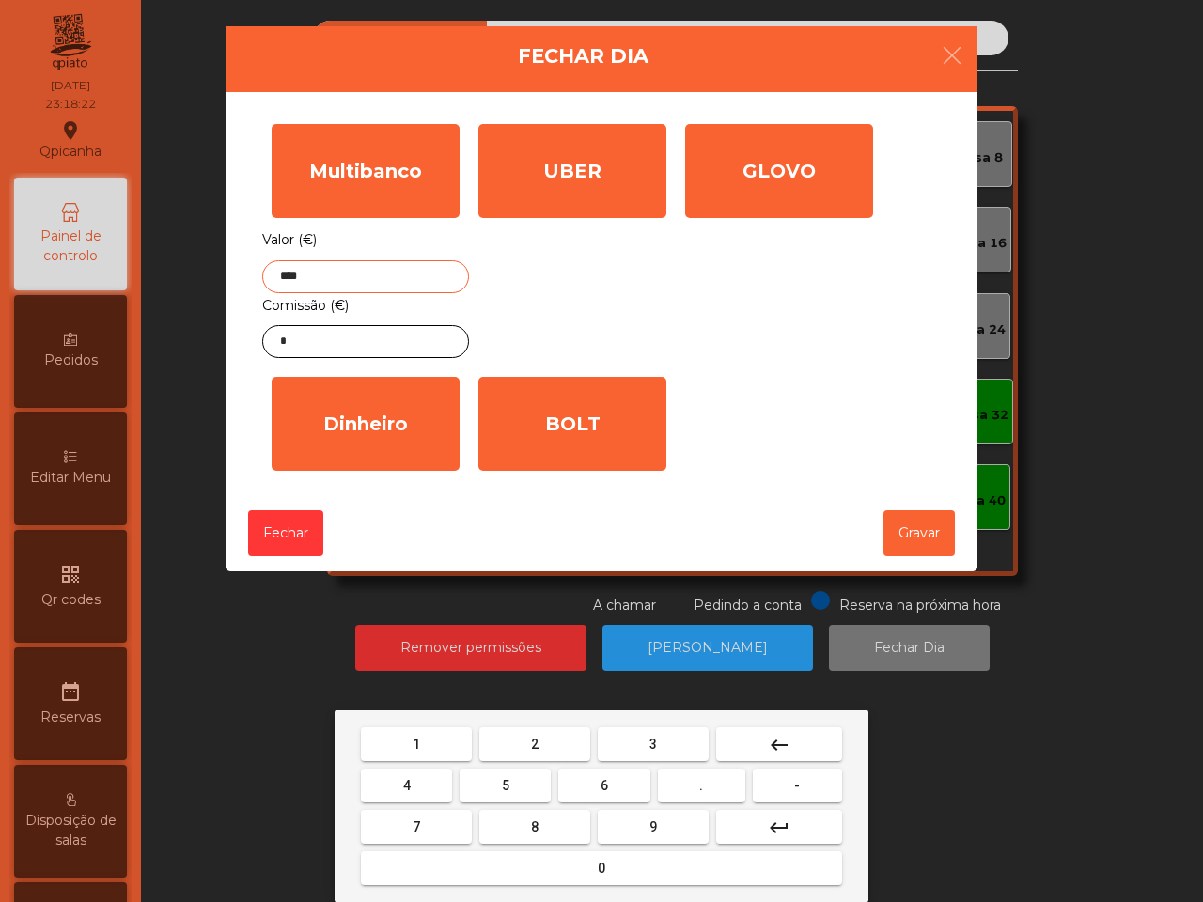
drag, startPoint x: 421, startPoint y: 773, endPoint x: 415, endPoint y: 735, distance: 38.9
click at [424, 775] on button "4" at bounding box center [406, 786] width 91 height 34
type input "*****"
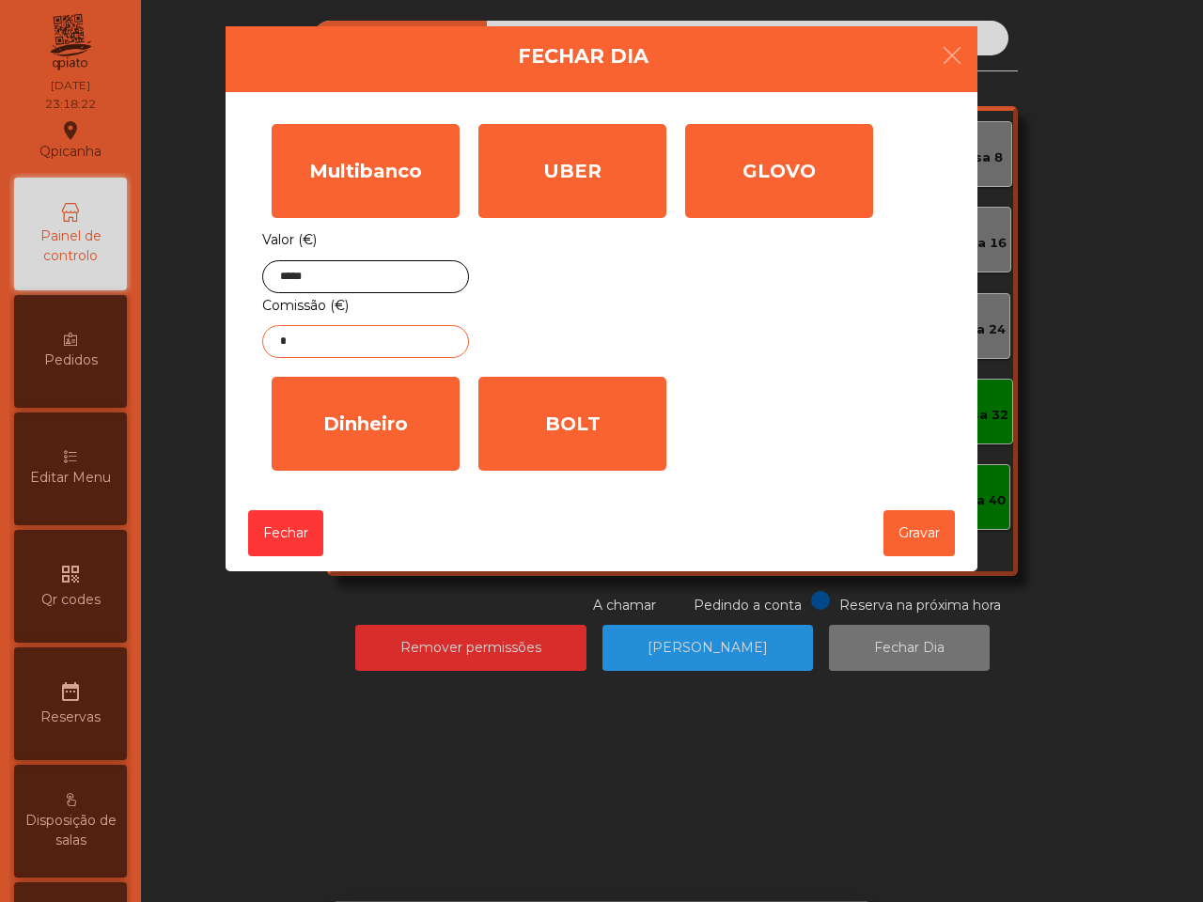
click at [360, 332] on input "*" at bounding box center [365, 341] width 207 height 33
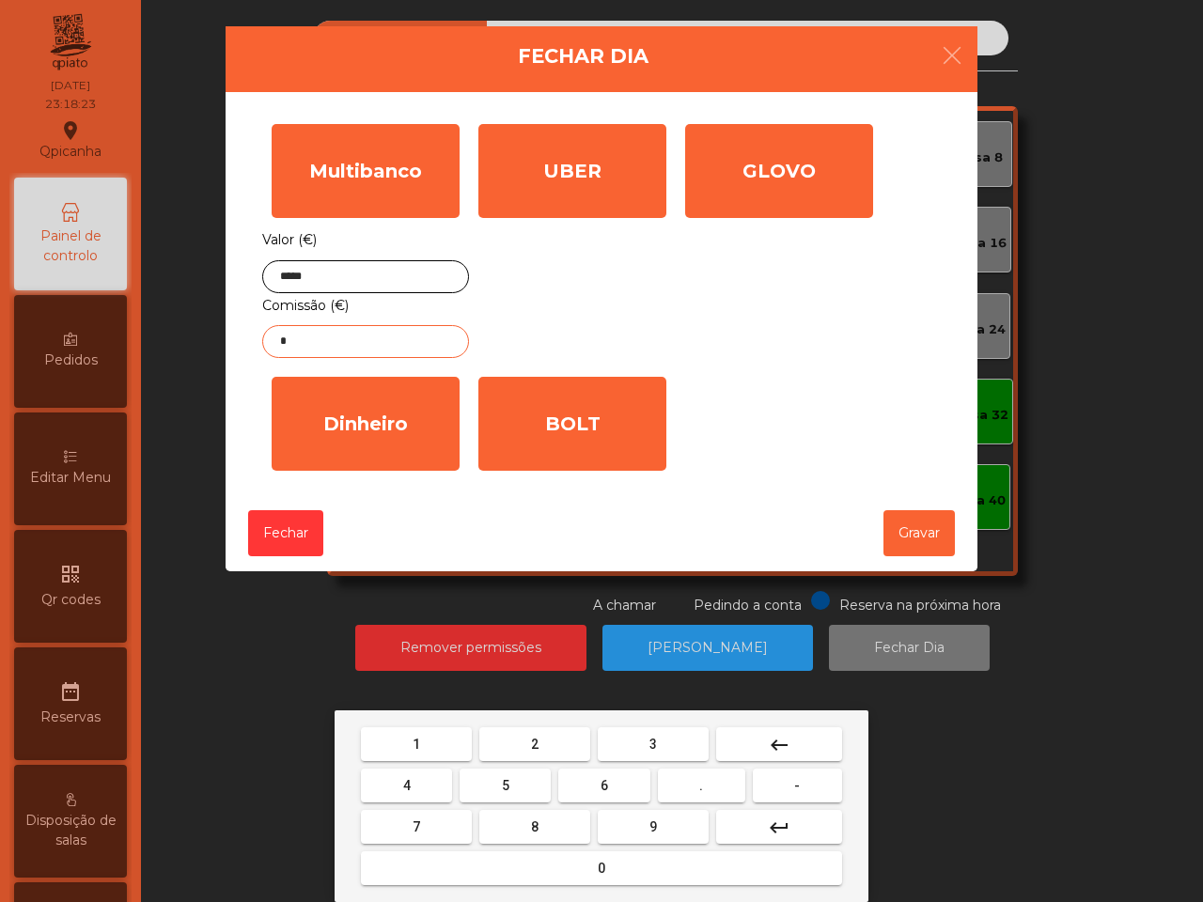
click at [438, 736] on button "1" at bounding box center [416, 744] width 111 height 34
click at [714, 789] on button "." at bounding box center [701, 786] width 87 height 34
drag, startPoint x: 606, startPoint y: 861, endPoint x: 608, endPoint y: 850, distance: 10.5
click at [608, 861] on button "0" at bounding box center [601, 868] width 481 height 34
click at [615, 785] on button "6" at bounding box center [603, 786] width 91 height 34
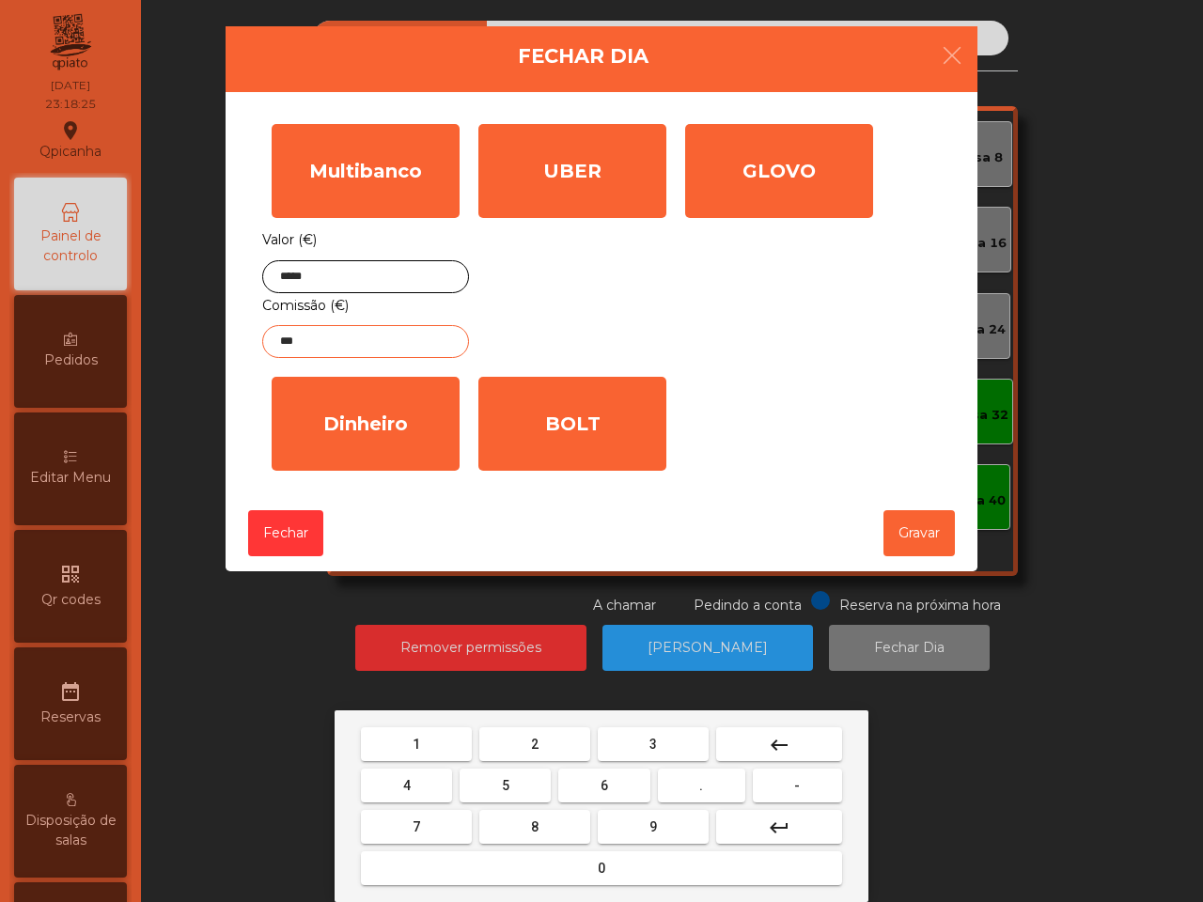
type input "****"
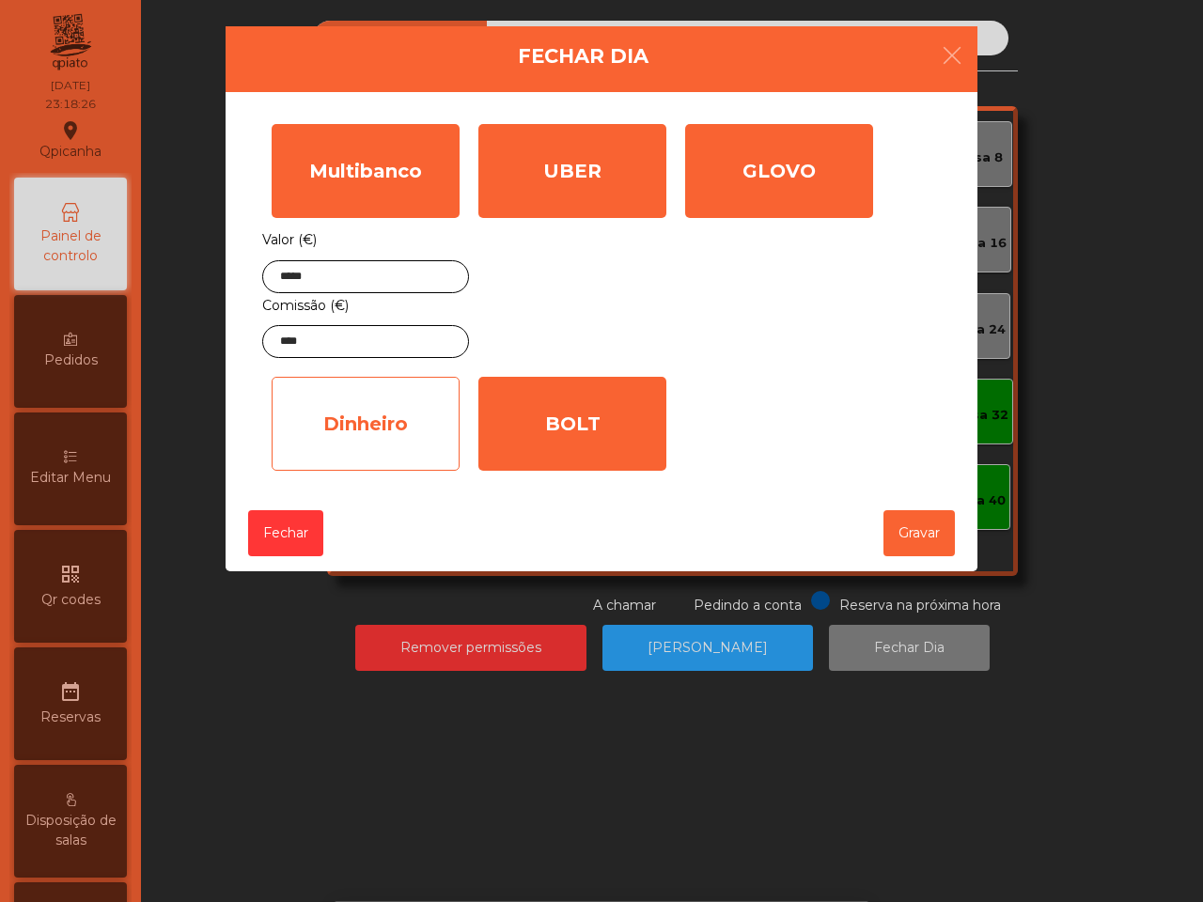
click at [393, 428] on div "Dinheiro" at bounding box center [366, 424] width 188 height 94
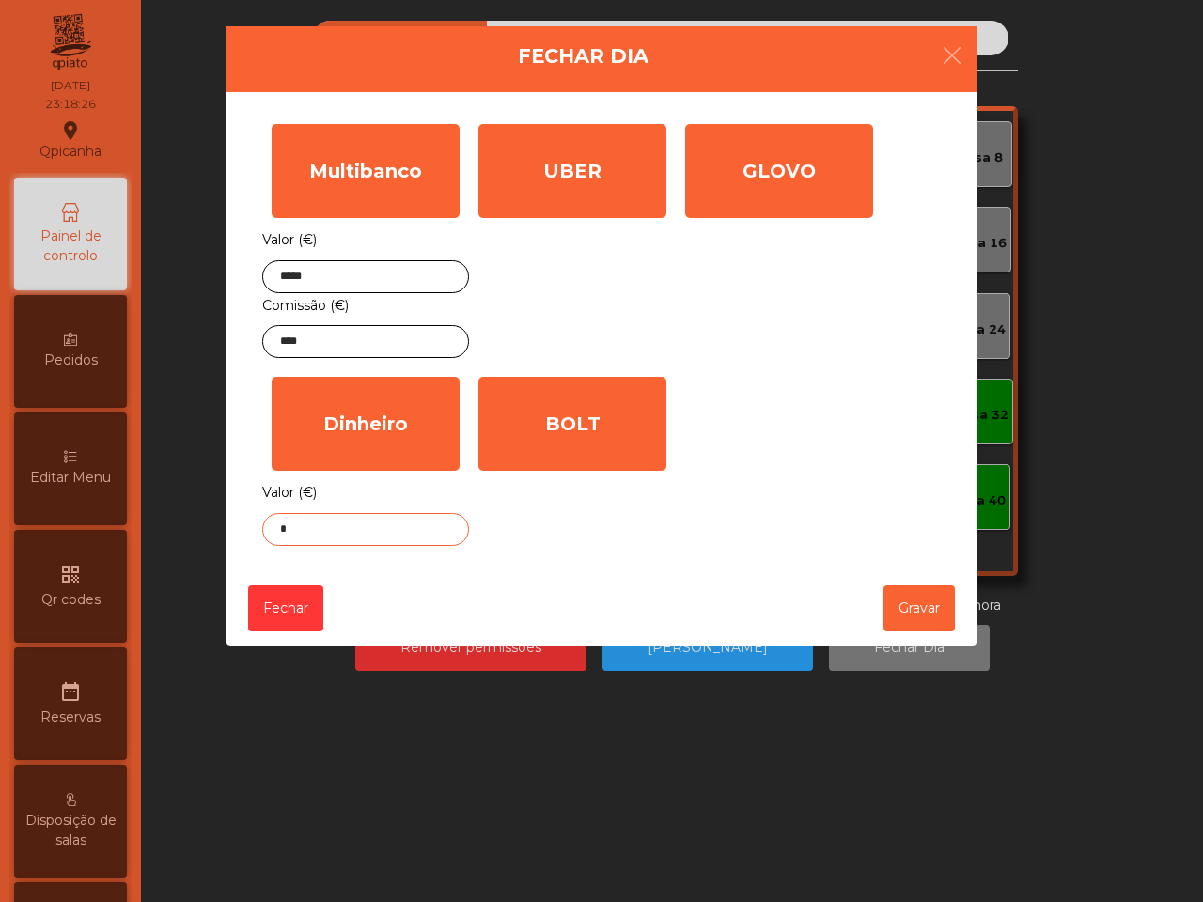
click at [346, 533] on input "*" at bounding box center [365, 529] width 207 height 33
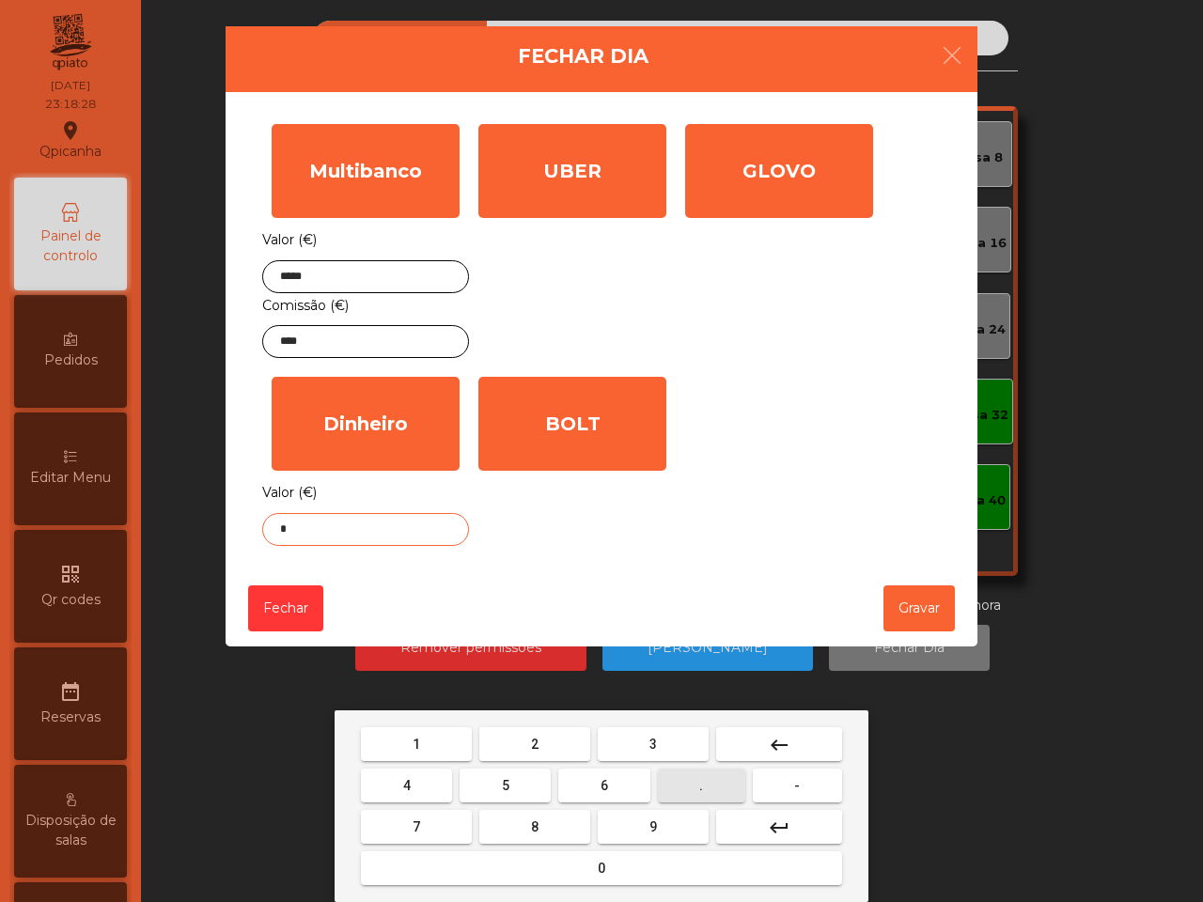
click at [708, 786] on button "." at bounding box center [701, 786] width 87 height 34
click at [407, 783] on span "4" at bounding box center [407, 785] width 8 height 15
type input "**"
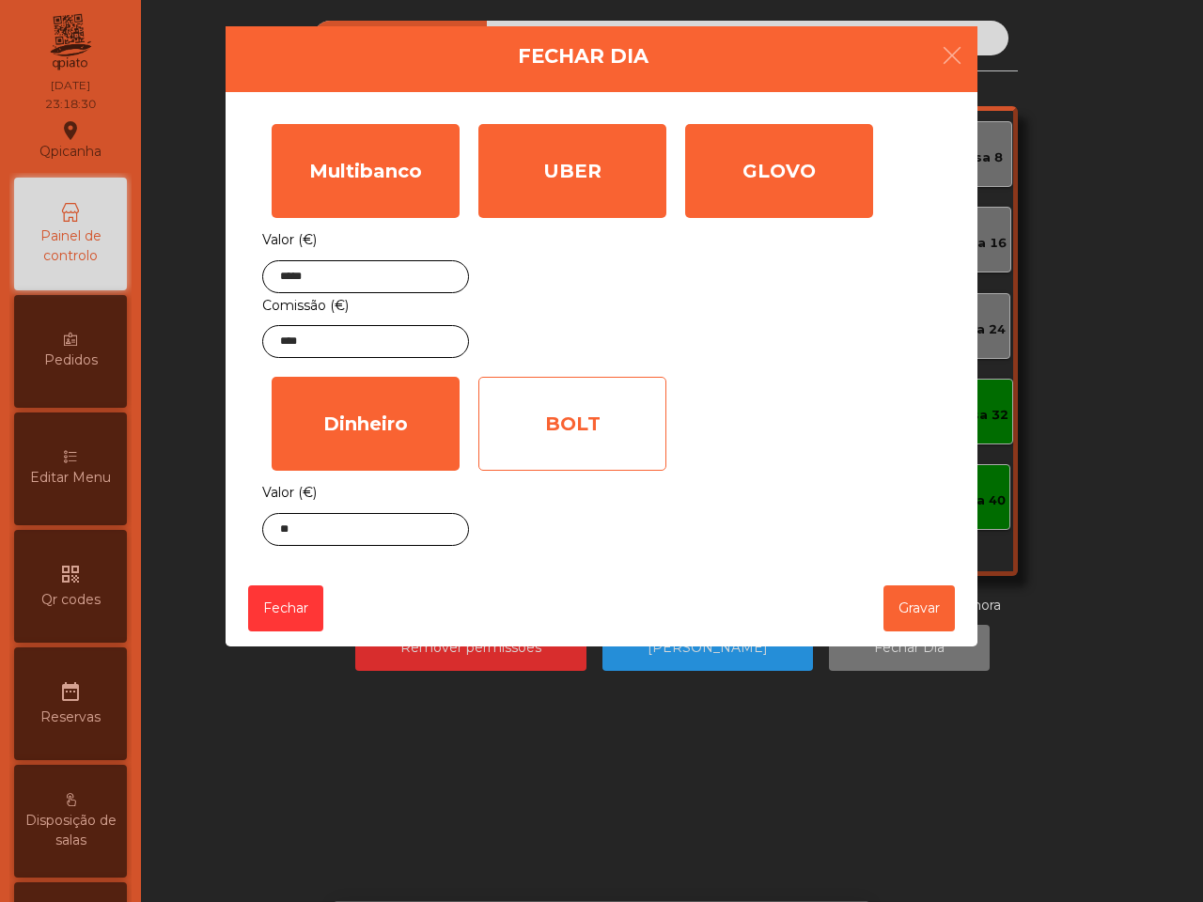
click at [554, 414] on div "BOLT" at bounding box center [572, 424] width 188 height 94
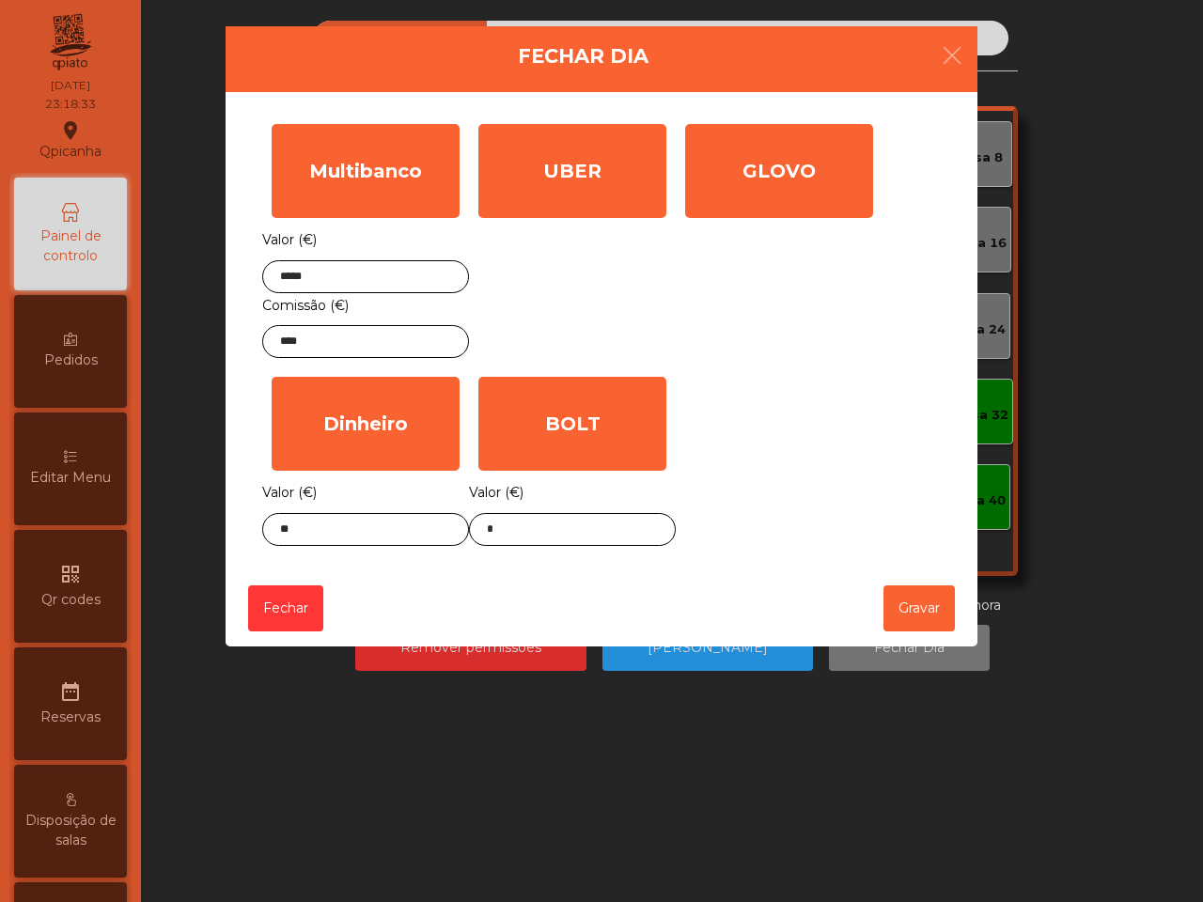
click at [592, 512] on div "Valor (€) *" at bounding box center [572, 513] width 207 height 66
click at [585, 520] on input "*" at bounding box center [572, 529] width 207 height 33
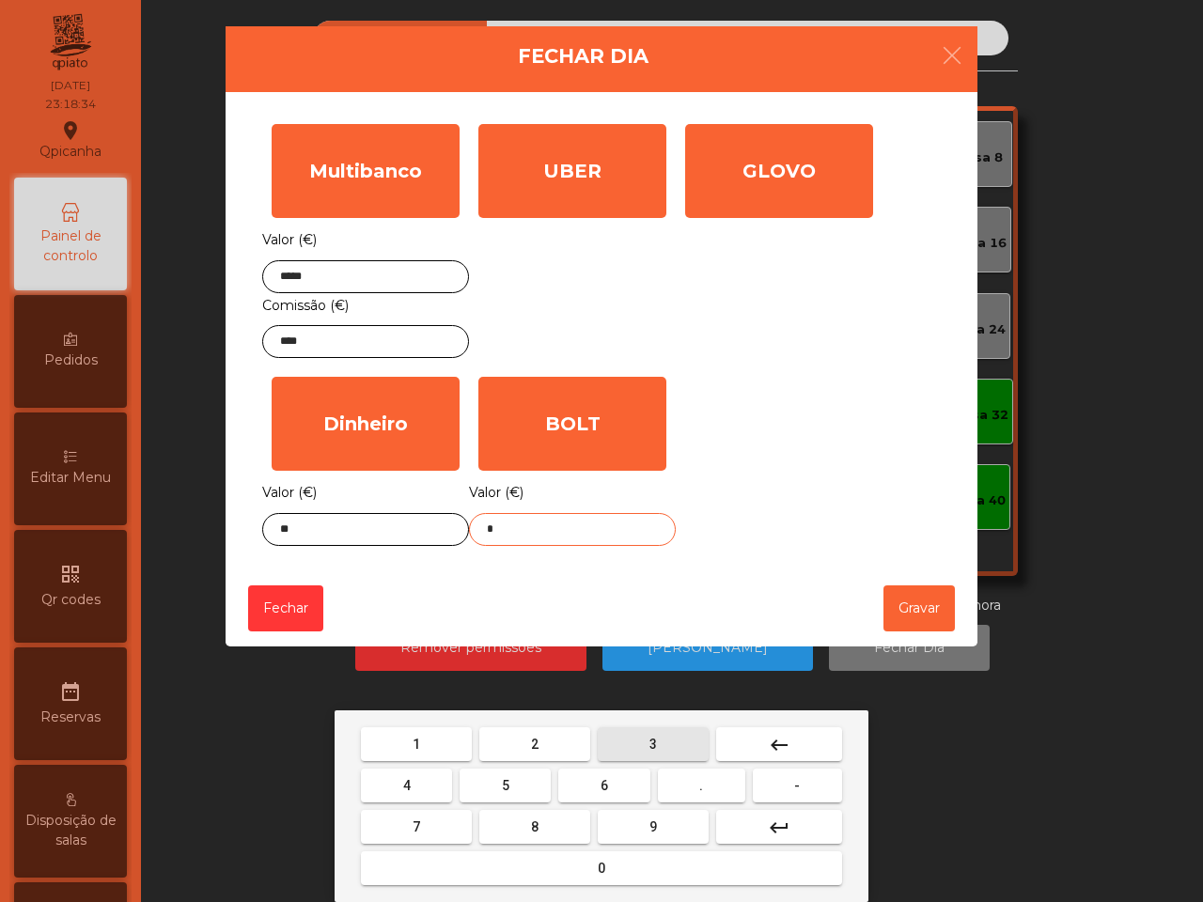
drag, startPoint x: 646, startPoint y: 743, endPoint x: 635, endPoint y: 756, distance: 16.7
click at [648, 739] on button "3" at bounding box center [653, 744] width 111 height 34
drag, startPoint x: 541, startPoint y: 818, endPoint x: 569, endPoint y: 809, distance: 29.7
click at [542, 816] on button "8" at bounding box center [534, 827] width 111 height 34
click at [693, 785] on button "." at bounding box center [701, 786] width 87 height 34
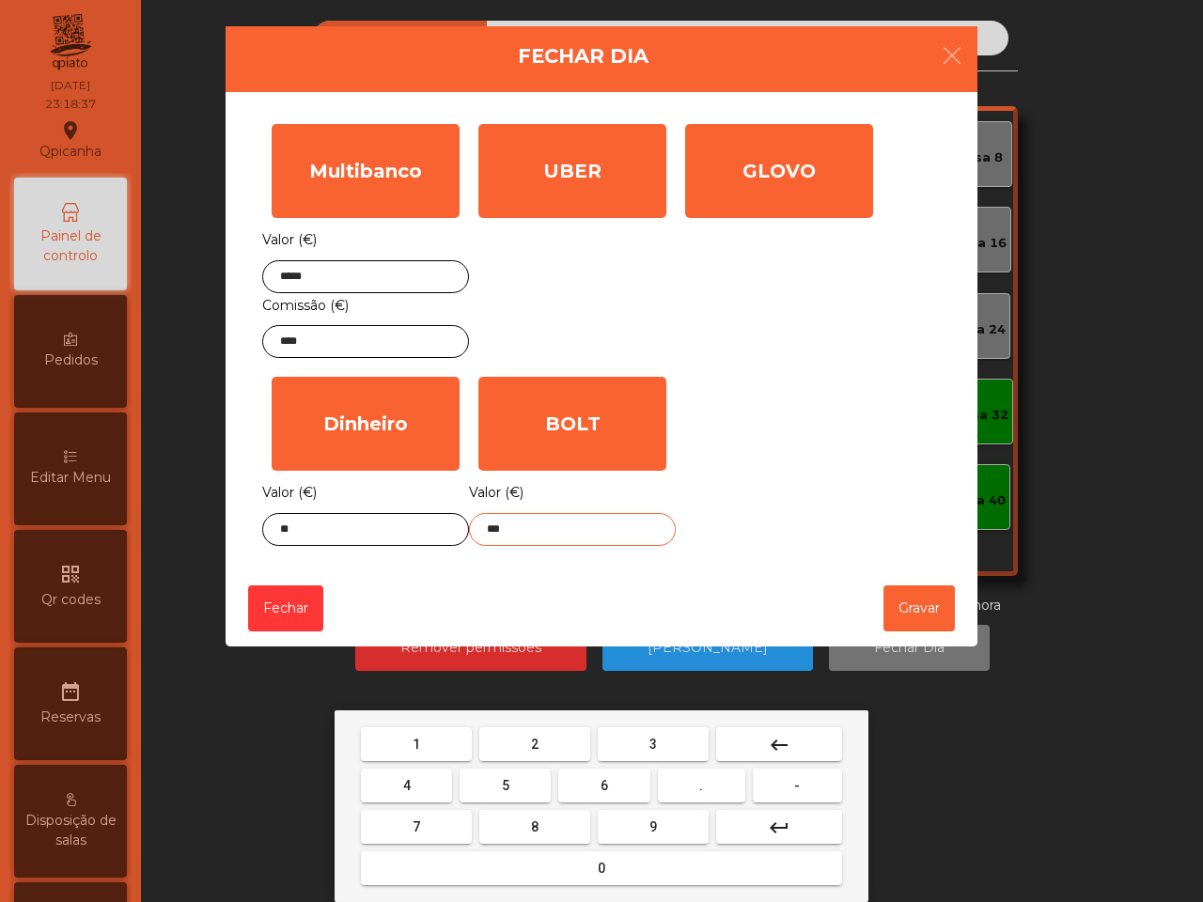
drag, startPoint x: 601, startPoint y: 863, endPoint x: 534, endPoint y: 833, distance: 73.7
click at [599, 861] on span "0" at bounding box center [602, 868] width 8 height 15
drag, startPoint x: 426, startPoint y: 777, endPoint x: 438, endPoint y: 686, distance: 92.0
click at [430, 777] on button "4" at bounding box center [406, 786] width 91 height 34
type input "*****"
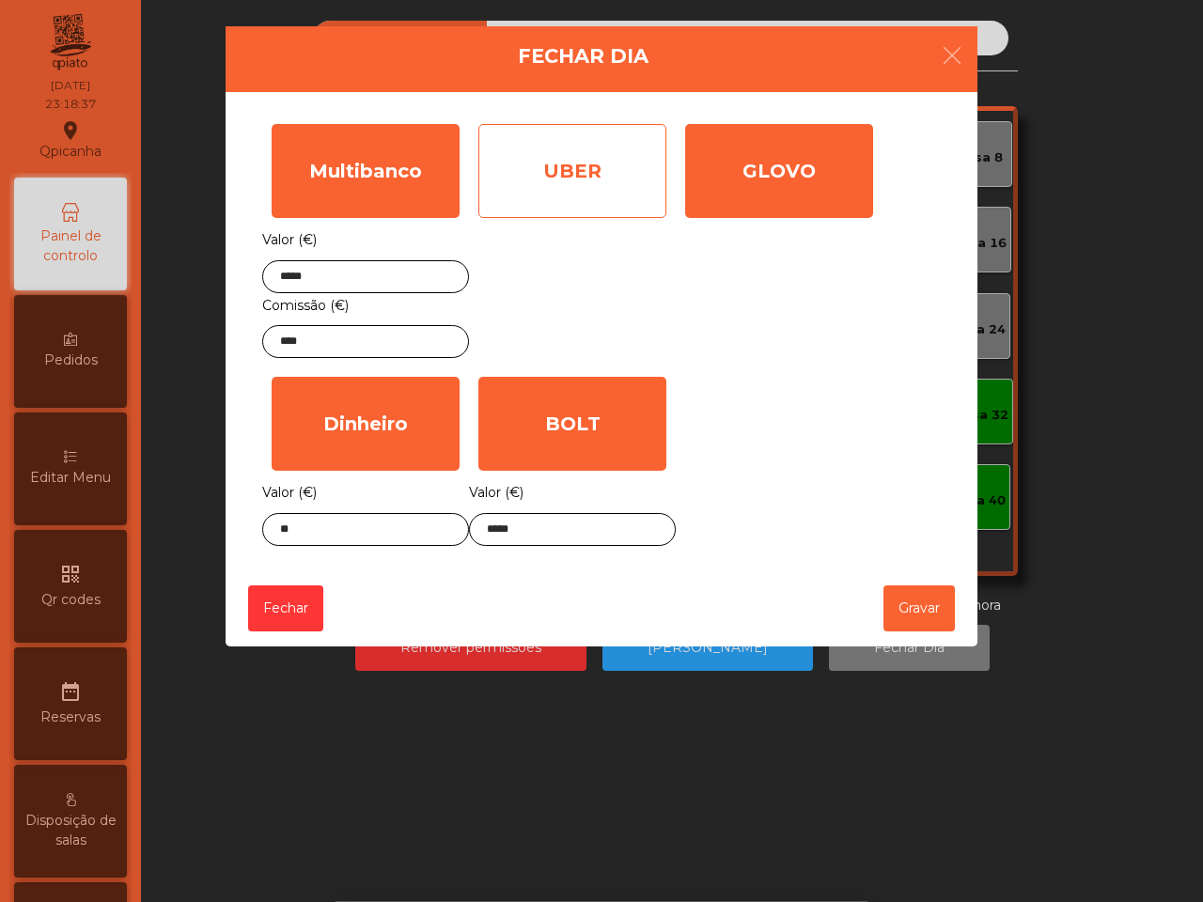
click at [537, 186] on div "UBER" at bounding box center [572, 171] width 188 height 94
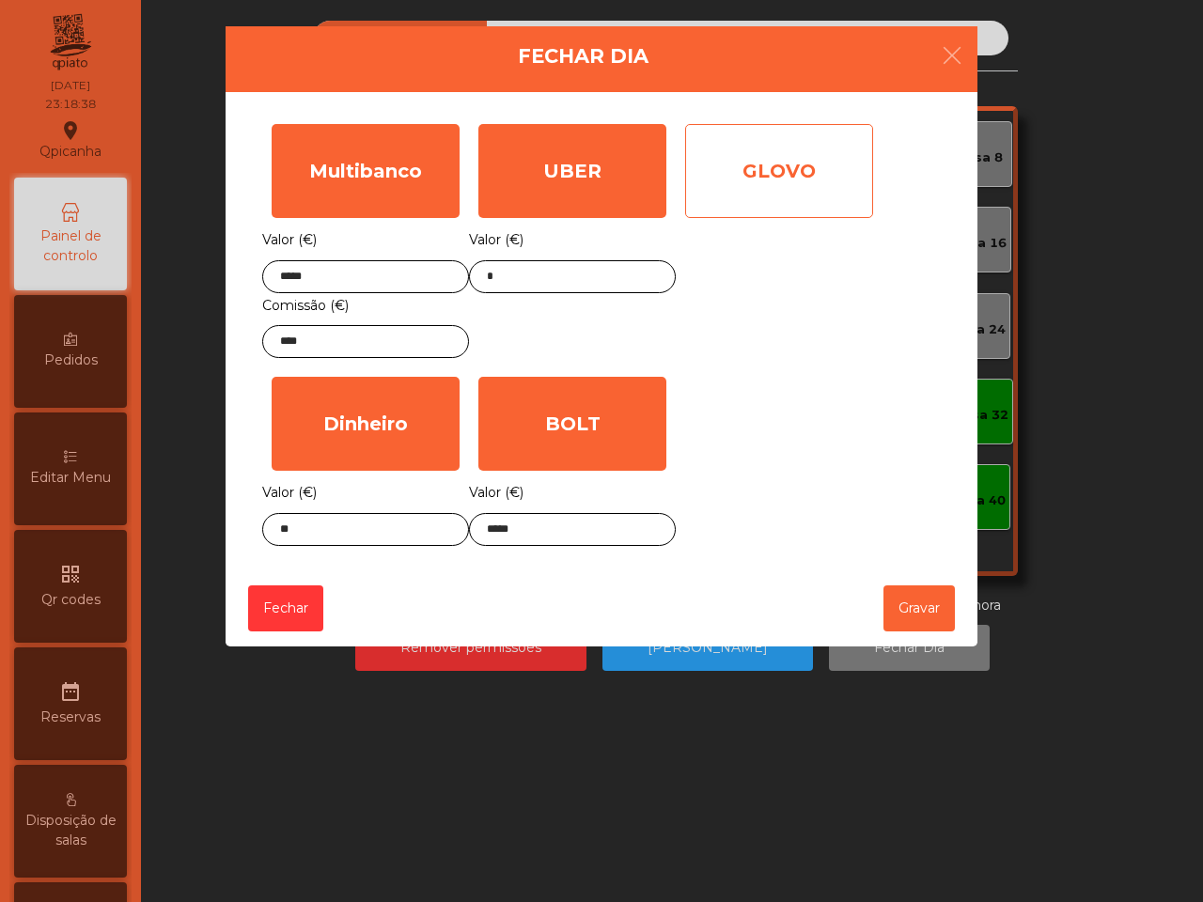
click at [748, 188] on div "GLOVO" at bounding box center [779, 171] width 188 height 94
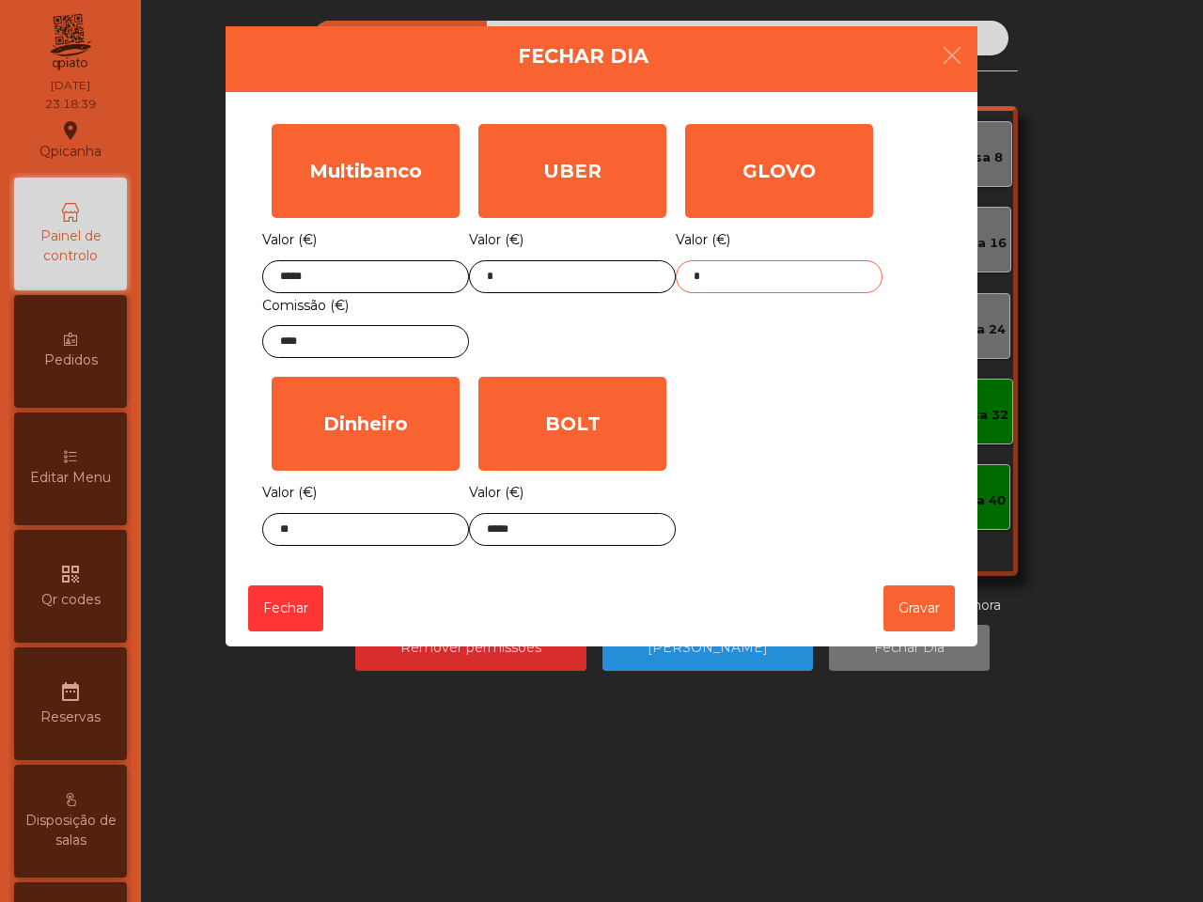
click at [766, 272] on input "*" at bounding box center [779, 276] width 207 height 33
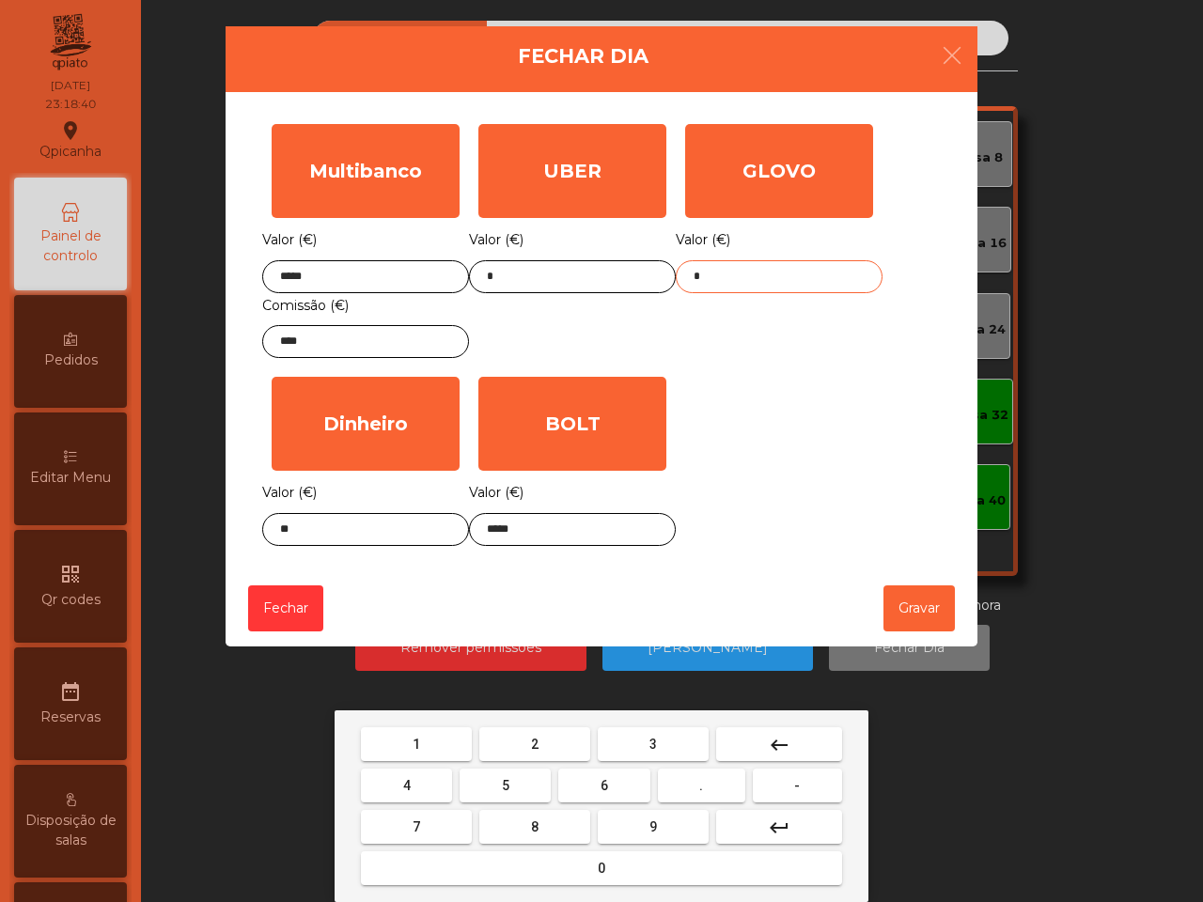
click at [635, 822] on button "9" at bounding box center [653, 827] width 111 height 34
click at [537, 819] on span "8" at bounding box center [535, 826] width 8 height 15
drag, startPoint x: 781, startPoint y: 733, endPoint x: 553, endPoint y: 739, distance: 228.4
click at [777, 735] on mat-icon "keyboard_backspace" at bounding box center [779, 745] width 23 height 23
click at [552, 738] on button "2" at bounding box center [534, 744] width 111 height 34
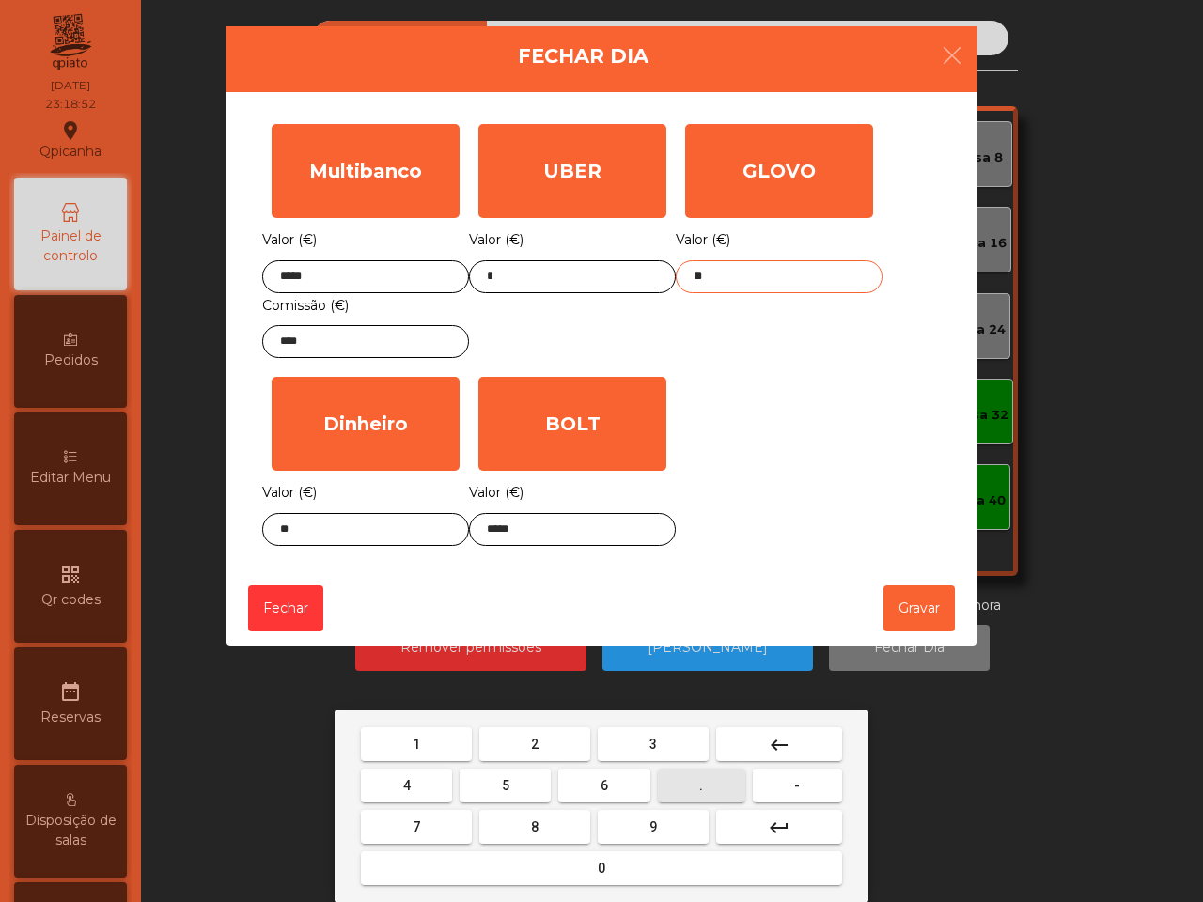
drag, startPoint x: 700, startPoint y: 787, endPoint x: 678, endPoint y: 801, distance: 25.3
click at [705, 787] on button "." at bounding box center [701, 786] width 87 height 34
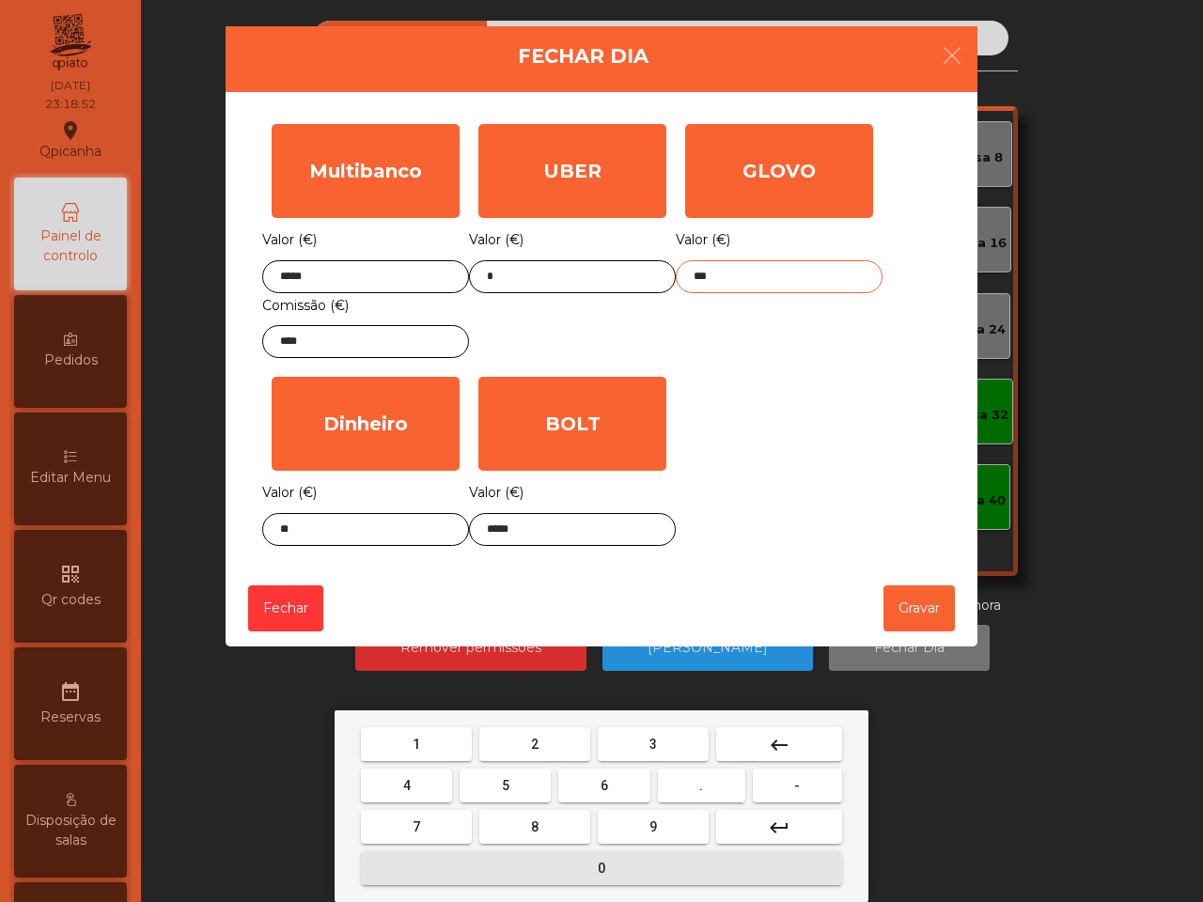
click at [599, 865] on span "0" at bounding box center [602, 868] width 8 height 15
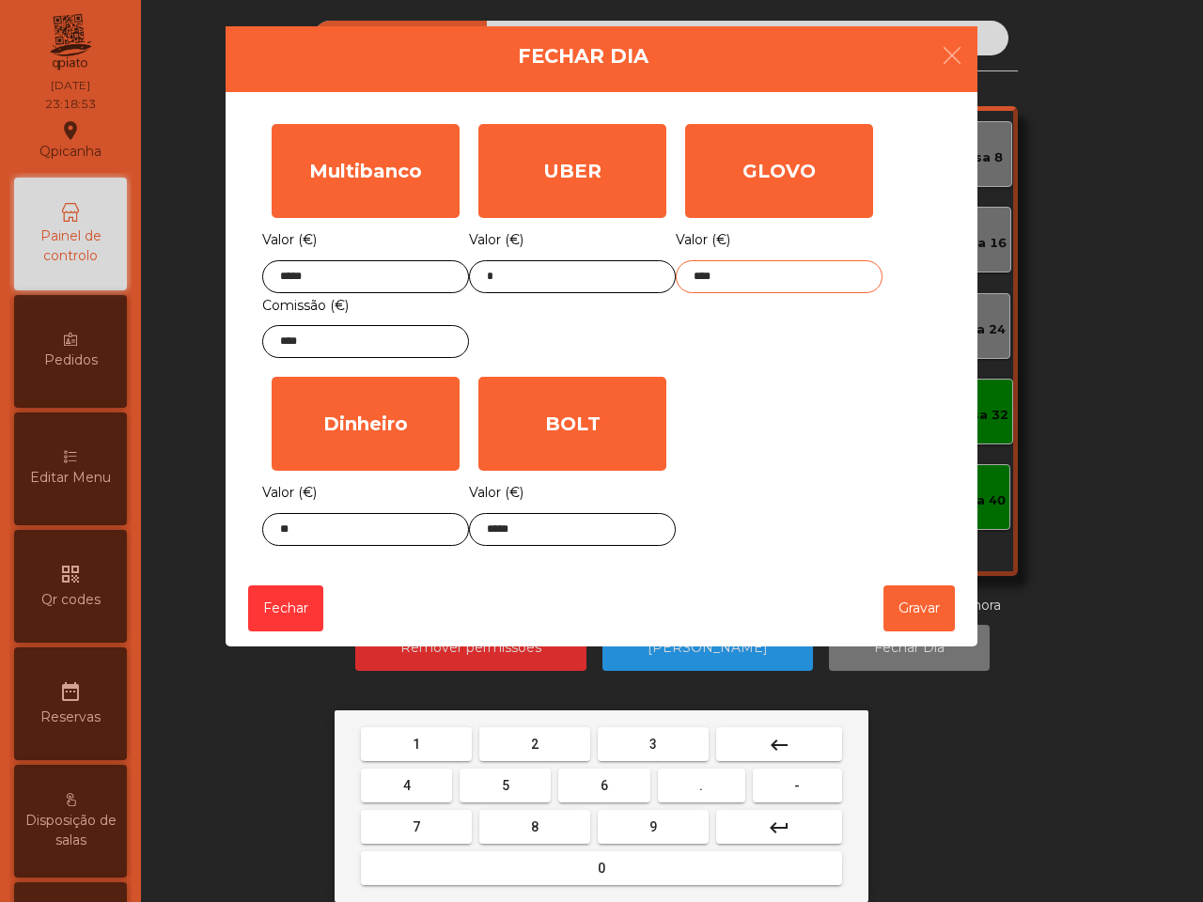
click at [560, 825] on button "8" at bounding box center [534, 827] width 111 height 34
type input "*****"
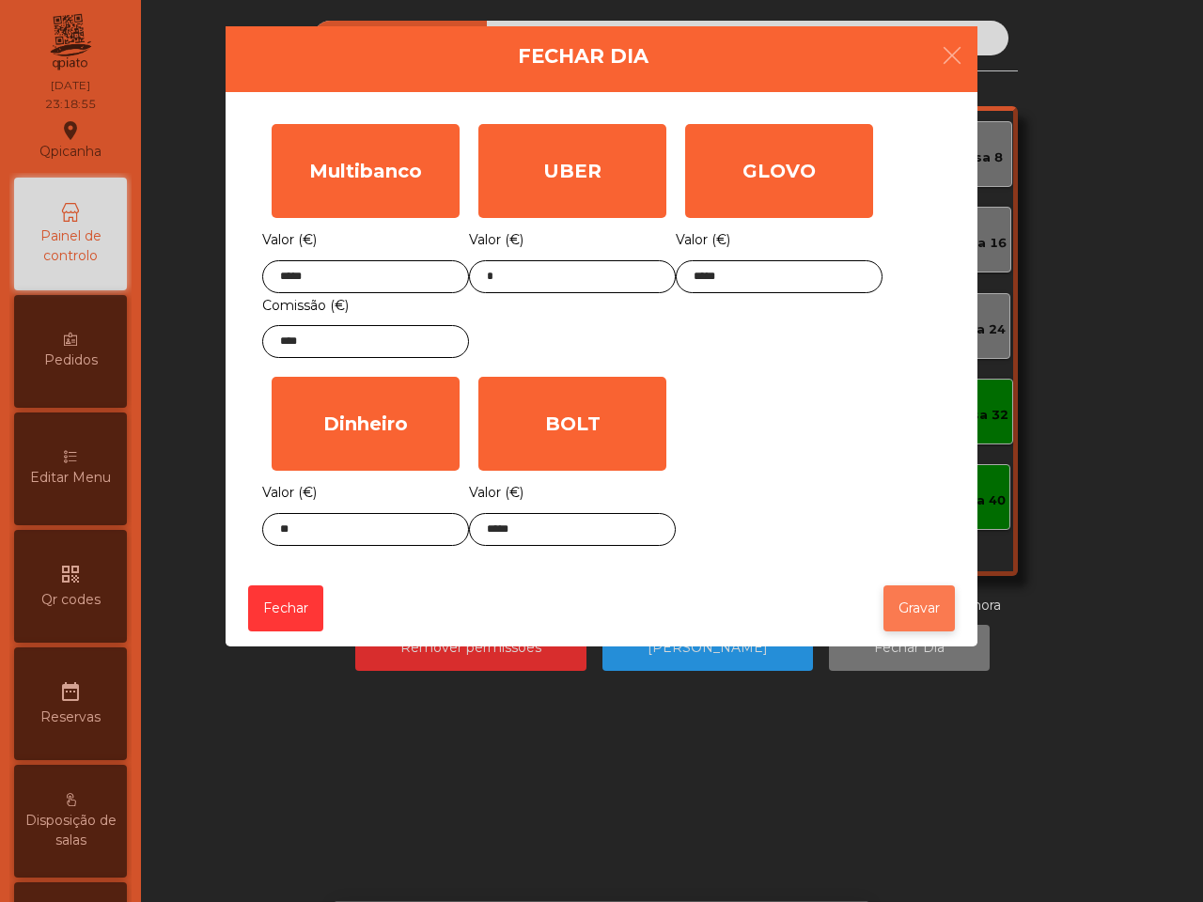
click at [923, 612] on button "Gravar" at bounding box center [918, 608] width 71 height 46
